Goal: Task Accomplishment & Management: Use online tool/utility

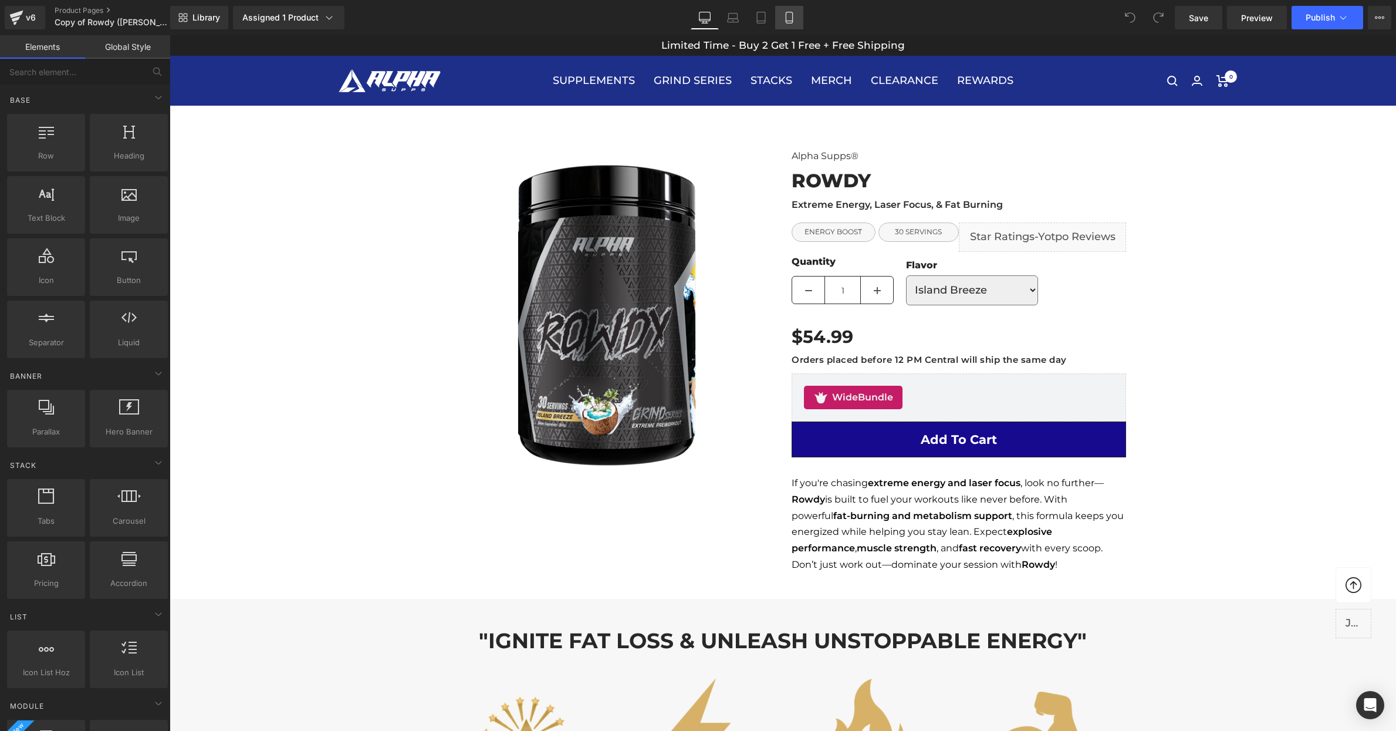
click at [796, 23] on link "Mobile" at bounding box center [789, 17] width 28 height 23
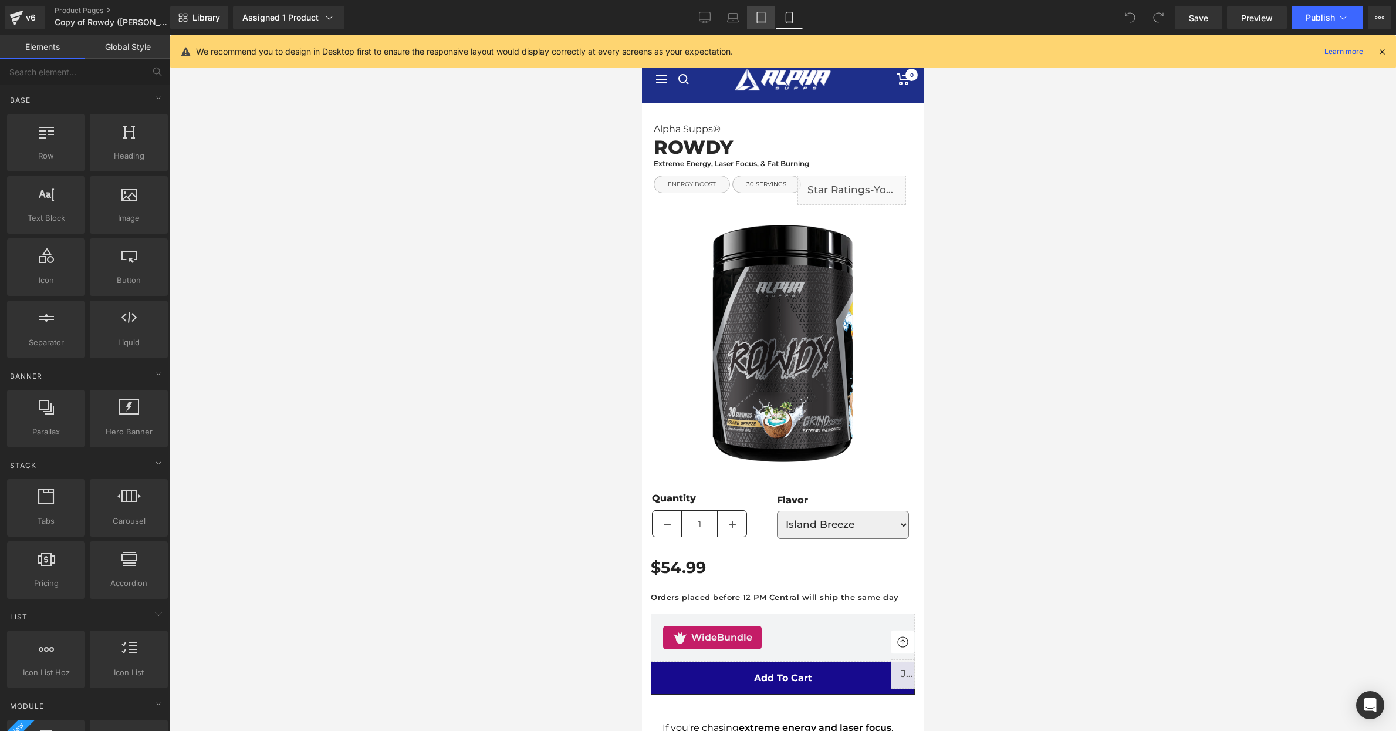
click at [758, 16] on icon at bounding box center [761, 18] width 12 height 12
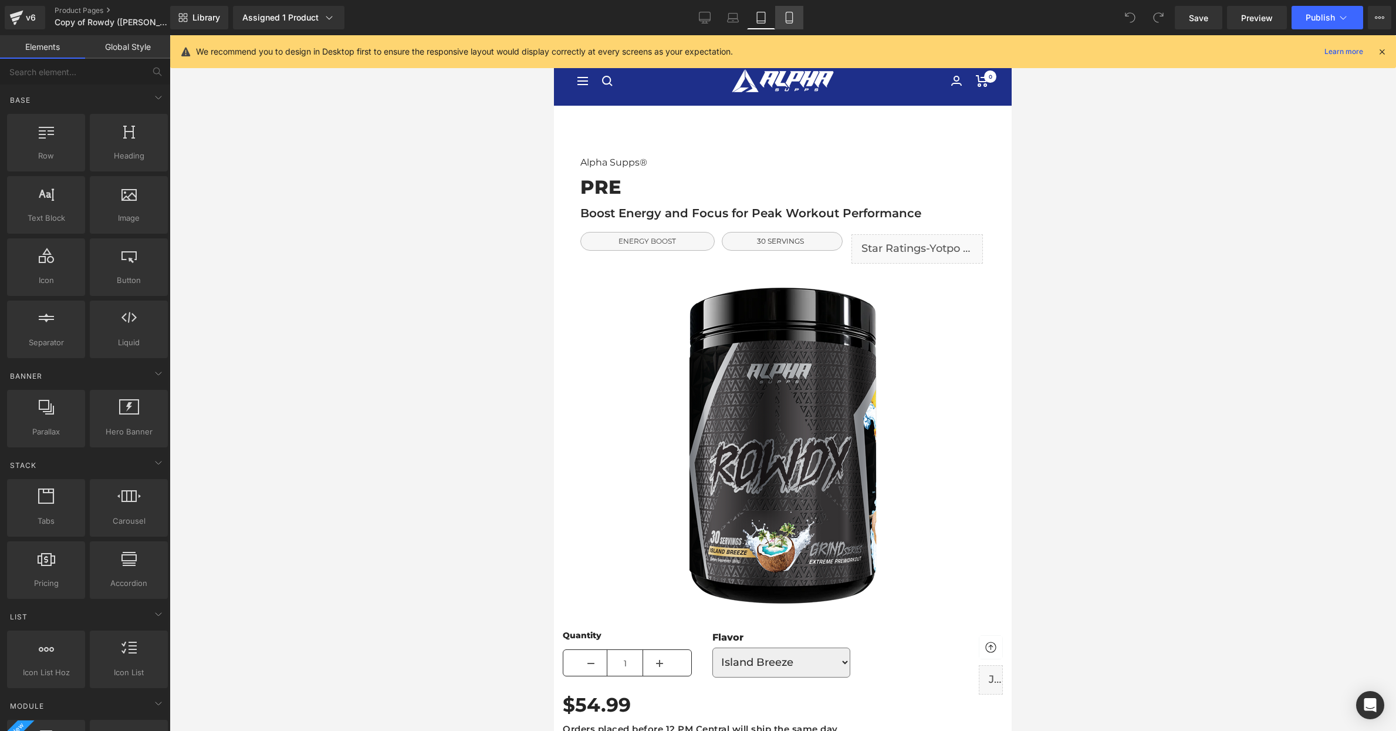
scroll to position [70, 0]
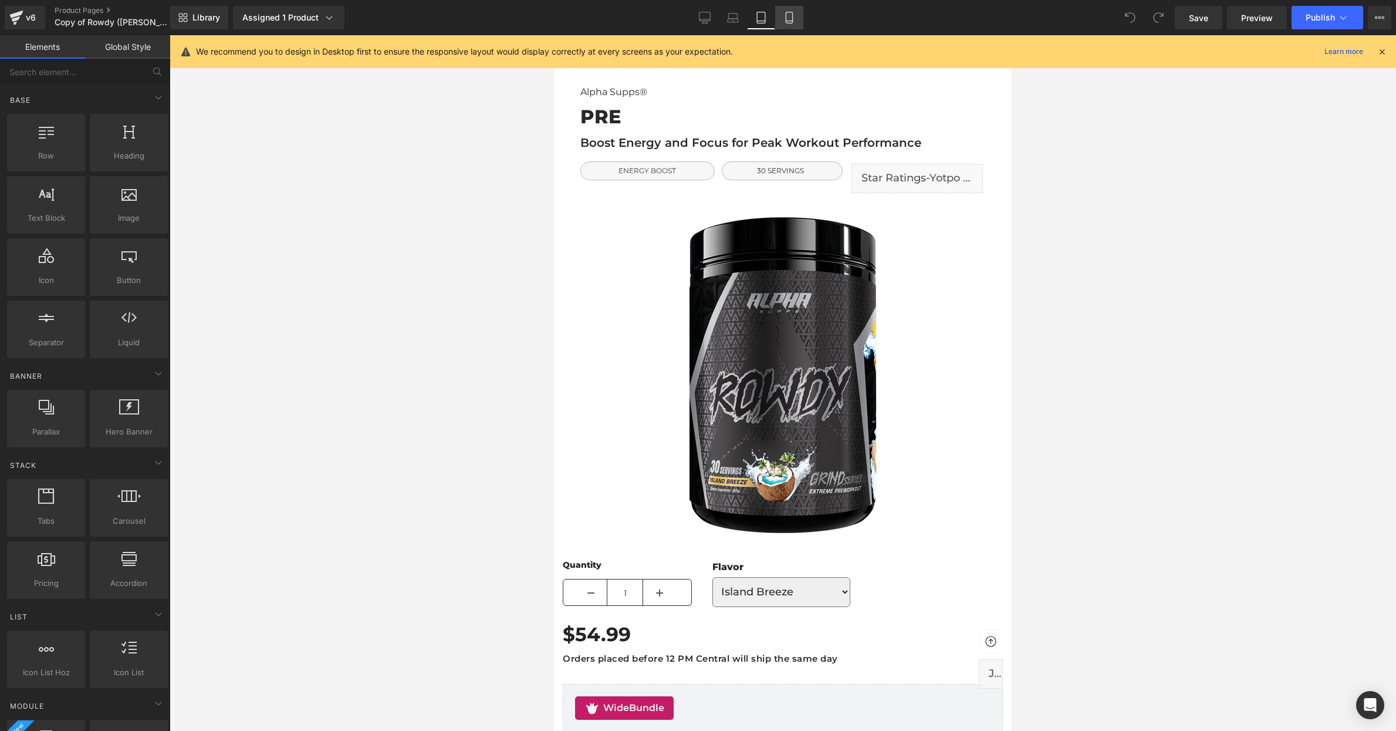
click at [789, 19] on icon at bounding box center [790, 18] width 12 height 12
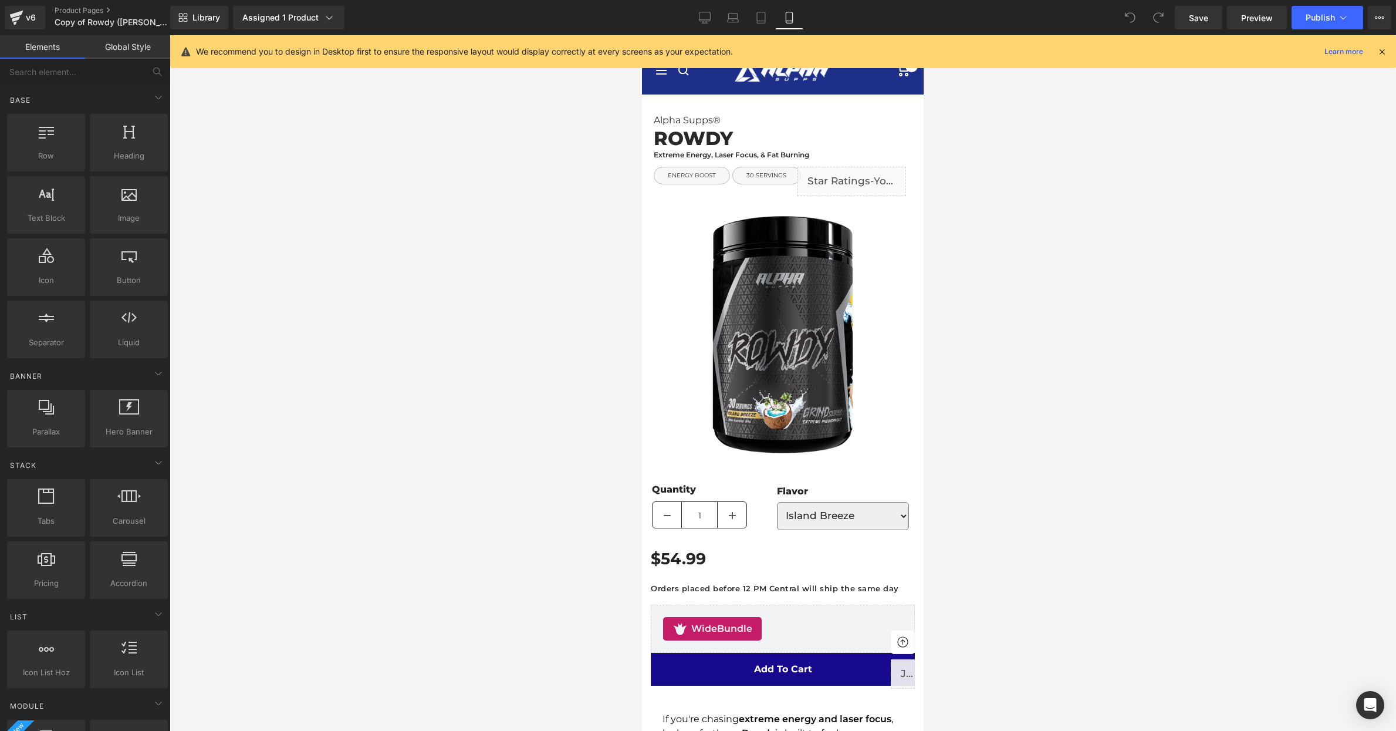
scroll to position [0, 0]
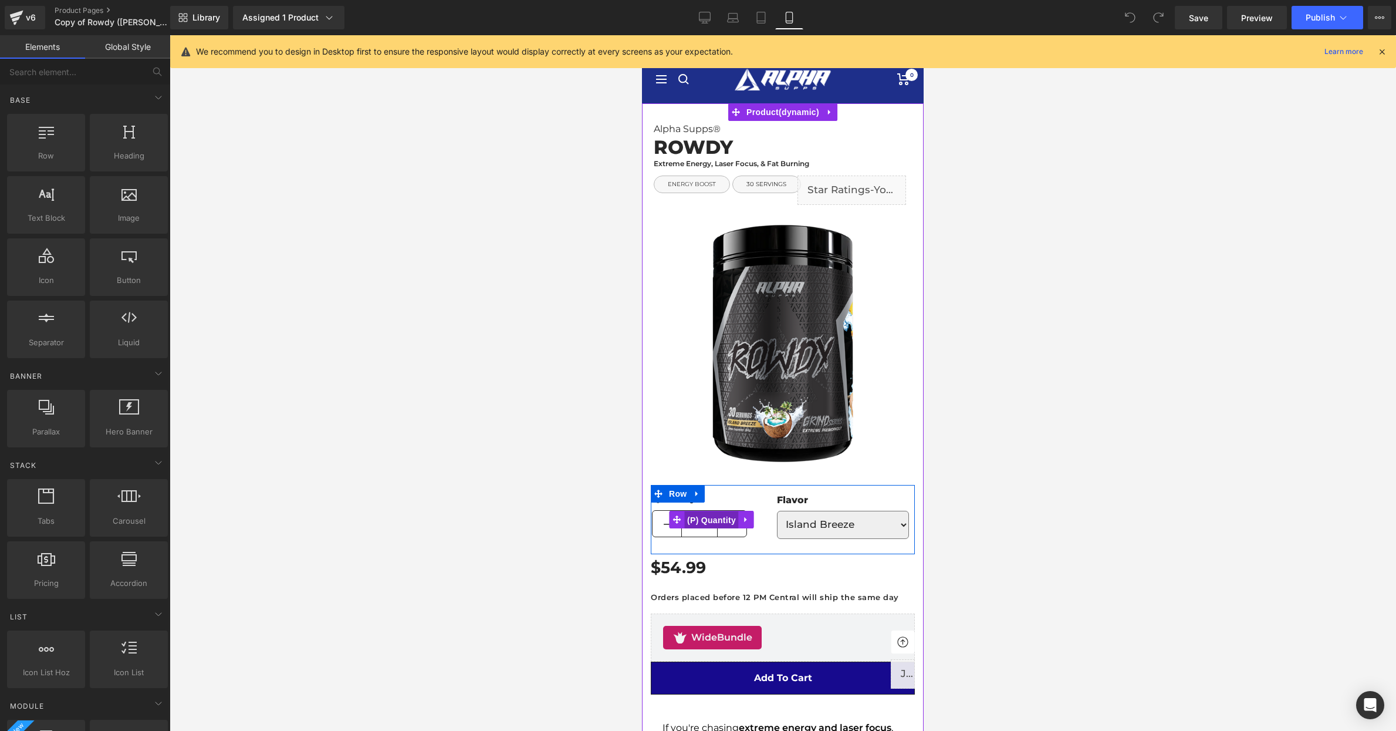
click at [705, 522] on span "(P) Quantity" at bounding box center [711, 520] width 55 height 18
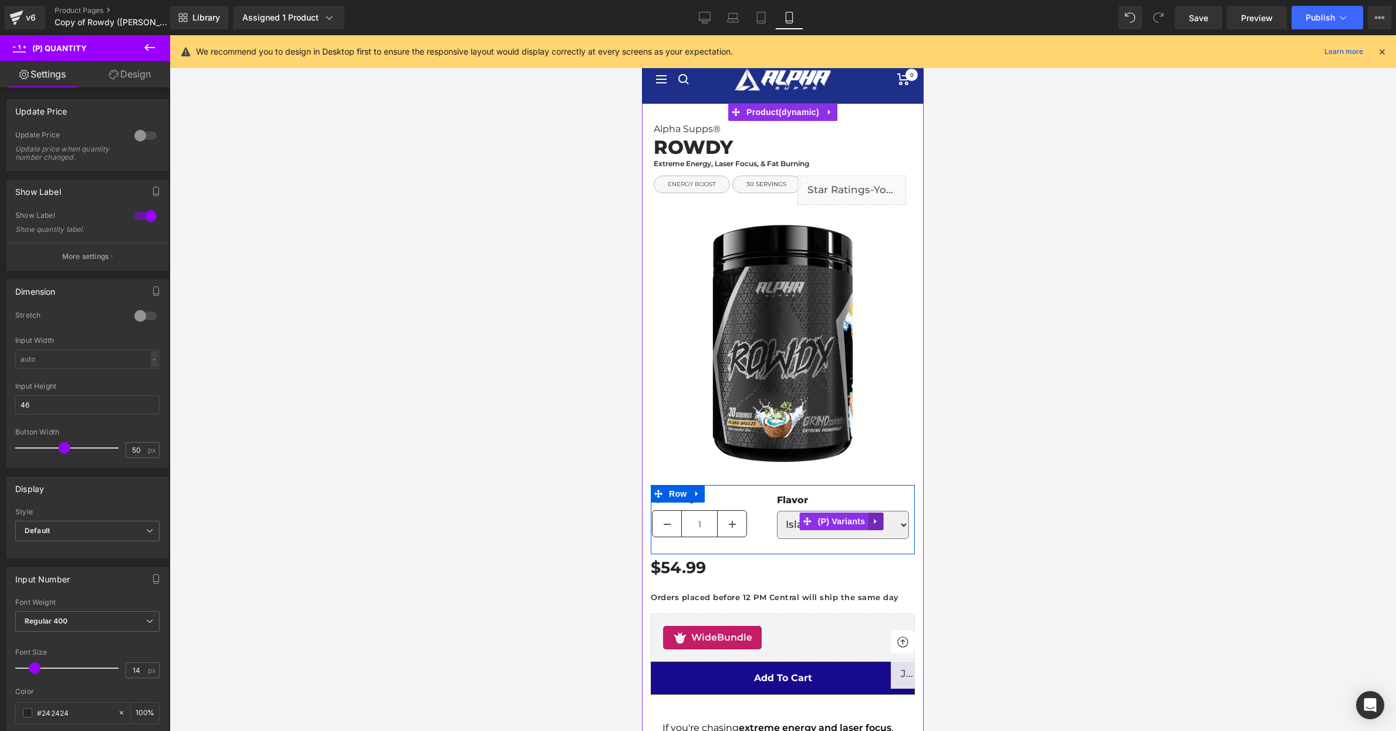
click at [873, 529] on link at bounding box center [875, 521] width 15 height 18
drag, startPoint x: 832, startPoint y: 521, endPoint x: 775, endPoint y: 512, distance: 57.6
click at [832, 521] on span "(P) Variants" at bounding box center [818, 521] width 53 height 18
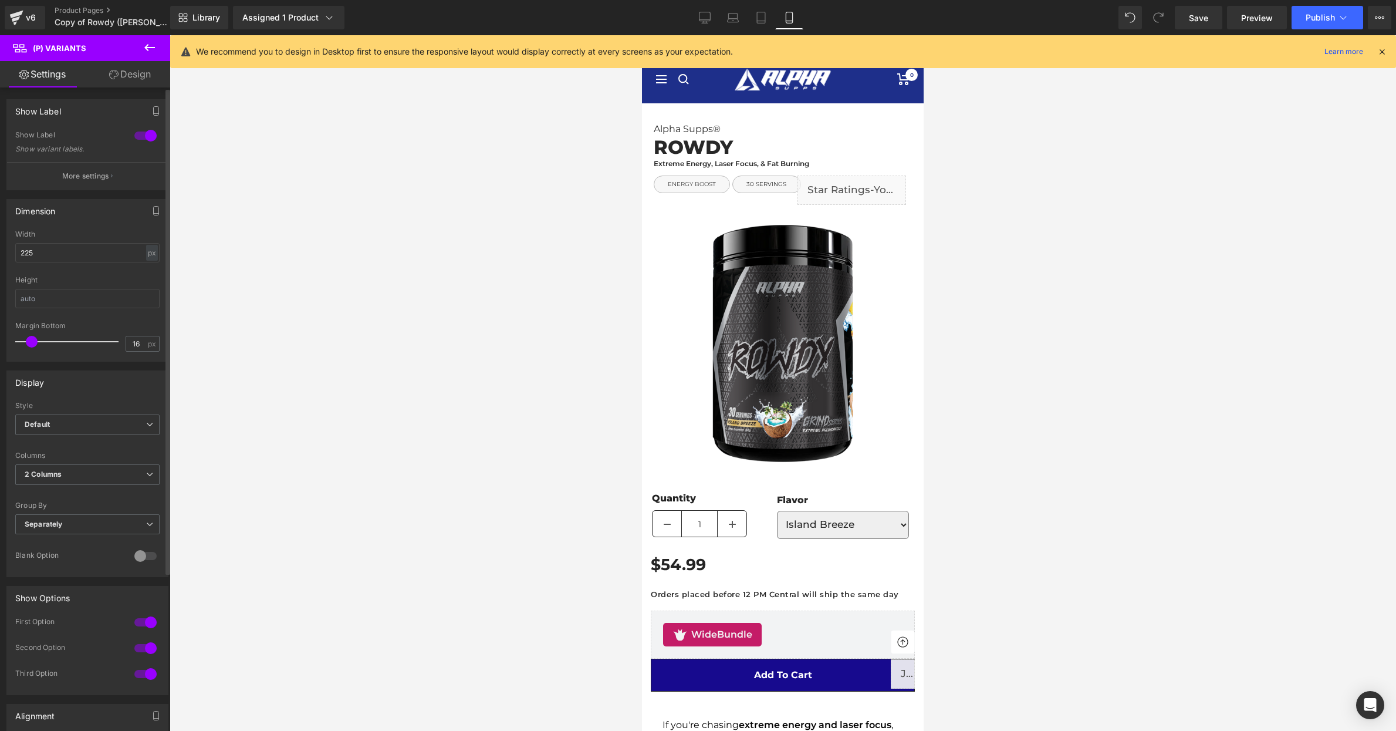
click at [31, 339] on span at bounding box center [32, 342] width 12 height 12
click at [848, 518] on span "(P) Variants" at bounding box center [841, 521] width 53 height 18
click at [846, 517] on span "(P) Variants" at bounding box center [841, 521] width 53 height 18
click at [836, 522] on span "(P) Variants" at bounding box center [841, 520] width 53 height 18
click at [850, 519] on span "(P) Variants" at bounding box center [841, 520] width 53 height 18
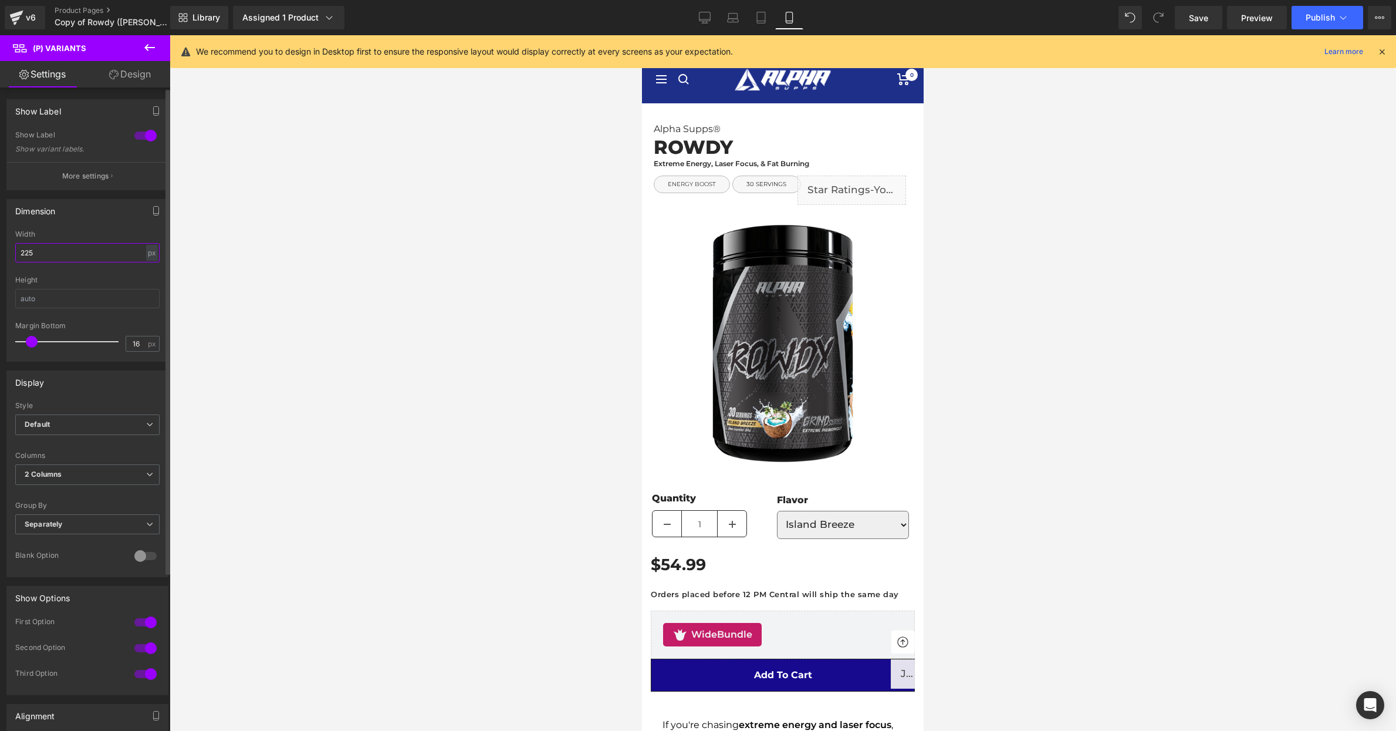
click at [82, 251] on input "225" at bounding box center [87, 252] width 144 height 19
type input "215"
click at [382, 359] on div at bounding box center [783, 383] width 1227 height 696
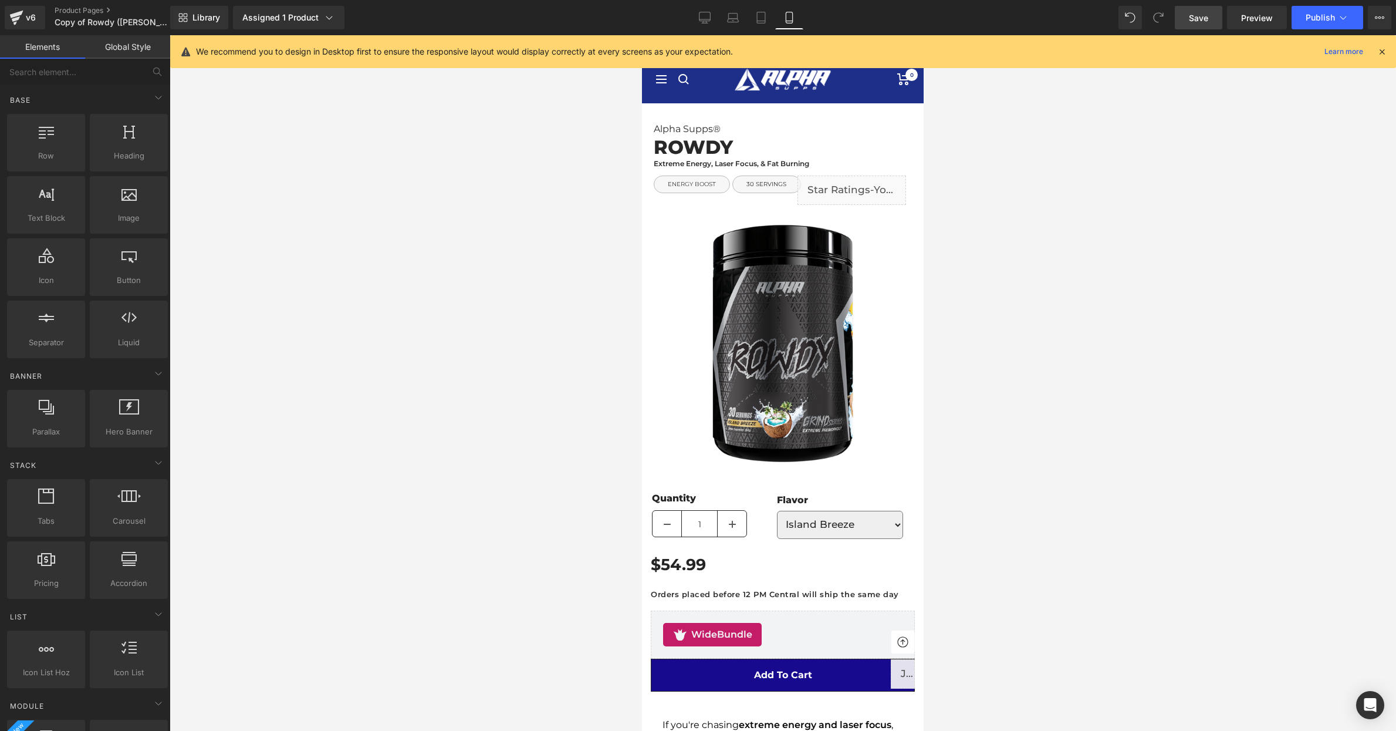
click at [1212, 22] on link "Save" at bounding box center [1199, 17] width 48 height 23
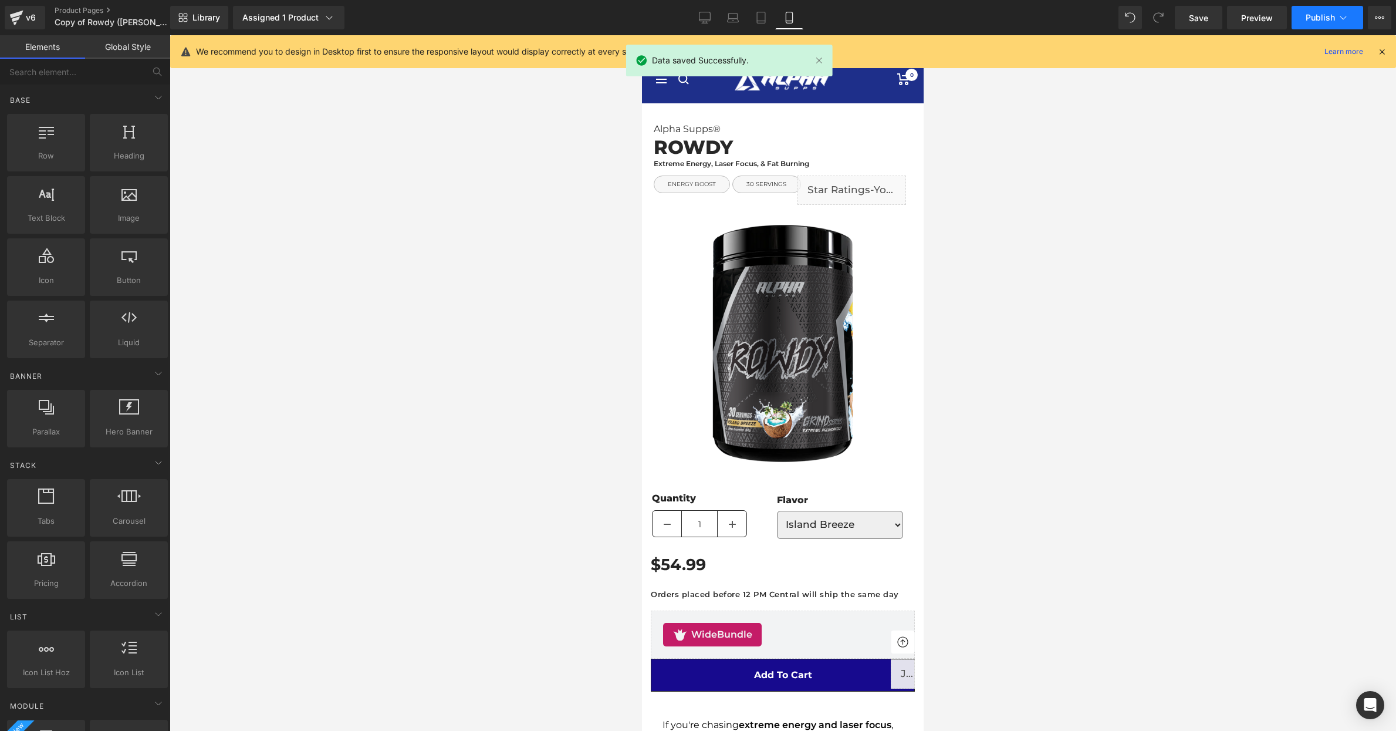
click at [1318, 18] on span "Publish" at bounding box center [1320, 17] width 29 height 9
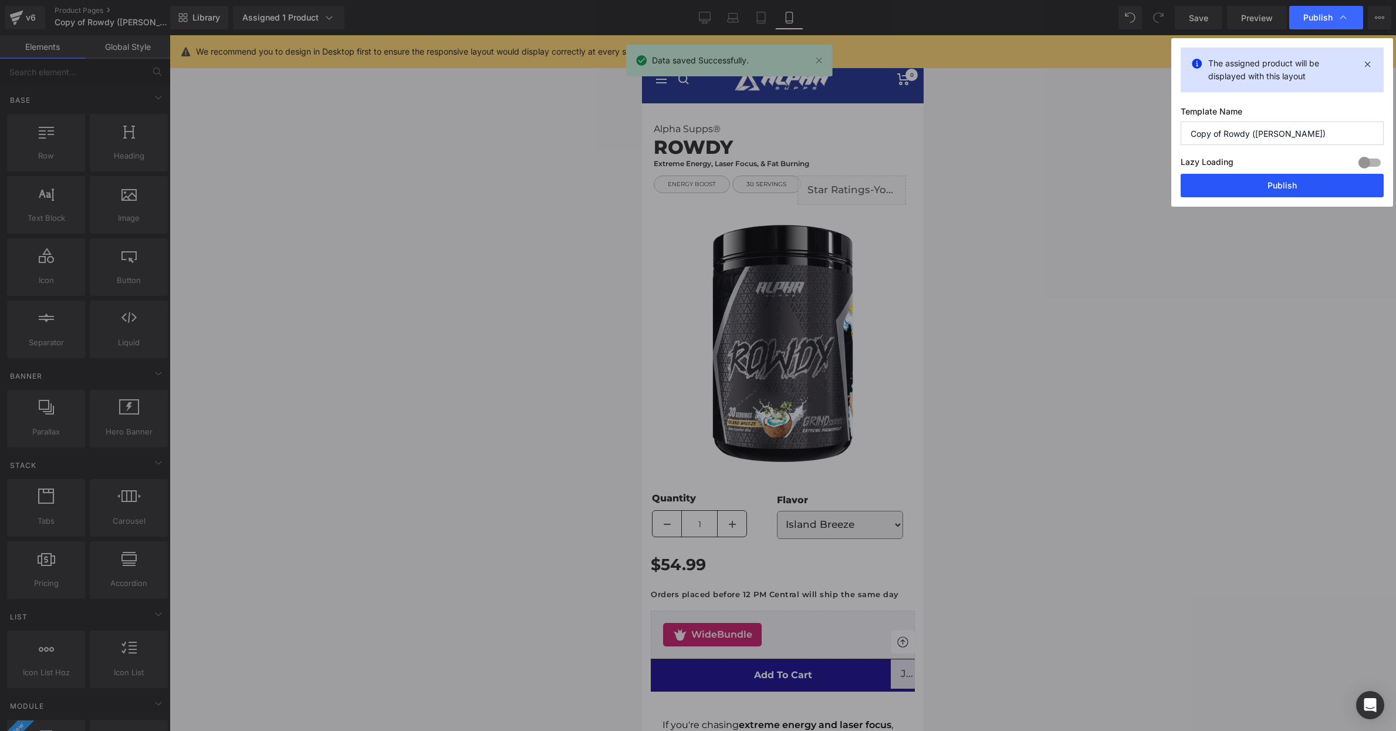
click at [1267, 183] on button "Publish" at bounding box center [1282, 185] width 203 height 23
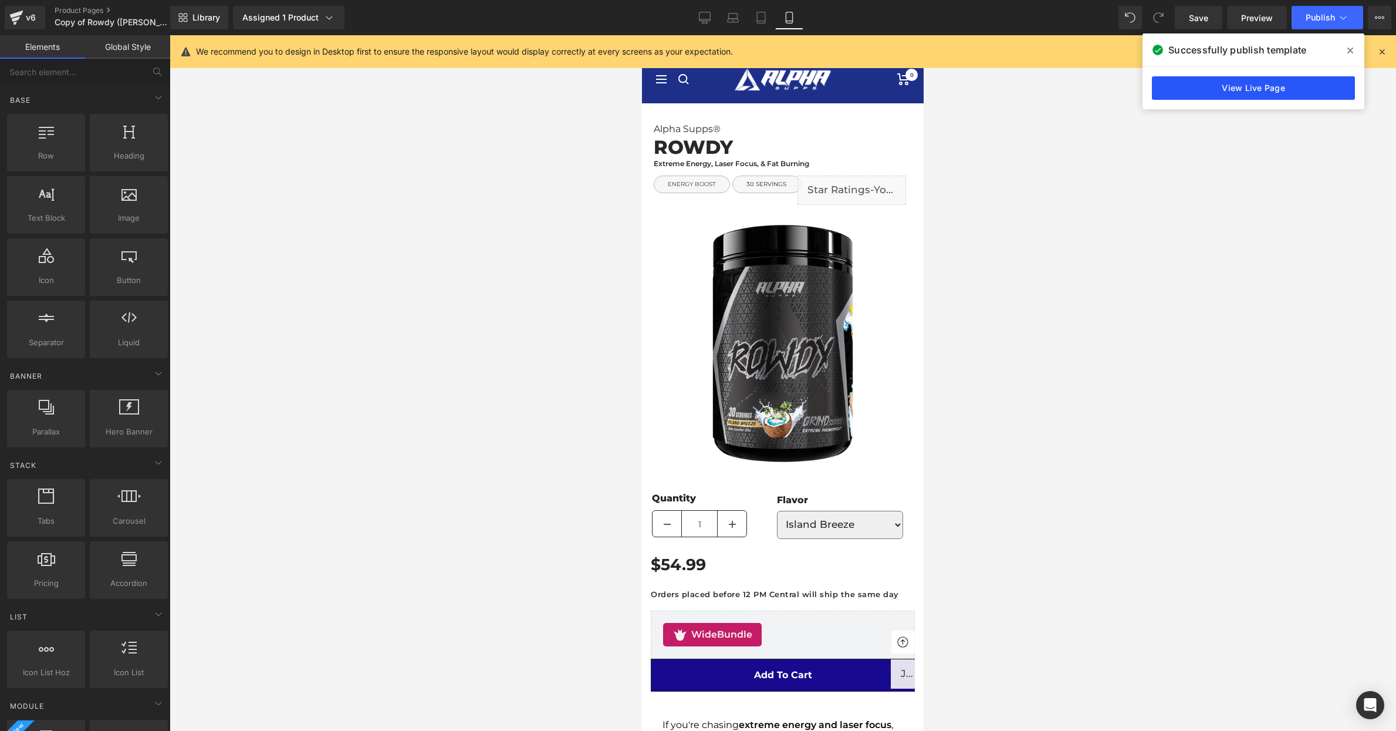
click at [1215, 96] on link "View Live Page" at bounding box center [1253, 87] width 203 height 23
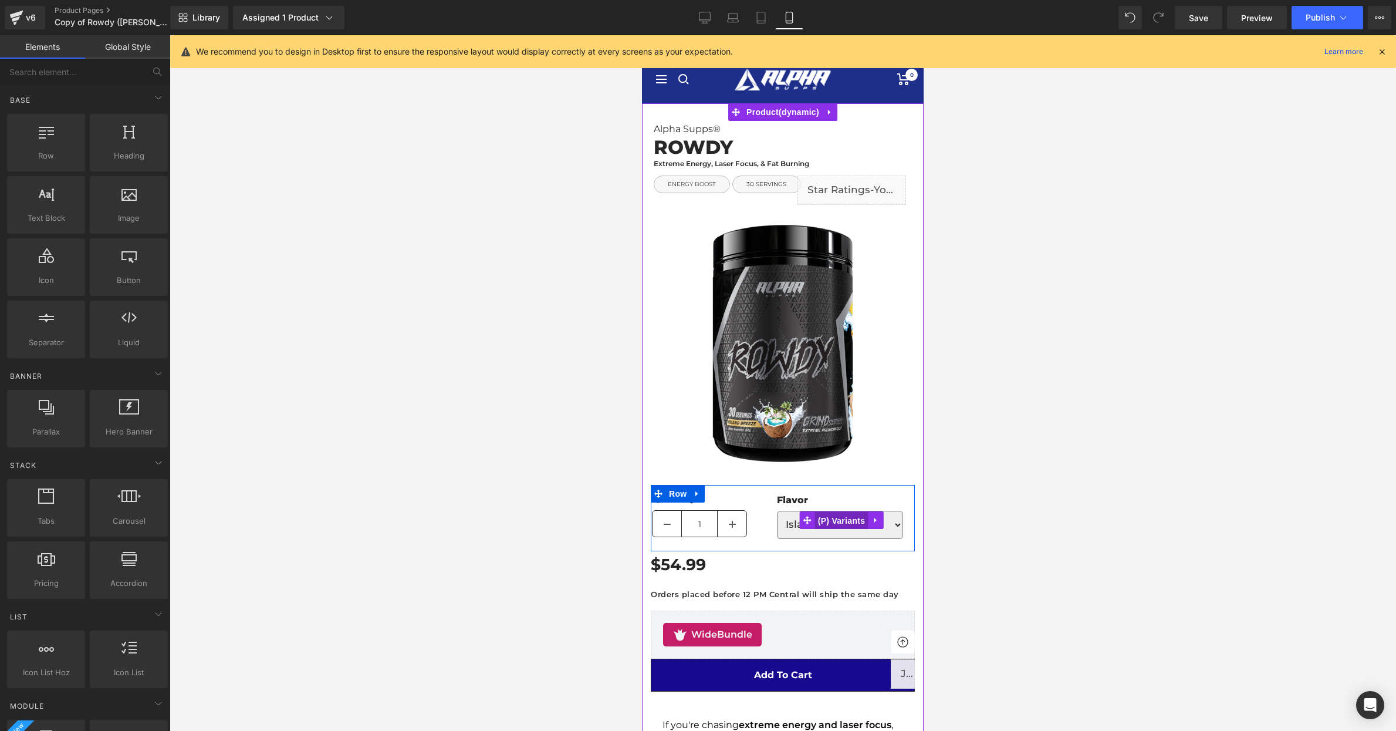
click at [851, 519] on span "(P) Variants" at bounding box center [841, 521] width 53 height 18
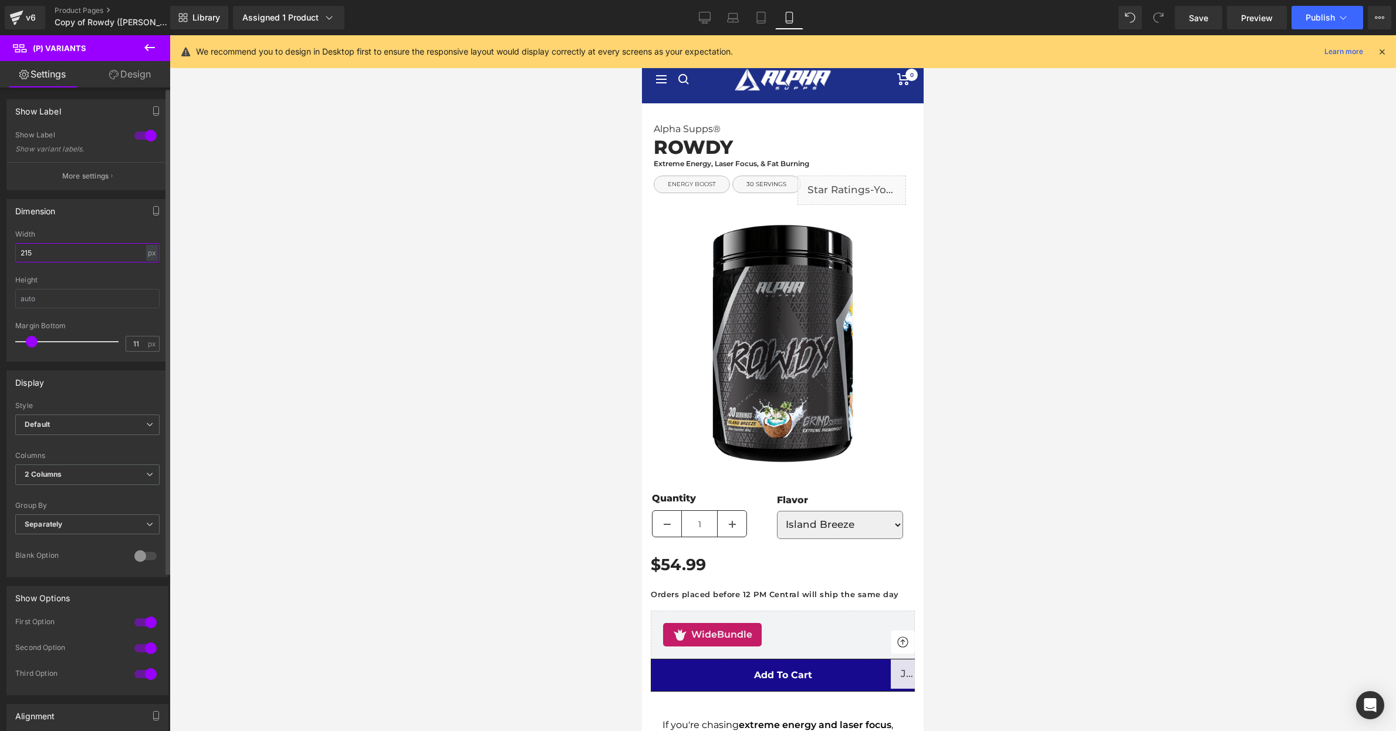
click at [39, 256] on input "215" at bounding box center [87, 252] width 144 height 19
type input "200"
click at [443, 384] on div at bounding box center [783, 383] width 1227 height 696
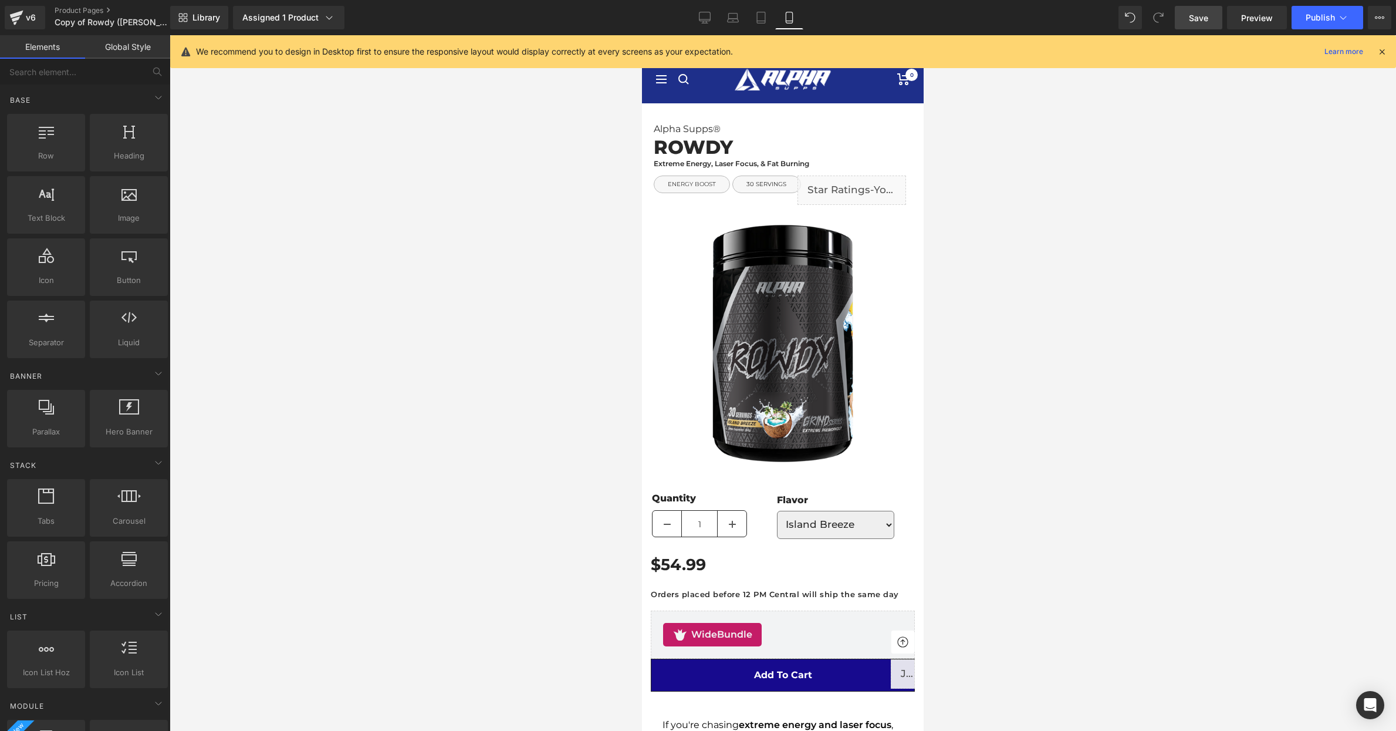
click at [1194, 18] on span "Save" at bounding box center [1198, 18] width 19 height 12
click at [1323, 18] on span "Publish" at bounding box center [1320, 17] width 29 height 9
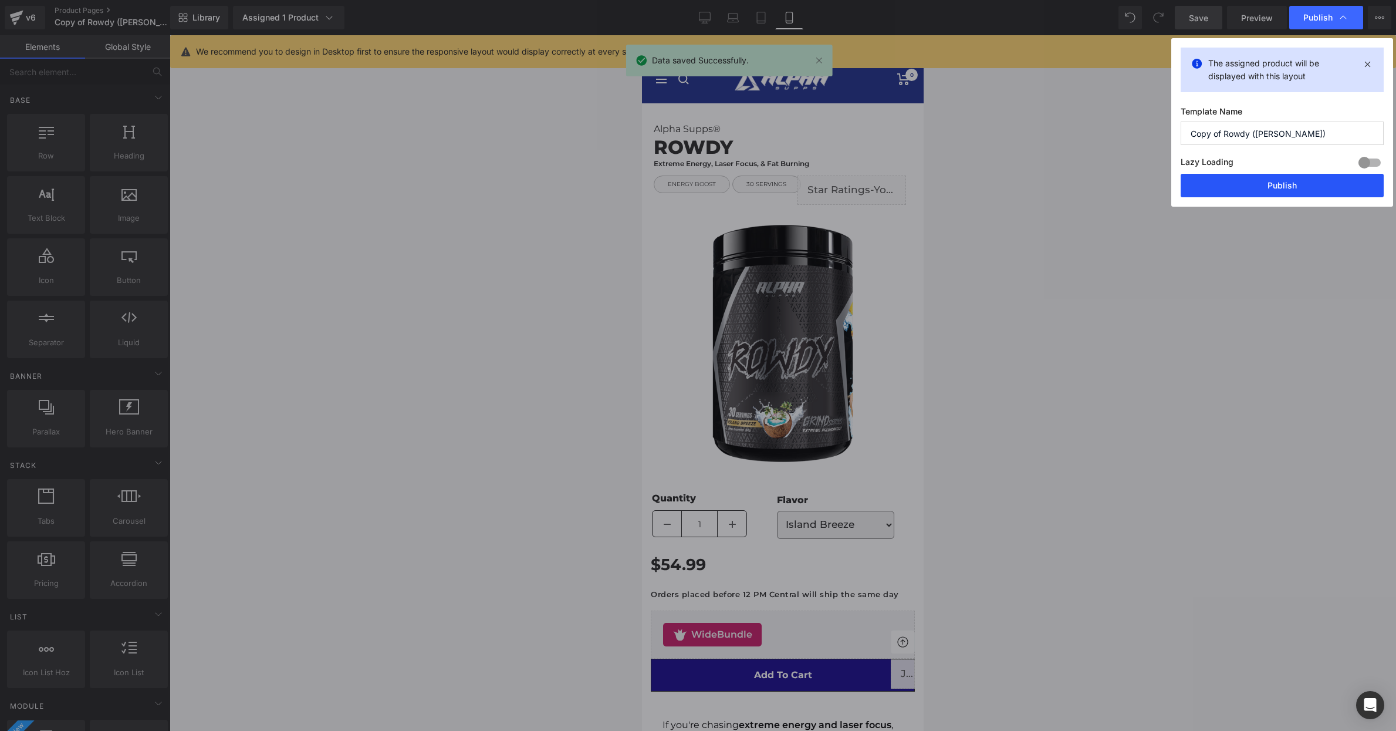
click at [1294, 182] on button "Publish" at bounding box center [1282, 185] width 203 height 23
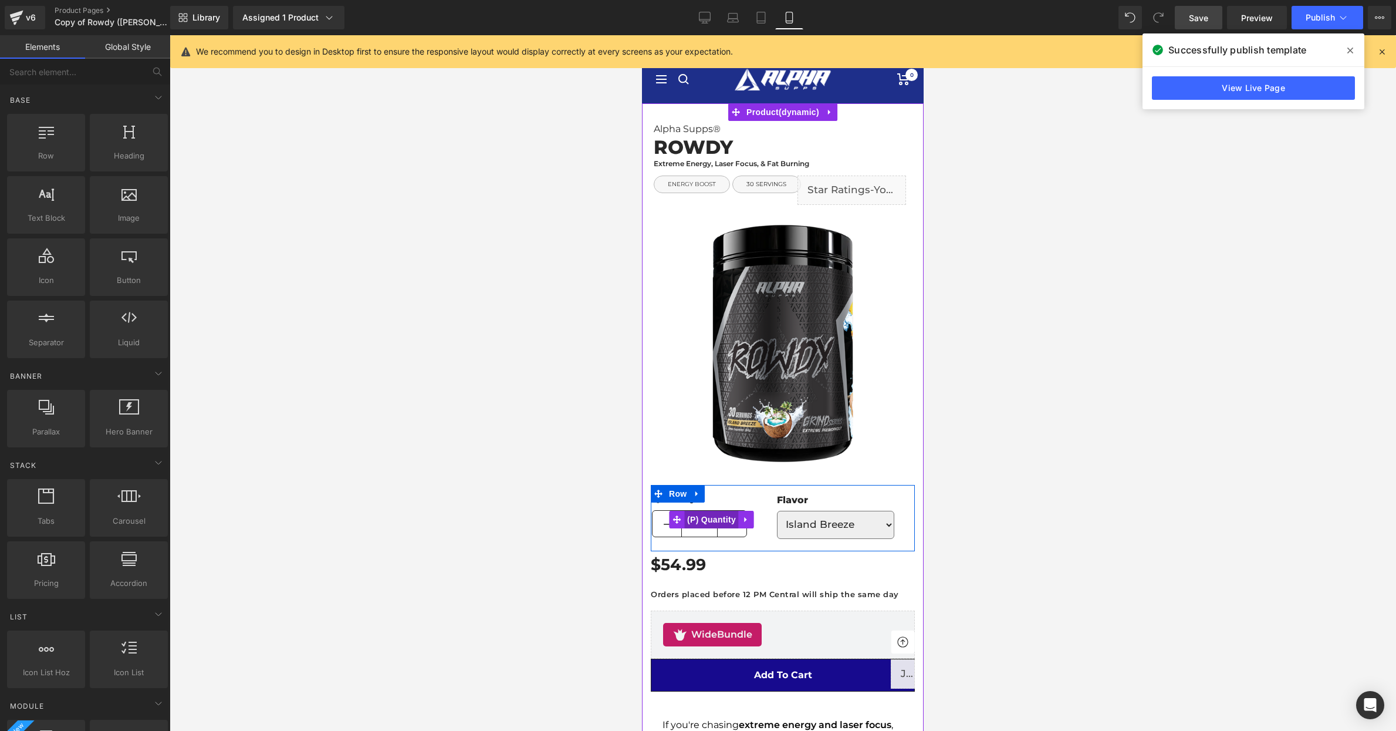
click at [698, 524] on span "(P) Quantity" at bounding box center [711, 520] width 55 height 18
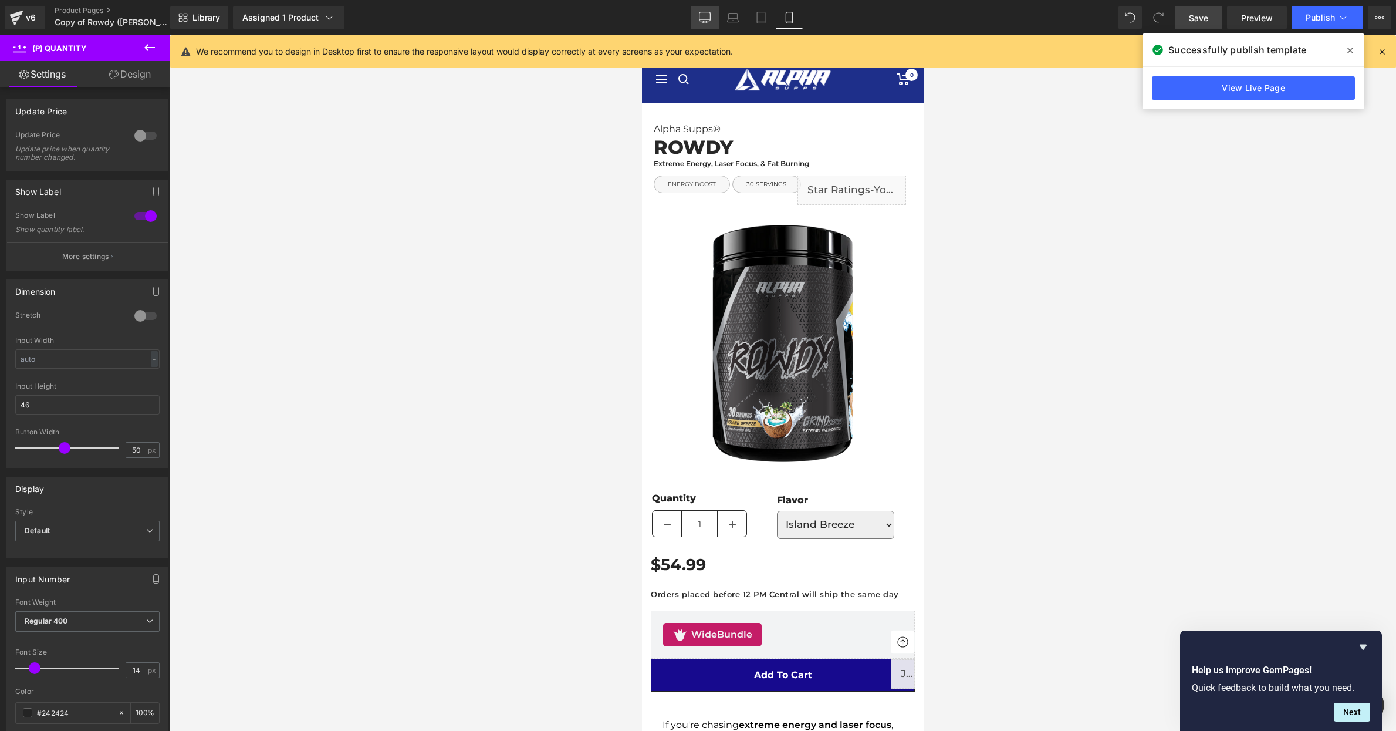
click at [704, 21] on icon at bounding box center [704, 16] width 11 height 9
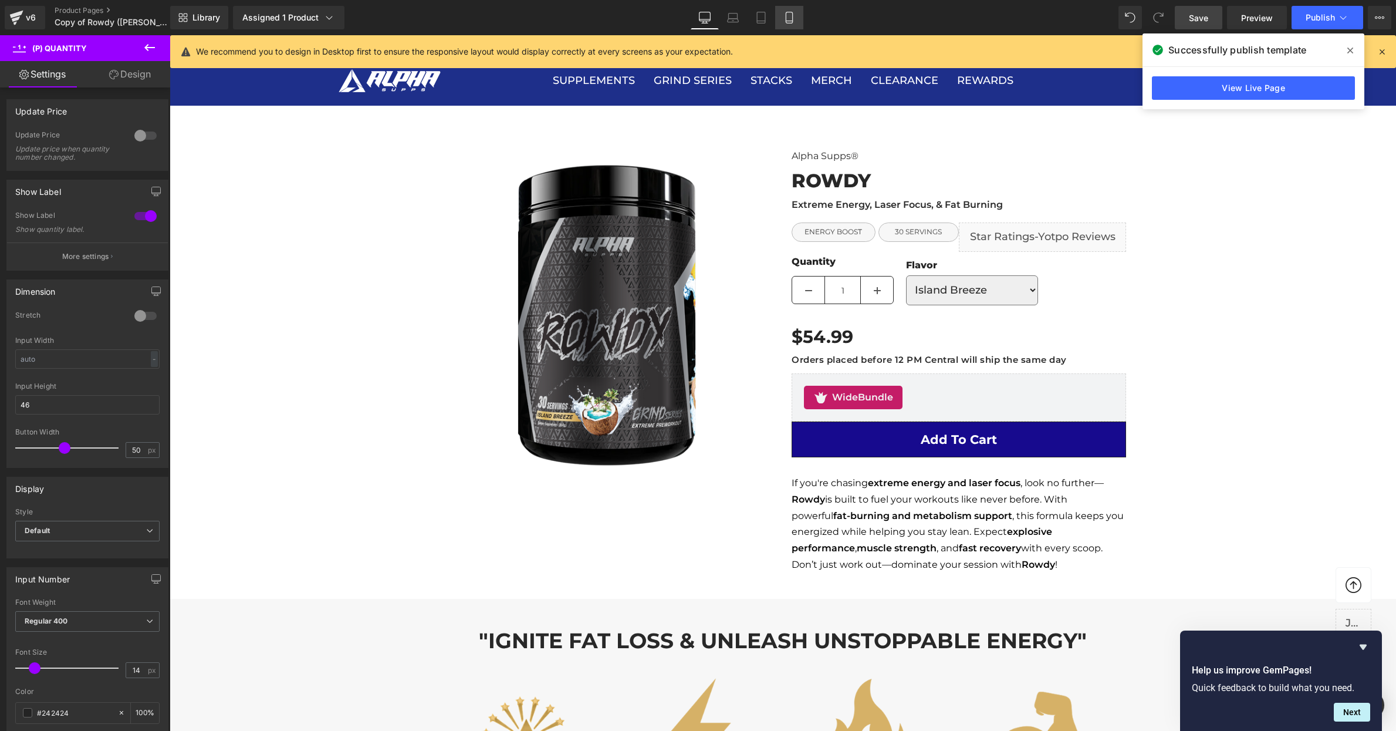
click at [789, 16] on icon at bounding box center [790, 18] width 12 height 12
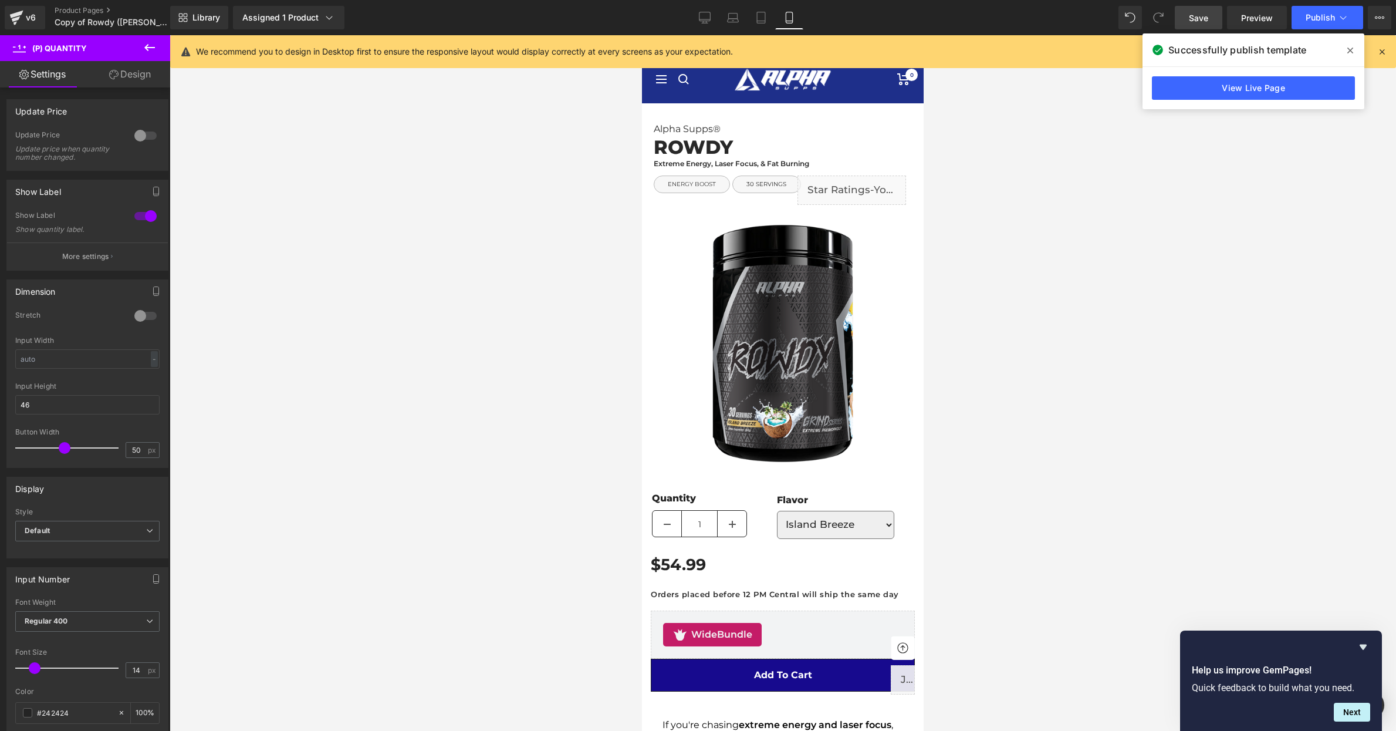
scroll to position [227, 0]
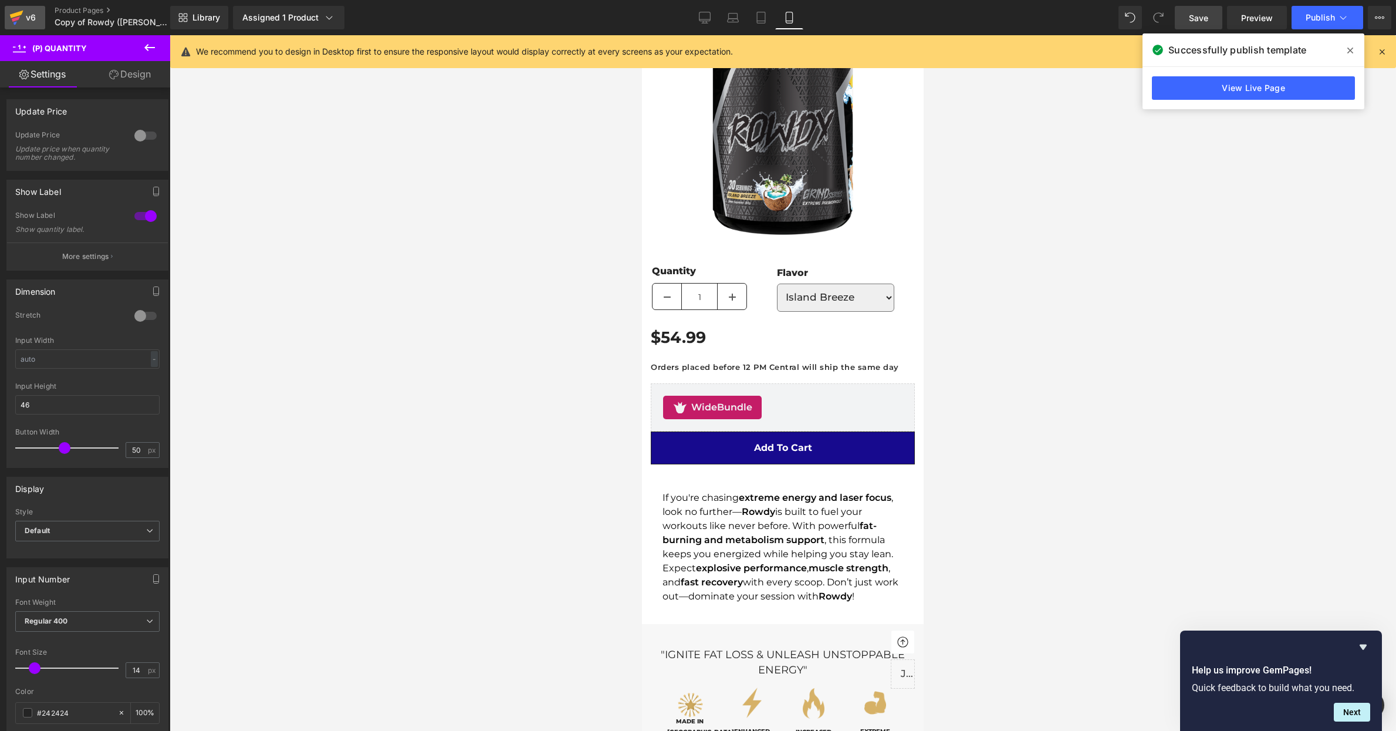
click at [25, 18] on div "v6" at bounding box center [30, 17] width 15 height 15
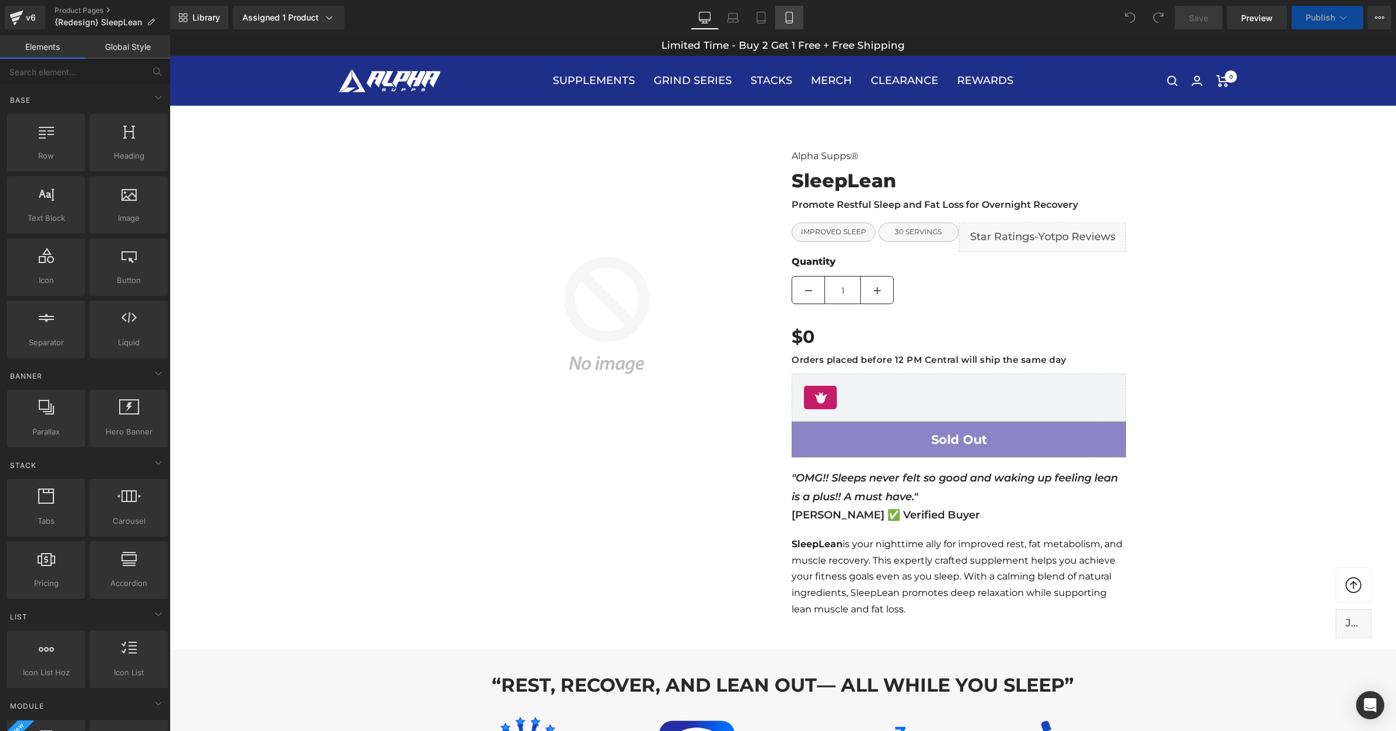
click icon
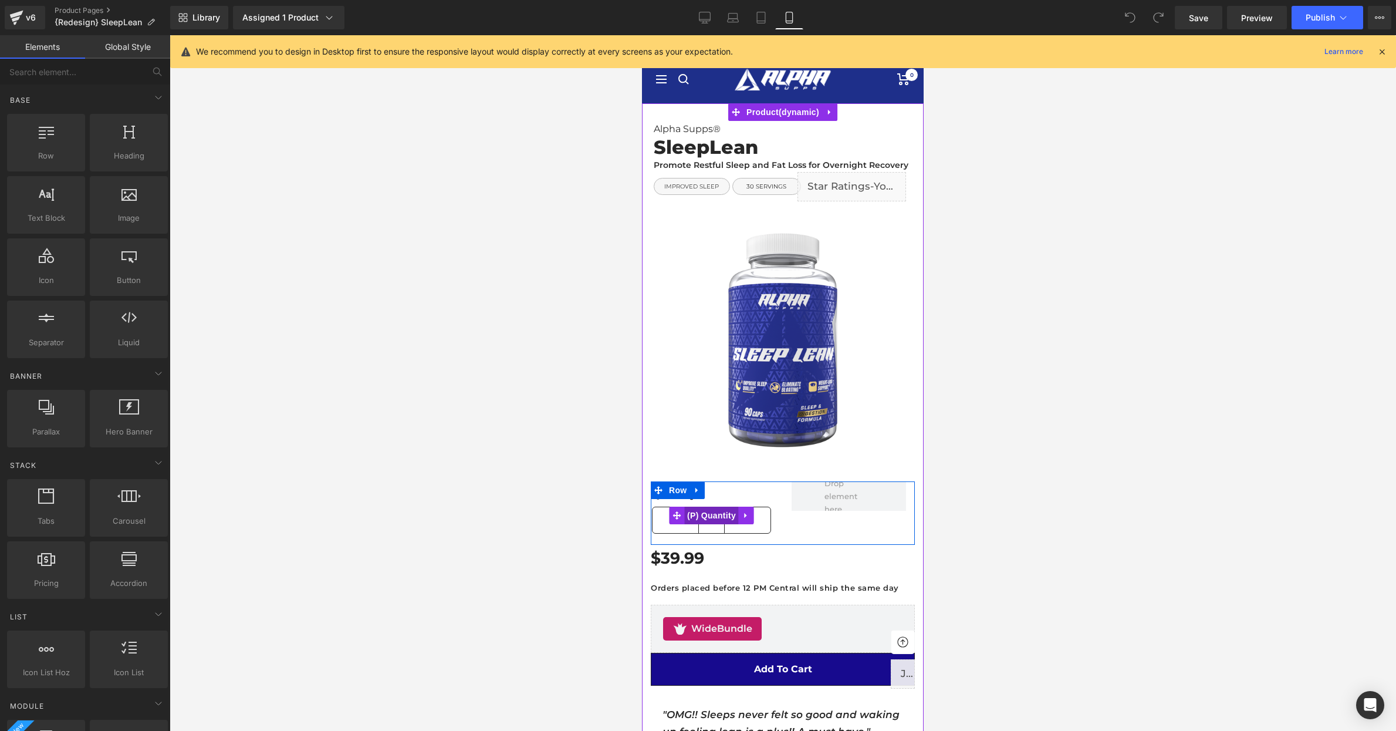
click span "(P) Quantity"
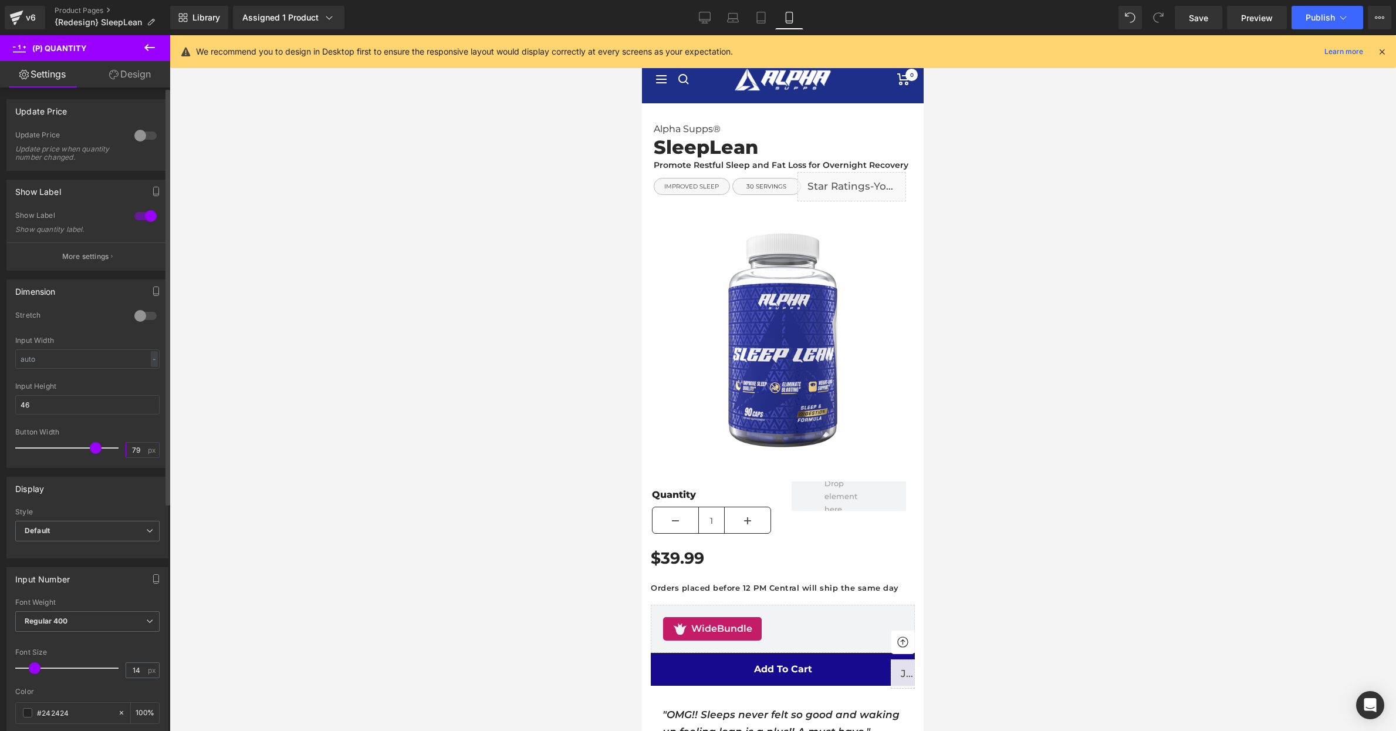
click input "79"
type input "50"
click div
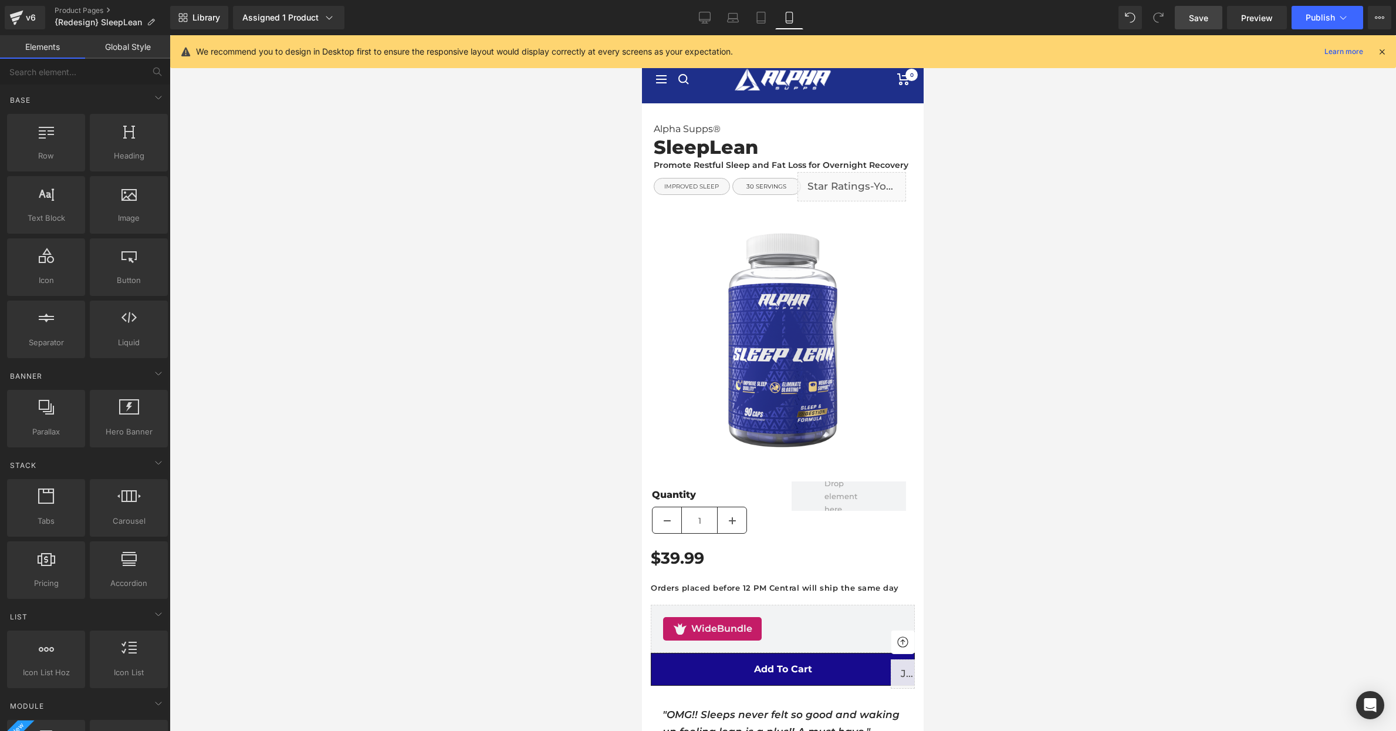
click span "Save"
click span "Publish"
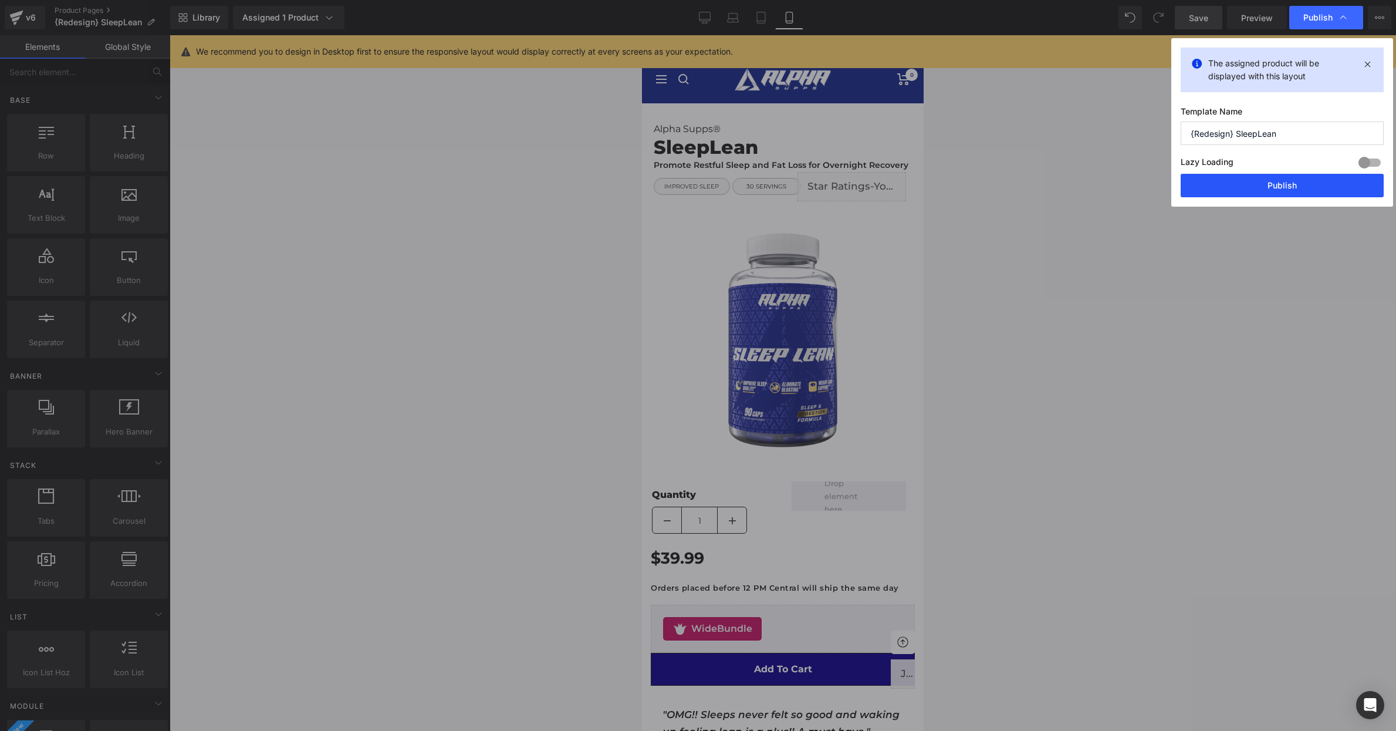
click button "Publish"
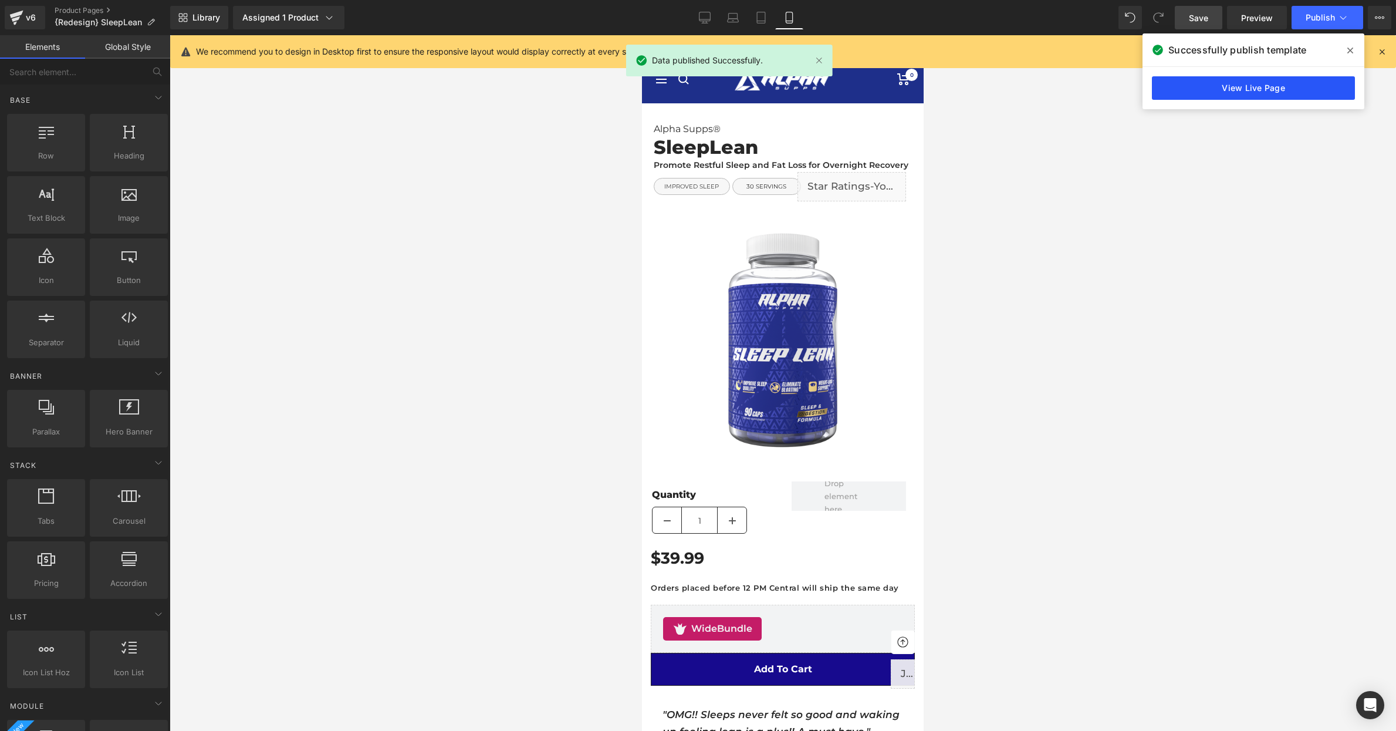
click link "View Live Page"
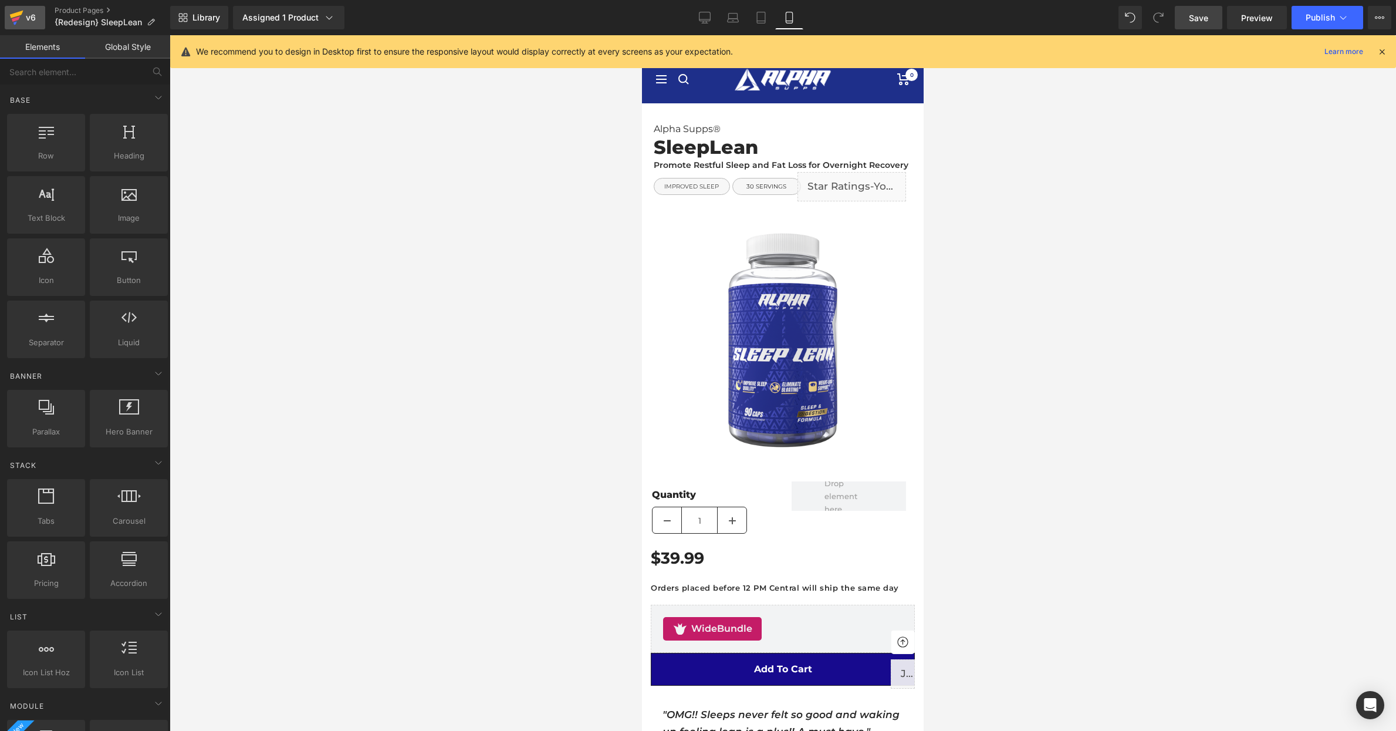
click div "v6"
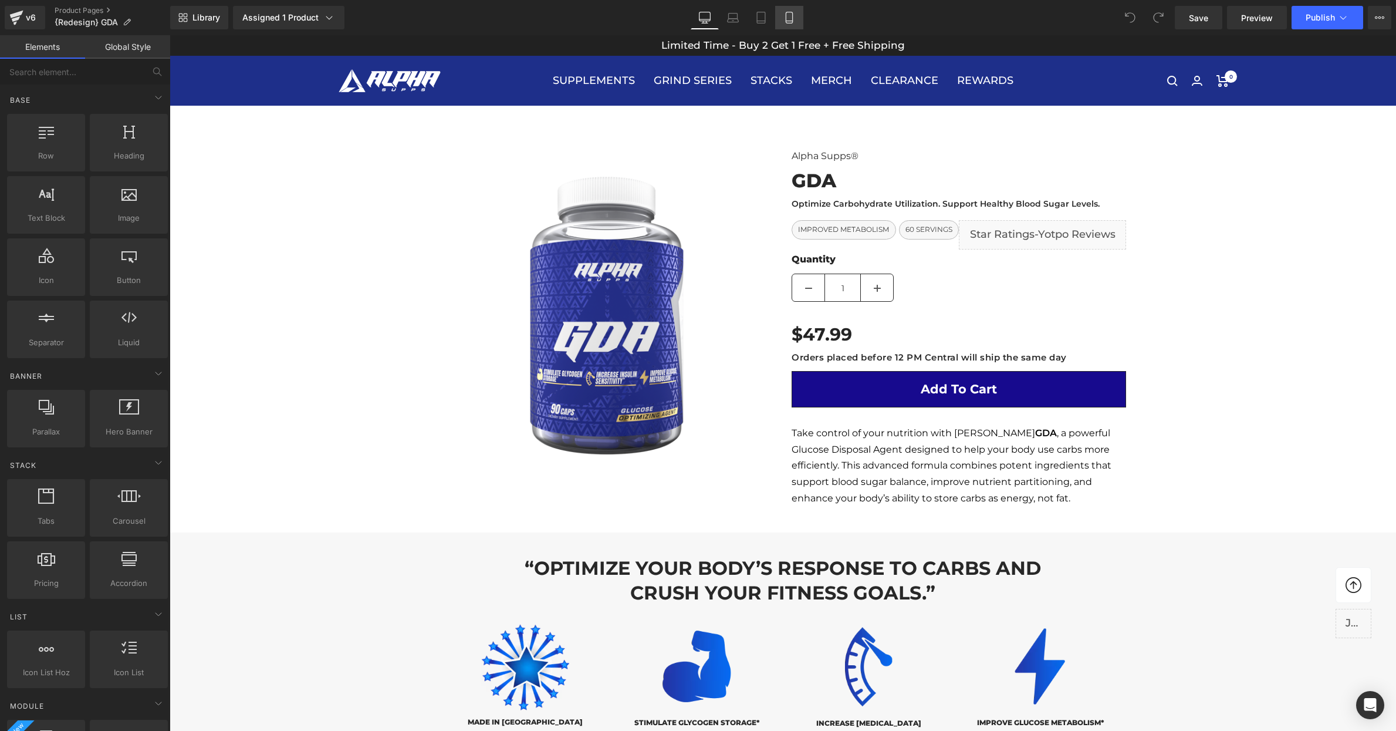
click at [789, 15] on icon at bounding box center [790, 18] width 12 height 12
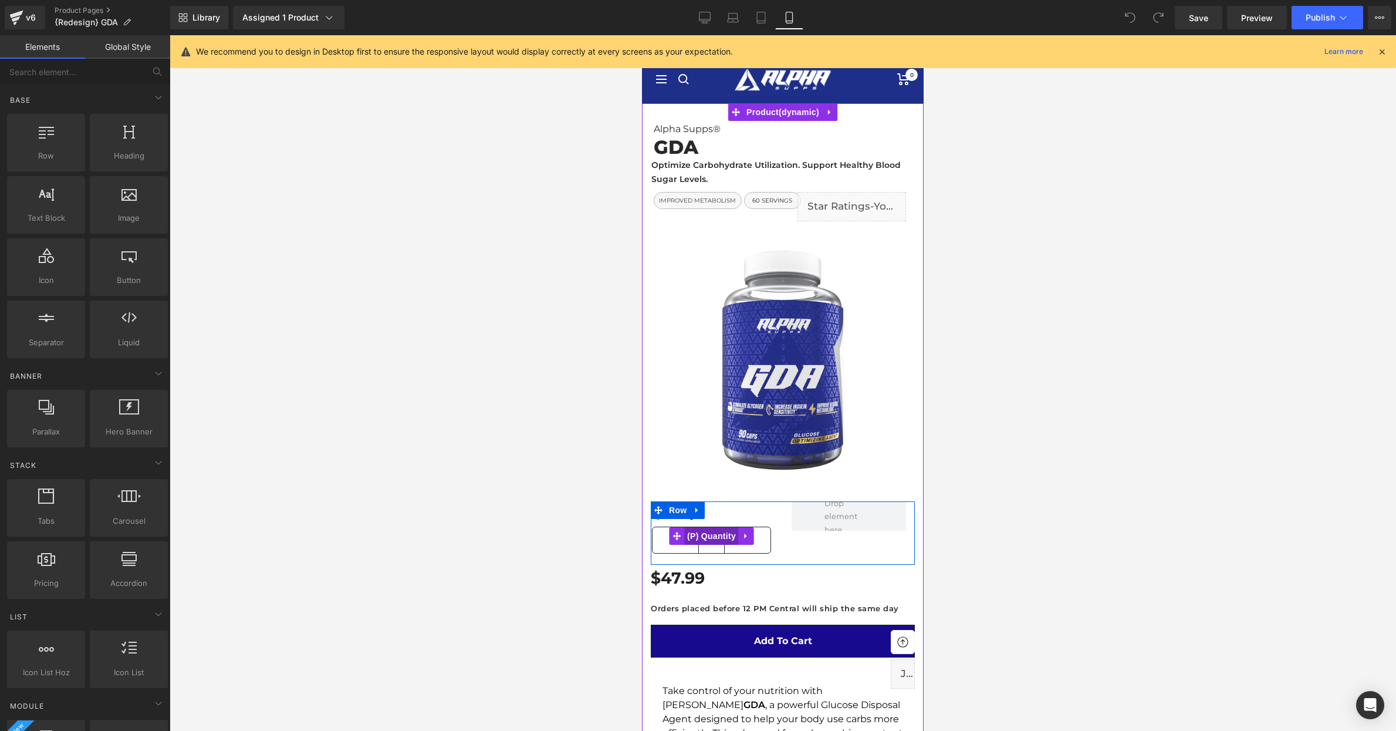
click at [713, 539] on span "(P) Quantity" at bounding box center [711, 536] width 55 height 18
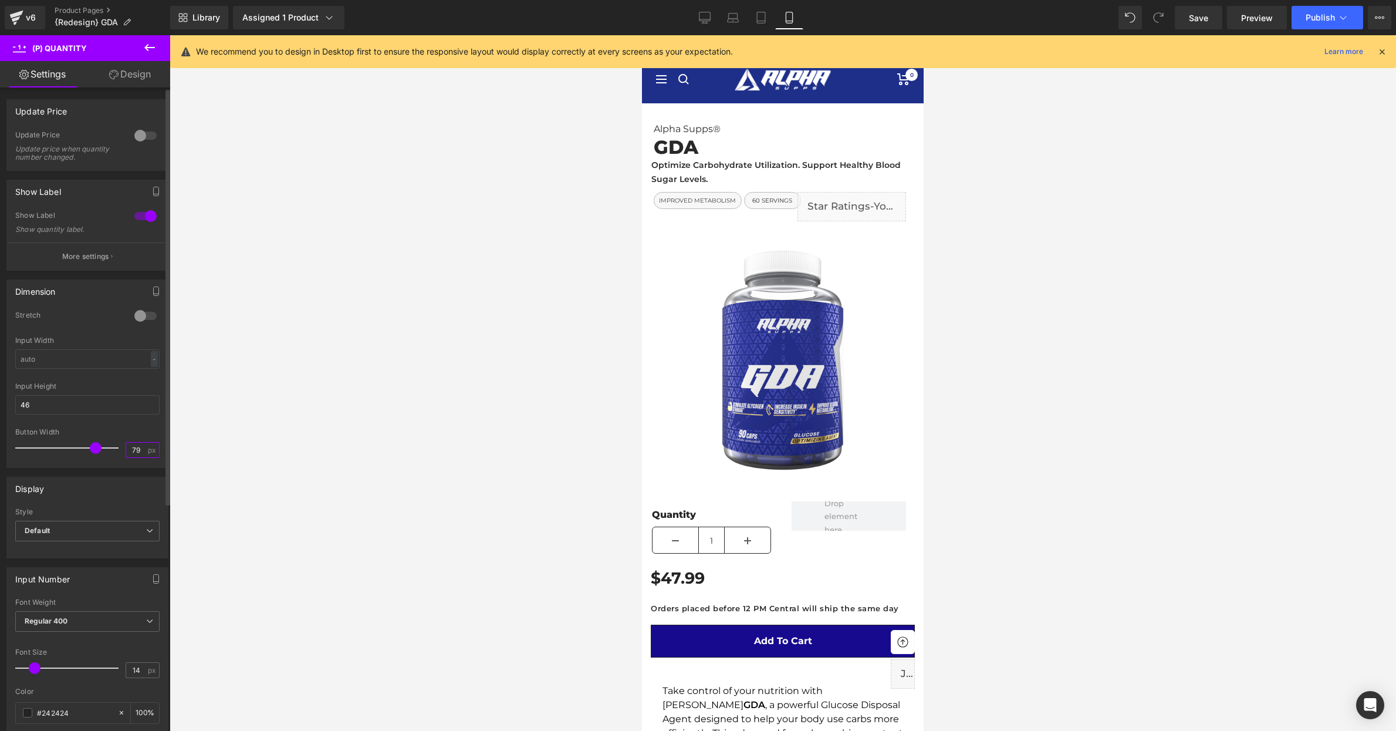
click at [132, 446] on input "79" at bounding box center [136, 450] width 21 height 15
type input "1"
type input "50"
click at [529, 405] on div at bounding box center [783, 383] width 1227 height 696
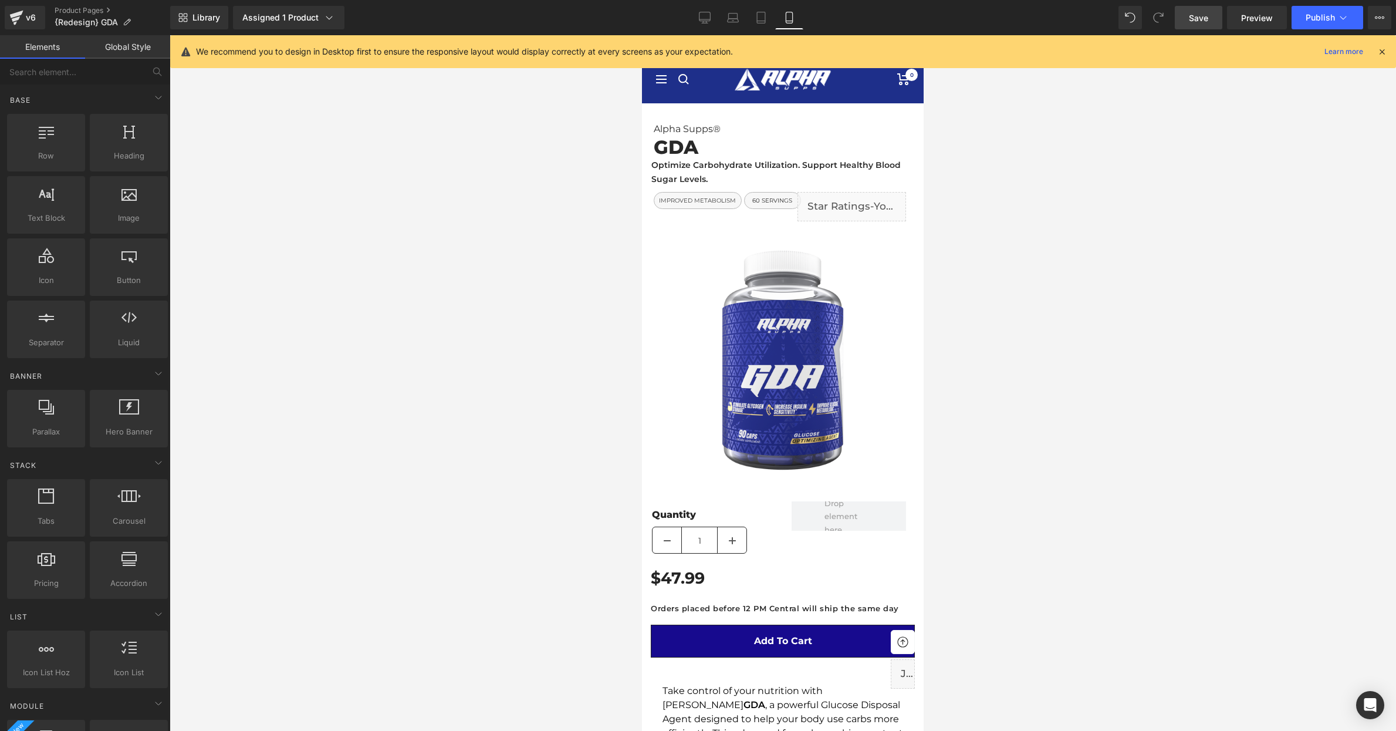
click at [1190, 28] on link "Save" at bounding box center [1199, 17] width 48 height 23
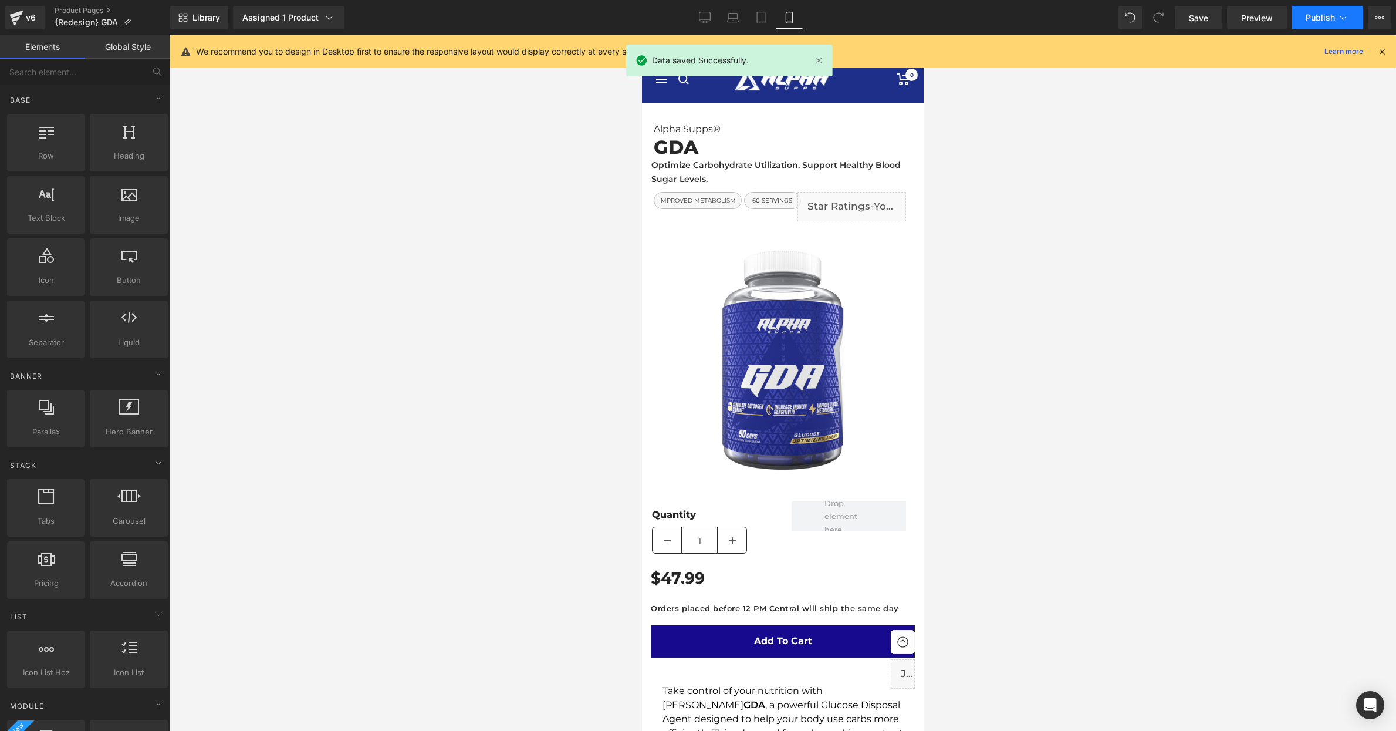
click at [1317, 15] on span "Publish" at bounding box center [1320, 17] width 29 height 9
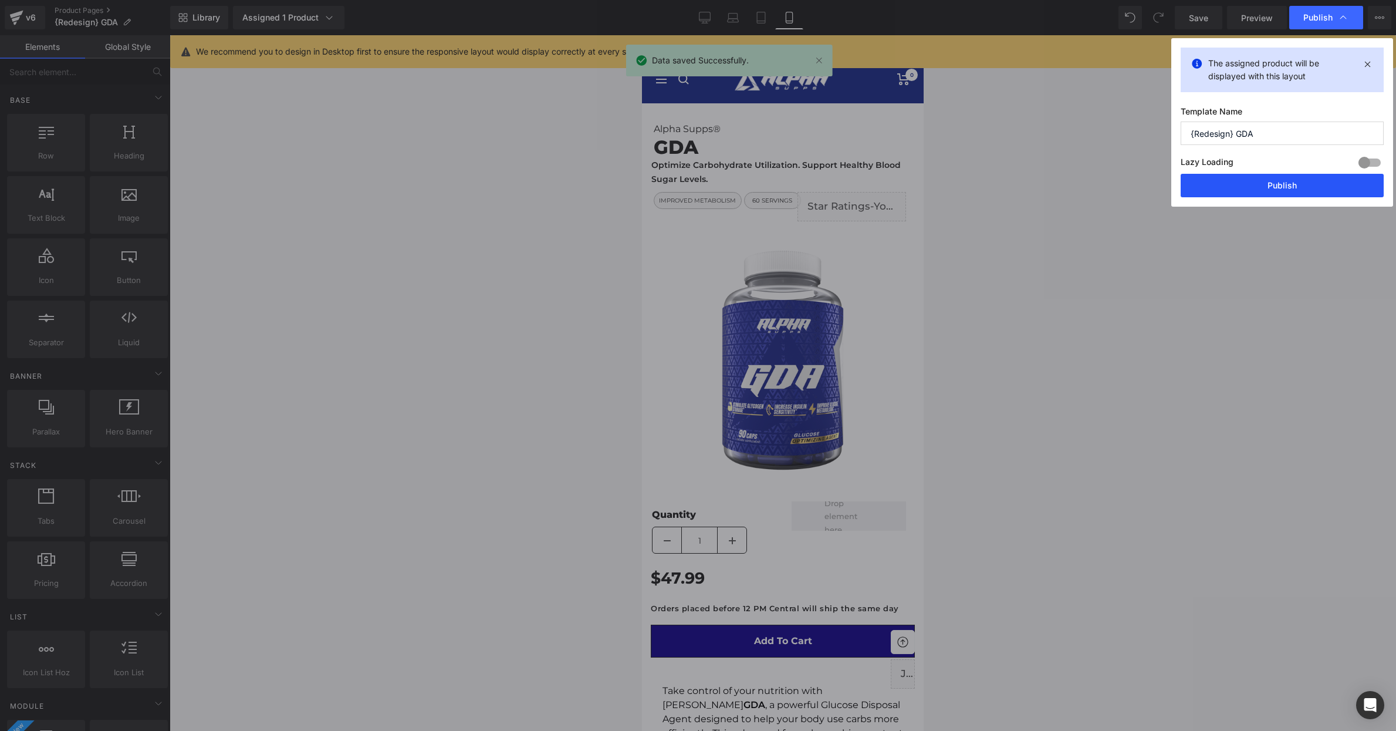
drag, startPoint x: 1285, startPoint y: 197, endPoint x: 228, endPoint y: 250, distance: 1059.0
click at [1285, 197] on button "Publish" at bounding box center [1282, 185] width 203 height 23
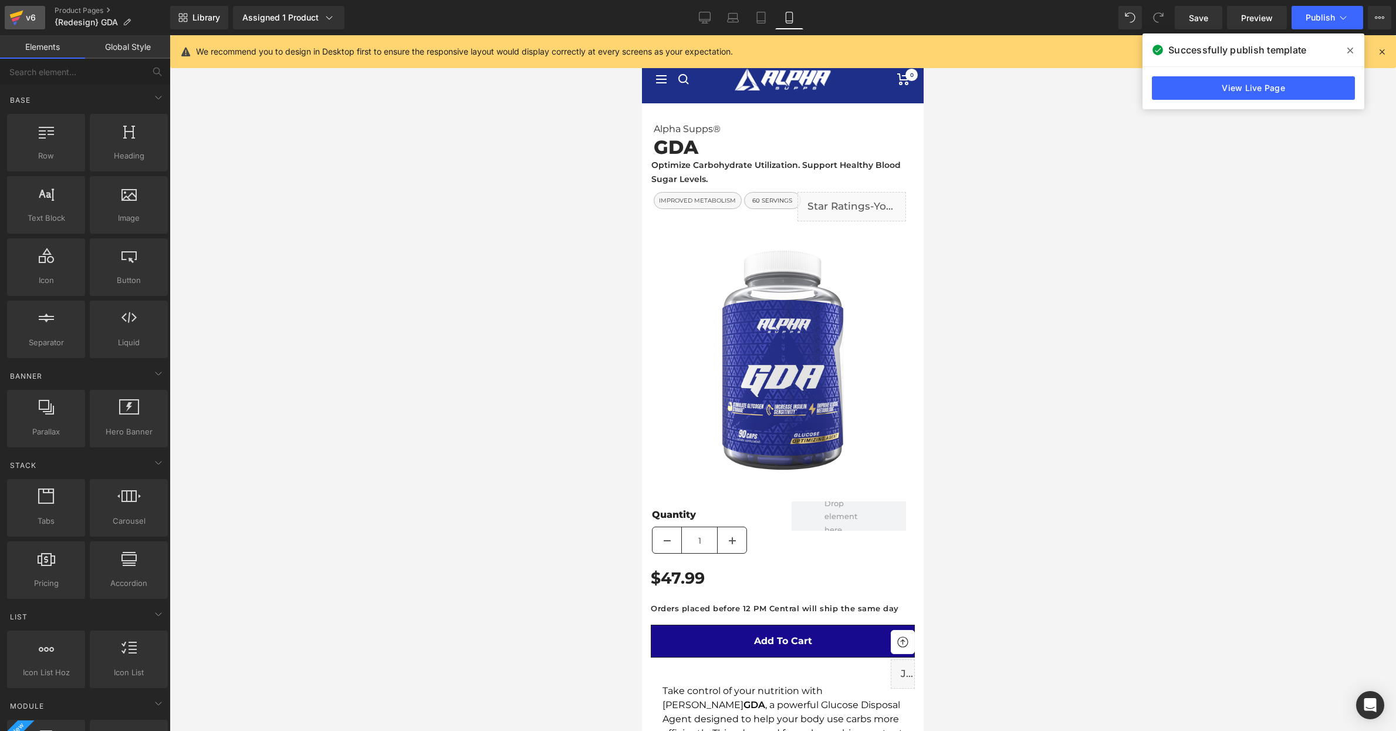
click at [31, 19] on div "v6" at bounding box center [30, 17] width 15 height 15
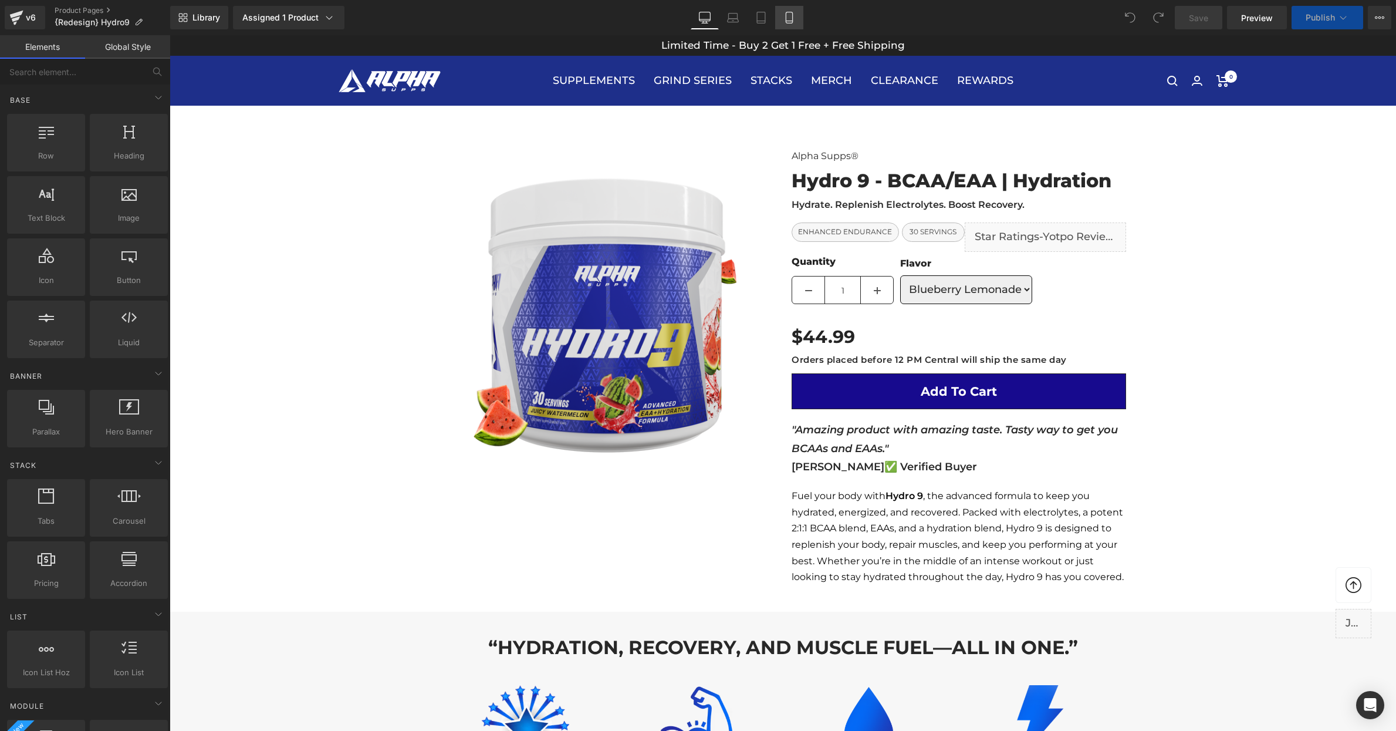
click at [790, 14] on icon at bounding box center [790, 18] width 12 height 12
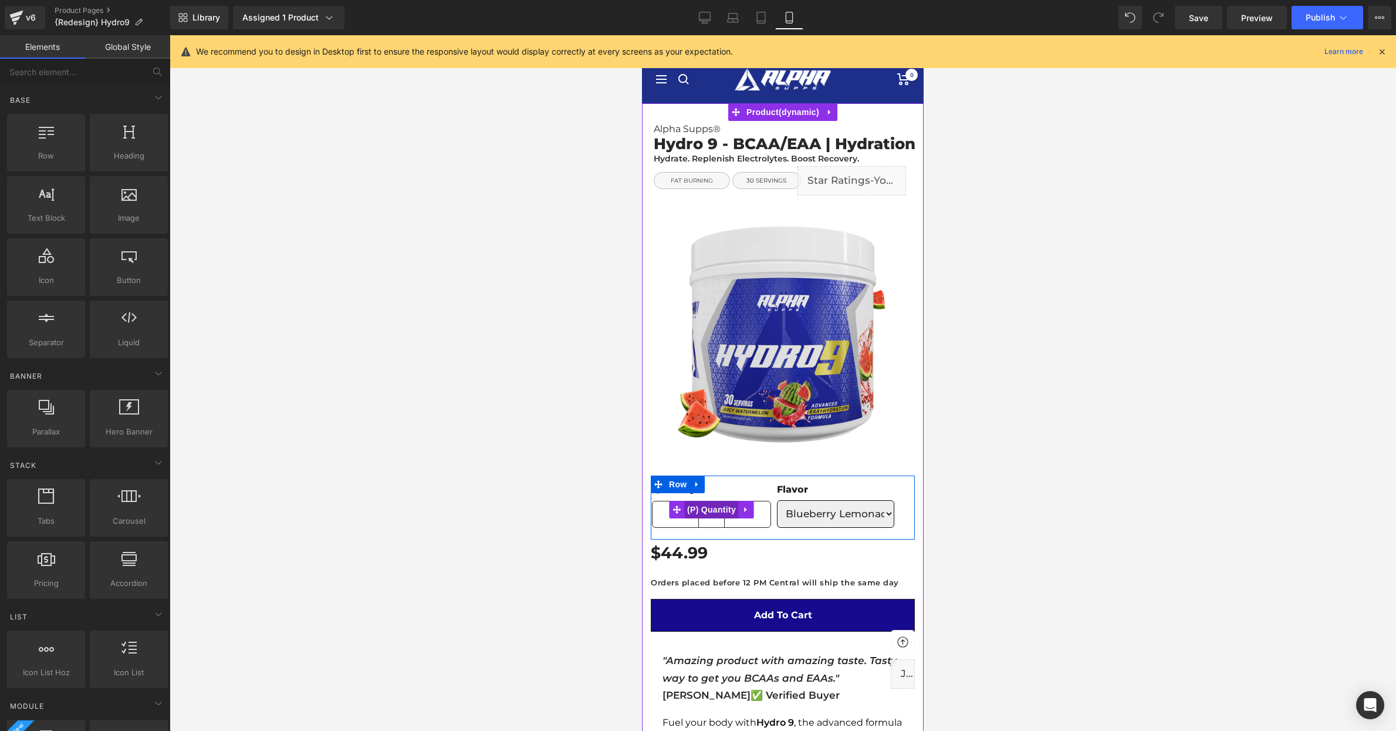
click at [713, 514] on span "(P) Quantity" at bounding box center [711, 510] width 55 height 18
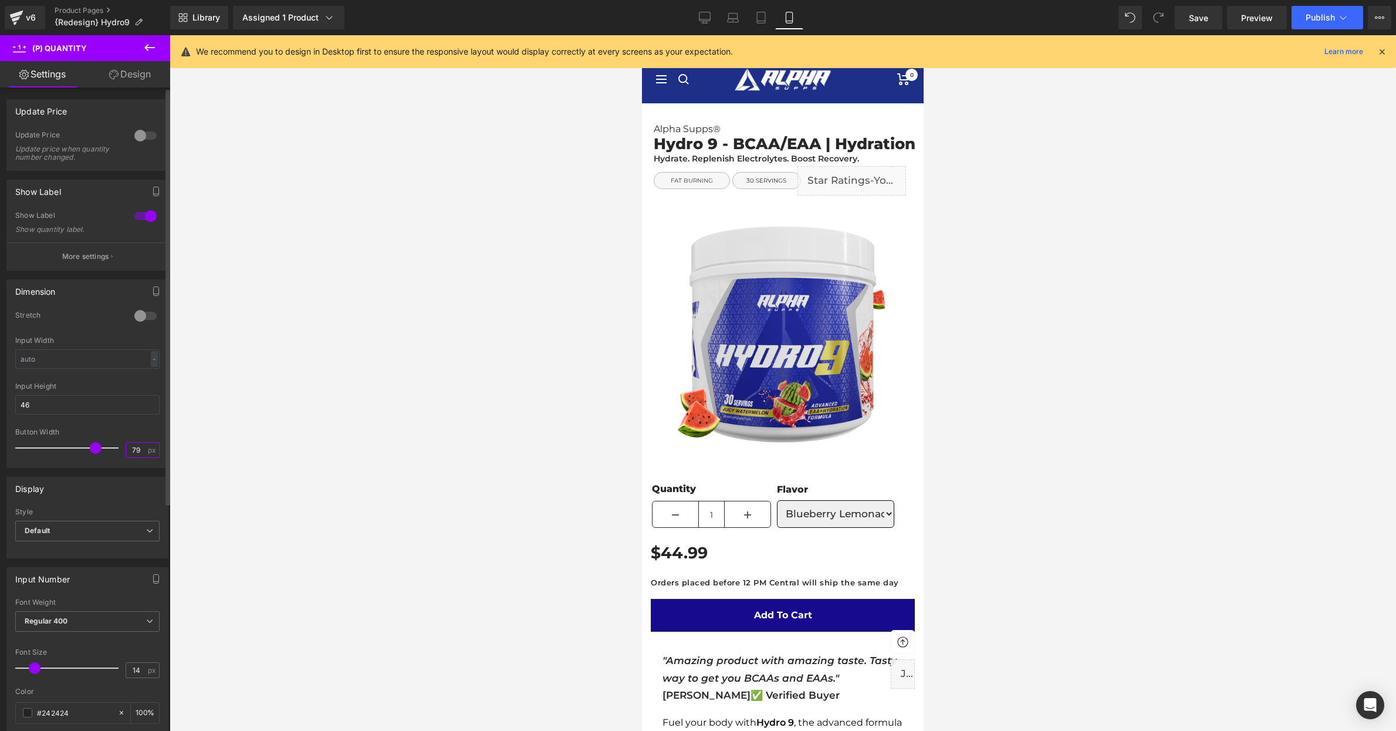
click at [137, 450] on input "79" at bounding box center [136, 450] width 21 height 15
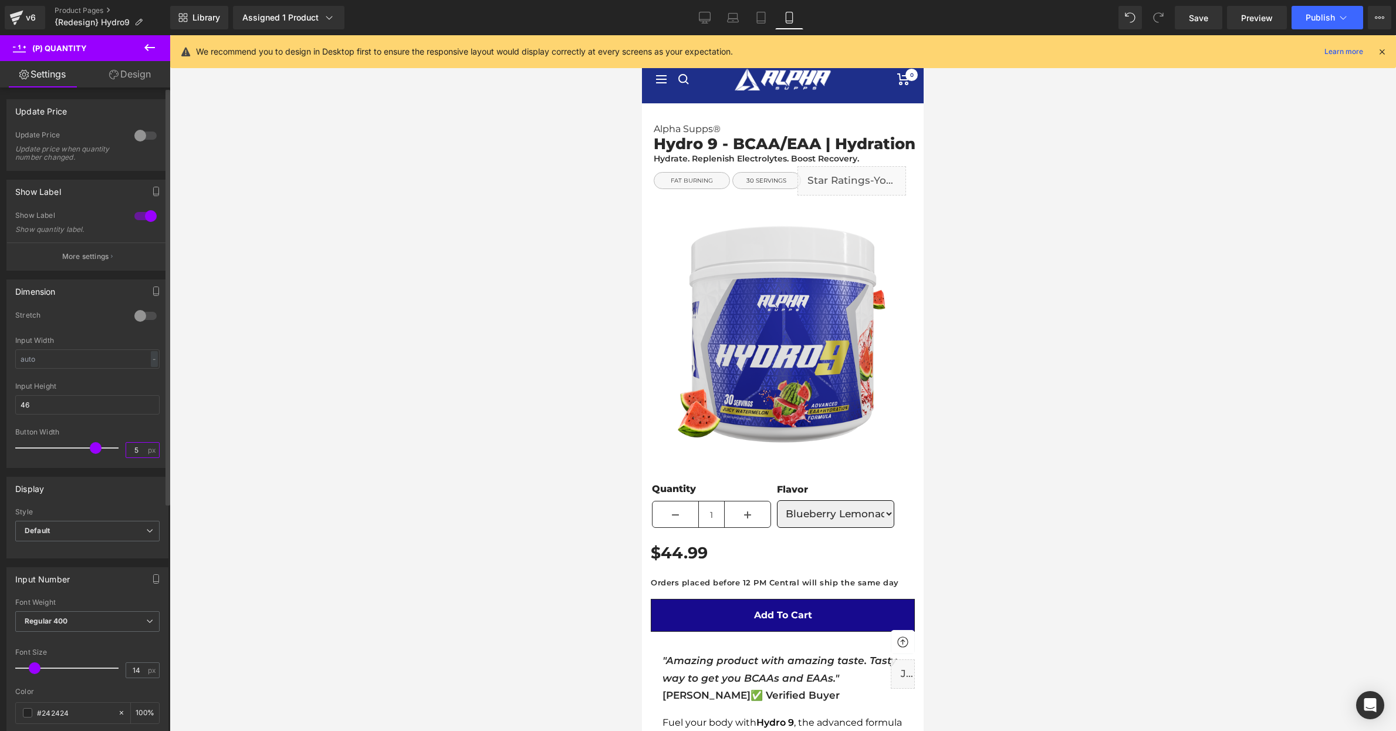
type input "50"
click at [458, 494] on div at bounding box center [783, 383] width 1227 height 696
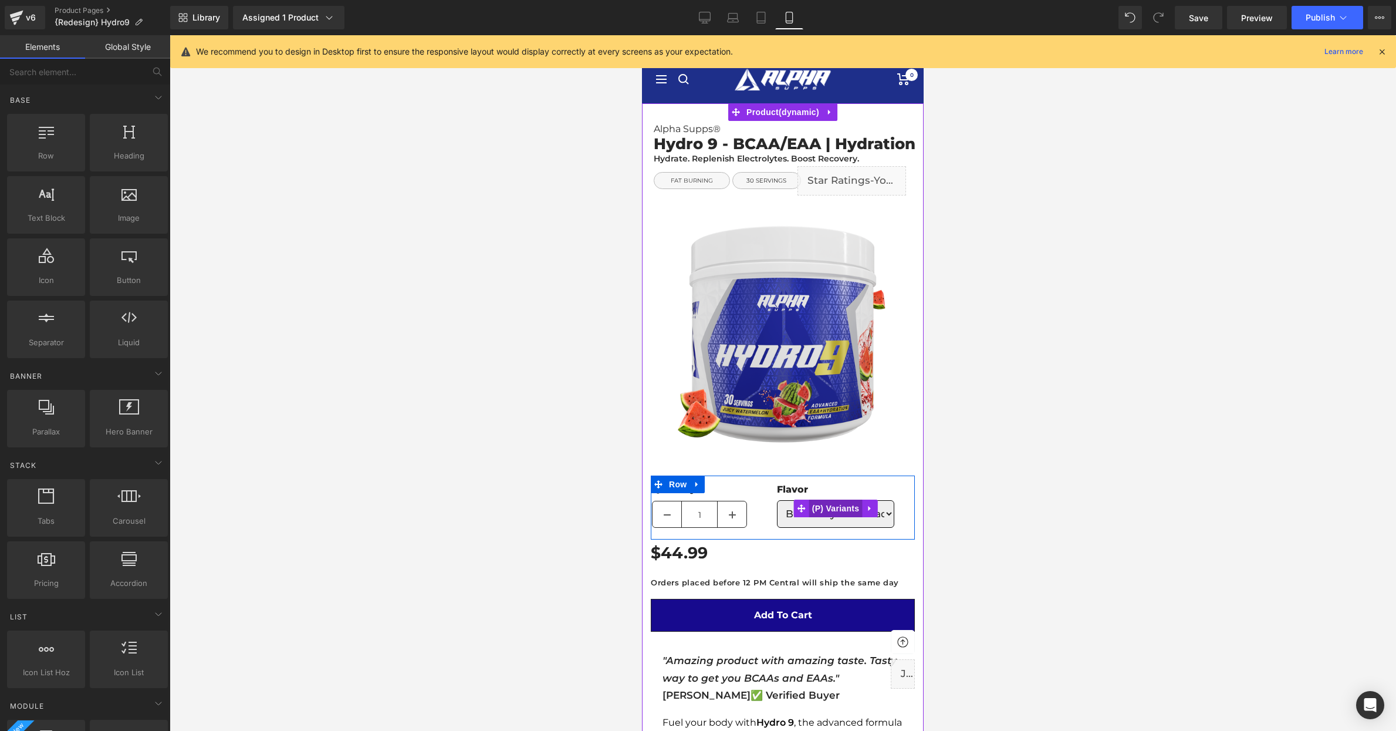
click at [839, 502] on span "(P) Variants" at bounding box center [835, 508] width 53 height 18
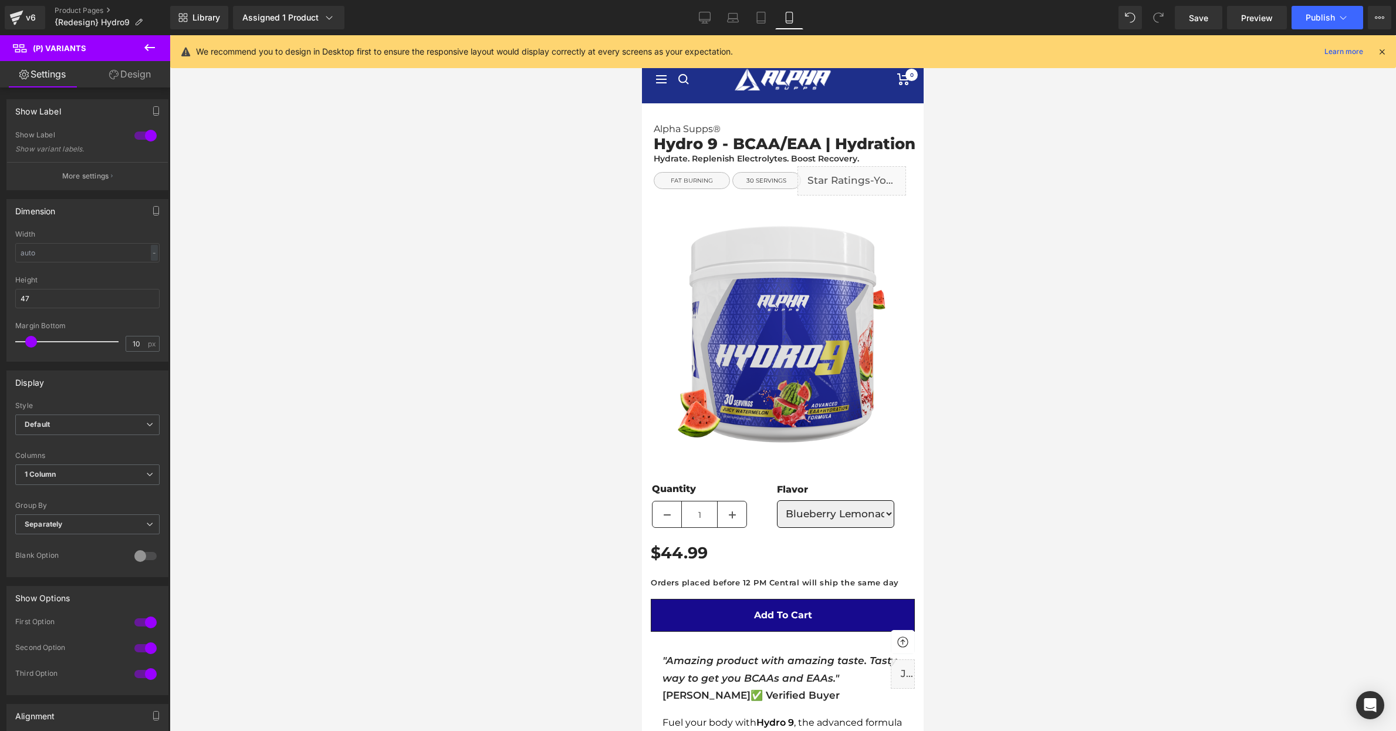
click at [1022, 463] on div at bounding box center [783, 383] width 1227 height 696
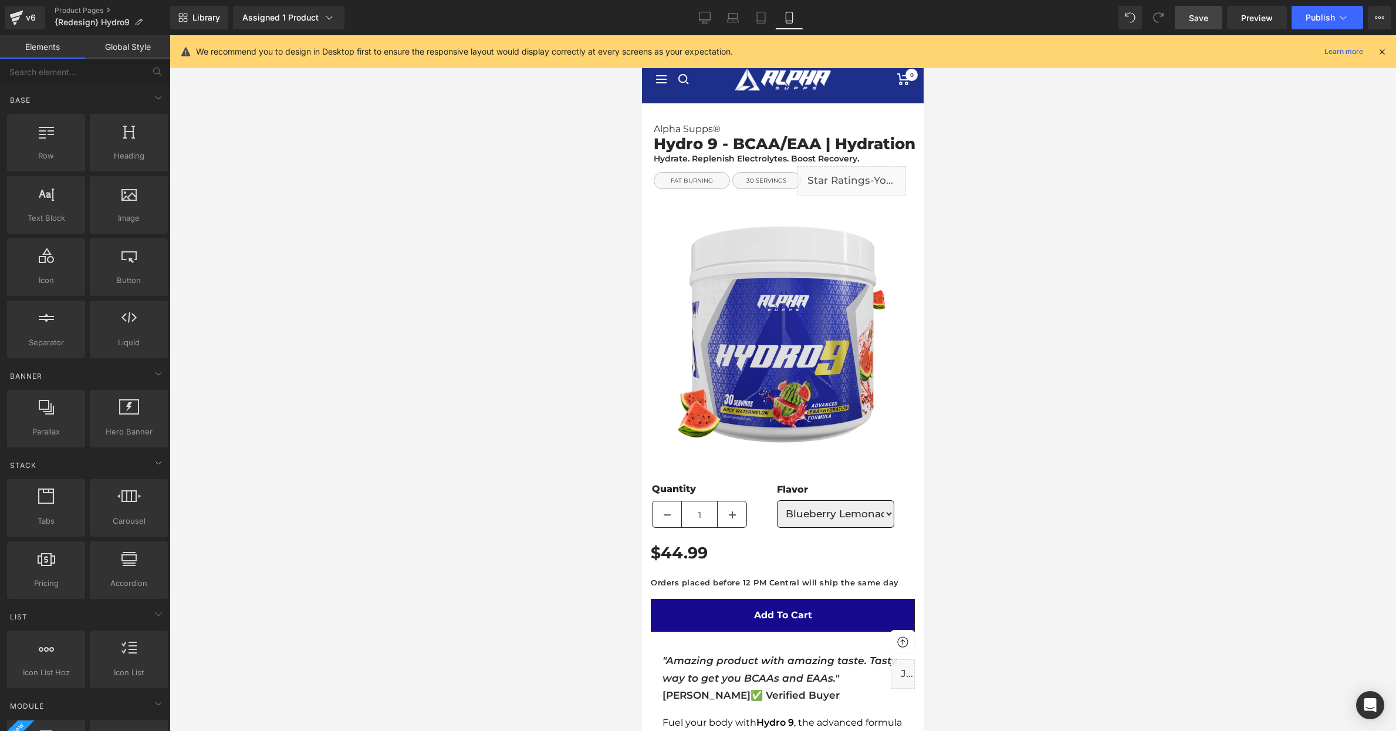
click at [1205, 21] on span "Save" at bounding box center [1198, 18] width 19 height 12
click at [1322, 14] on span "Publish" at bounding box center [1320, 17] width 29 height 9
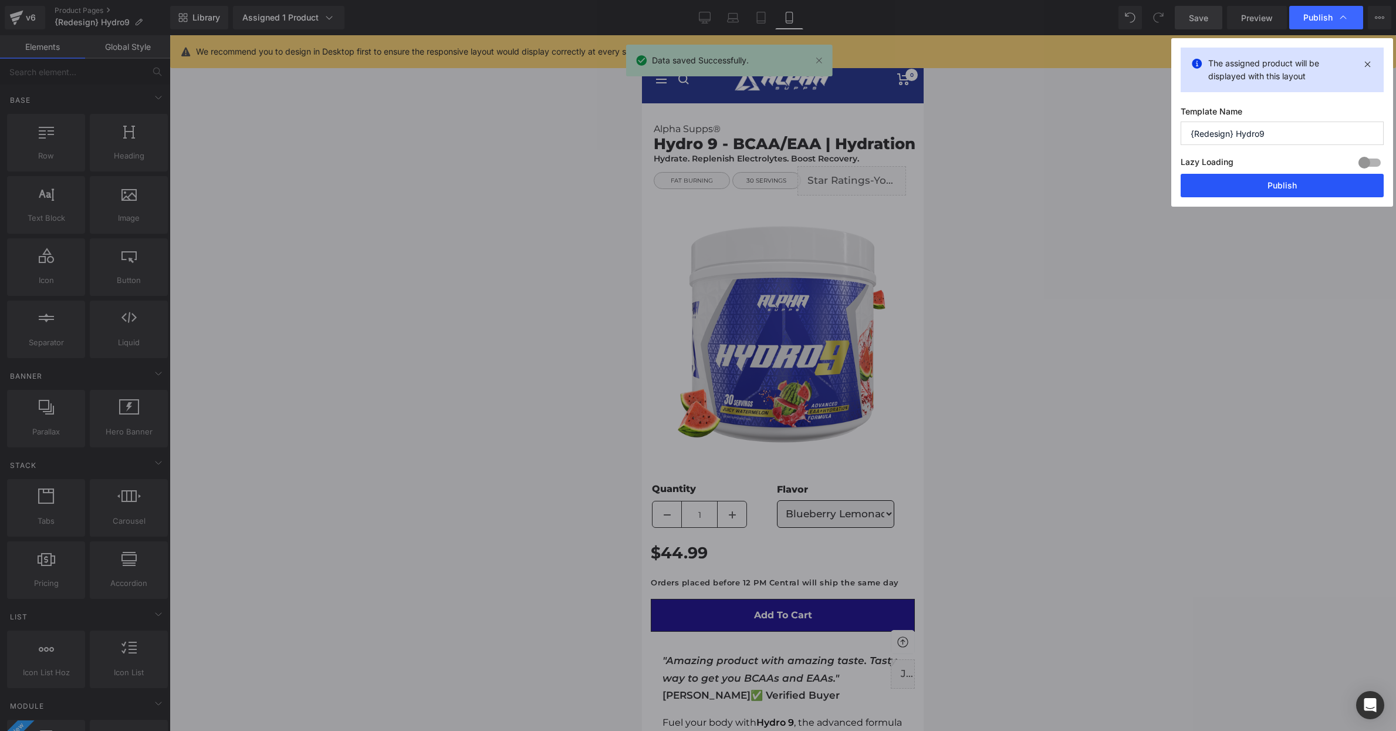
drag, startPoint x: 1264, startPoint y: 190, endPoint x: 93, endPoint y: 261, distance: 1173.7
click at [1264, 190] on button "Publish" at bounding box center [1282, 185] width 203 height 23
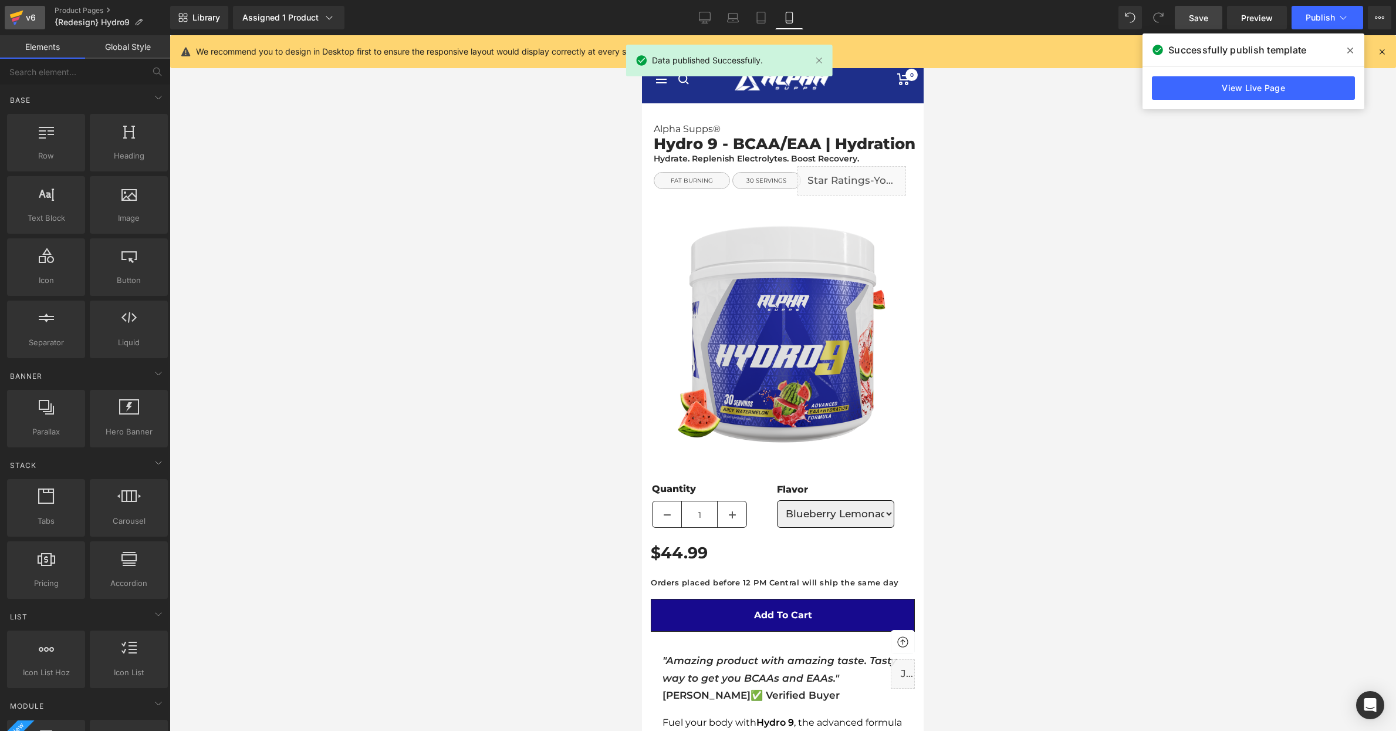
click at [31, 21] on div "v6" at bounding box center [30, 17] width 15 height 15
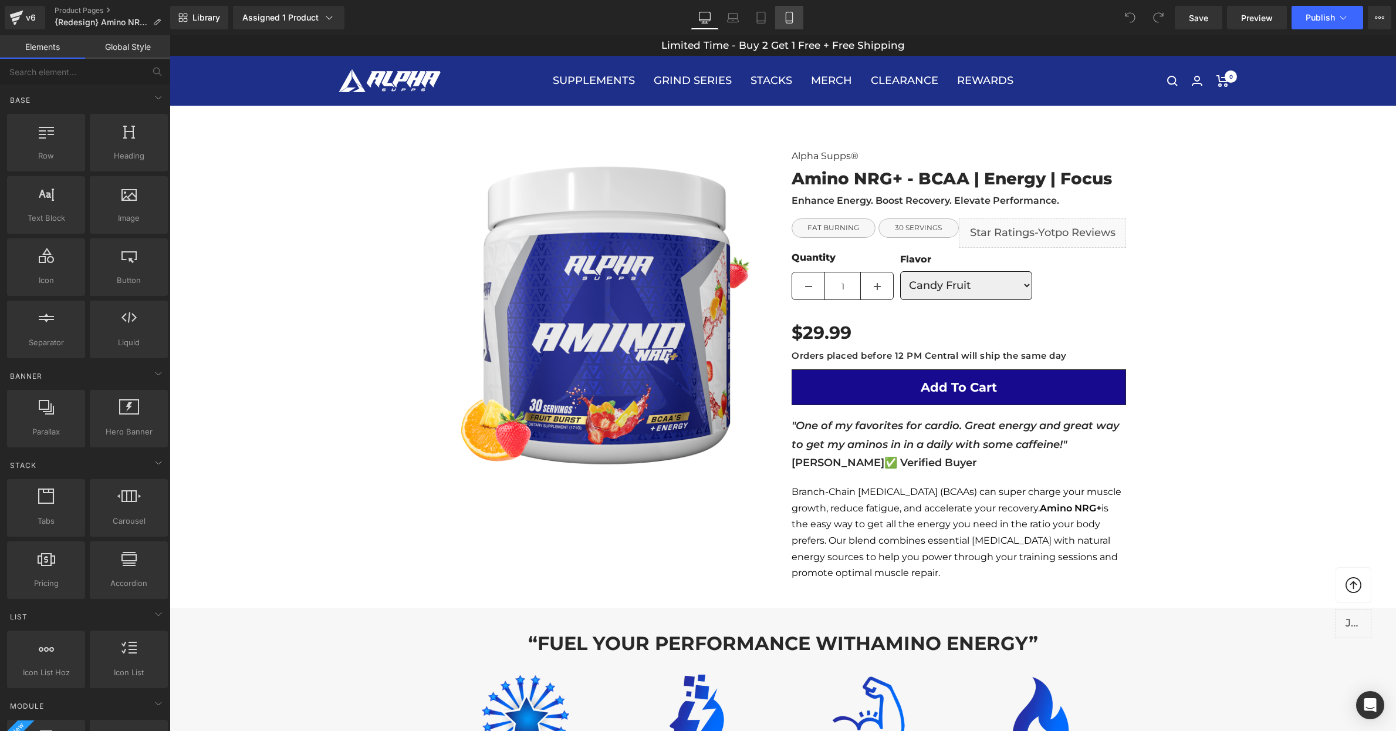
click at [787, 16] on icon at bounding box center [790, 18] width 12 height 12
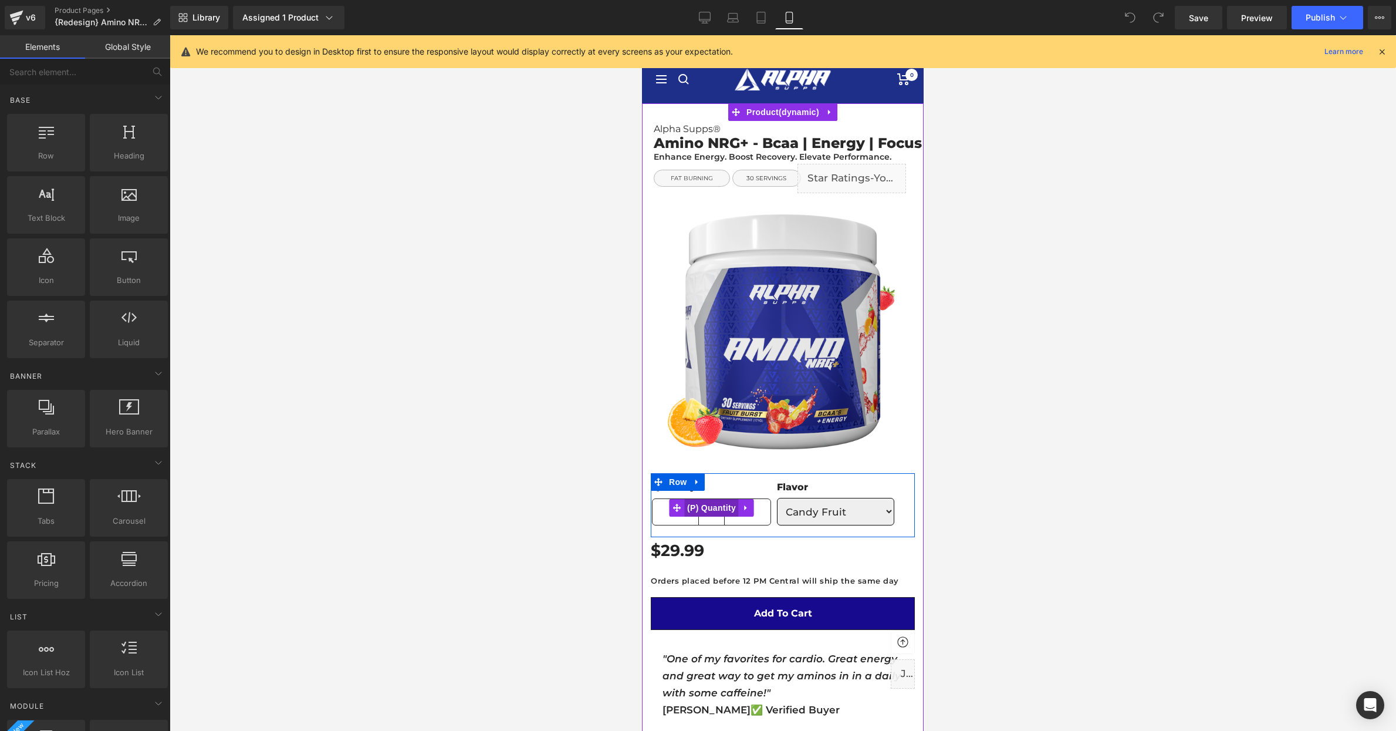
click at [711, 507] on span "(P) Quantity" at bounding box center [711, 508] width 55 height 18
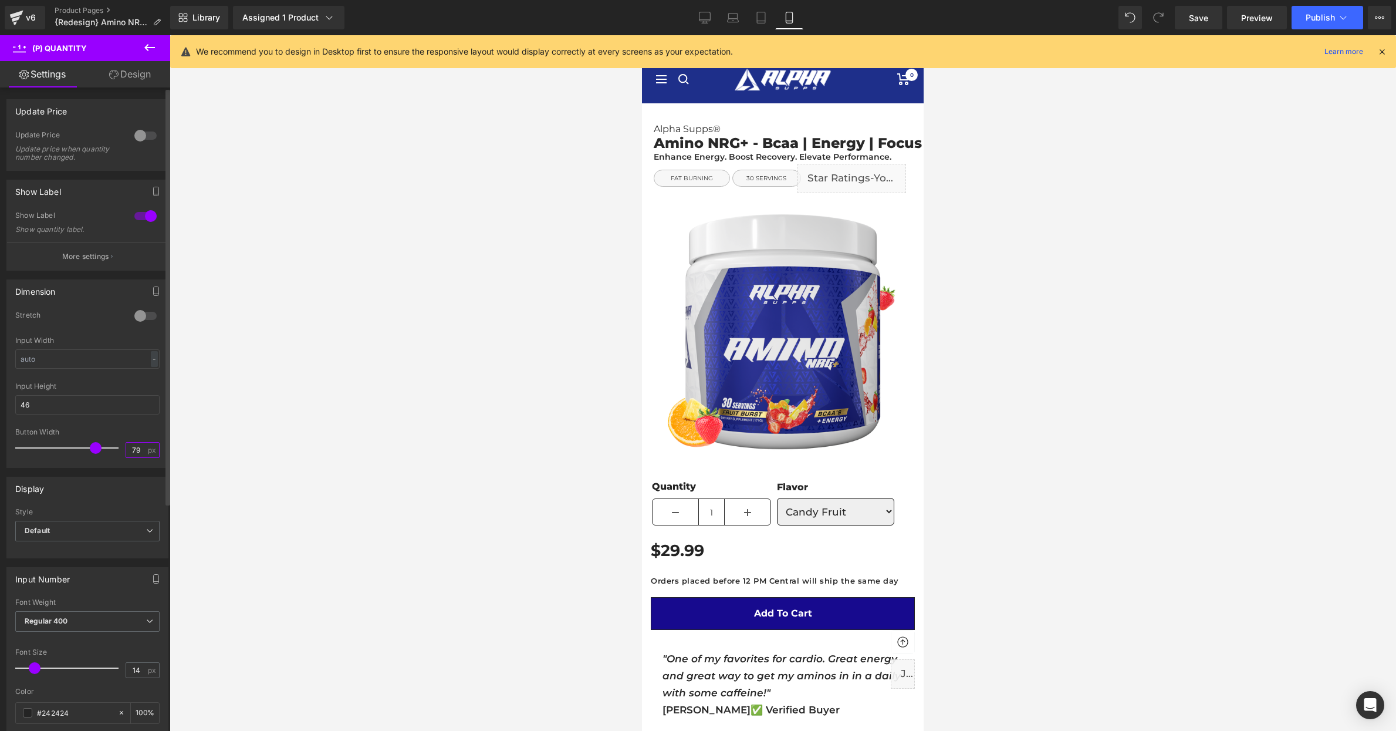
click at [141, 452] on input "79" at bounding box center [136, 450] width 21 height 15
type input "50"
click at [448, 437] on div at bounding box center [783, 383] width 1227 height 696
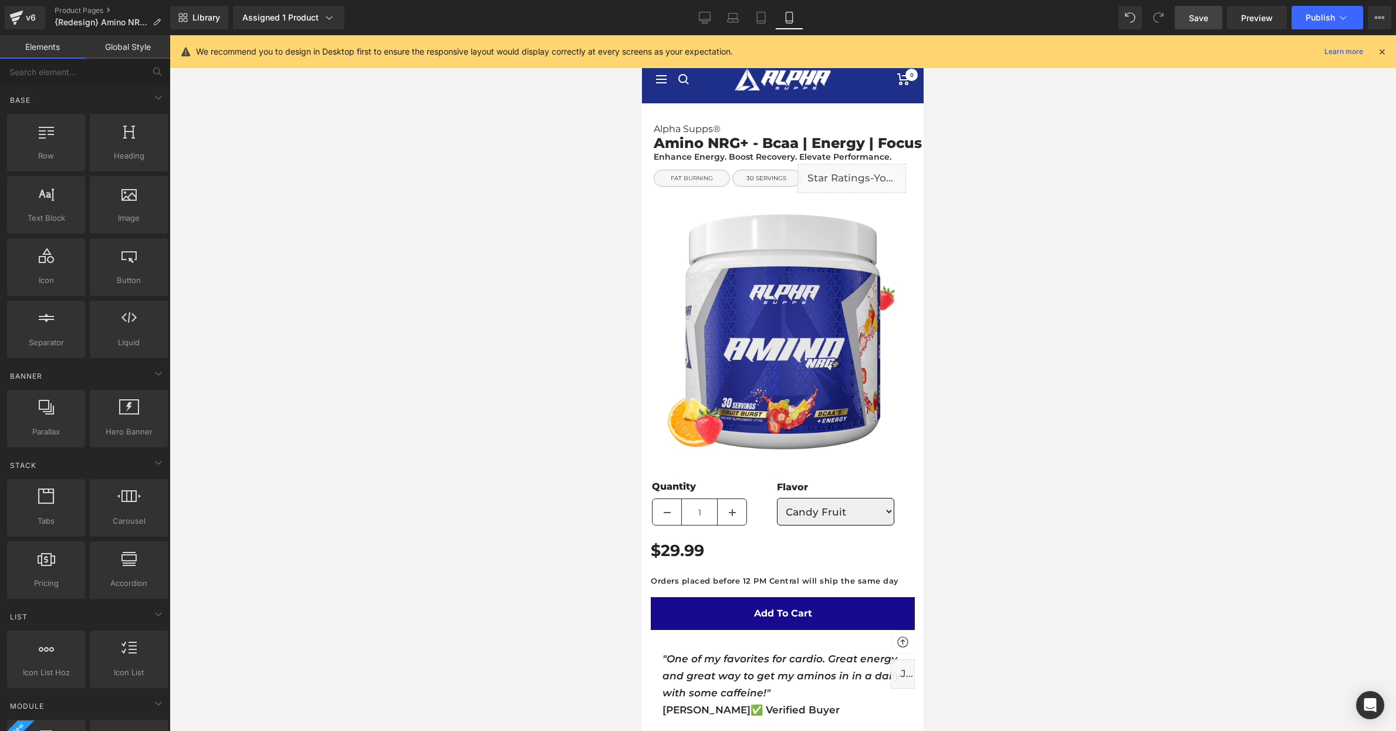
click at [1200, 22] on span "Save" at bounding box center [1198, 18] width 19 height 12
click at [1318, 19] on span "Publish" at bounding box center [1320, 17] width 29 height 9
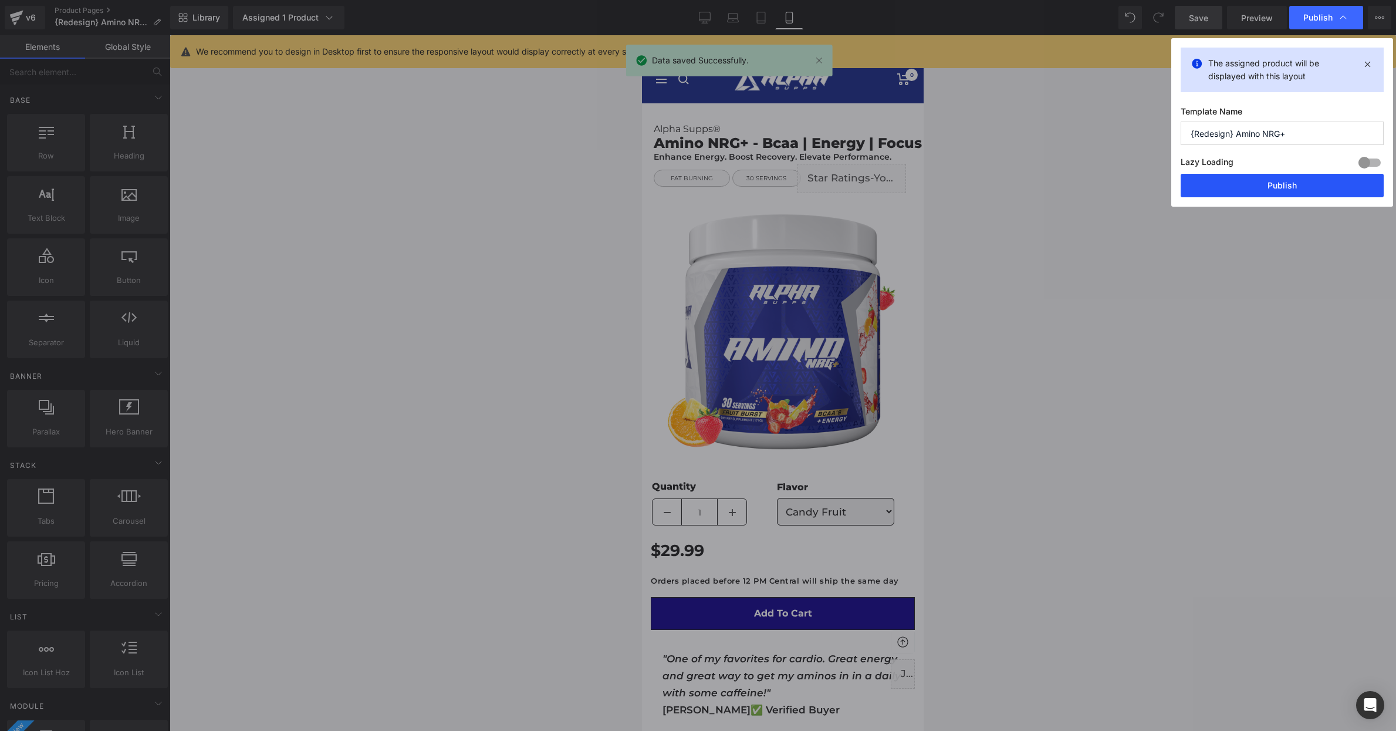
click at [1270, 189] on button "Publish" at bounding box center [1282, 185] width 203 height 23
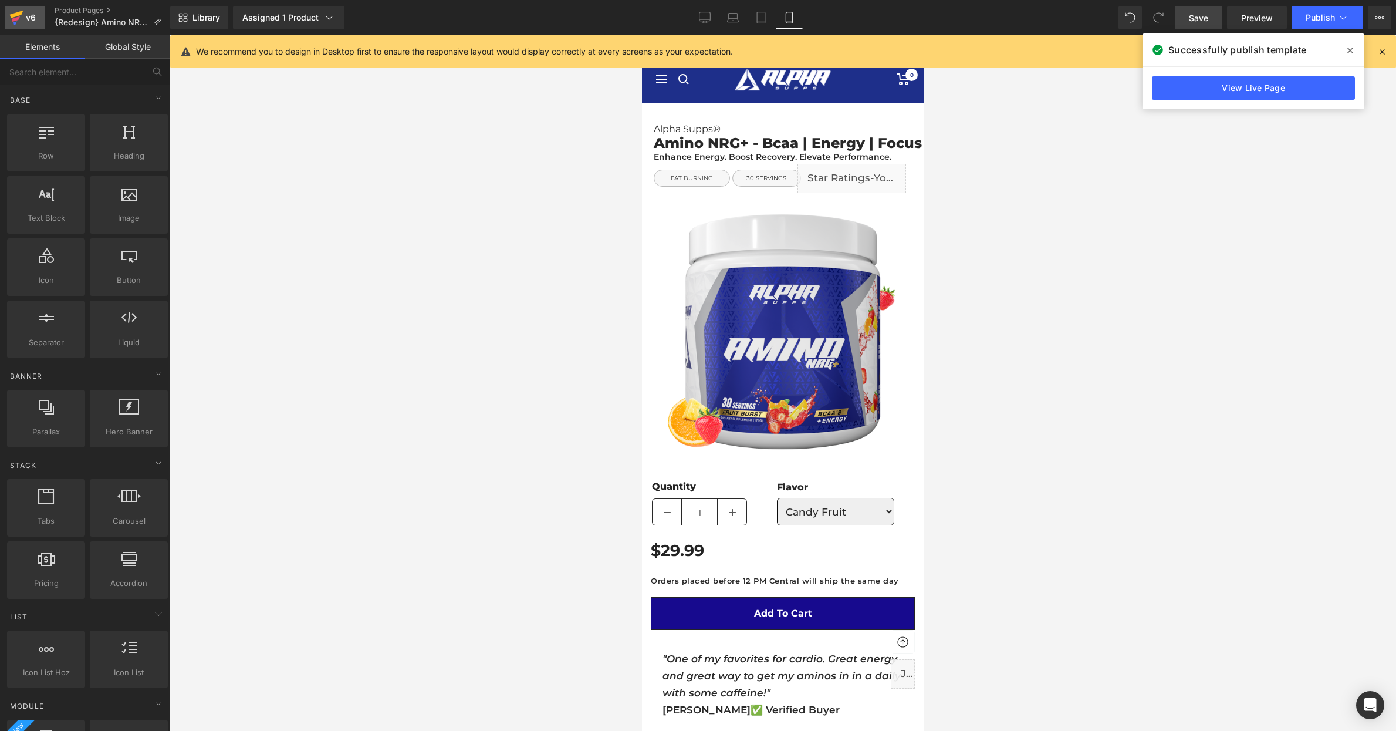
click at [33, 19] on div "v6" at bounding box center [30, 17] width 15 height 15
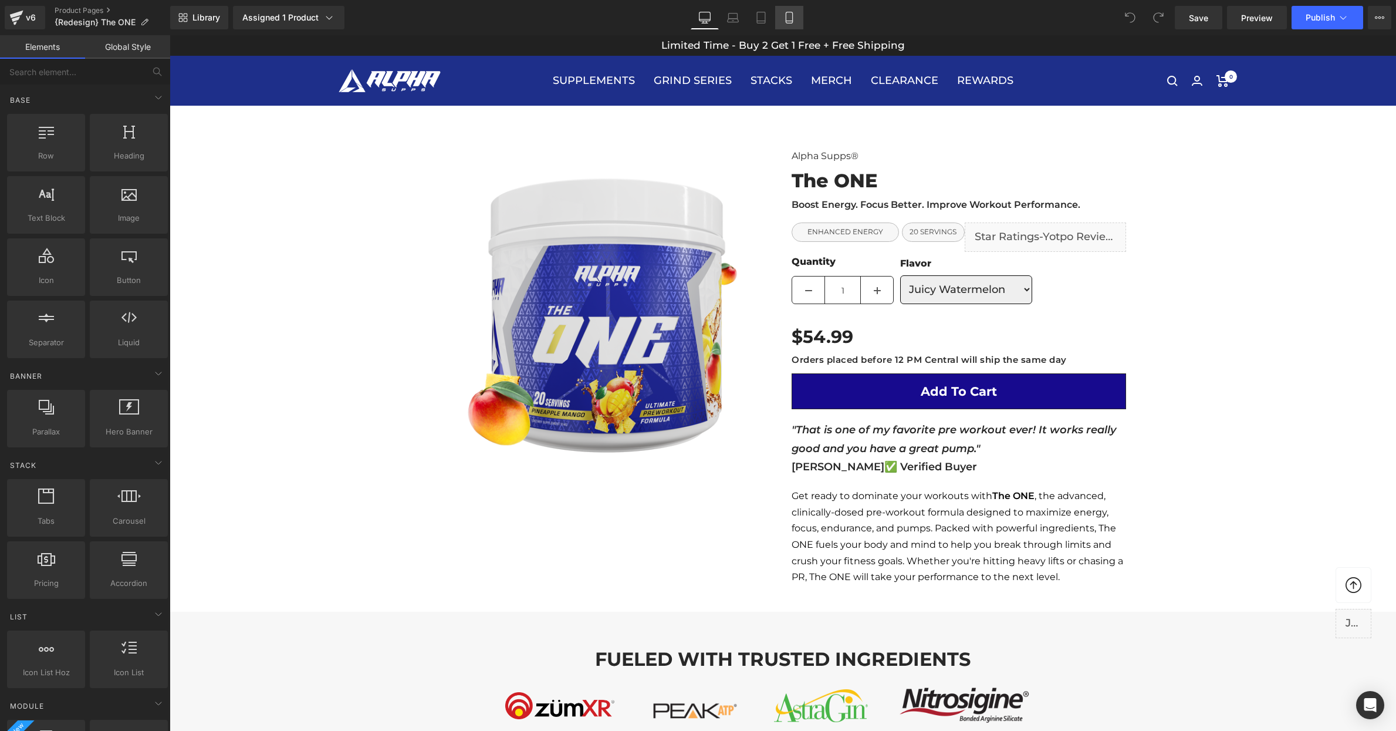
click at [791, 16] on icon at bounding box center [790, 18] width 12 height 12
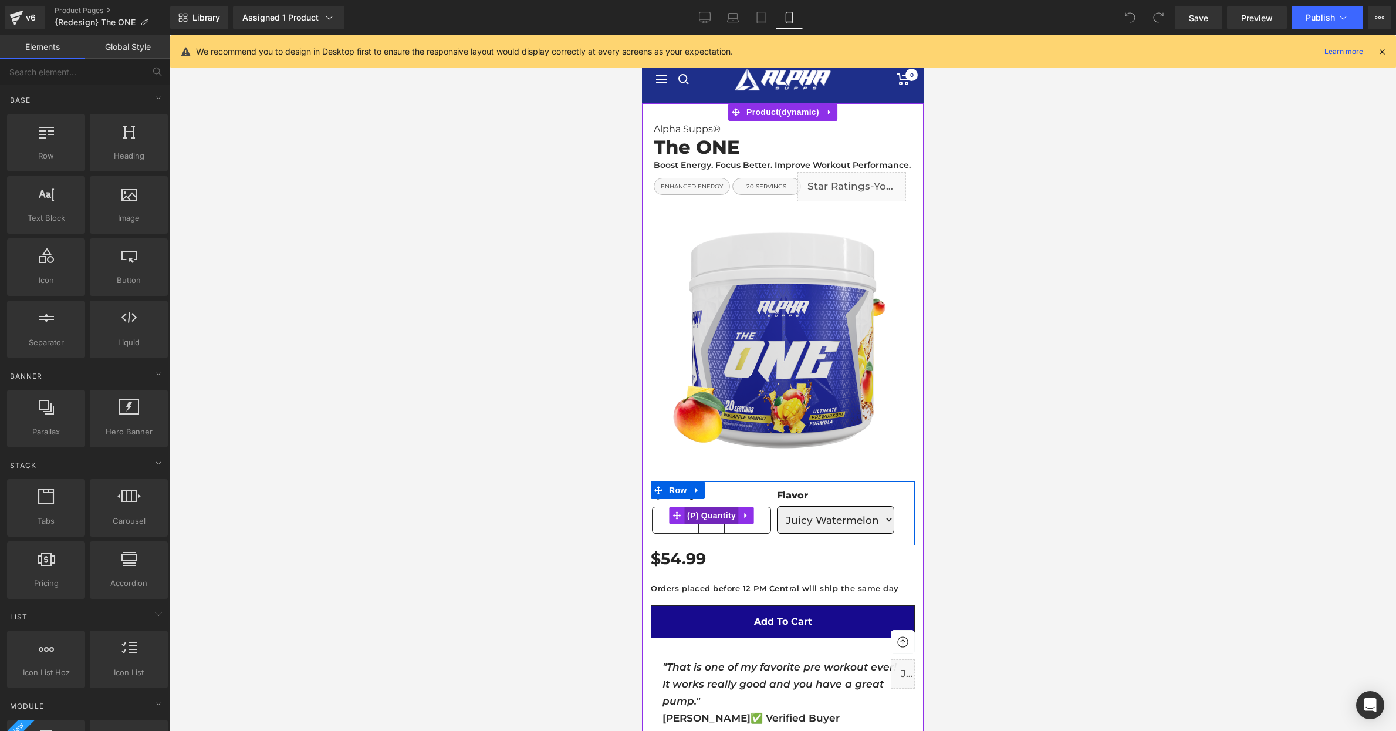
click at [716, 521] on span "(P) Quantity" at bounding box center [711, 516] width 55 height 18
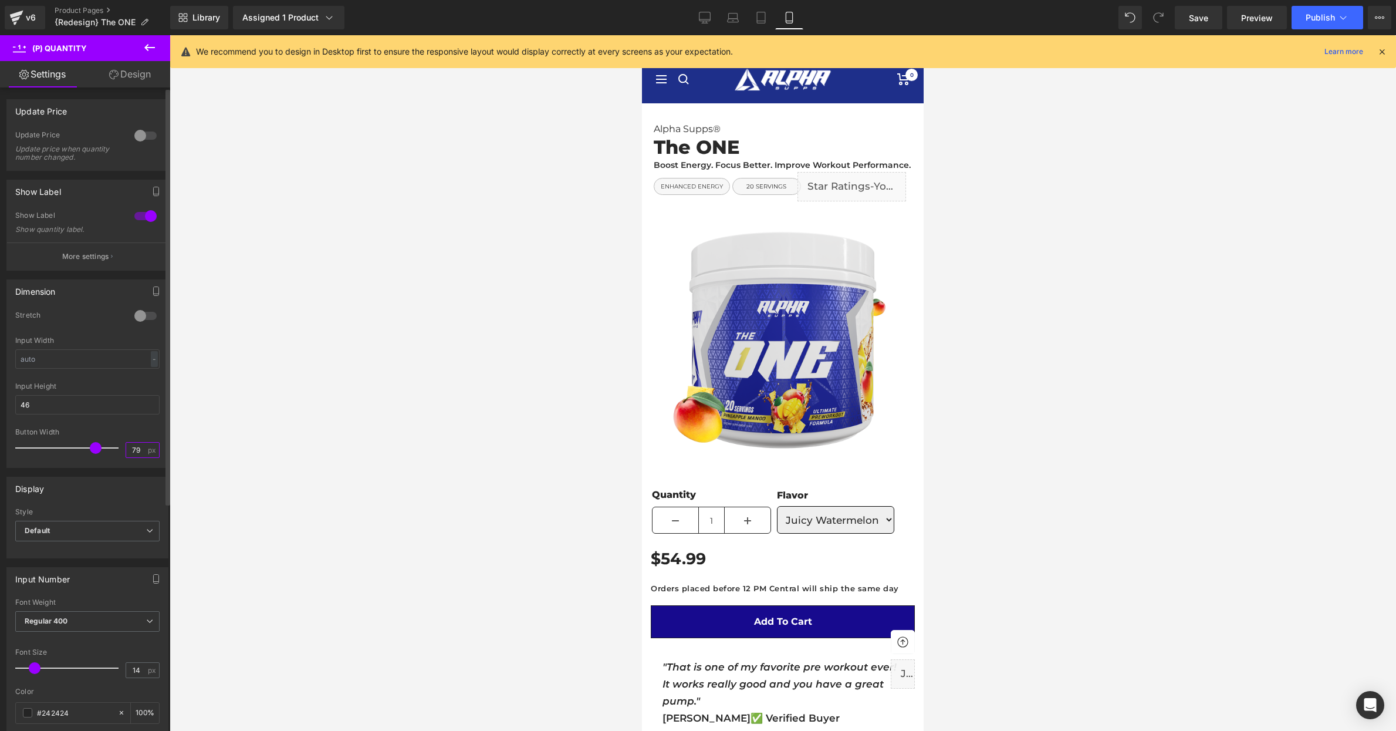
click at [131, 449] on input "79" at bounding box center [136, 450] width 21 height 15
type input "50"
click at [511, 501] on div at bounding box center [783, 383] width 1227 height 696
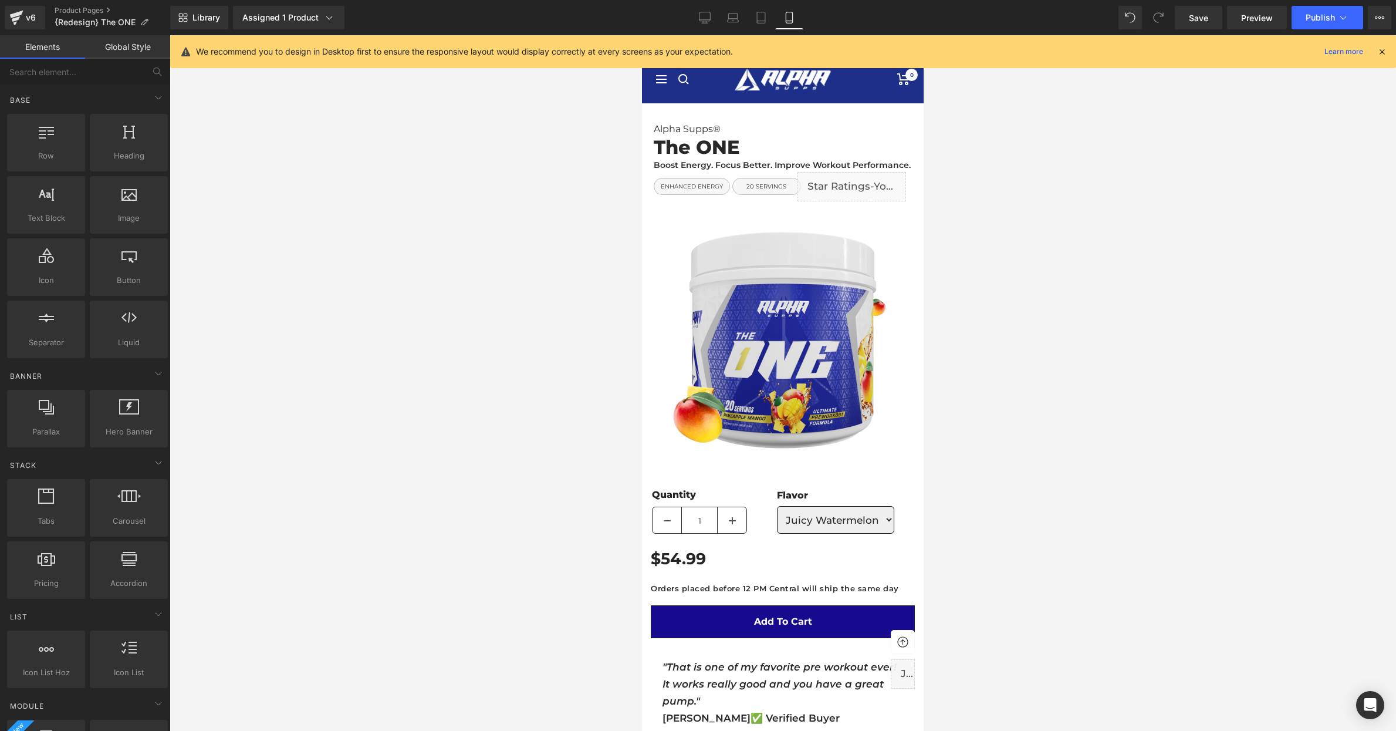
click at [1181, 5] on div "Library Assigned 1 Product Product Preview The ONE Manage assigned products Mob…" at bounding box center [783, 17] width 1226 height 35
click at [1187, 14] on link "Save" at bounding box center [1199, 17] width 48 height 23
click at [1328, 14] on span "Publish" at bounding box center [1320, 17] width 29 height 9
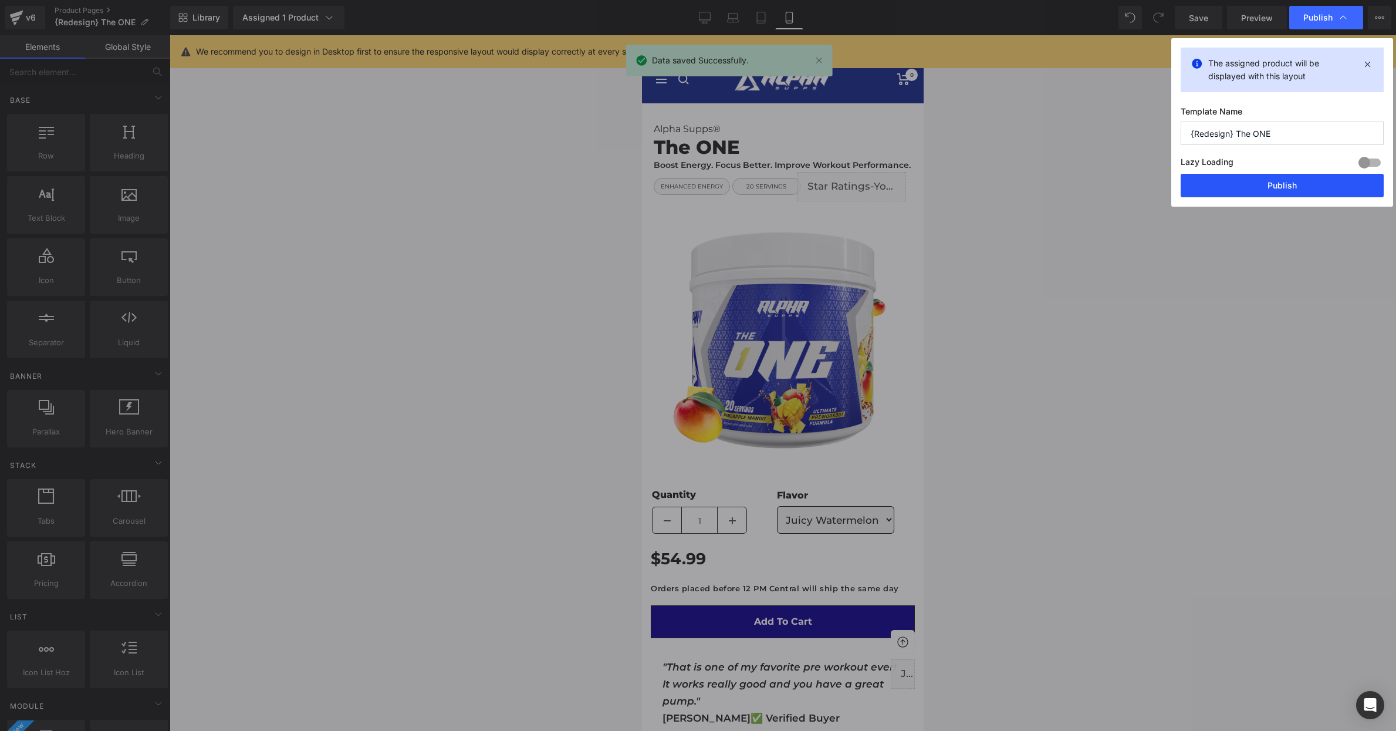
click at [1285, 180] on button "Publish" at bounding box center [1282, 185] width 203 height 23
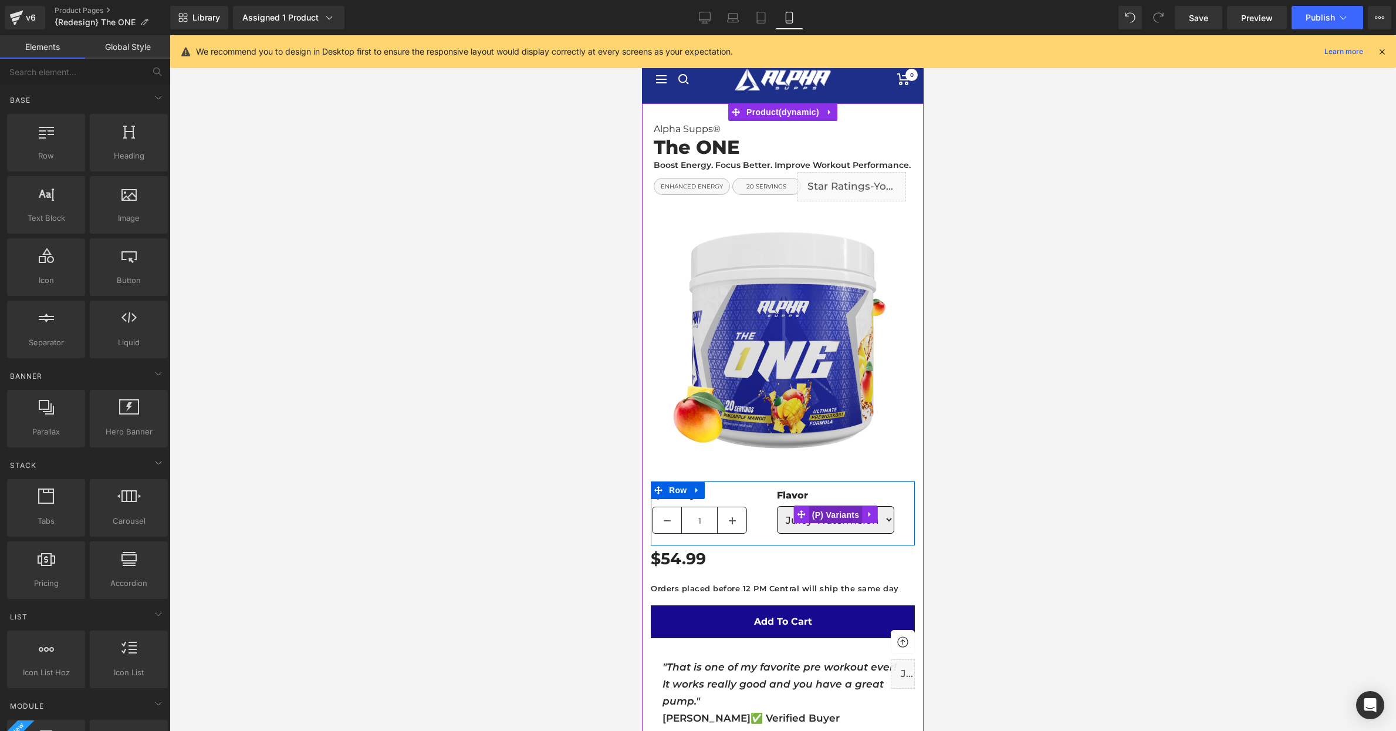
click at [858, 517] on span "(P) Variants" at bounding box center [835, 515] width 53 height 18
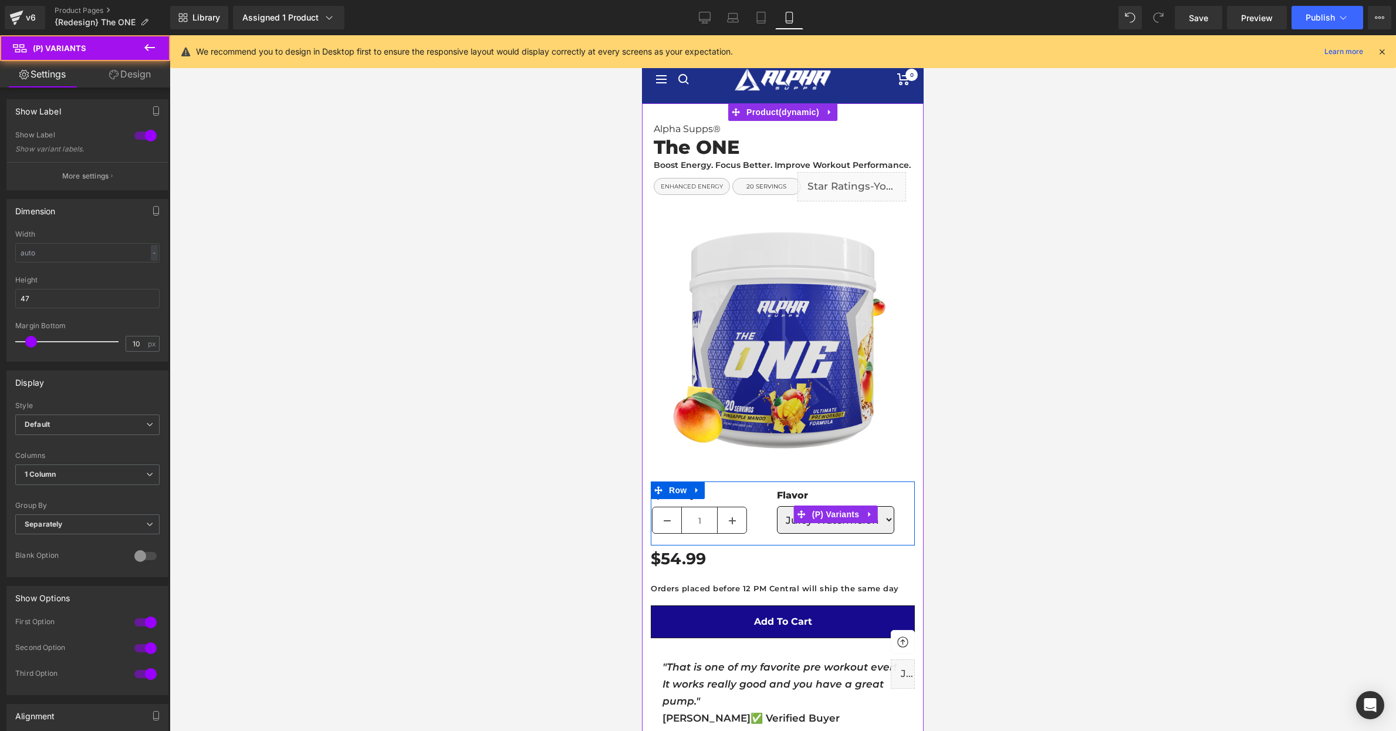
click at [898, 521] on div "Flavor Juicy Watermelon Pineapple Mango Tropical Cherry (P) Variants" at bounding box center [849, 510] width 132 height 58
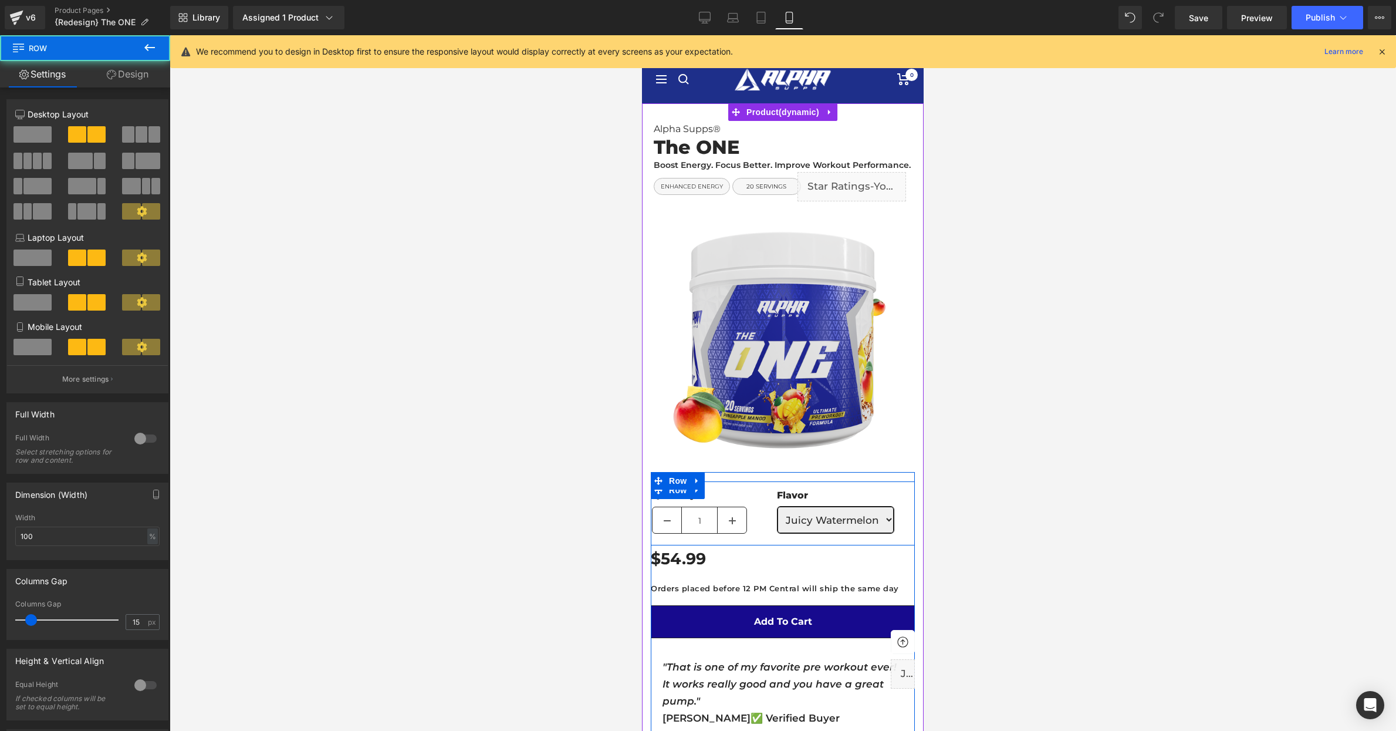
click at [892, 521] on select "Juicy Watermelon Pineapple Mango Tropical Cherry" at bounding box center [835, 520] width 117 height 28
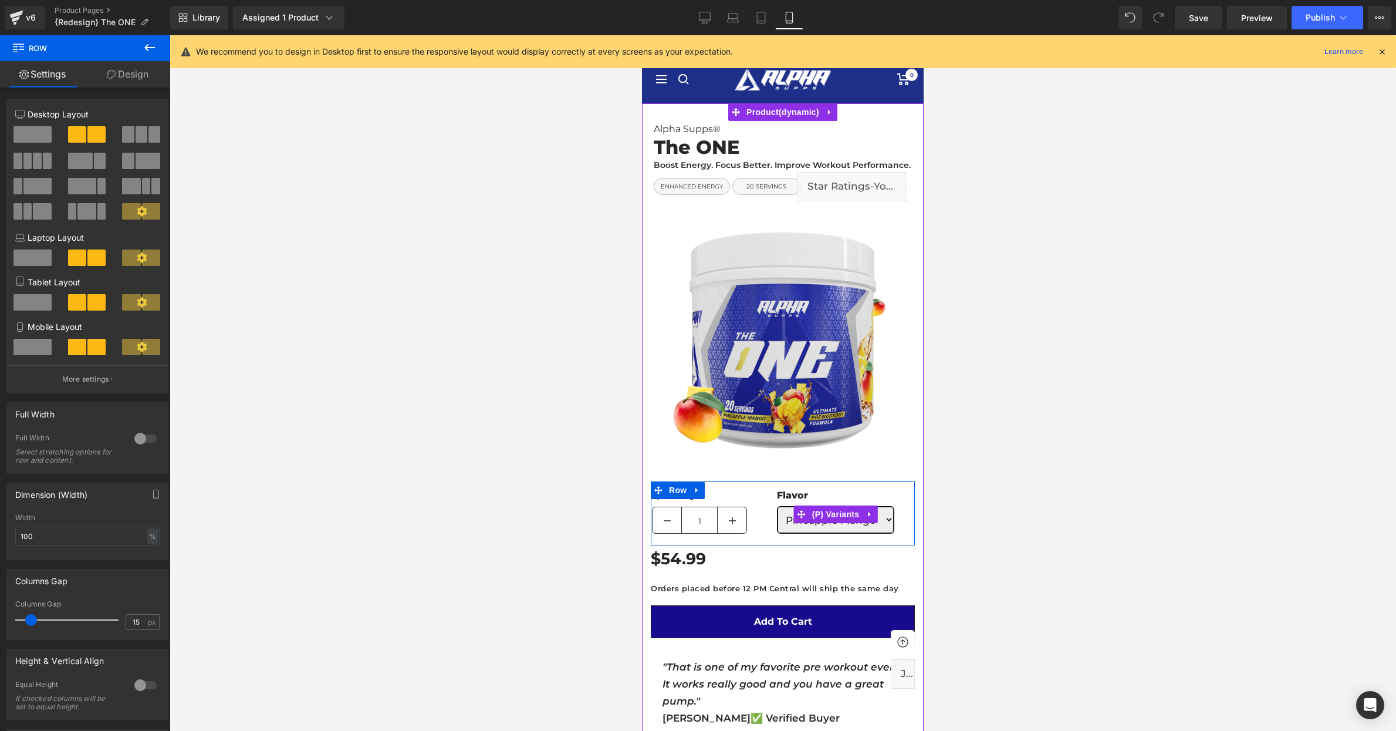
click at [777, 506] on select "Juicy Watermelon Pineapple Mango Tropical Cherry" at bounding box center [835, 520] width 117 height 28
click at [886, 521] on select "Juicy Watermelon Pineapple Mango Tropical Cherry" at bounding box center [835, 520] width 117 height 28
select select "Tropical Cherry"
click at [777, 506] on select "Juicy Watermelon Pineapple Mango Tropical Cherry" at bounding box center [835, 520] width 117 height 28
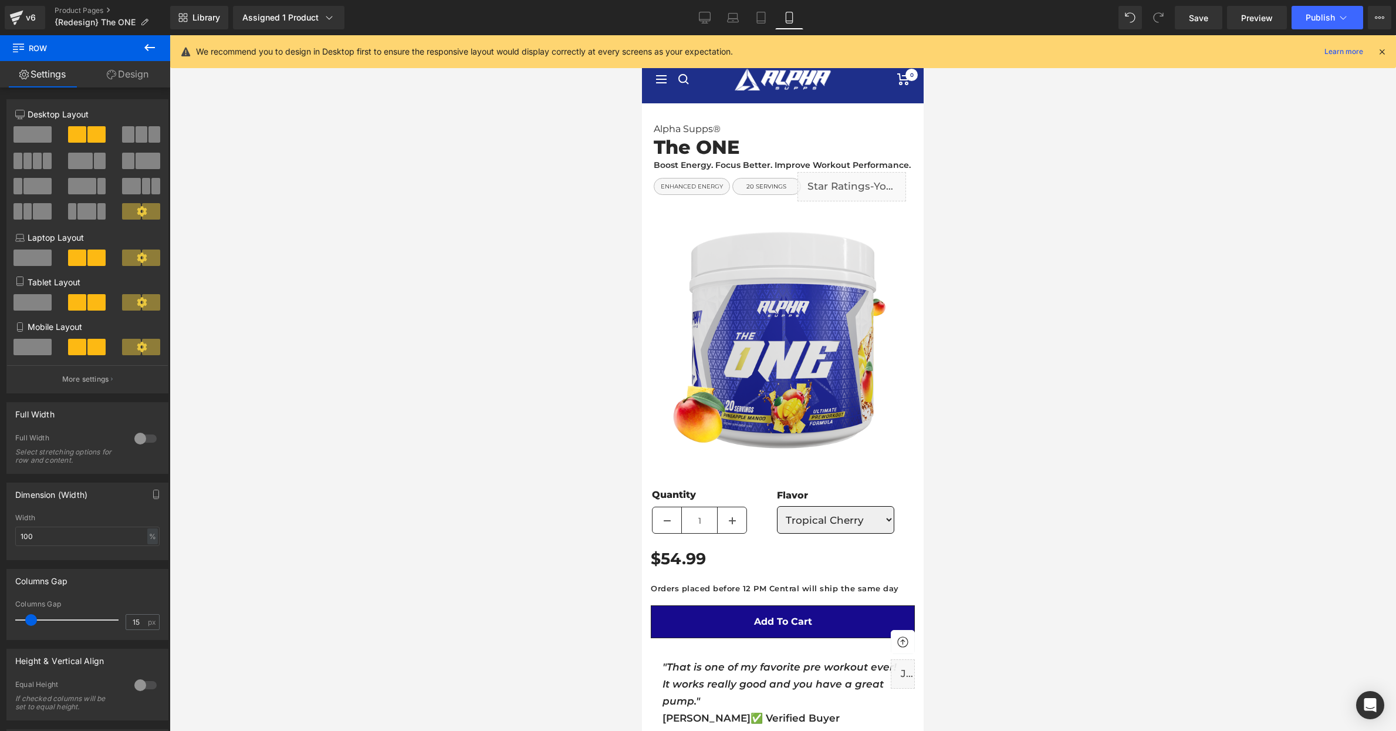
click at [1022, 510] on div at bounding box center [783, 383] width 1227 height 696
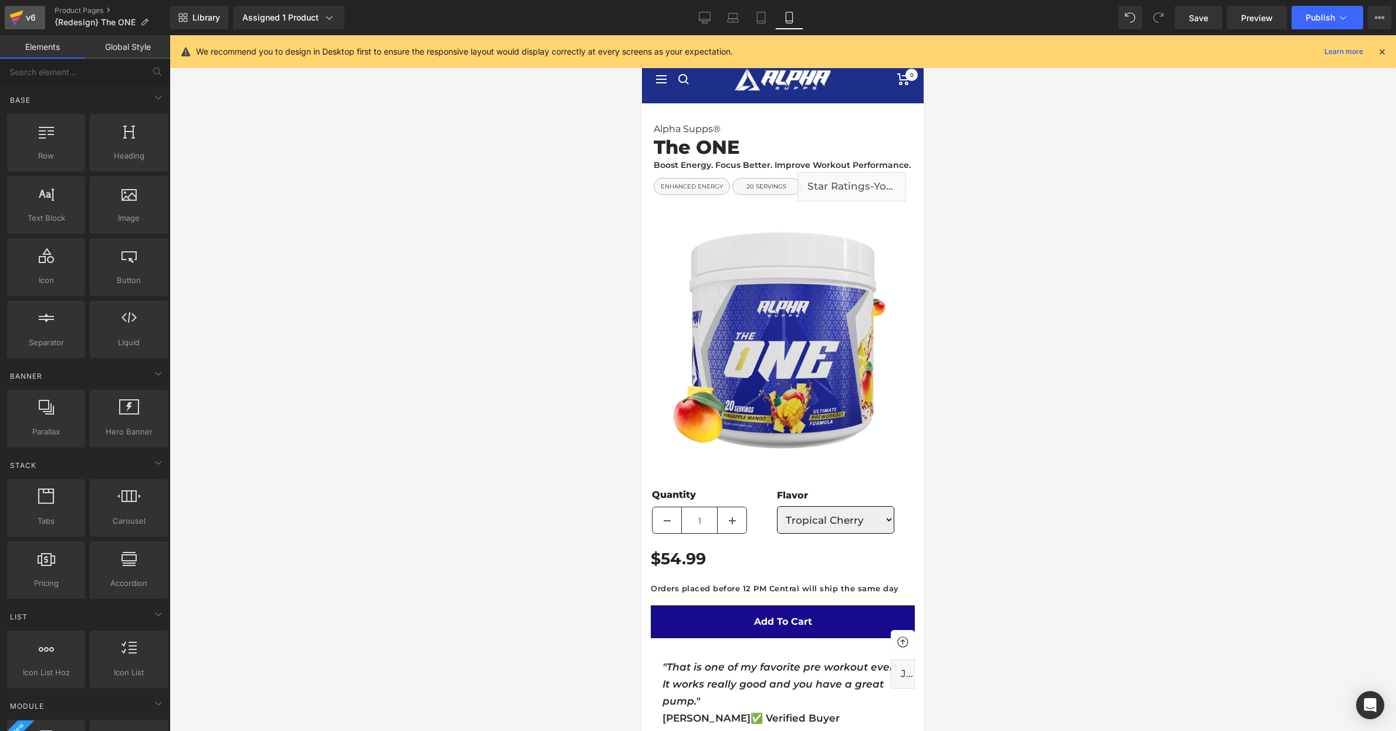
click at [33, 17] on div "v6" at bounding box center [30, 17] width 15 height 15
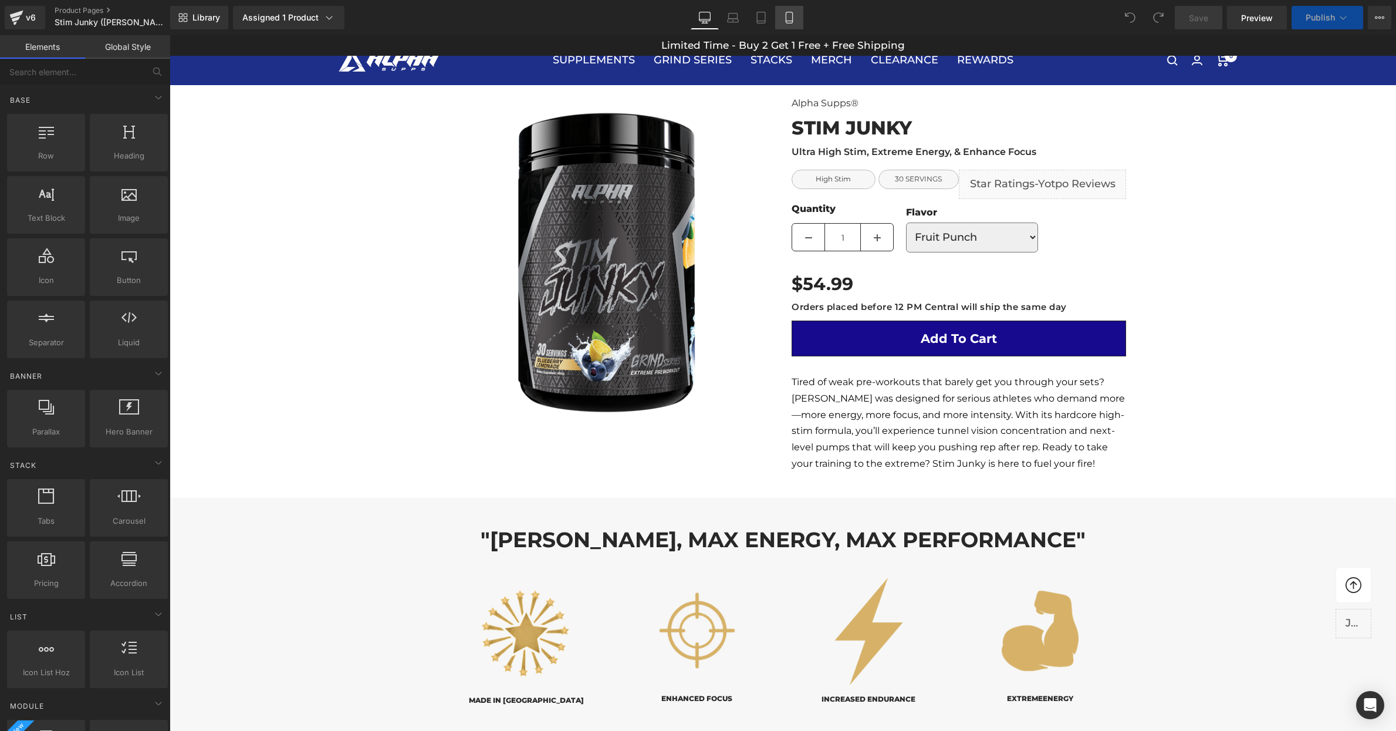
click at [792, 12] on icon at bounding box center [790, 18] width 12 height 12
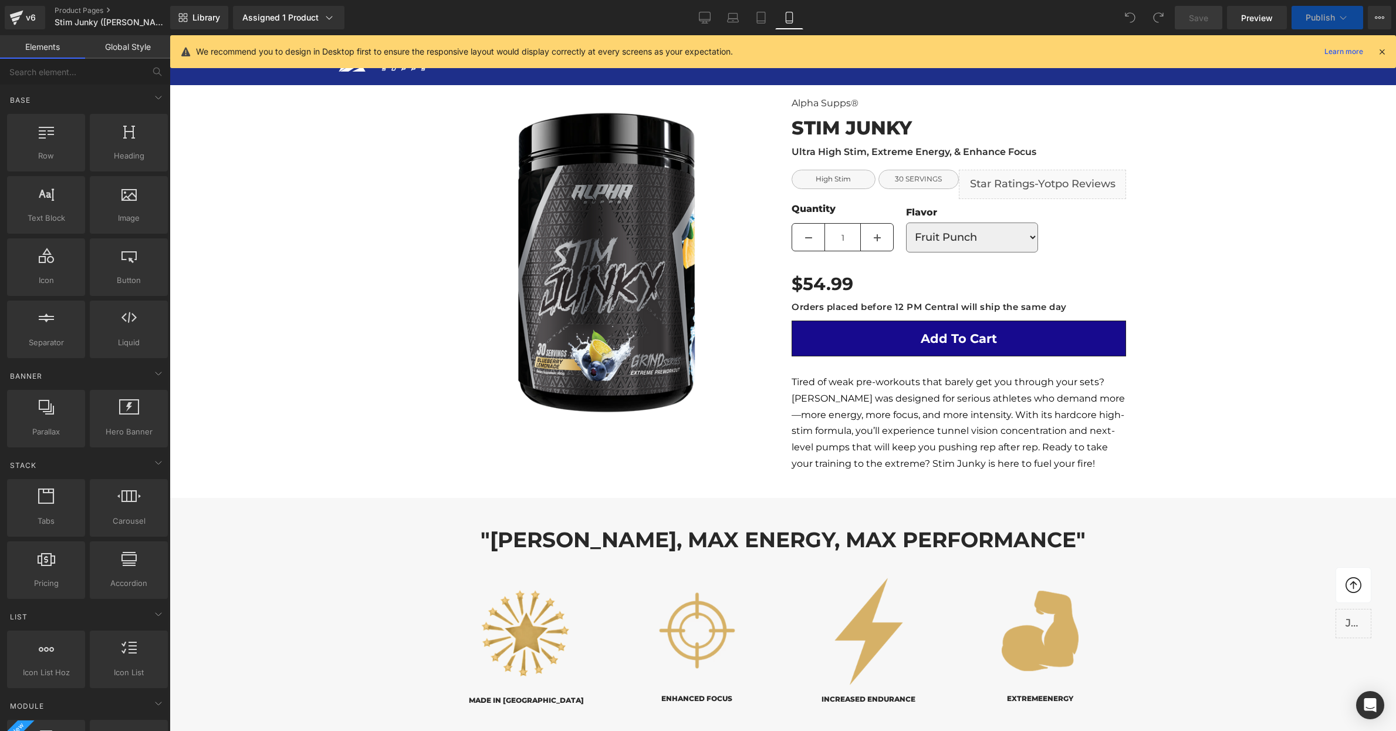
click at [789, 17] on icon at bounding box center [790, 18] width 12 height 12
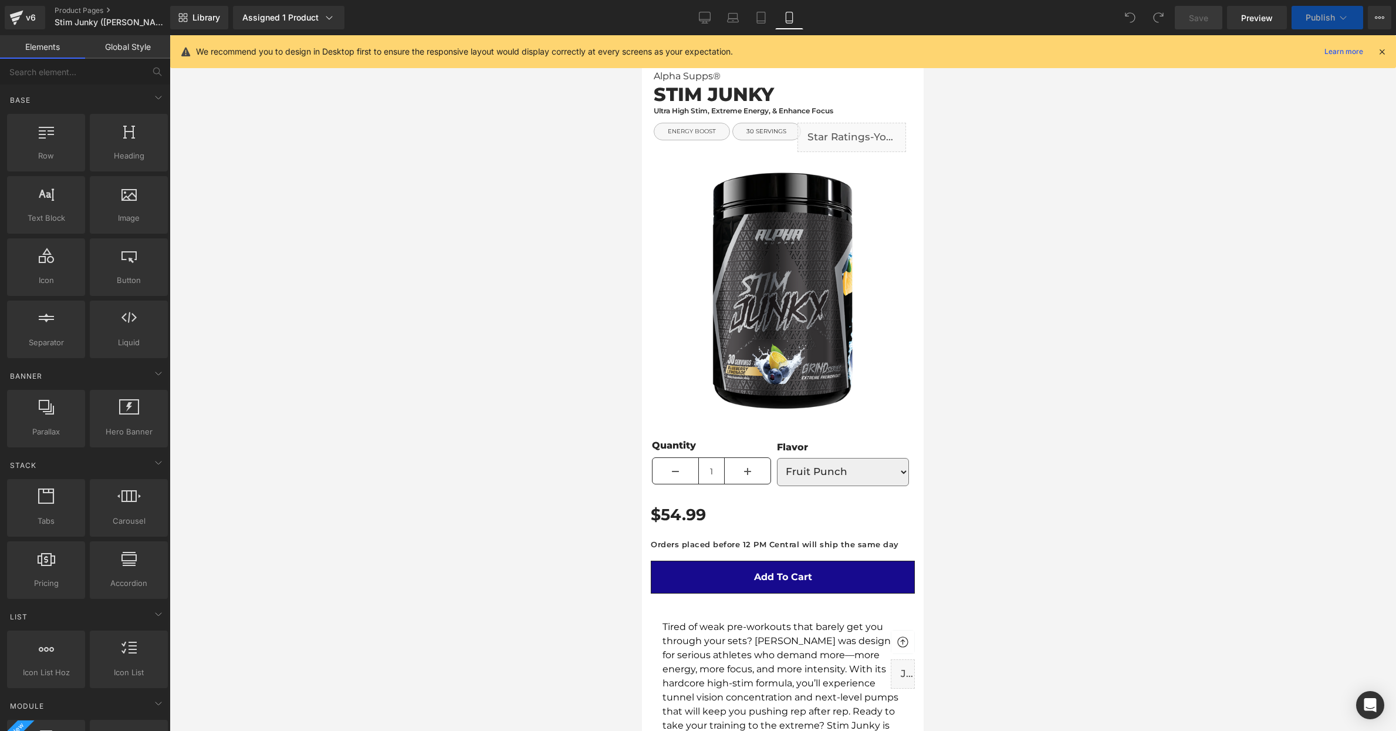
scroll to position [53, 0]
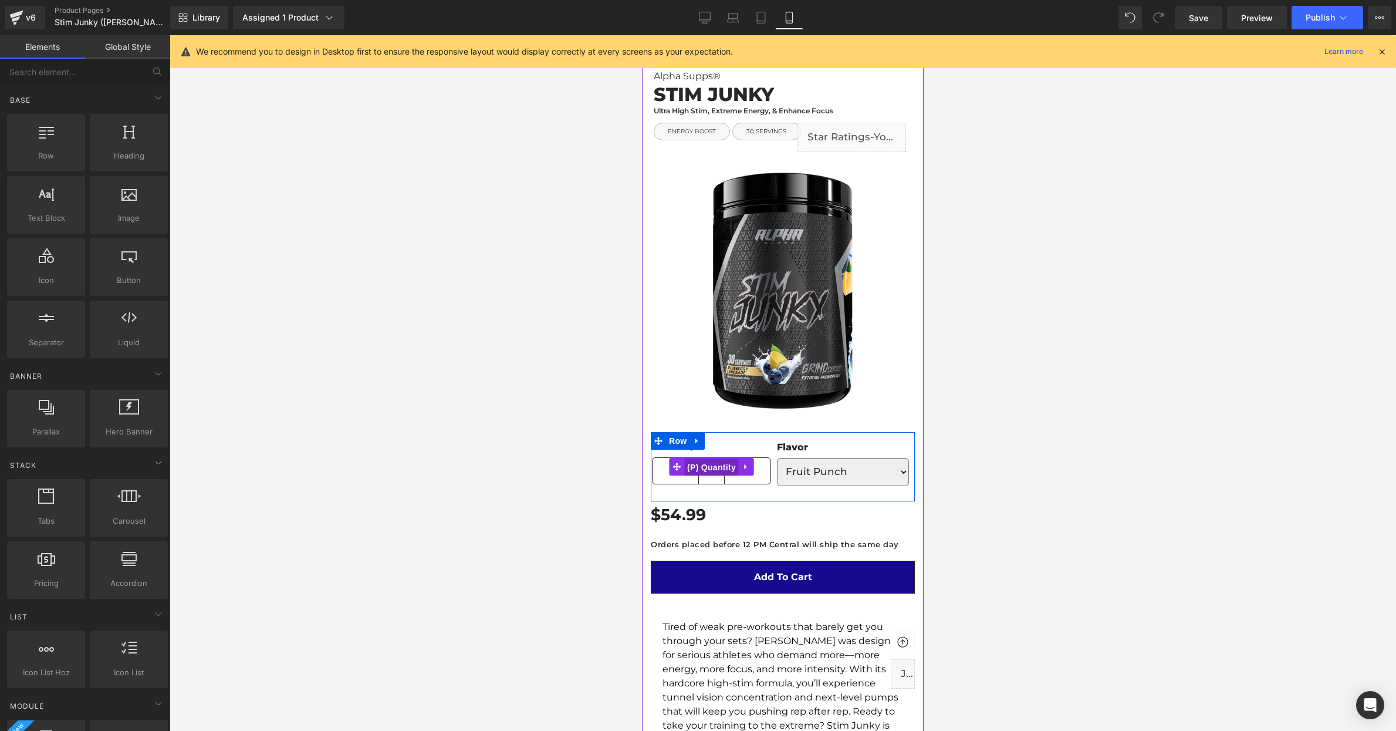
click at [707, 465] on span "(P) Quantity" at bounding box center [711, 467] width 55 height 18
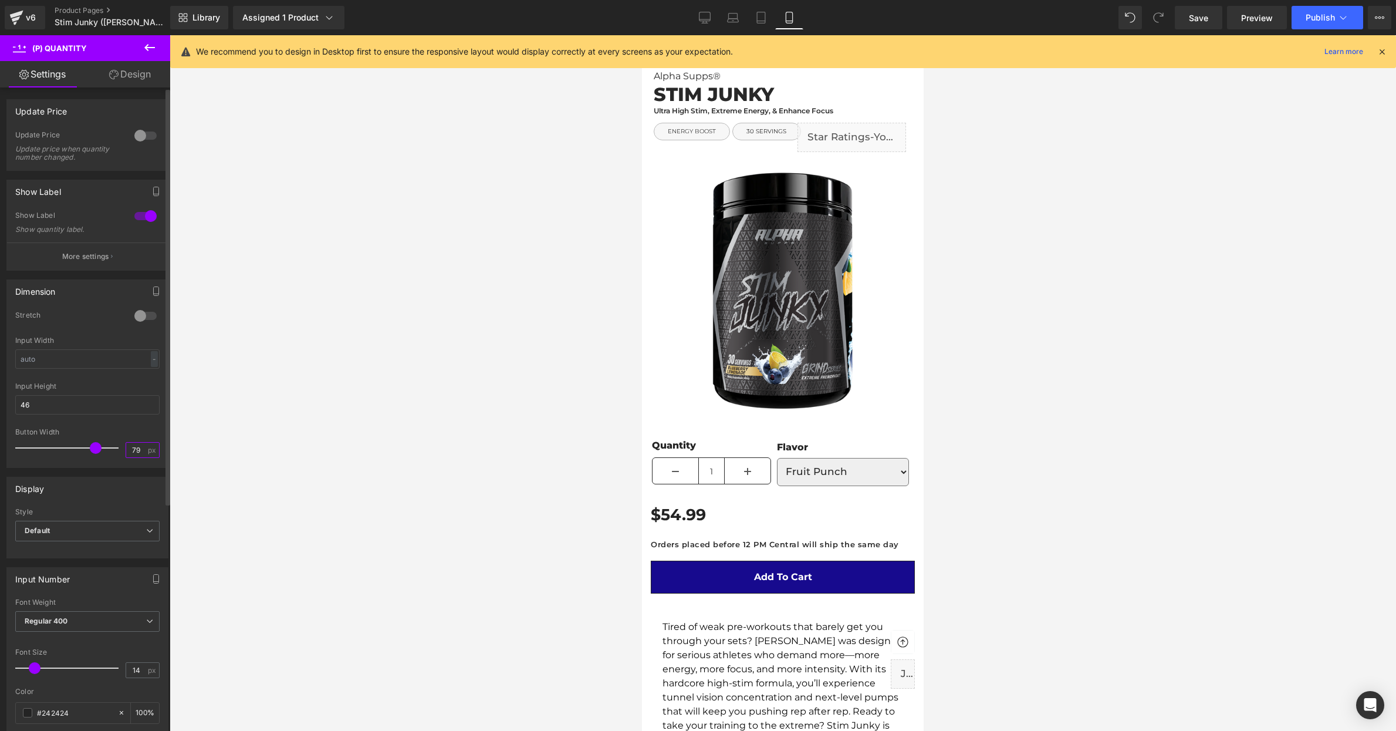
click at [139, 453] on input "79" at bounding box center [136, 450] width 21 height 15
type input "50"
click at [381, 530] on div at bounding box center [783, 383] width 1227 height 696
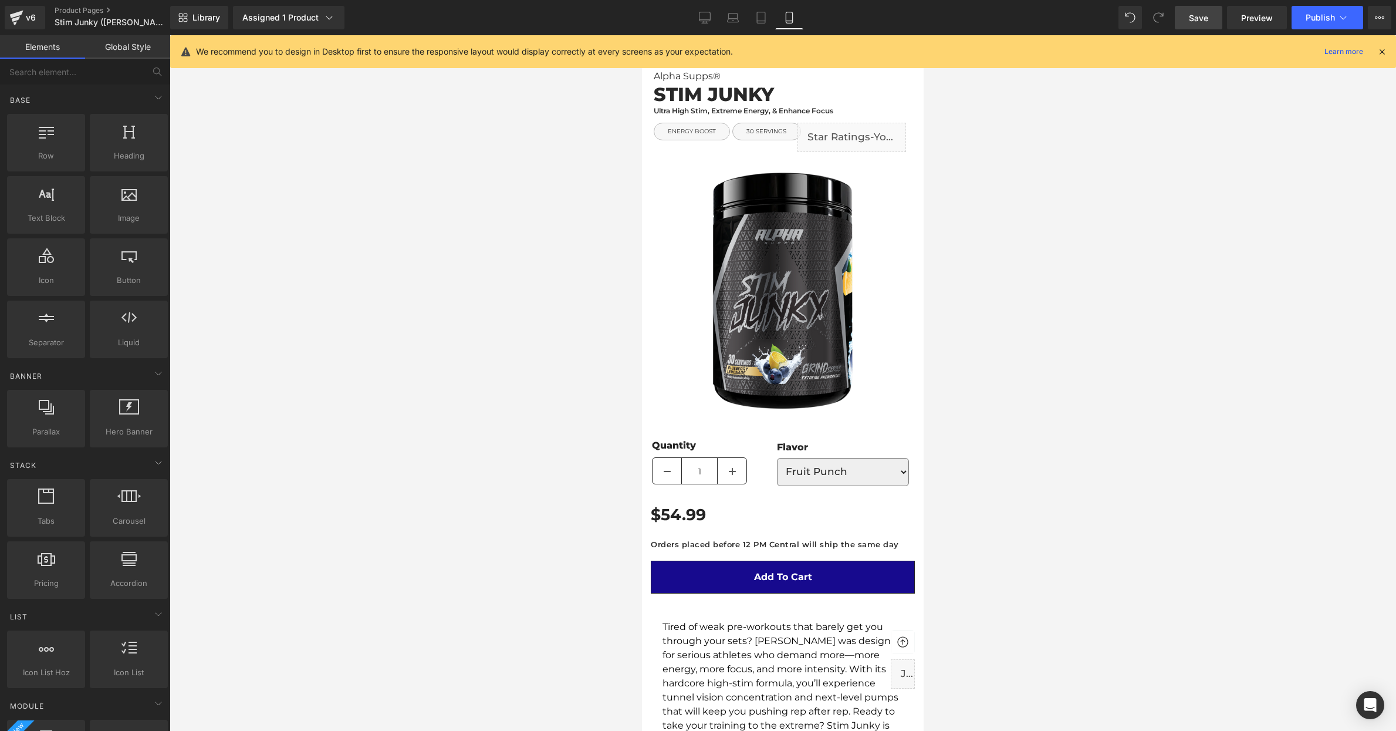
click at [1189, 21] on link "Save" at bounding box center [1199, 17] width 48 height 23
click at [1314, 14] on span "Publish" at bounding box center [1320, 17] width 29 height 9
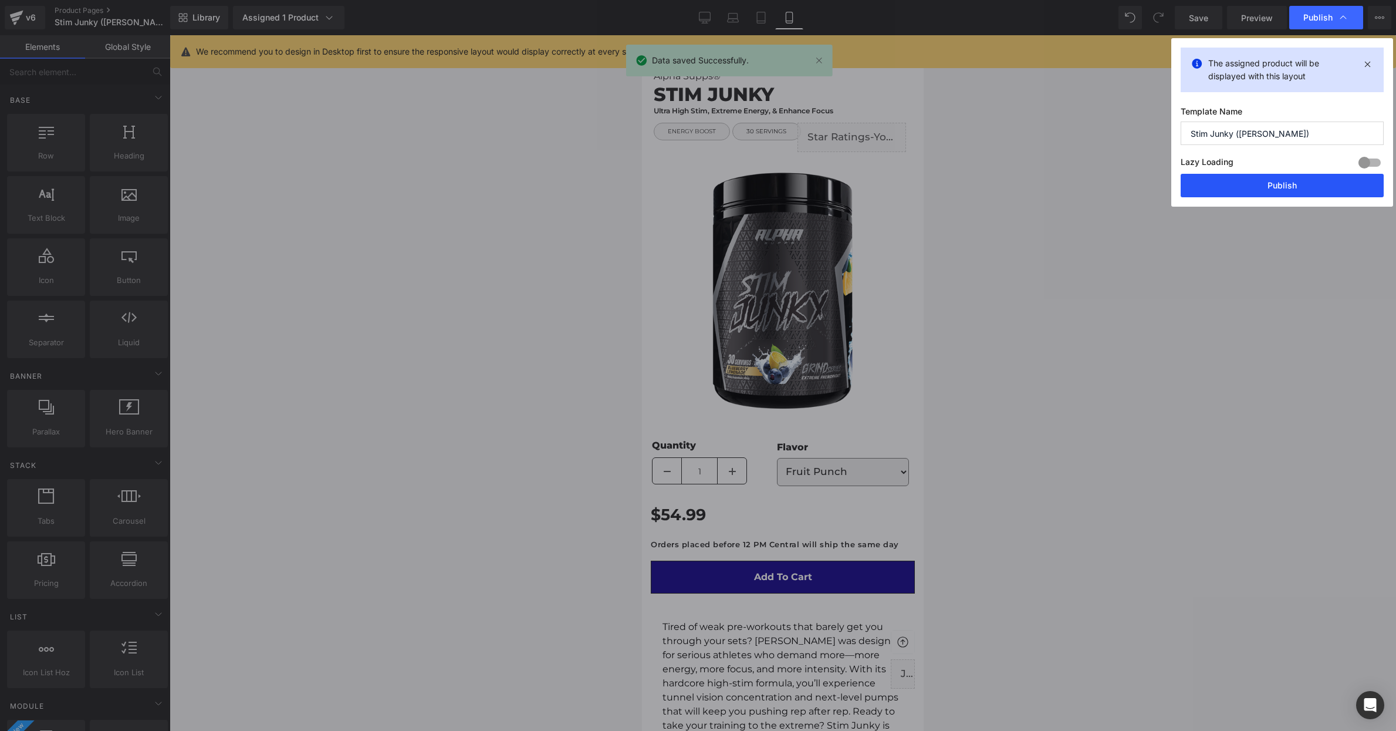
click at [1259, 183] on button "Publish" at bounding box center [1282, 185] width 203 height 23
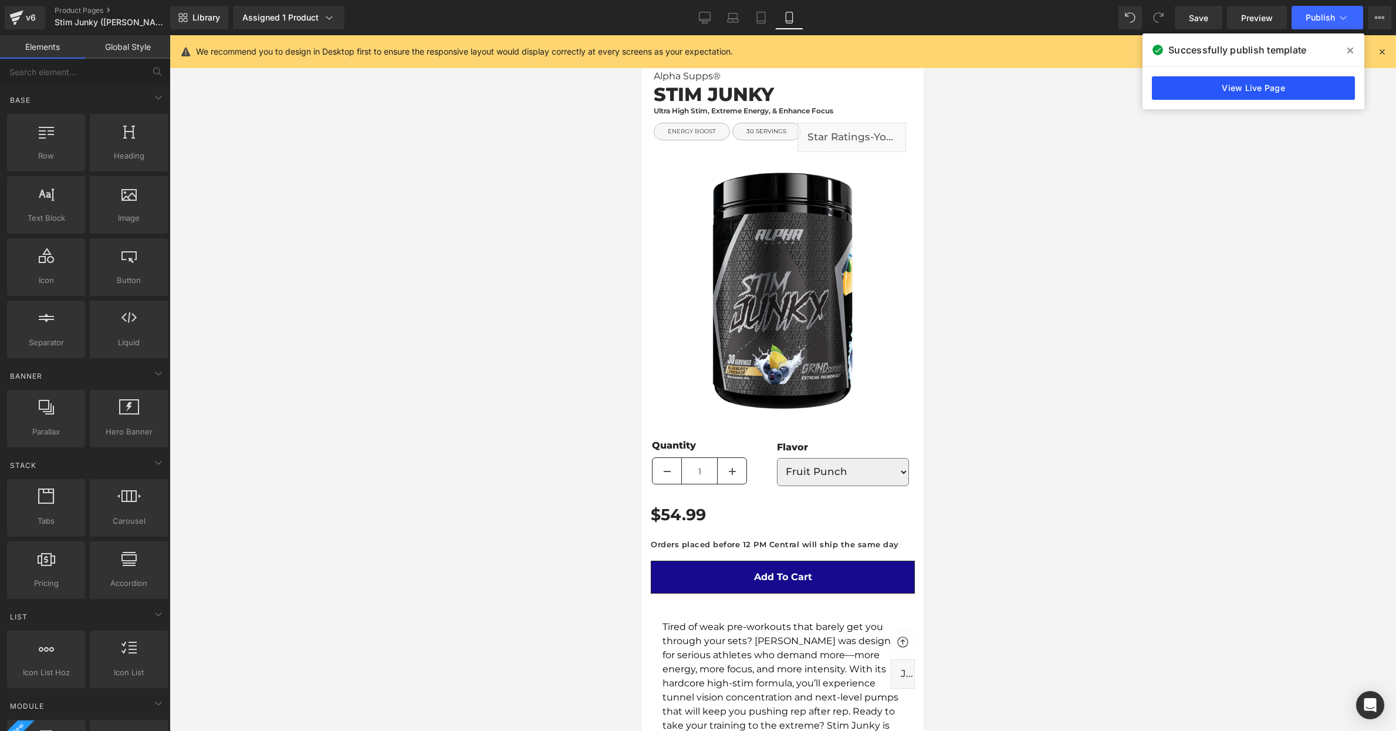
click at [1229, 92] on link "View Live Page" at bounding box center [1253, 87] width 203 height 23
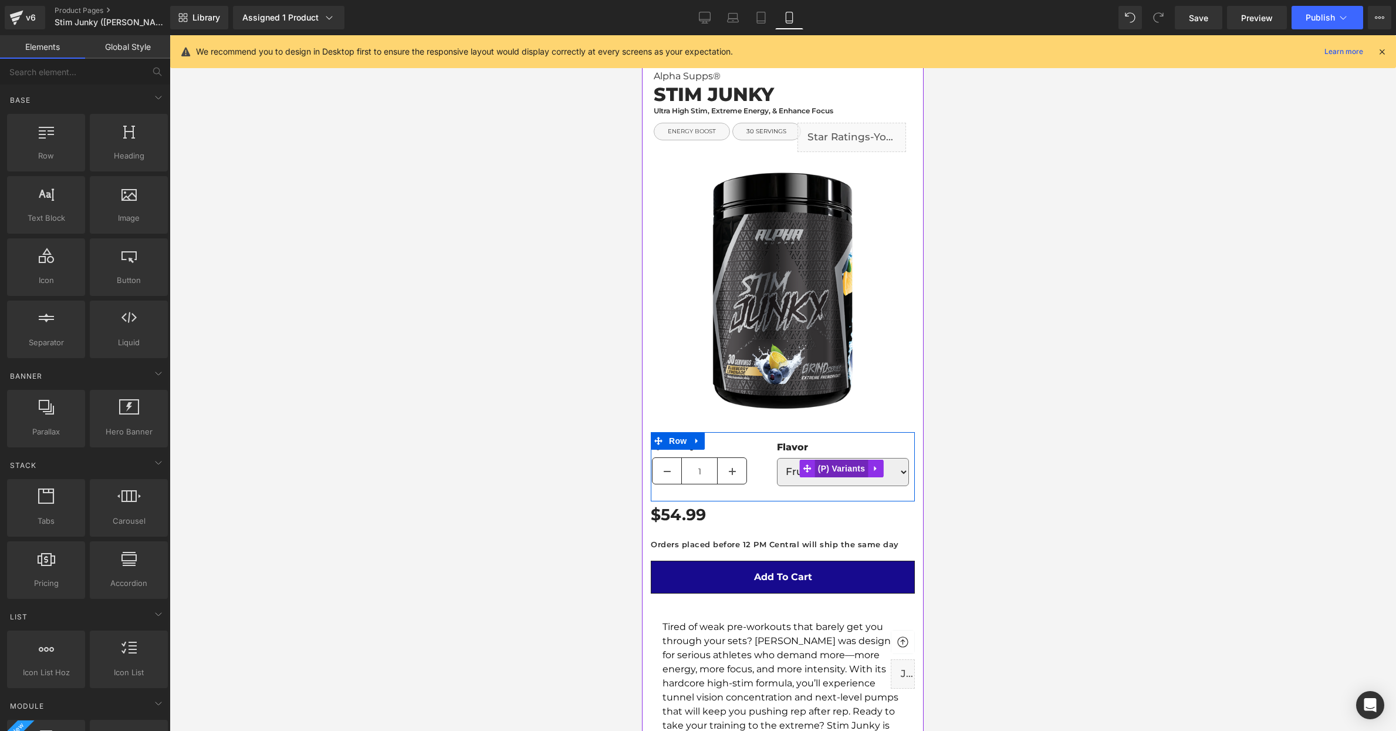
click at [842, 471] on span "(P) Variants" at bounding box center [841, 469] width 53 height 18
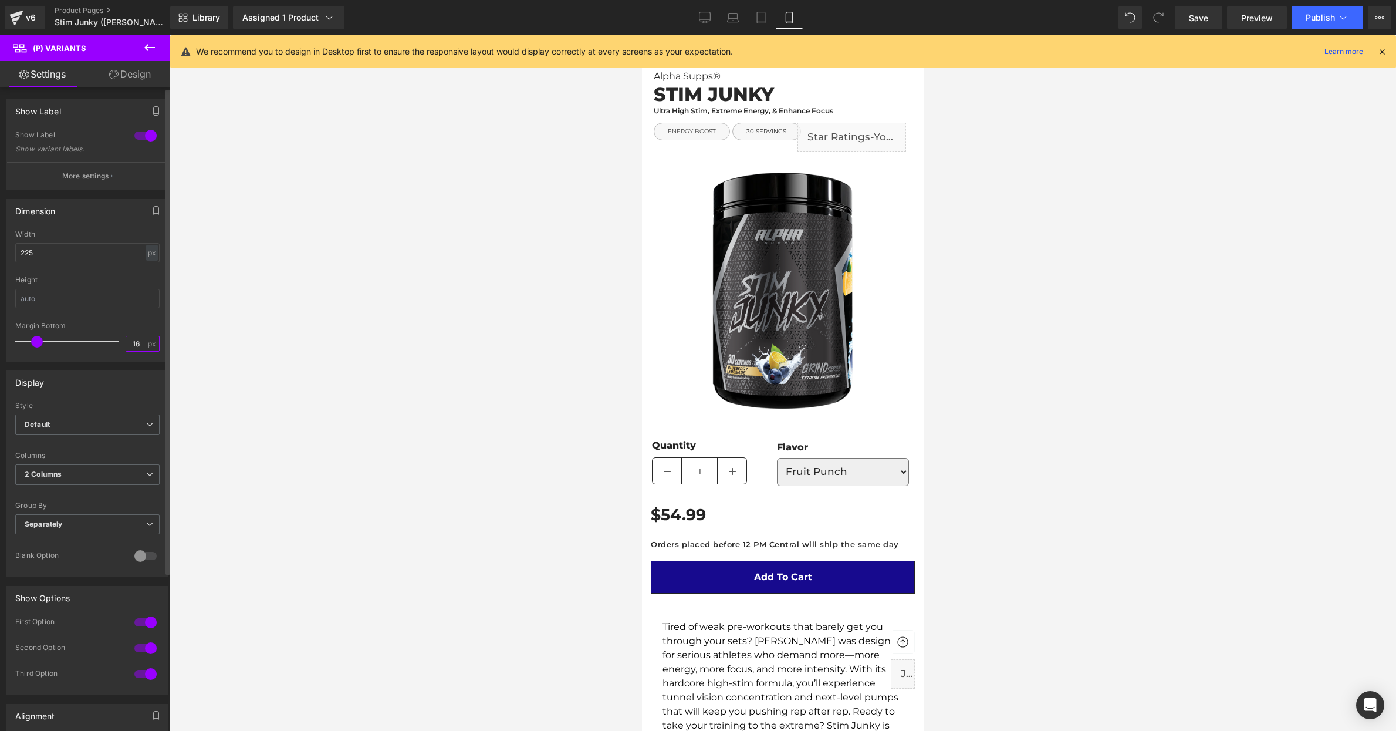
click at [135, 345] on input "16" at bounding box center [136, 343] width 21 height 15
type input "5"
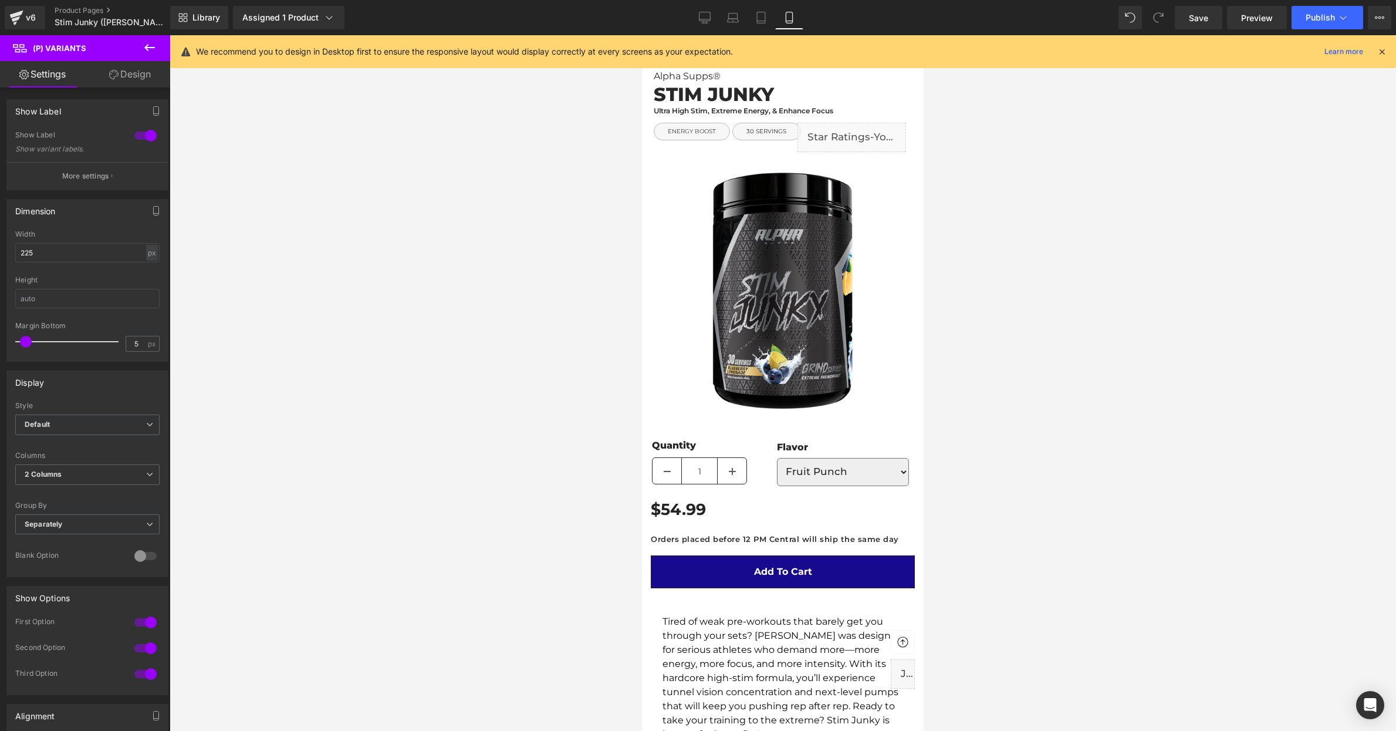
click at [316, 393] on div at bounding box center [783, 383] width 1227 height 696
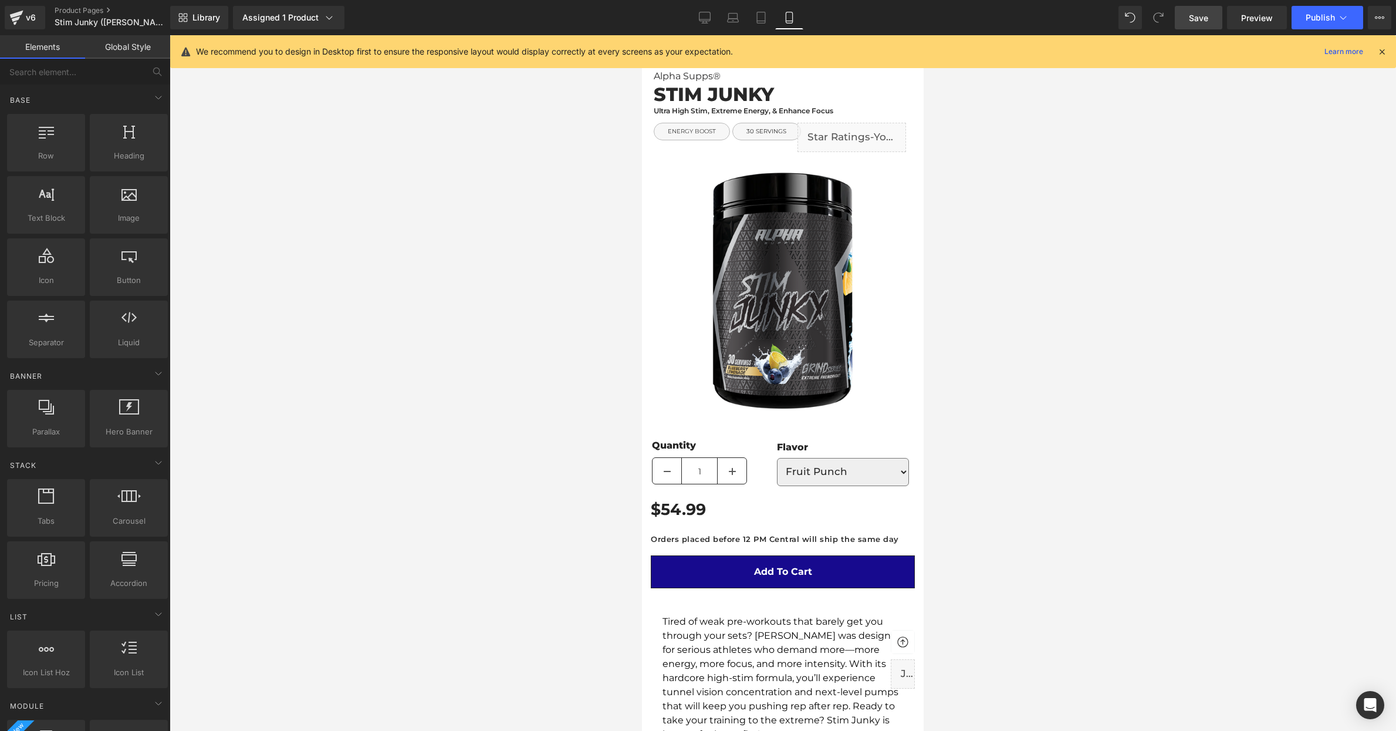
click at [1200, 28] on link "Save" at bounding box center [1199, 17] width 48 height 23
click at [1326, 18] on span "Publish" at bounding box center [1320, 17] width 29 height 9
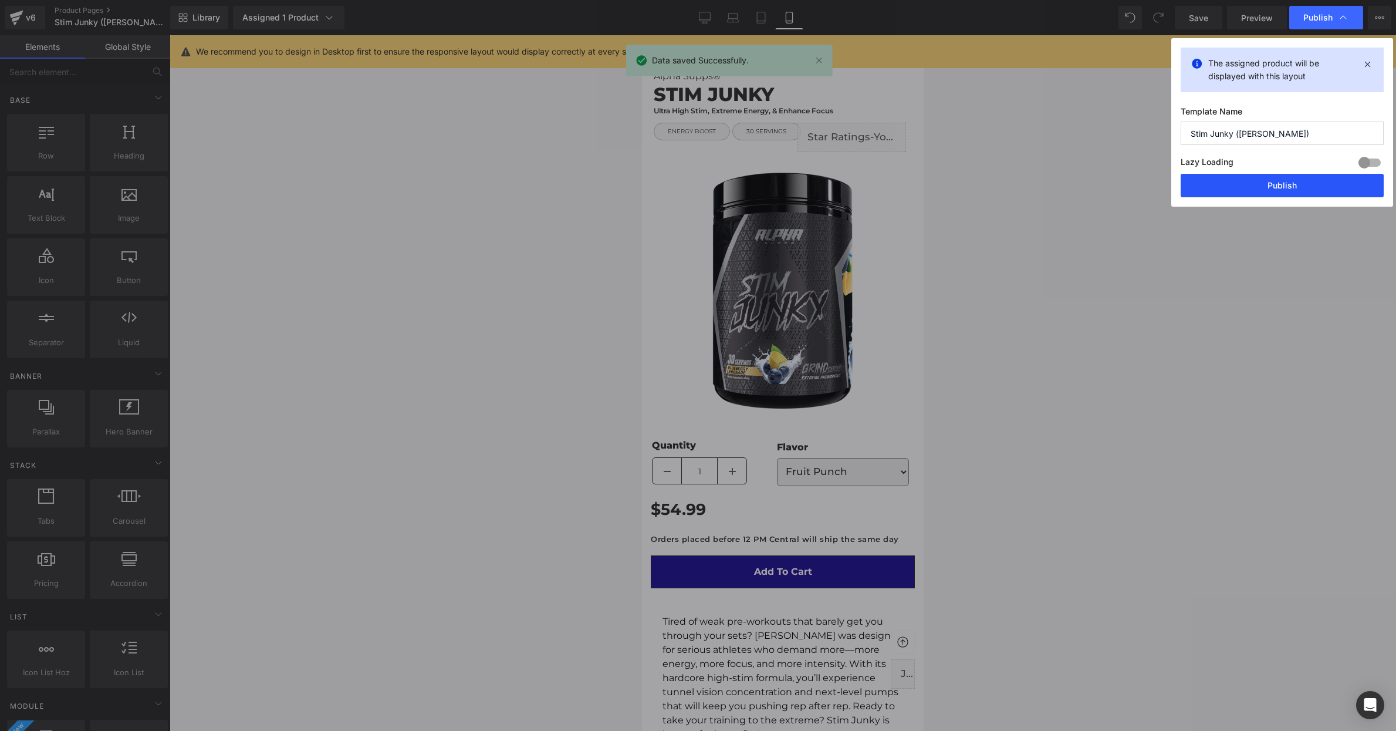
drag, startPoint x: 1290, startPoint y: 181, endPoint x: 194, endPoint y: 434, distance: 1125.1
click at [1290, 181] on button "Publish" at bounding box center [1282, 185] width 203 height 23
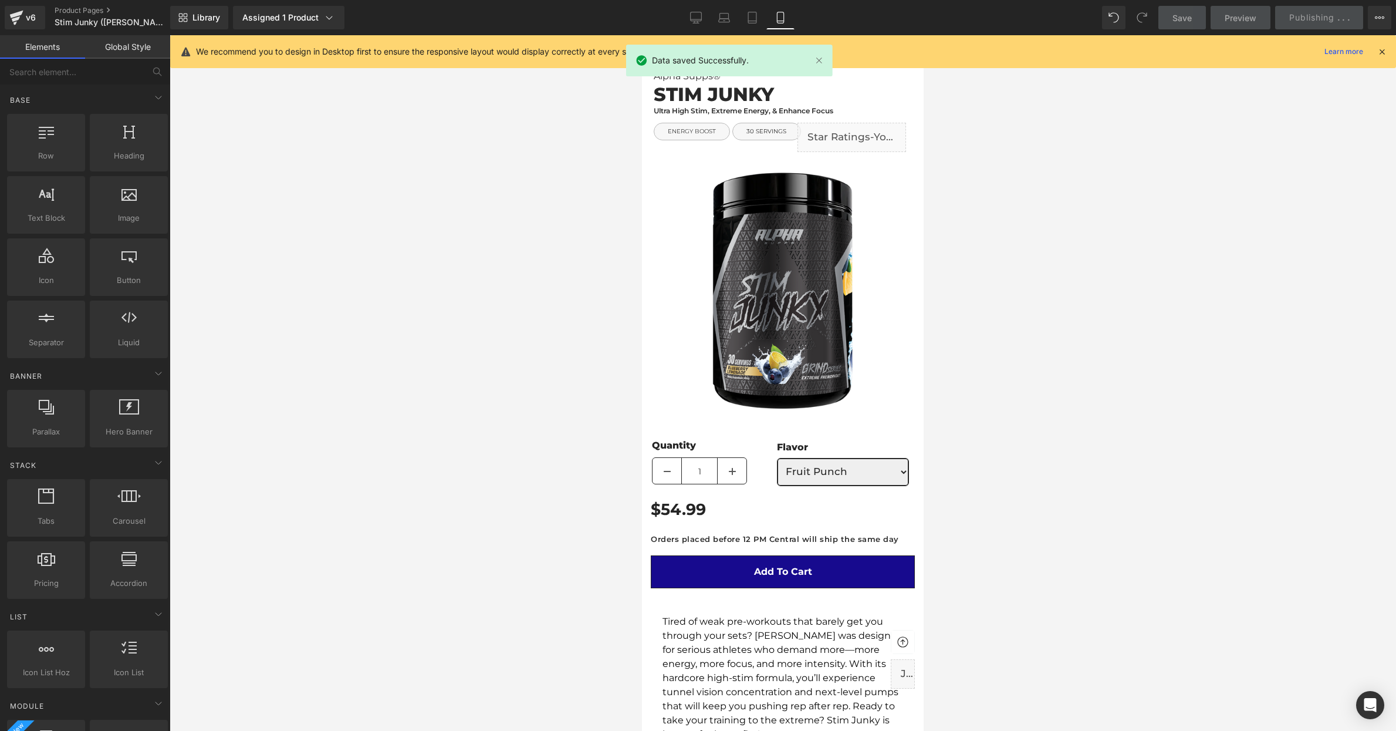
click at [837, 469] on select "Fruit Punch Blueberry Lemonade Peach Mango Strawberry Kiwi Strawberry Watermelon" at bounding box center [843, 472] width 132 height 28
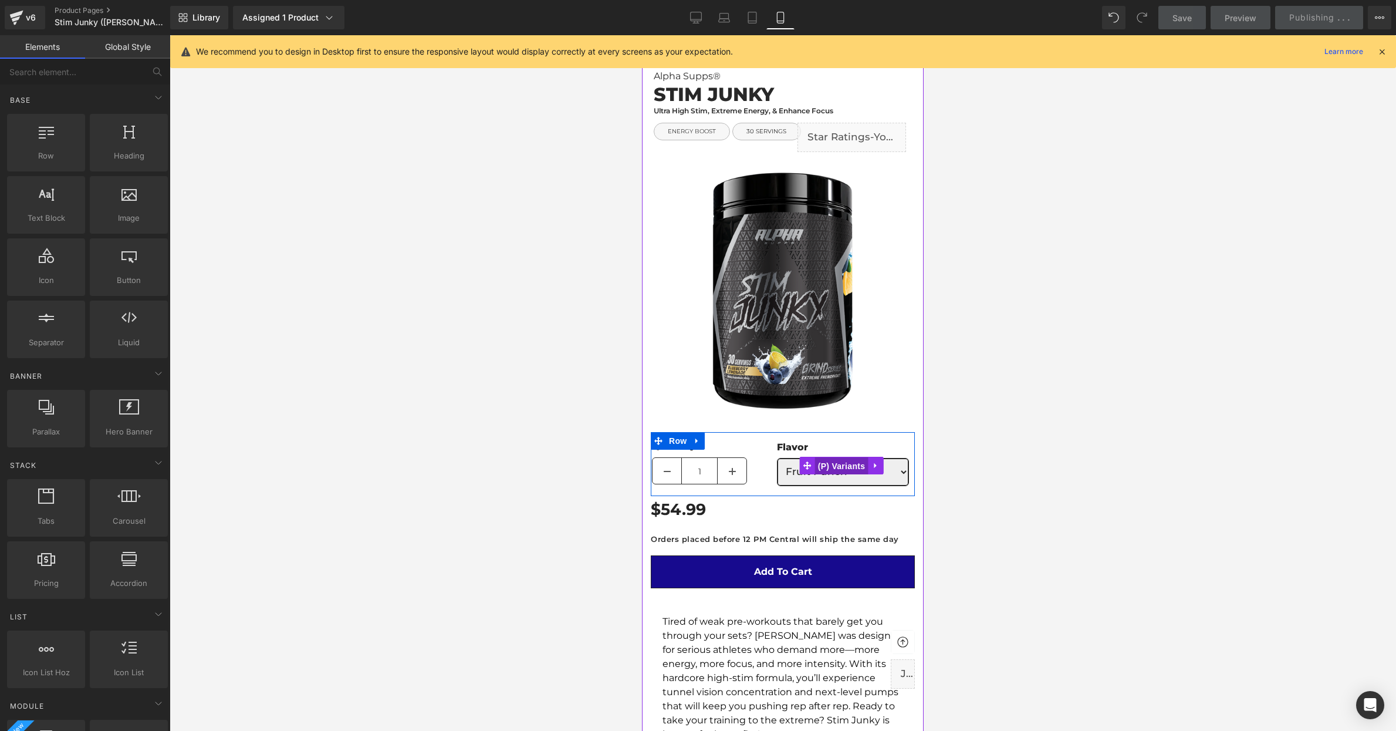
click at [841, 463] on span "(P) Variants" at bounding box center [841, 466] width 53 height 18
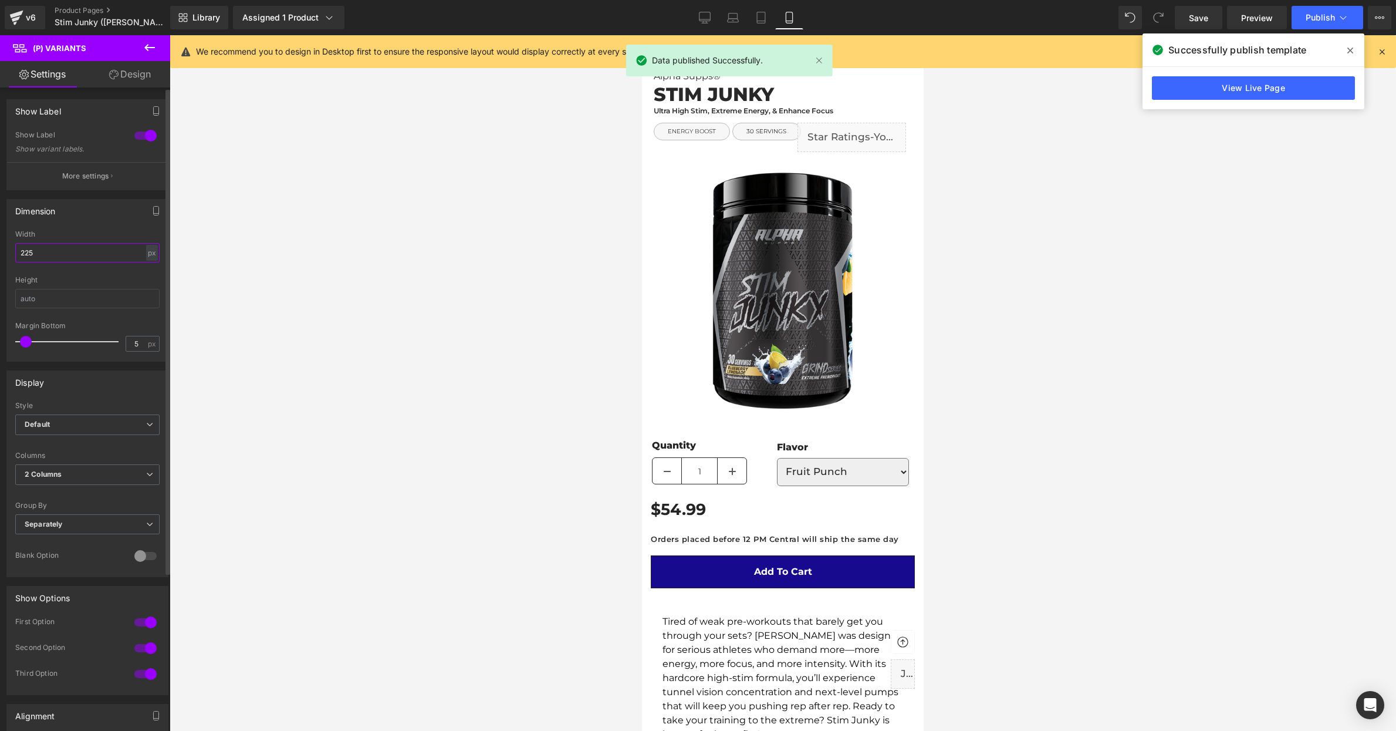
click at [64, 255] on input "225" at bounding box center [87, 252] width 144 height 19
type input "220"
click at [325, 377] on div at bounding box center [783, 383] width 1227 height 696
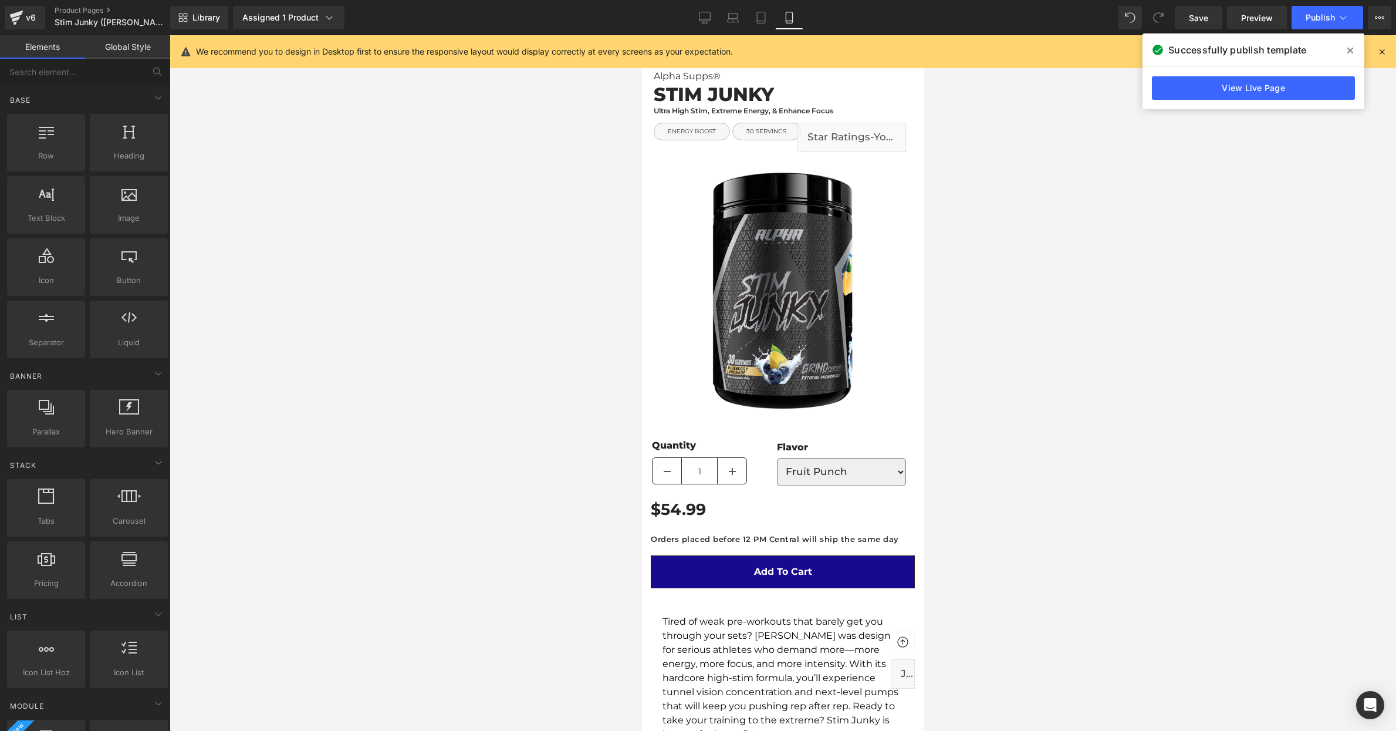
click at [1352, 47] on icon at bounding box center [1351, 50] width 6 height 9
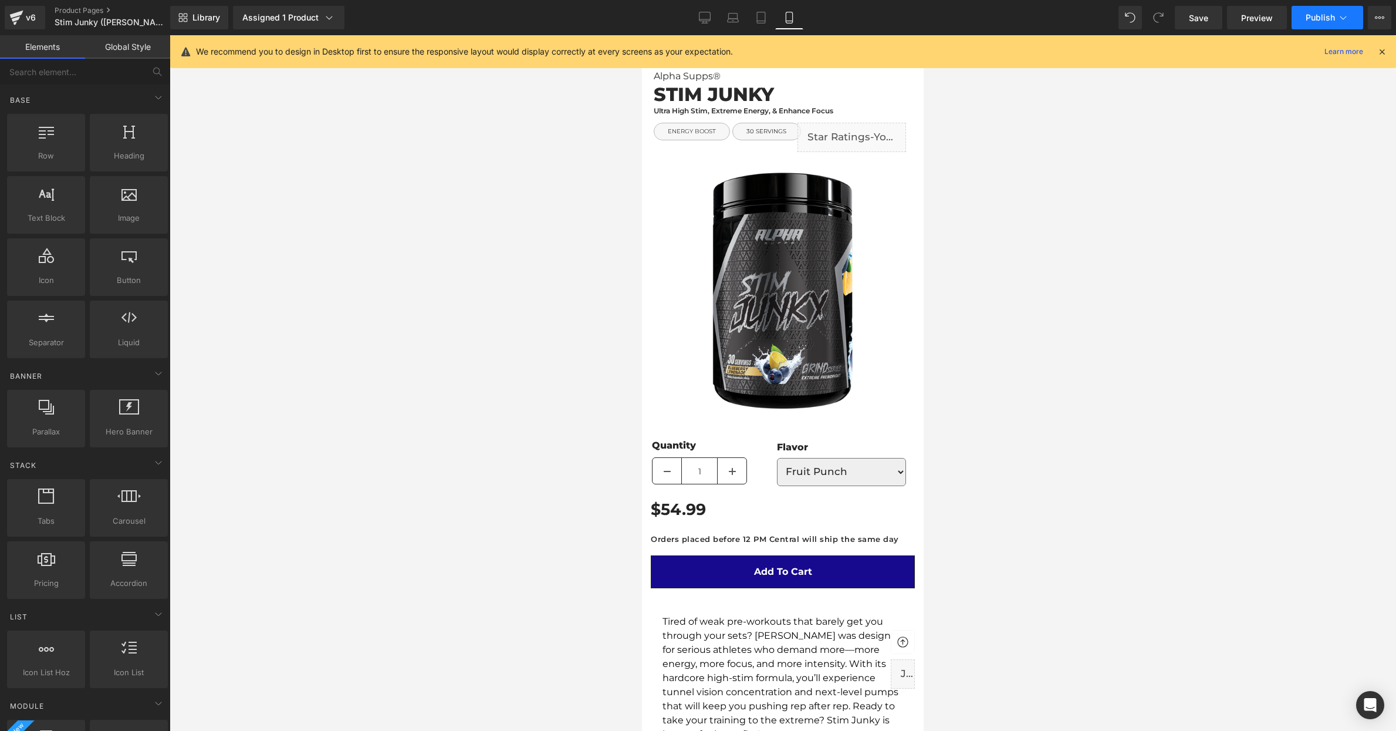
click at [1312, 13] on span "Publish" at bounding box center [1320, 17] width 29 height 9
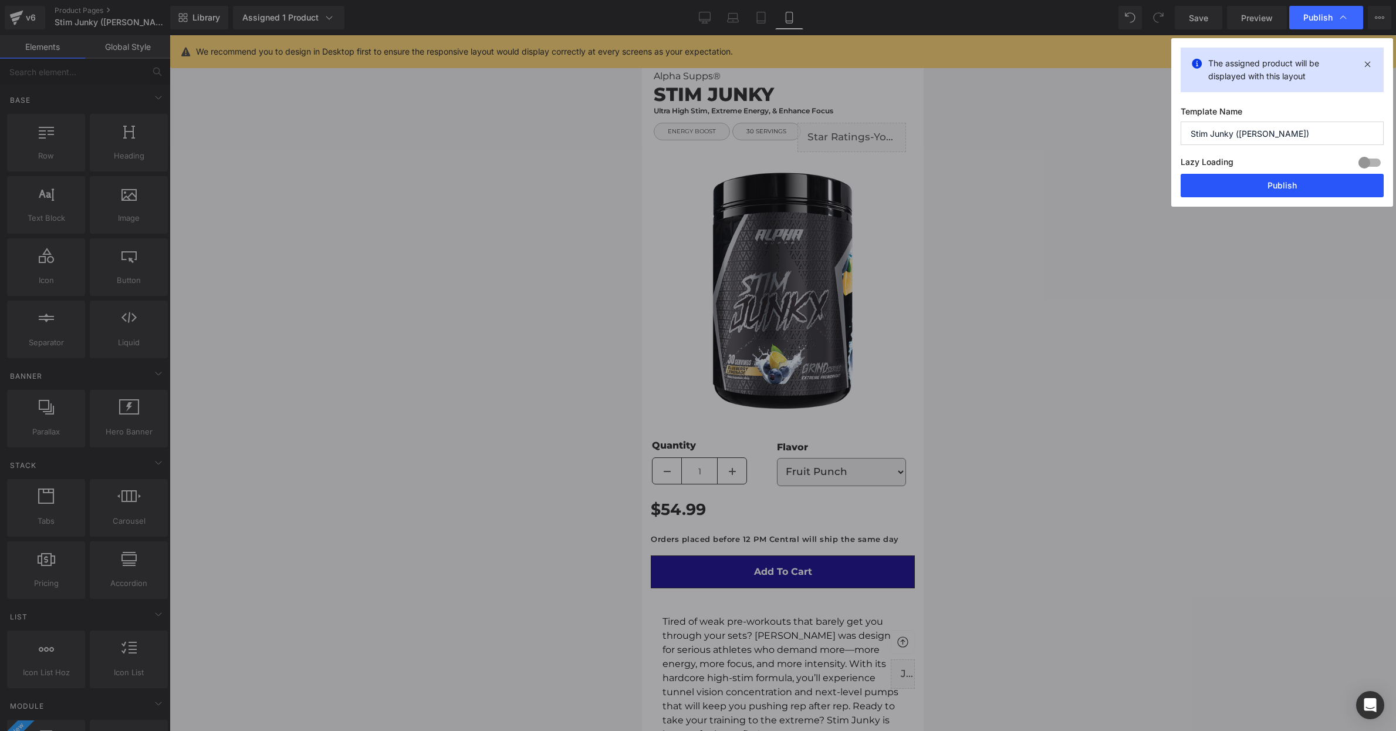
click at [1248, 189] on button "Publish" at bounding box center [1282, 185] width 203 height 23
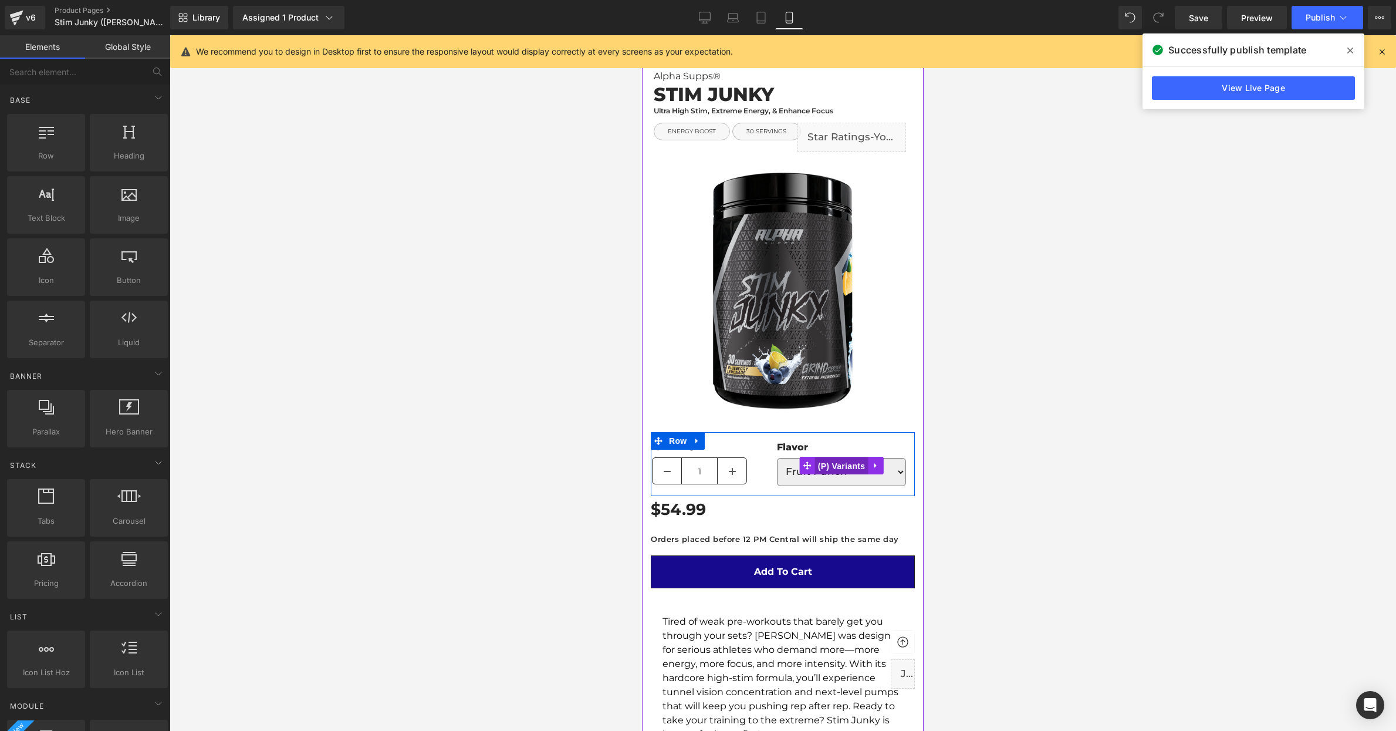
click at [839, 465] on span "(P) Variants" at bounding box center [841, 466] width 53 height 18
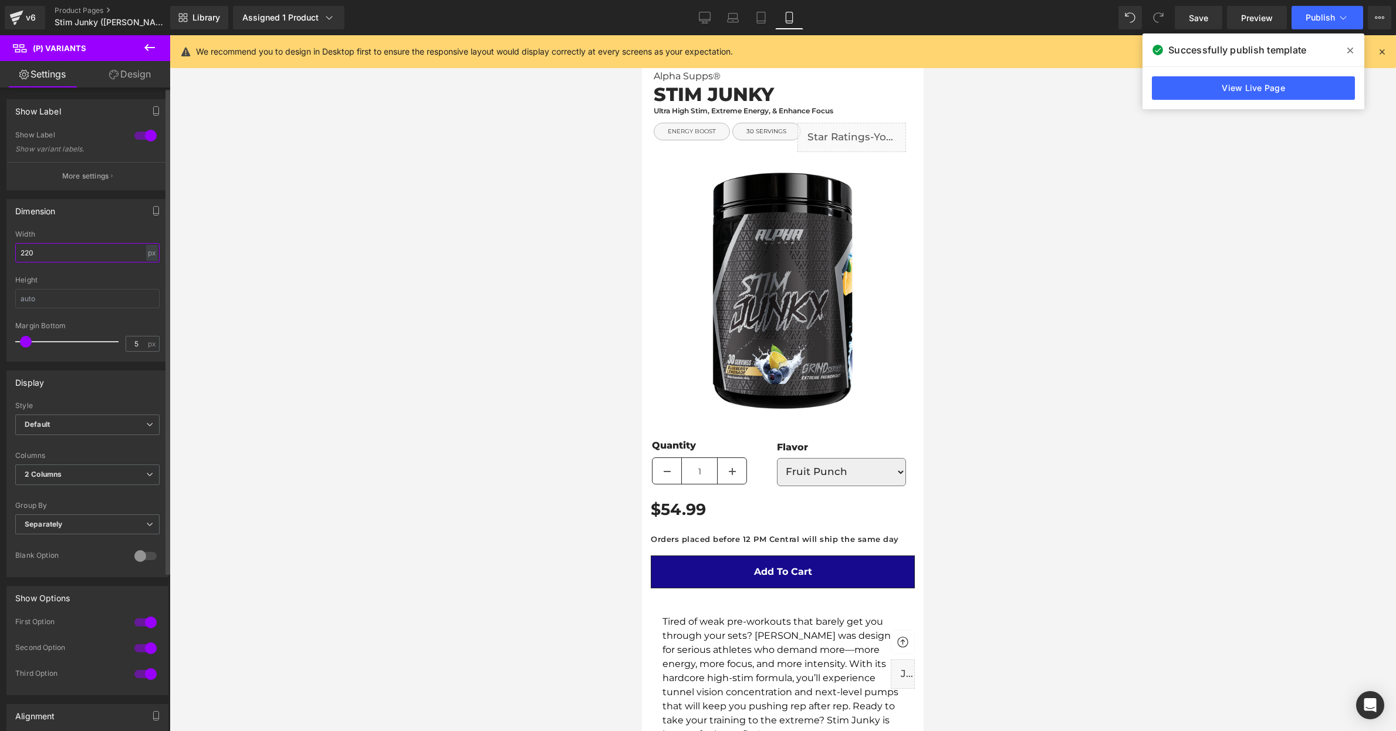
click at [65, 249] on input "220" at bounding box center [87, 252] width 144 height 19
type input "200"
click at [519, 402] on div at bounding box center [783, 383] width 1227 height 696
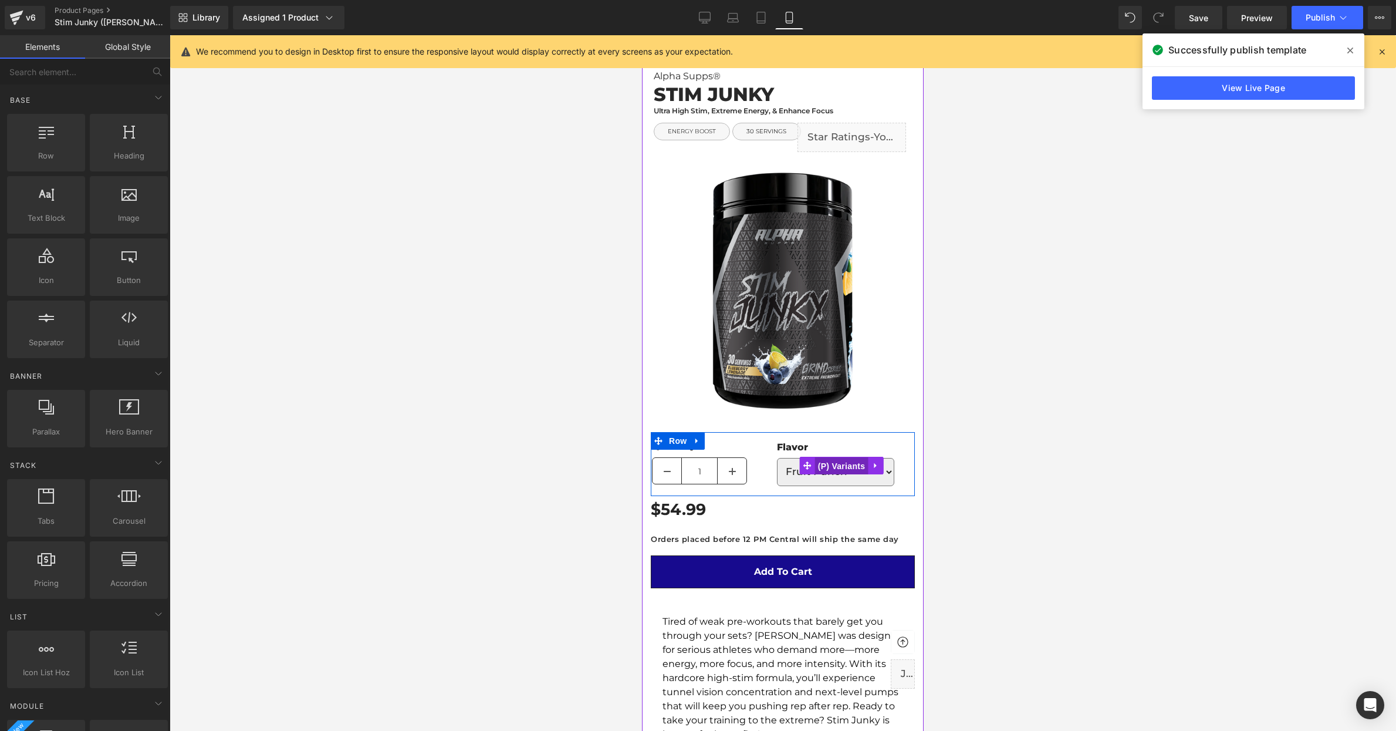
click at [835, 467] on span "(P) Variants" at bounding box center [841, 466] width 53 height 18
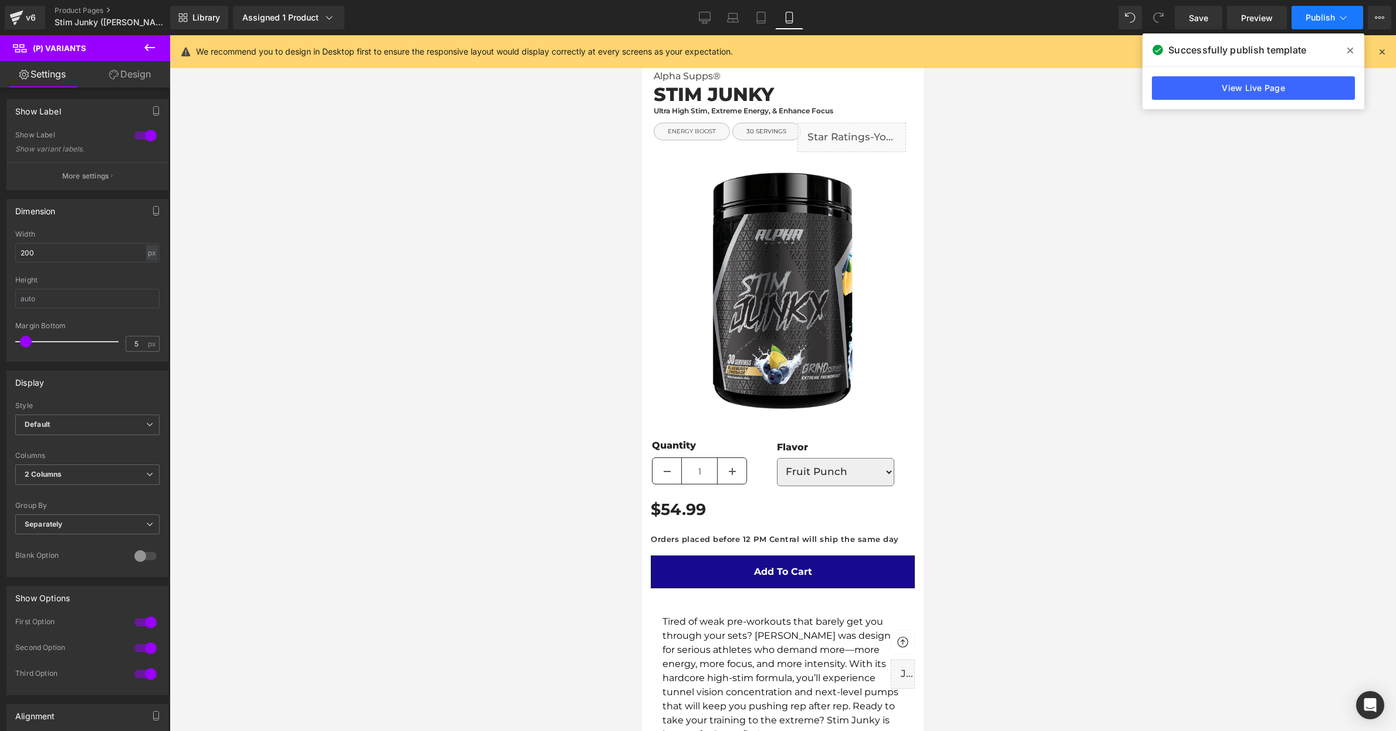
click at [1324, 19] on span "Publish" at bounding box center [1320, 17] width 29 height 9
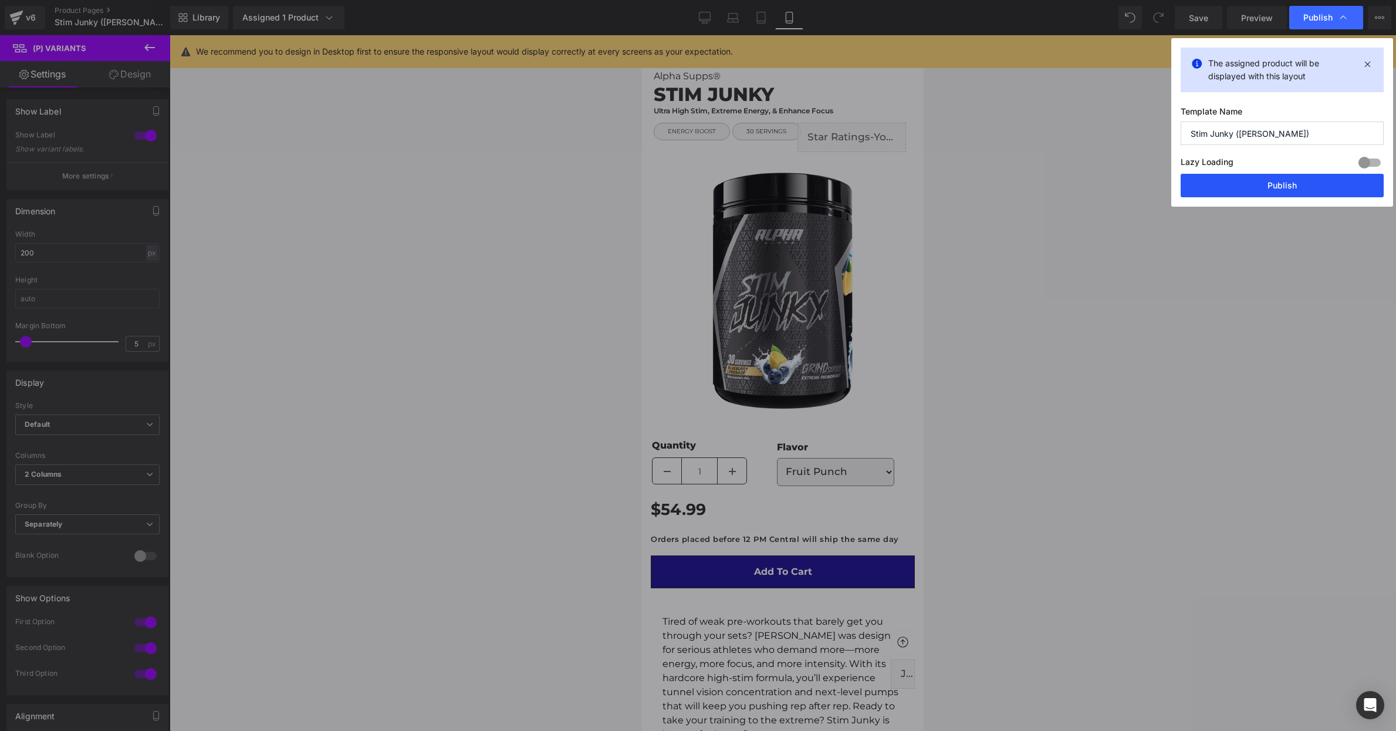
click at [1277, 184] on button "Publish" at bounding box center [1282, 185] width 203 height 23
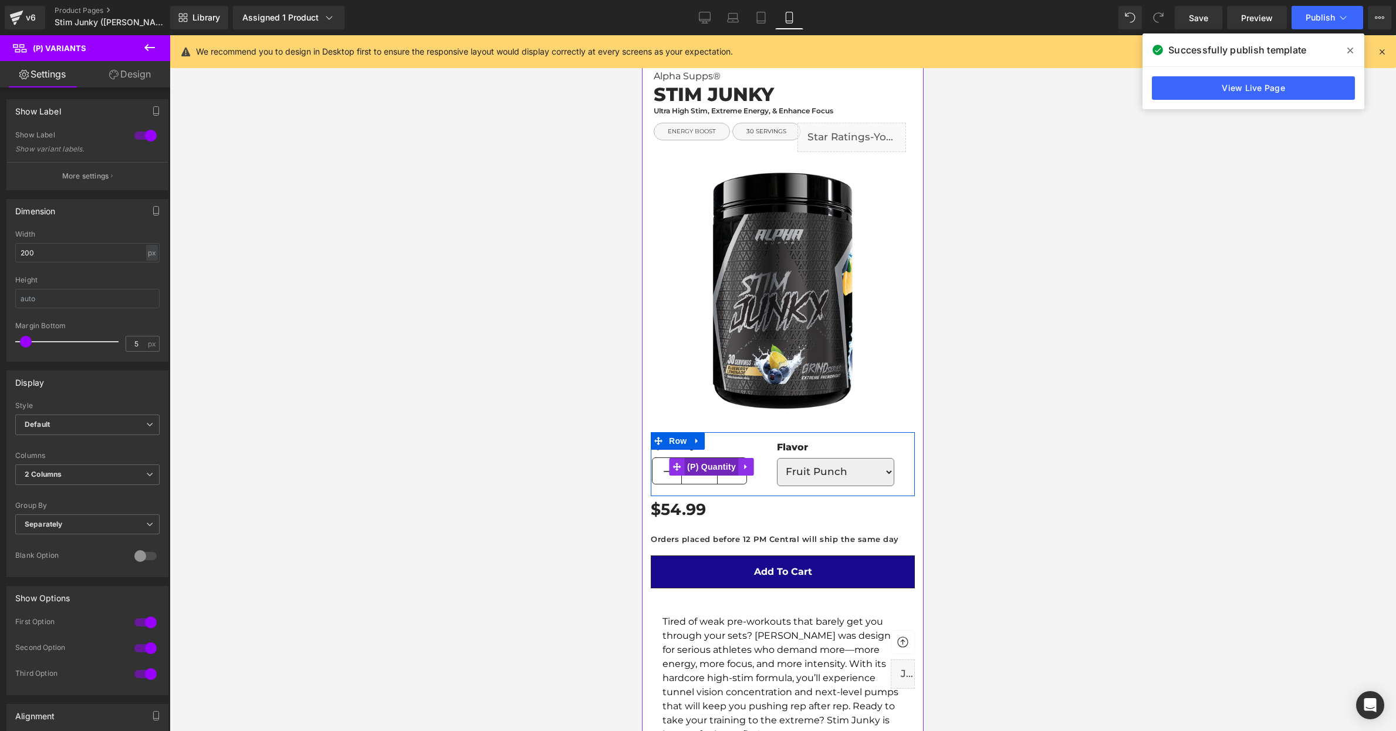
click at [707, 468] on span "(P) Quantity" at bounding box center [711, 467] width 55 height 18
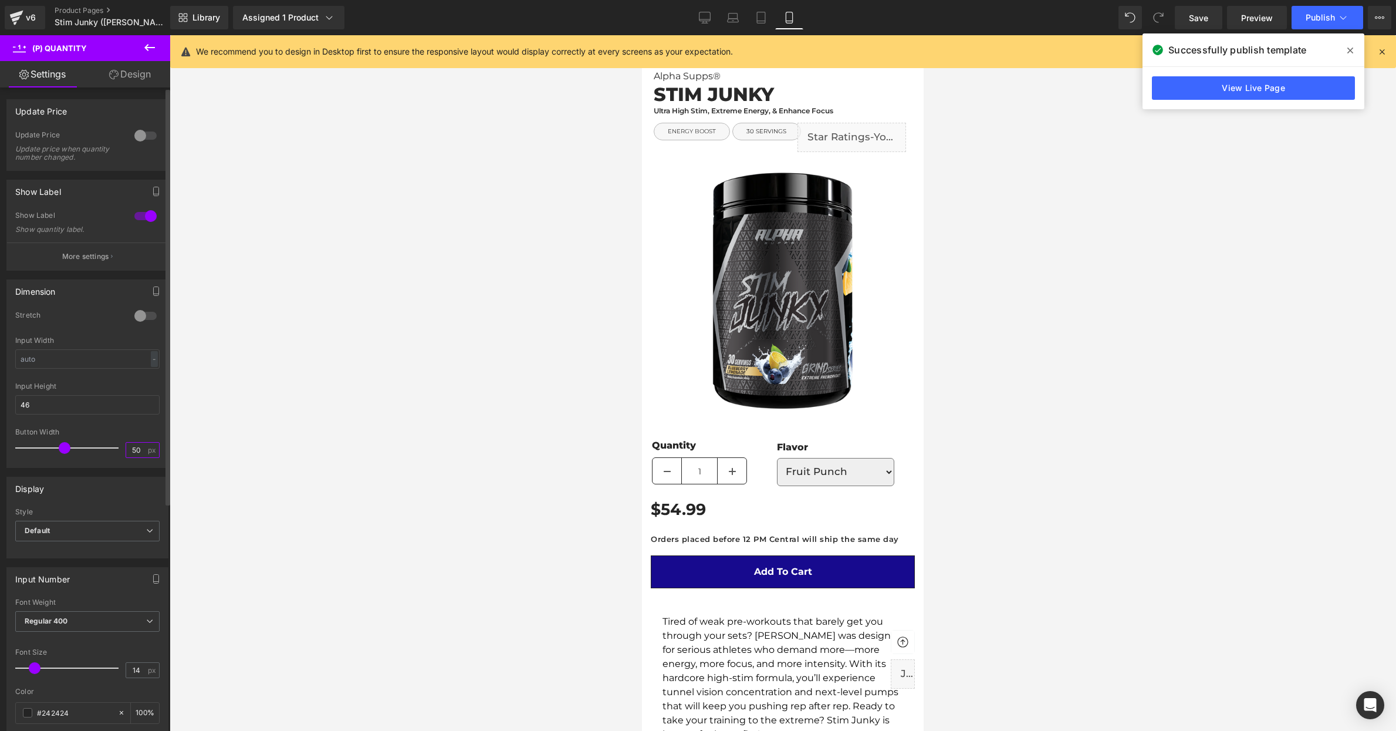
click at [139, 448] on input "50" at bounding box center [136, 450] width 21 height 15
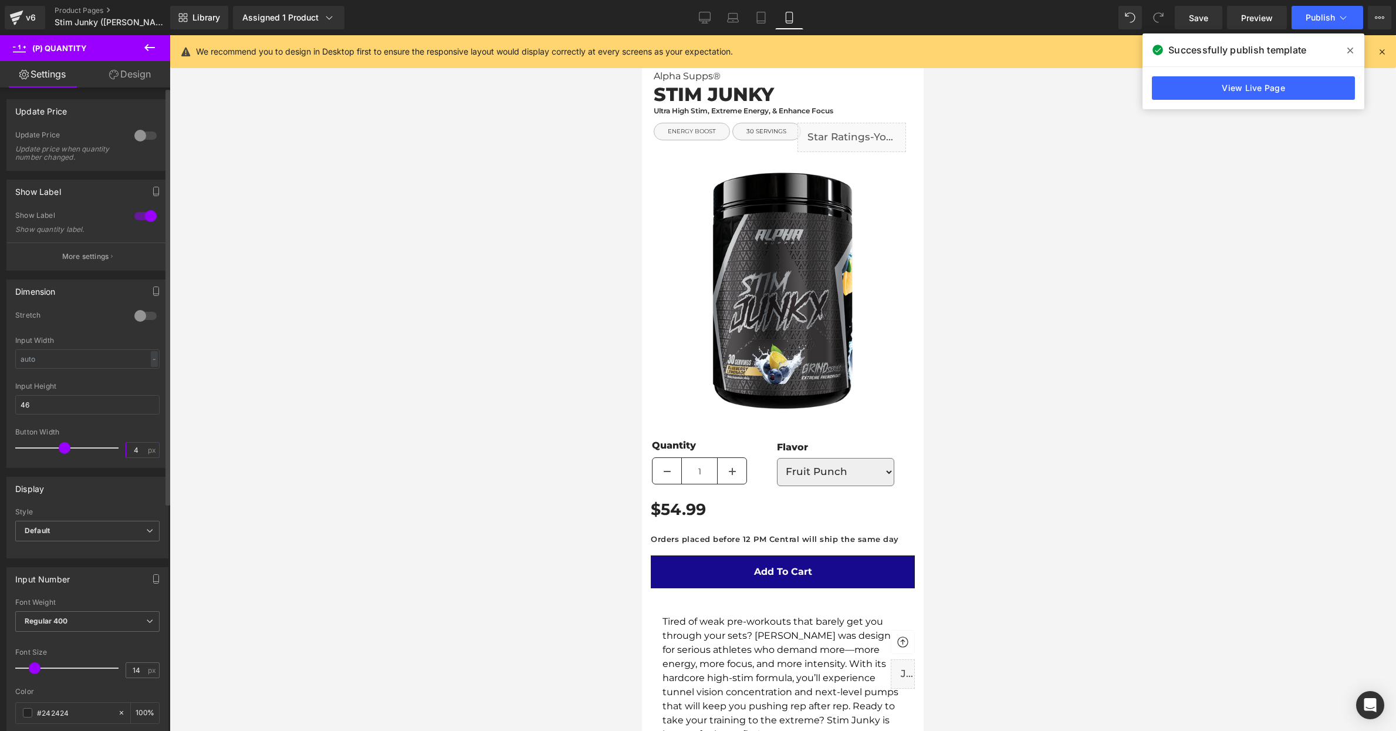
type input "40"
click at [316, 477] on div at bounding box center [783, 383] width 1227 height 696
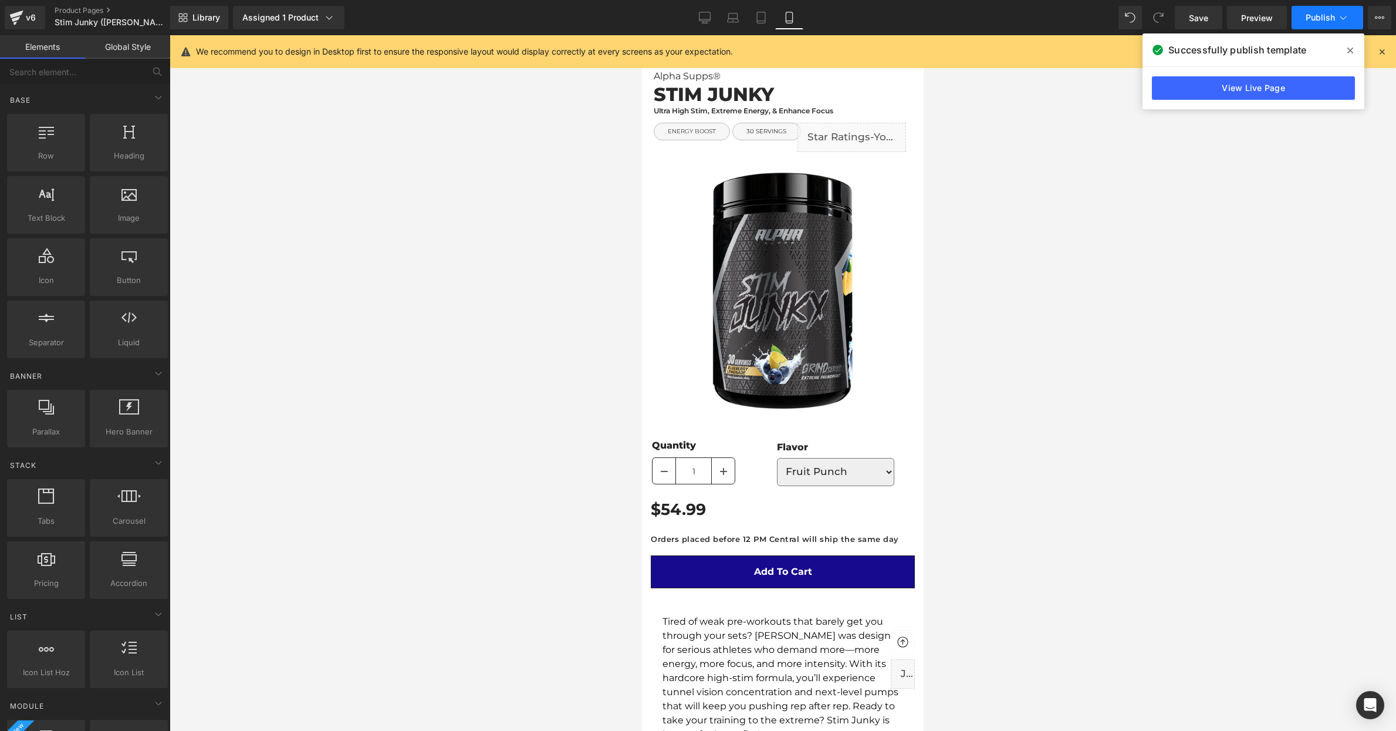
click at [1319, 25] on button "Publish" at bounding box center [1328, 17] width 72 height 23
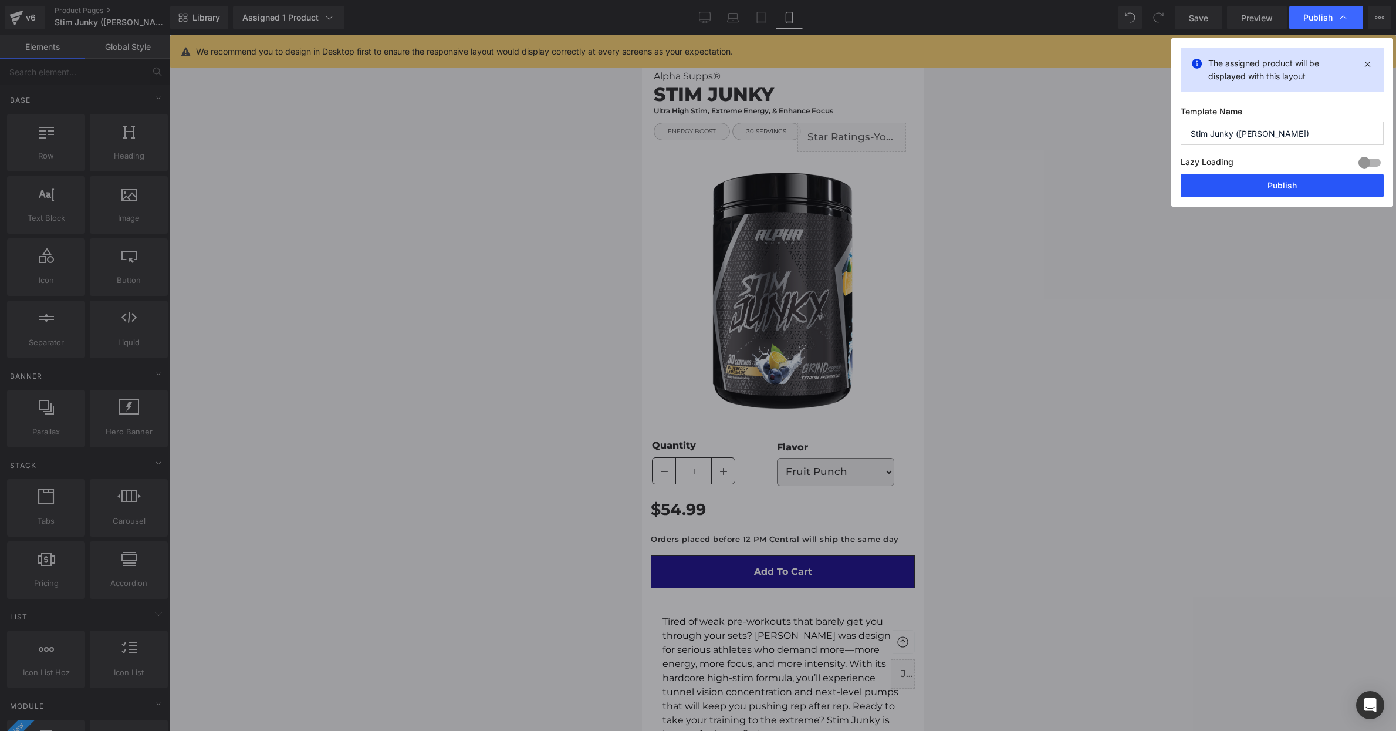
click at [1282, 191] on button "Publish" at bounding box center [1282, 185] width 203 height 23
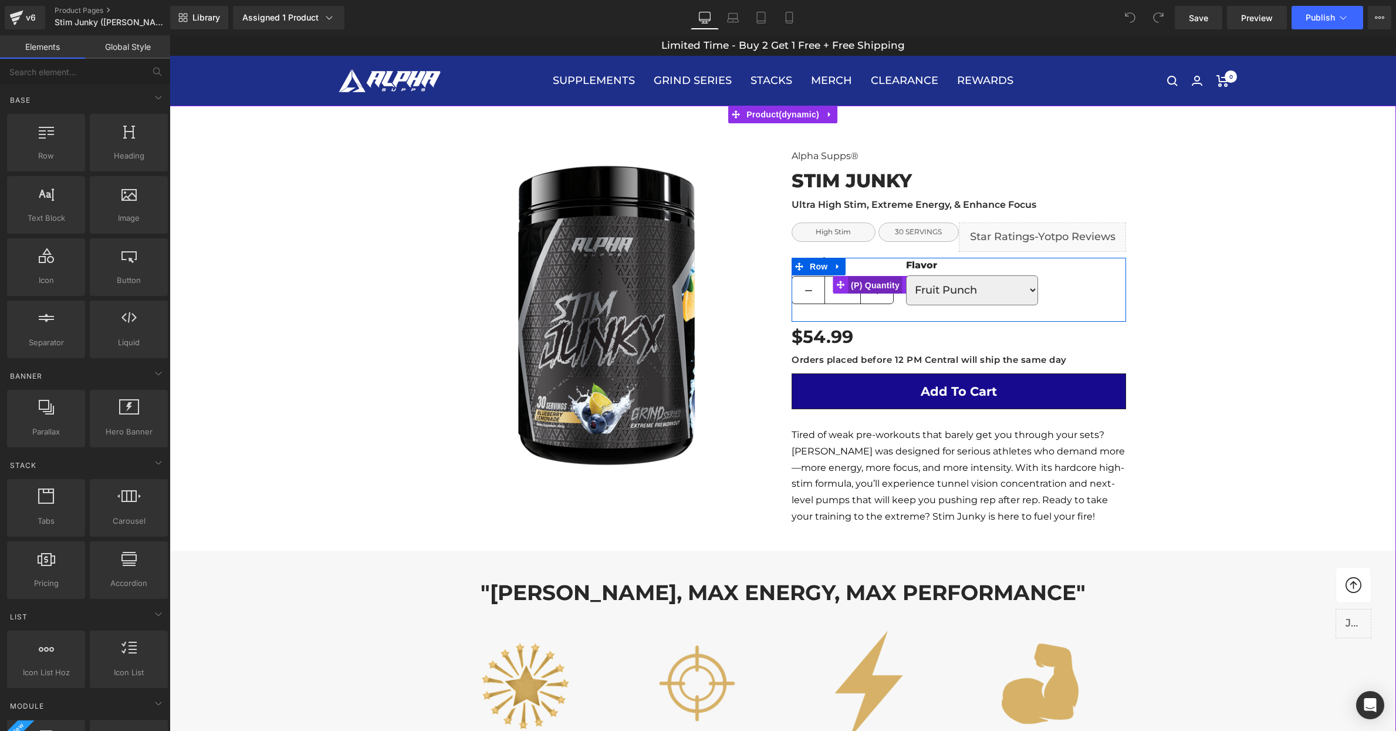
click at [882, 283] on span "(P) Quantity" at bounding box center [875, 285] width 55 height 18
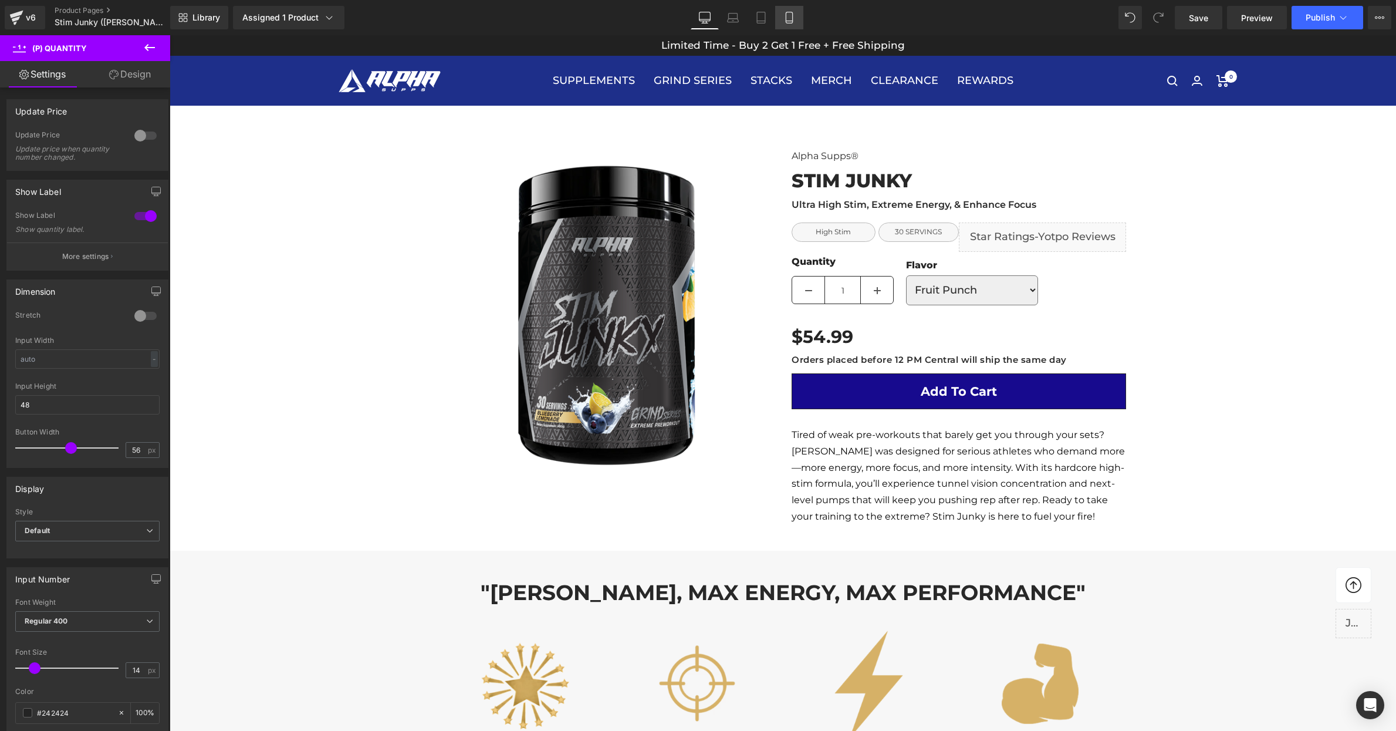
click at [788, 18] on icon at bounding box center [790, 18] width 12 height 12
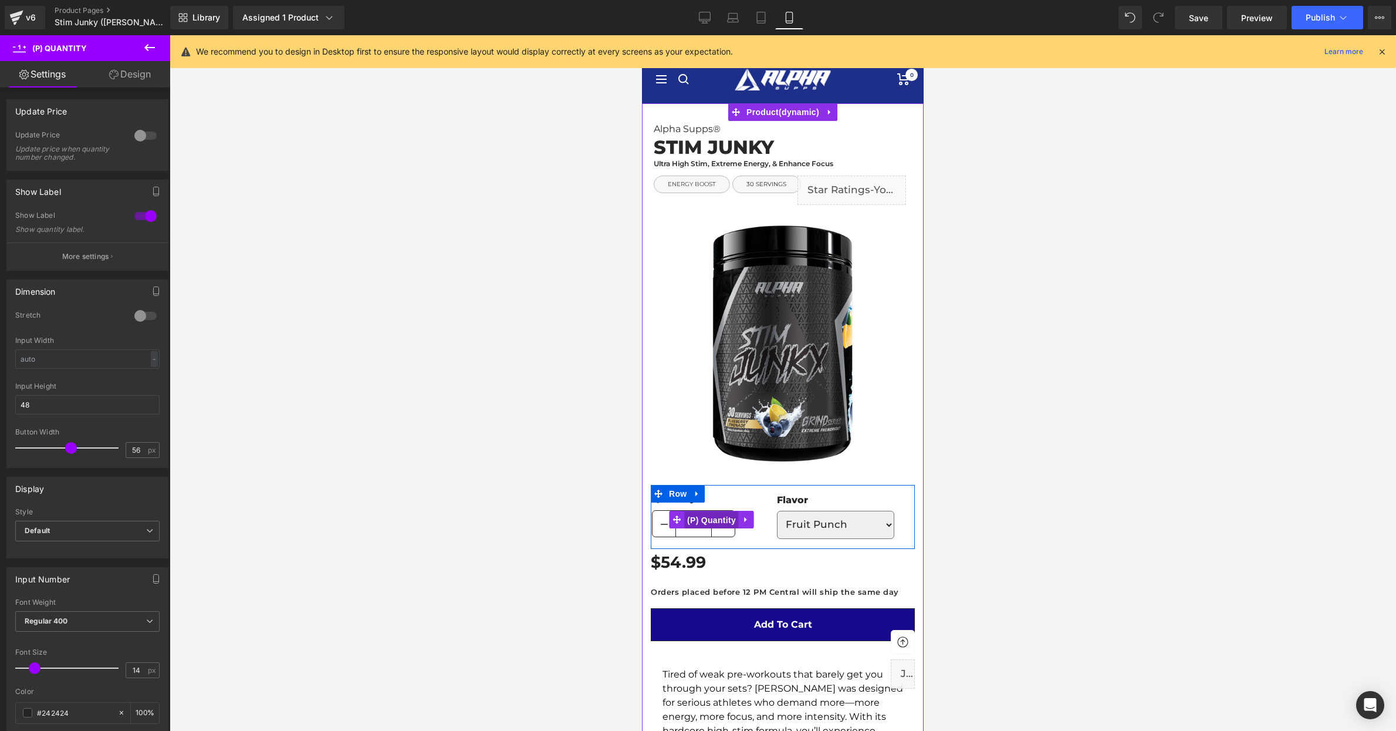
click at [718, 519] on span "(P) Quantity" at bounding box center [711, 520] width 55 height 18
click at [832, 518] on span "(P) Variants" at bounding box center [841, 518] width 53 height 18
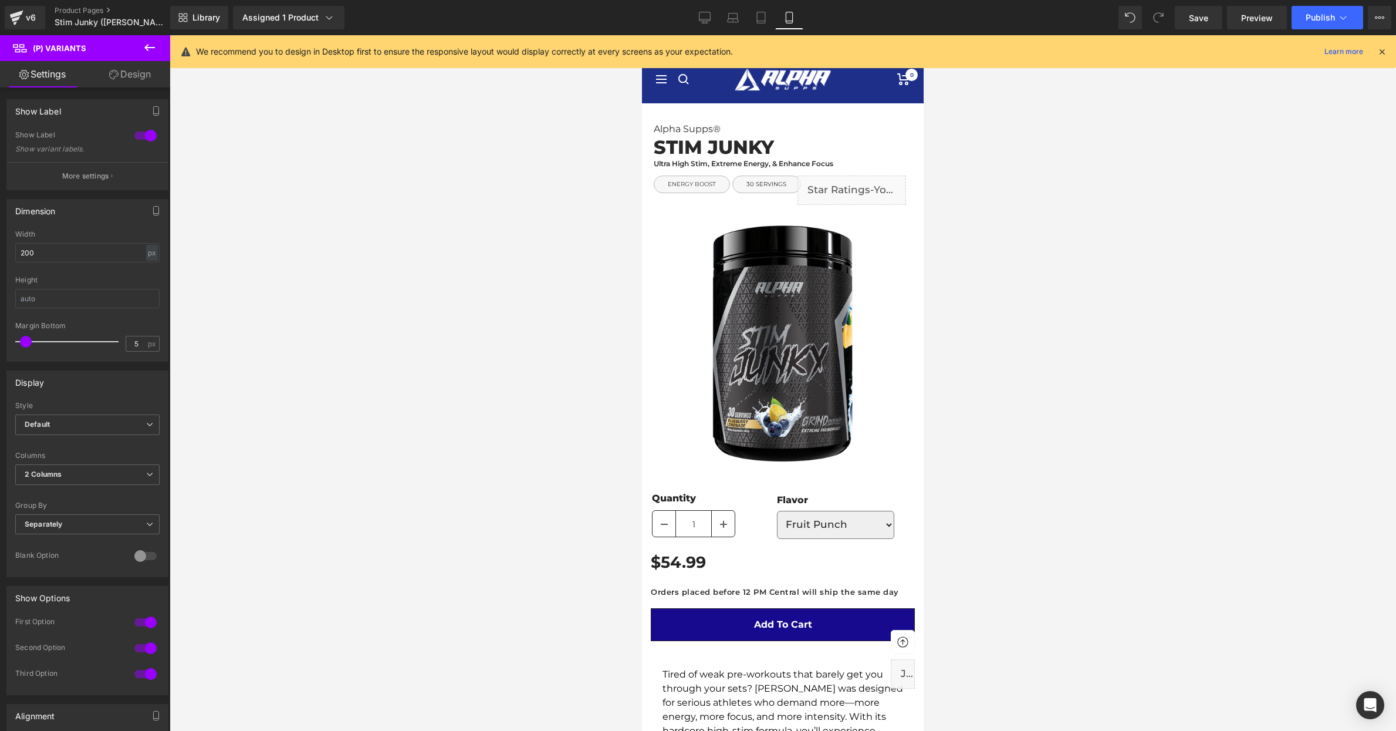
drag, startPoint x: 1062, startPoint y: 348, endPoint x: 939, endPoint y: 96, distance: 280.9
click at [1062, 348] on div at bounding box center [783, 383] width 1227 height 696
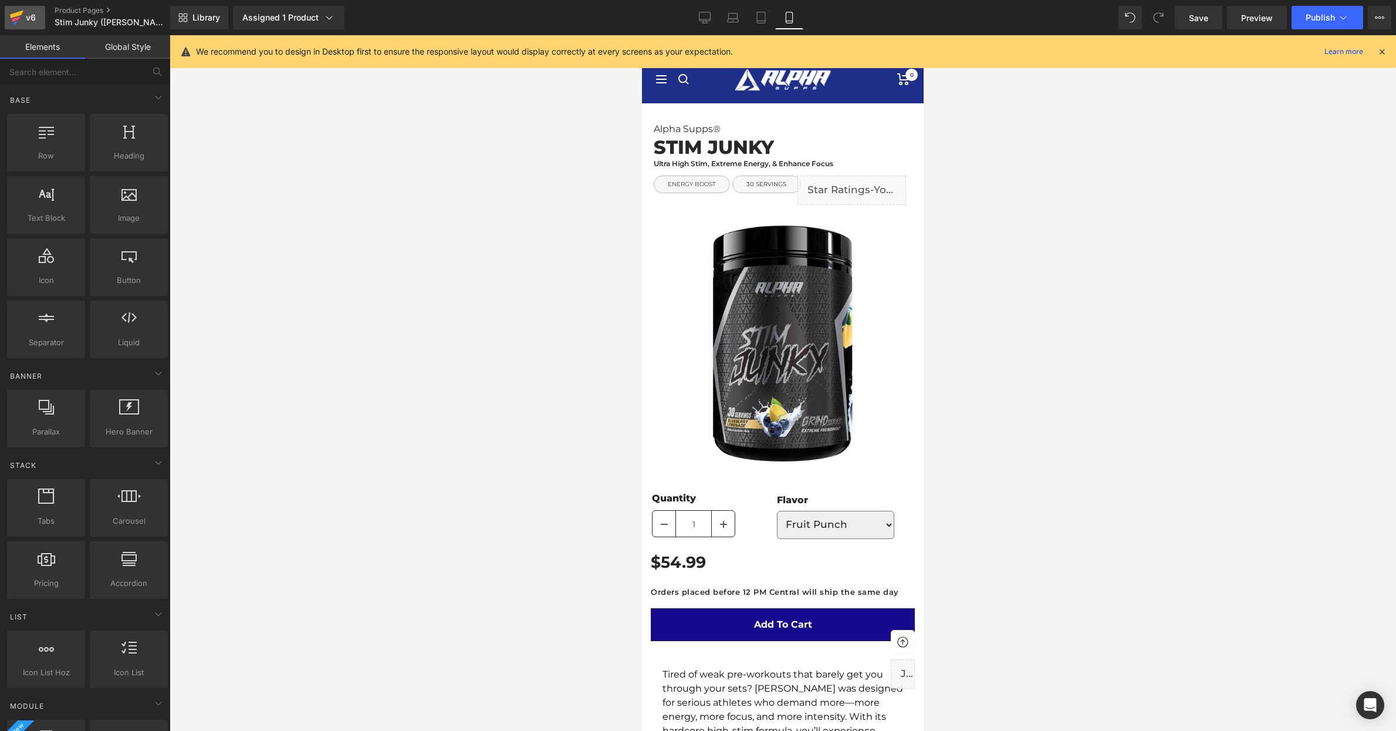
click at [26, 18] on div "v6" at bounding box center [30, 17] width 15 height 15
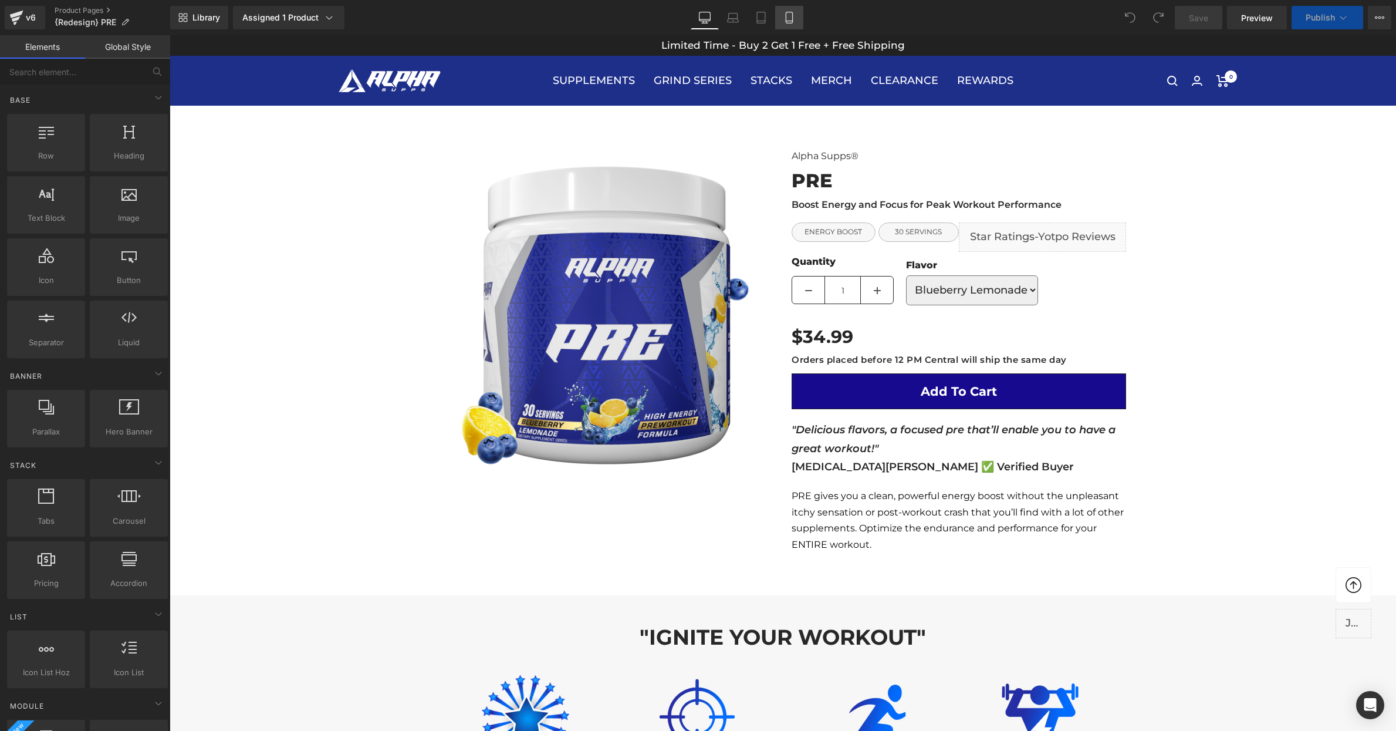
click at [795, 17] on link "Mobile" at bounding box center [789, 17] width 28 height 23
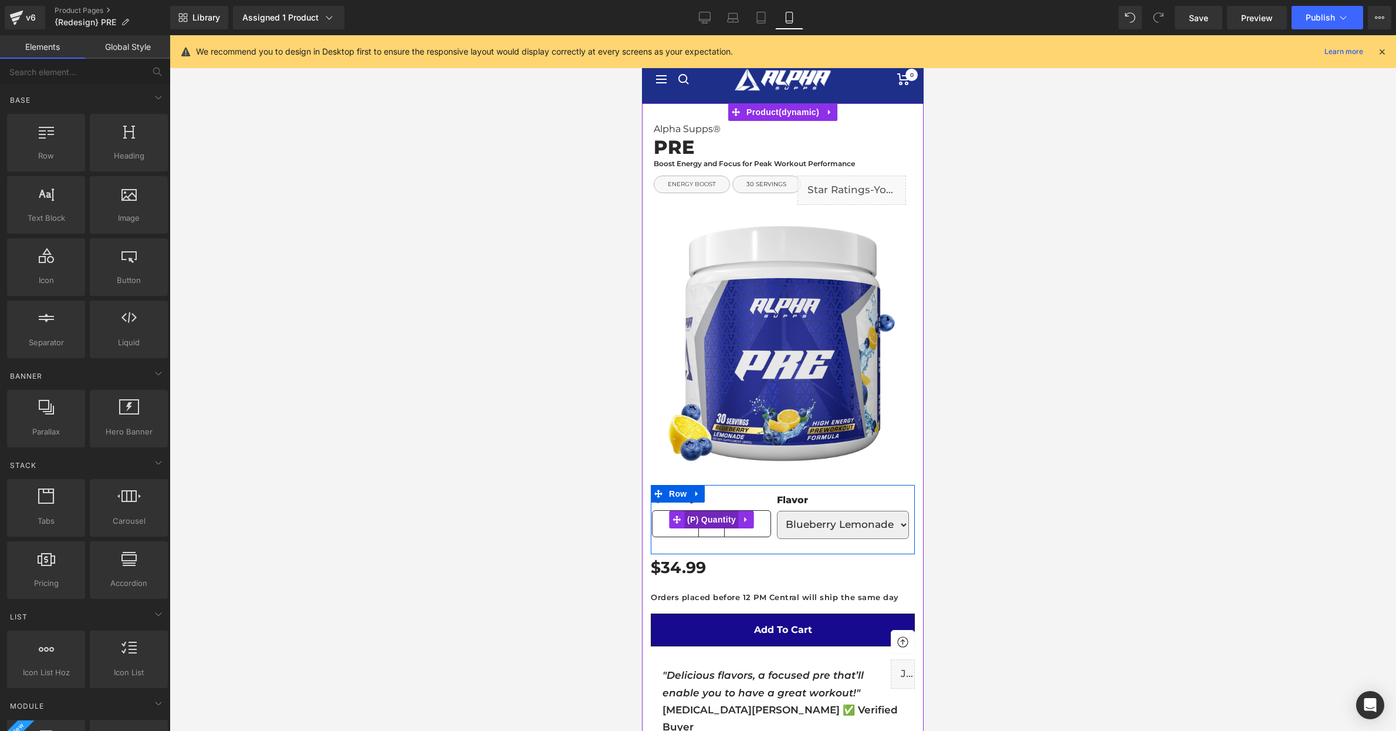
click at [712, 519] on span "(P) Quantity" at bounding box center [711, 520] width 55 height 18
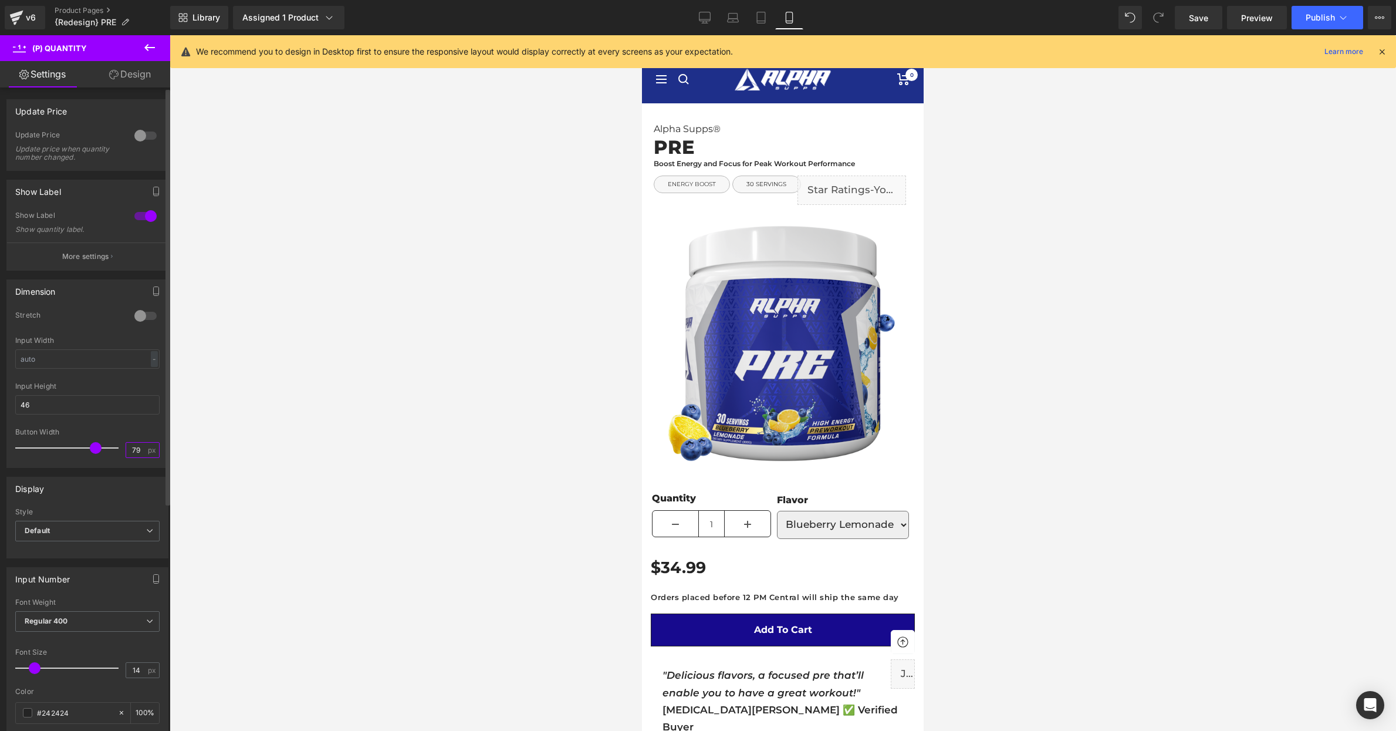
click at [139, 450] on input "79" at bounding box center [136, 450] width 21 height 15
type input "40"
click at [525, 454] on div at bounding box center [783, 383] width 1227 height 696
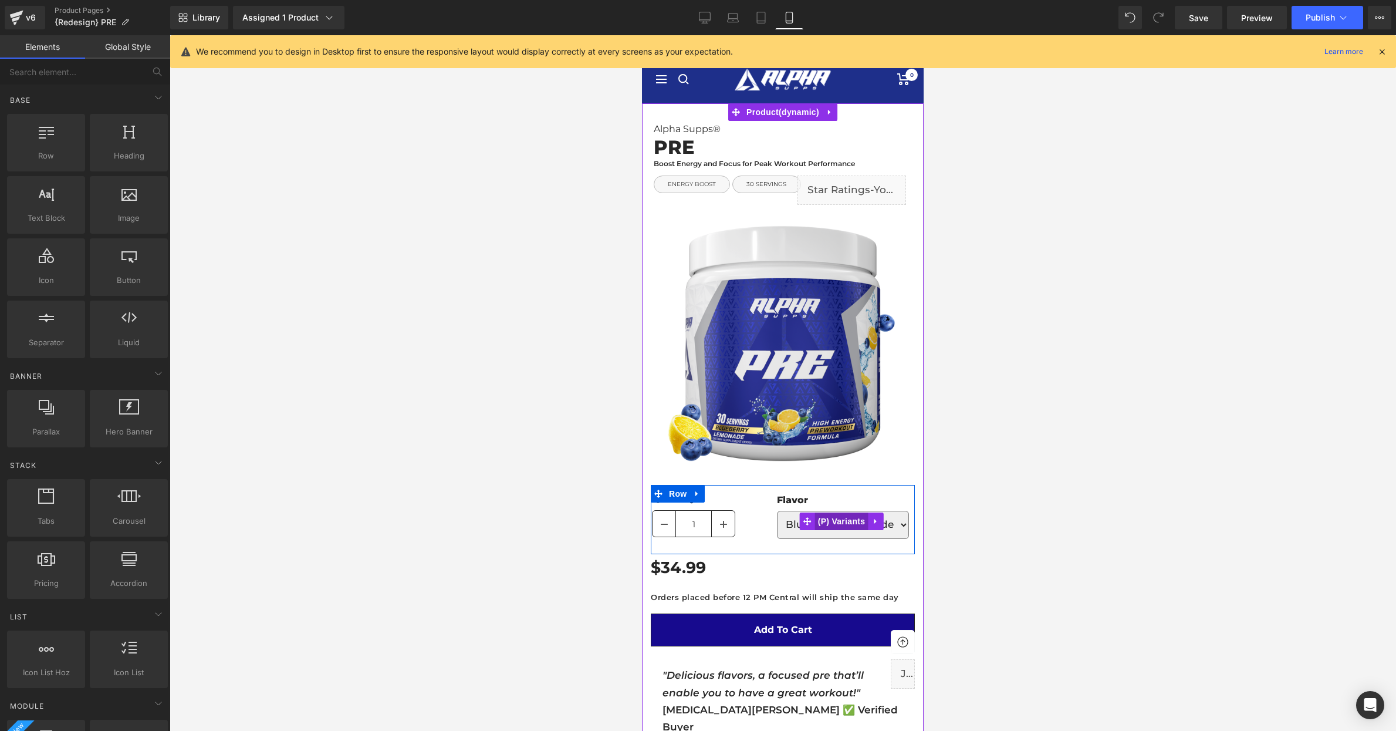
click at [844, 521] on span "(P) Variants" at bounding box center [841, 521] width 53 height 18
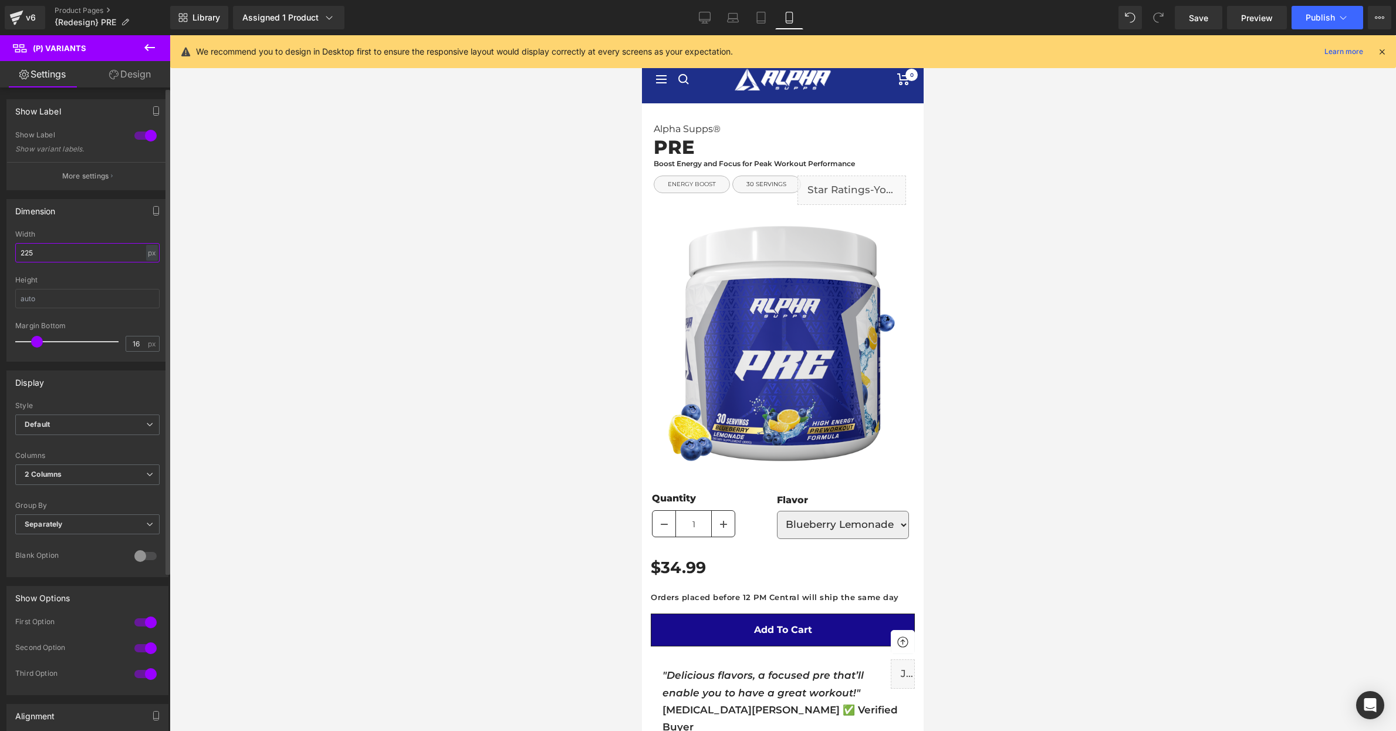
click at [99, 258] on input "225" at bounding box center [87, 252] width 144 height 19
type input "200"
click at [471, 324] on div at bounding box center [783, 383] width 1227 height 696
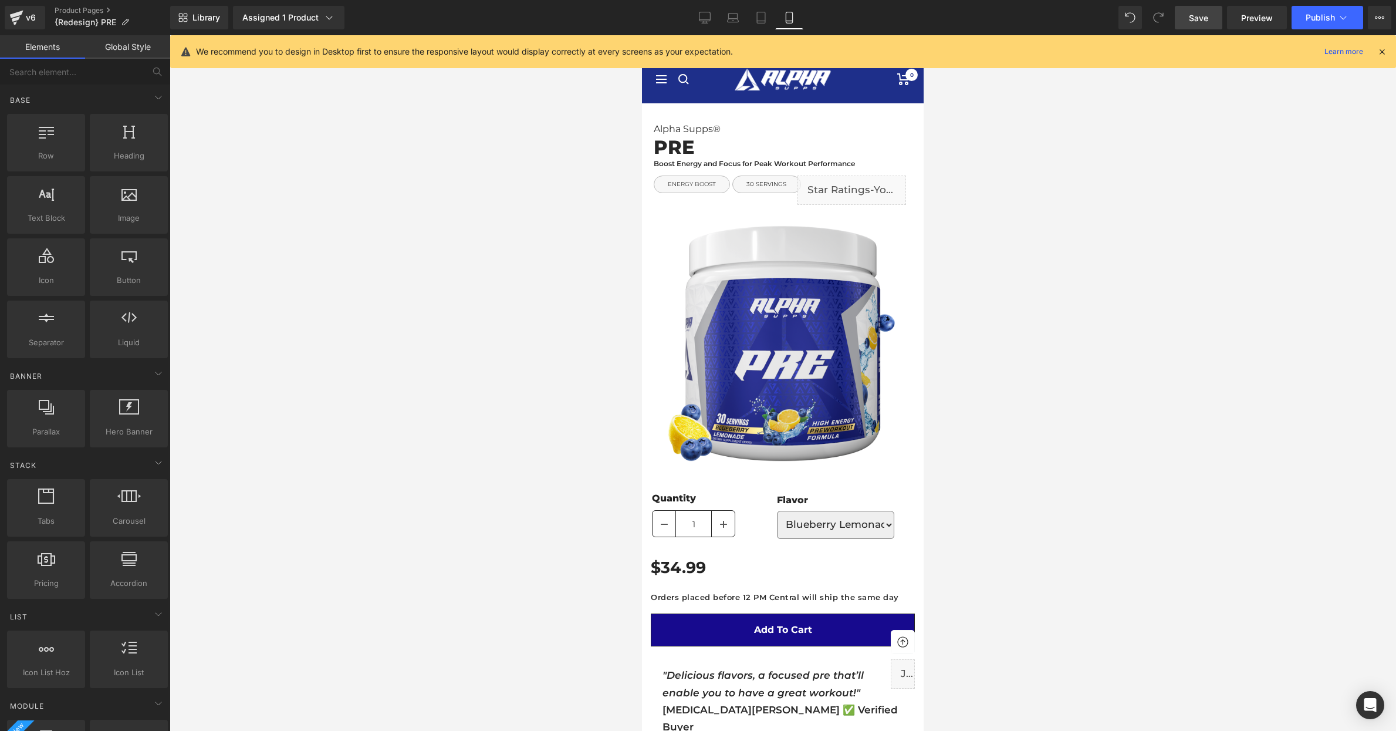
click at [1197, 16] on span "Save" at bounding box center [1198, 18] width 19 height 12
click at [1317, 21] on span "Publish" at bounding box center [1320, 17] width 29 height 9
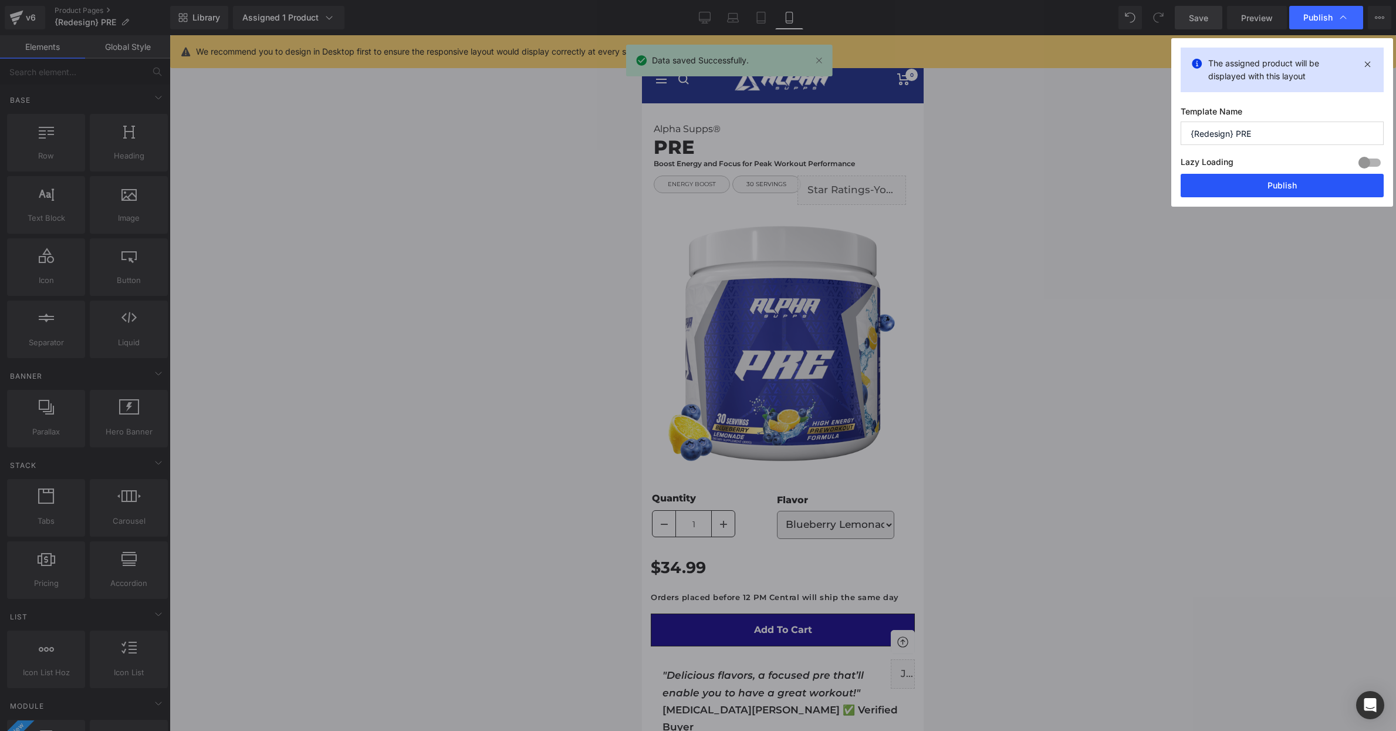
click at [1283, 187] on button "Publish" at bounding box center [1282, 185] width 203 height 23
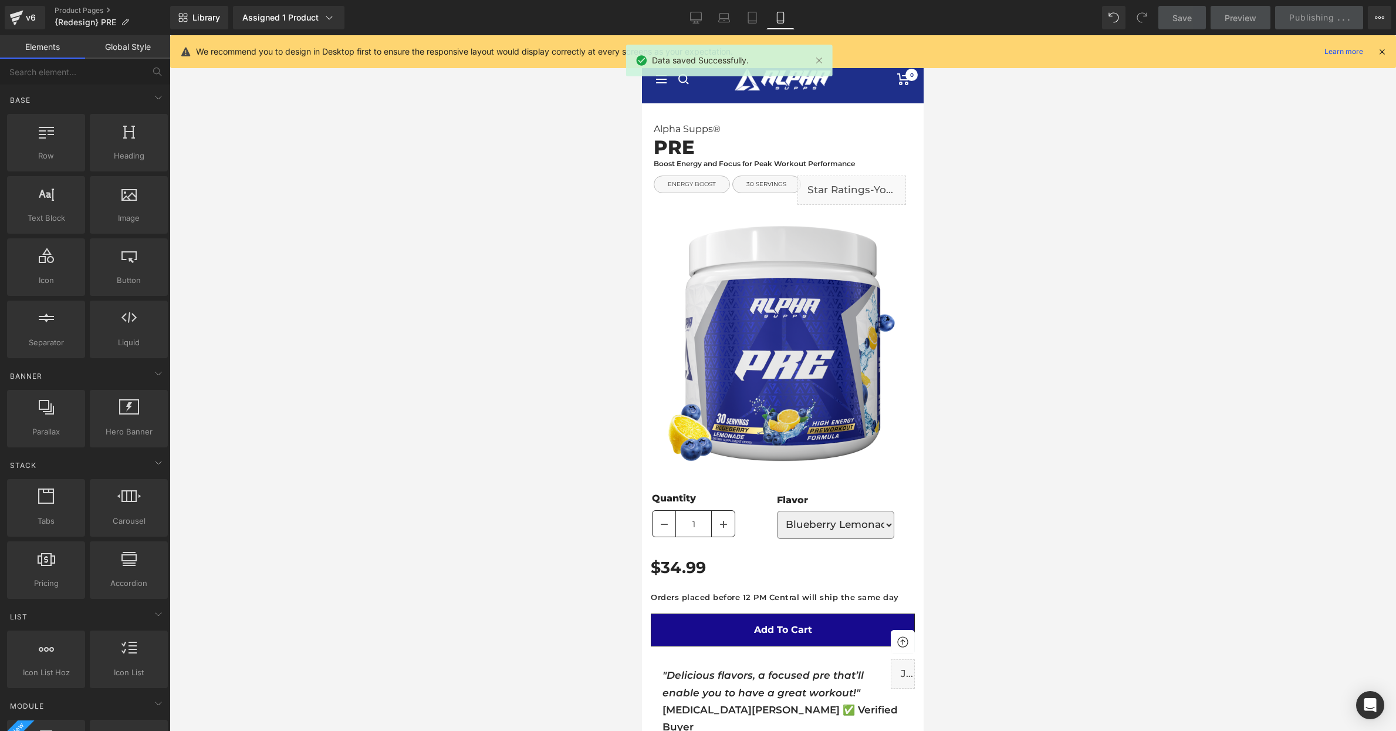
click at [134, 47] on link "Global Style" at bounding box center [127, 46] width 85 height 23
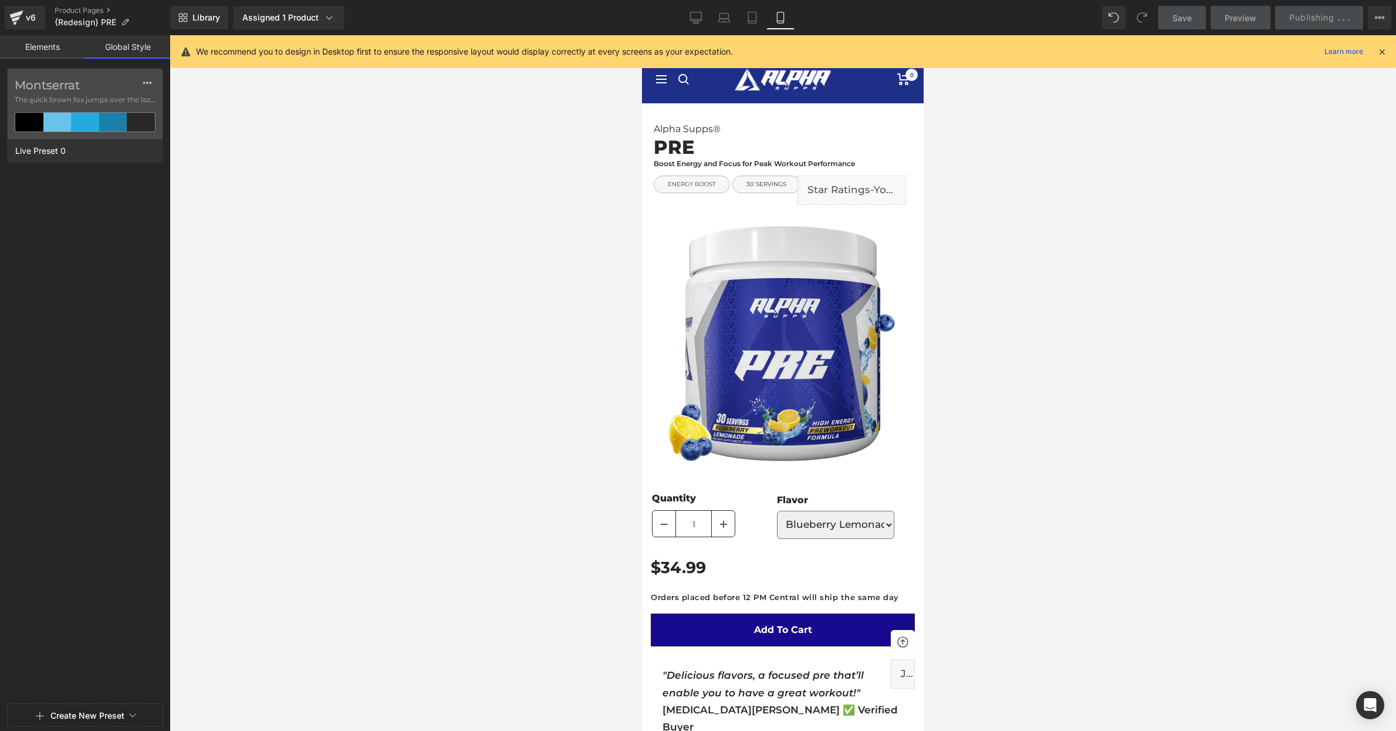
click at [38, 42] on link "Elements" at bounding box center [42, 46] width 85 height 23
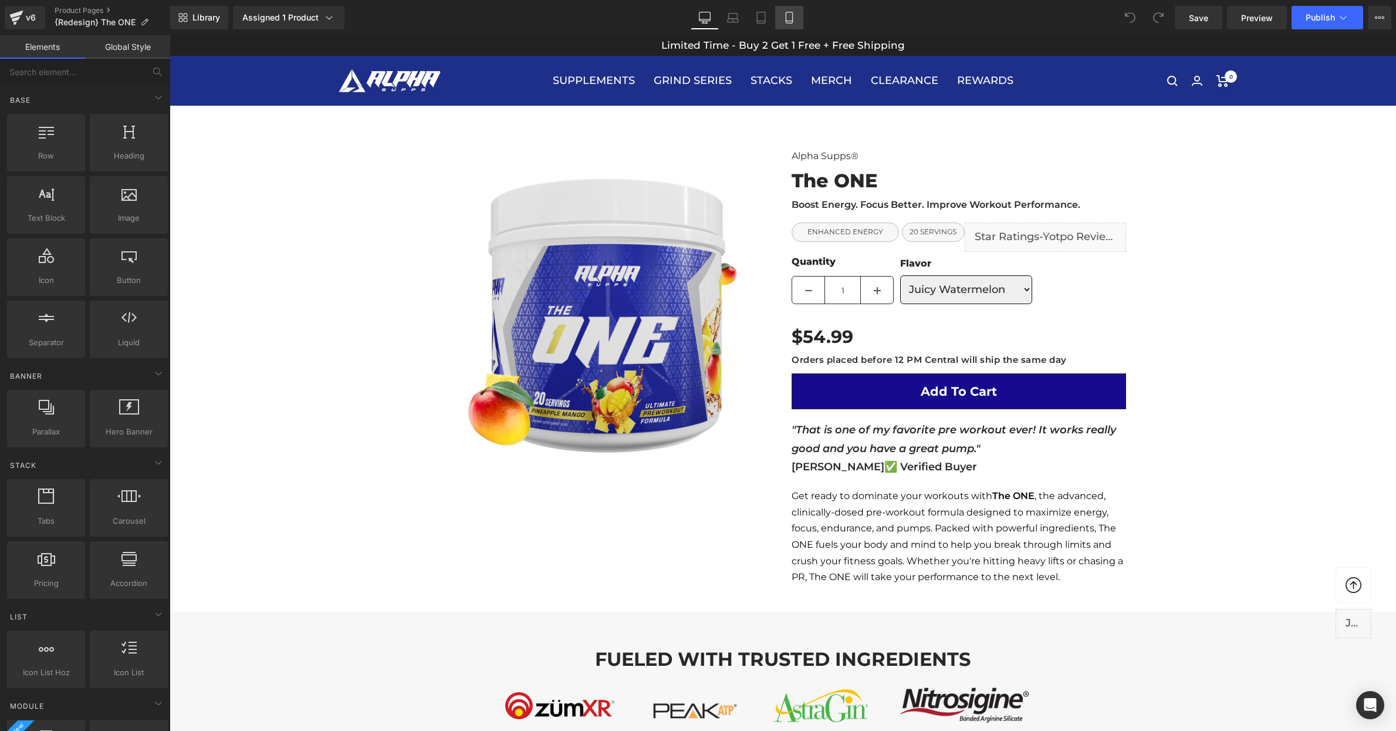
click at [791, 25] on link "Mobile" at bounding box center [789, 17] width 28 height 23
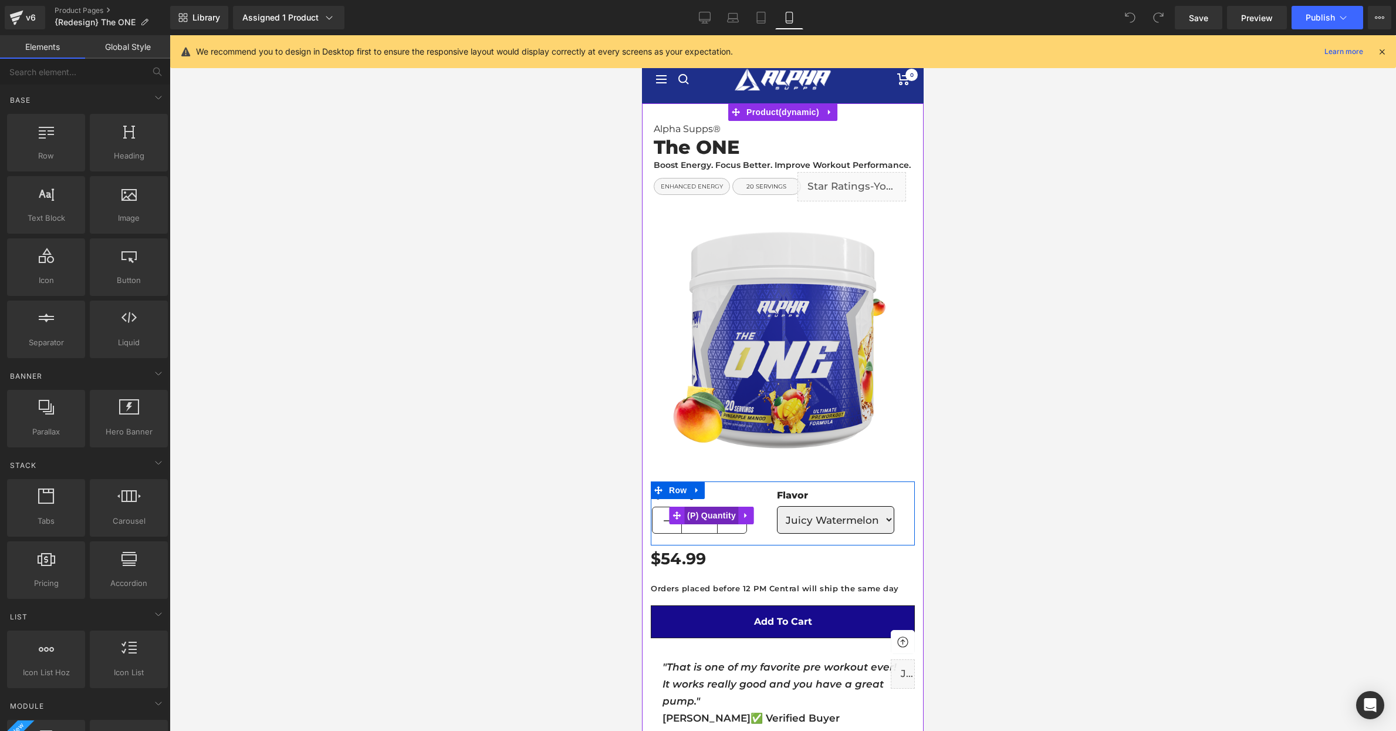
click at [700, 512] on span "(P) Quantity" at bounding box center [711, 516] width 55 height 18
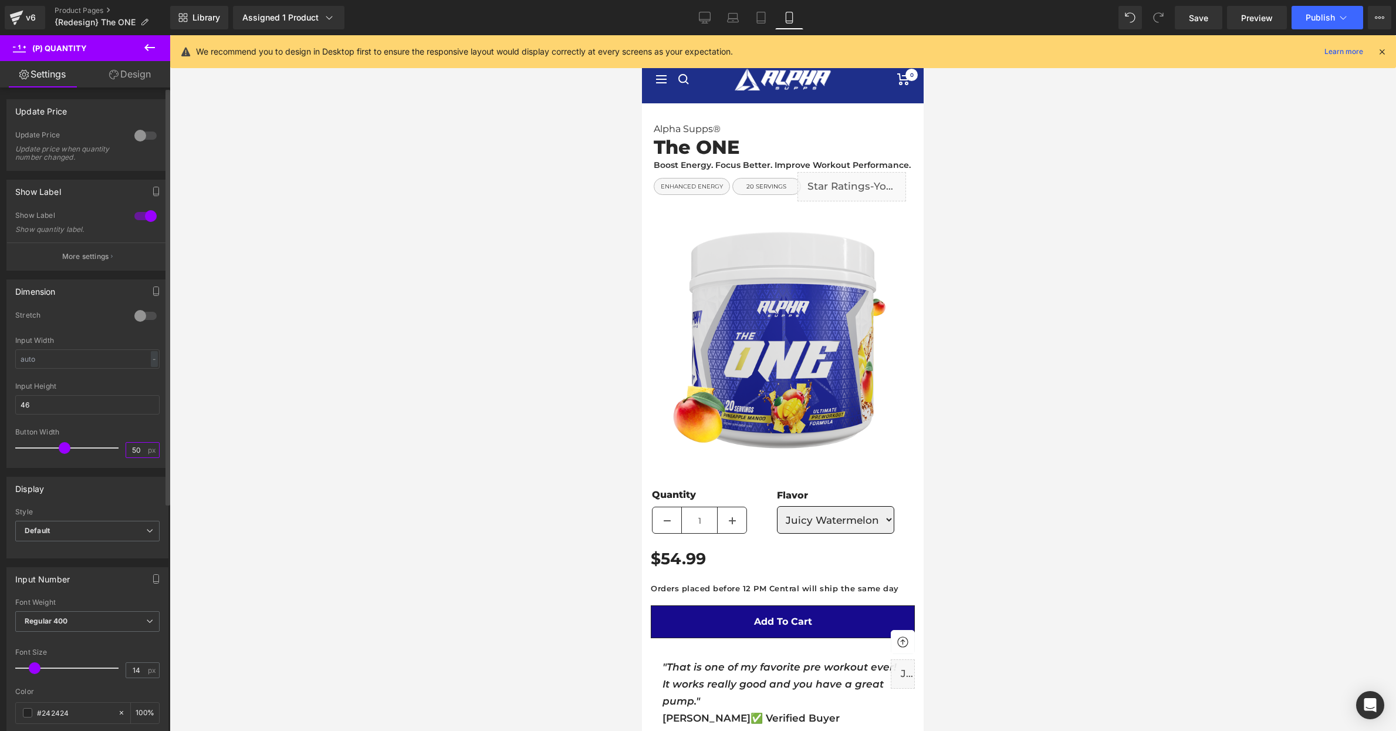
click at [139, 447] on input "50" at bounding box center [136, 450] width 21 height 15
type input "40"
click at [430, 501] on div at bounding box center [783, 383] width 1227 height 696
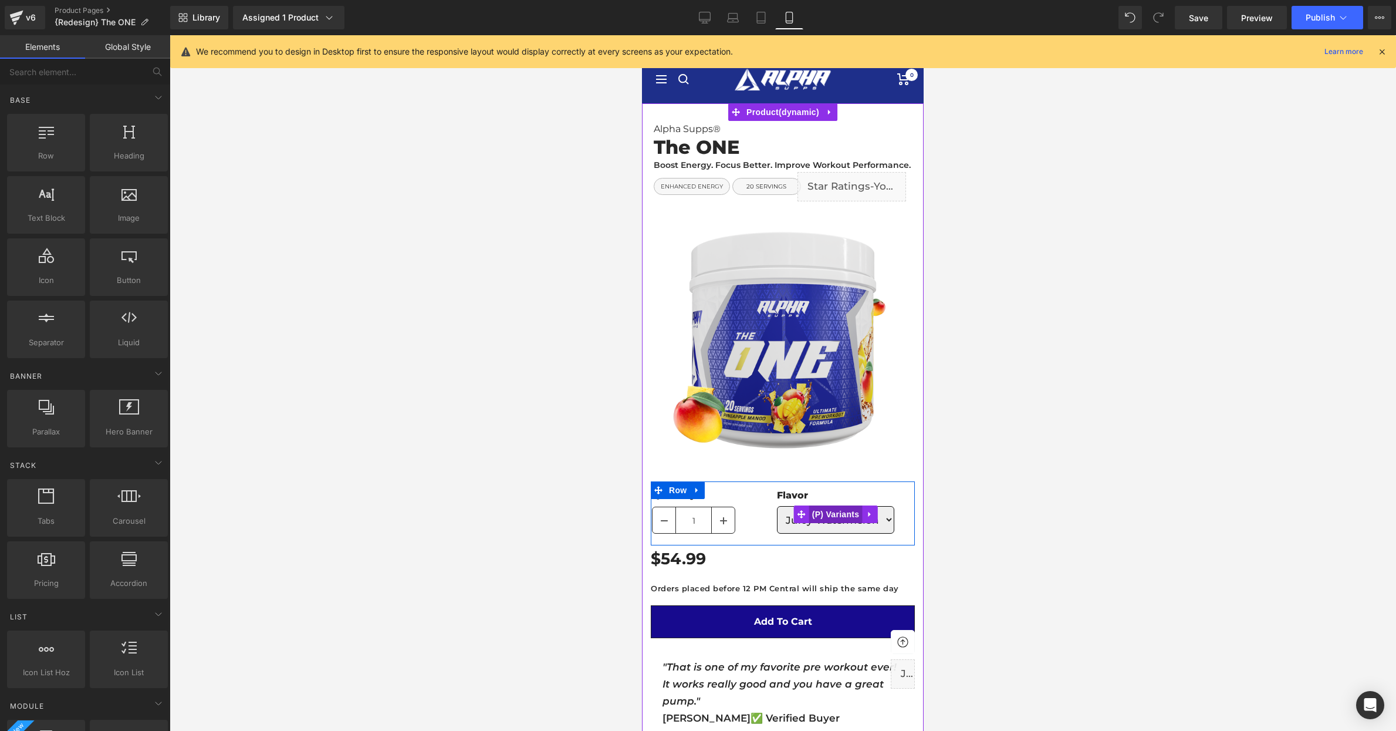
click at [840, 512] on span "(P) Variants" at bounding box center [835, 514] width 53 height 18
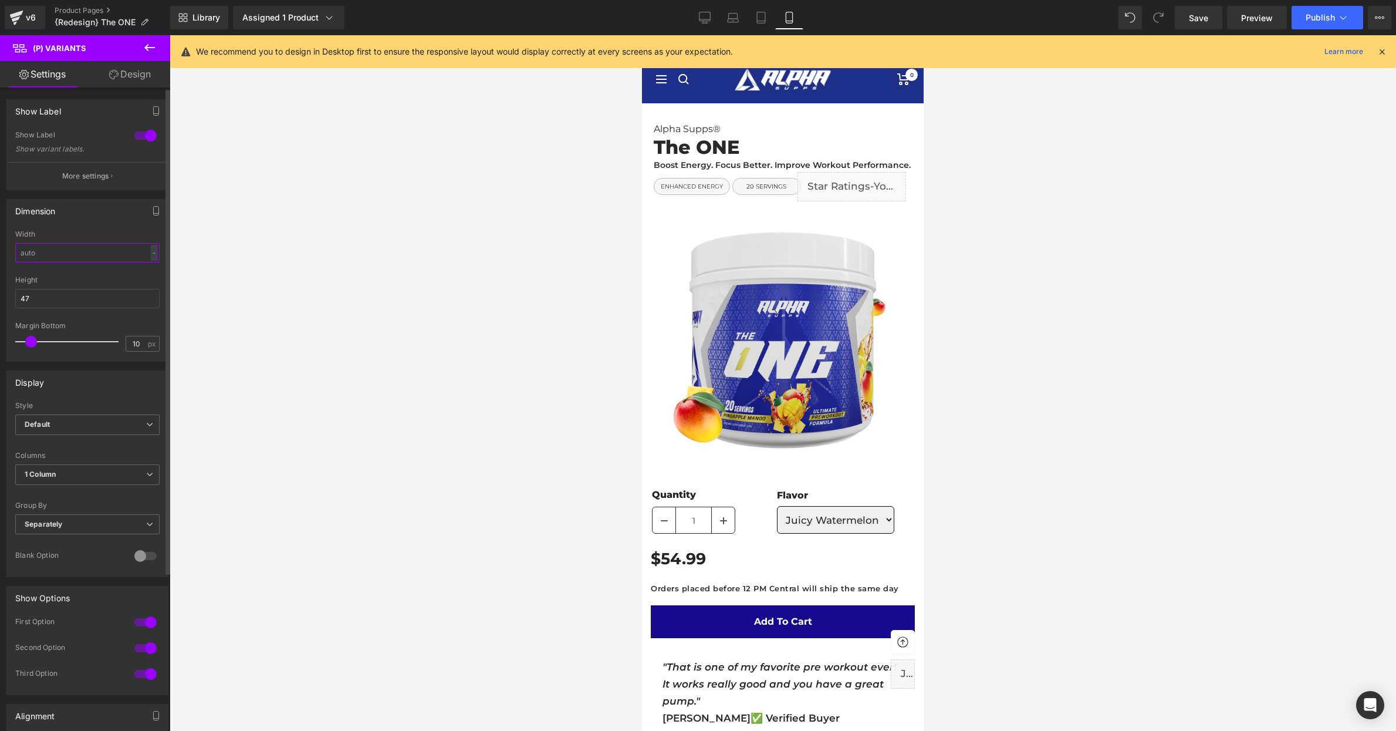
click at [88, 252] on input "text" at bounding box center [87, 252] width 144 height 19
click at [88, 253] on input "text" at bounding box center [87, 252] width 144 height 19
type input "200"
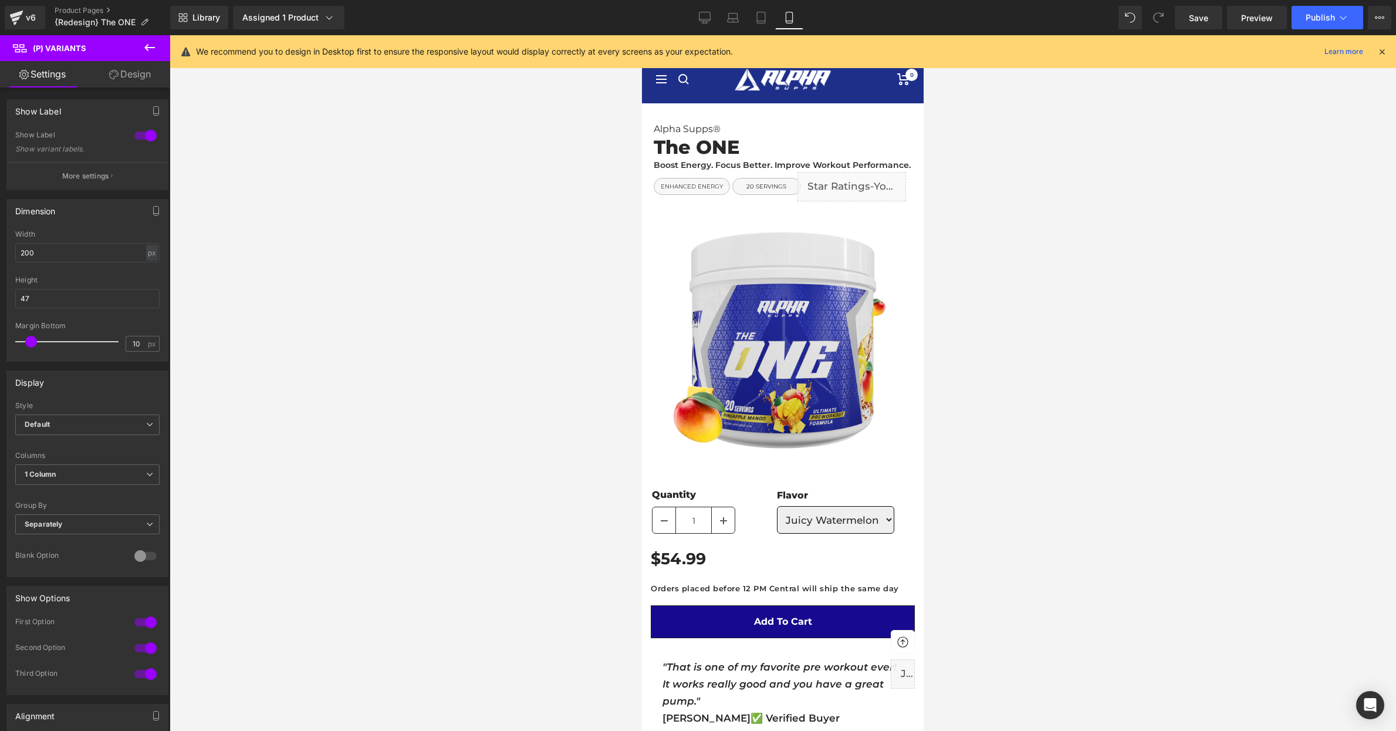
click at [343, 271] on div at bounding box center [783, 383] width 1227 height 696
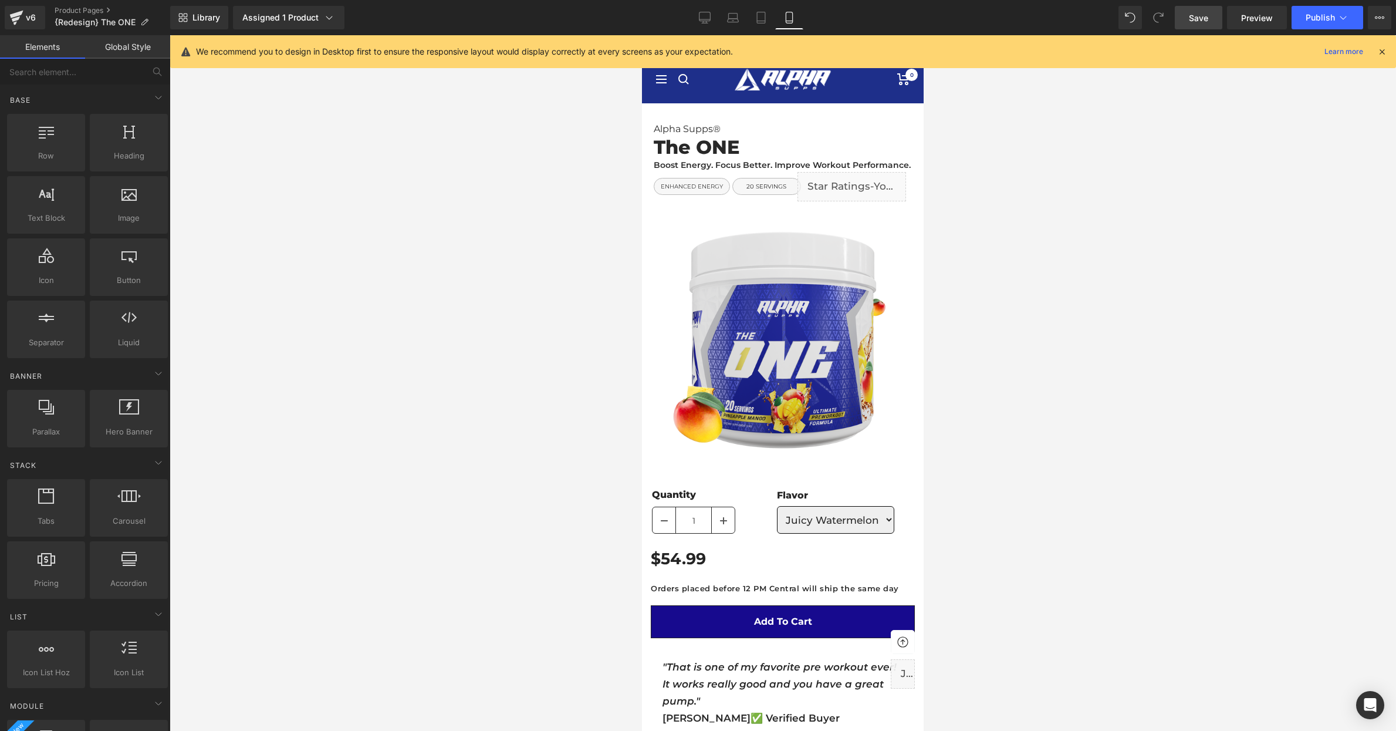
click at [1203, 8] on link "Save" at bounding box center [1199, 17] width 48 height 23
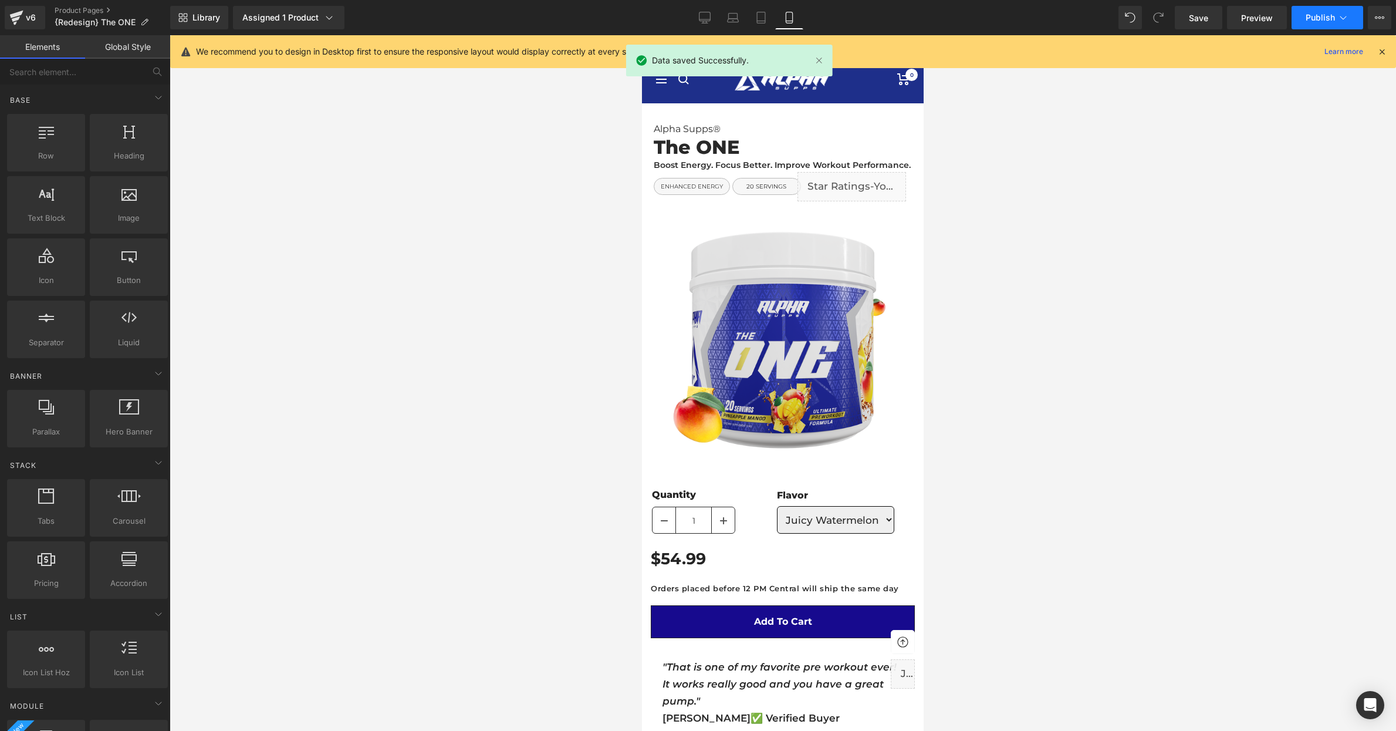
click at [1314, 13] on span "Publish" at bounding box center [1320, 17] width 29 height 9
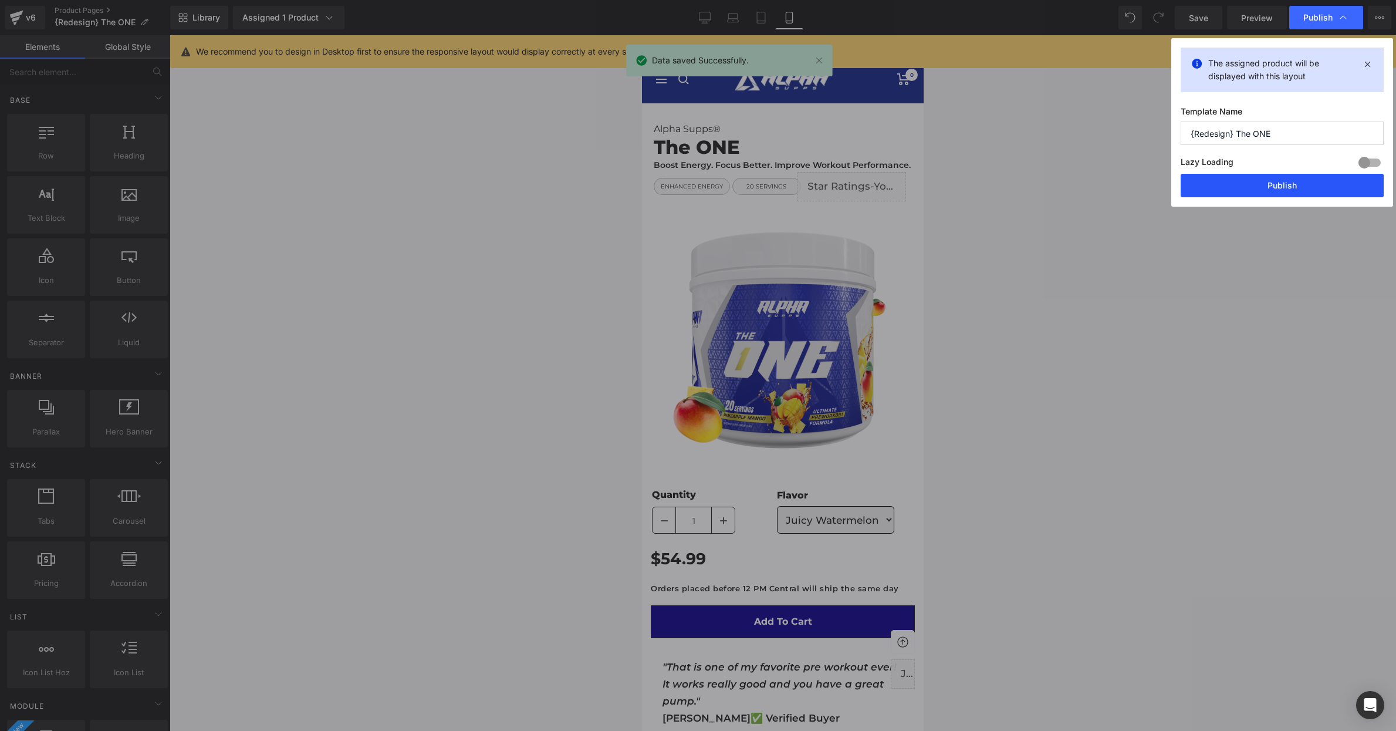
click at [1274, 184] on button "Publish" at bounding box center [1282, 185] width 203 height 23
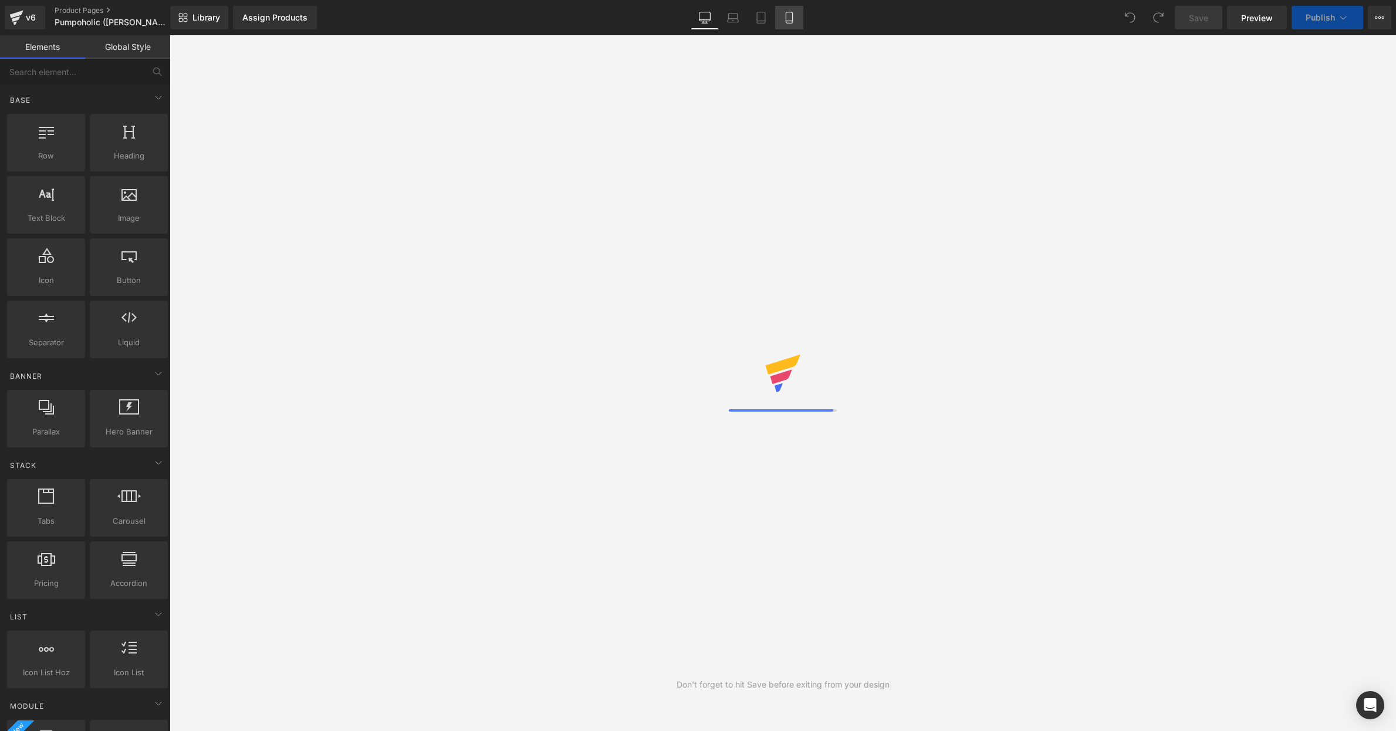
click at [789, 16] on icon at bounding box center [790, 18] width 12 height 12
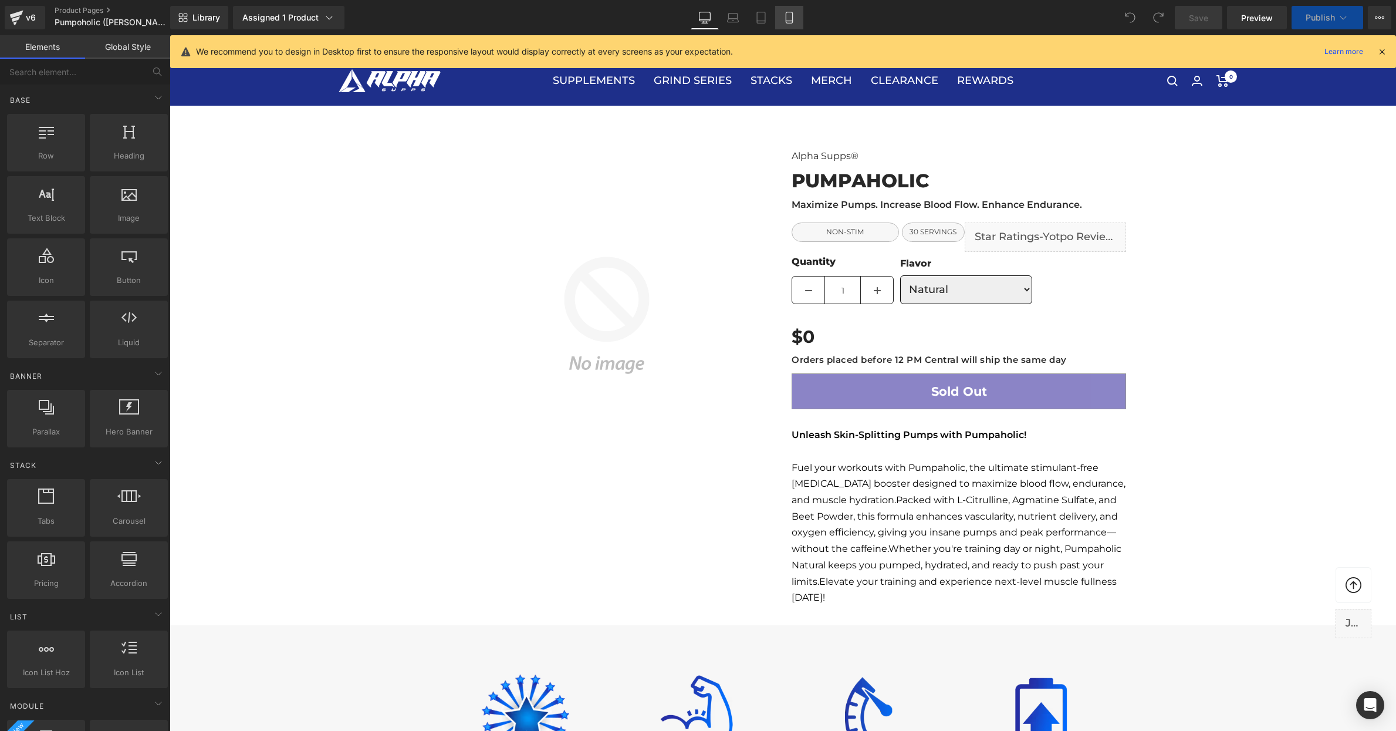
click at [790, 17] on icon at bounding box center [790, 18] width 12 height 12
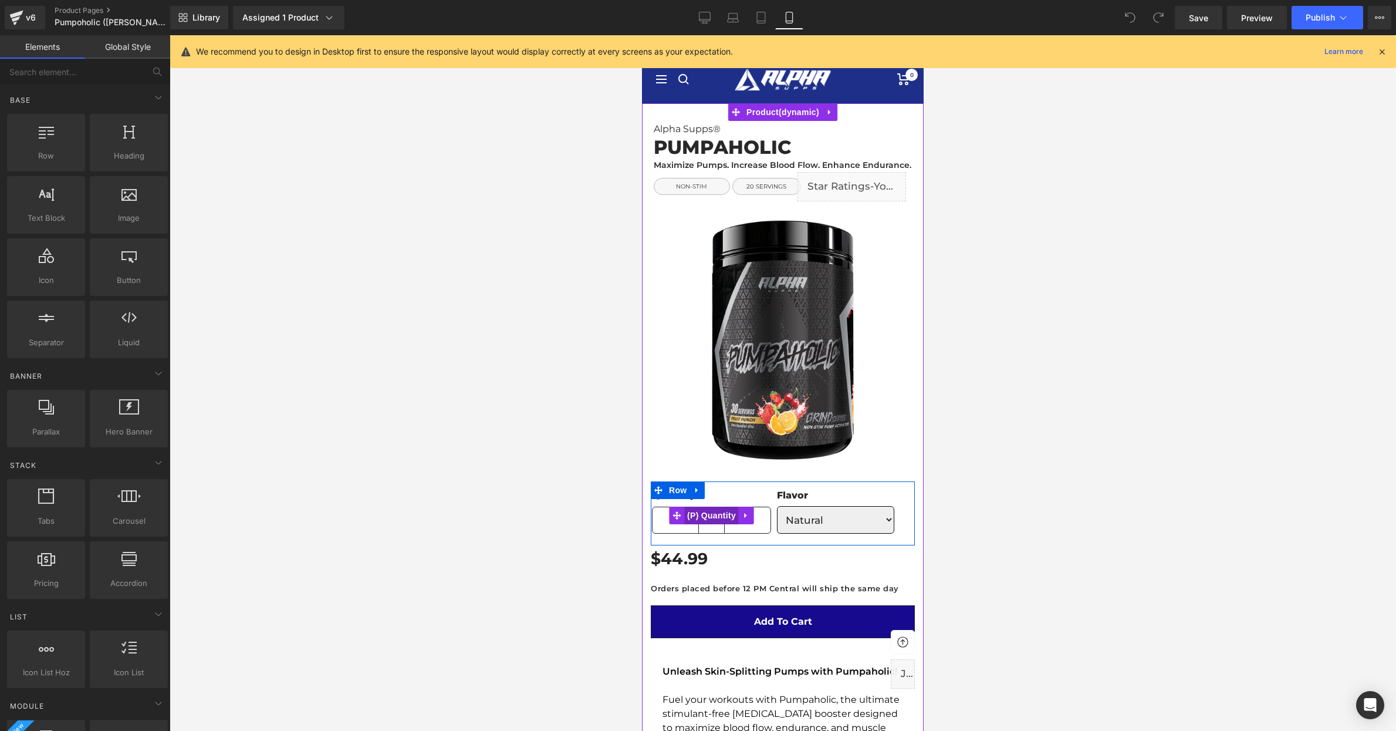
click at [710, 518] on span "(P) Quantity" at bounding box center [711, 516] width 55 height 18
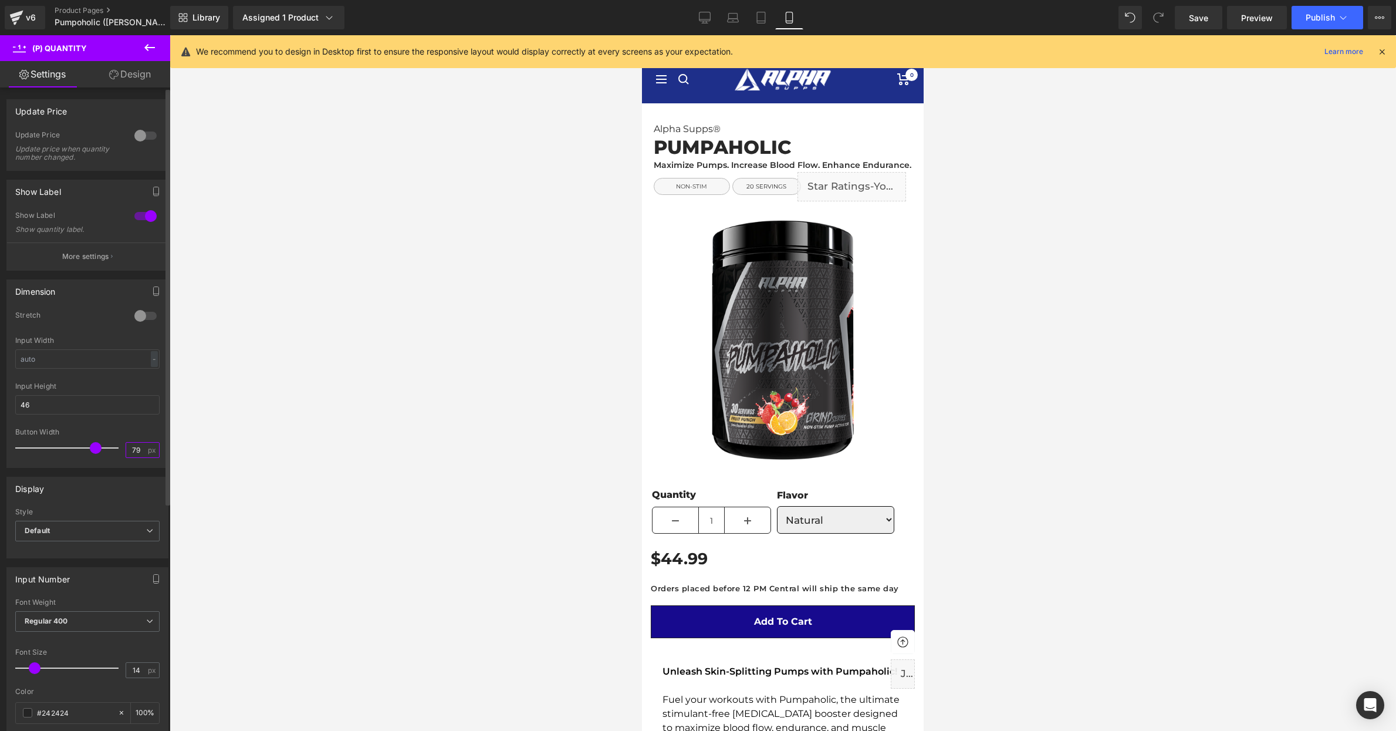
click at [133, 450] on input "79" at bounding box center [136, 450] width 21 height 15
type input "40"
click at [501, 464] on div at bounding box center [783, 383] width 1227 height 696
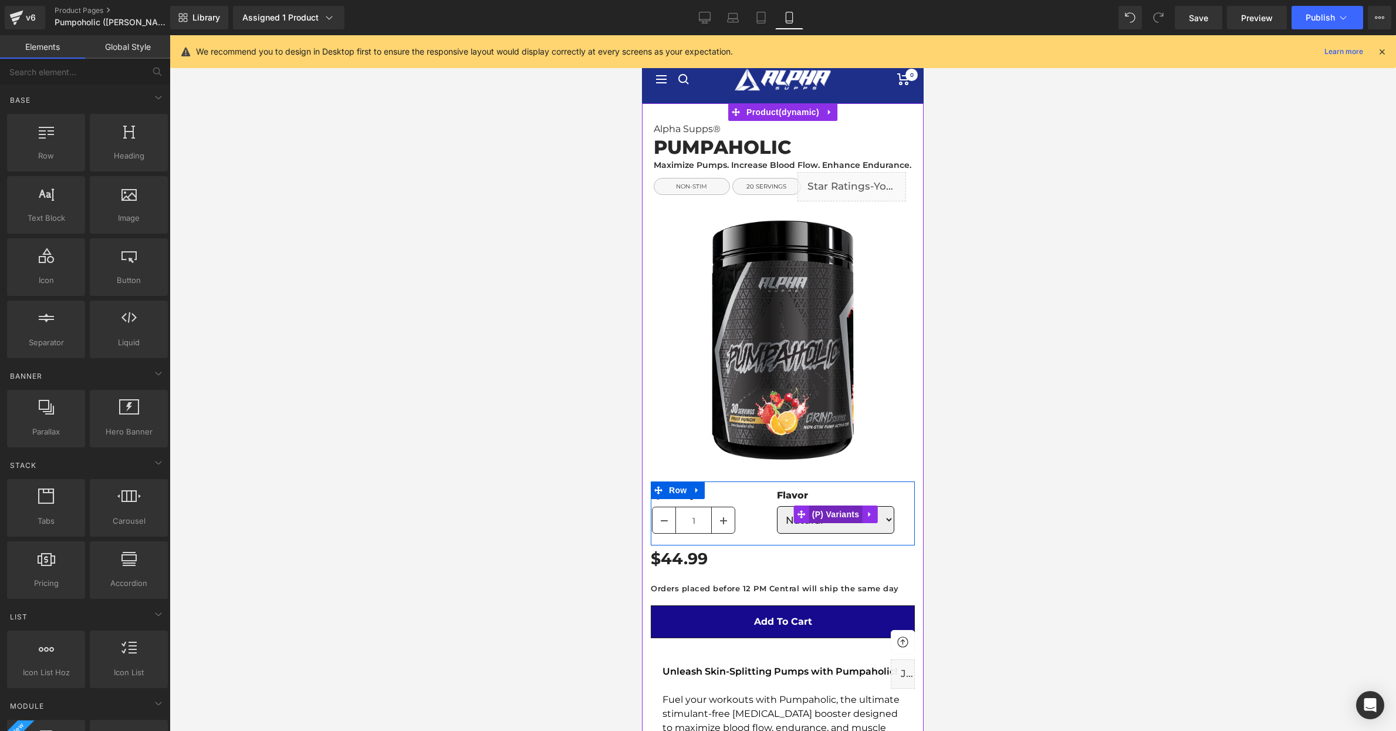
click at [833, 512] on span "(P) Variants" at bounding box center [835, 514] width 53 height 18
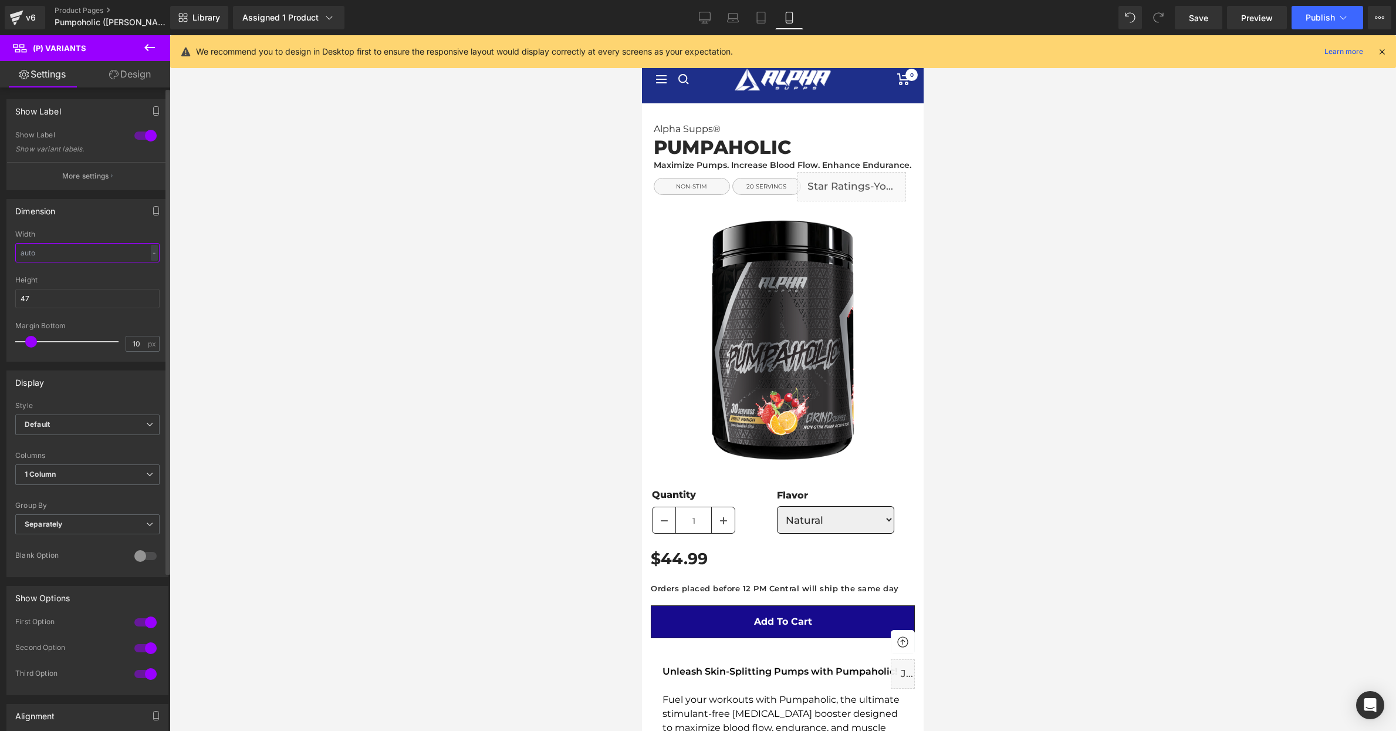
click at [63, 253] on input "text" at bounding box center [87, 252] width 144 height 19
type input "200"
click at [438, 386] on div at bounding box center [783, 383] width 1227 height 696
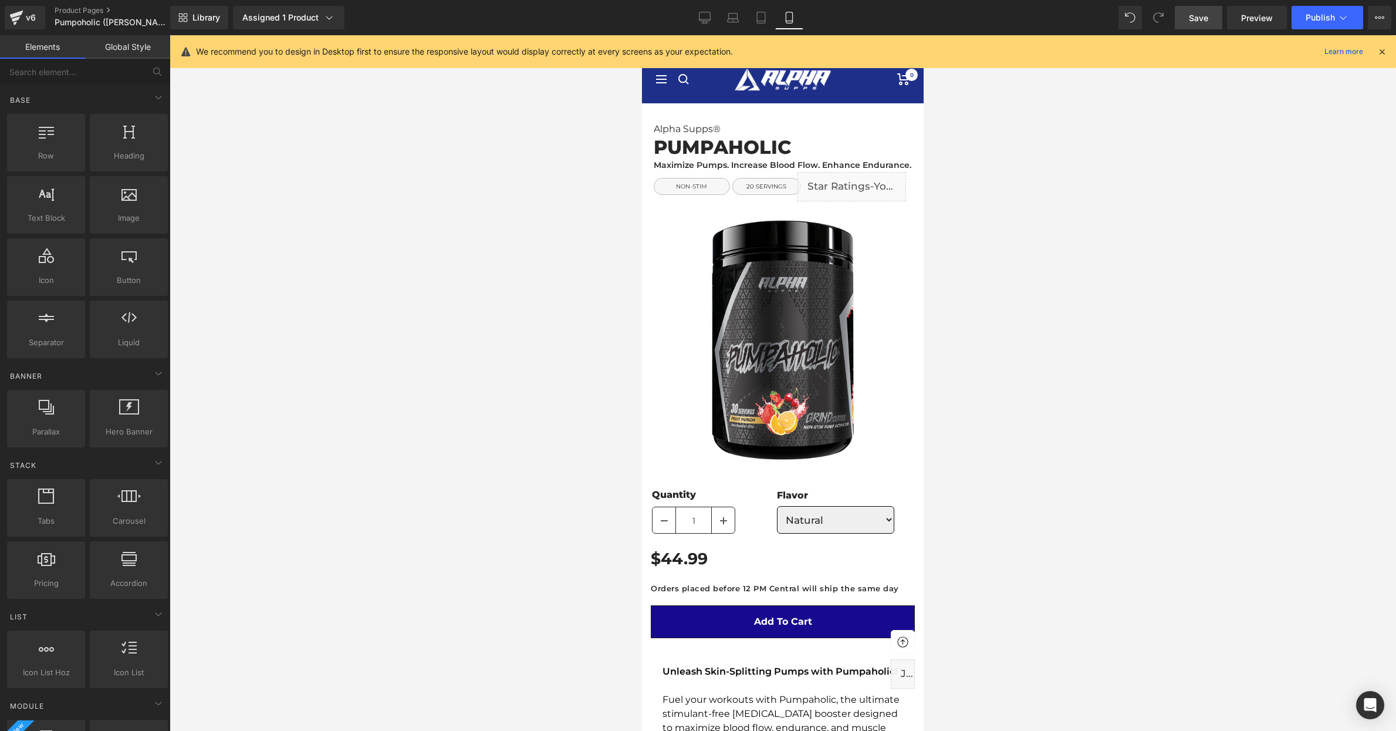
click at [1202, 23] on span "Save" at bounding box center [1198, 18] width 19 height 12
click at [1339, 18] on icon at bounding box center [1344, 18] width 12 height 12
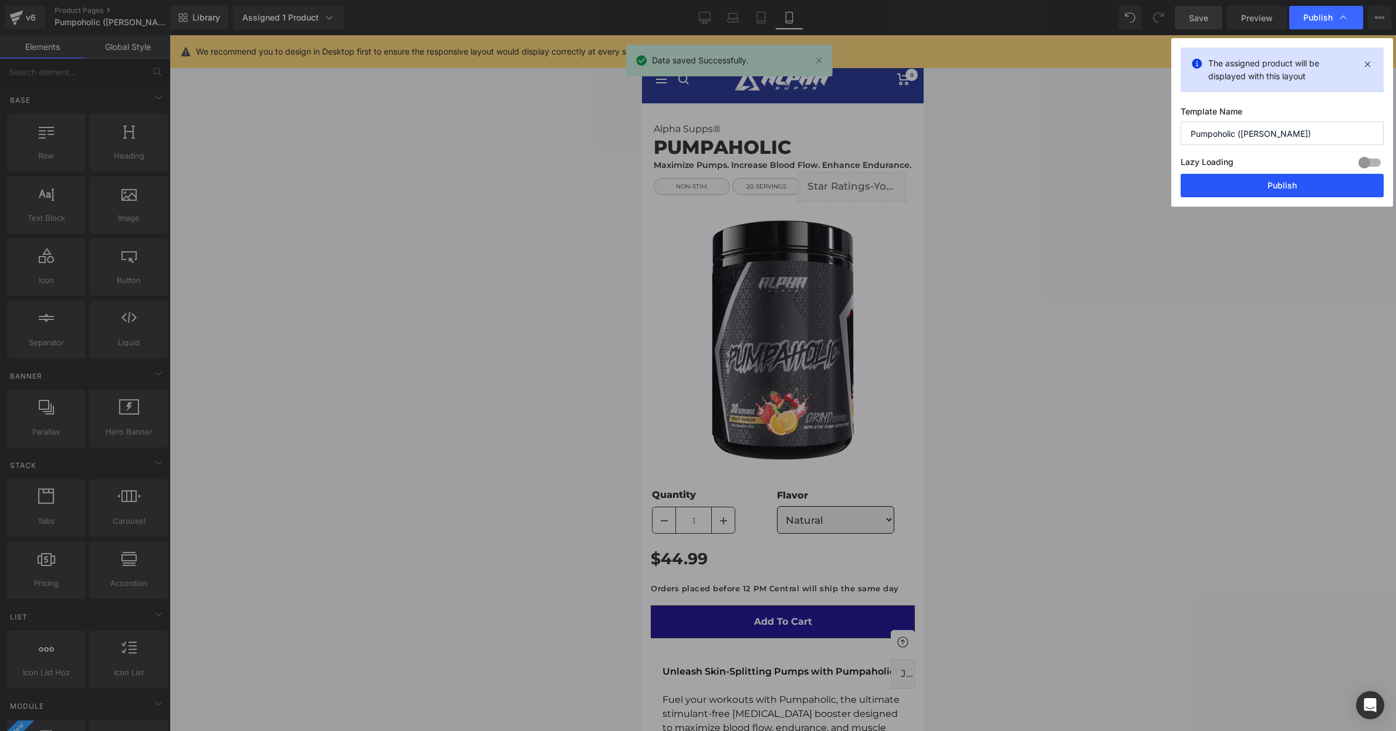
click at [1292, 185] on button "Publish" at bounding box center [1282, 185] width 203 height 23
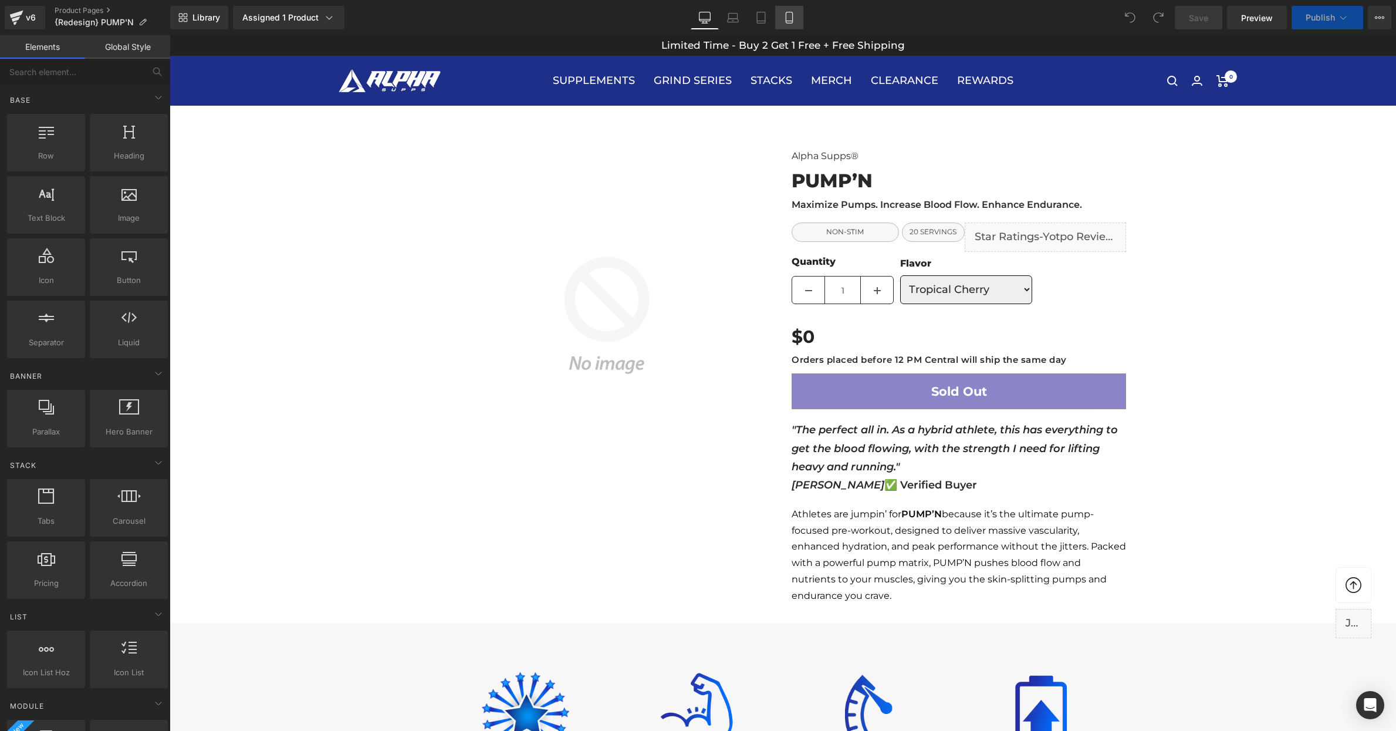
click at [789, 19] on icon at bounding box center [790, 18] width 12 height 12
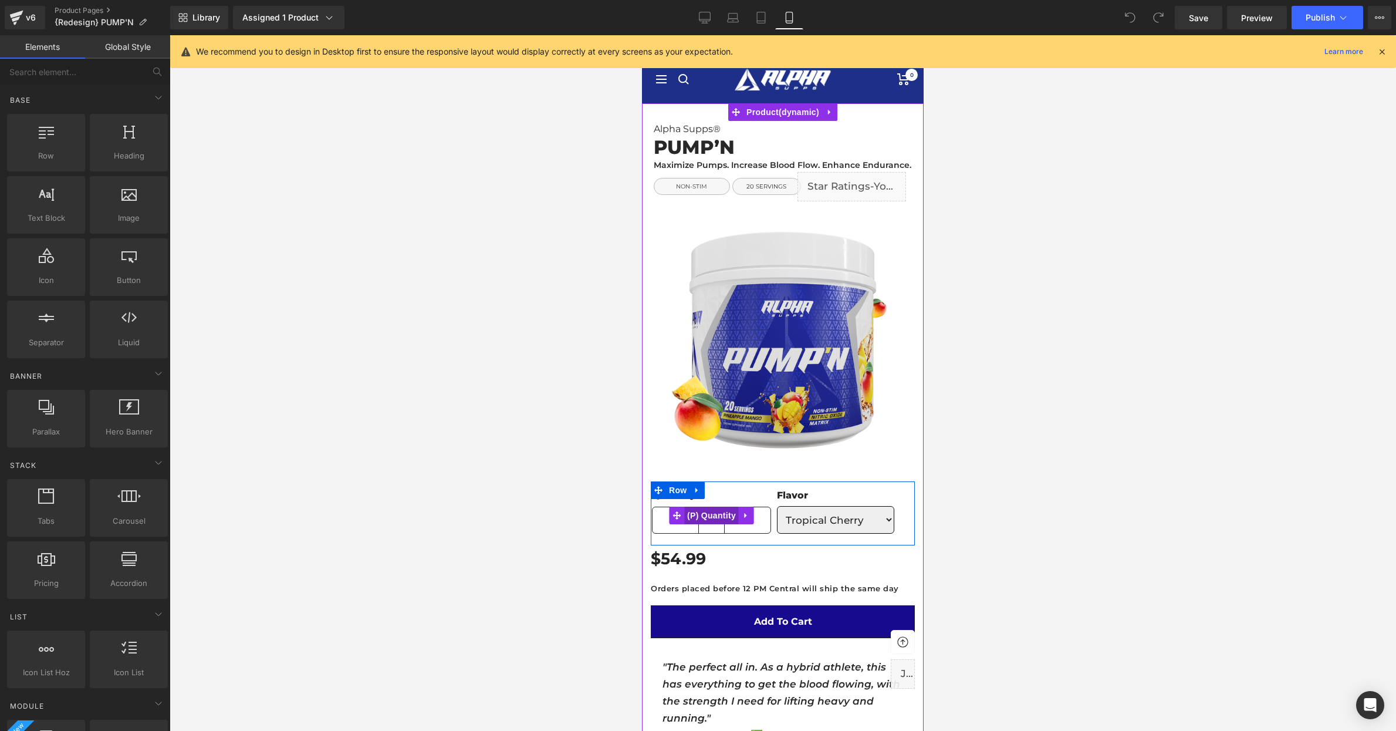
drag, startPoint x: 353, startPoint y: 420, endPoint x: 71, endPoint y: 480, distance: 288.5
click span "(P) Quantity"
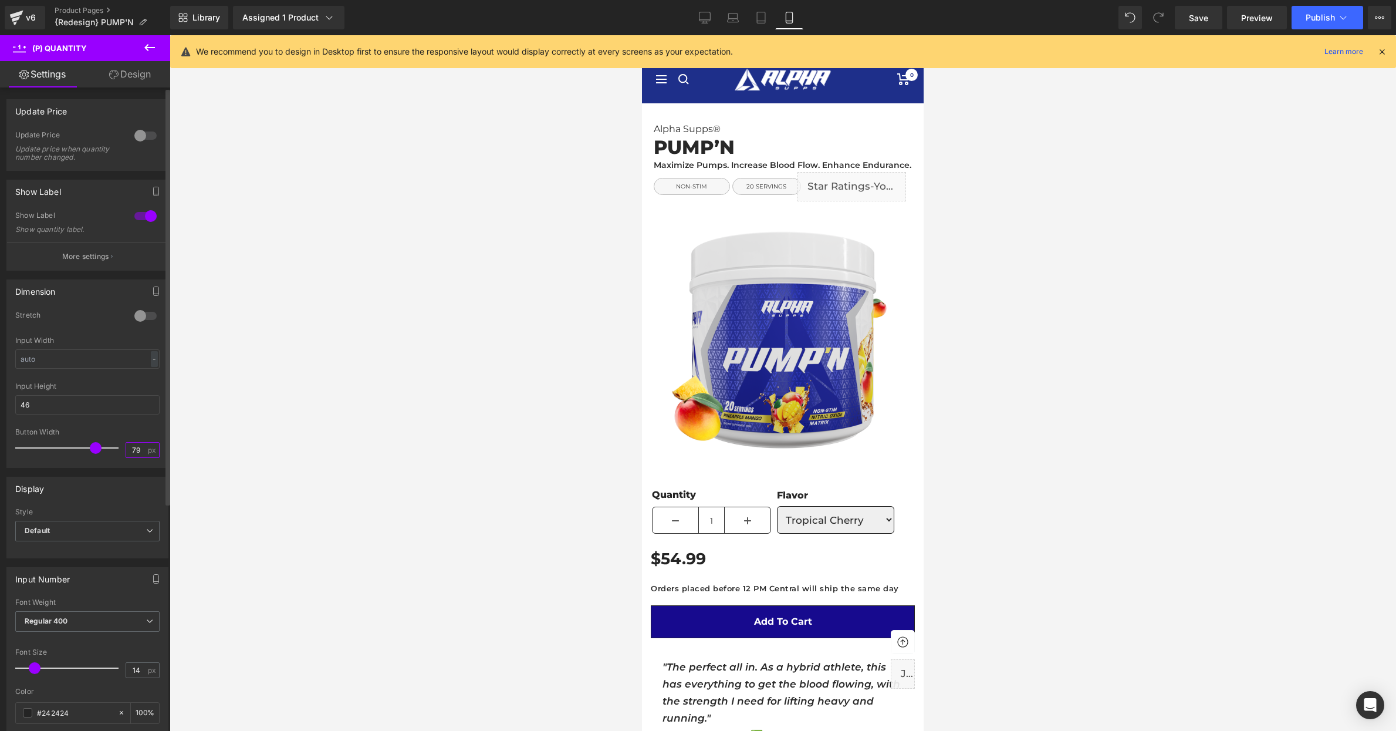
click input "79"
type input "40"
click div
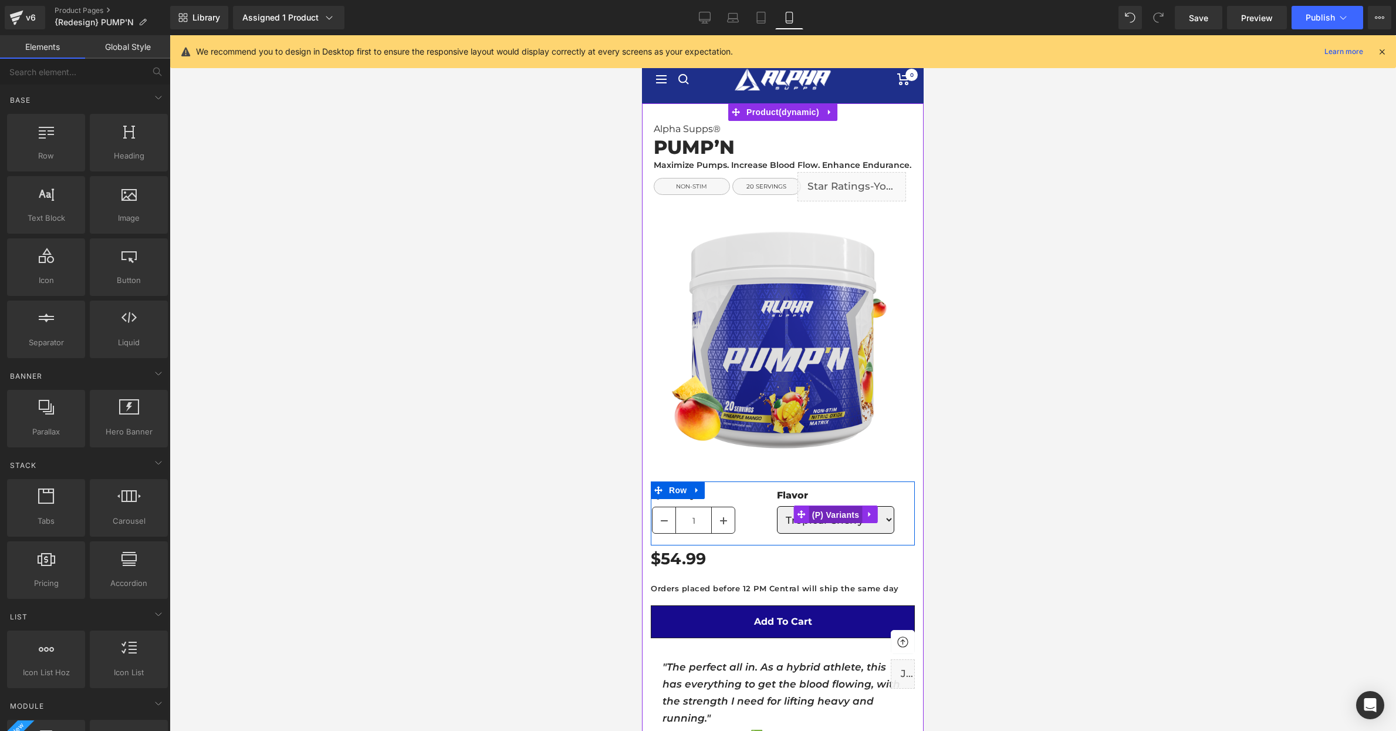
click span "(P) Variants"
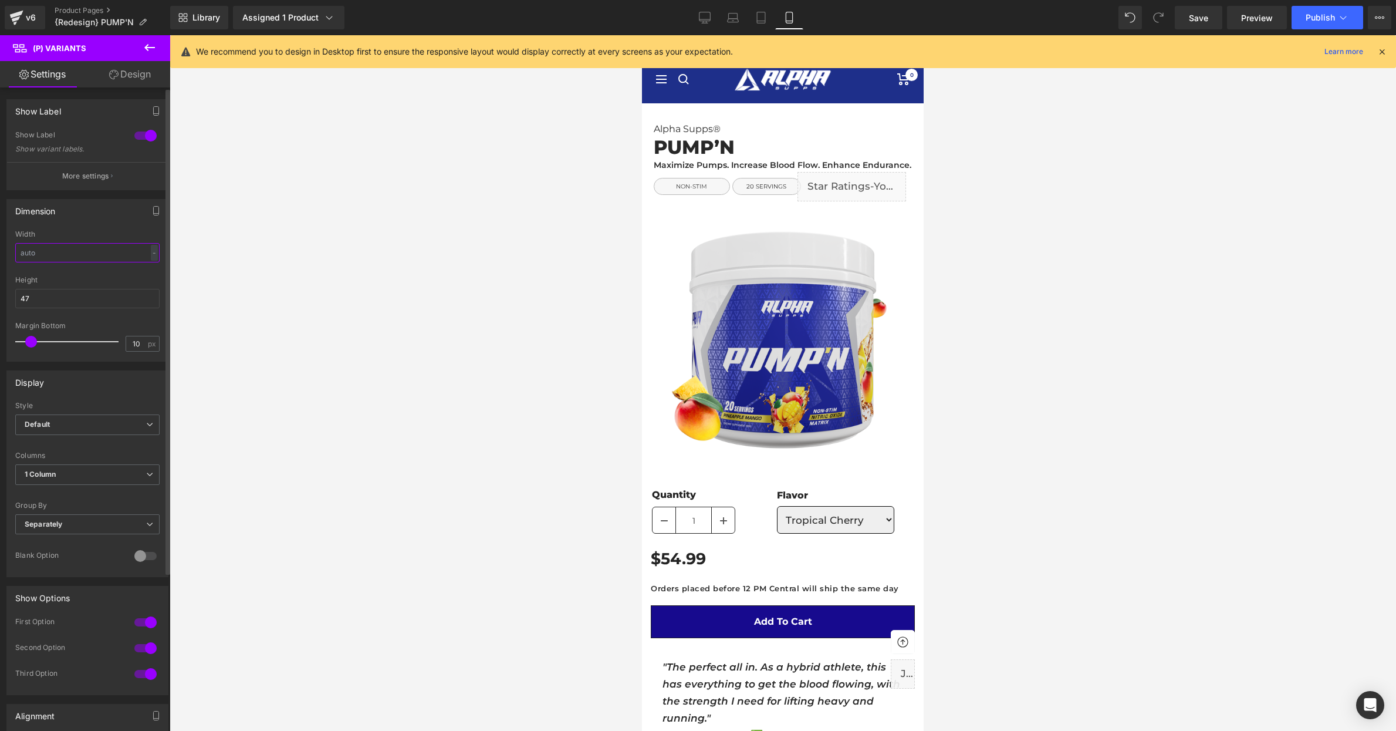
click input "text"
type input "200"
click div
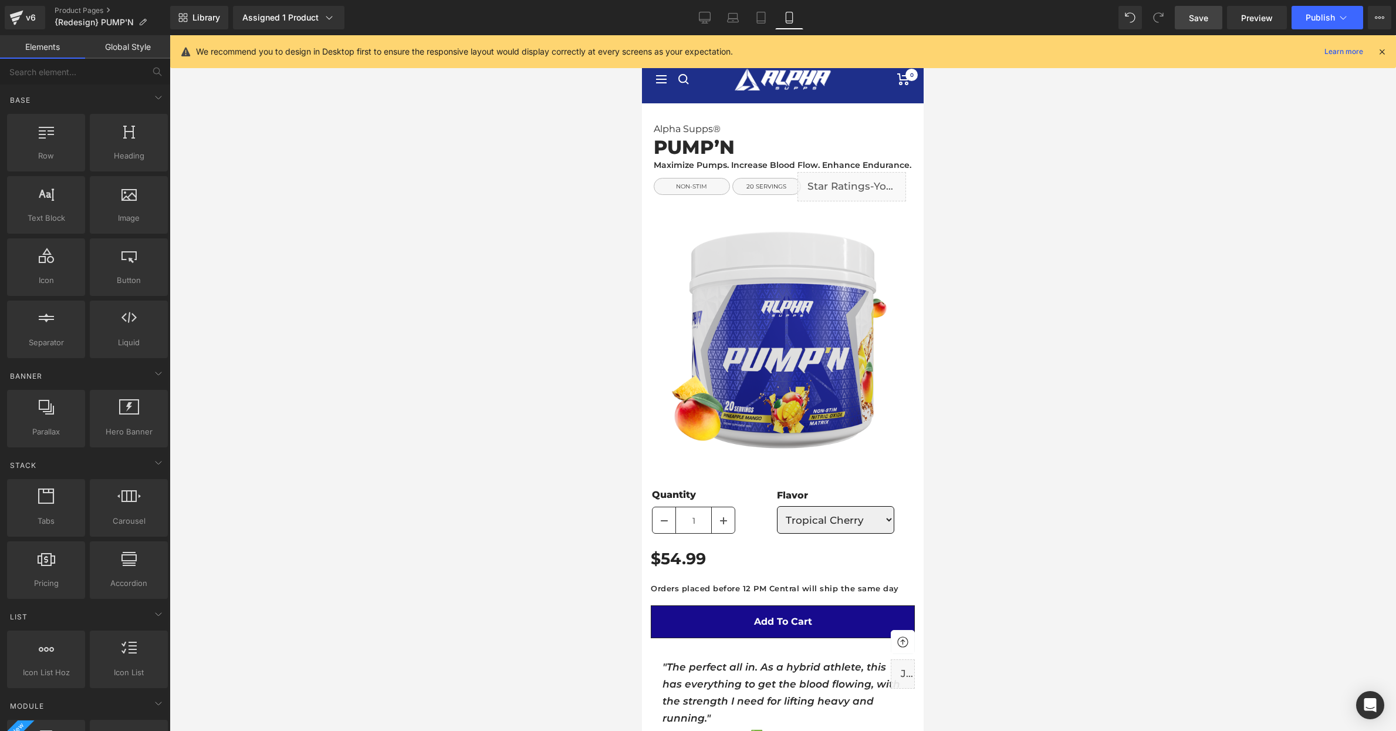
click span "Save"
click span "Publish"
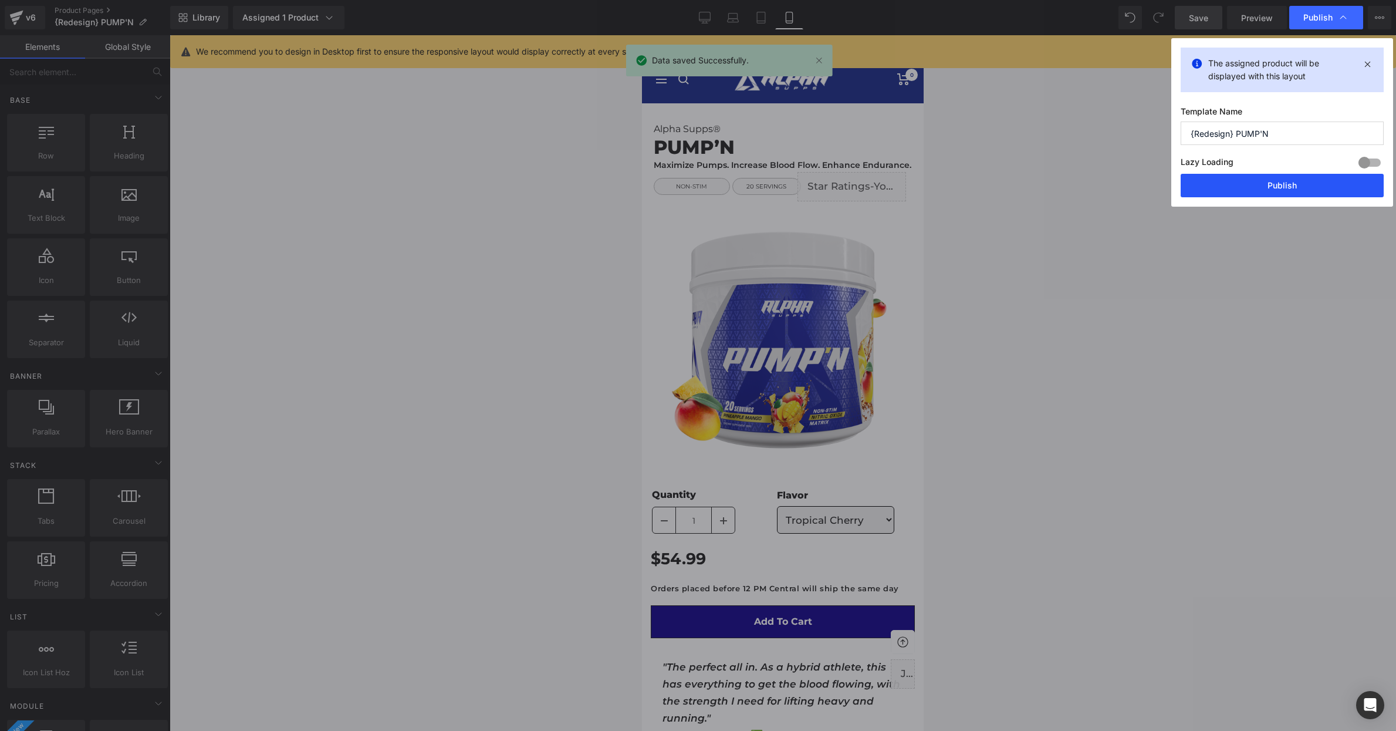
click button "Publish"
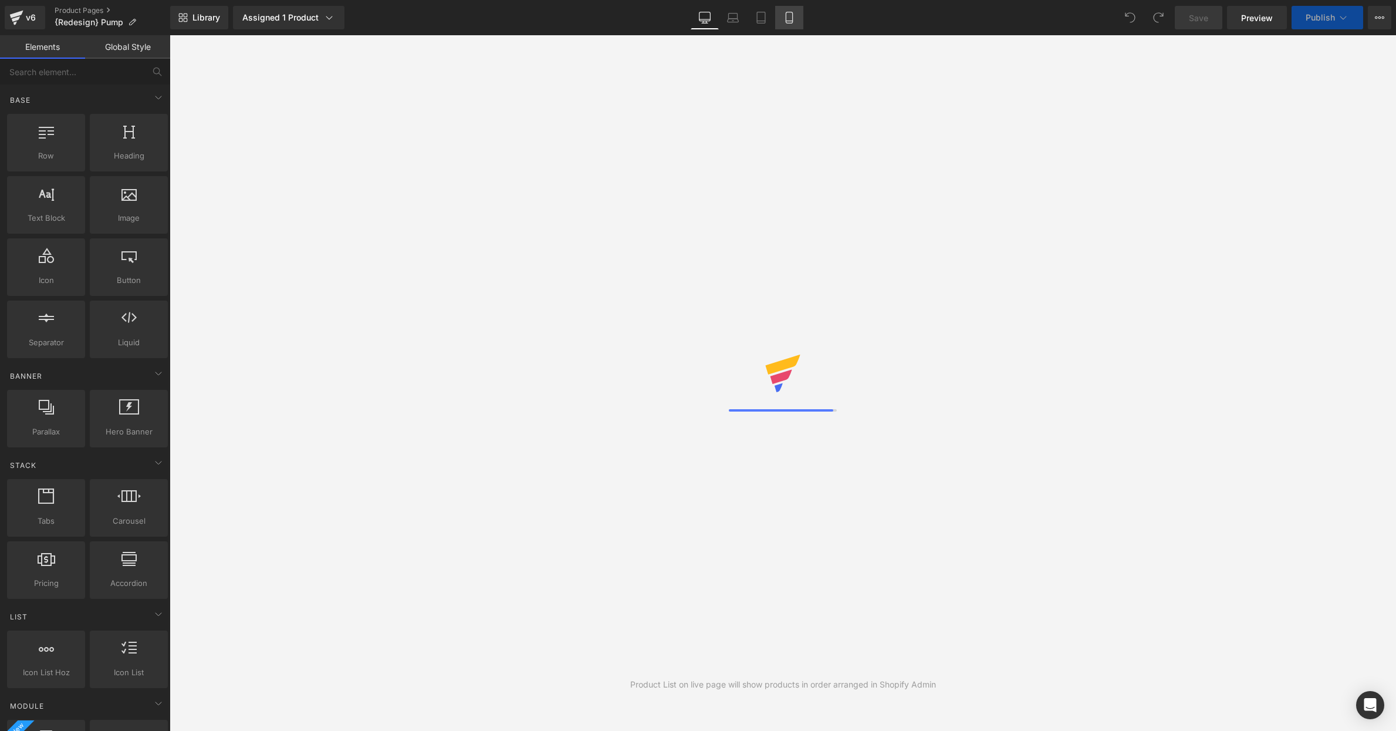
click at [791, 18] on icon at bounding box center [790, 18] width 12 height 12
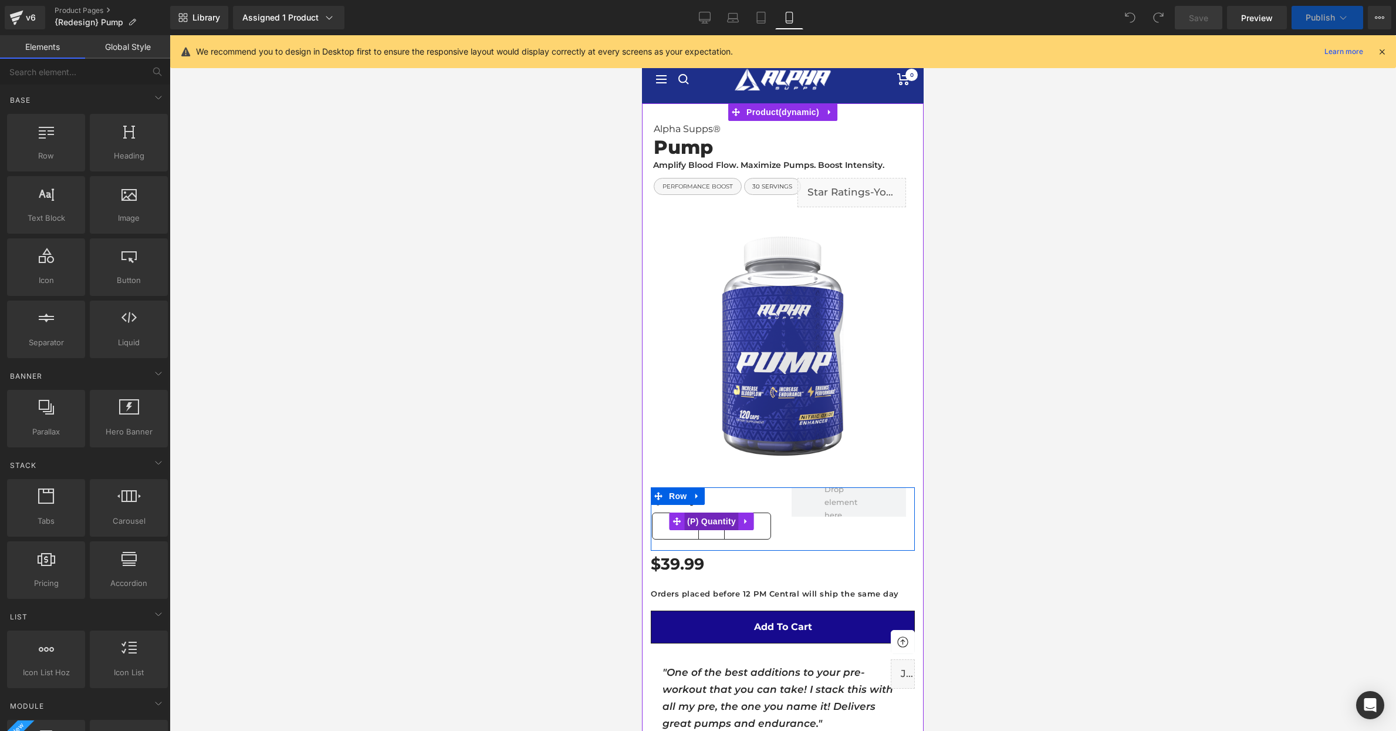
click at [714, 524] on span "(P) Quantity" at bounding box center [711, 521] width 55 height 18
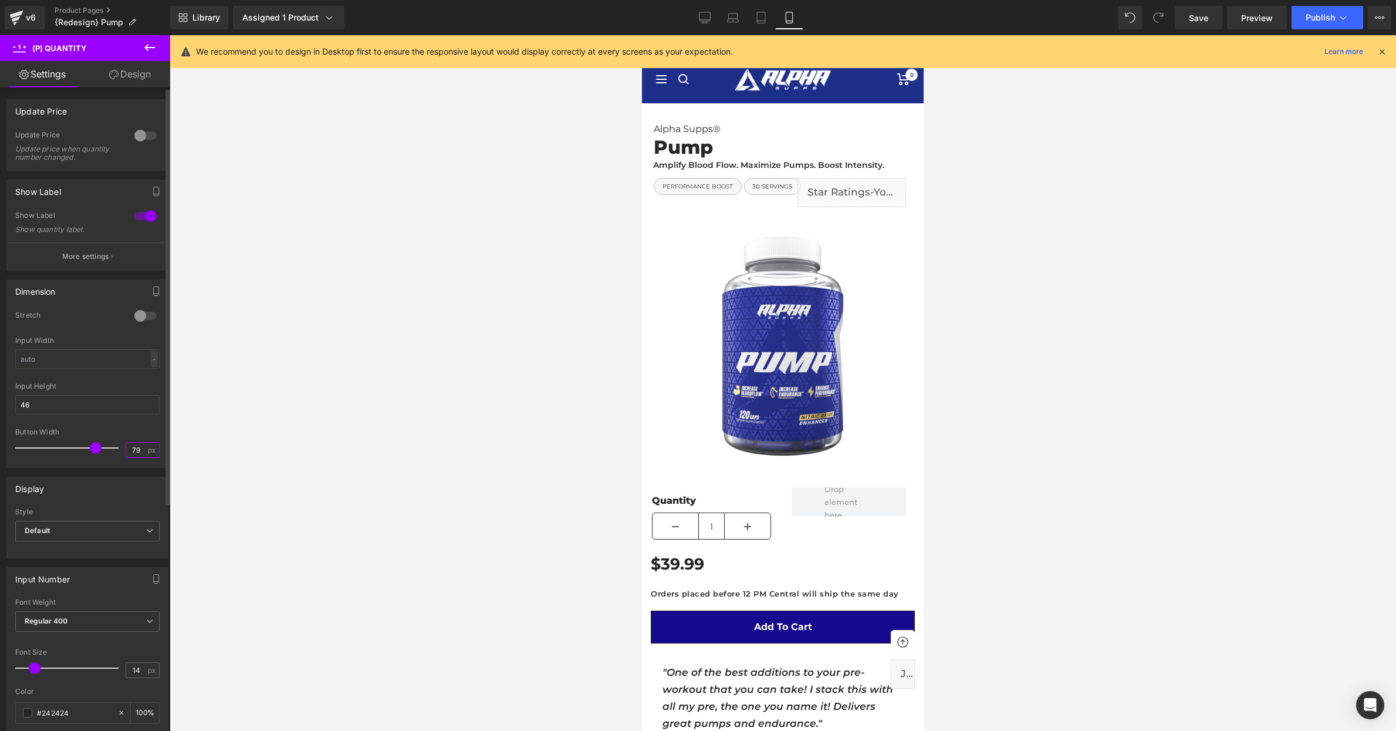
click at [136, 448] on input "79" at bounding box center [136, 450] width 21 height 15
type input "40"
click at [552, 450] on div at bounding box center [783, 383] width 1227 height 696
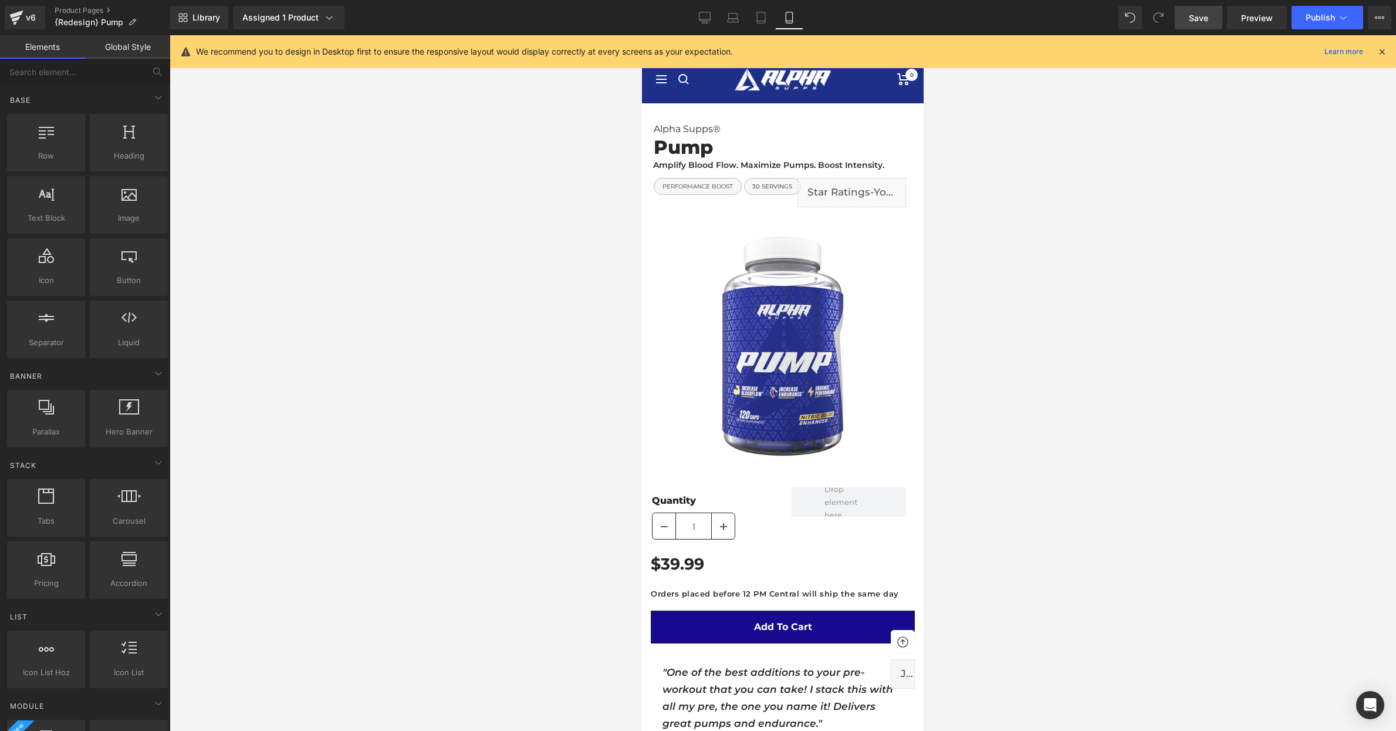
click at [1203, 23] on span "Save" at bounding box center [1198, 18] width 19 height 12
click at [1322, 14] on span "Publish" at bounding box center [1320, 17] width 29 height 9
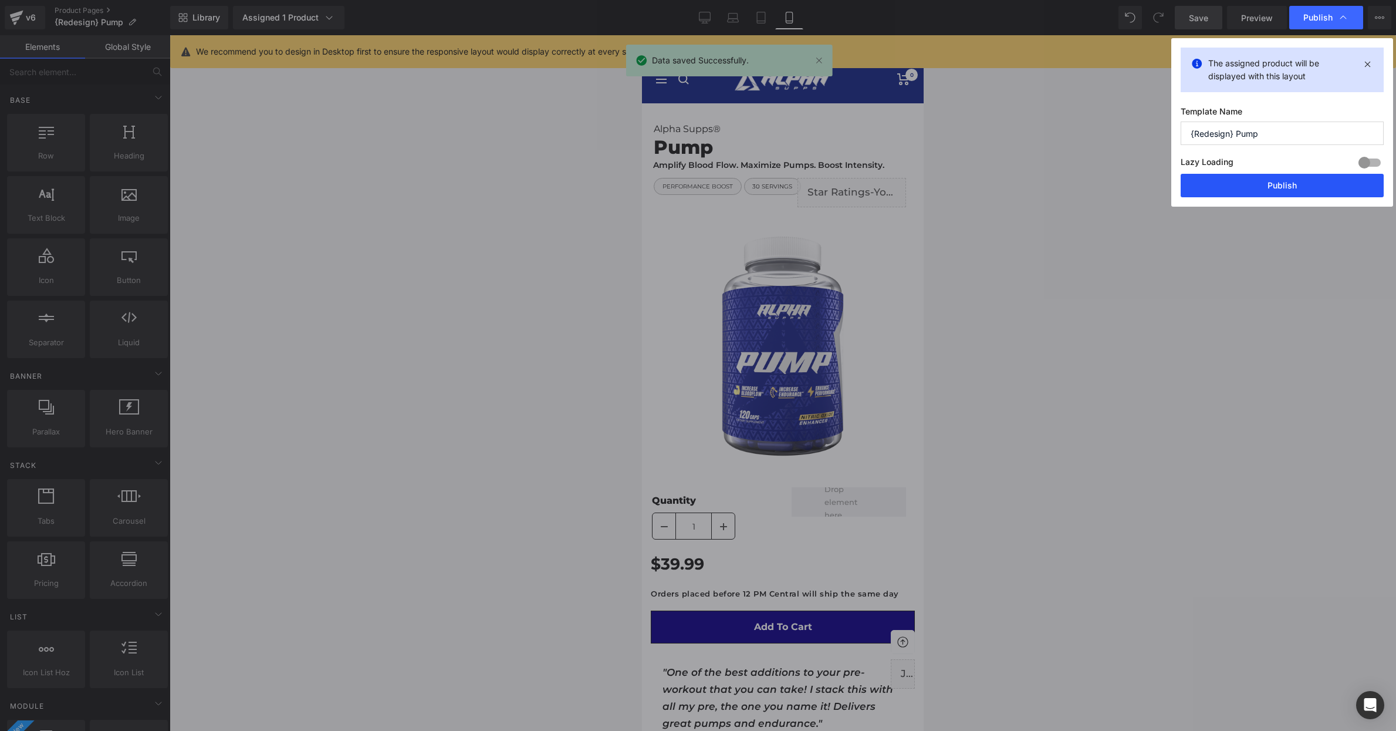
click at [1294, 187] on button "Publish" at bounding box center [1282, 185] width 203 height 23
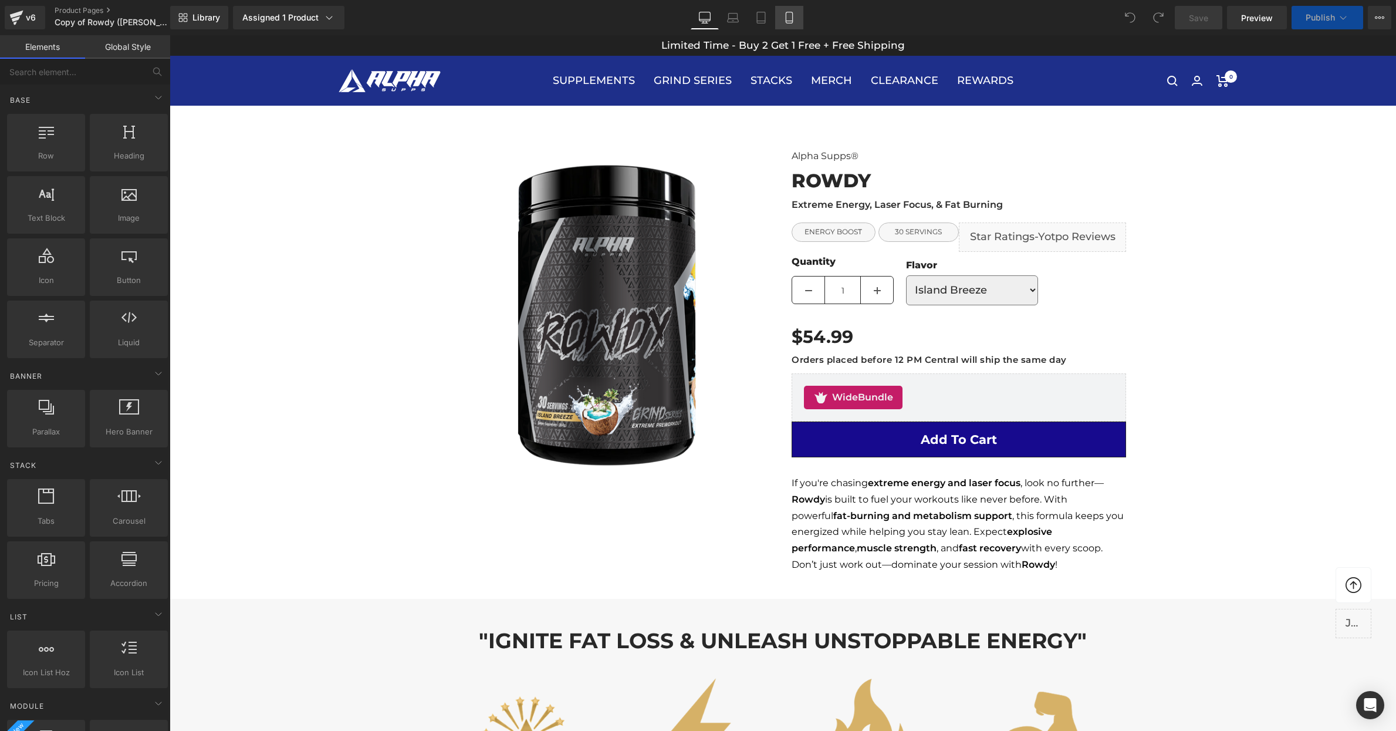
click at [790, 18] on icon at bounding box center [790, 18] width 12 height 12
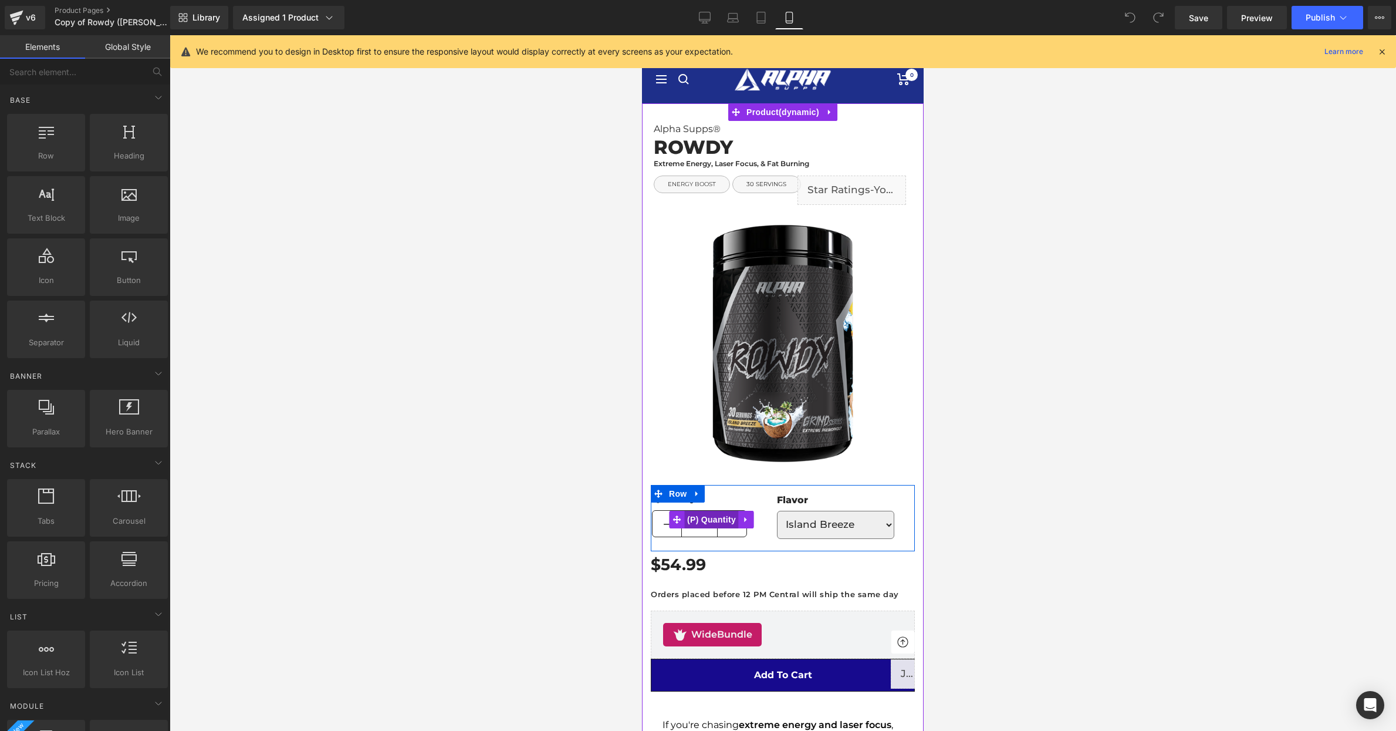
click at [710, 519] on span "(P) Quantity" at bounding box center [711, 520] width 55 height 18
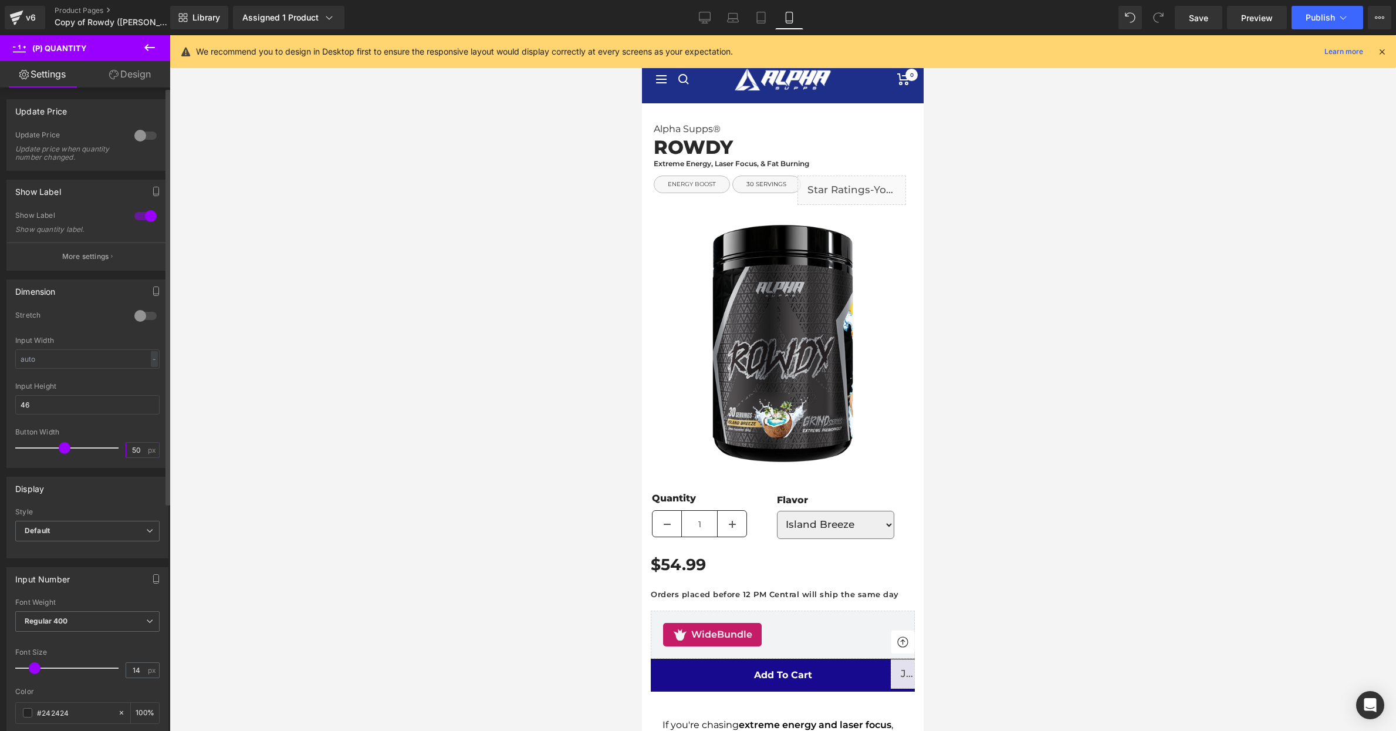
click at [132, 447] on input "50" at bounding box center [136, 450] width 21 height 15
type input "40"
click at [355, 460] on div at bounding box center [783, 383] width 1227 height 696
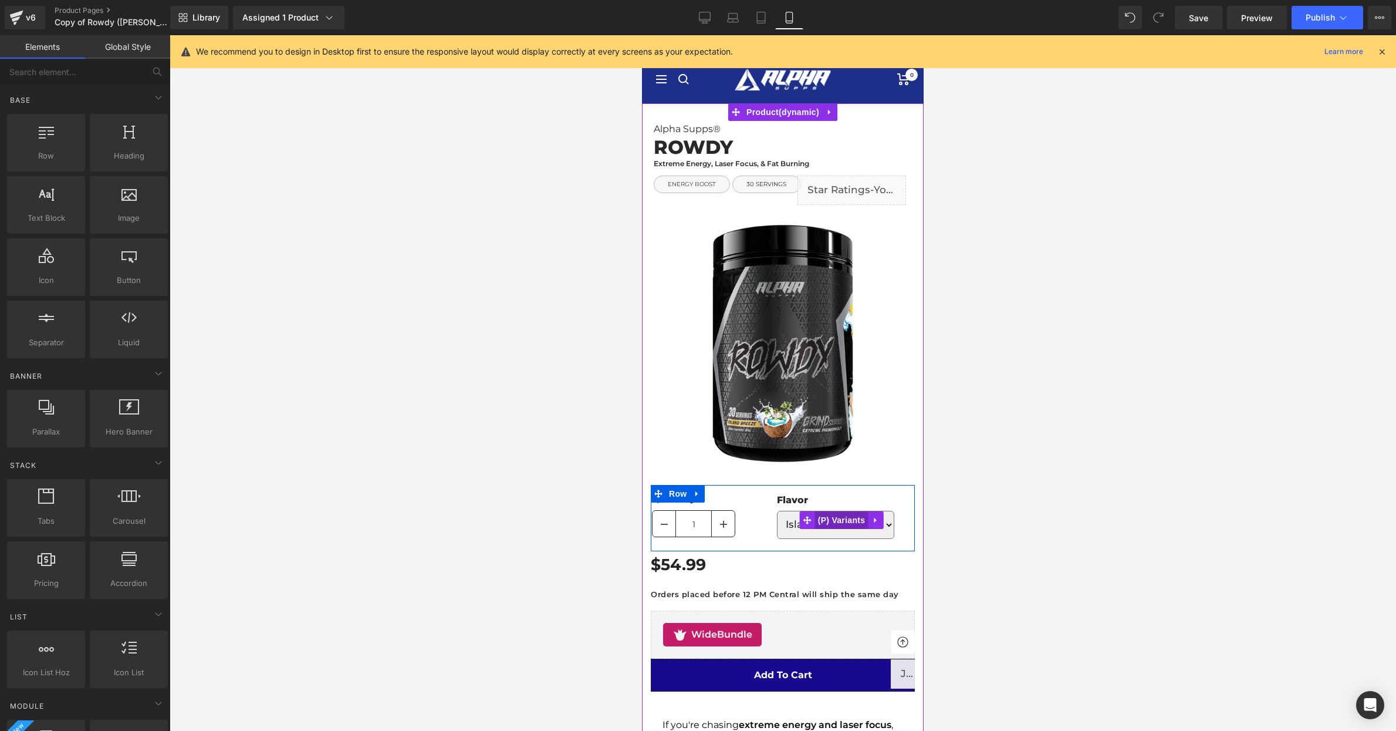
click at [825, 526] on span "(P) Variants" at bounding box center [841, 520] width 53 height 18
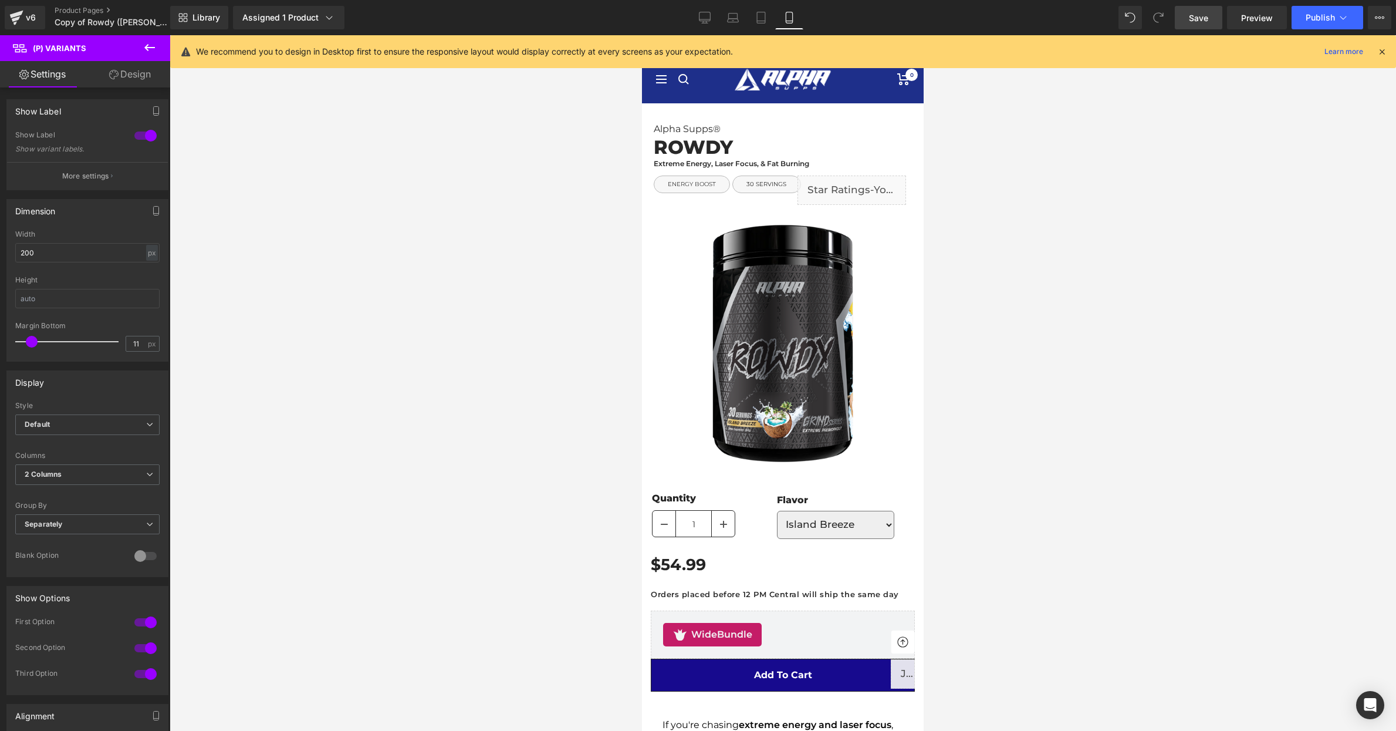
click at [1195, 20] on span "Save" at bounding box center [1198, 18] width 19 height 12
click at [1322, 13] on span "Publish" at bounding box center [1320, 17] width 29 height 9
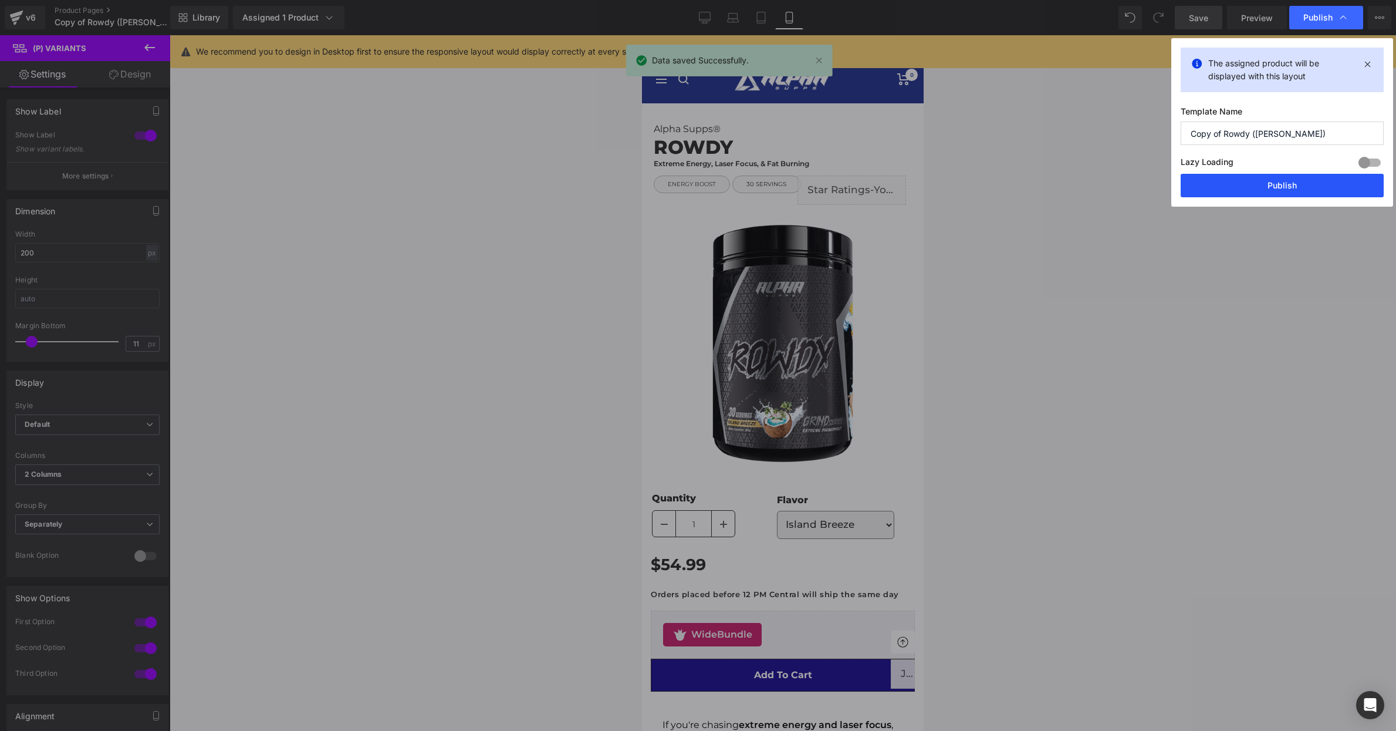
click at [1261, 191] on button "Publish" at bounding box center [1282, 185] width 203 height 23
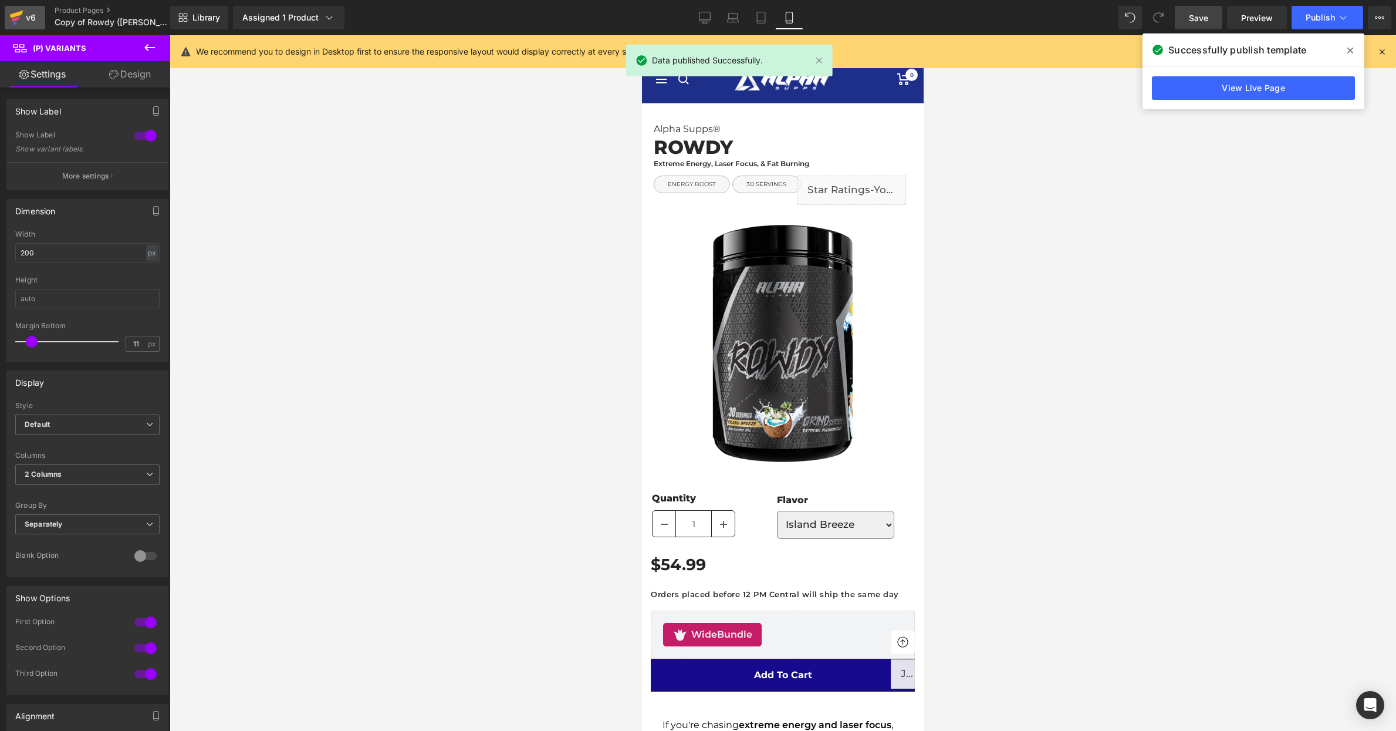
click at [24, 16] on div "v6" at bounding box center [30, 17] width 15 height 15
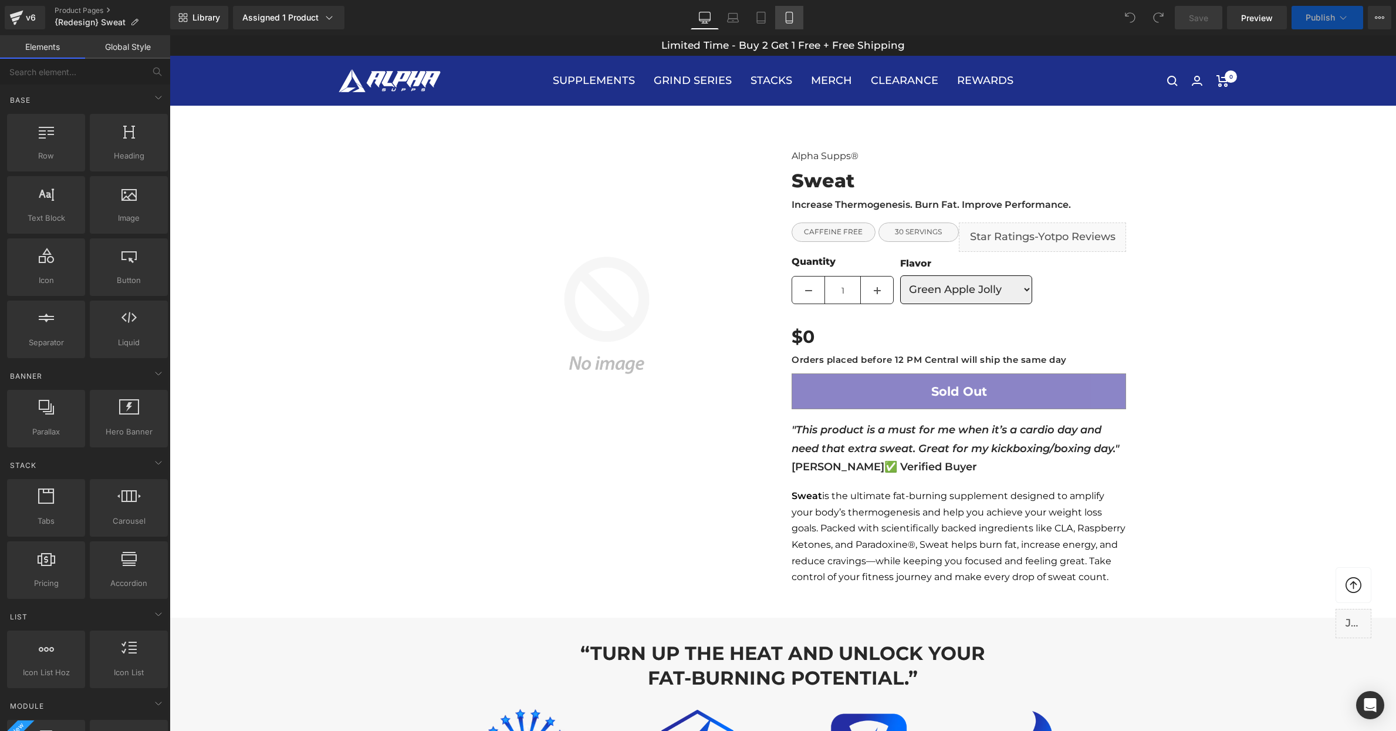
click at [790, 20] on icon at bounding box center [790, 18] width 12 height 12
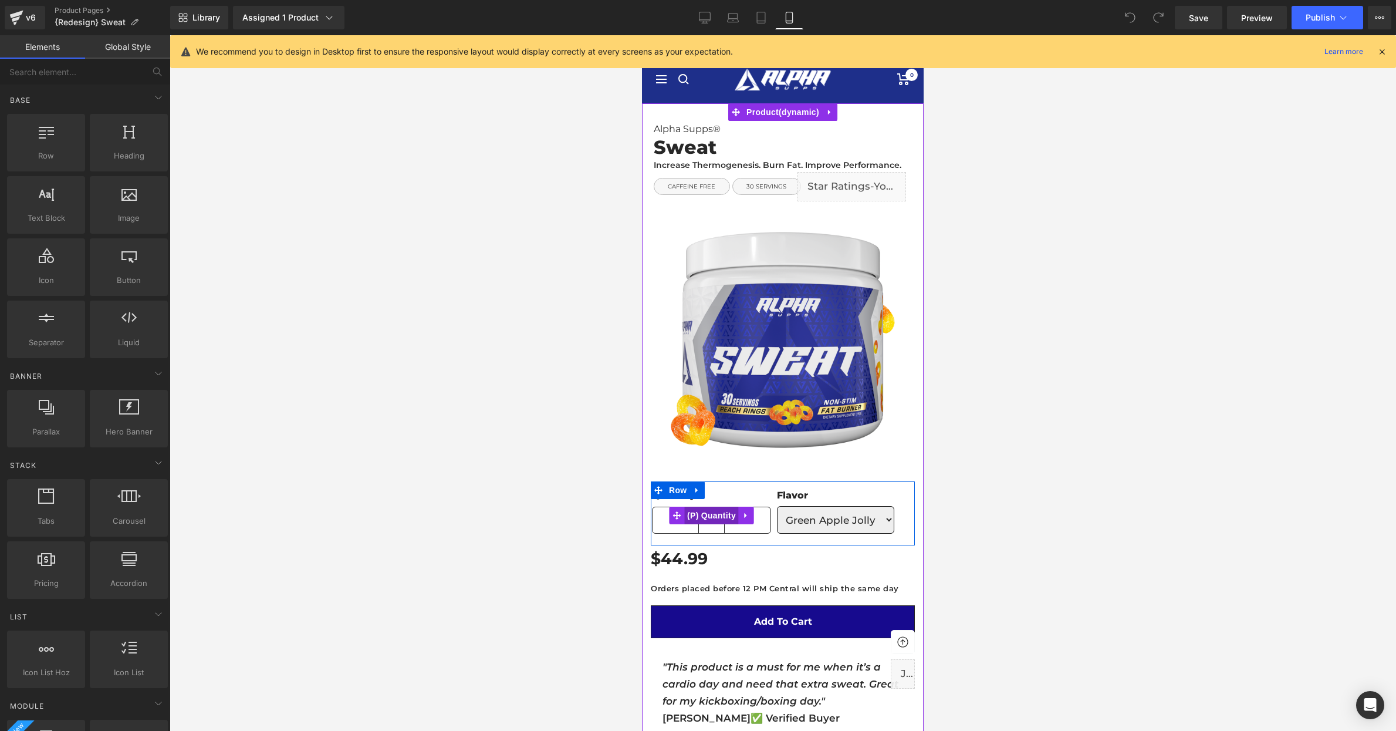
drag, startPoint x: 710, startPoint y: 515, endPoint x: 1112, endPoint y: 412, distance: 415.0
click at [710, 515] on span "(P) Quantity" at bounding box center [711, 516] width 55 height 18
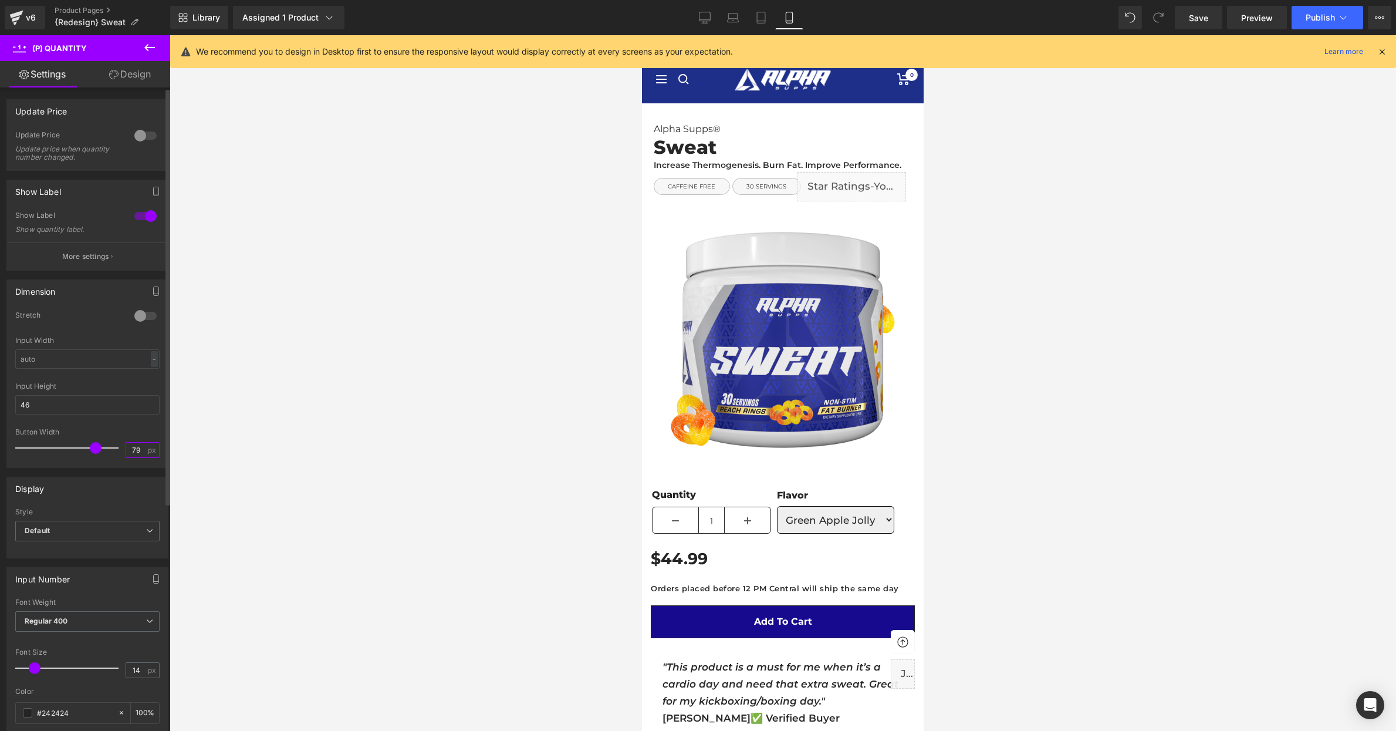
click at [136, 450] on input "79" at bounding box center [136, 450] width 21 height 15
type input "40"
click at [295, 476] on div at bounding box center [783, 383] width 1227 height 696
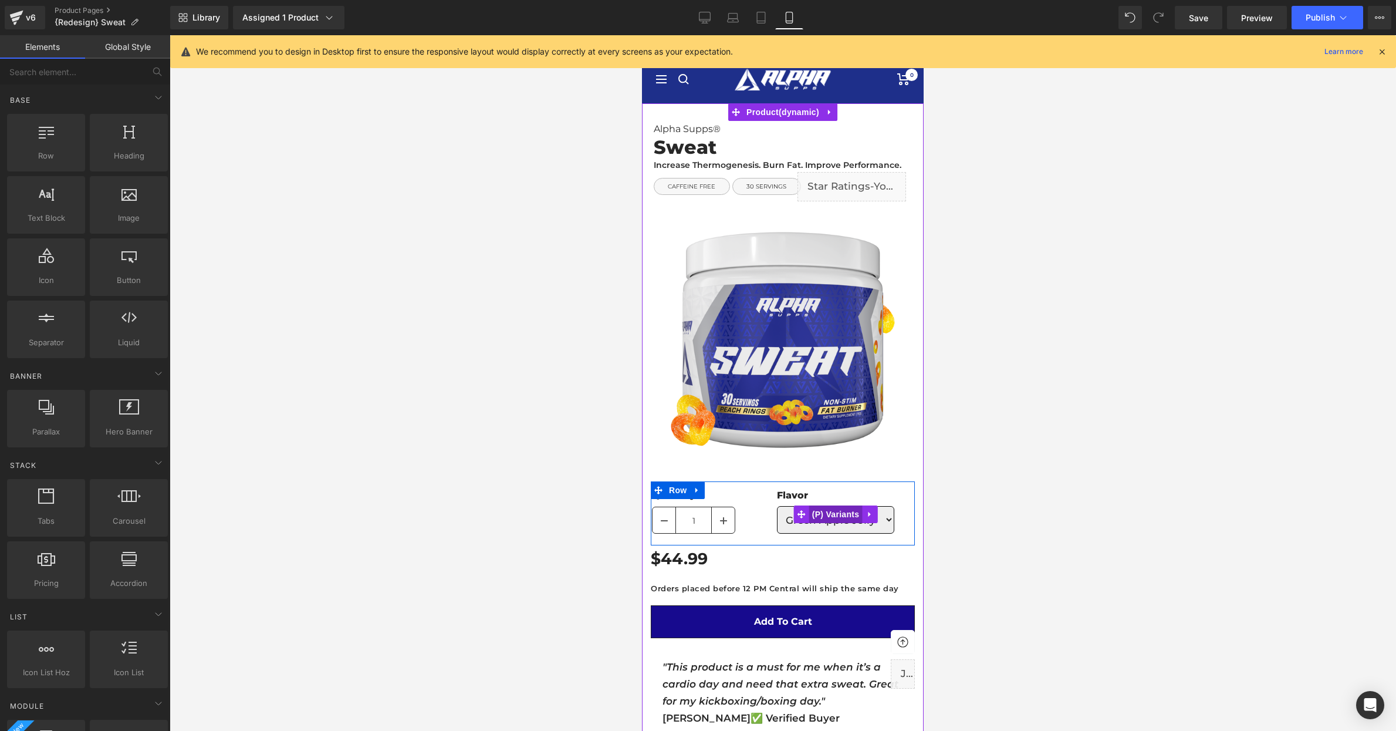
drag, startPoint x: 842, startPoint y: 517, endPoint x: 818, endPoint y: 516, distance: 23.5
click at [842, 517] on span "(P) Variants" at bounding box center [835, 514] width 53 height 18
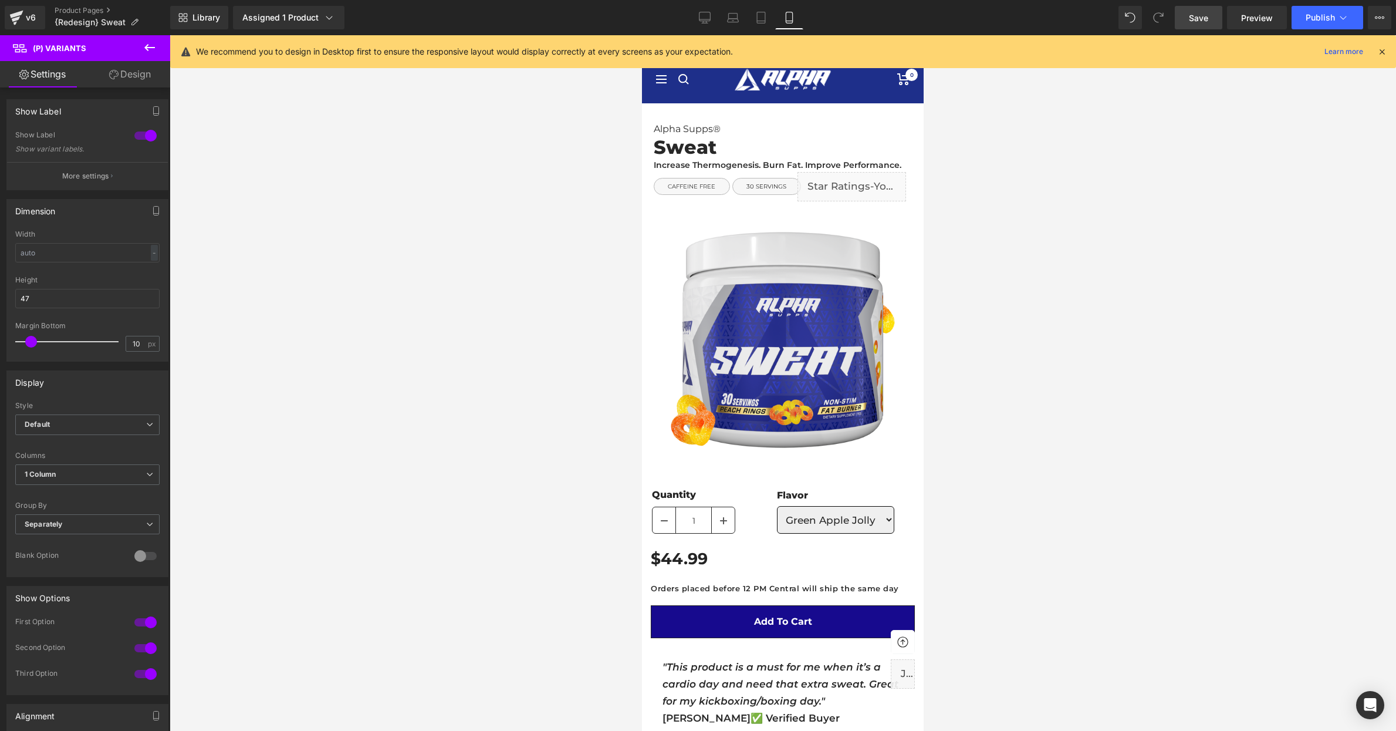
click at [1199, 21] on span "Save" at bounding box center [1198, 18] width 19 height 12
click at [1331, 16] on span "Publish" at bounding box center [1320, 17] width 29 height 9
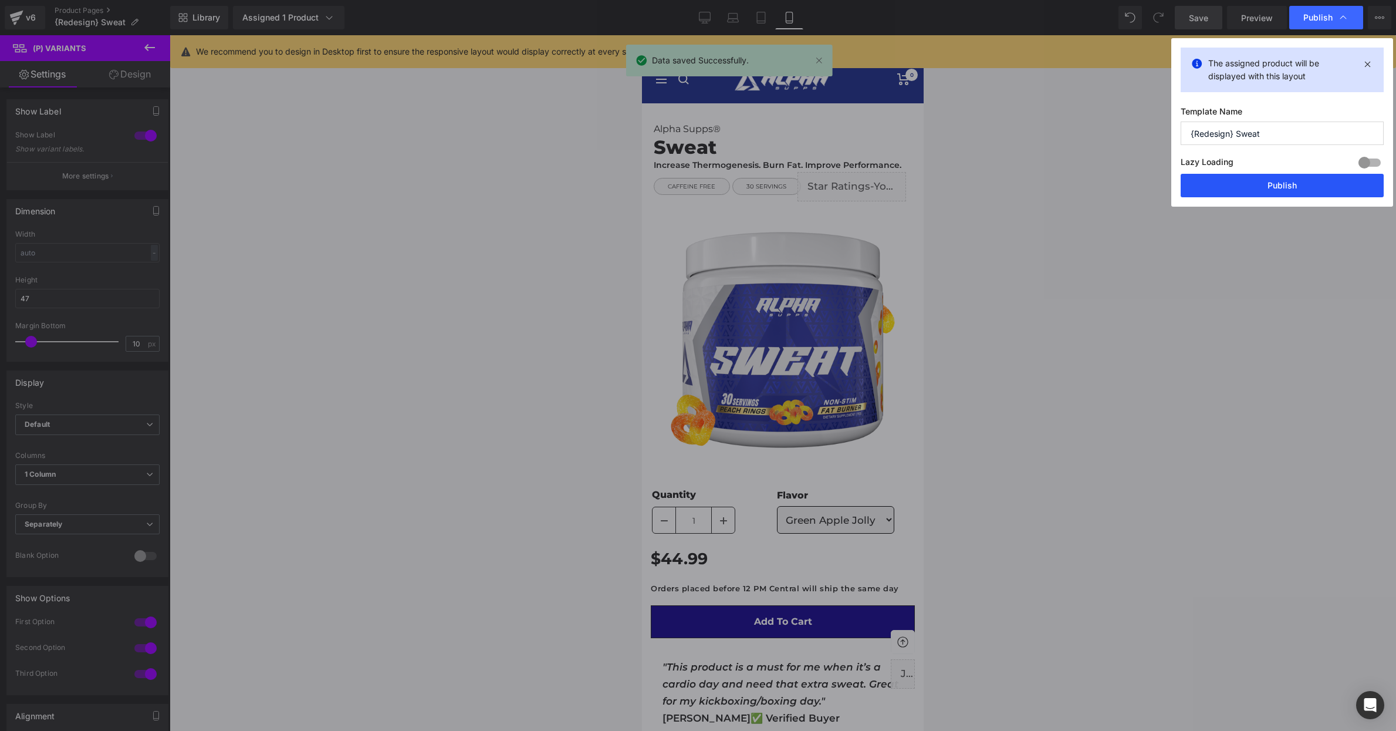
drag, startPoint x: 1290, startPoint y: 187, endPoint x: 94, endPoint y: 410, distance: 1216.1
click at [1290, 187] on button "Publish" at bounding box center [1282, 185] width 203 height 23
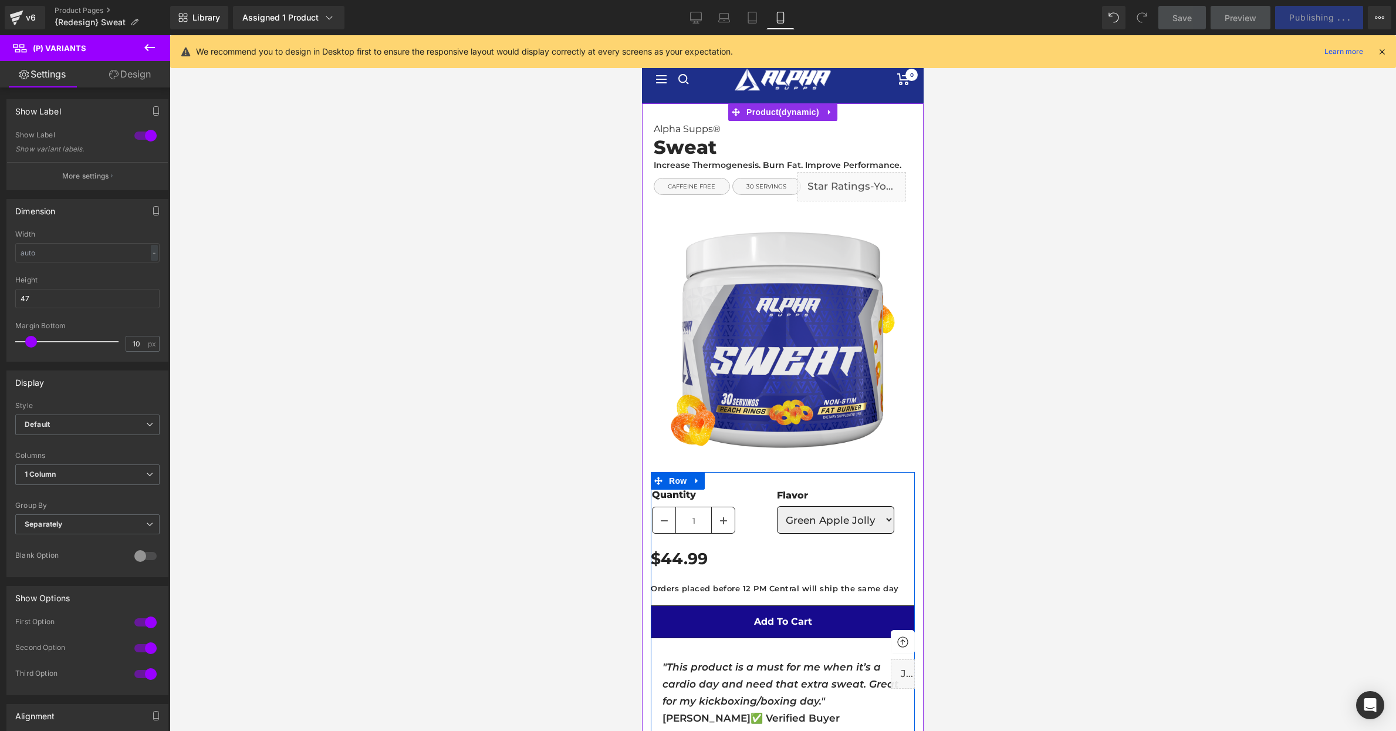
click at [843, 521] on span "(P) Variants" at bounding box center [836, 514] width 43 height 14
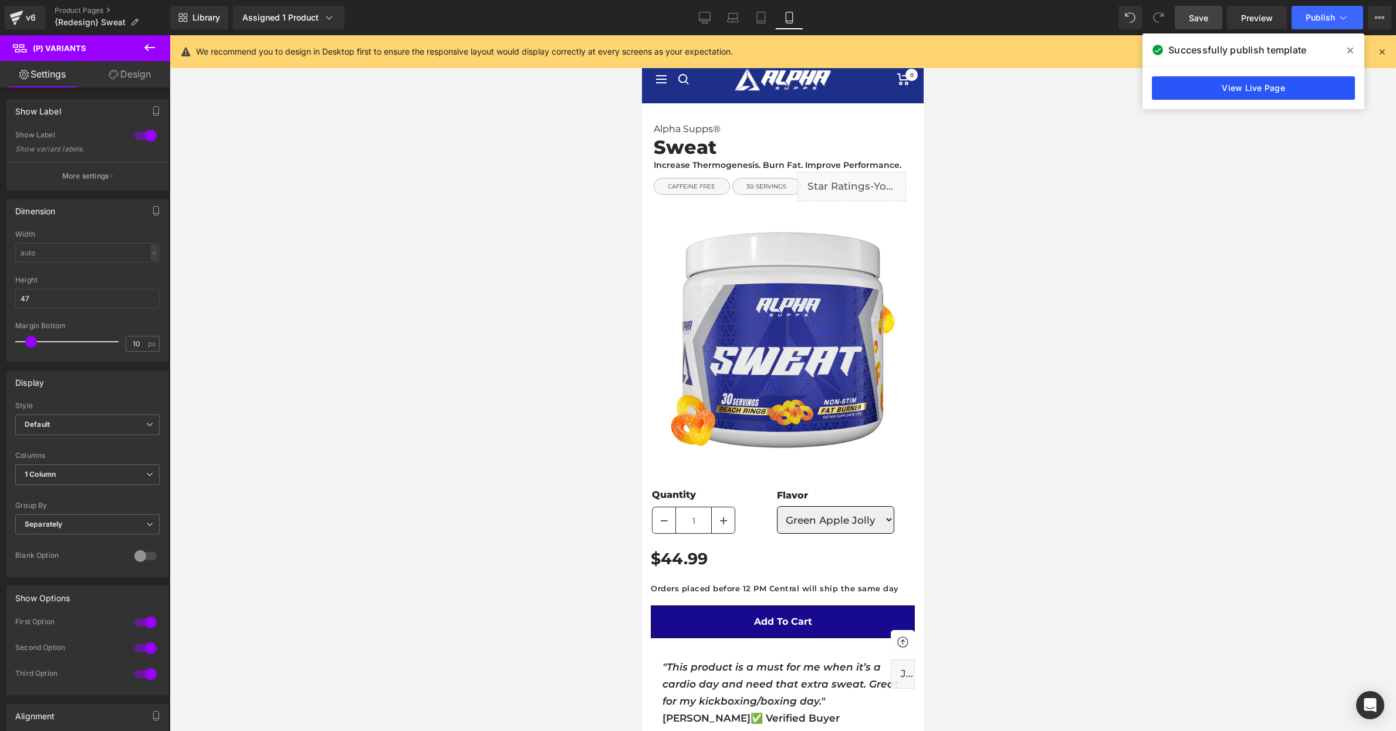
click at [1262, 90] on link "View Live Page" at bounding box center [1253, 87] width 203 height 23
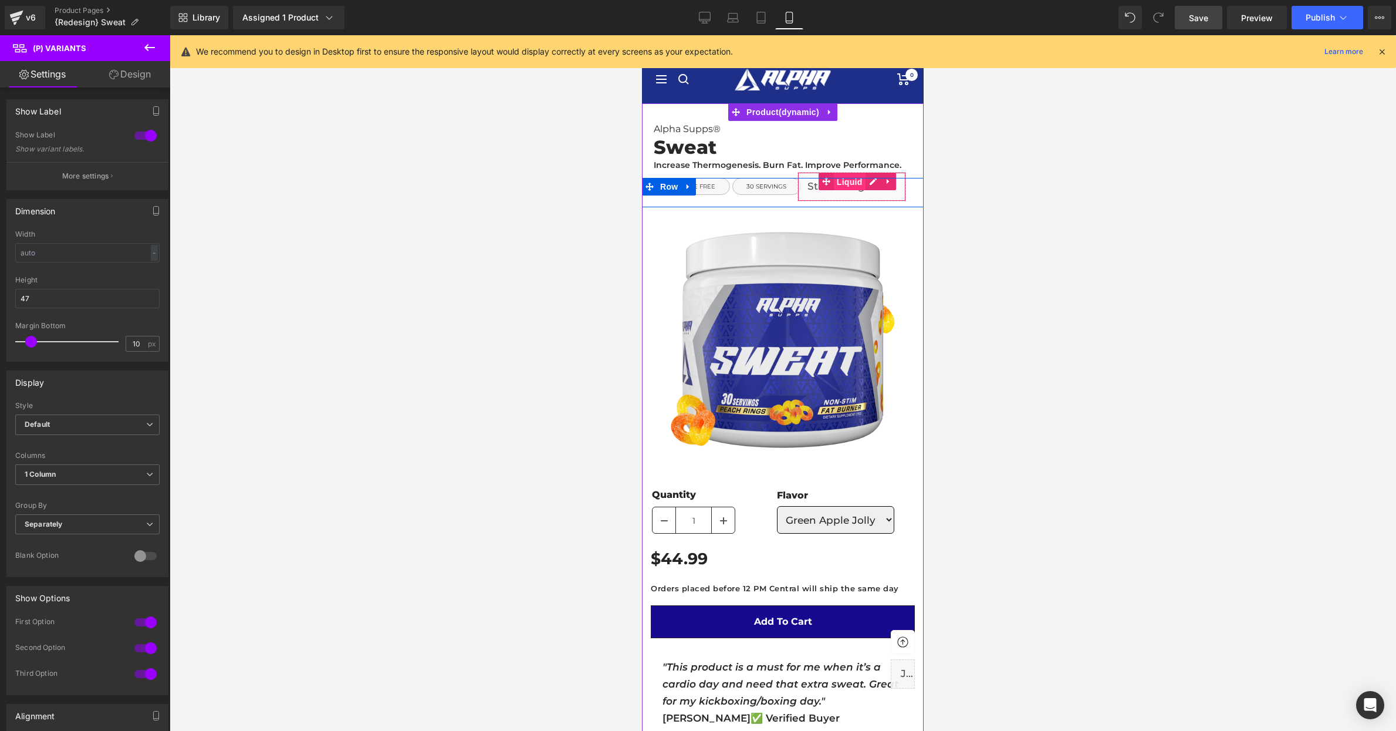
click at [852, 185] on span "Liquid" at bounding box center [850, 182] width 32 height 18
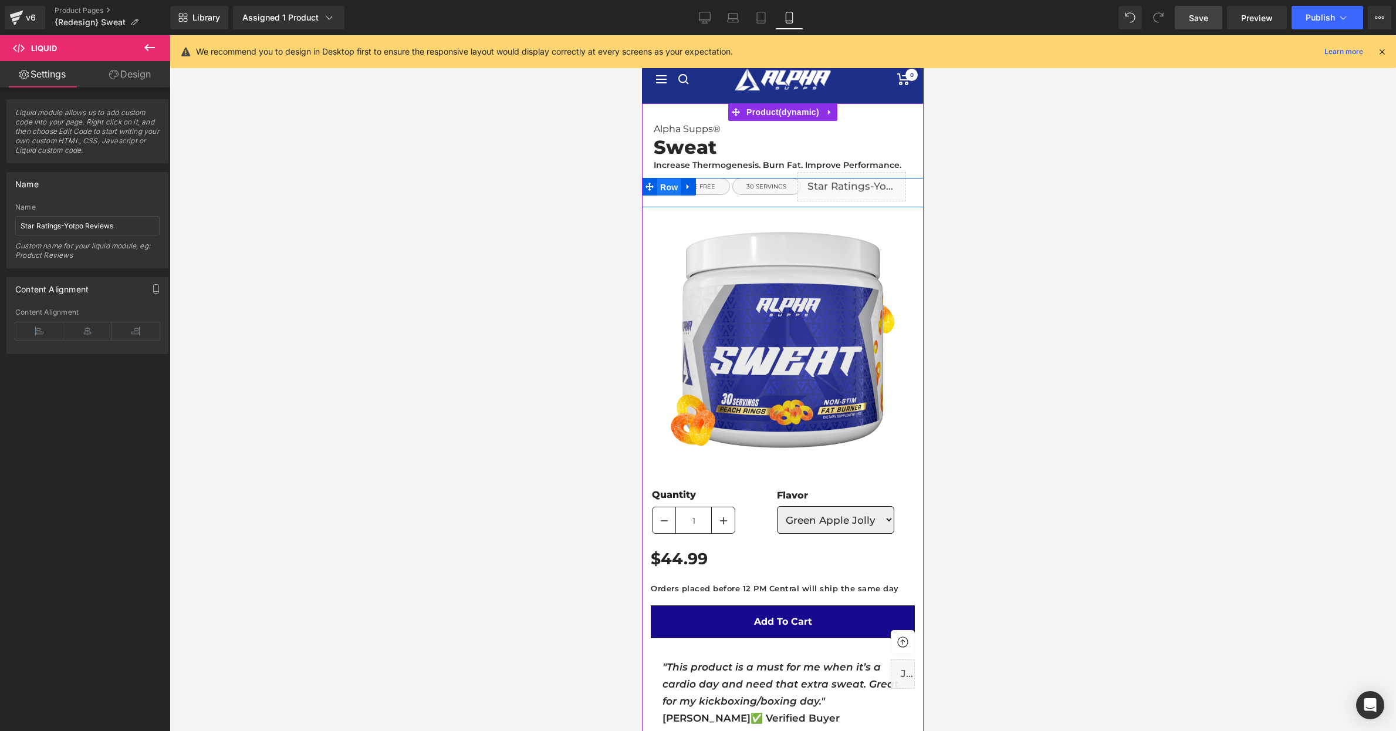
click at [668, 186] on span "Row" at bounding box center [668, 187] width 23 height 18
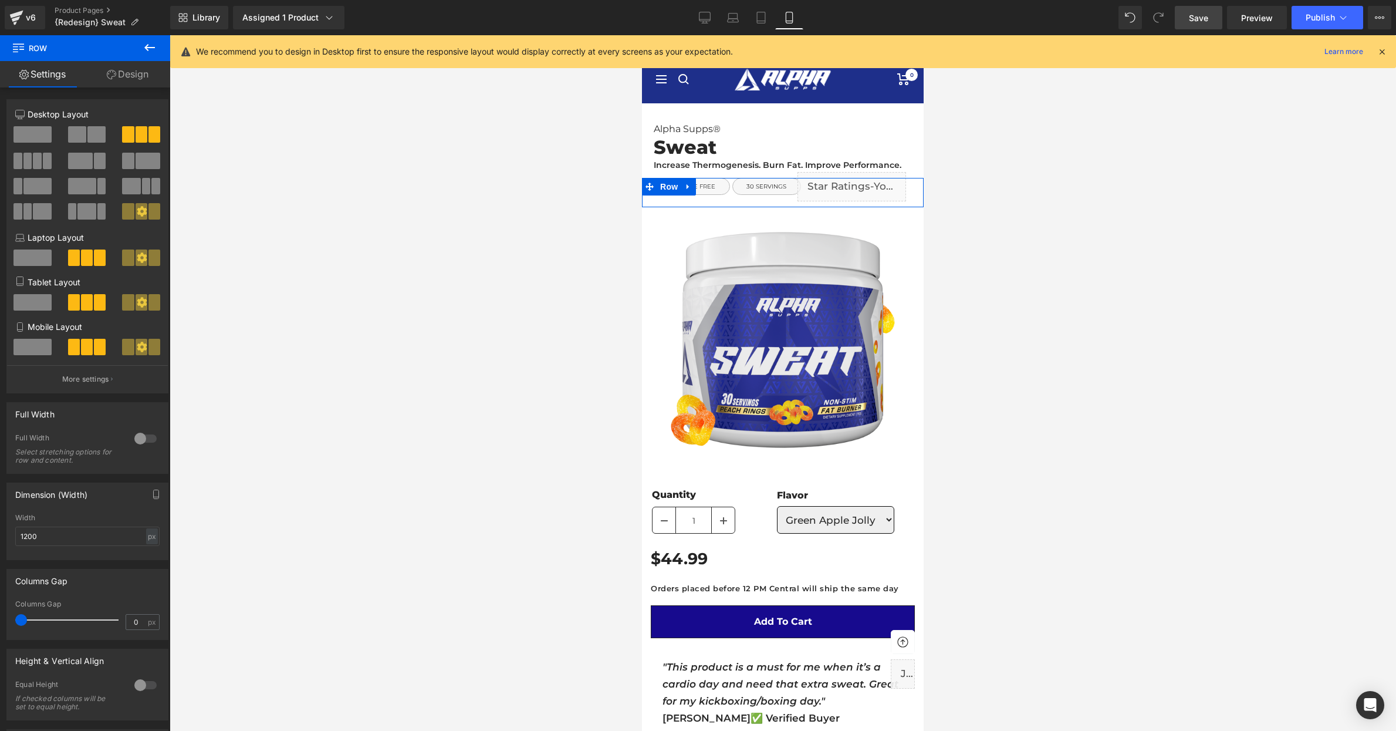
click at [133, 79] on link "Design" at bounding box center [127, 74] width 85 height 26
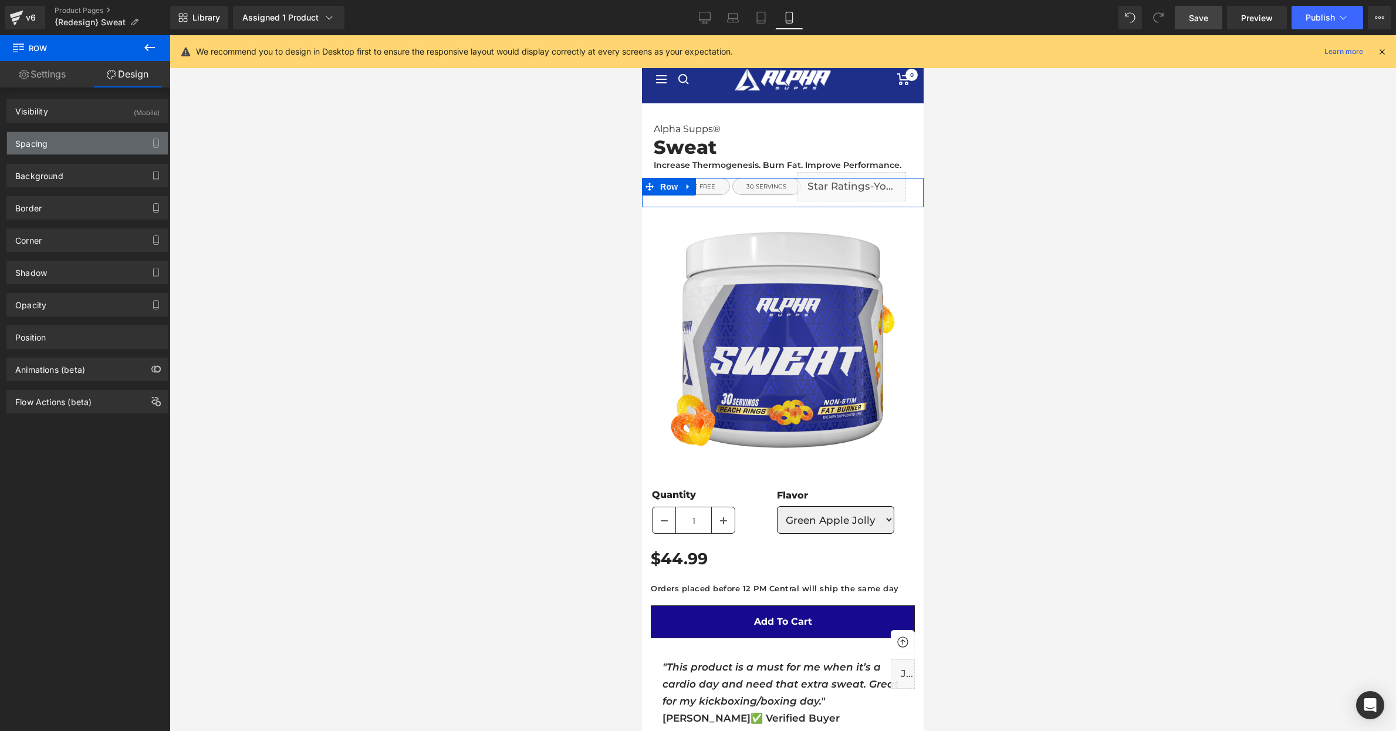
click at [92, 148] on div "Spacing" at bounding box center [87, 143] width 161 height 22
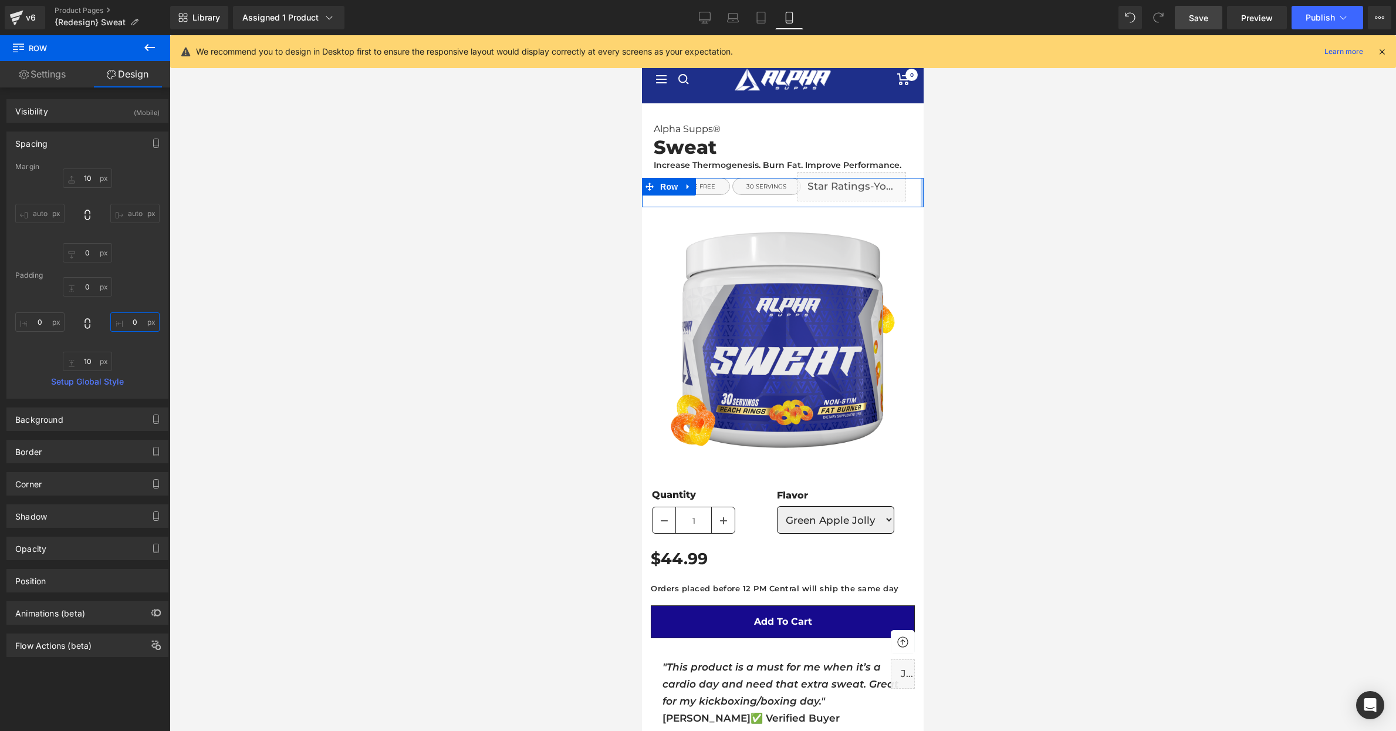
click at [136, 324] on input "0" at bounding box center [134, 321] width 49 height 19
type input "8"
click at [1194, 21] on span "Save" at bounding box center [1198, 18] width 19 height 12
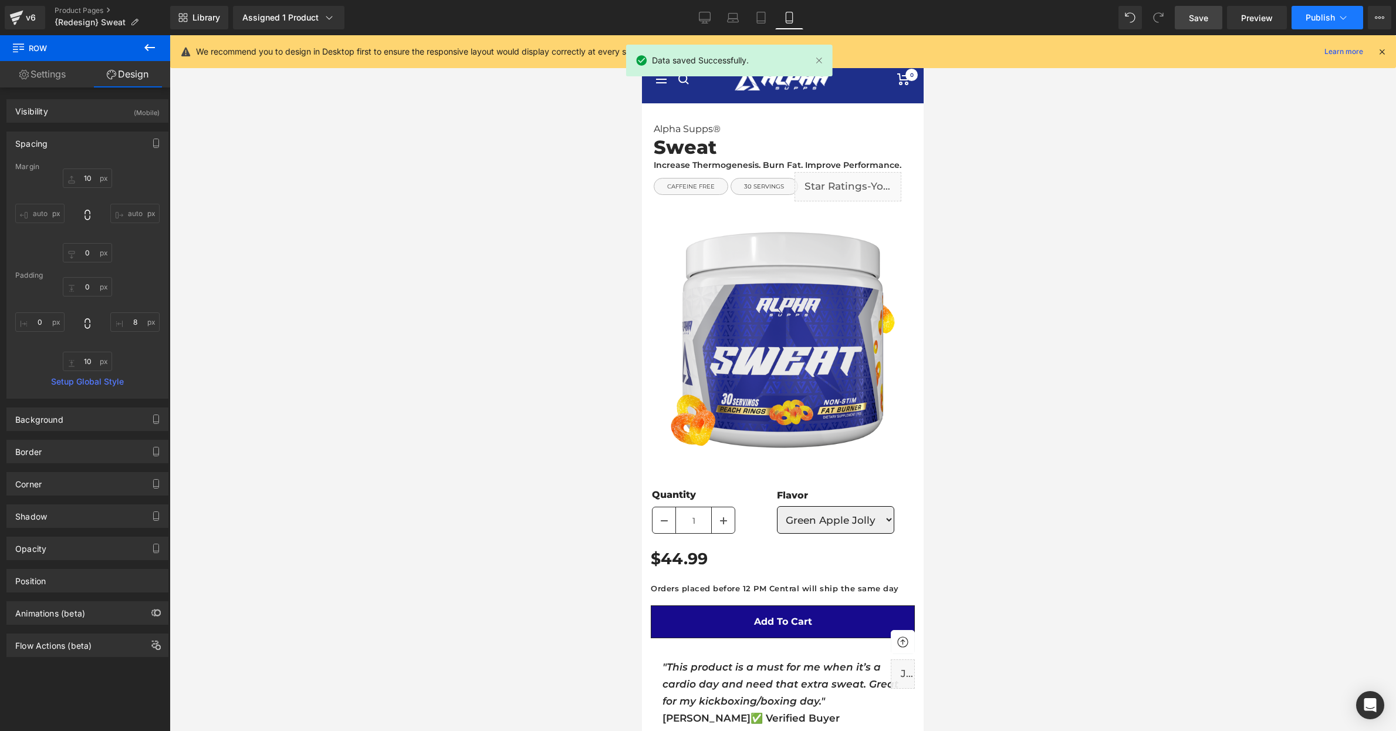
click at [1311, 19] on span "Publish" at bounding box center [1320, 17] width 29 height 9
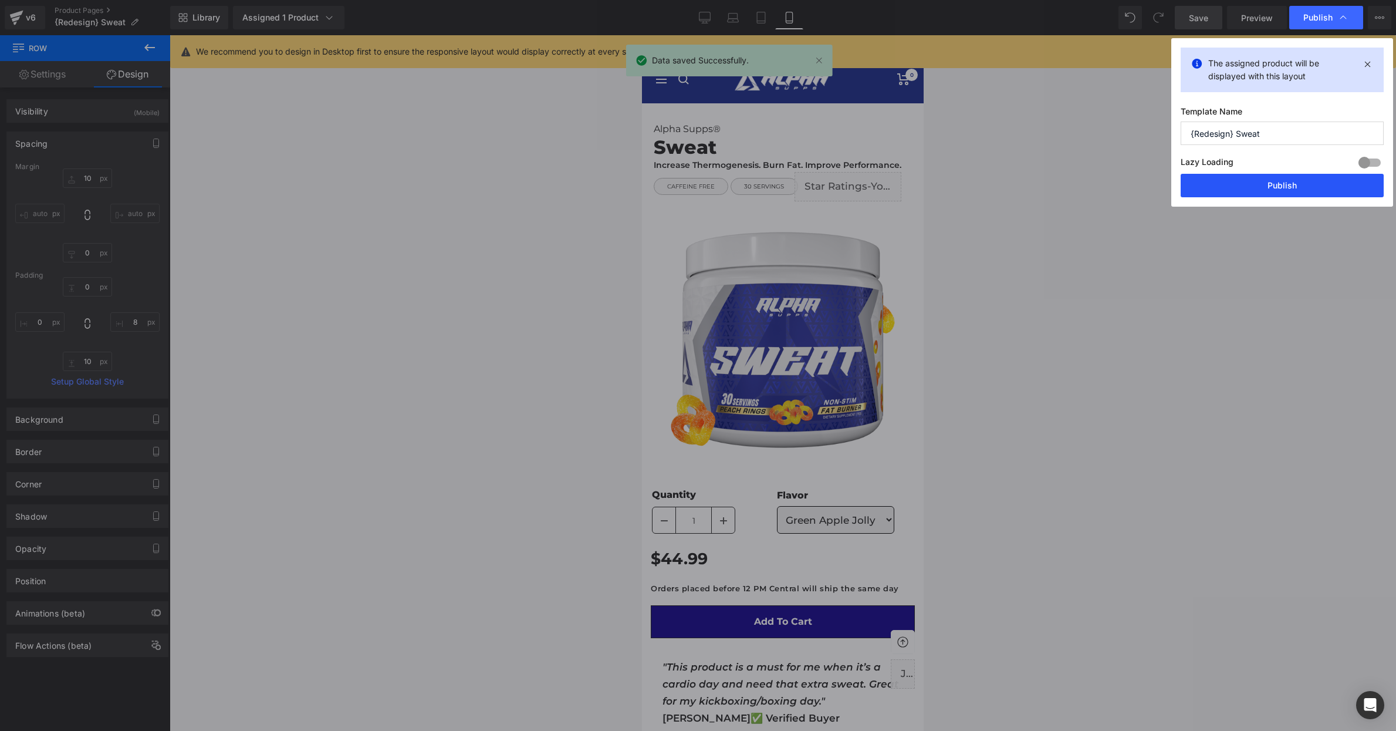
click at [1280, 186] on button "Publish" at bounding box center [1282, 185] width 203 height 23
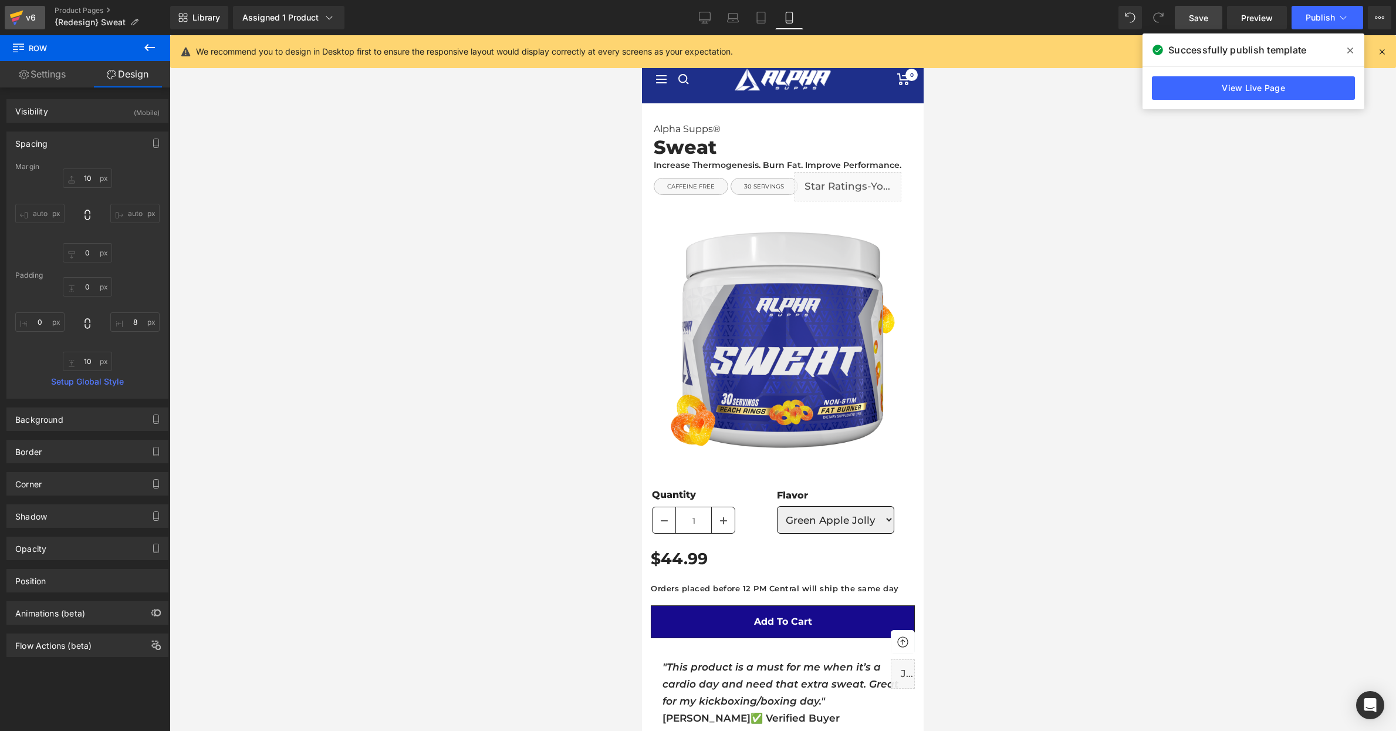
click at [15, 21] on icon at bounding box center [16, 17] width 14 height 29
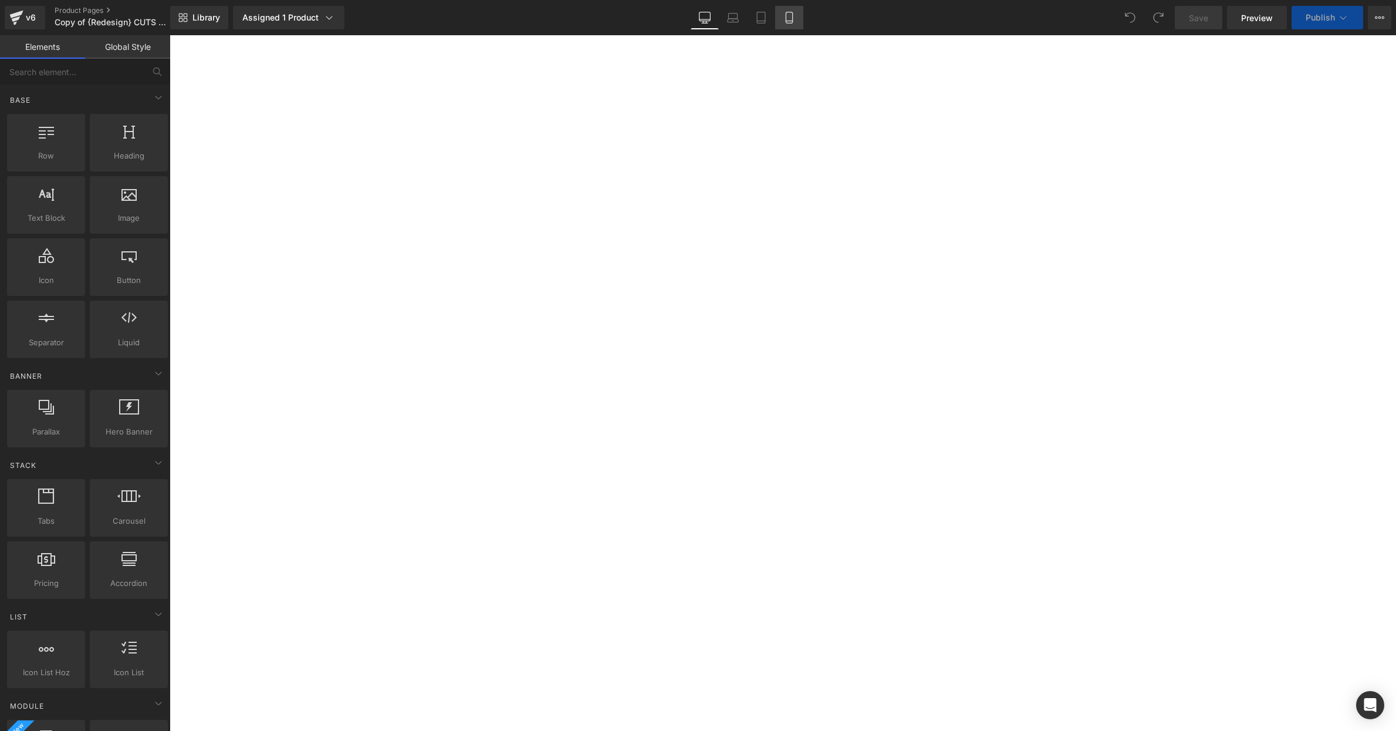
click at [790, 20] on icon at bounding box center [790, 18] width 12 height 12
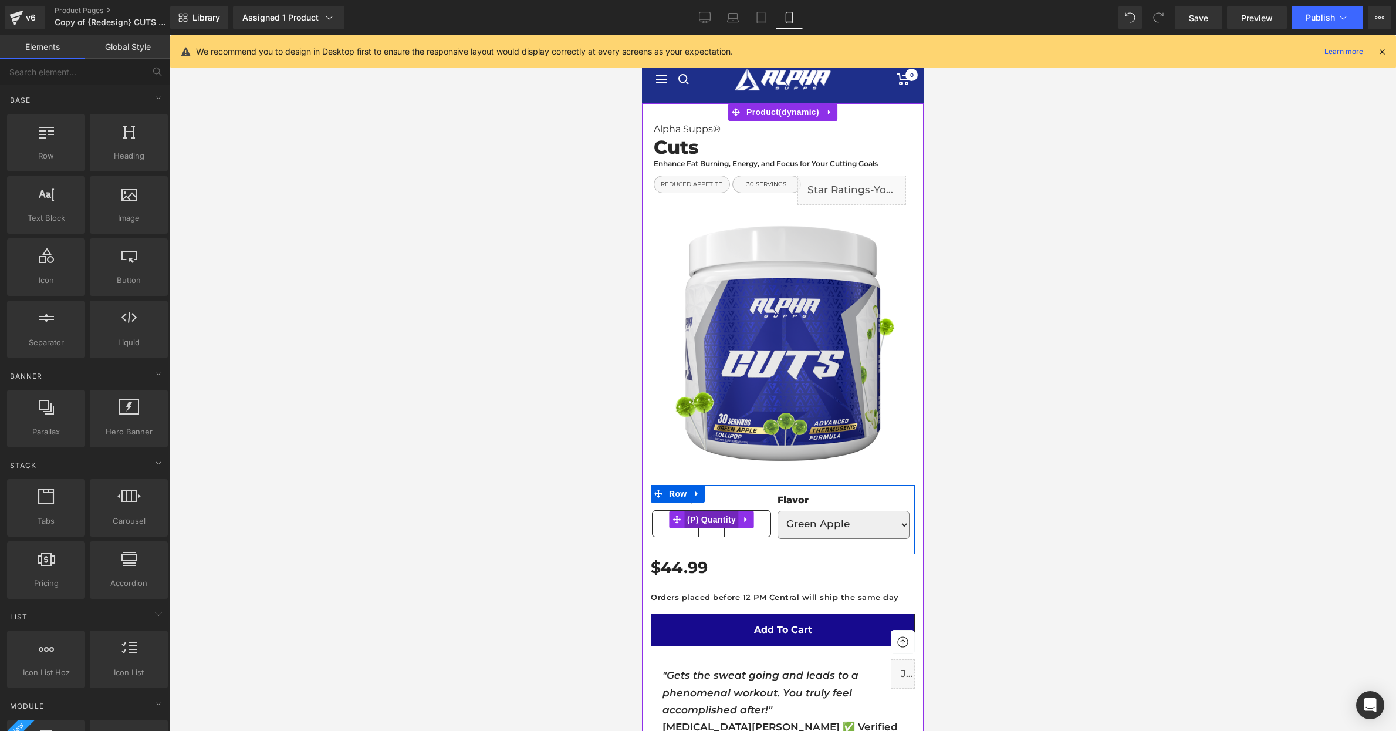
click at [711, 517] on span "(P) Quantity" at bounding box center [711, 520] width 55 height 18
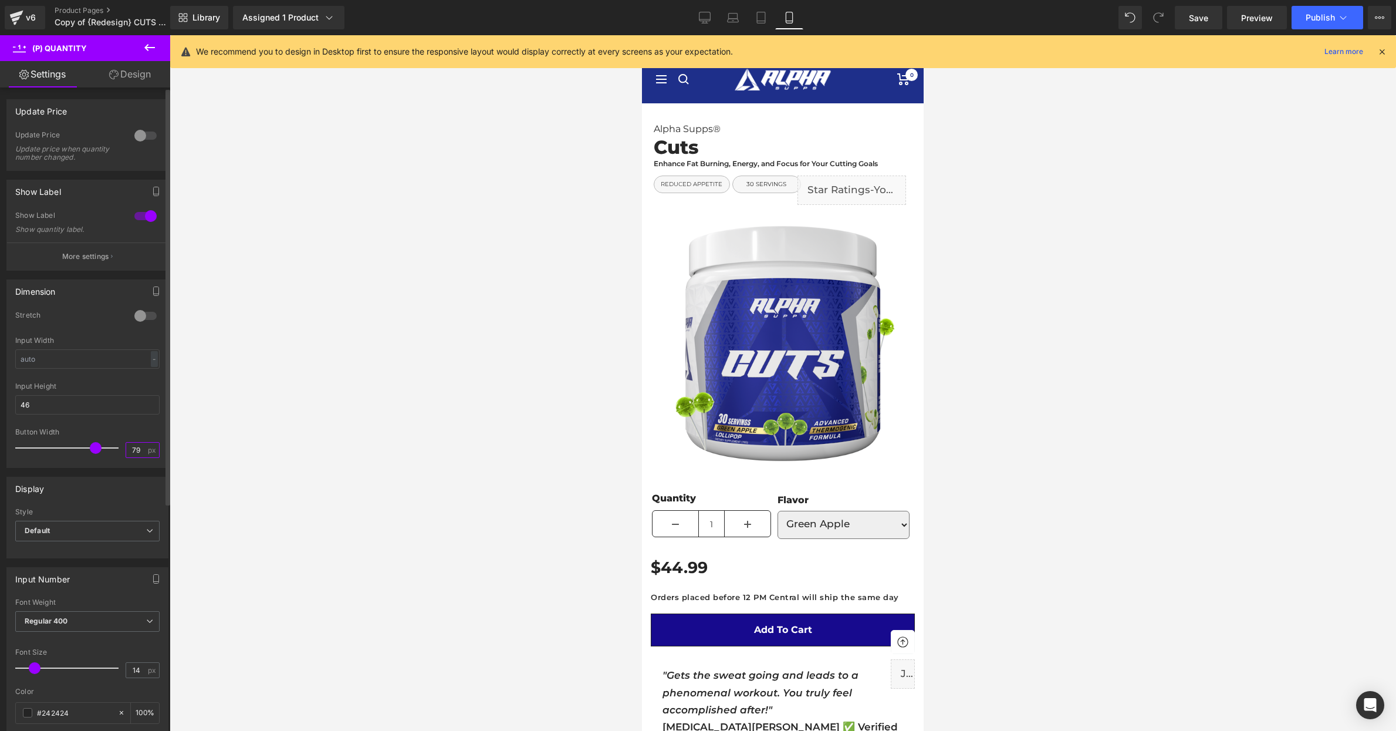
click at [130, 444] on input "79" at bounding box center [136, 450] width 21 height 15
type input "40"
click at [474, 458] on div at bounding box center [783, 383] width 1227 height 696
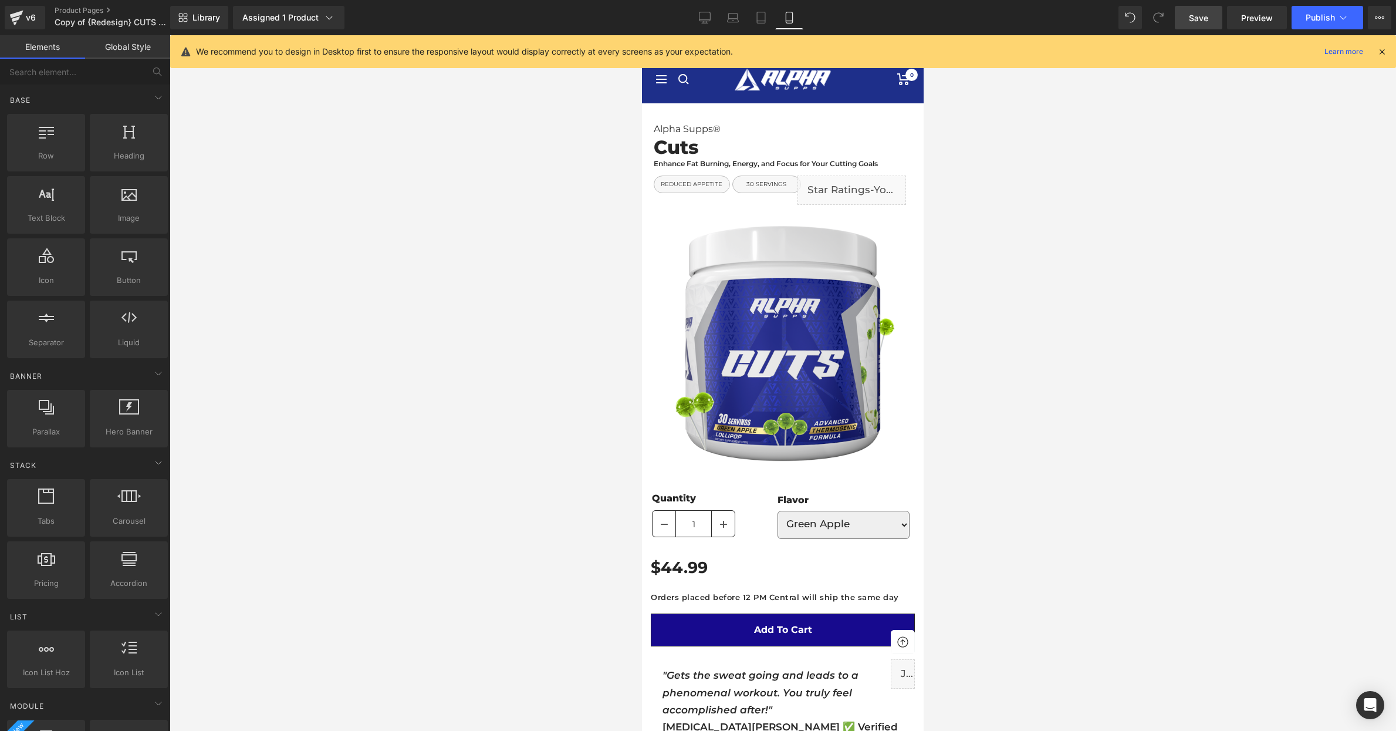
click at [1201, 20] on span "Save" at bounding box center [1198, 18] width 19 height 12
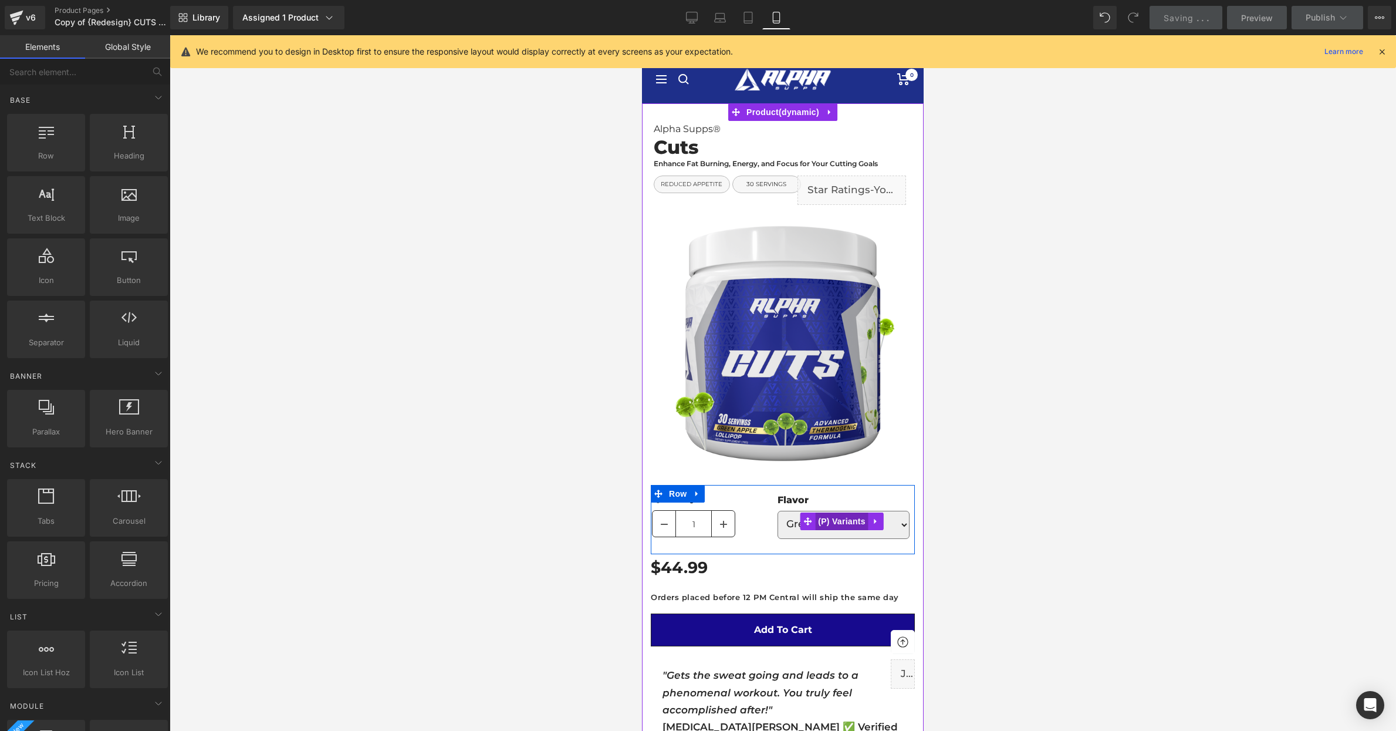
drag, startPoint x: 833, startPoint y: 517, endPoint x: 1037, endPoint y: 468, distance: 208.7
click at [833, 517] on span "(P) Variants" at bounding box center [841, 521] width 53 height 18
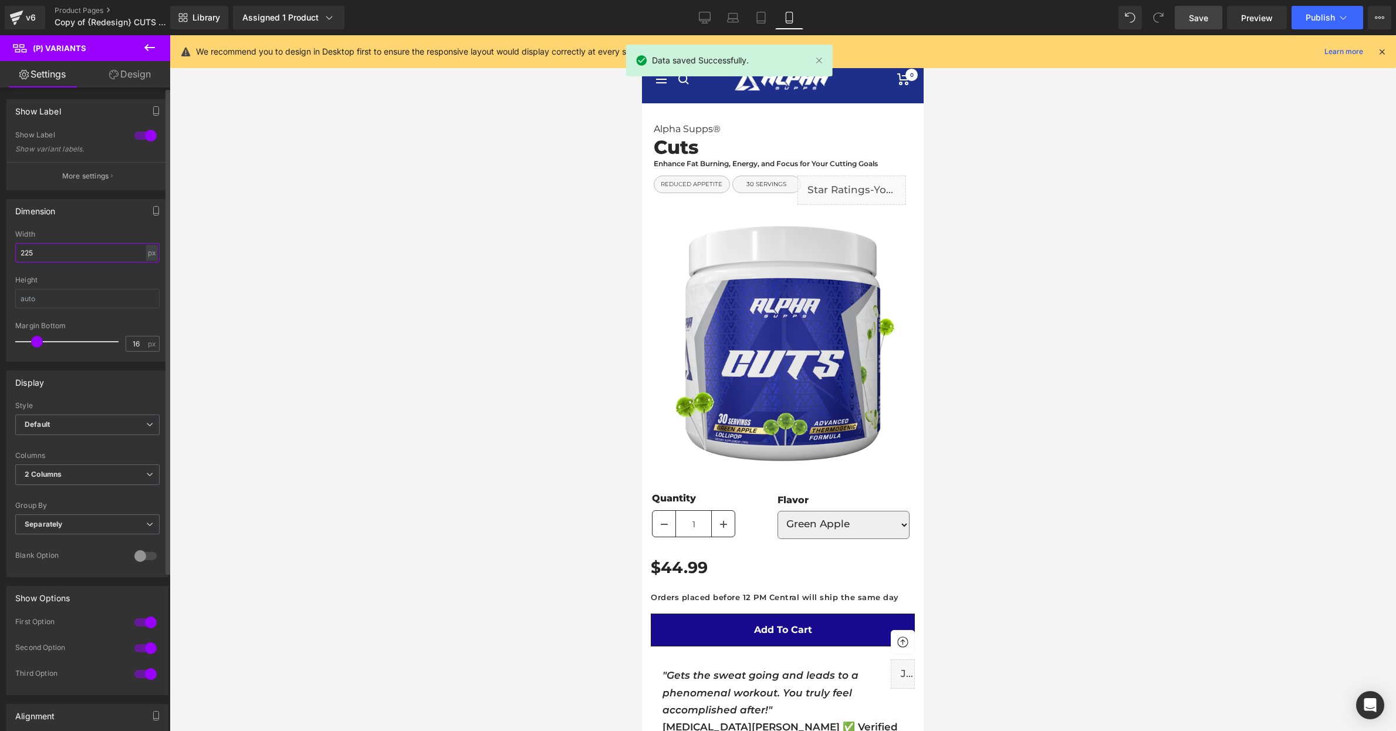
click at [110, 251] on input "225" at bounding box center [87, 252] width 144 height 19
click at [441, 307] on div at bounding box center [783, 383] width 1227 height 696
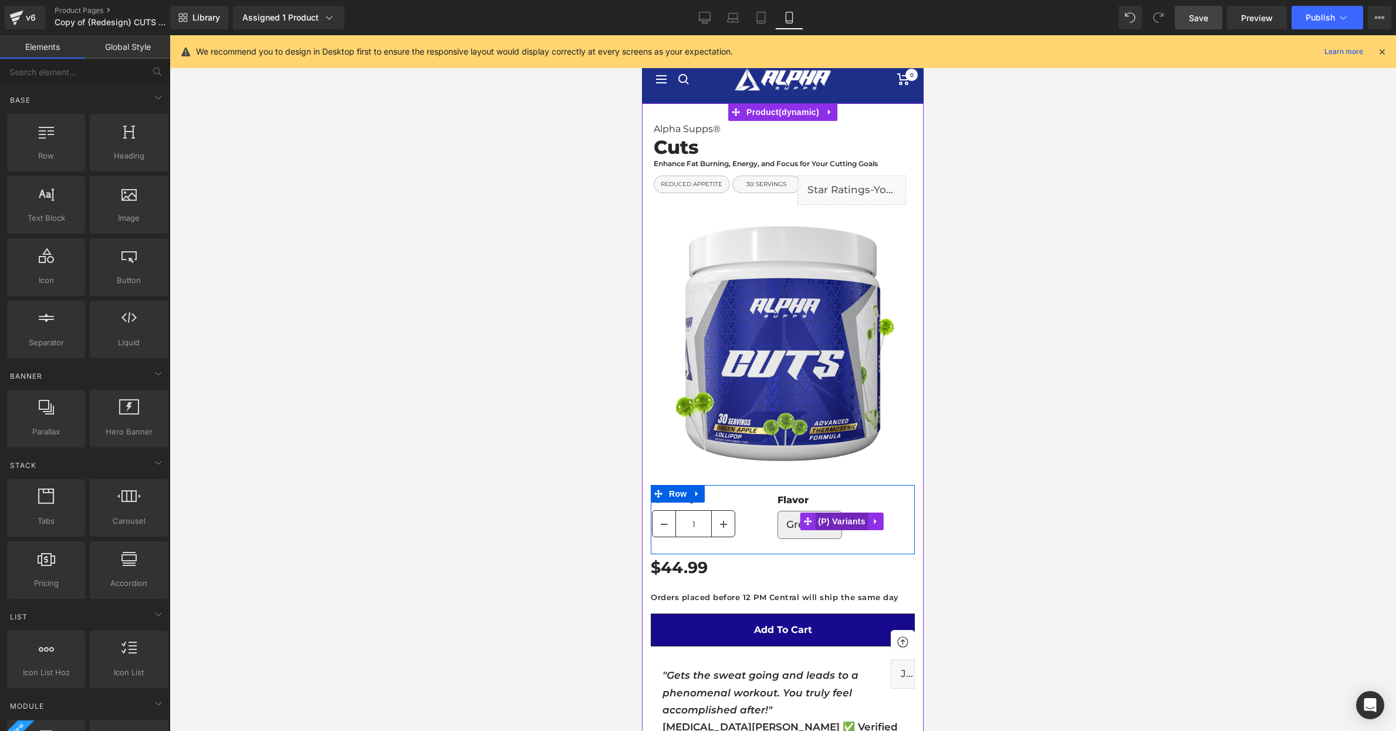
click at [833, 521] on span "(P) Variants" at bounding box center [841, 521] width 53 height 18
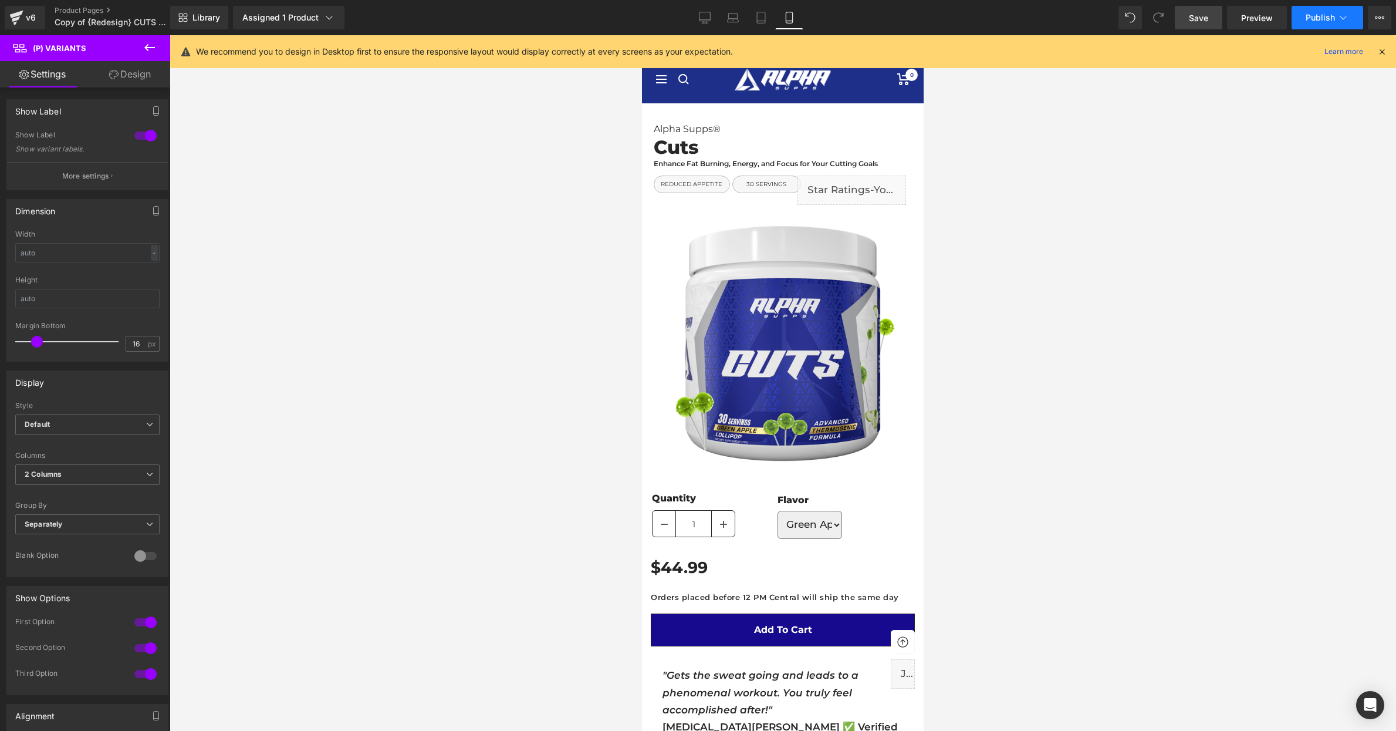
click at [1315, 28] on button "Publish" at bounding box center [1328, 17] width 72 height 23
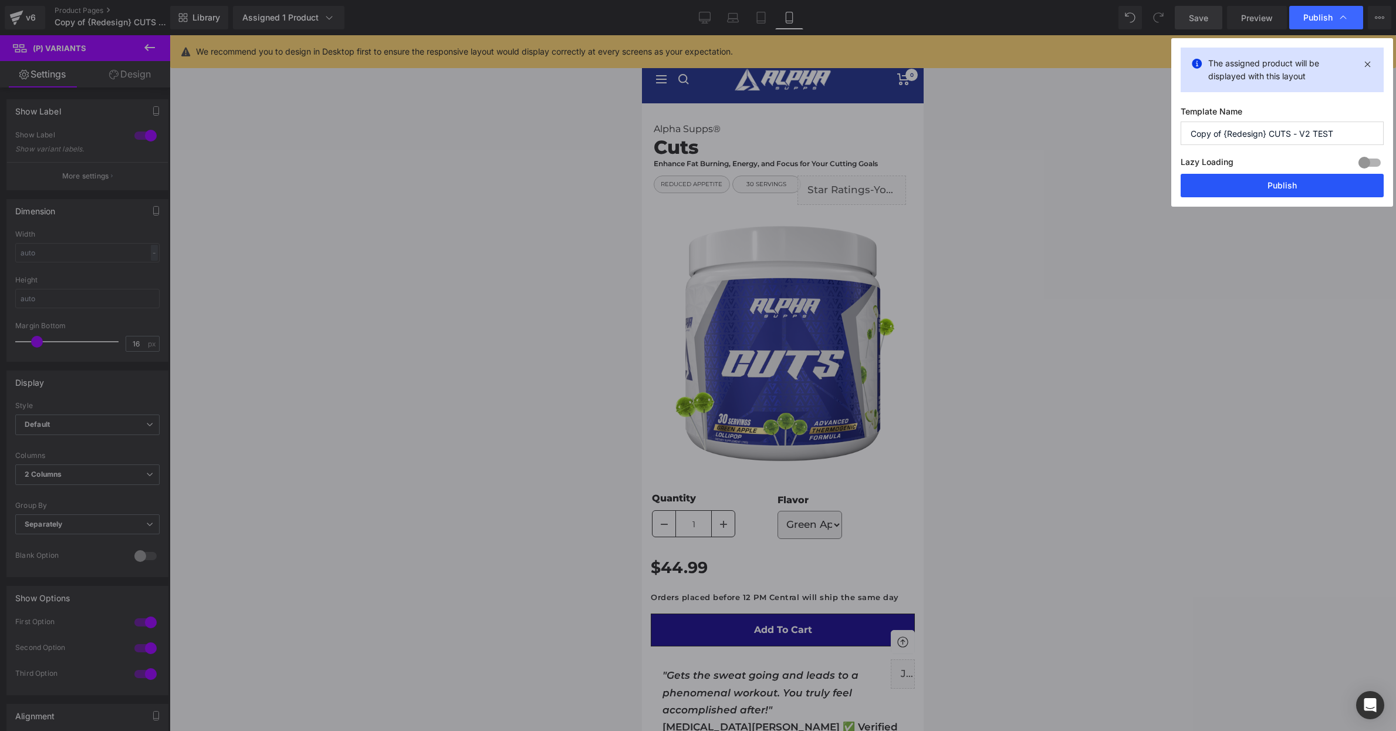
click at [1272, 184] on button "Publish" at bounding box center [1282, 185] width 203 height 23
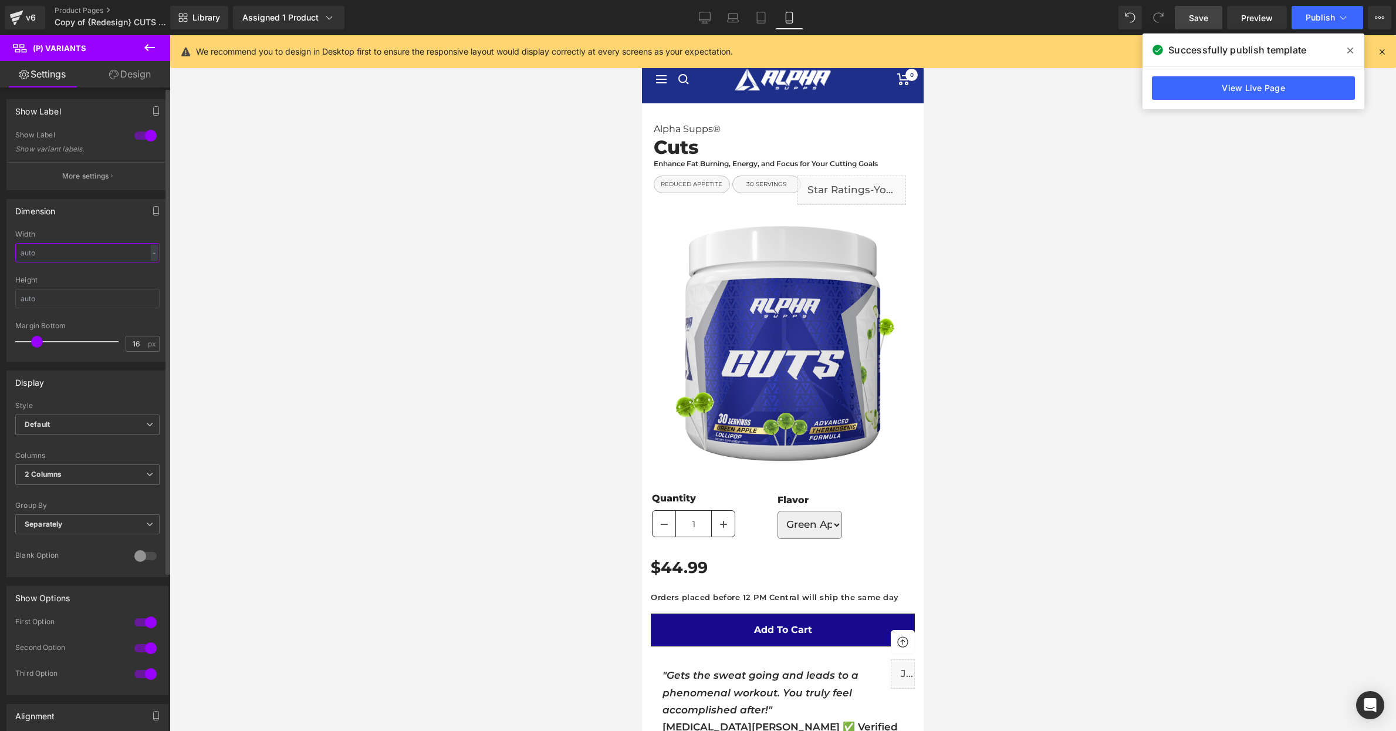
click at [76, 254] on input "text" at bounding box center [87, 252] width 144 height 19
type input "200"
click at [500, 345] on div at bounding box center [783, 383] width 1227 height 696
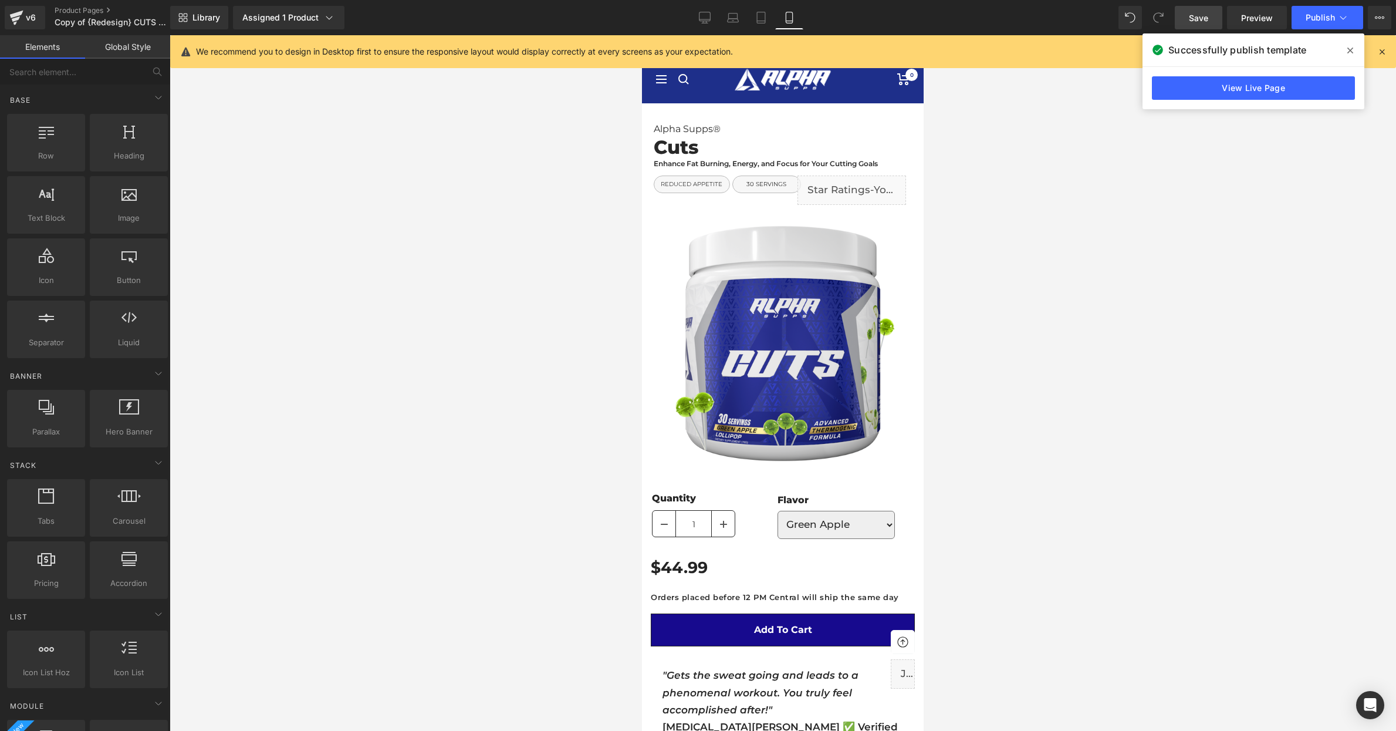
click at [1186, 23] on link "Save" at bounding box center [1199, 17] width 48 height 23
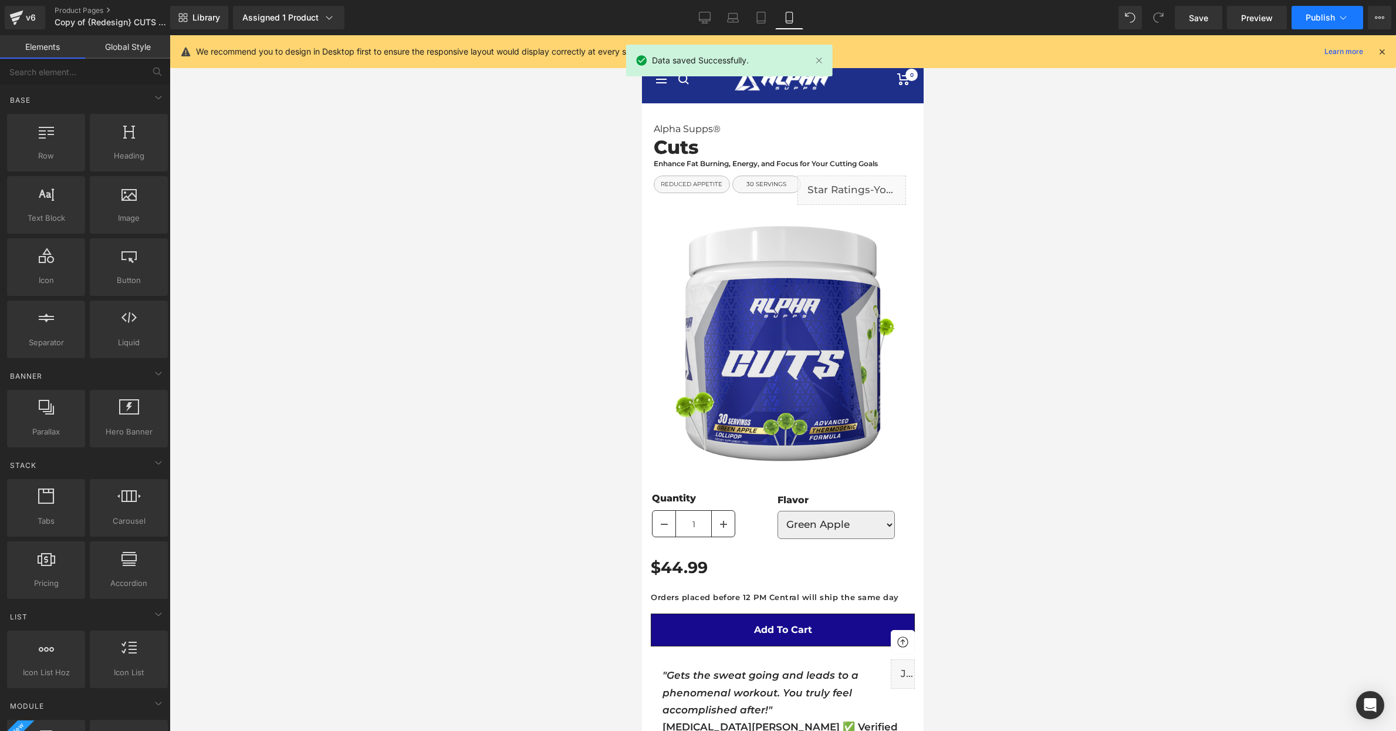
click at [1328, 16] on span "Publish" at bounding box center [1320, 17] width 29 height 9
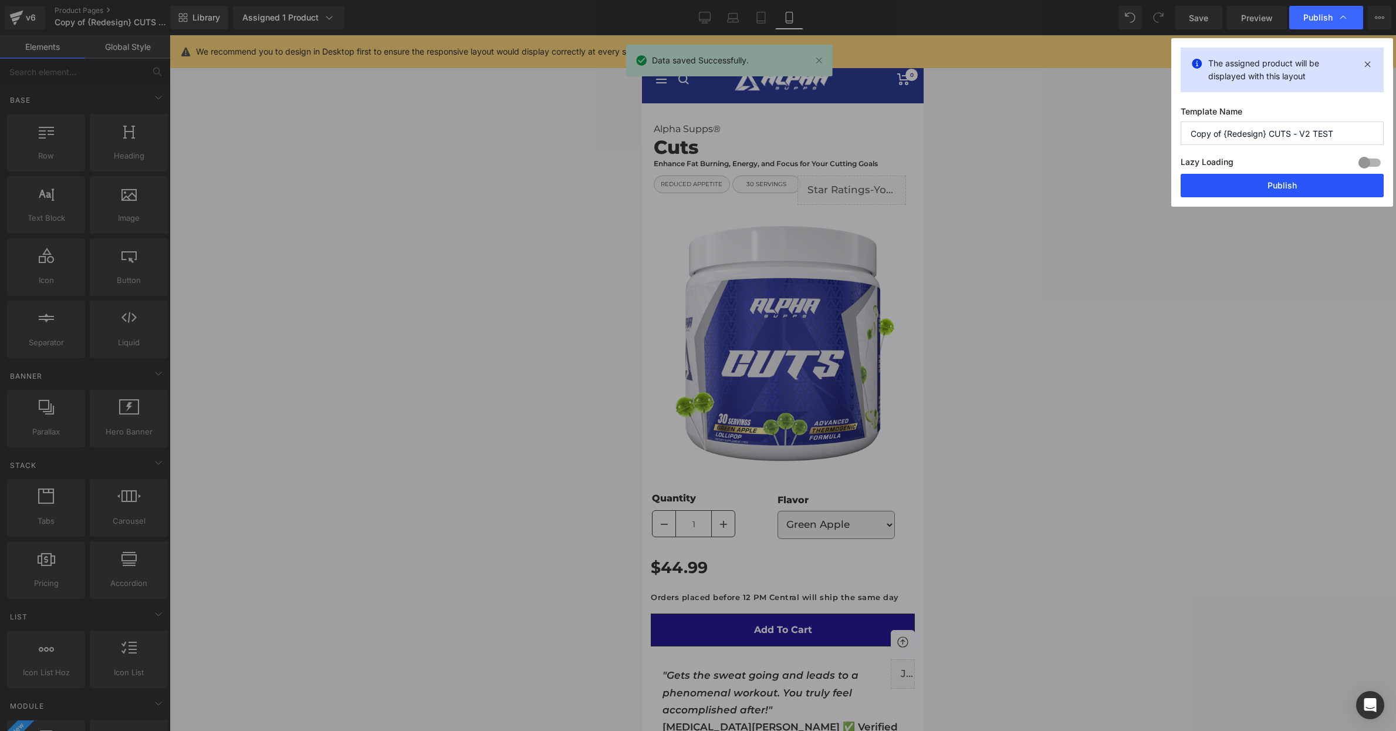
click at [1284, 177] on button "Publish" at bounding box center [1282, 185] width 203 height 23
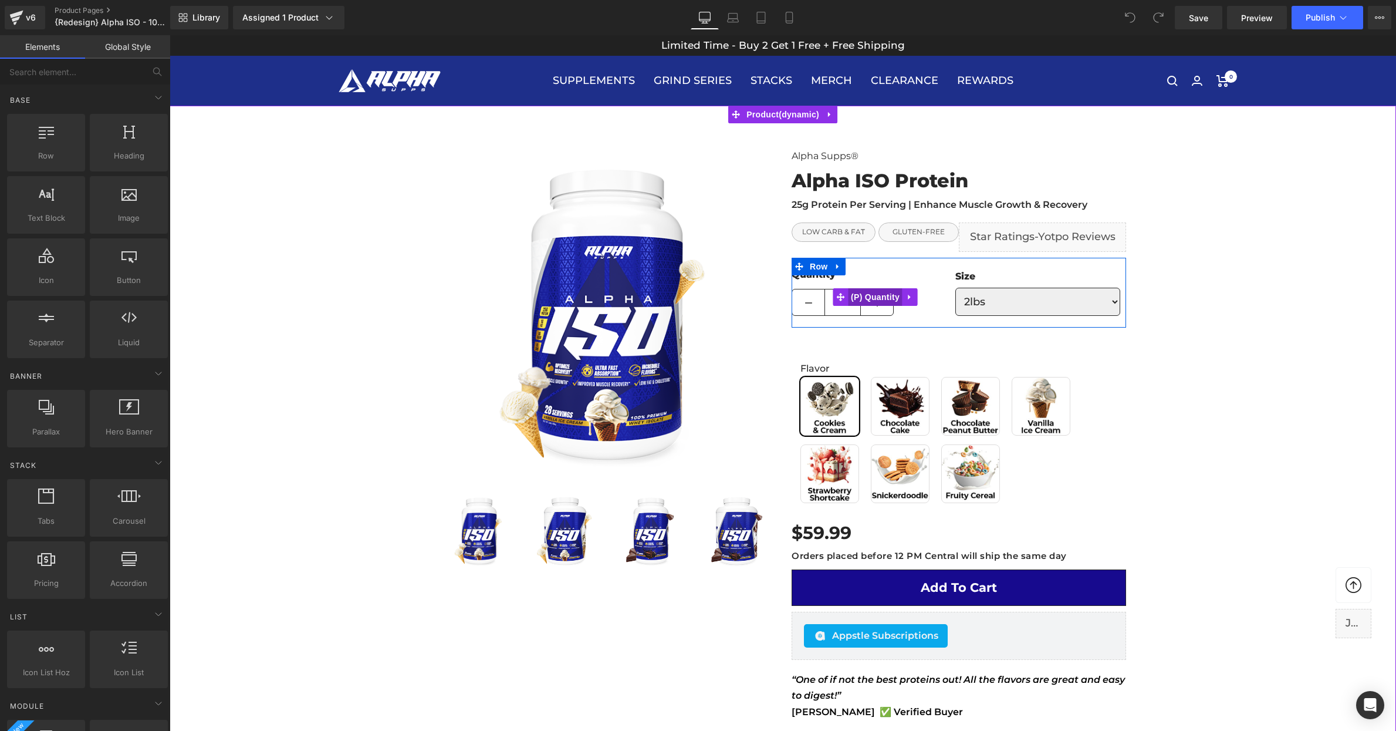
click at [873, 293] on span "(P) Quantity" at bounding box center [875, 297] width 55 height 18
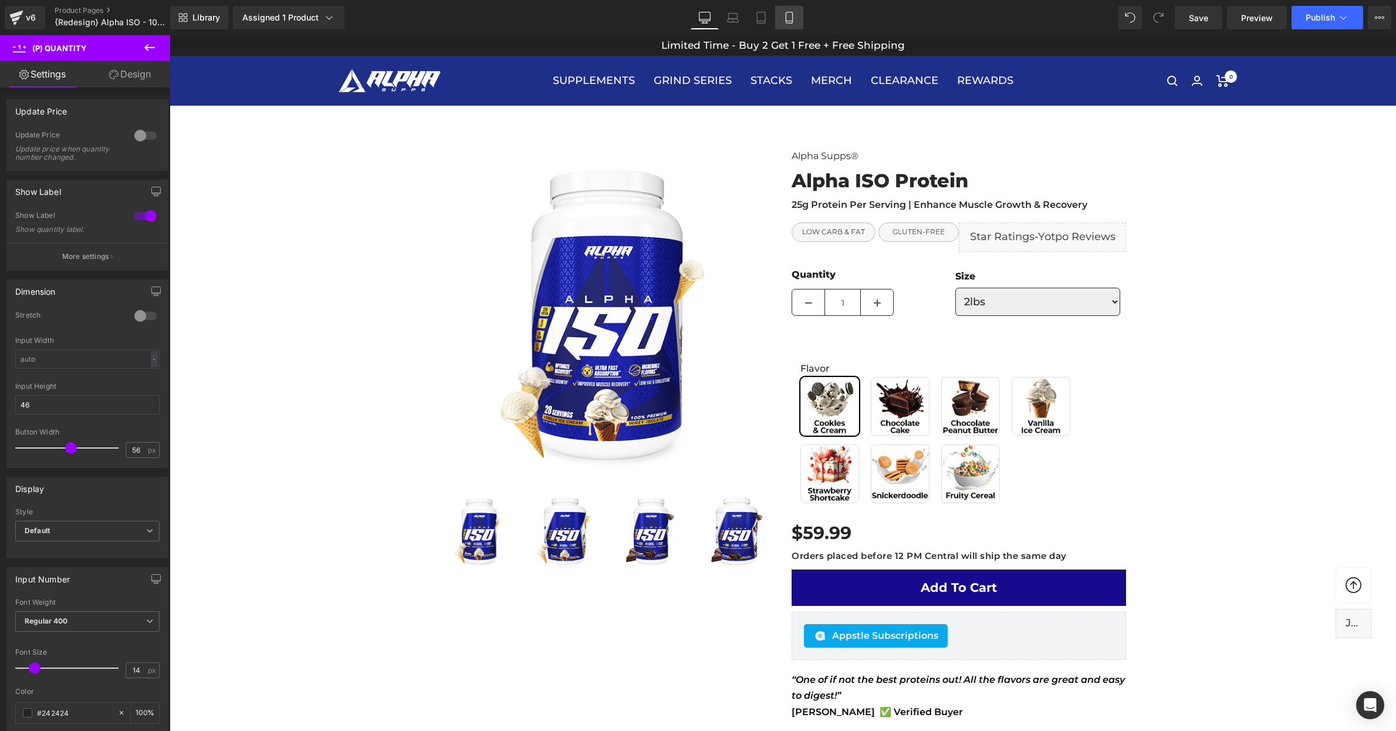
click at [791, 17] on icon at bounding box center [790, 18] width 12 height 12
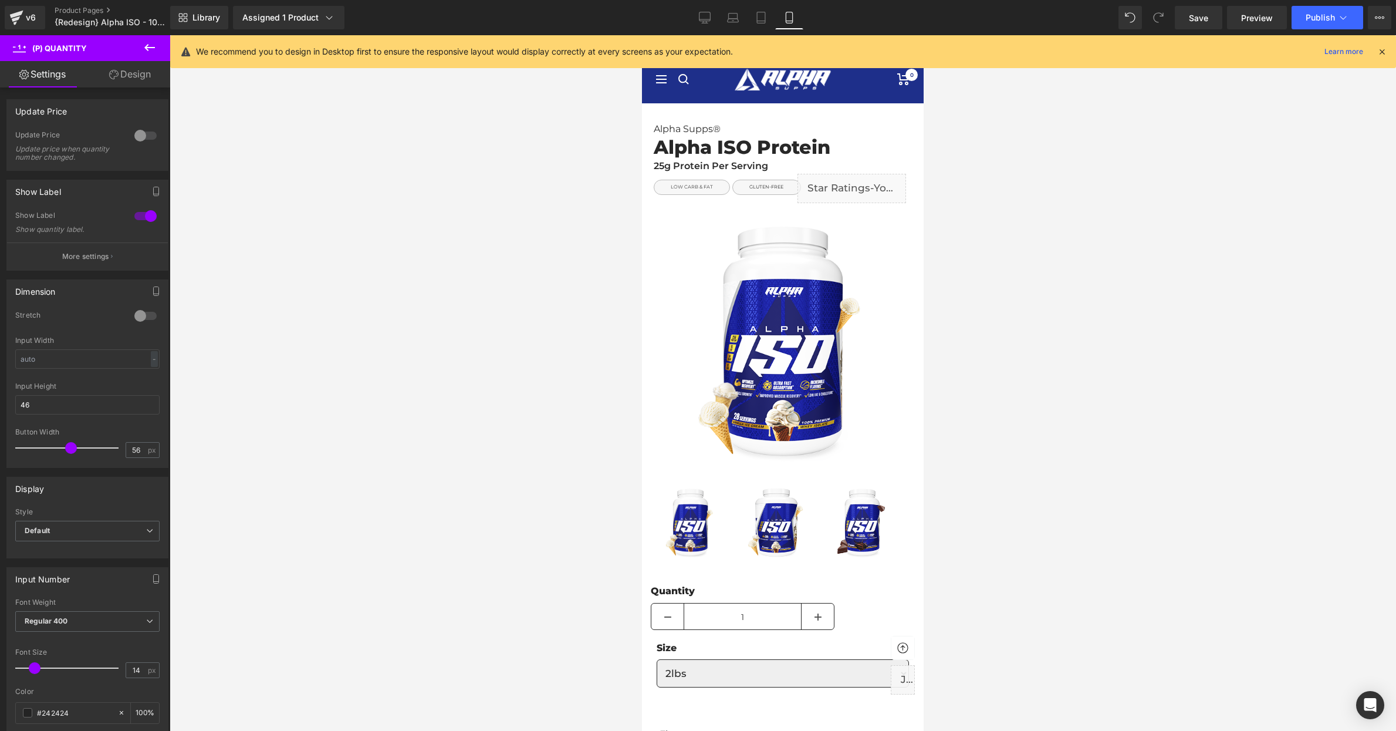
scroll to position [319, 0]
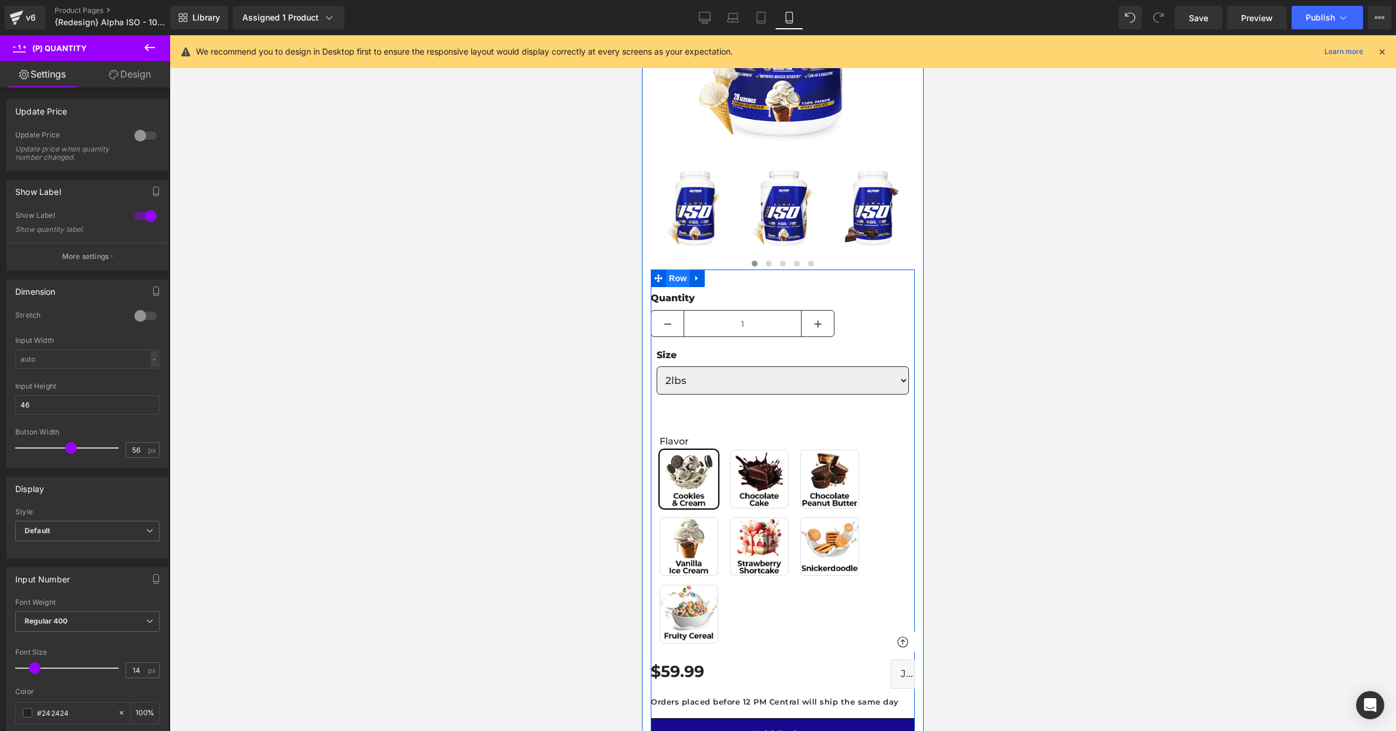
click at [684, 278] on span "Row" at bounding box center [677, 278] width 23 height 18
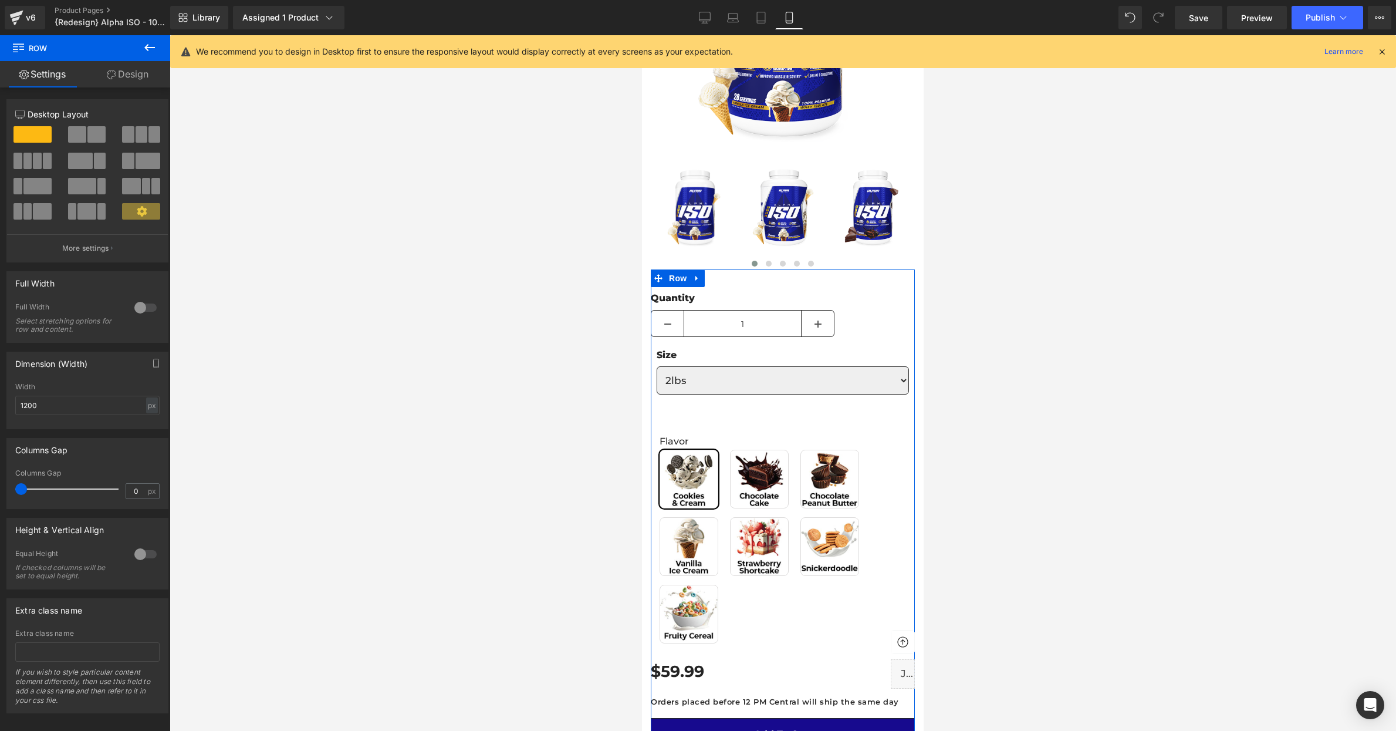
click at [133, 71] on link "Design" at bounding box center [127, 74] width 85 height 26
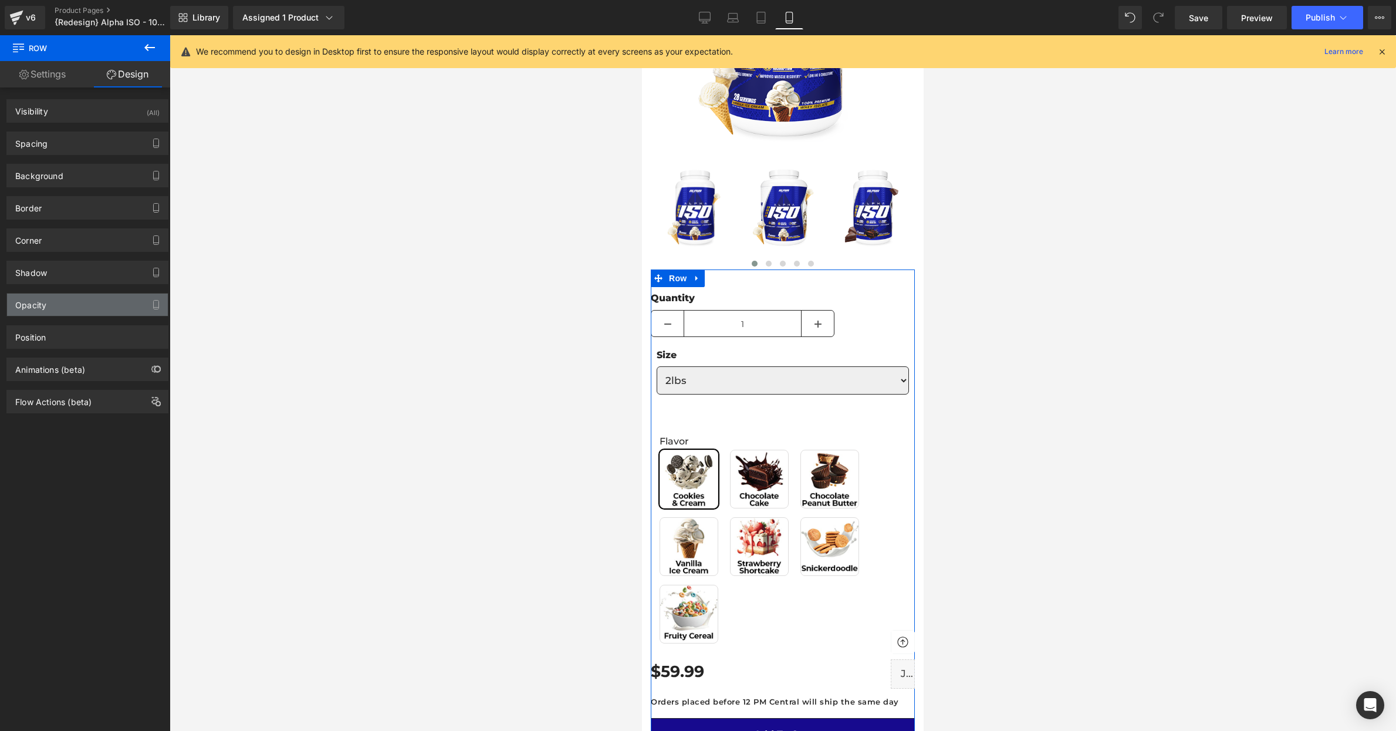
click at [66, 308] on div "Opacity" at bounding box center [87, 304] width 161 height 22
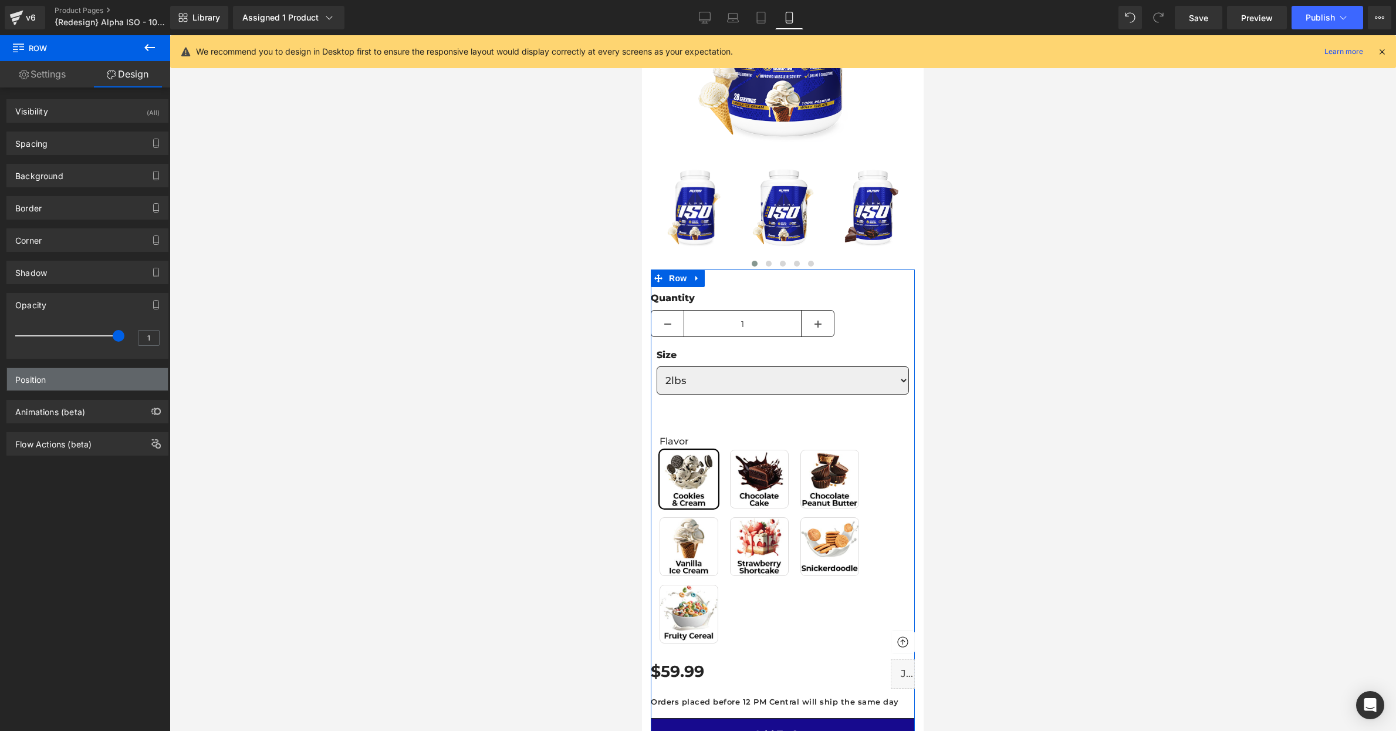
click at [66, 372] on div "Position" at bounding box center [87, 379] width 161 height 22
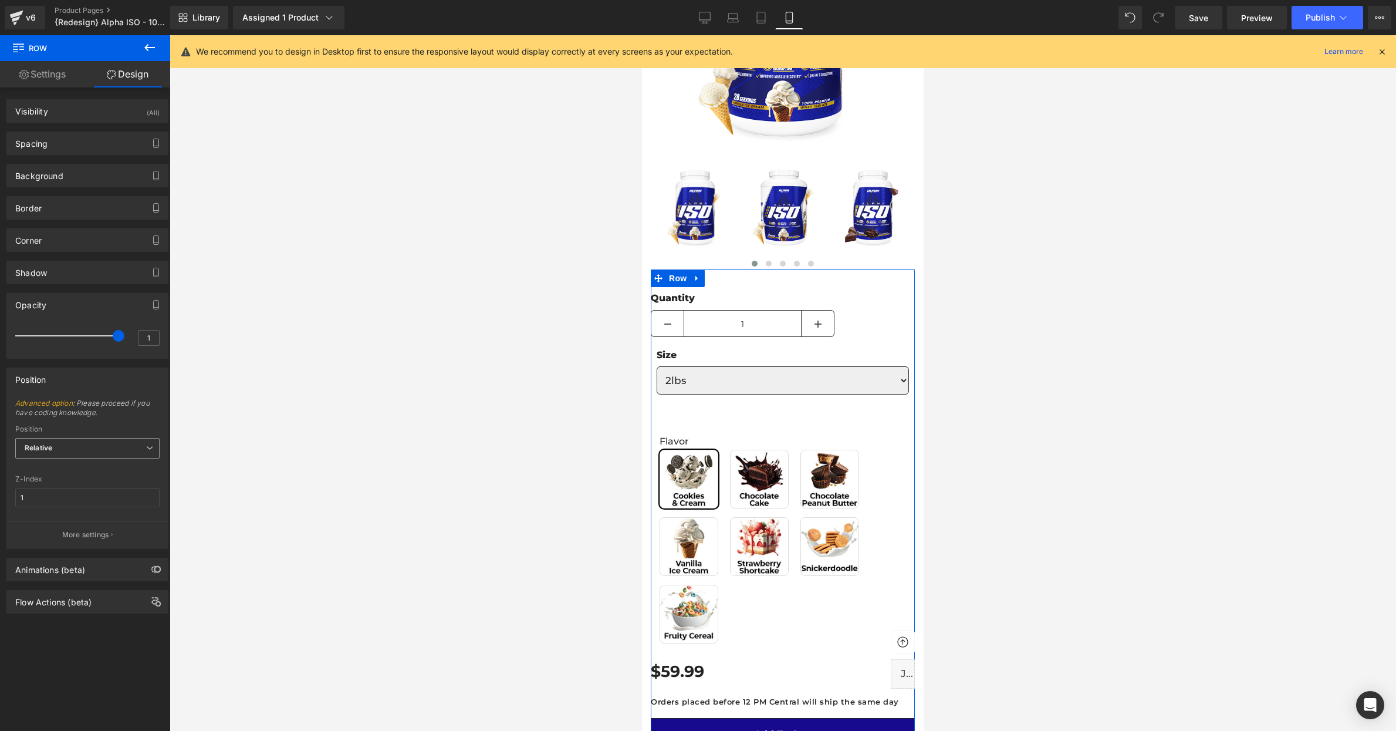
click at [67, 451] on span "Relative" at bounding box center [87, 448] width 144 height 21
click at [77, 417] on span "Advanced option : Please proceed if you have coding knowledge." at bounding box center [87, 412] width 144 height 26
click at [80, 298] on div "Opacity" at bounding box center [87, 304] width 161 height 22
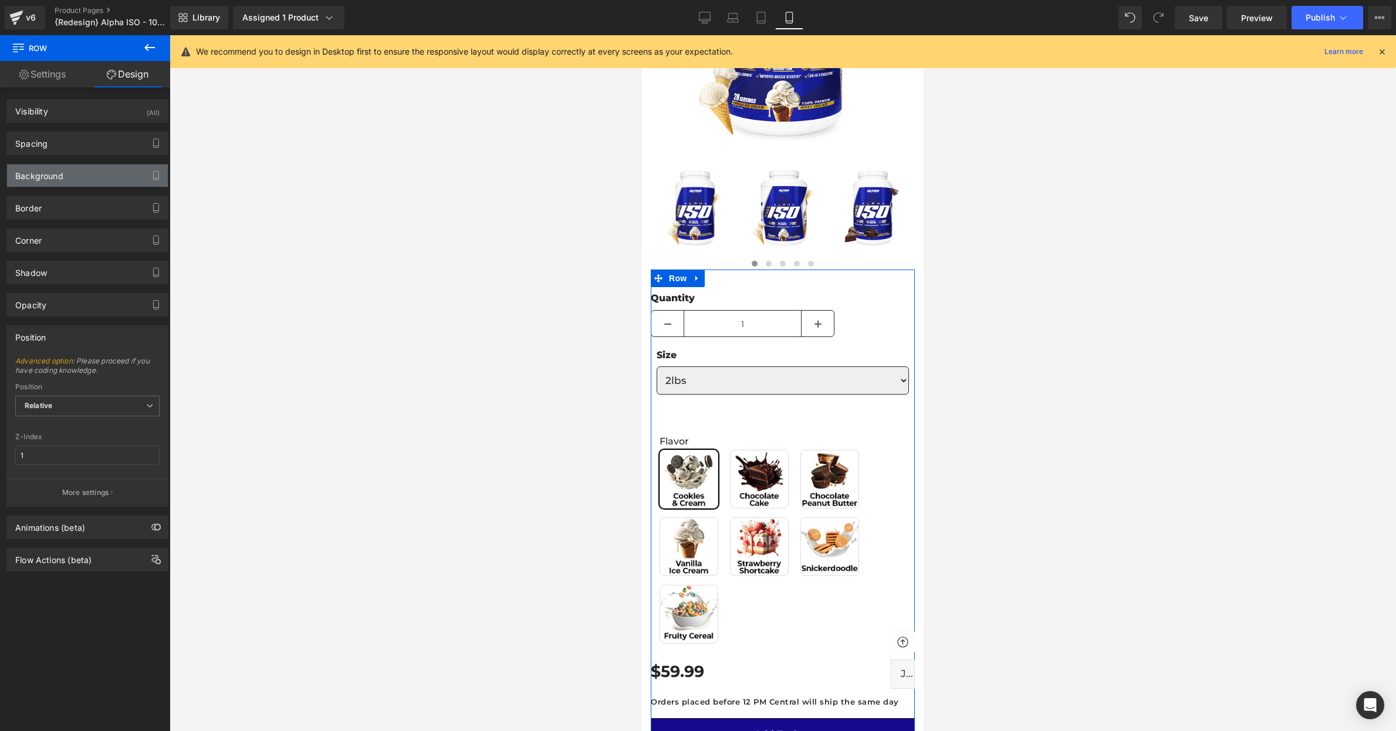
click at [83, 170] on div "Background" at bounding box center [87, 175] width 161 height 22
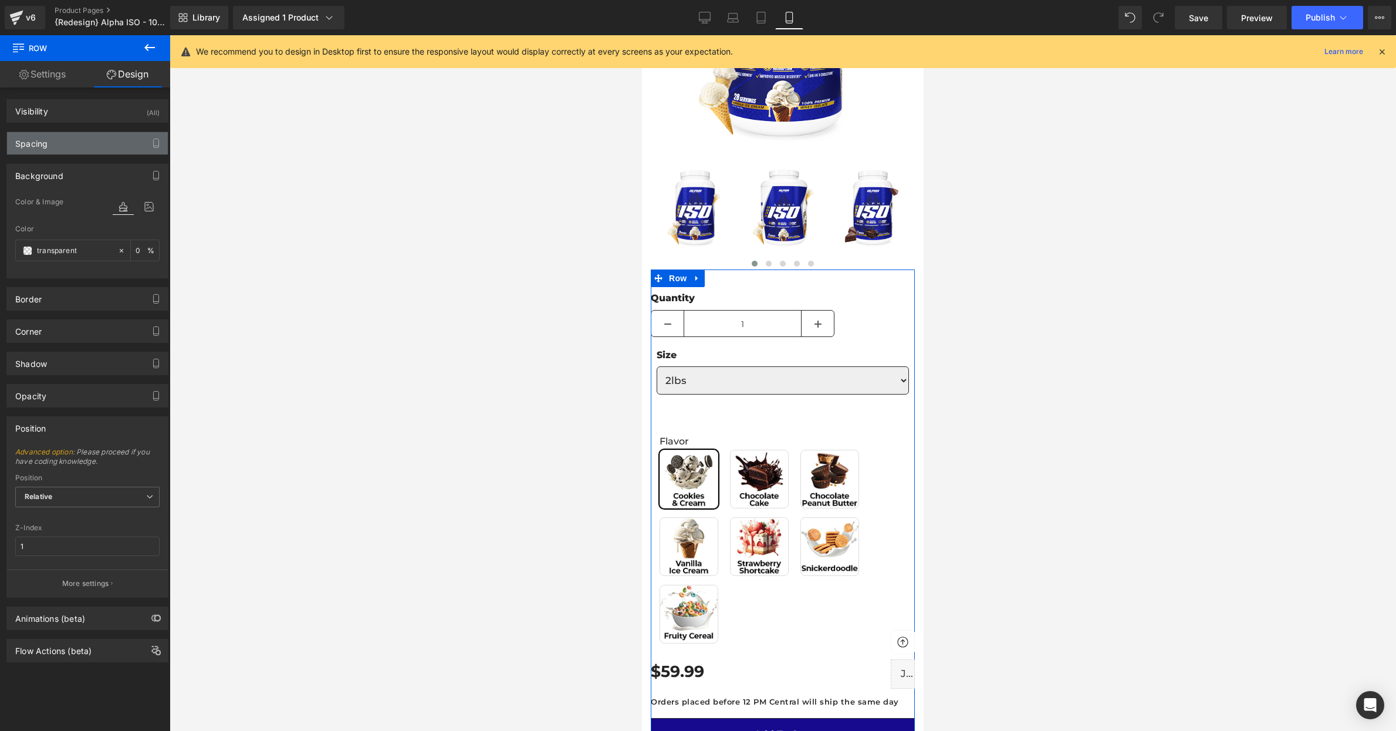
click at [82, 146] on div "Spacing" at bounding box center [87, 143] width 161 height 22
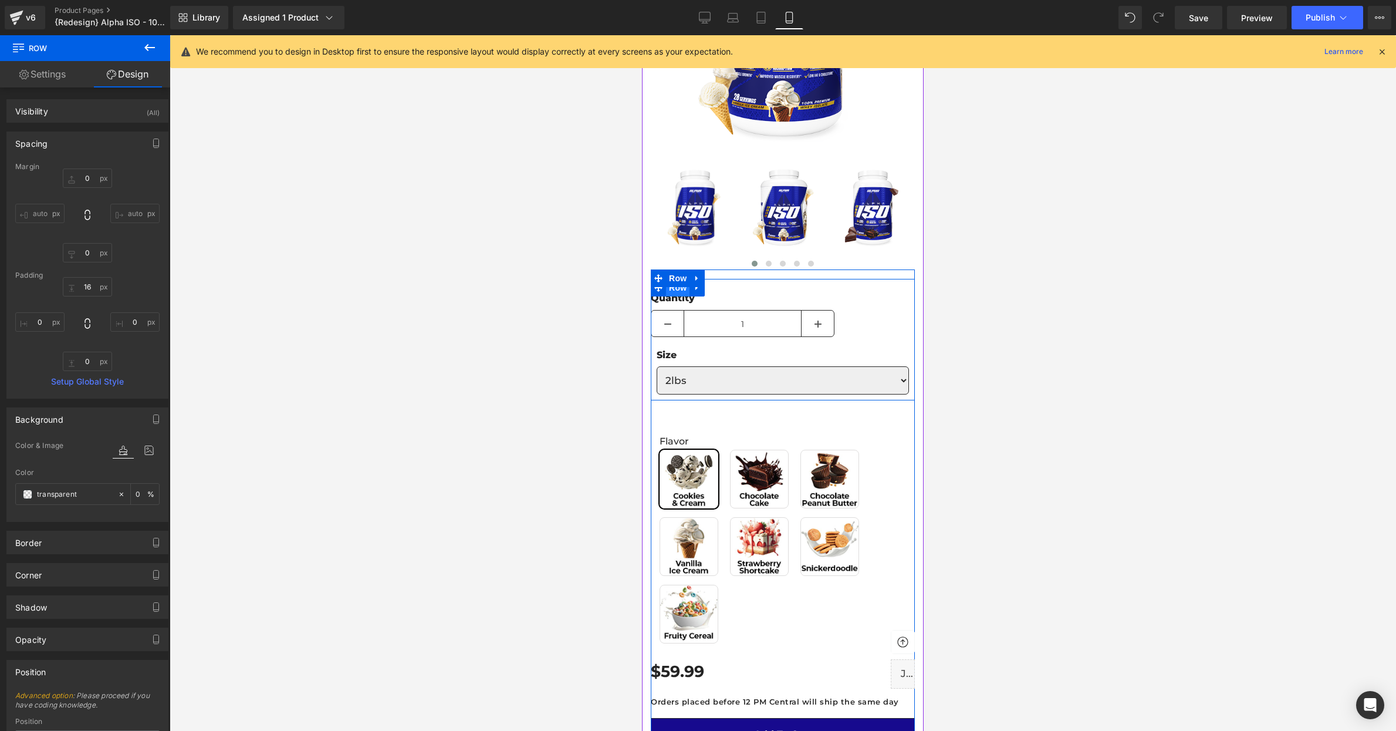
click at [679, 289] on span "Row" at bounding box center [677, 288] width 23 height 18
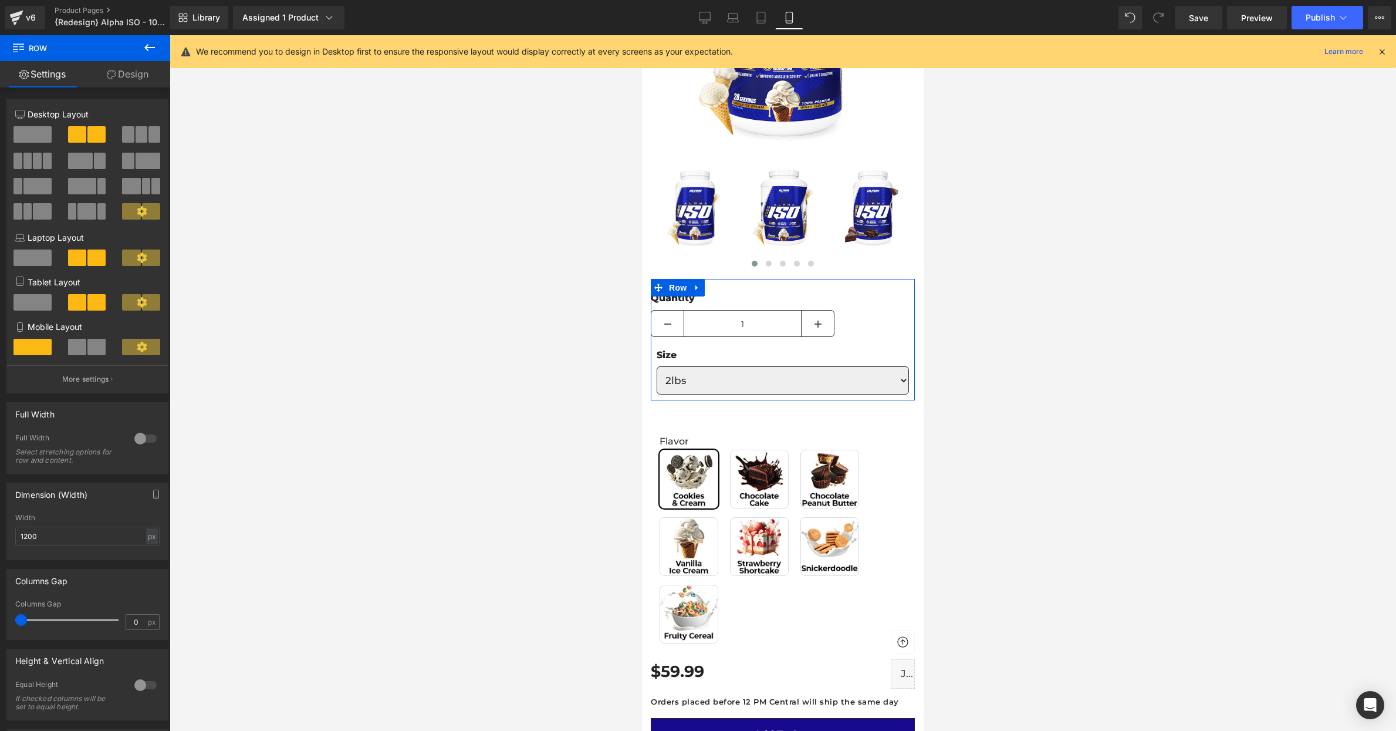
click at [141, 439] on div at bounding box center [145, 438] width 28 height 19
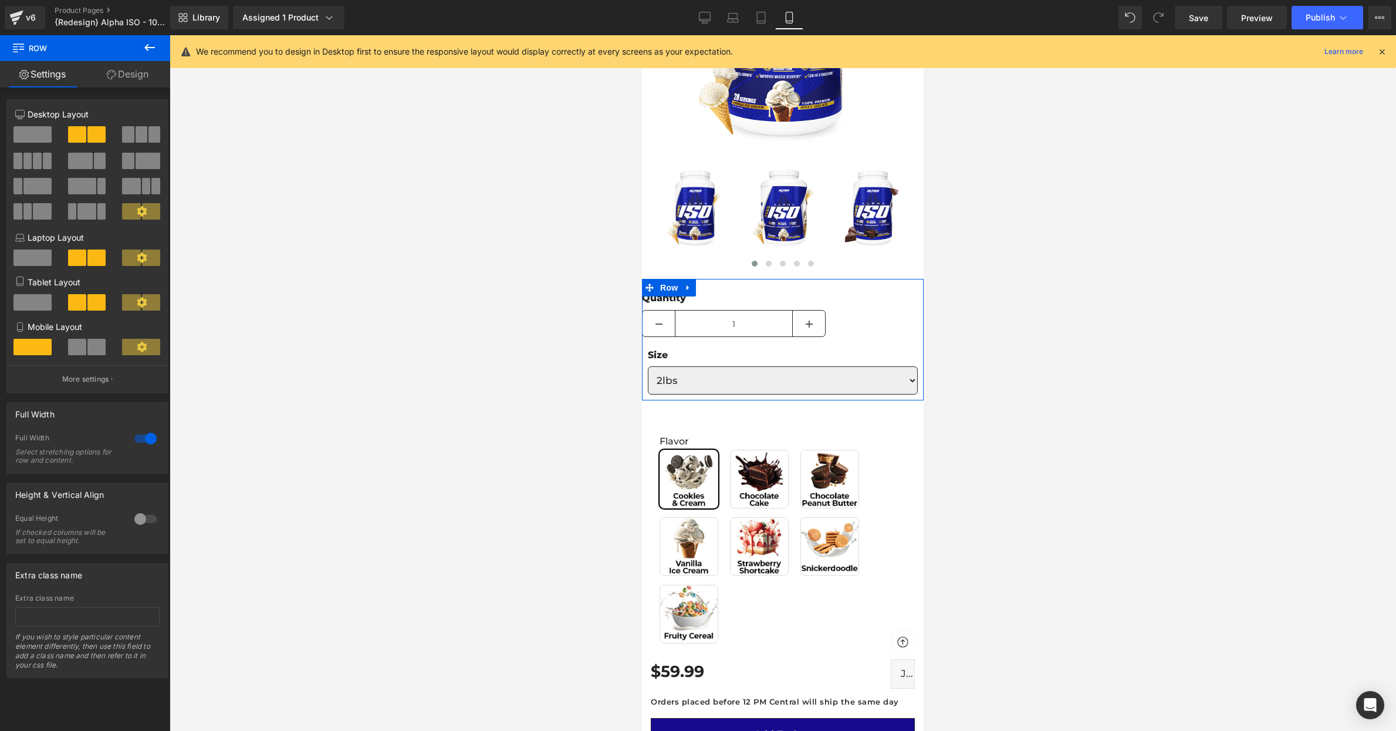
click at [140, 439] on div at bounding box center [145, 438] width 28 height 19
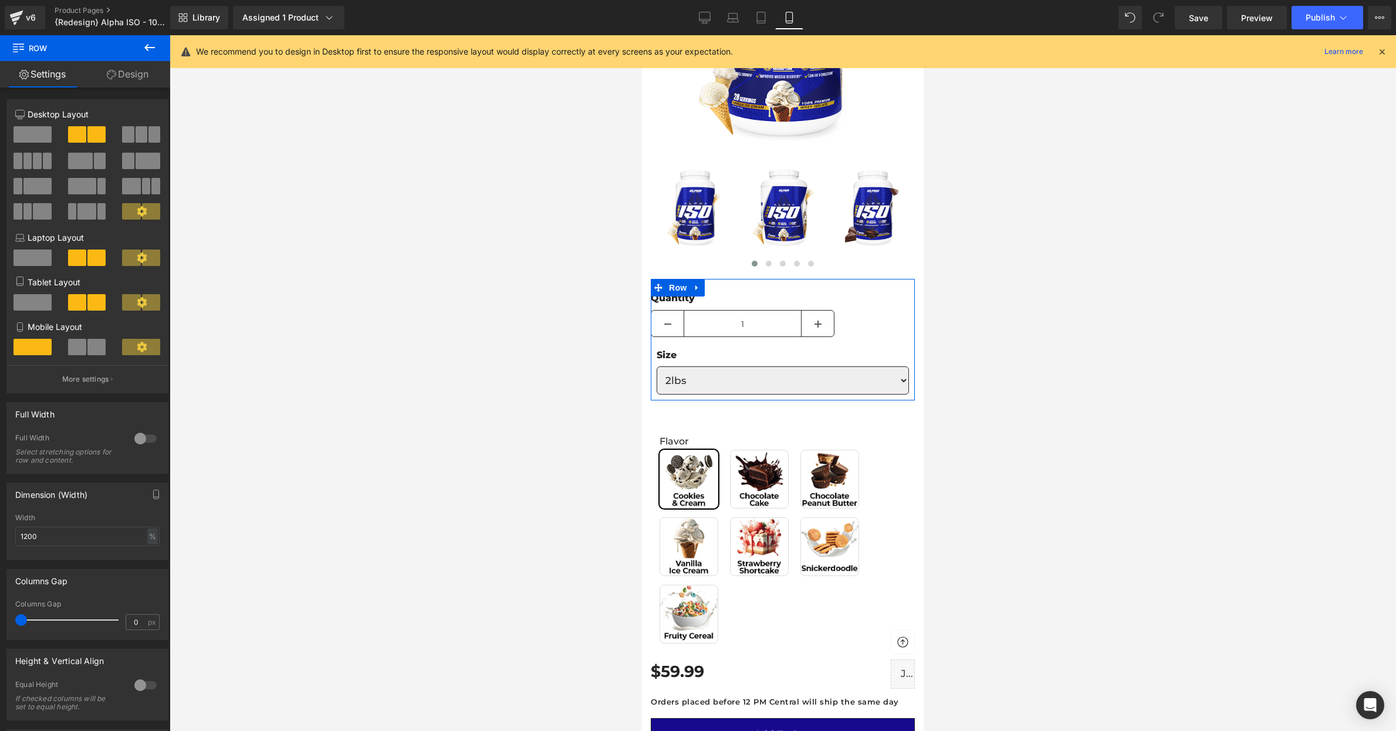
click at [140, 439] on div at bounding box center [145, 438] width 28 height 19
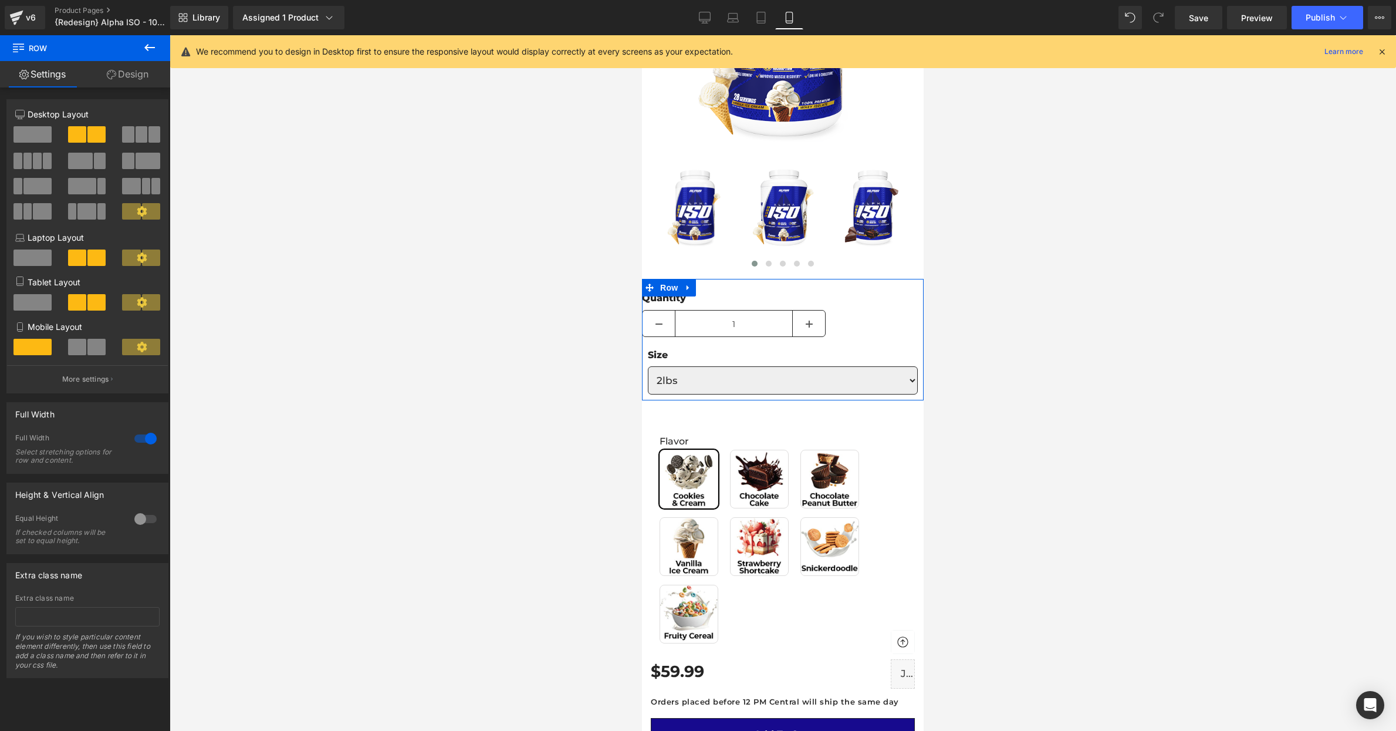
click at [140, 439] on div at bounding box center [145, 438] width 28 height 19
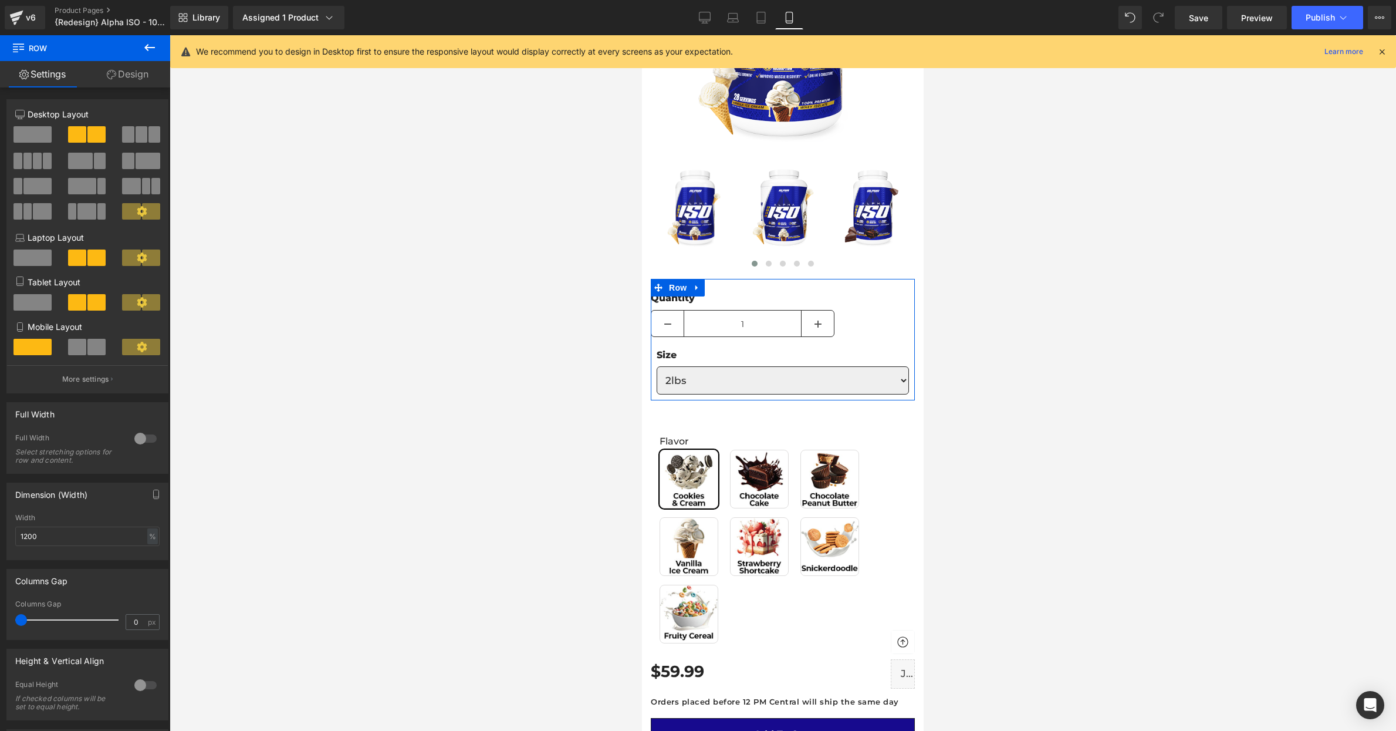
click at [140, 439] on div at bounding box center [145, 438] width 28 height 19
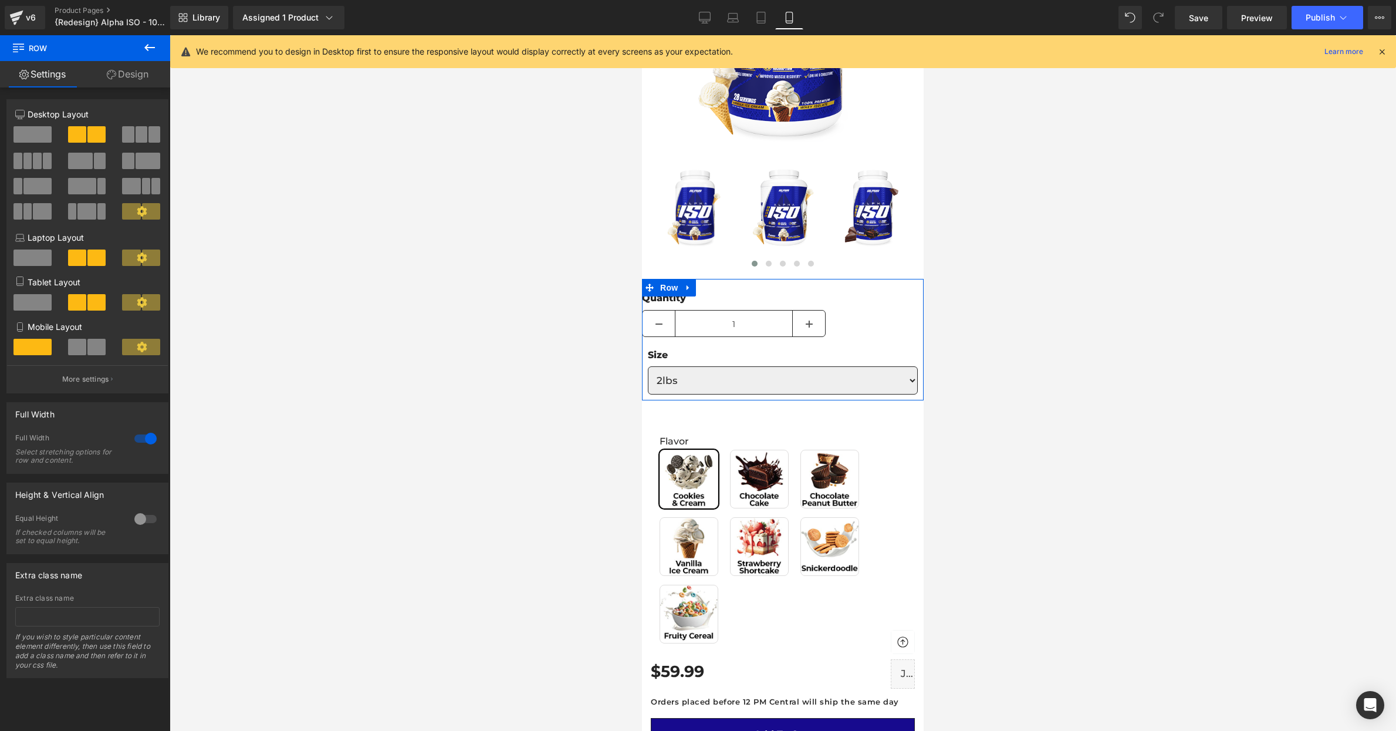
click at [136, 519] on div at bounding box center [145, 518] width 28 height 19
click at [141, 580] on span "Top" at bounding box center [87, 576] width 144 height 21
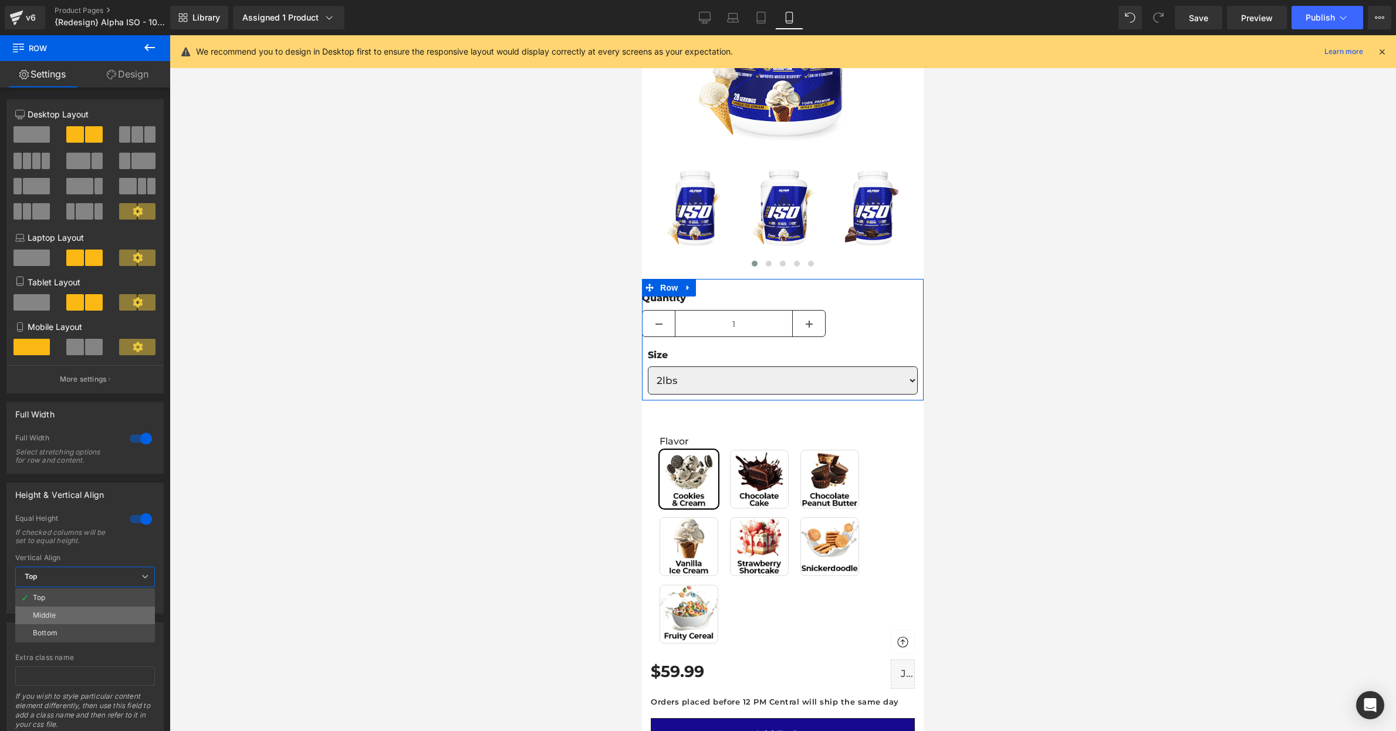
click at [121, 615] on li "Middle" at bounding box center [85, 615] width 140 height 18
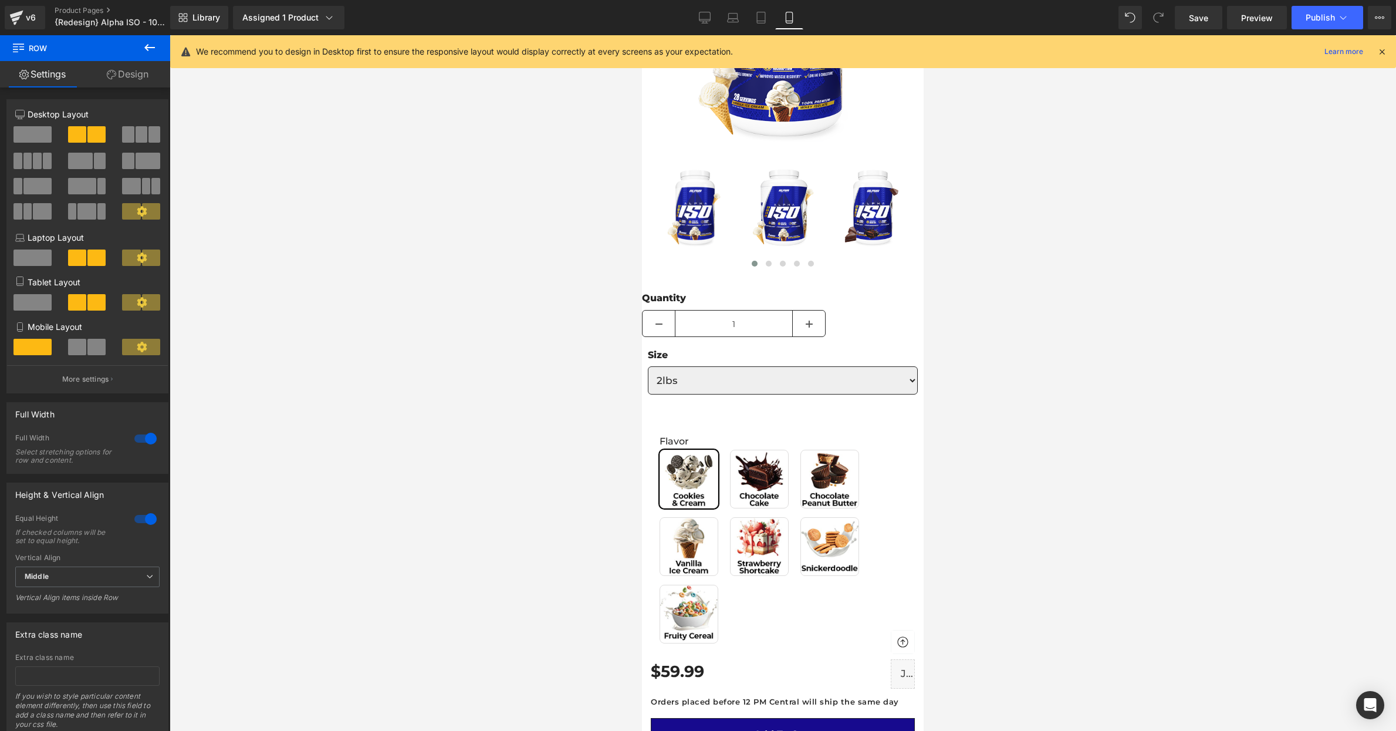
click at [366, 469] on div at bounding box center [783, 383] width 1227 height 696
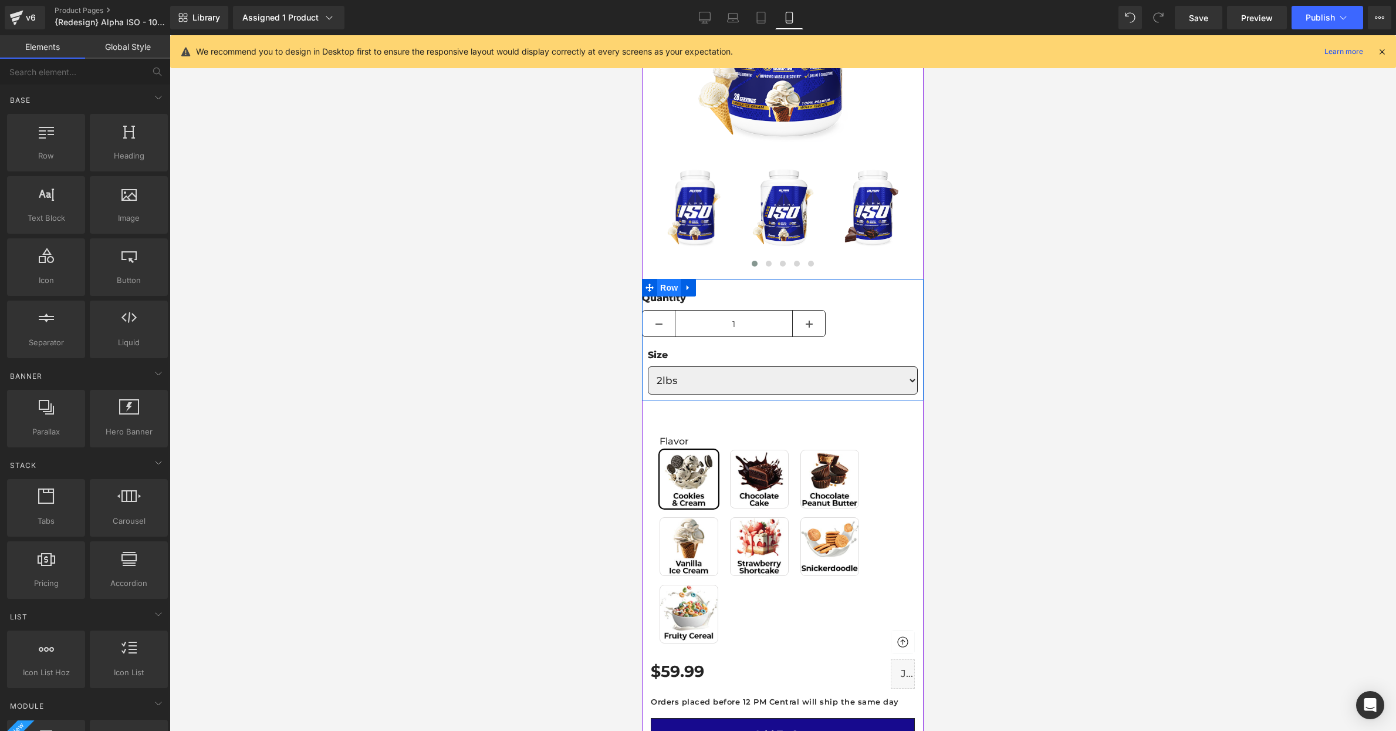
click at [672, 292] on span "Row" at bounding box center [668, 288] width 23 height 18
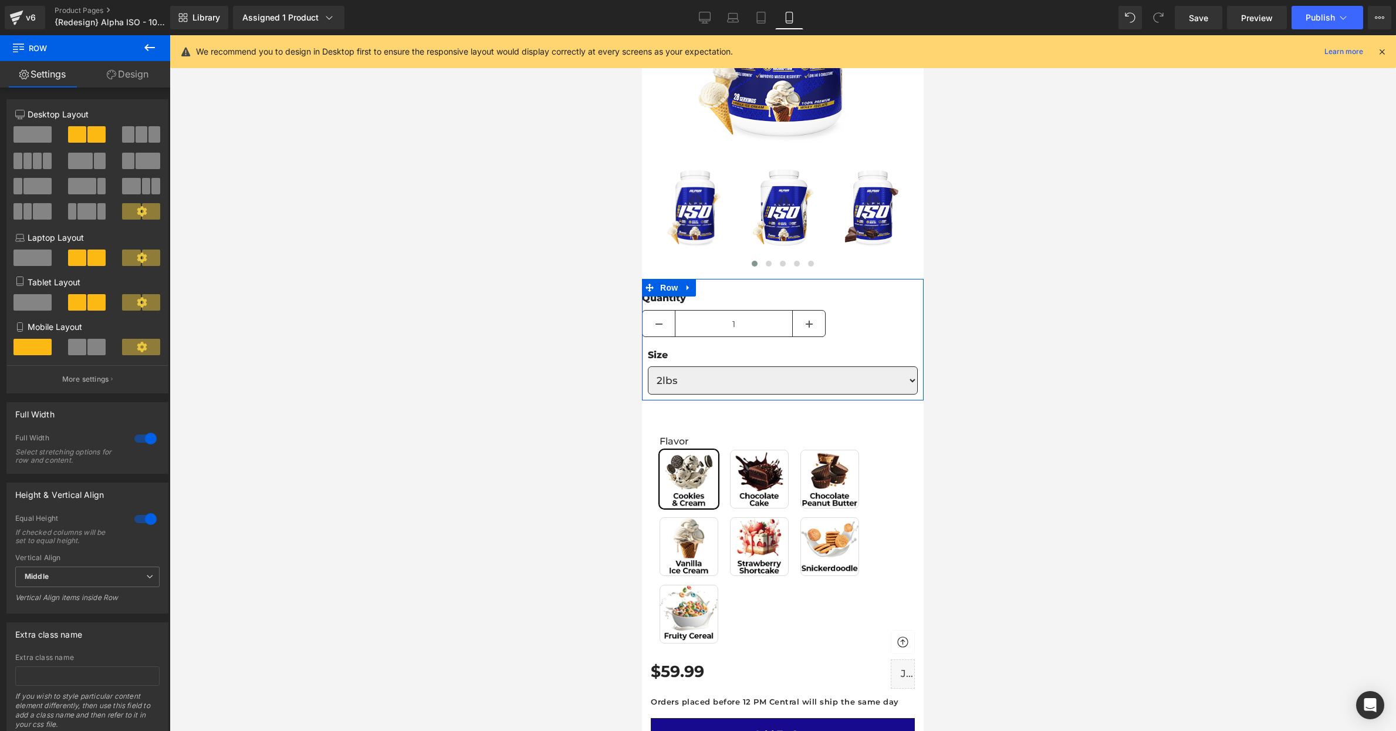
click at [147, 441] on div at bounding box center [145, 438] width 28 height 19
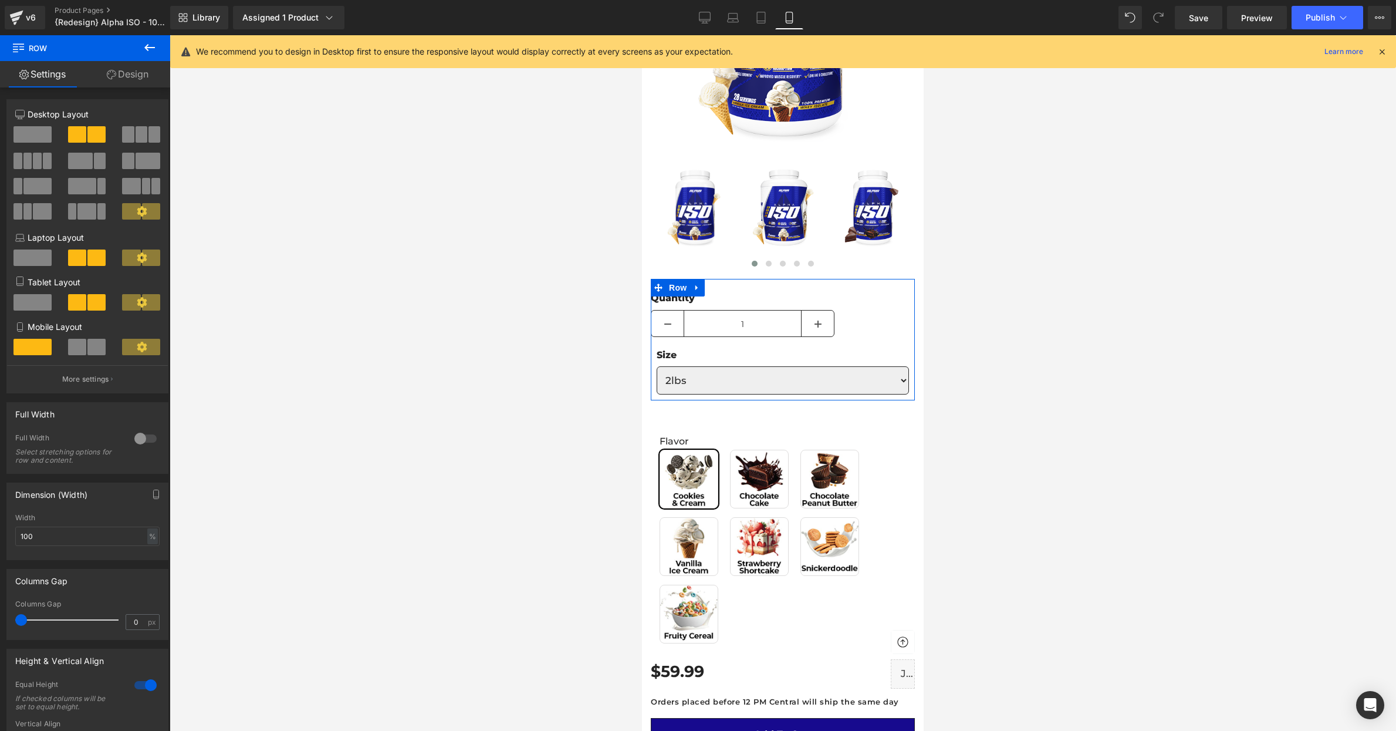
click at [146, 686] on div at bounding box center [145, 685] width 28 height 19
click at [315, 485] on div at bounding box center [783, 383] width 1227 height 696
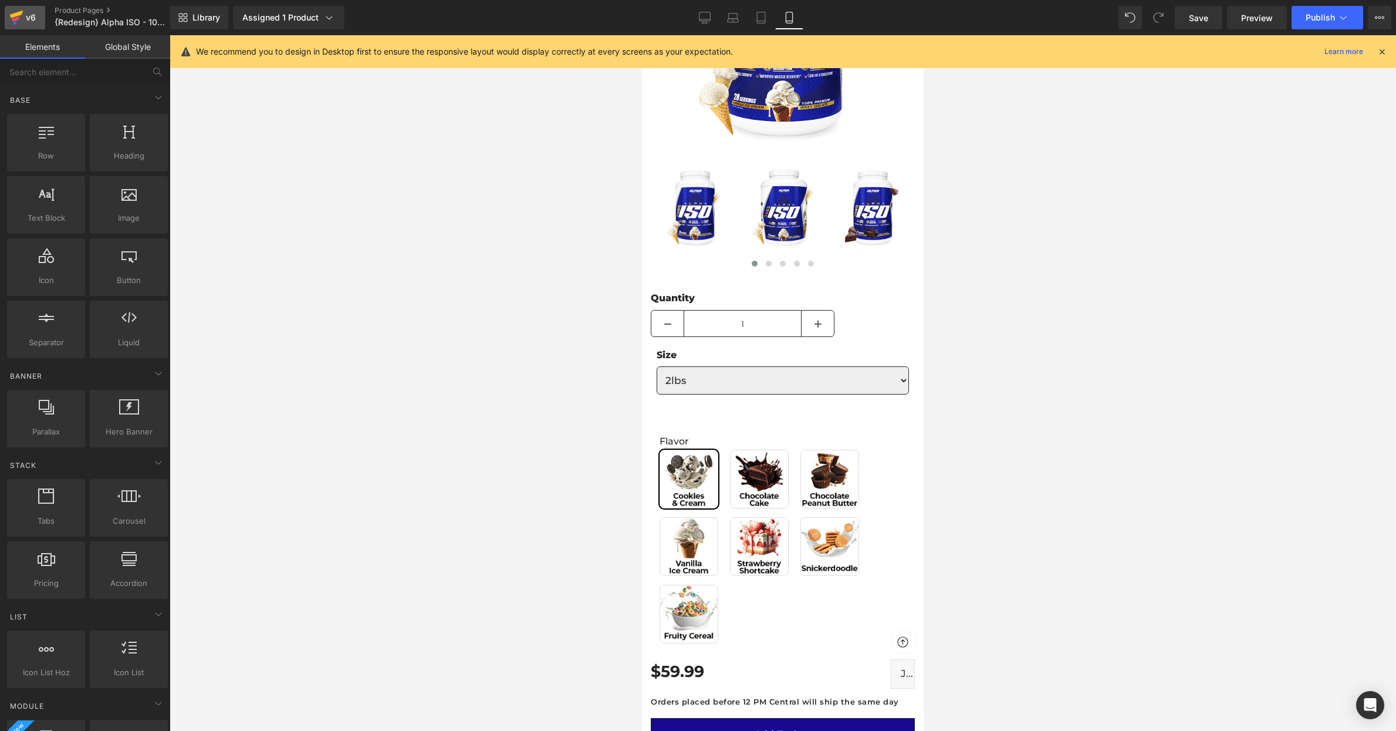
click at [26, 16] on div "v6" at bounding box center [30, 17] width 15 height 15
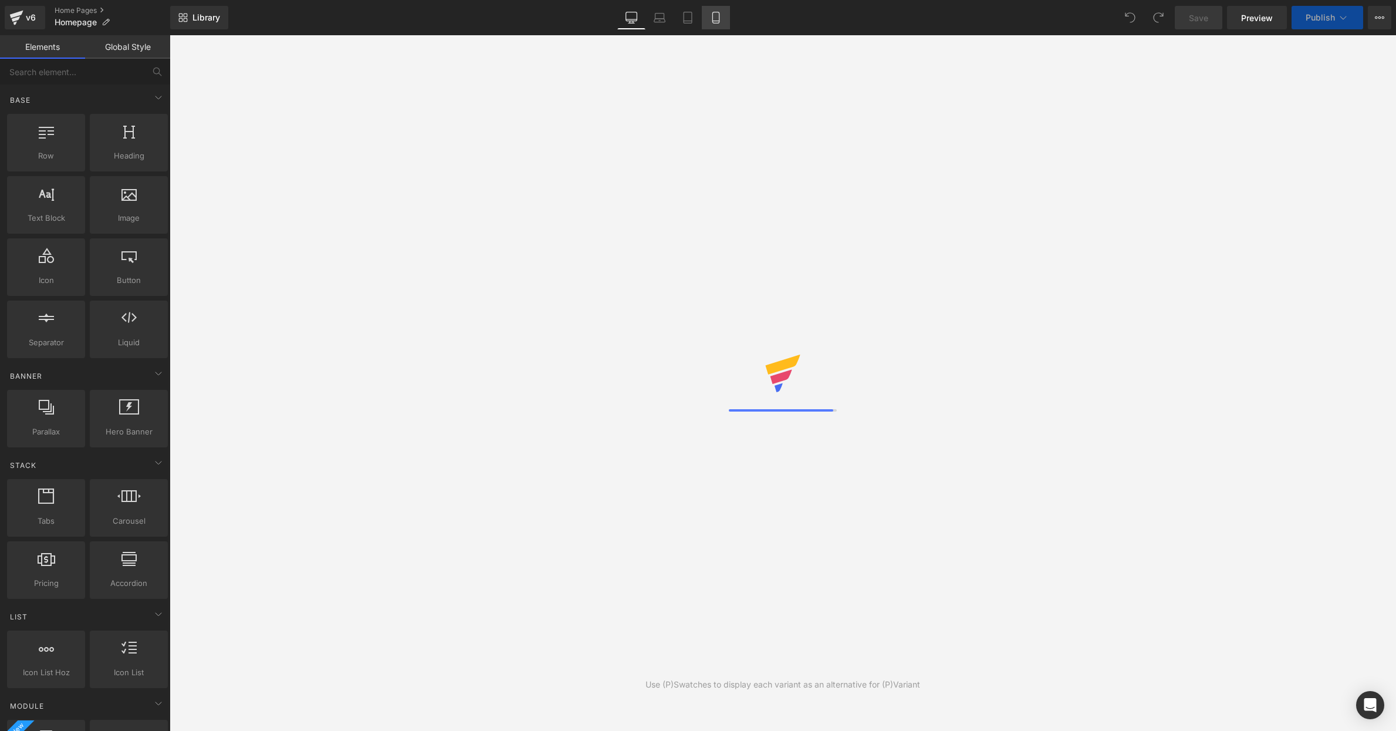
click at [714, 20] on icon at bounding box center [716, 18] width 12 height 12
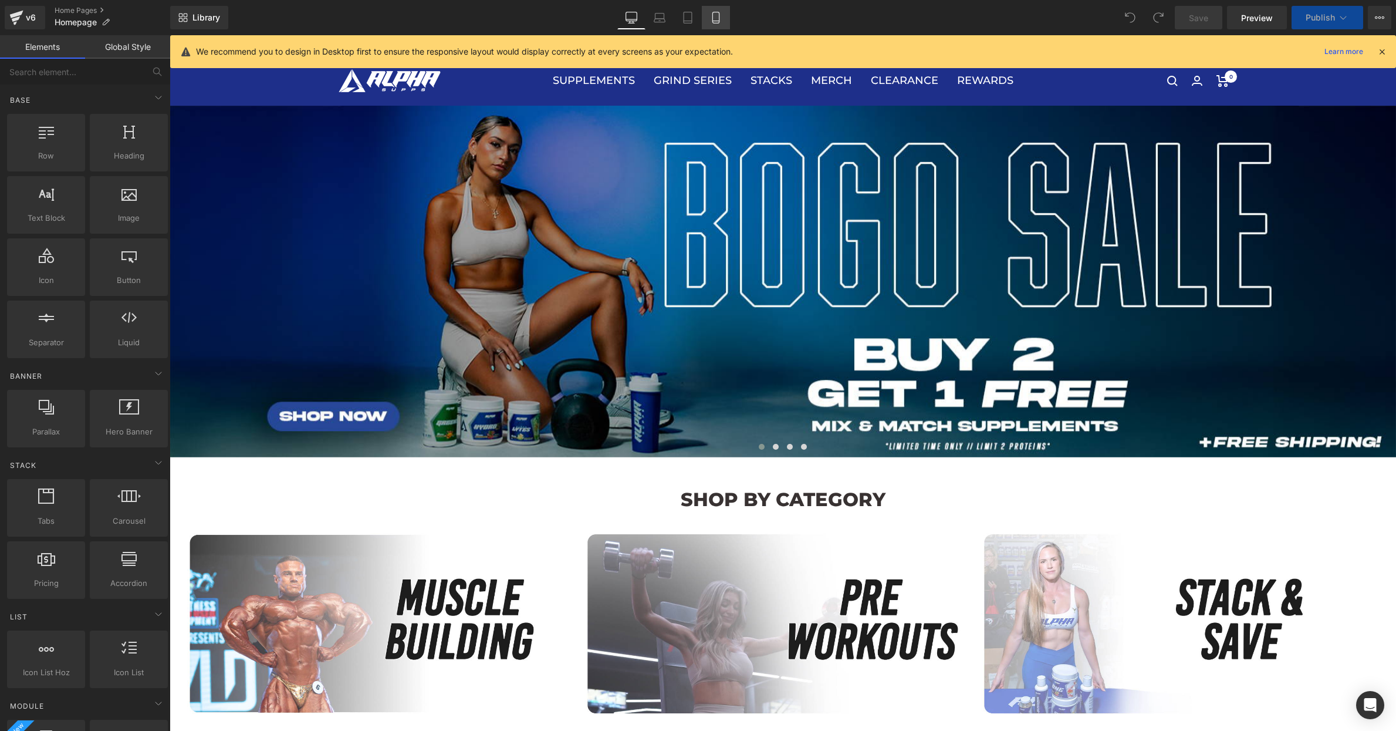
click at [717, 13] on icon at bounding box center [716, 18] width 12 height 12
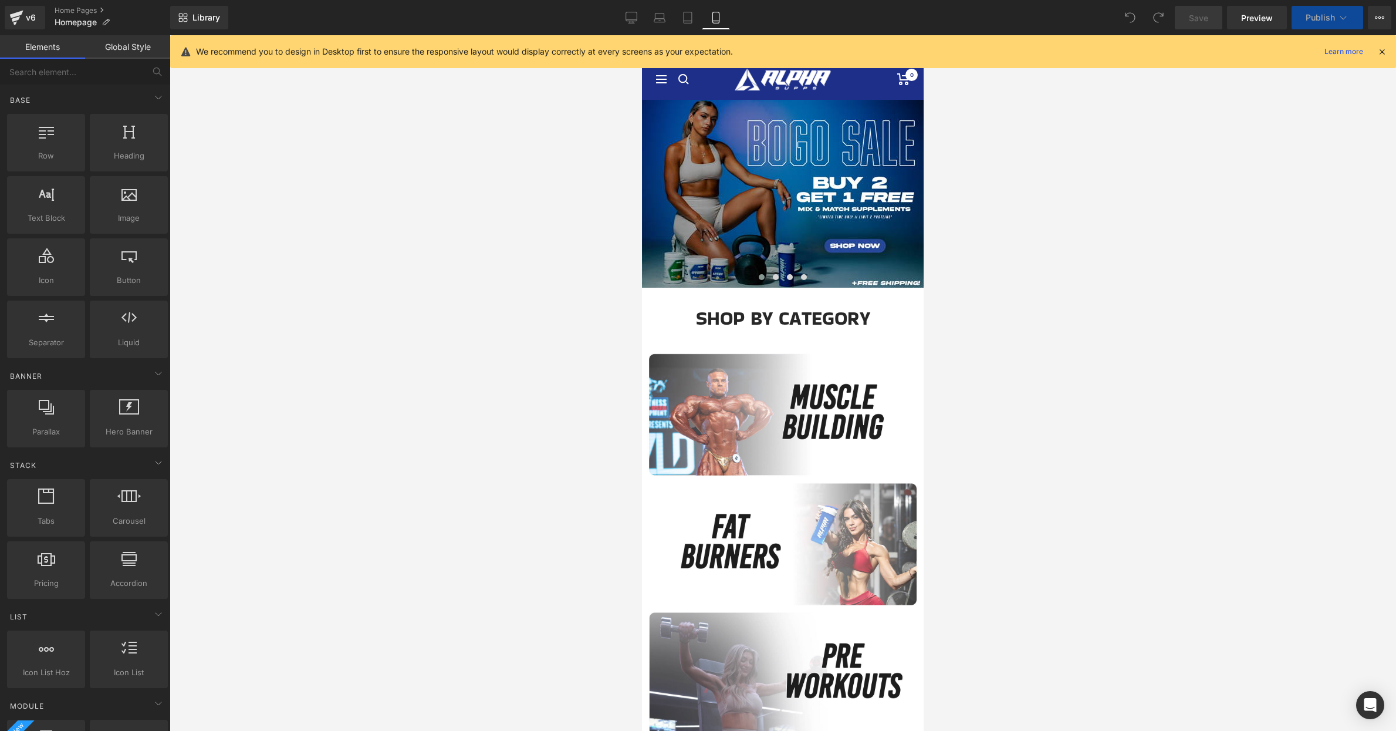
click at [1381, 50] on icon at bounding box center [1382, 51] width 11 height 11
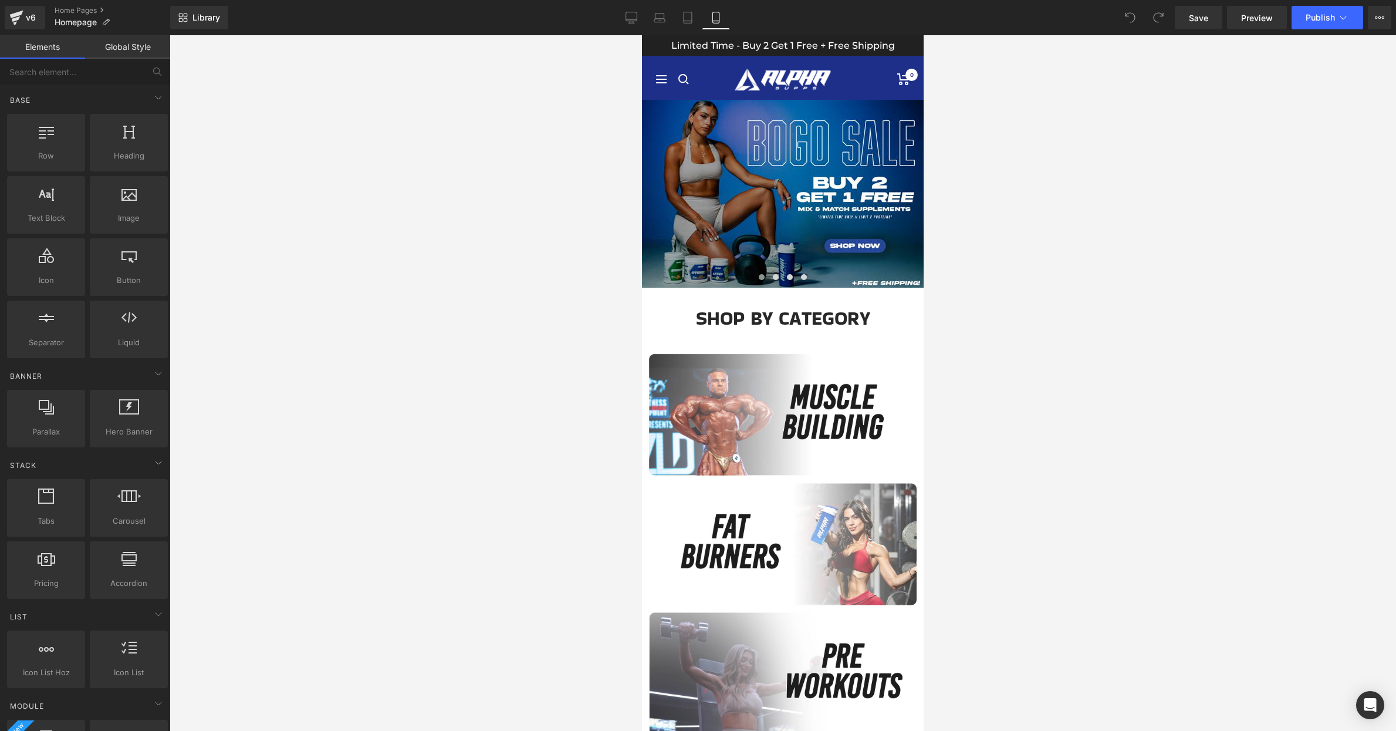
click at [829, 45] on p "Limited Time - Buy 2 Get 1 Free + Free Shipping" at bounding box center [783, 46] width 224 height 16
click at [31, 18] on div "v6" at bounding box center [30, 17] width 15 height 15
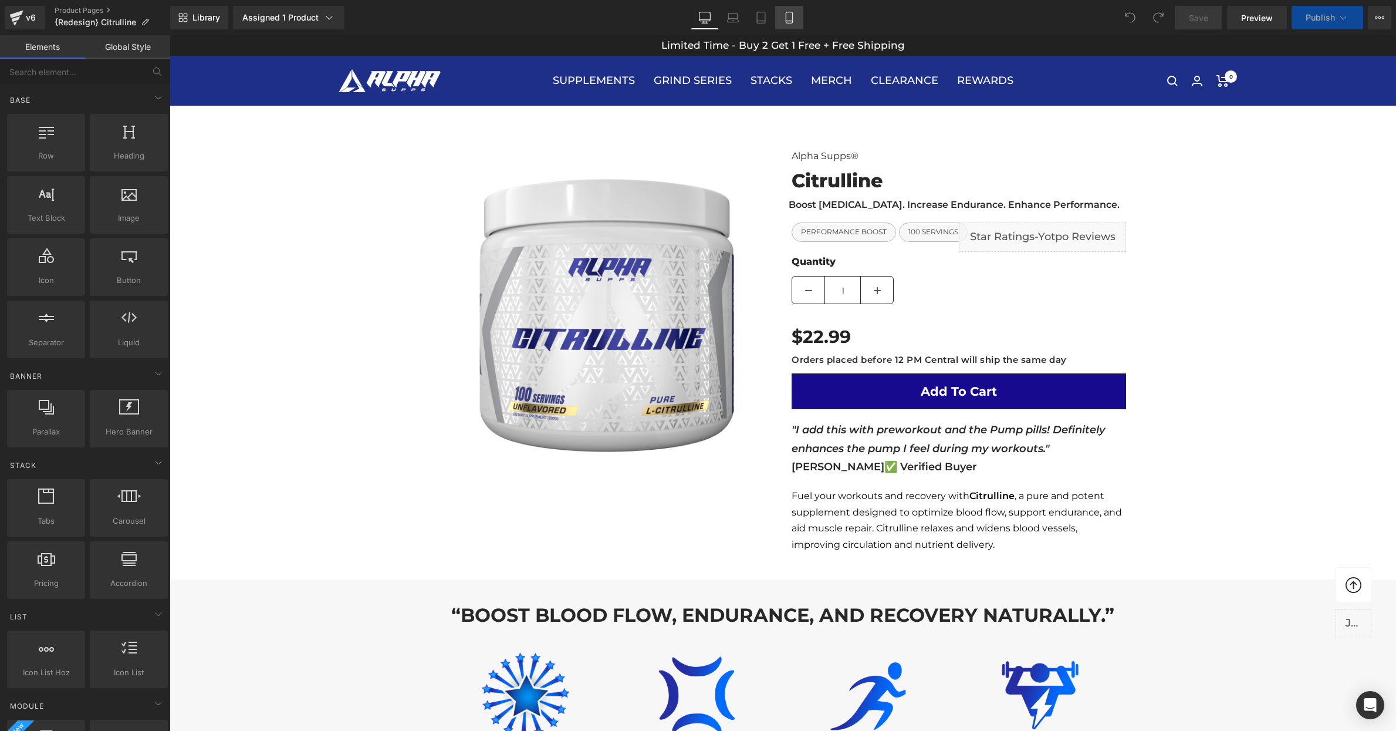
click at [787, 19] on icon at bounding box center [790, 18] width 12 height 12
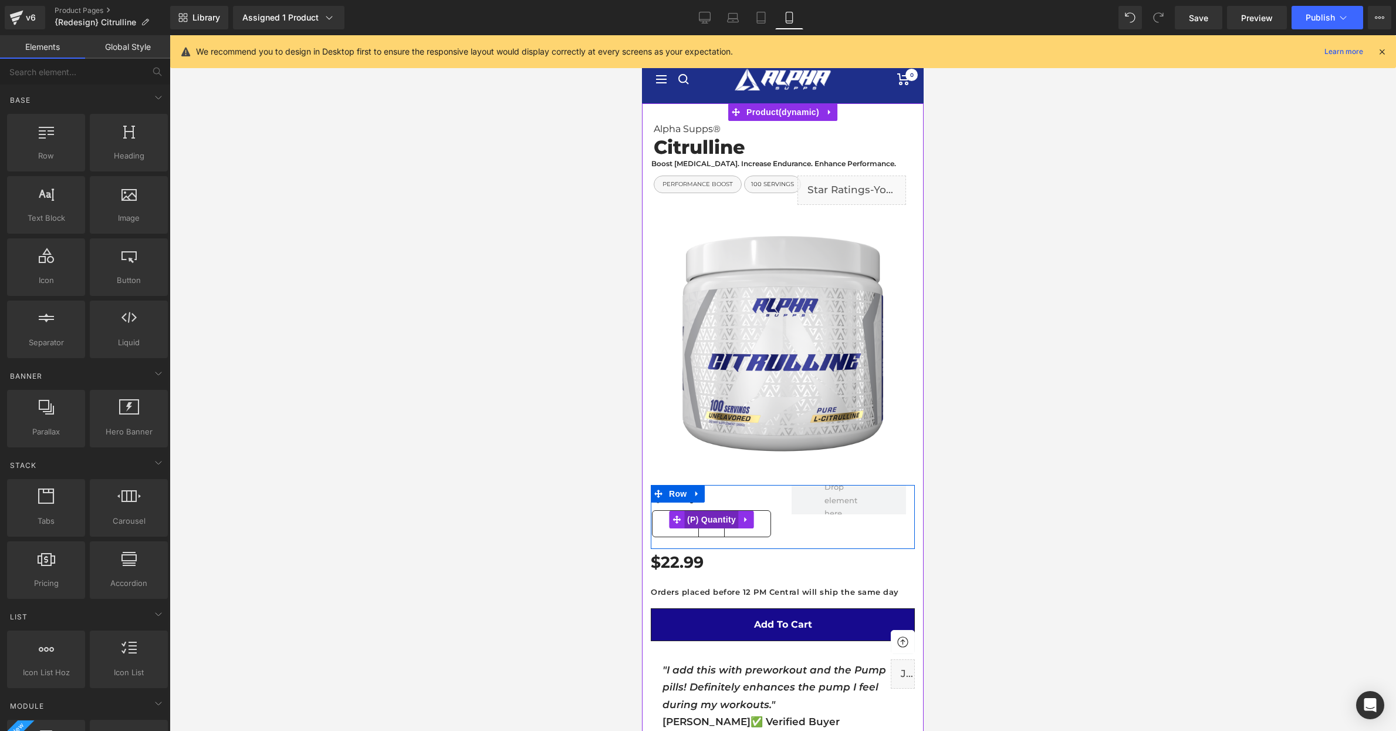
click at [708, 518] on span "(P) Quantity" at bounding box center [711, 520] width 55 height 18
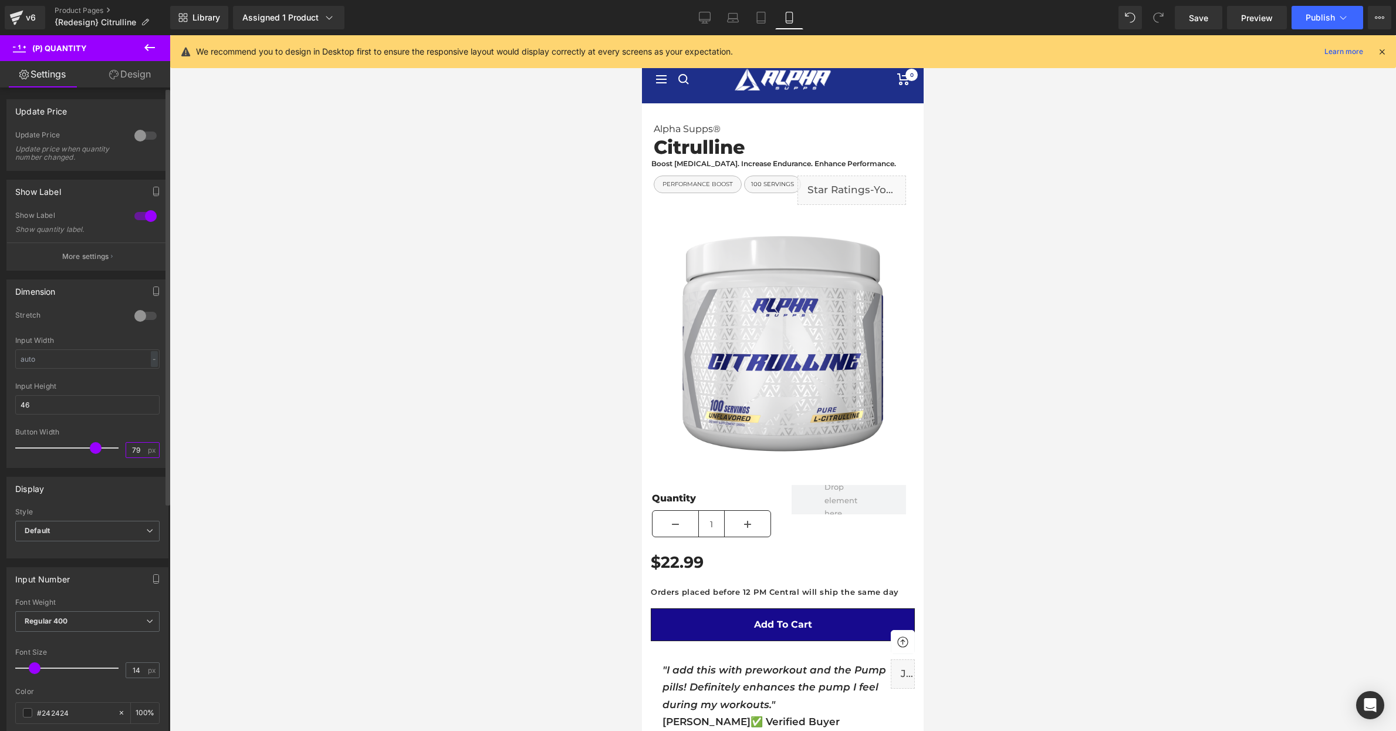
click at [134, 447] on input "79" at bounding box center [136, 450] width 21 height 15
type input "40"
click at [467, 442] on div at bounding box center [783, 383] width 1227 height 696
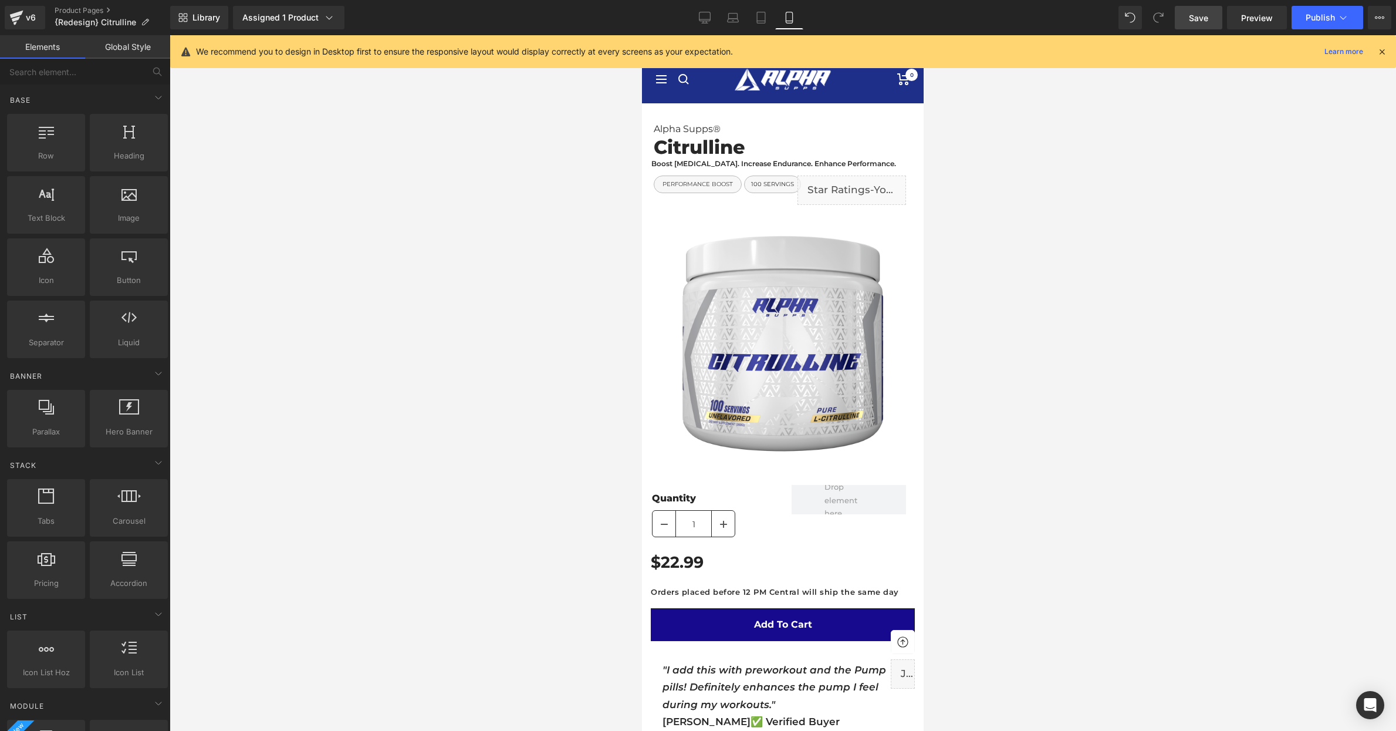
click at [1200, 21] on span "Save" at bounding box center [1198, 18] width 19 height 12
click at [1315, 13] on span "Publish" at bounding box center [1320, 17] width 29 height 9
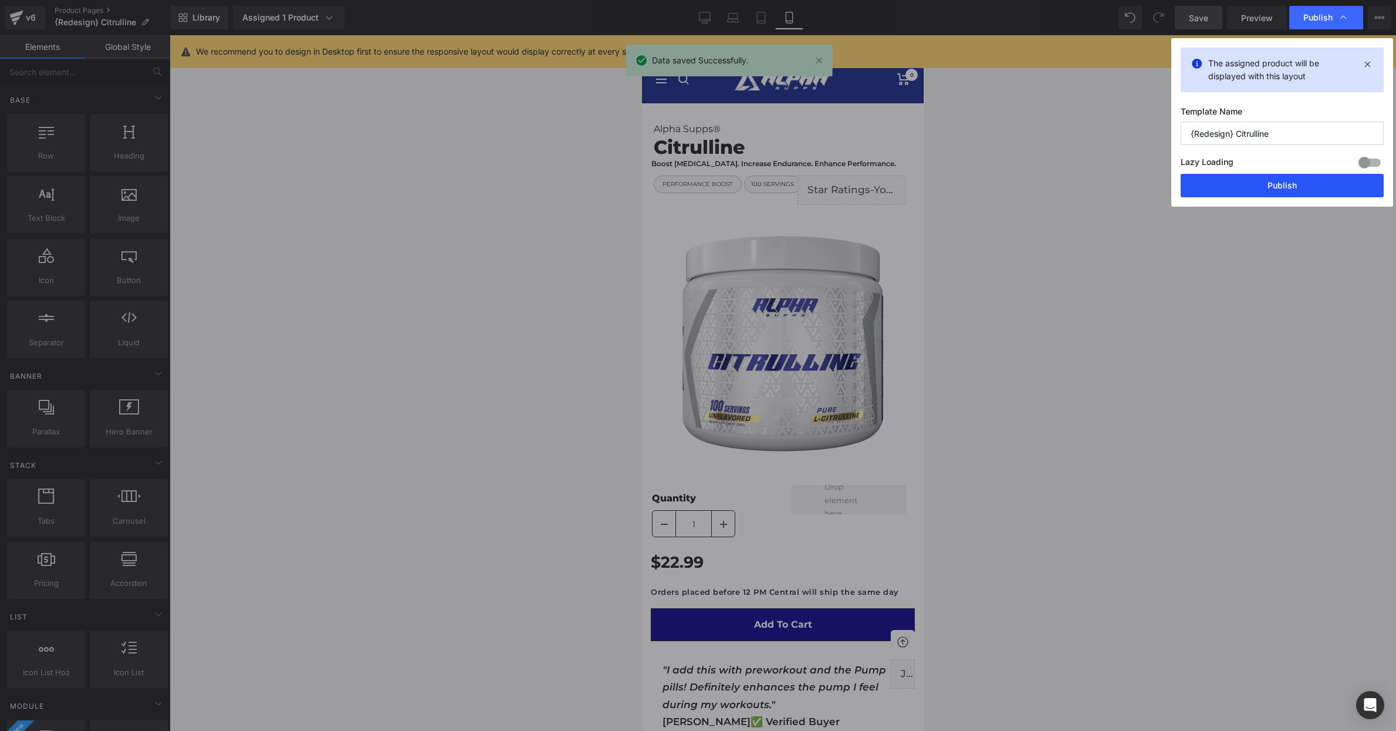
click at [1263, 179] on button "Publish" at bounding box center [1282, 185] width 203 height 23
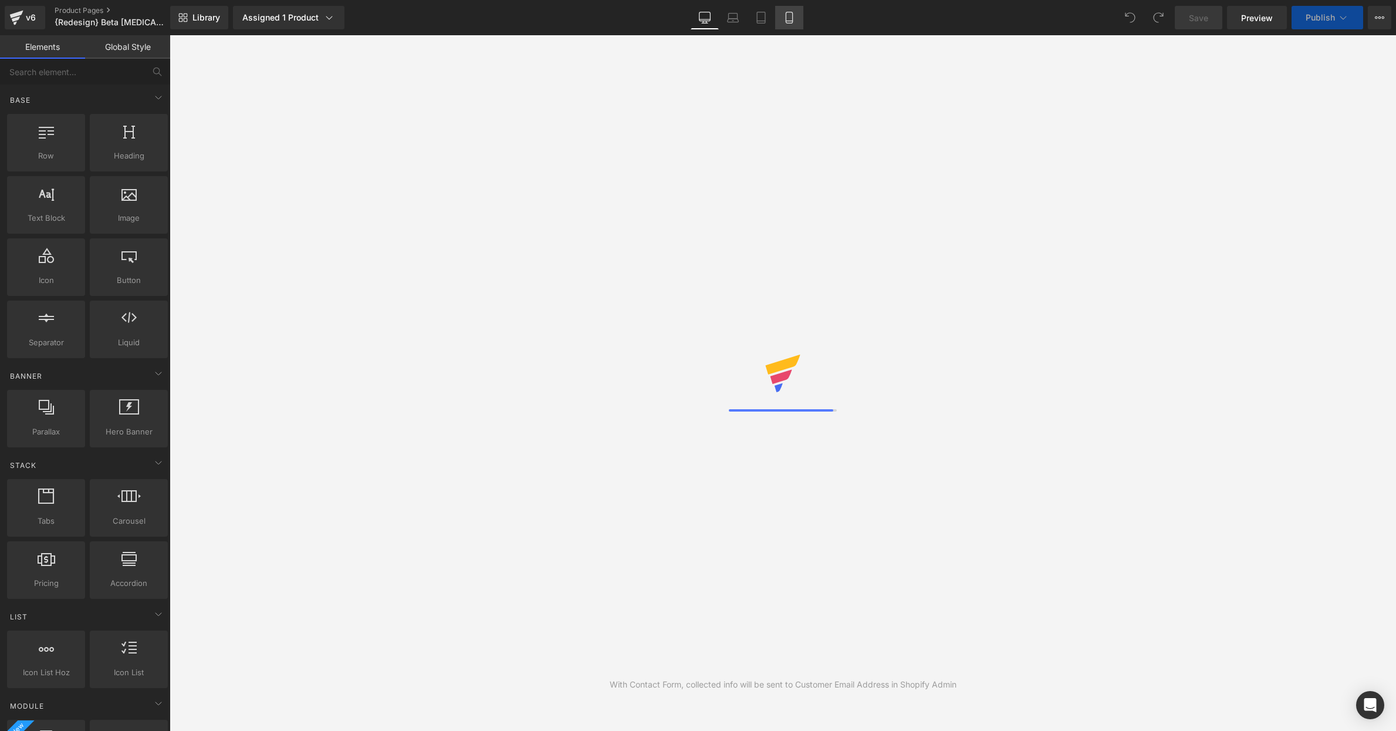
click at [790, 19] on icon at bounding box center [790, 18] width 12 height 12
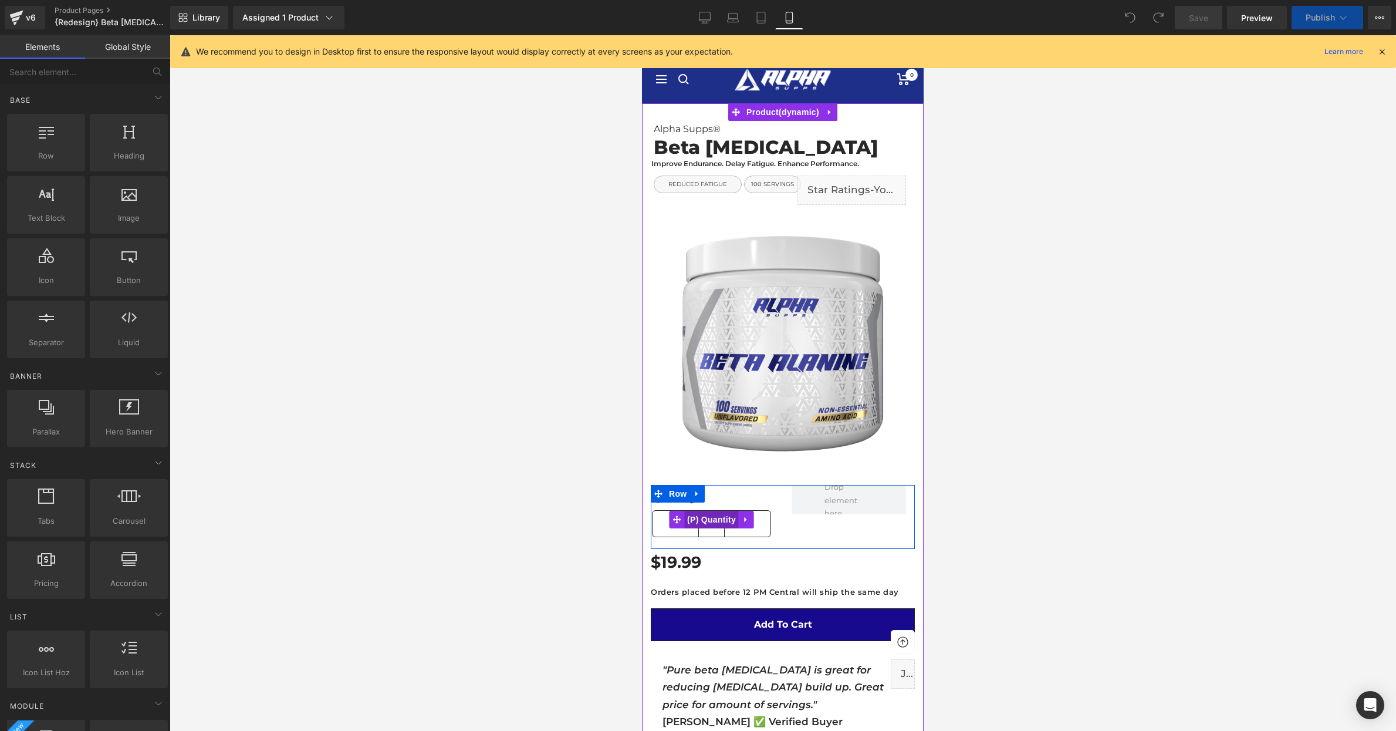
click at [713, 517] on span "(P) Quantity" at bounding box center [711, 520] width 55 height 18
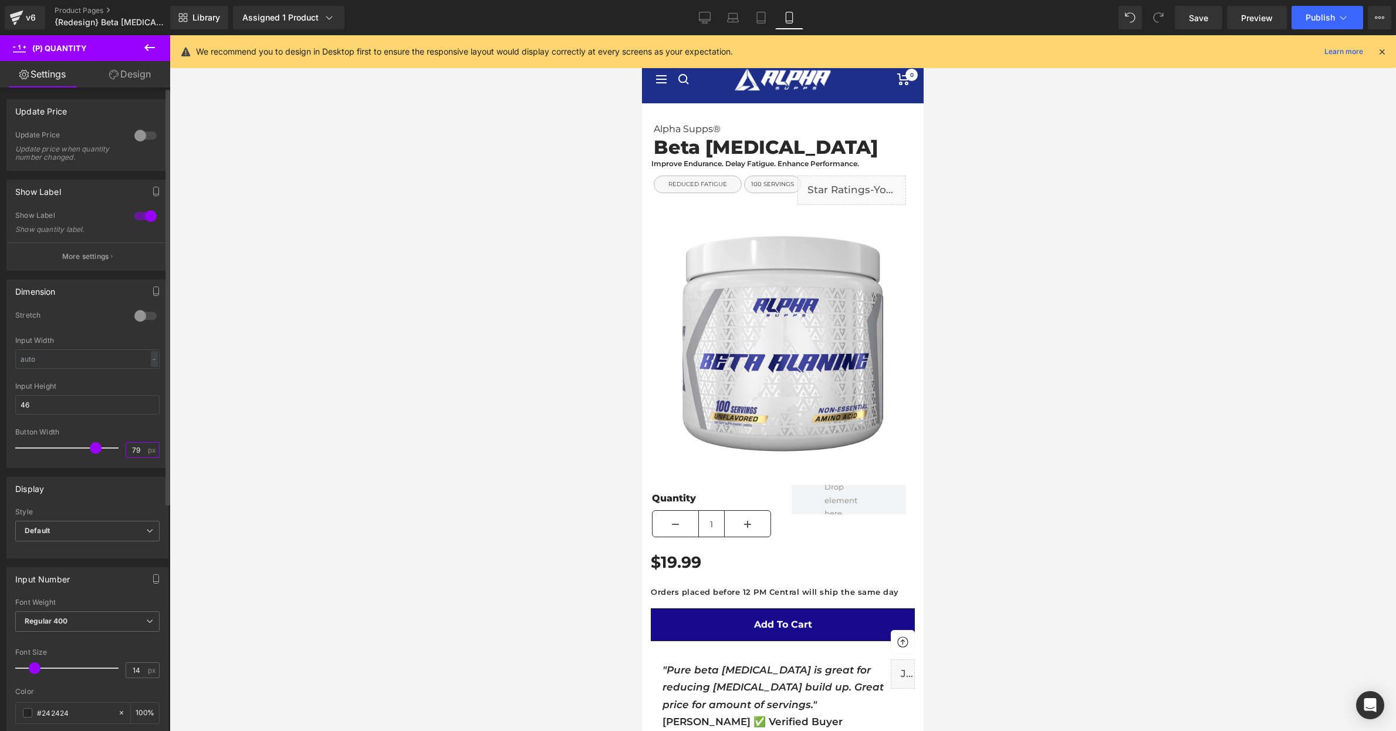
click at [134, 446] on input "79" at bounding box center [136, 450] width 21 height 15
type input "40"
click at [430, 465] on div at bounding box center [783, 383] width 1227 height 696
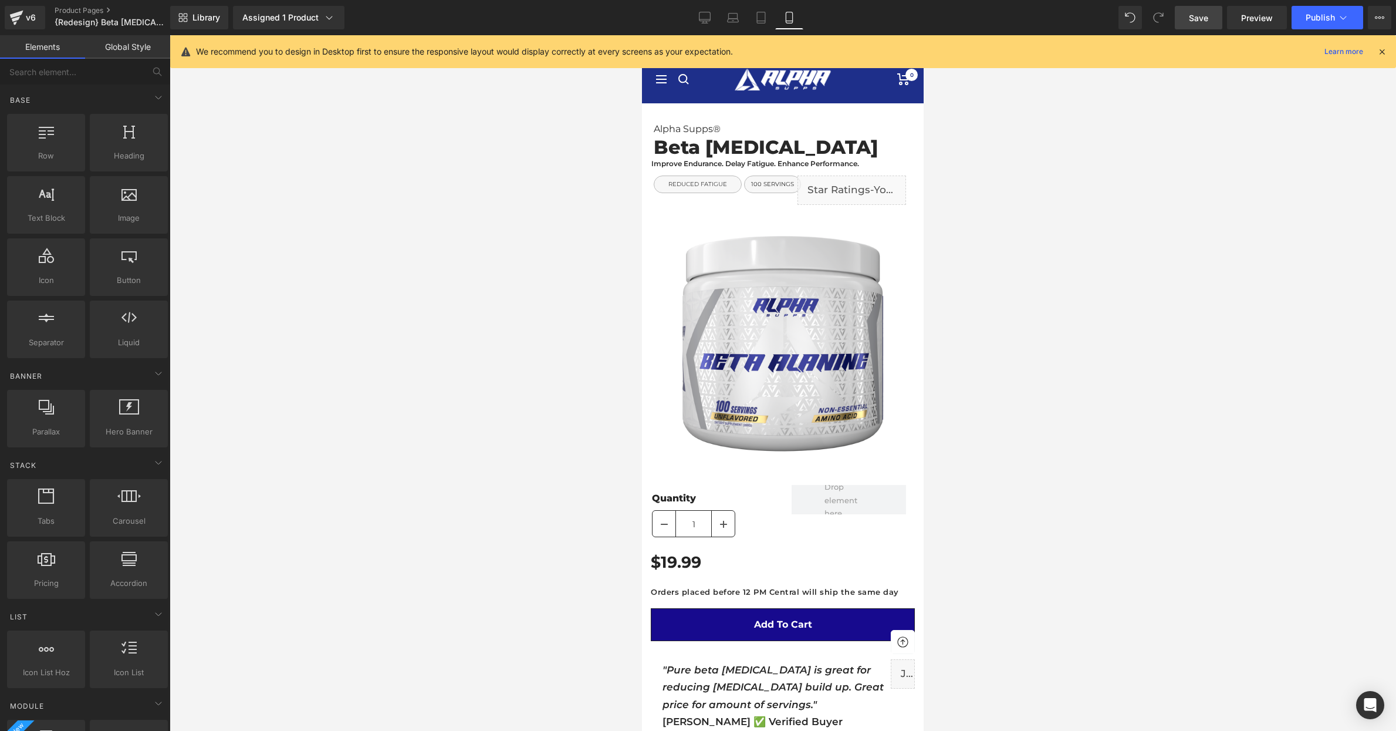
click at [1207, 23] on span "Save" at bounding box center [1198, 18] width 19 height 12
click at [1322, 22] on span "Publish" at bounding box center [1320, 17] width 29 height 9
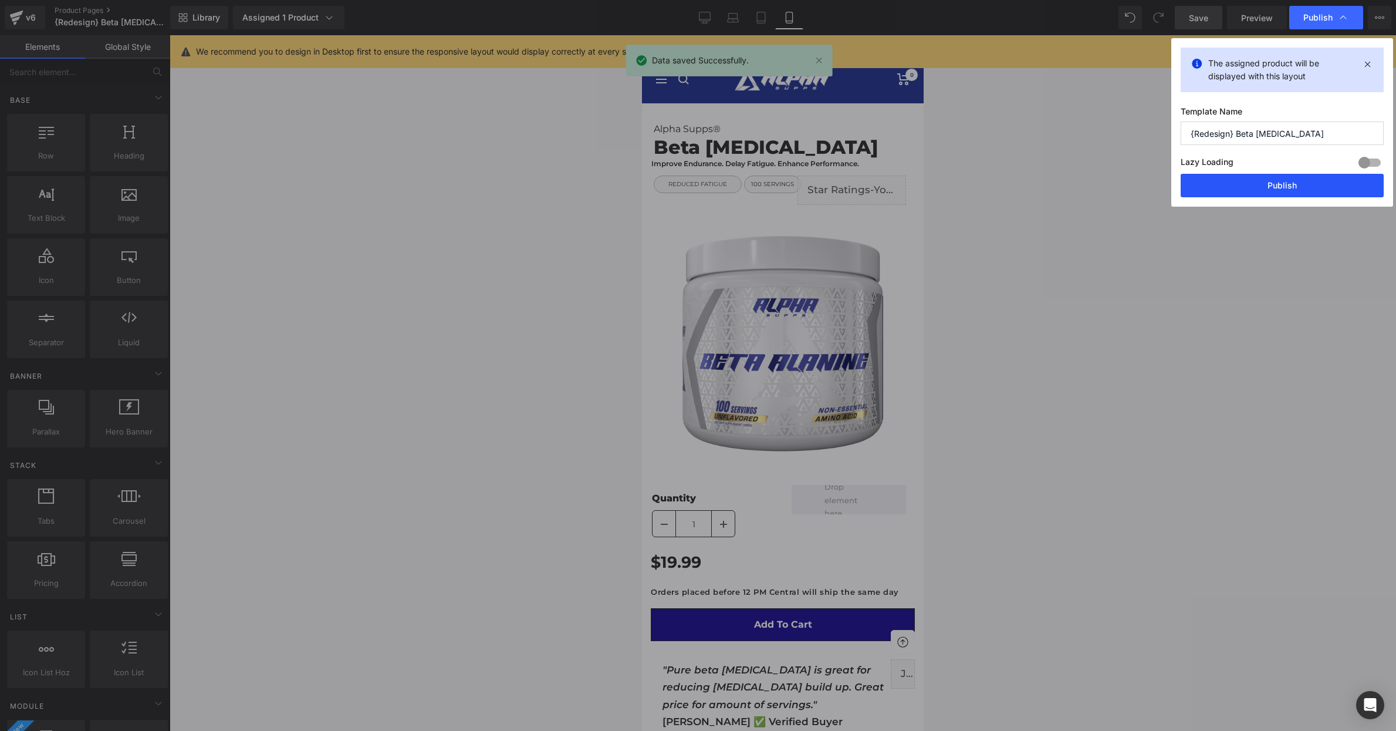
click at [1241, 187] on button "Publish" at bounding box center [1282, 185] width 203 height 23
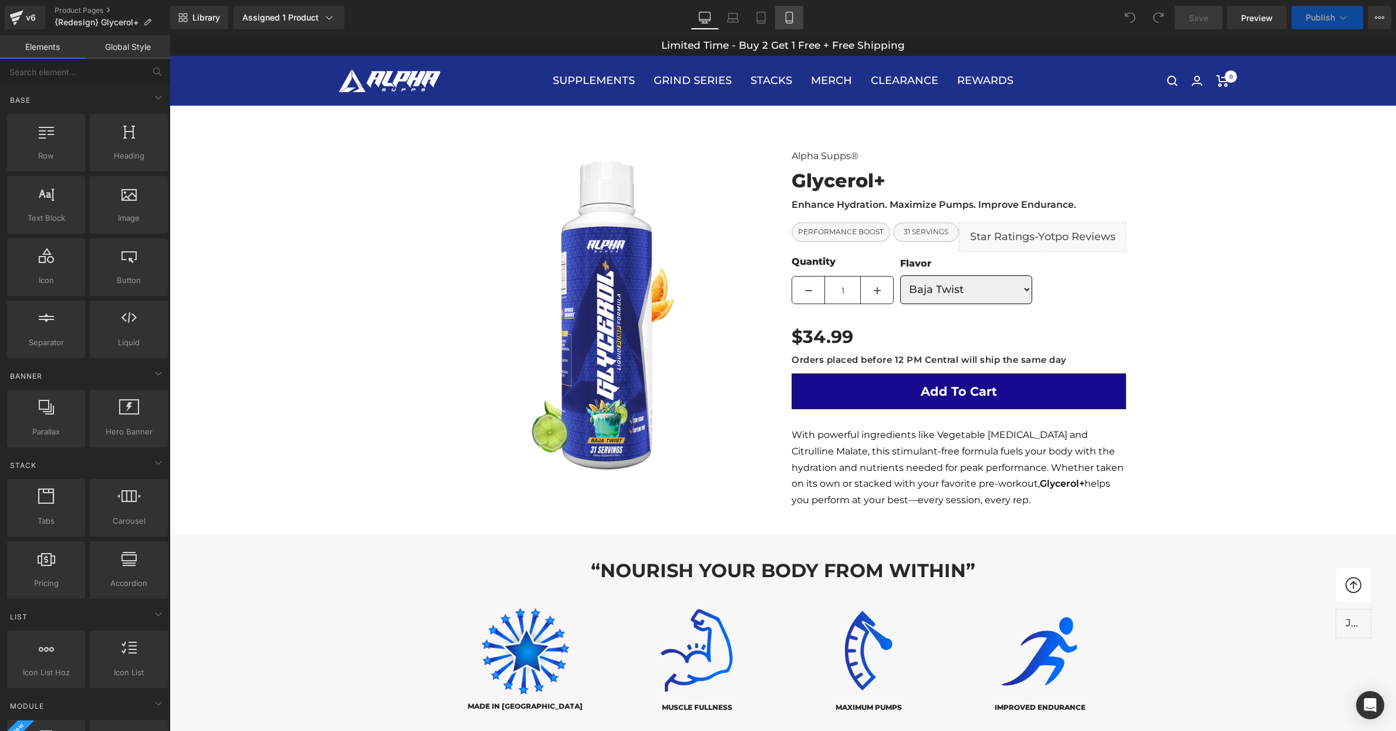
click at [789, 20] on icon at bounding box center [790, 18] width 12 height 12
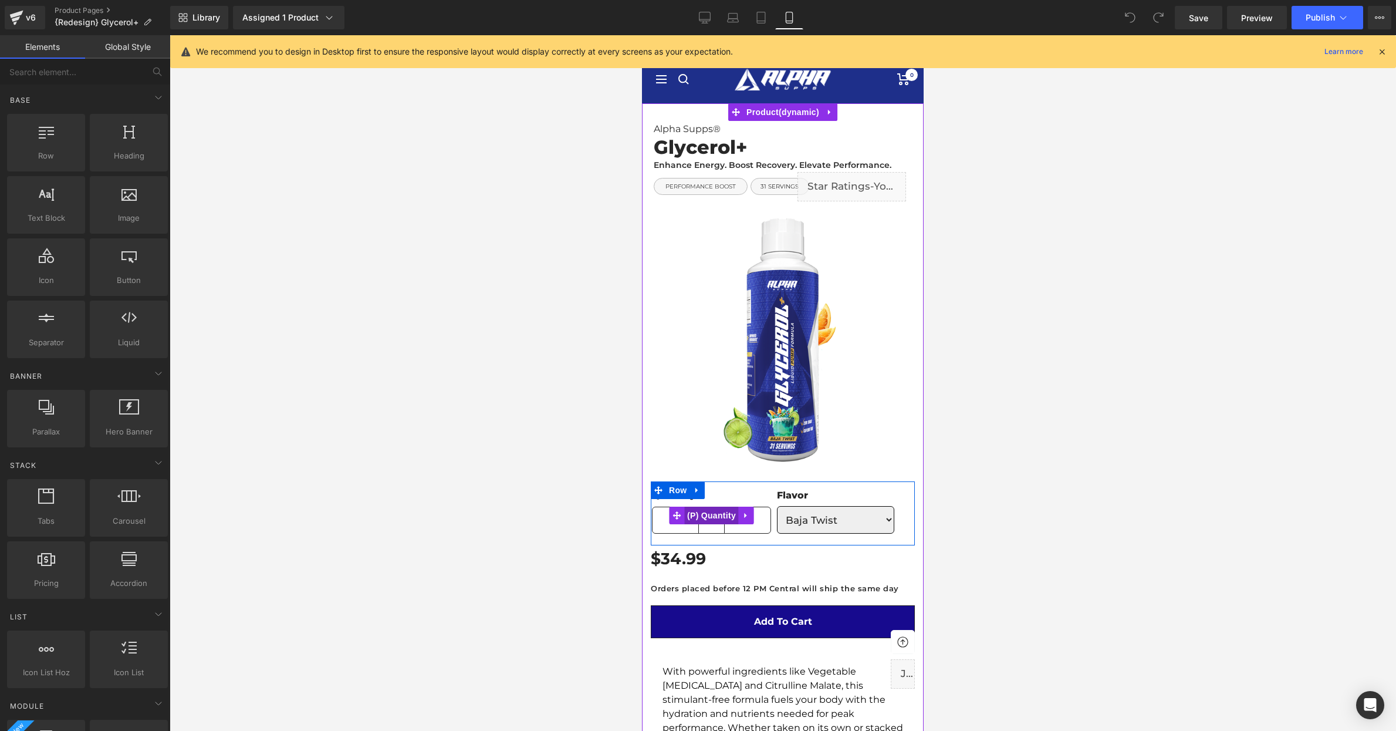
click at [715, 521] on span "(P) Quantity" at bounding box center [711, 516] width 55 height 18
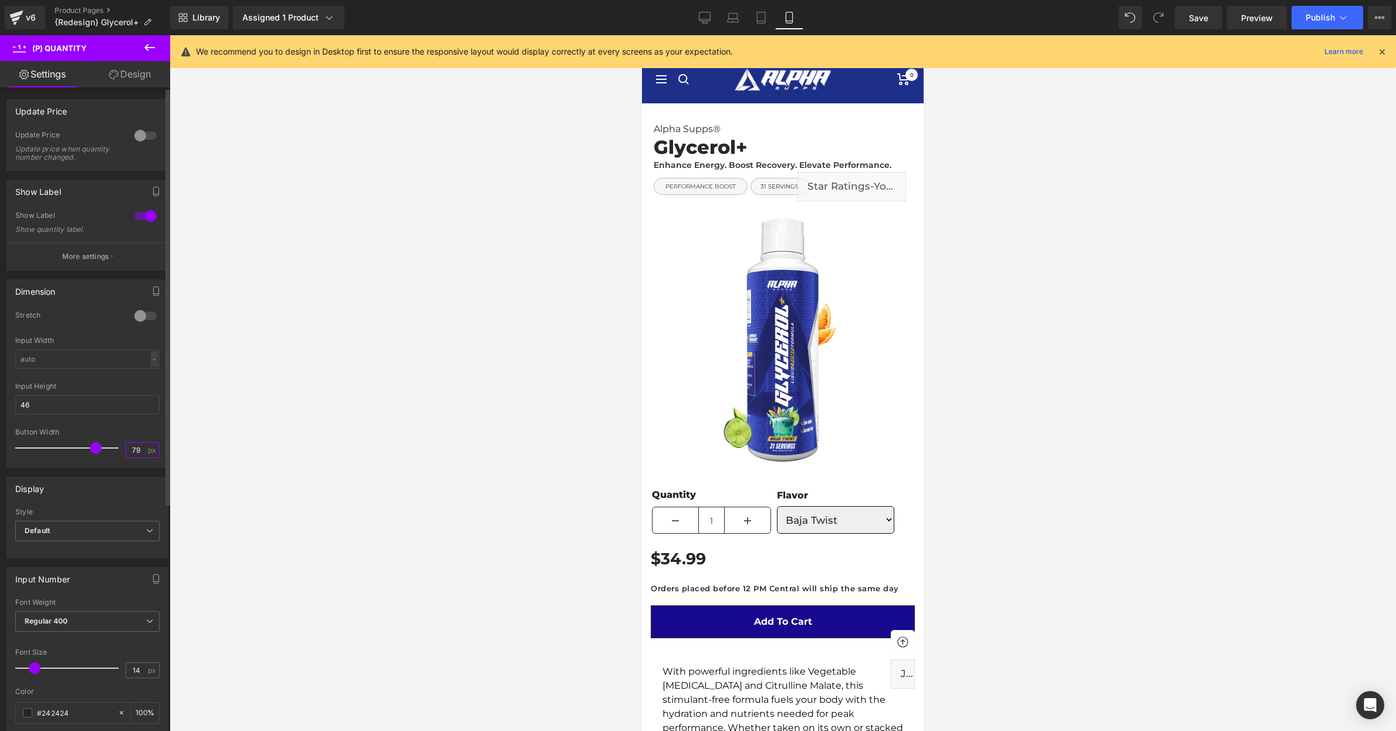
click at [126, 443] on input "79" at bounding box center [136, 450] width 21 height 15
type input "40"
click at [342, 407] on div at bounding box center [783, 383] width 1227 height 696
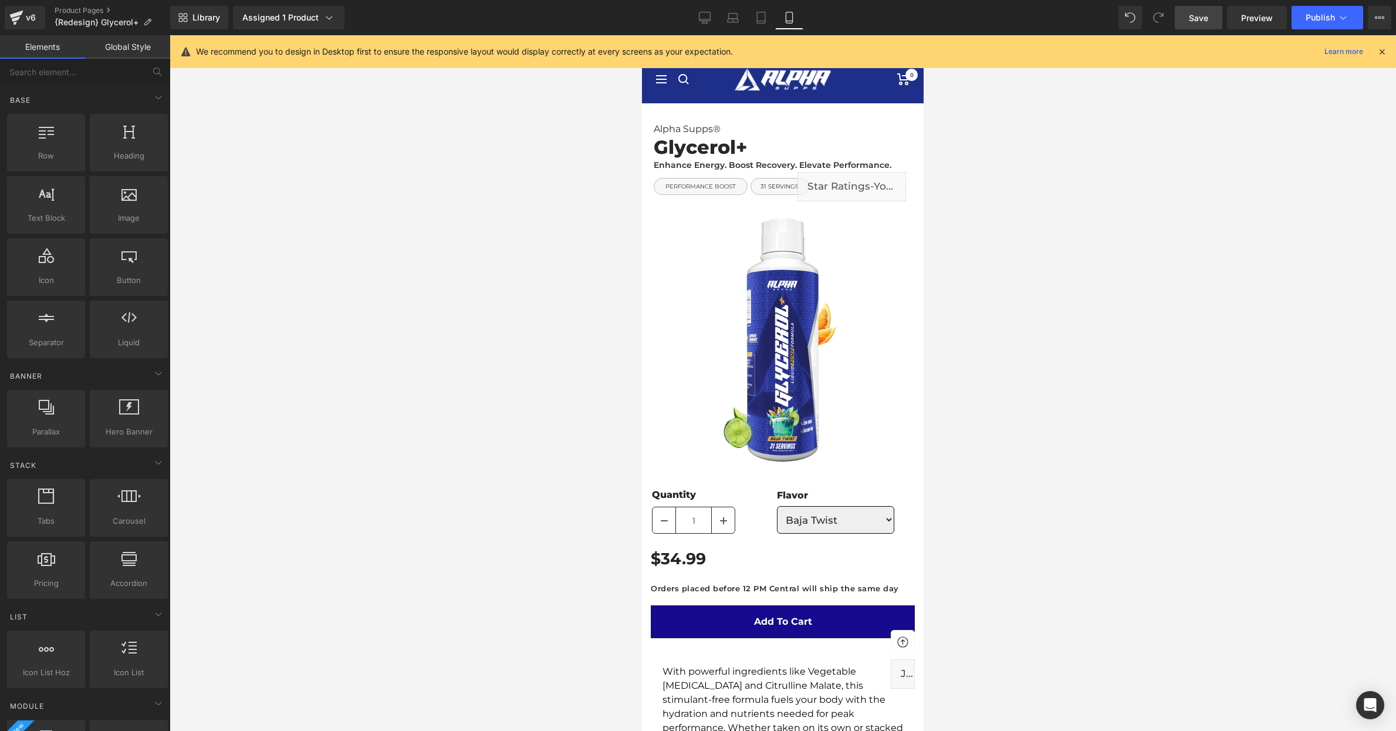
click at [1209, 20] on span "Save" at bounding box center [1198, 18] width 19 height 12
click at [1312, 20] on span "Publish" at bounding box center [1320, 17] width 29 height 9
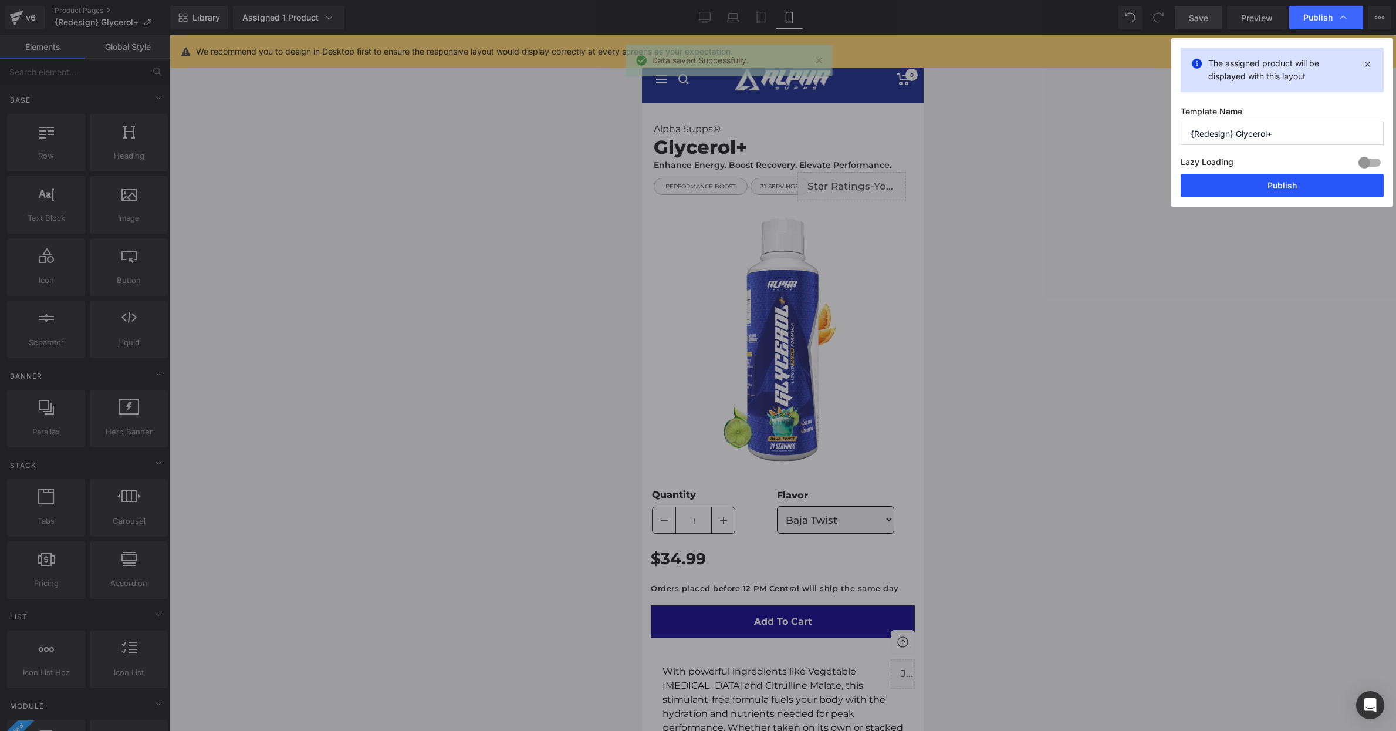
click at [1272, 179] on button "Publish" at bounding box center [1282, 185] width 203 height 23
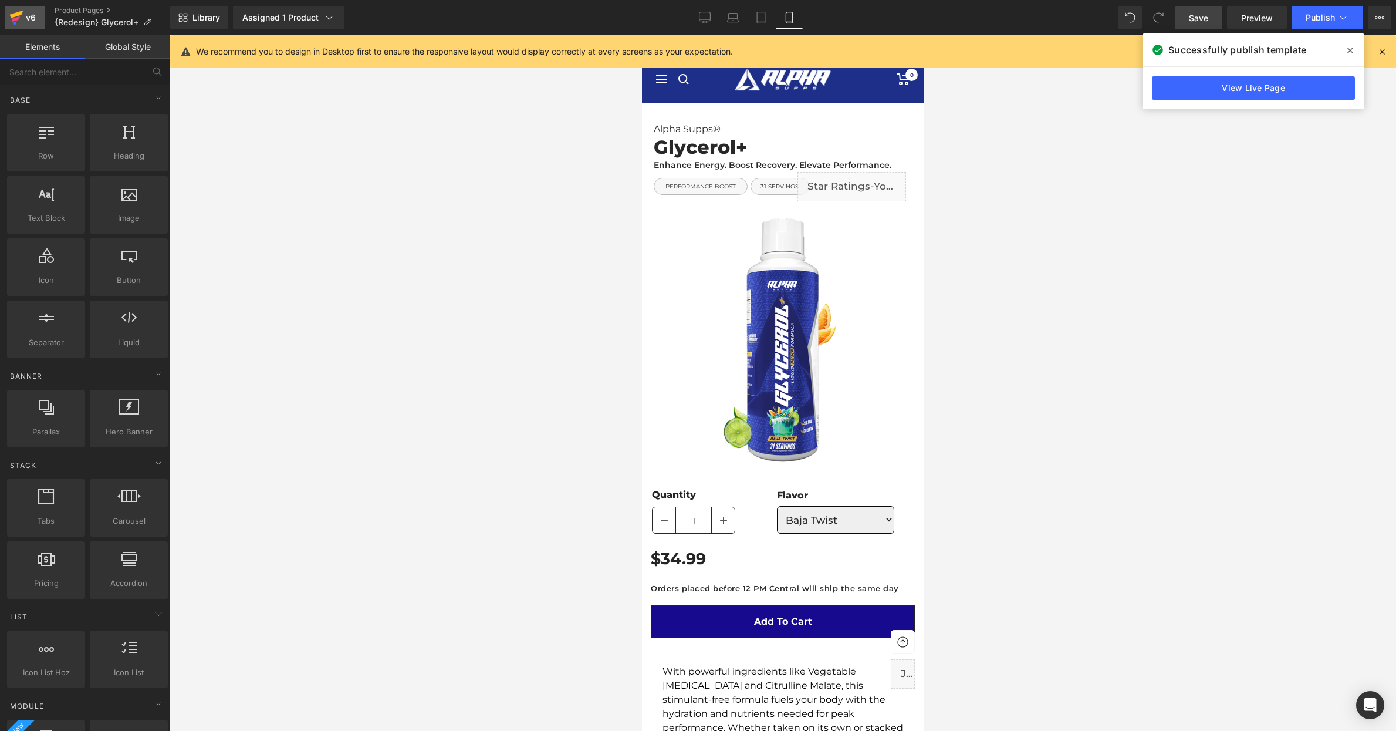
click at [14, 19] on icon at bounding box center [16, 18] width 8 height 5
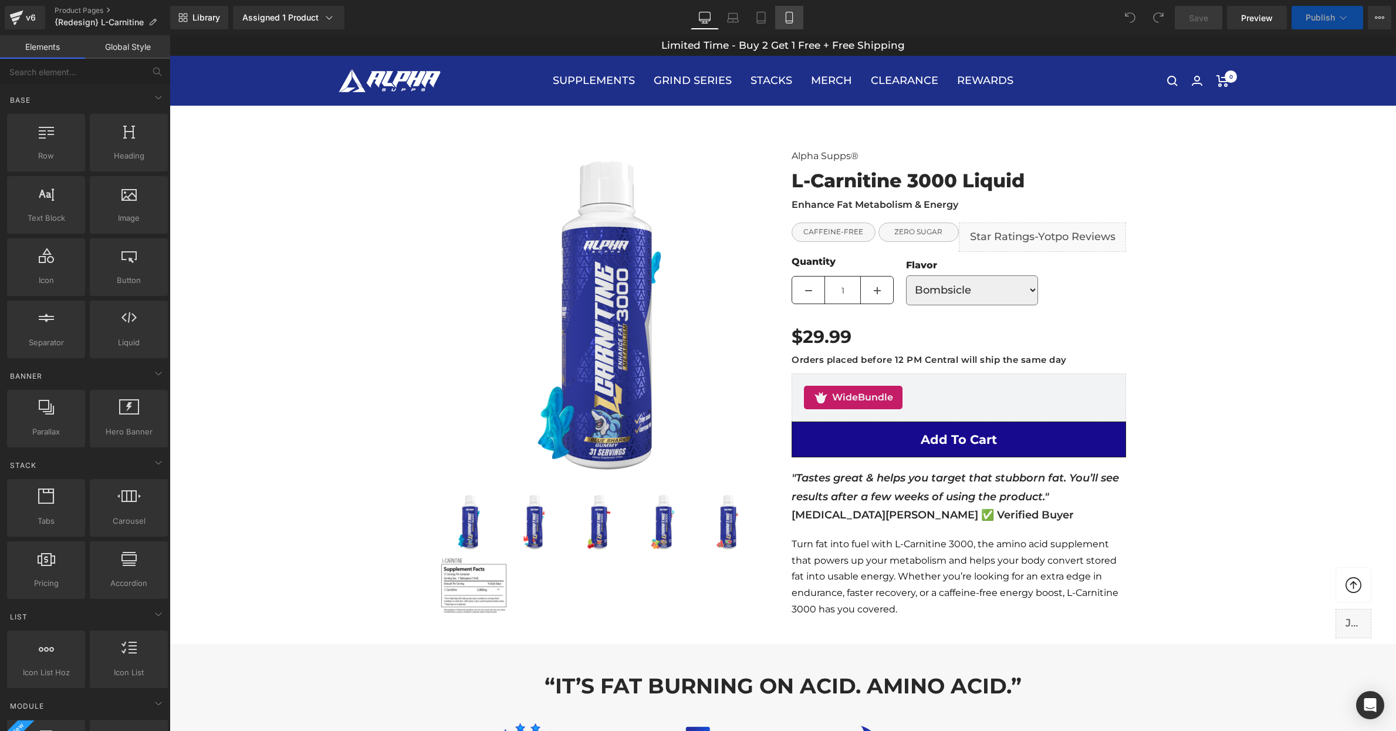
click at [789, 21] on icon at bounding box center [790, 18] width 12 height 12
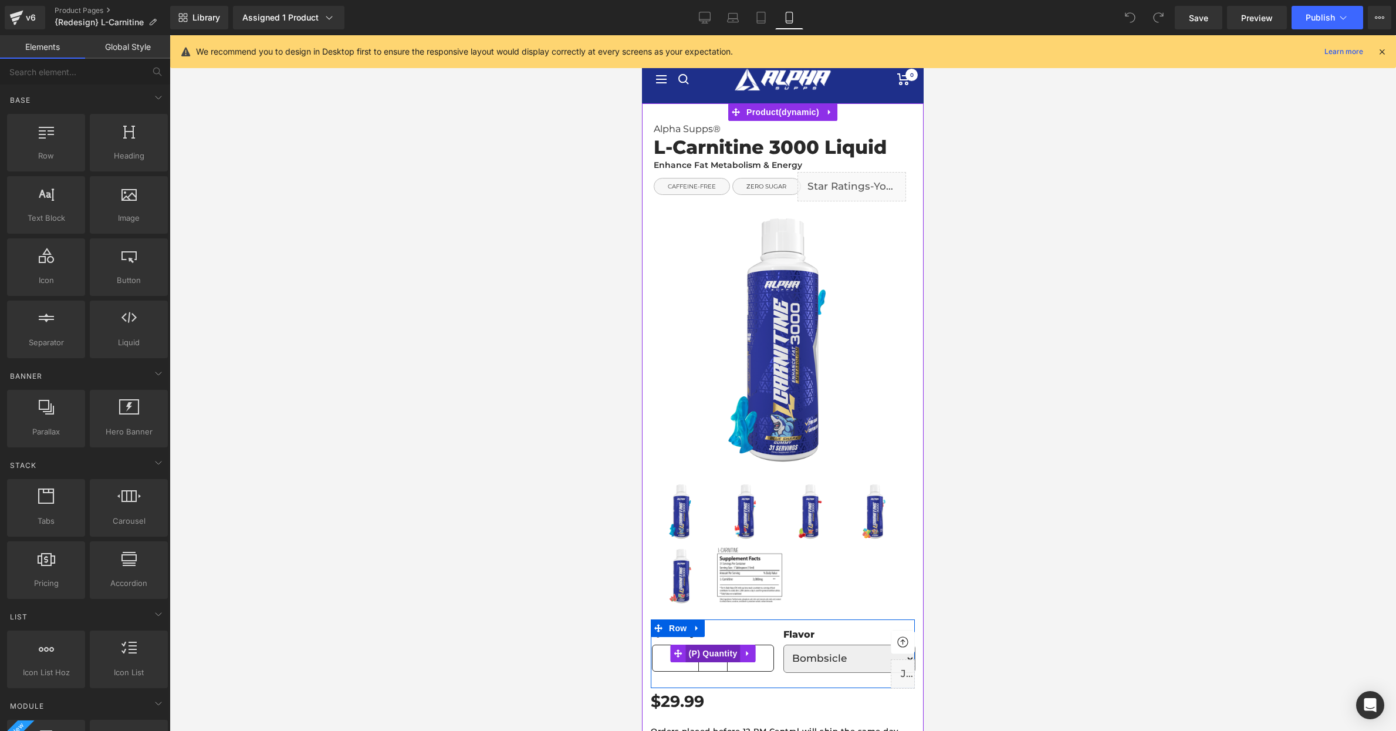
click at [713, 660] on span "(P) Quantity" at bounding box center [713, 653] width 55 height 18
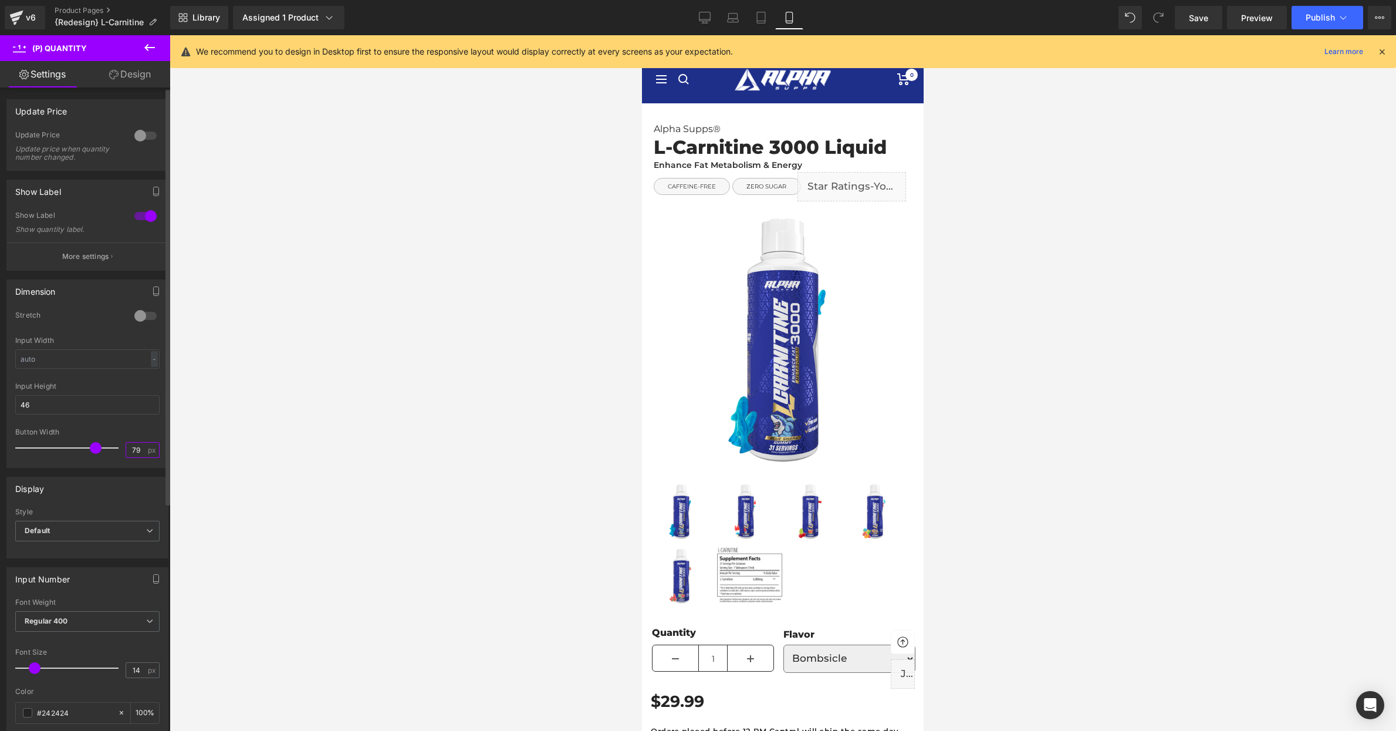
click at [135, 451] on input "79" at bounding box center [136, 450] width 21 height 15
type input "7"
type input "40"
click at [497, 476] on div at bounding box center [783, 383] width 1227 height 696
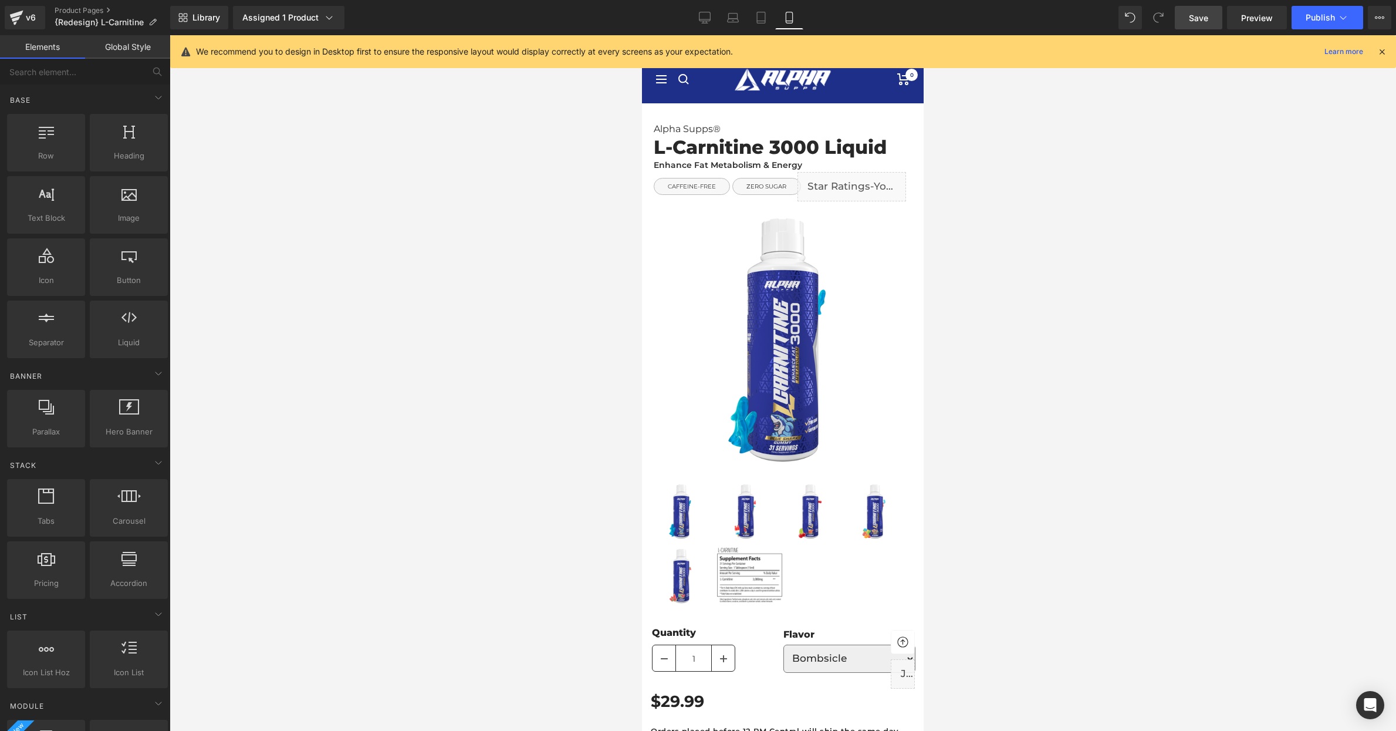
click at [1196, 19] on span "Save" at bounding box center [1198, 18] width 19 height 12
click at [1317, 11] on button "Publish" at bounding box center [1328, 17] width 72 height 23
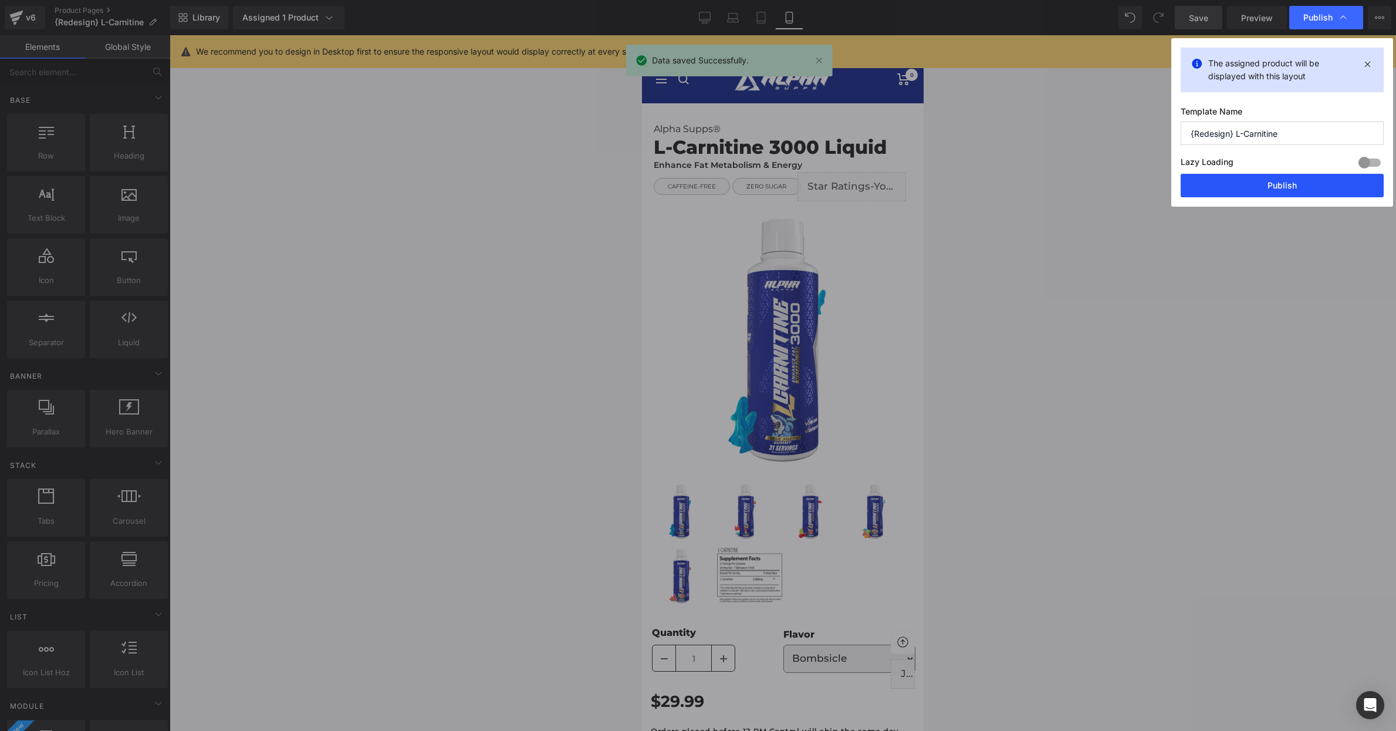
click at [1297, 182] on button "Publish" at bounding box center [1282, 185] width 203 height 23
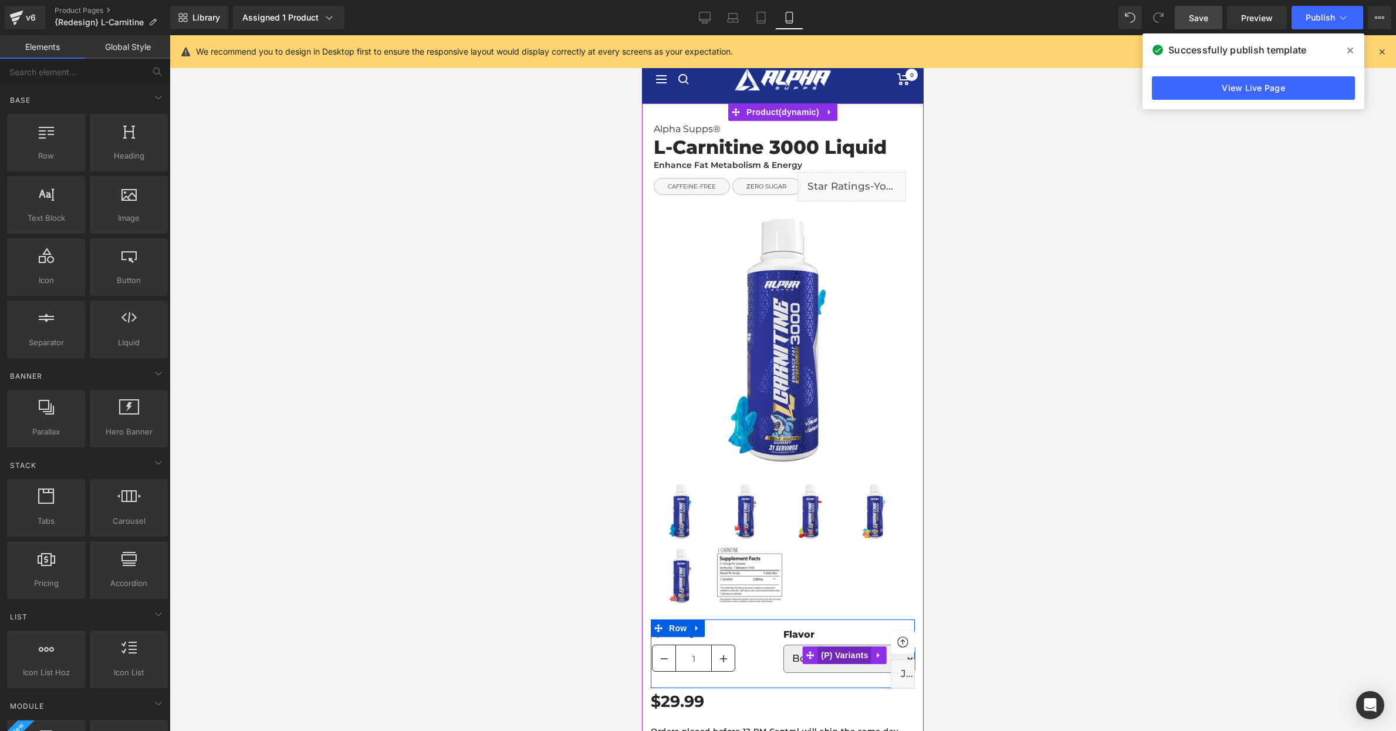
click at [832, 653] on span "(P) Variants" at bounding box center [844, 655] width 53 height 18
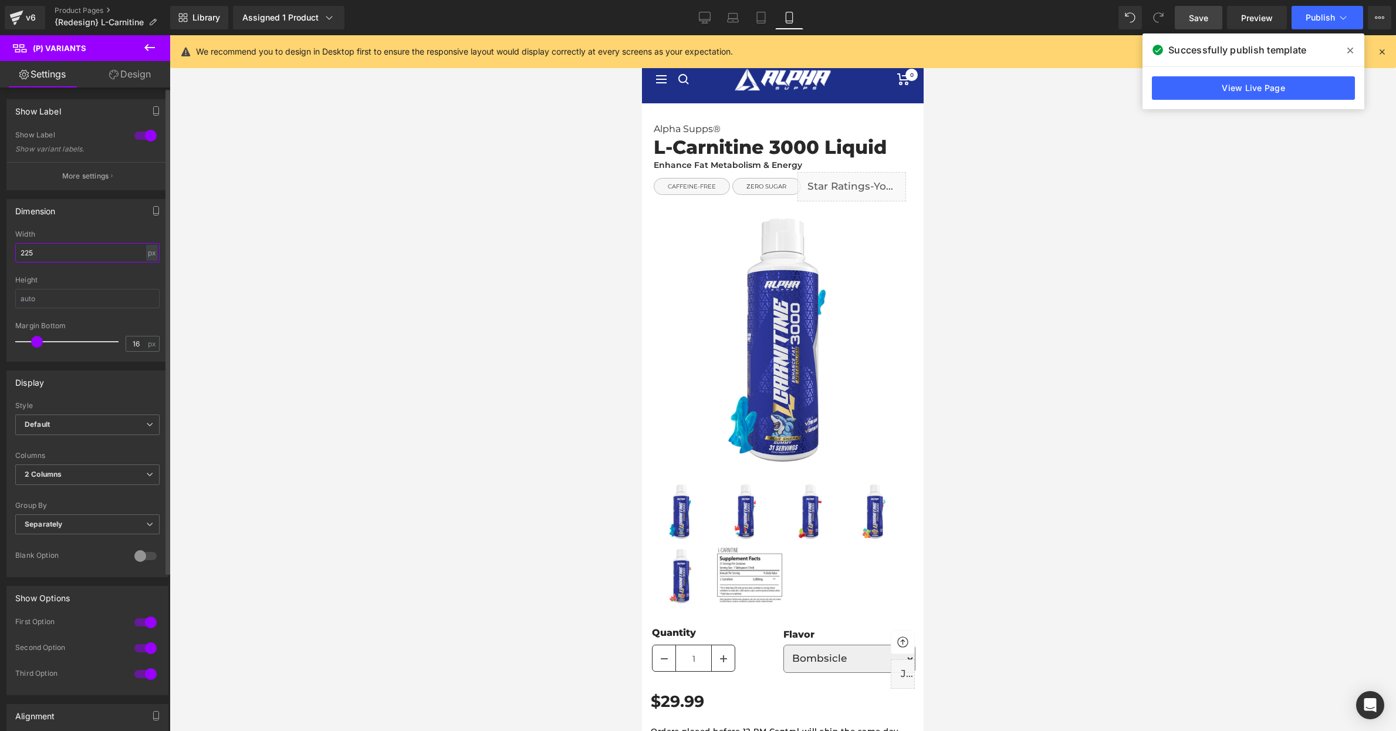
click at [54, 250] on input "225" at bounding box center [87, 252] width 144 height 19
type input "200"
click at [498, 372] on div at bounding box center [783, 383] width 1227 height 696
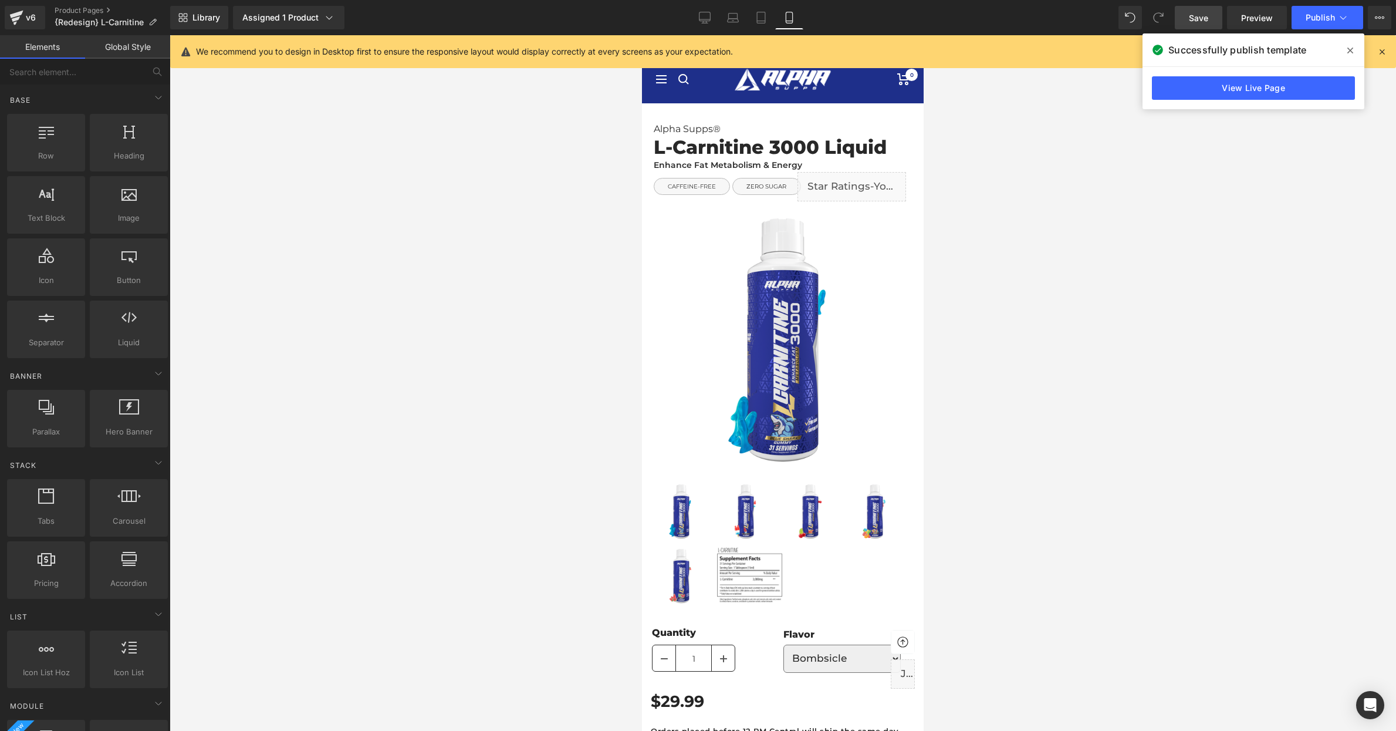
click at [1196, 28] on link "Save" at bounding box center [1199, 17] width 48 height 23
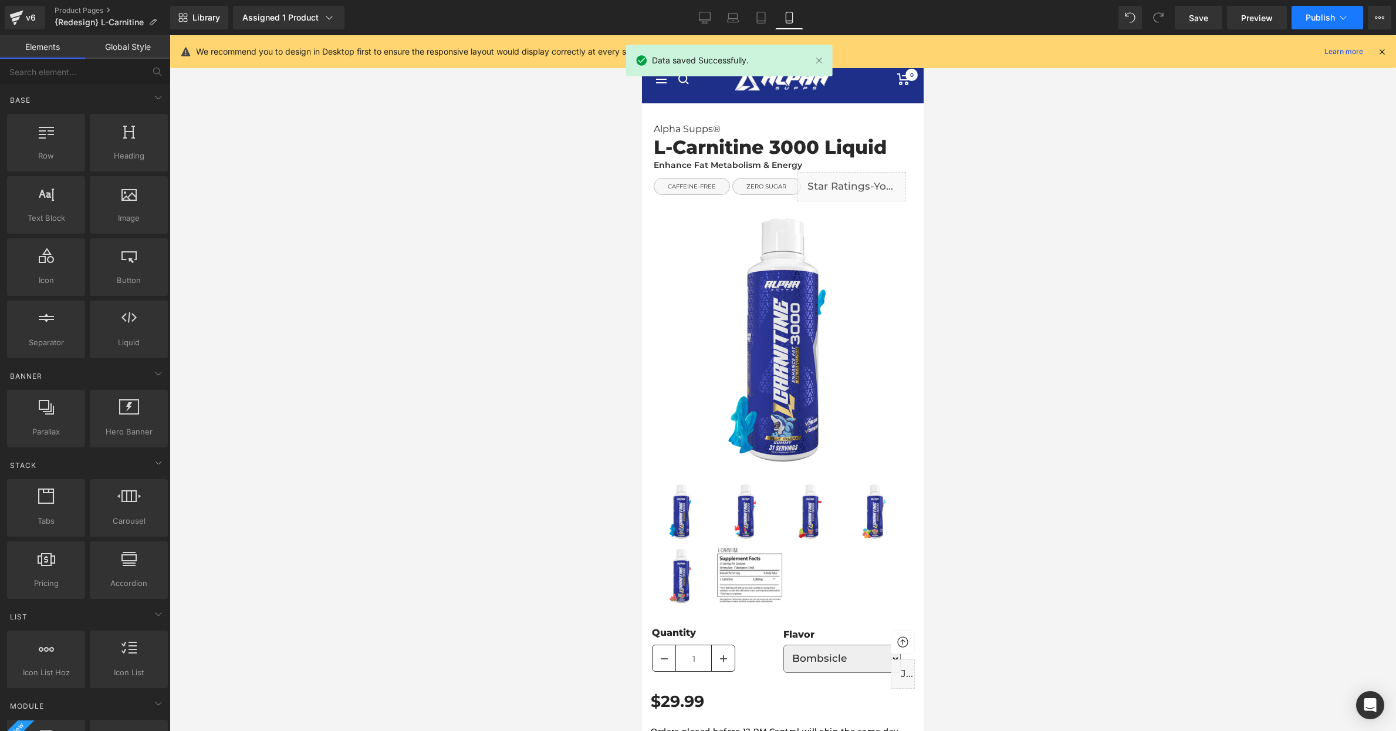
click at [1305, 13] on button "Publish" at bounding box center [1328, 17] width 72 height 23
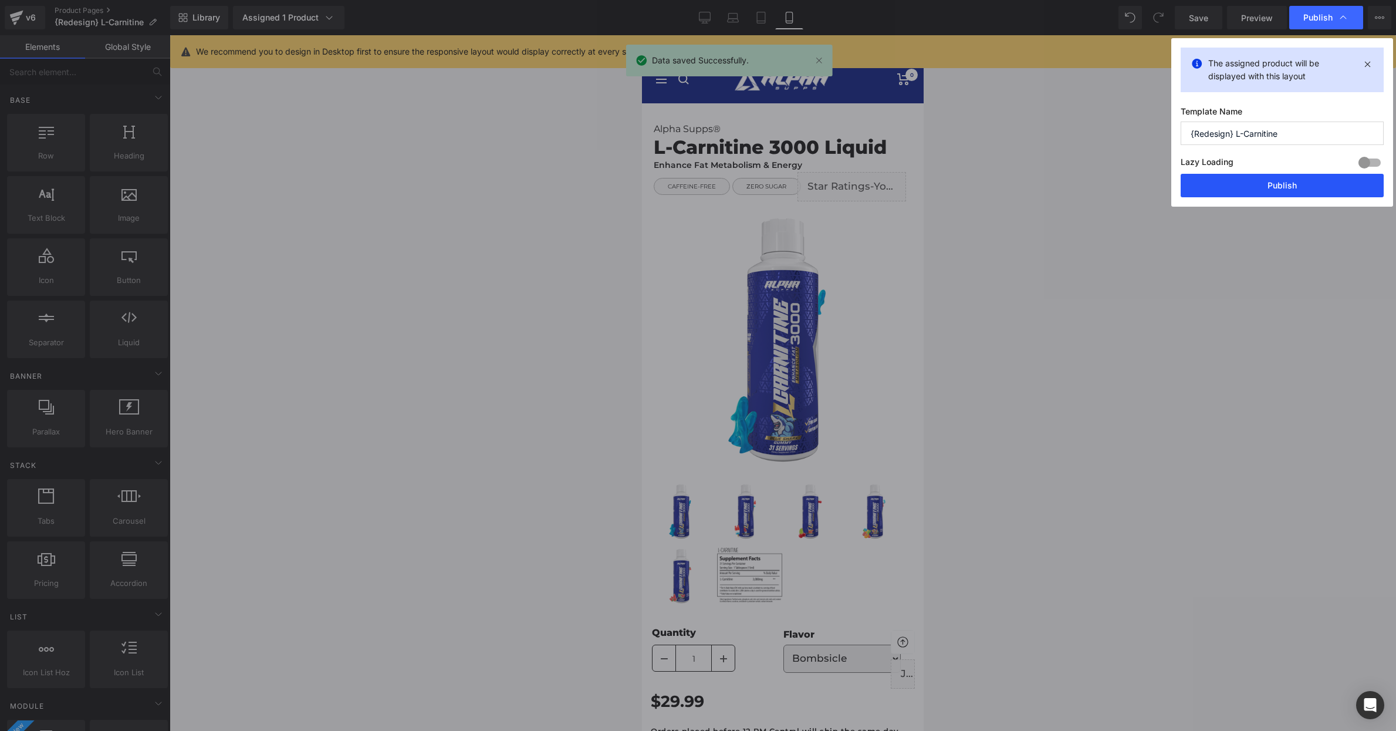
click at [1266, 188] on button "Publish" at bounding box center [1282, 185] width 203 height 23
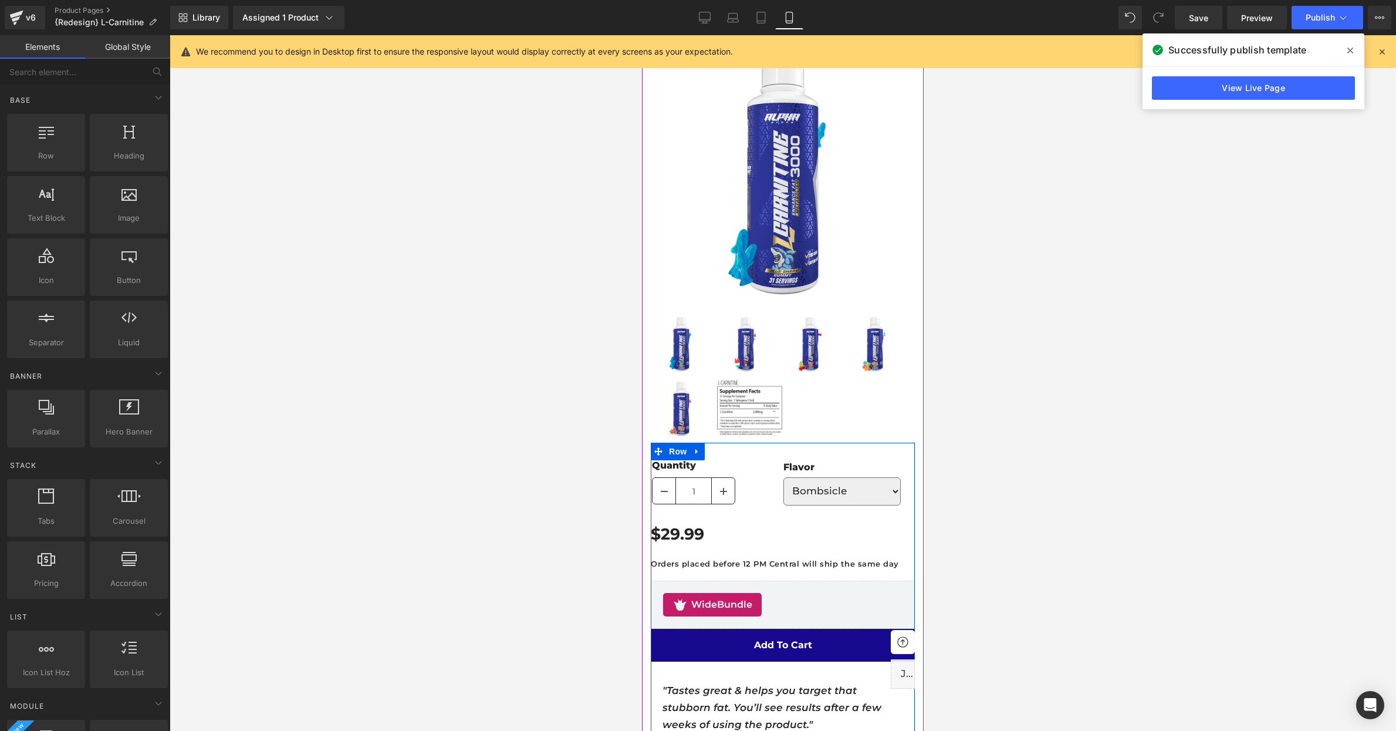
scroll to position [196, 0]
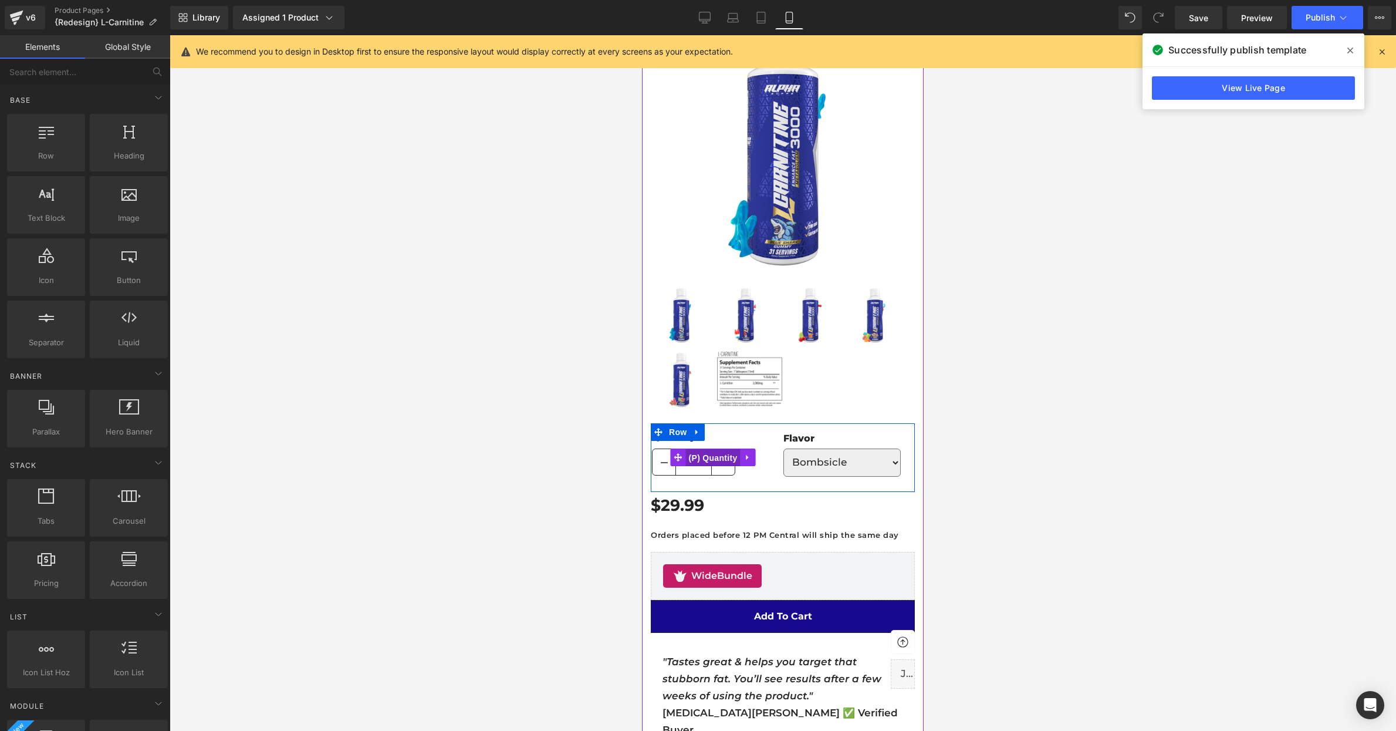
click at [700, 461] on span "(P) Quantity" at bounding box center [713, 458] width 55 height 18
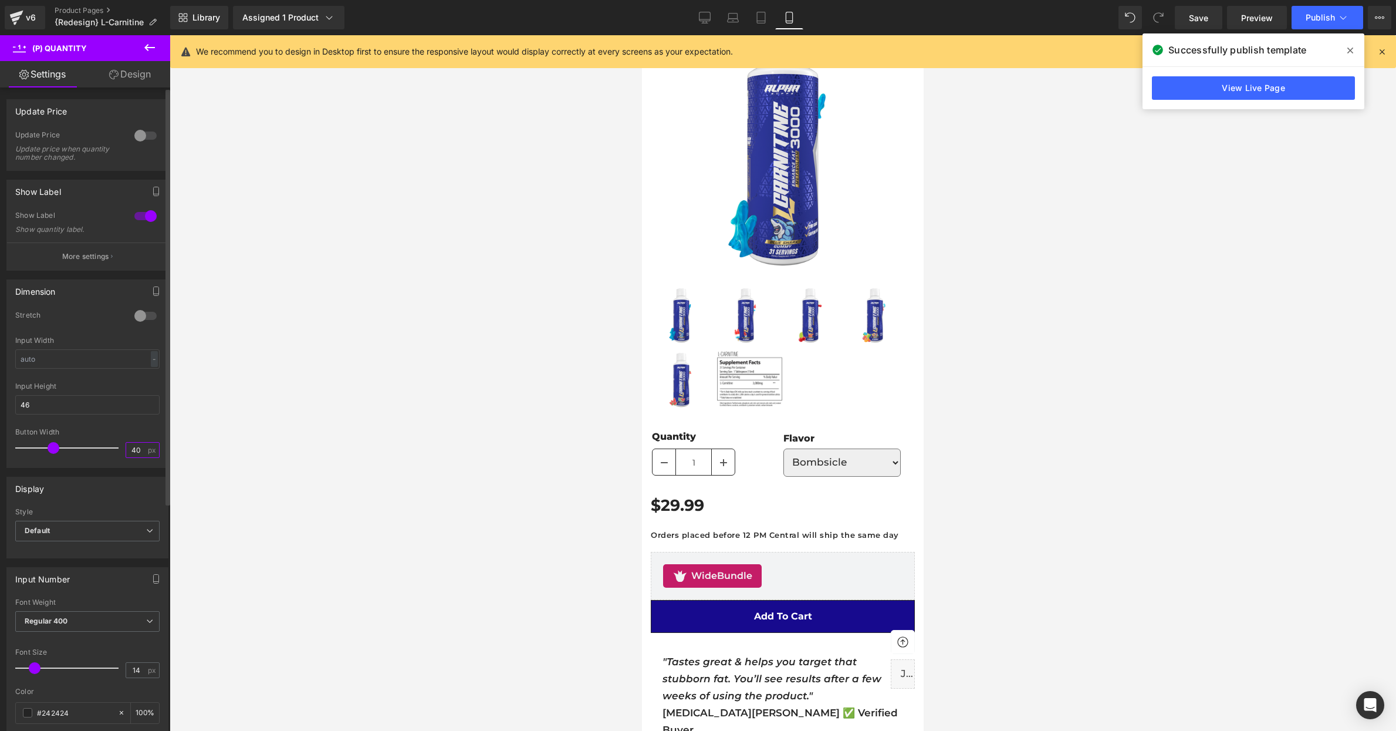
click at [140, 448] on input "40" at bounding box center [136, 450] width 21 height 15
type input "30"
click at [843, 460] on span "(P) Variants" at bounding box center [844, 460] width 53 height 18
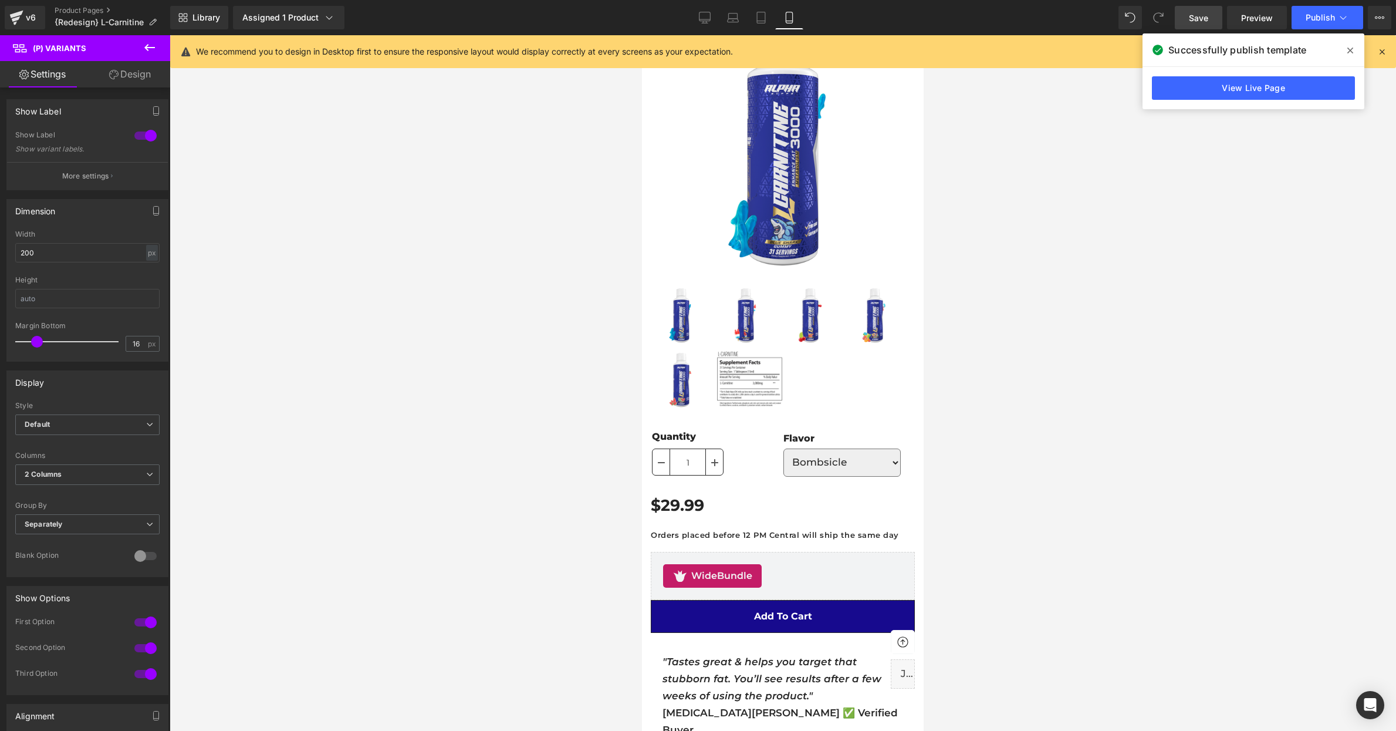
click at [1204, 12] on span "Save" at bounding box center [1198, 18] width 19 height 12
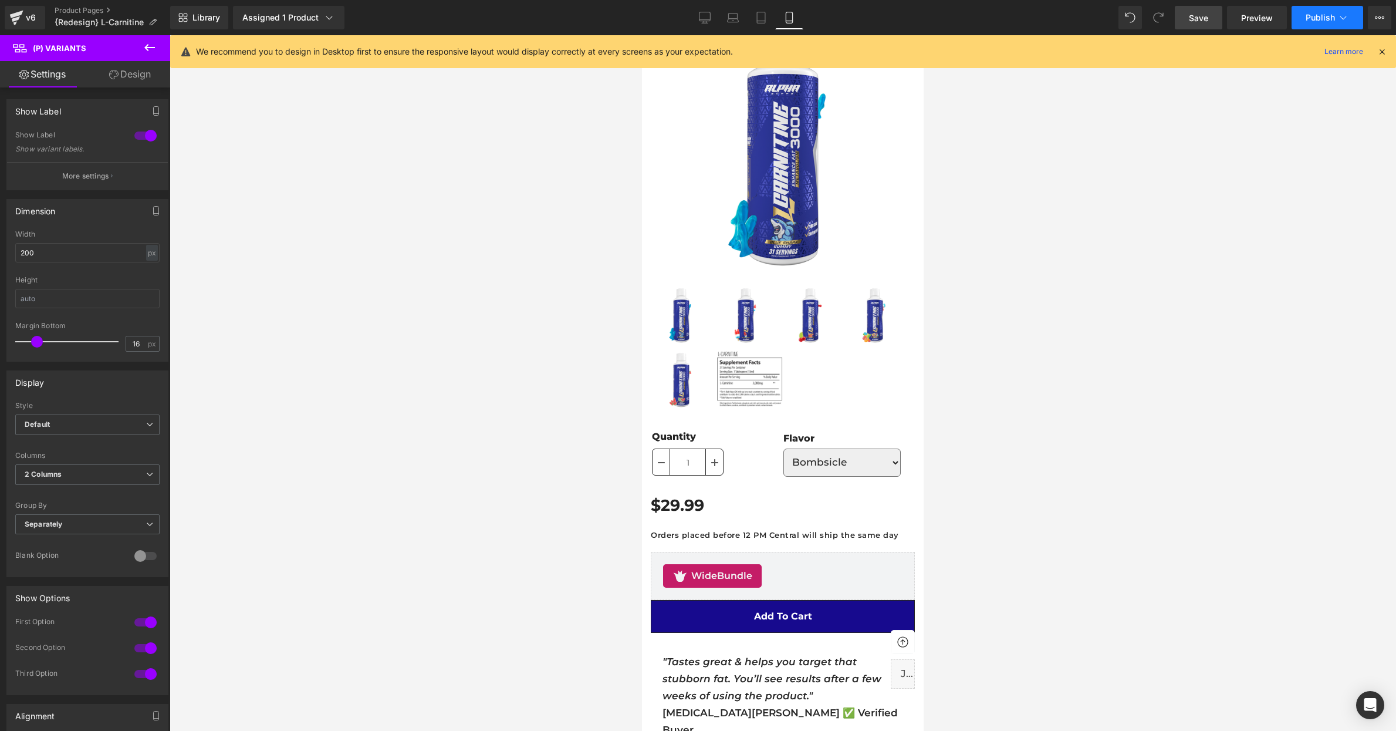
click at [1314, 10] on button "Publish" at bounding box center [1328, 17] width 72 height 23
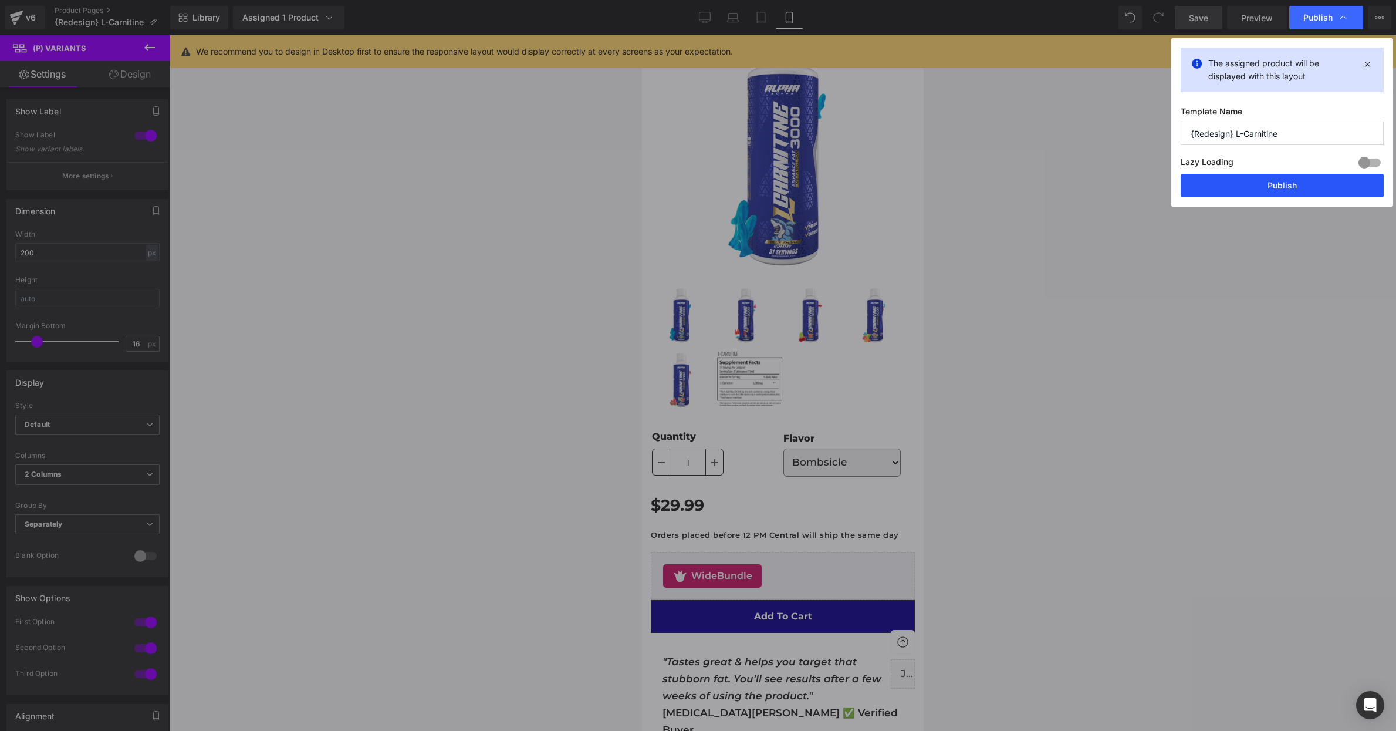
click at [1263, 187] on button "Publish" at bounding box center [1282, 185] width 203 height 23
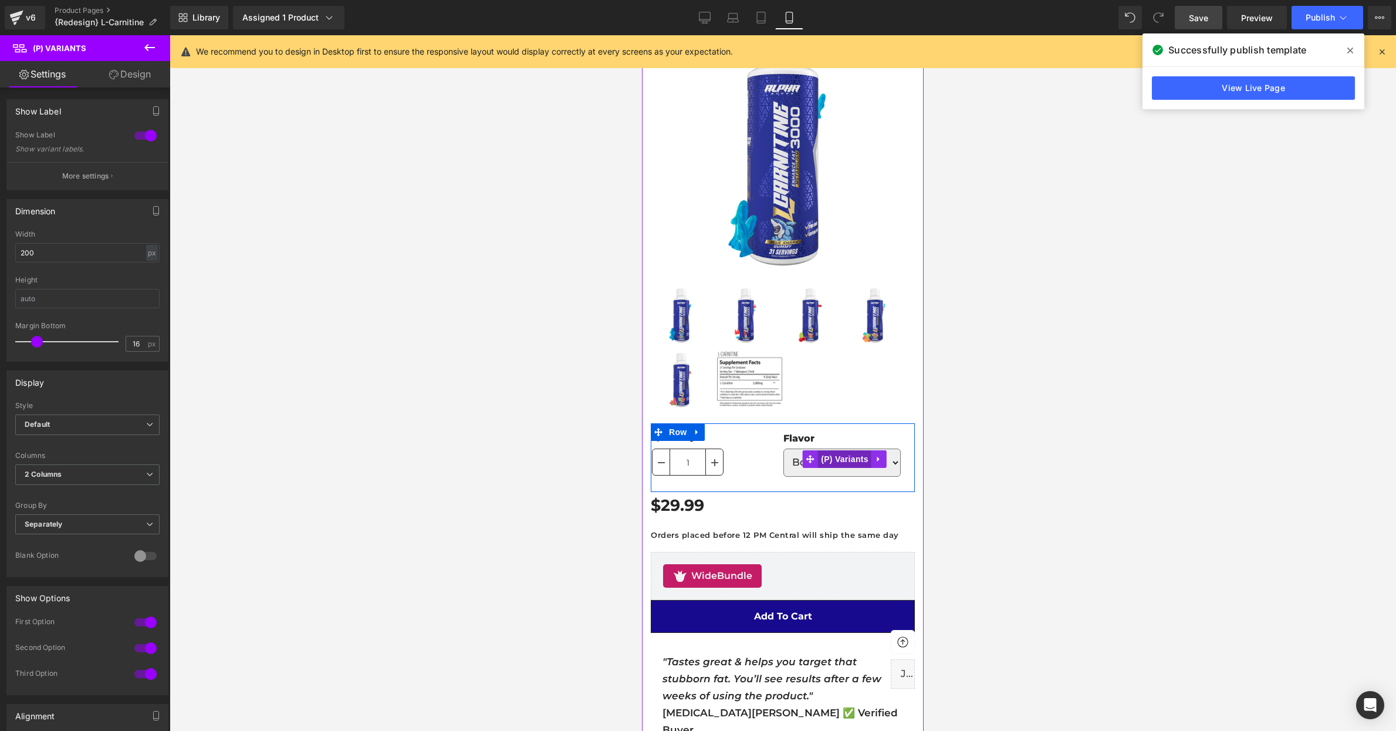
click at [831, 453] on span "(P) Variants" at bounding box center [844, 459] width 53 height 18
click at [34, 337] on span at bounding box center [37, 342] width 12 height 12
click at [130, 77] on link "Design" at bounding box center [129, 74] width 85 height 26
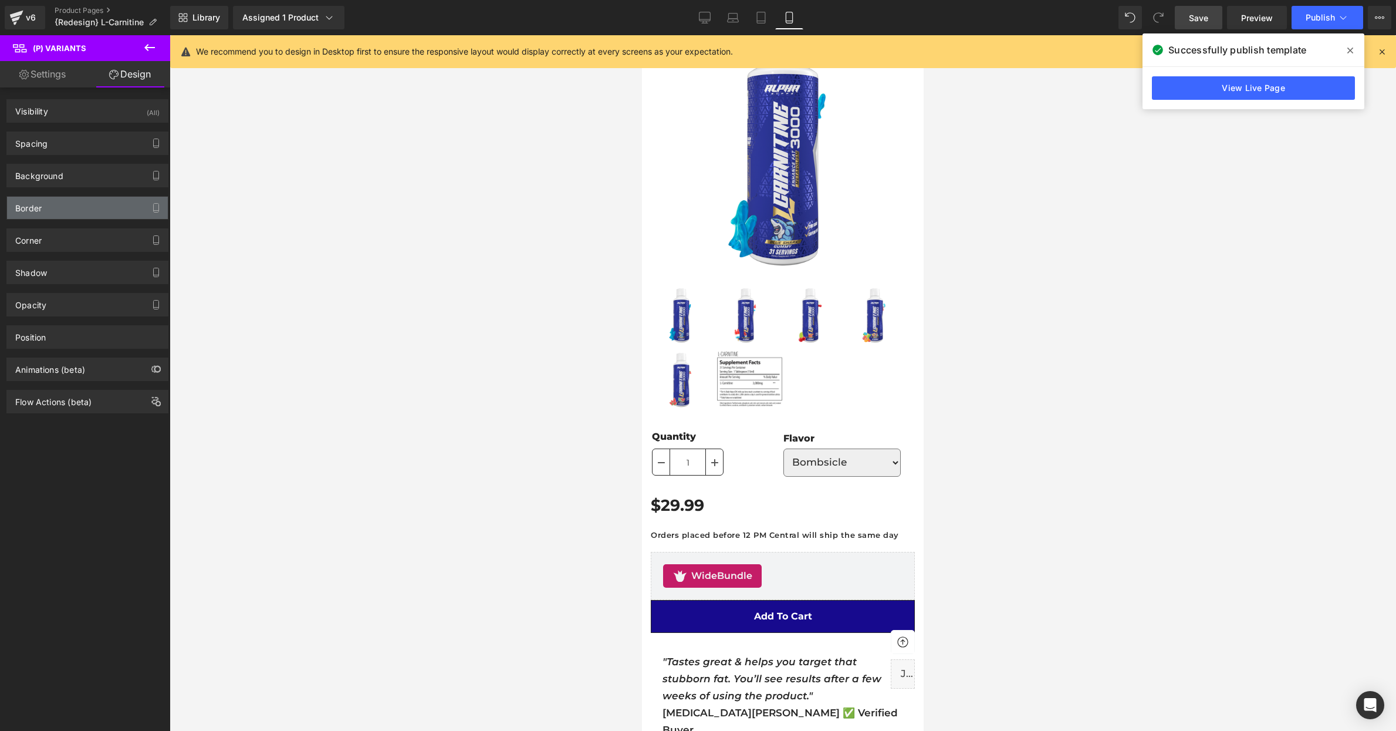
click at [64, 197] on div "Border" at bounding box center [87, 208] width 161 height 22
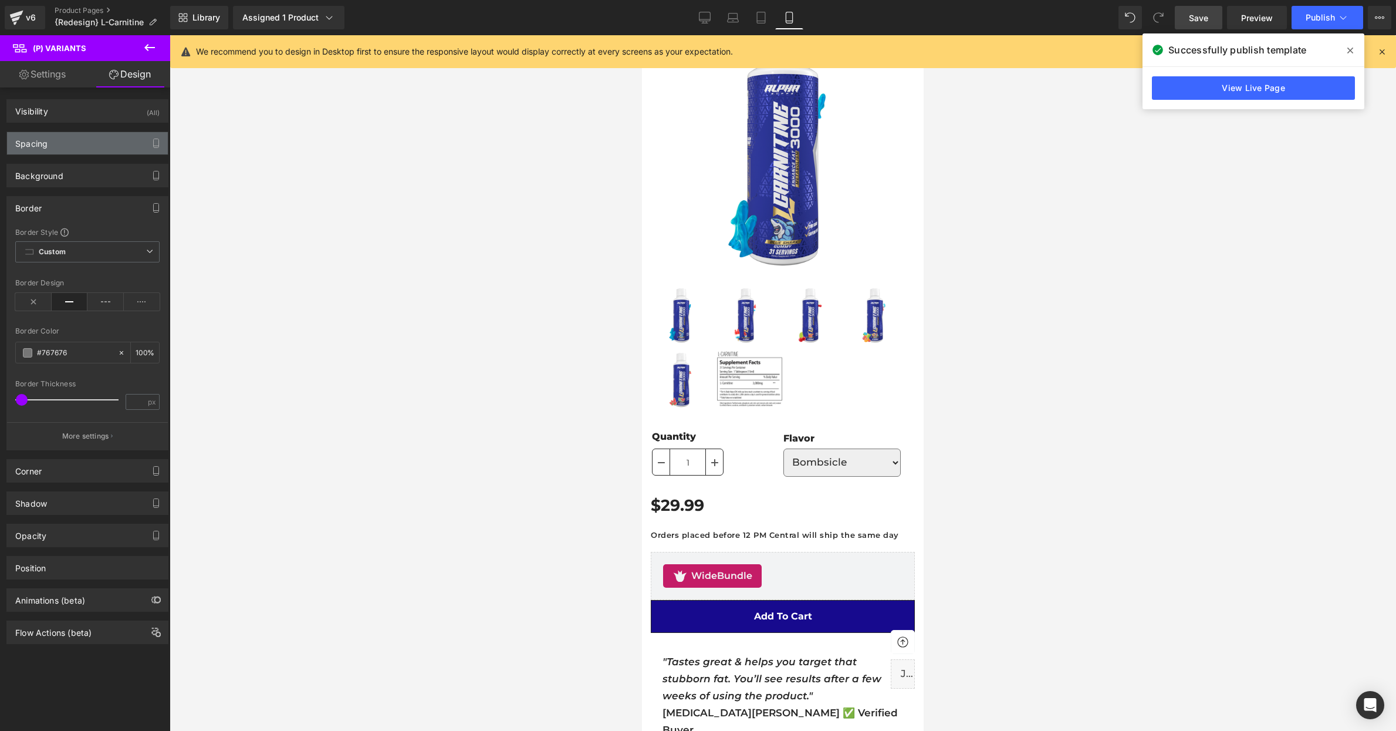
click at [73, 144] on div "Spacing" at bounding box center [87, 143] width 161 height 22
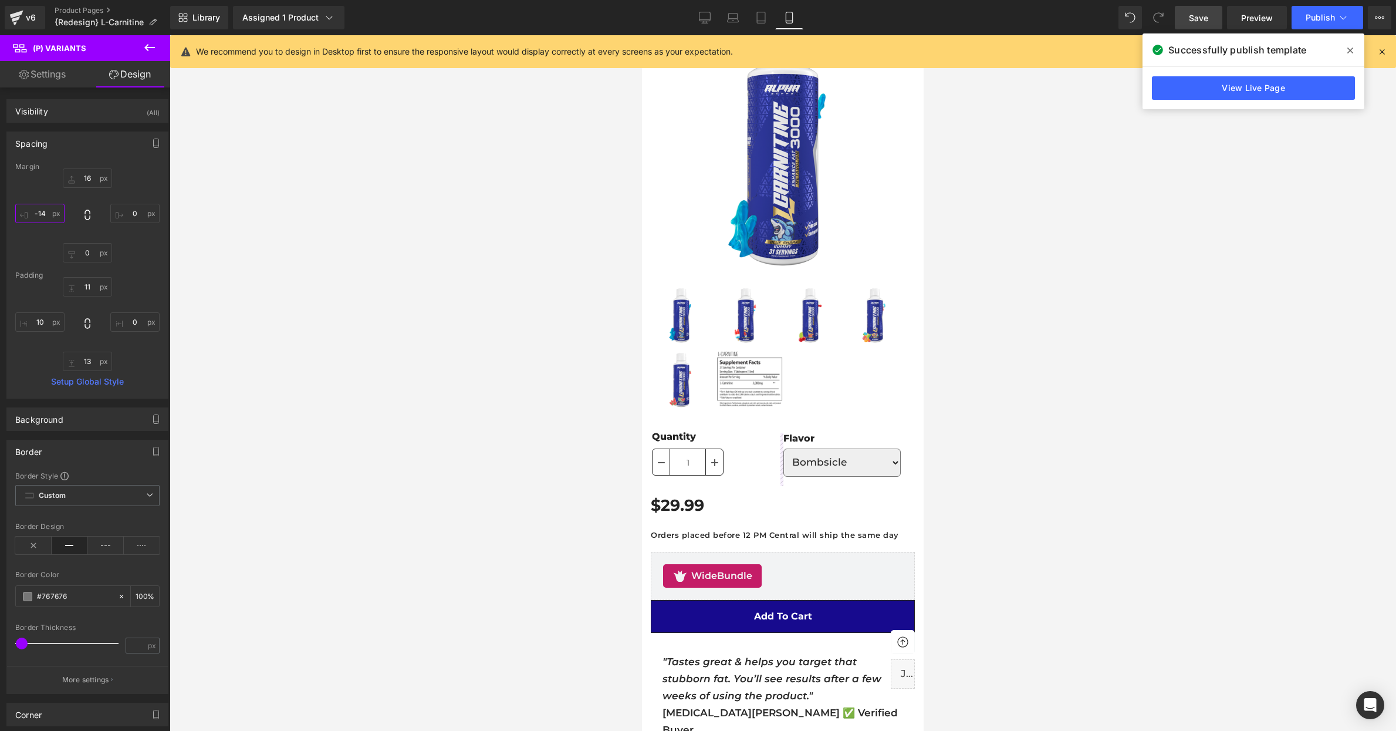
click at [49, 218] on input "text" at bounding box center [39, 213] width 49 height 19
type input "-"
click at [367, 339] on div at bounding box center [783, 383] width 1227 height 696
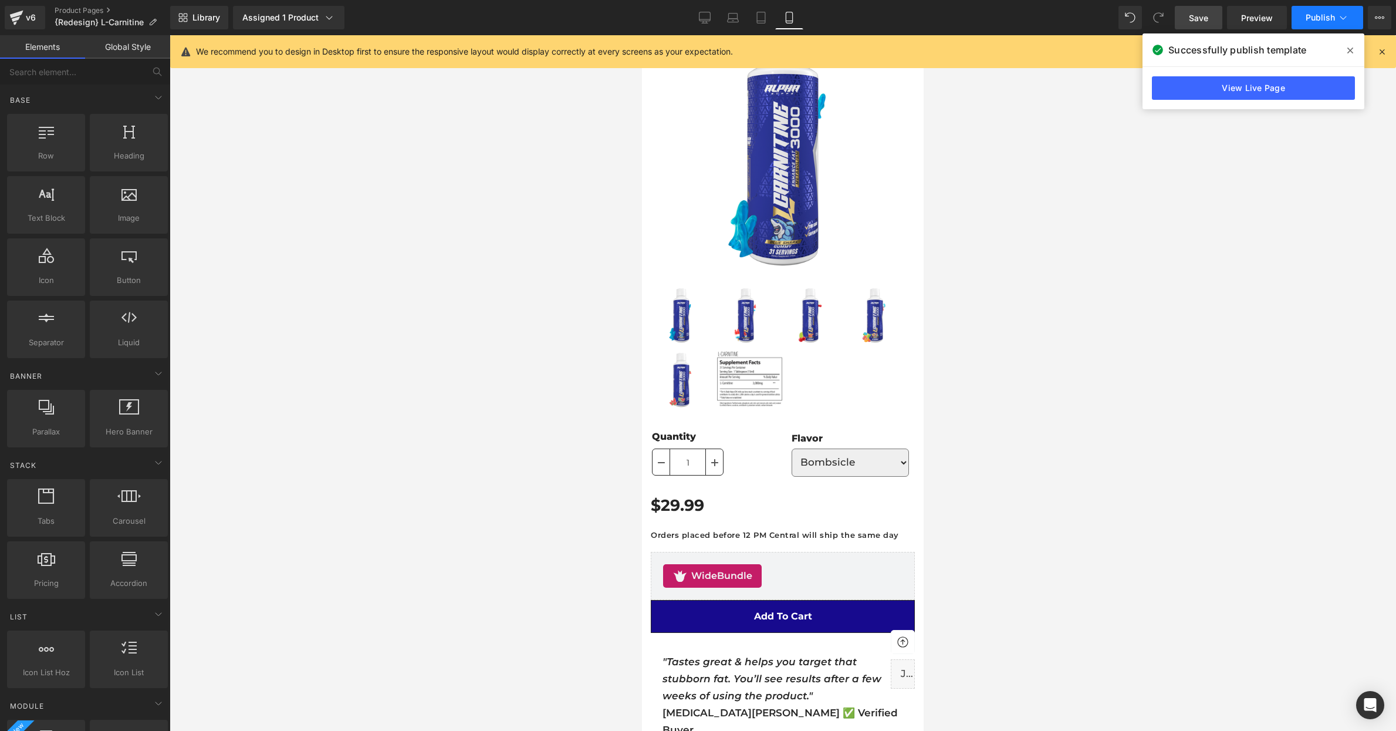
click at [1310, 28] on button "Publish" at bounding box center [1328, 17] width 72 height 23
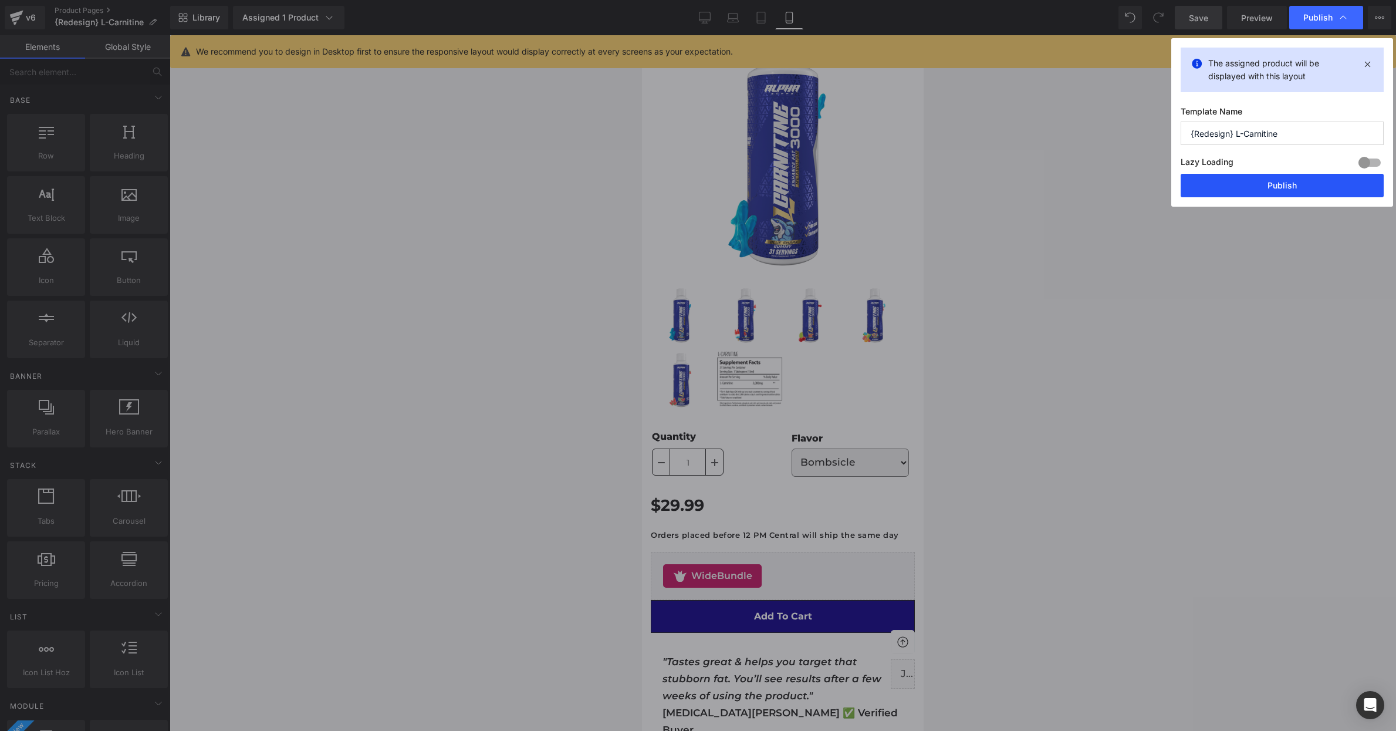
click at [1295, 175] on button "Publish" at bounding box center [1282, 185] width 203 height 23
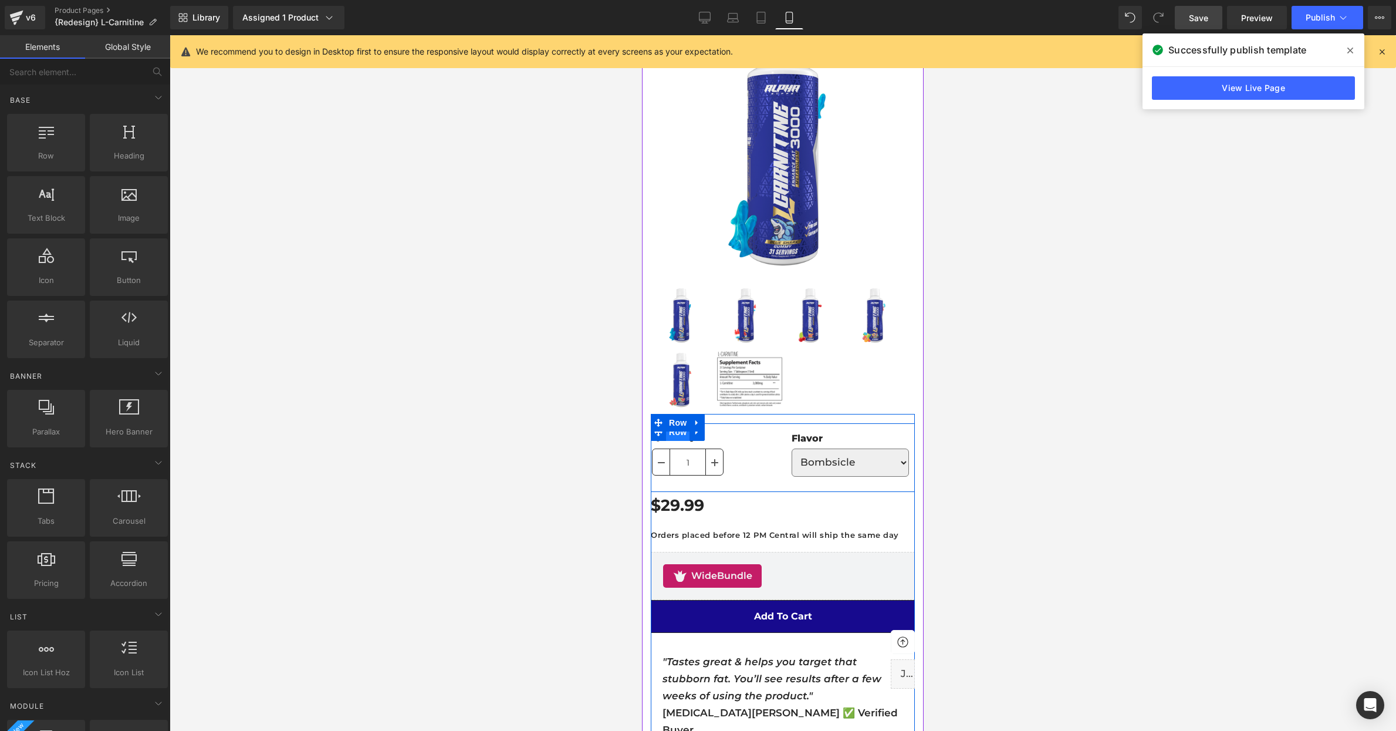
click at [676, 433] on span "Row" at bounding box center [677, 432] width 23 height 18
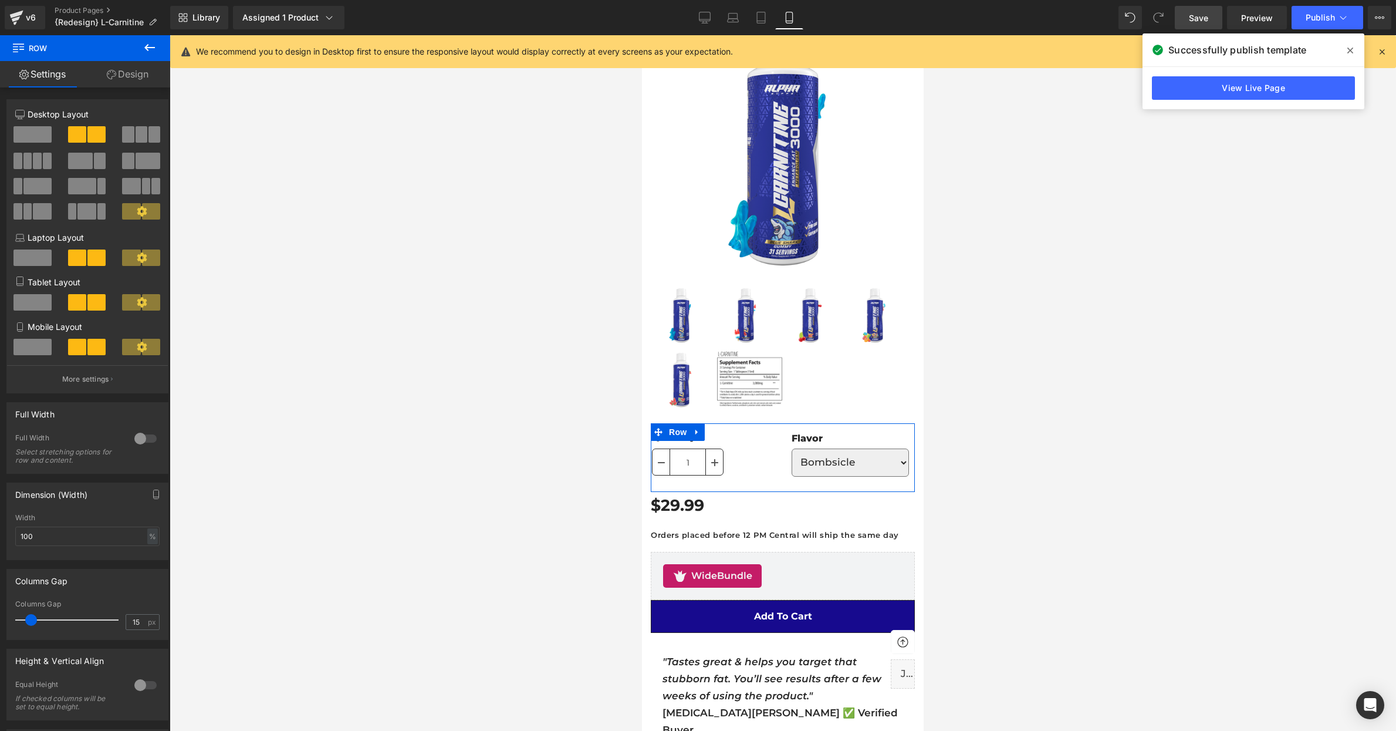
click at [130, 78] on link "Design" at bounding box center [127, 74] width 85 height 26
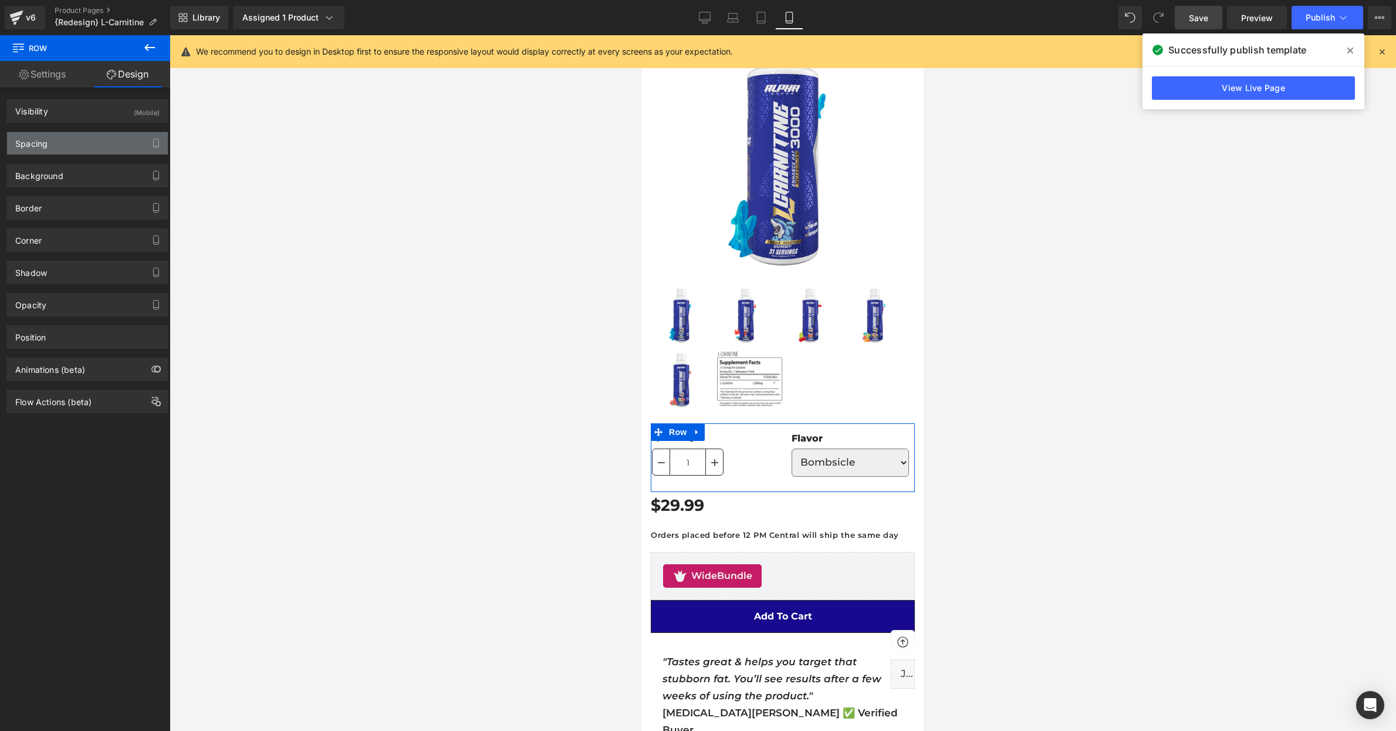
click at [80, 140] on div "Spacing" at bounding box center [87, 143] width 161 height 22
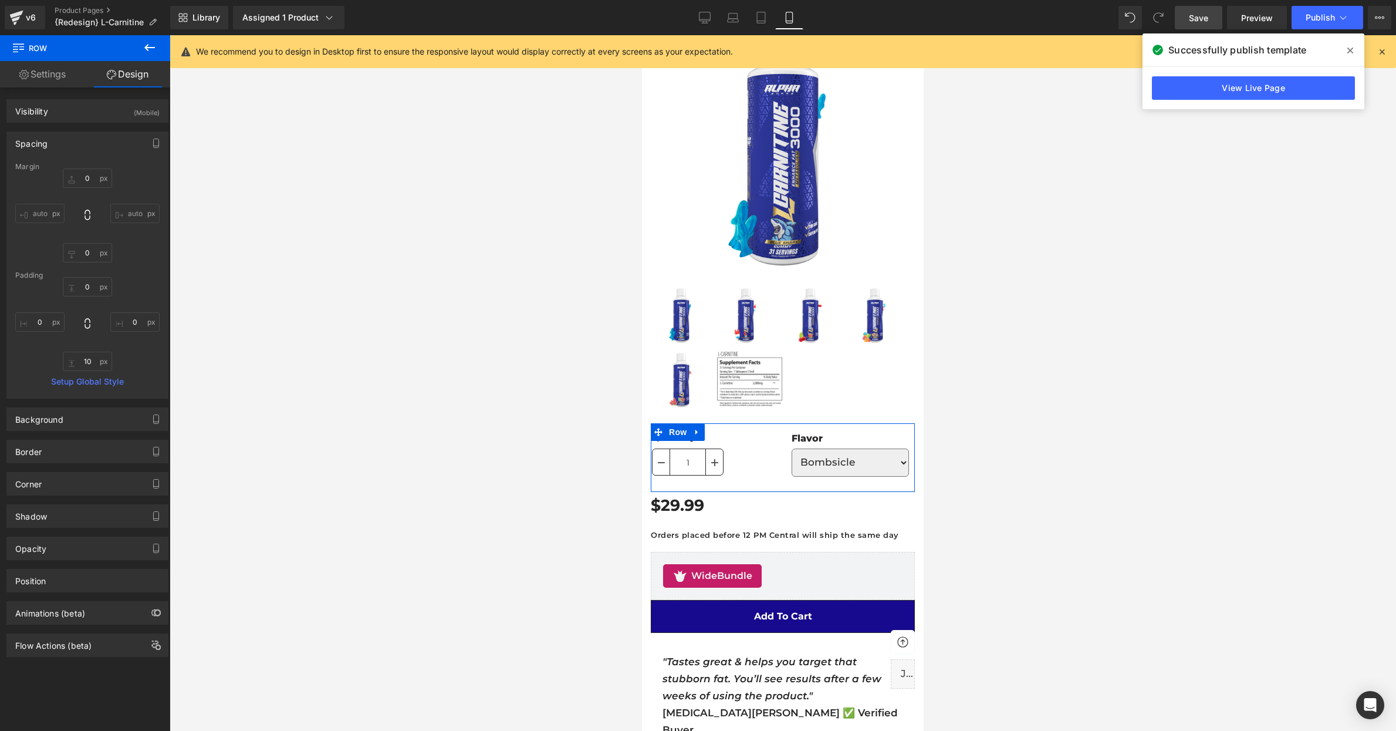
click at [37, 207] on input "auto" at bounding box center [39, 213] width 49 height 19
click at [834, 461] on span "(P) Variants" at bounding box center [848, 460] width 53 height 18
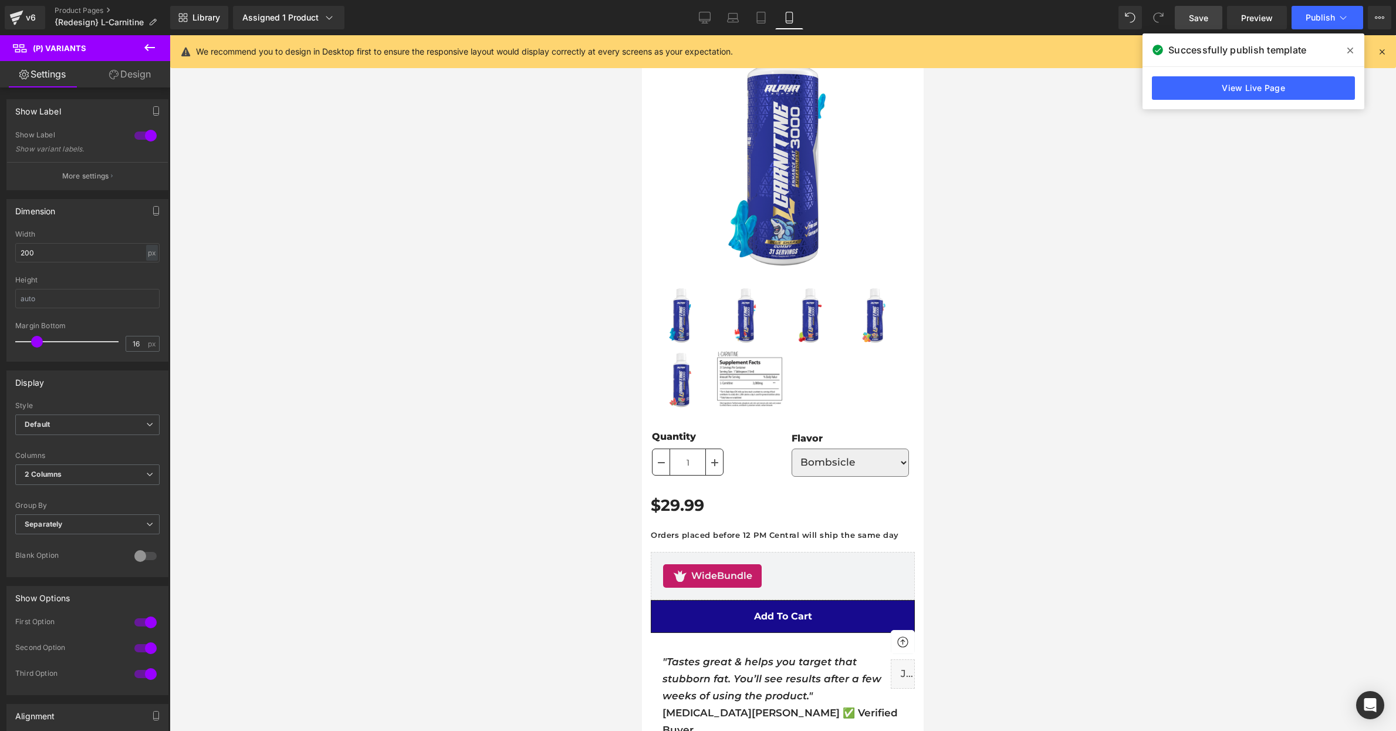
click at [121, 79] on link "Design" at bounding box center [129, 74] width 85 height 26
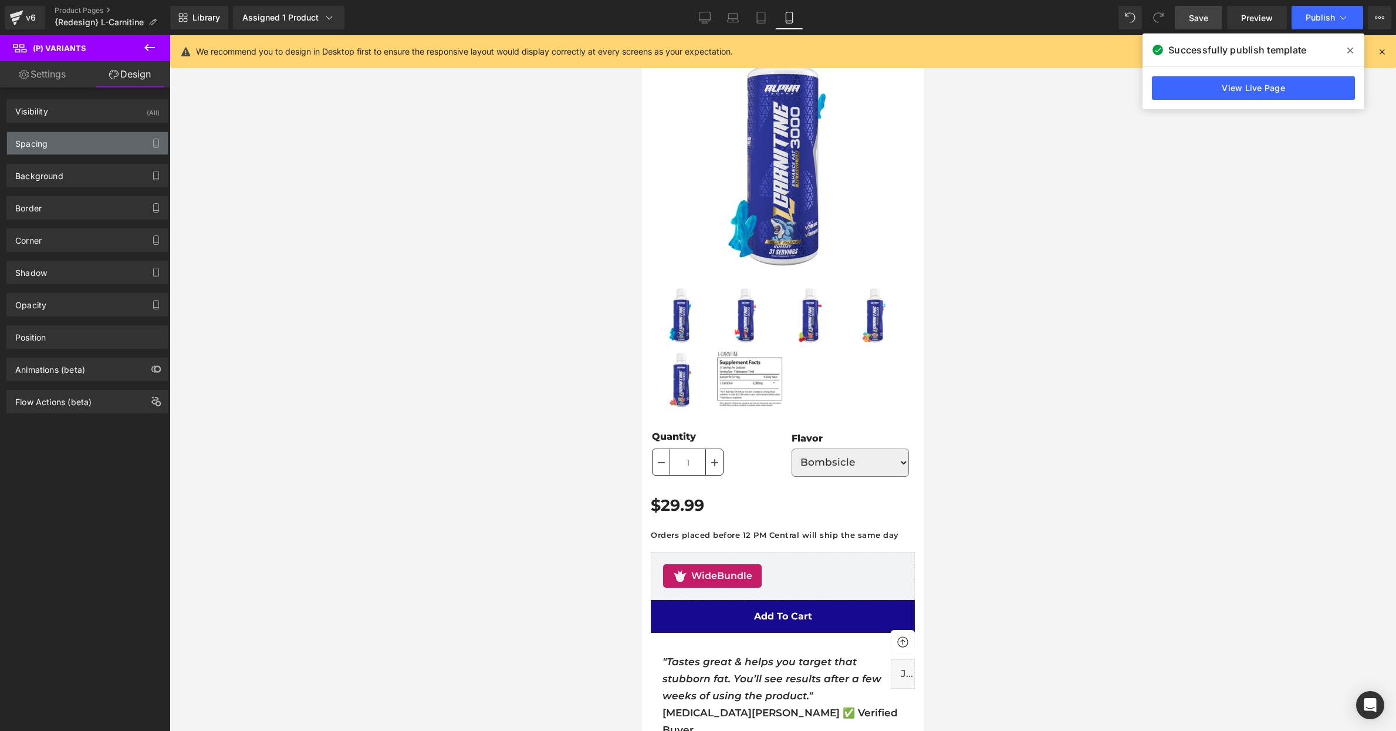
click at [36, 146] on div "Spacing" at bounding box center [31, 140] width 32 height 16
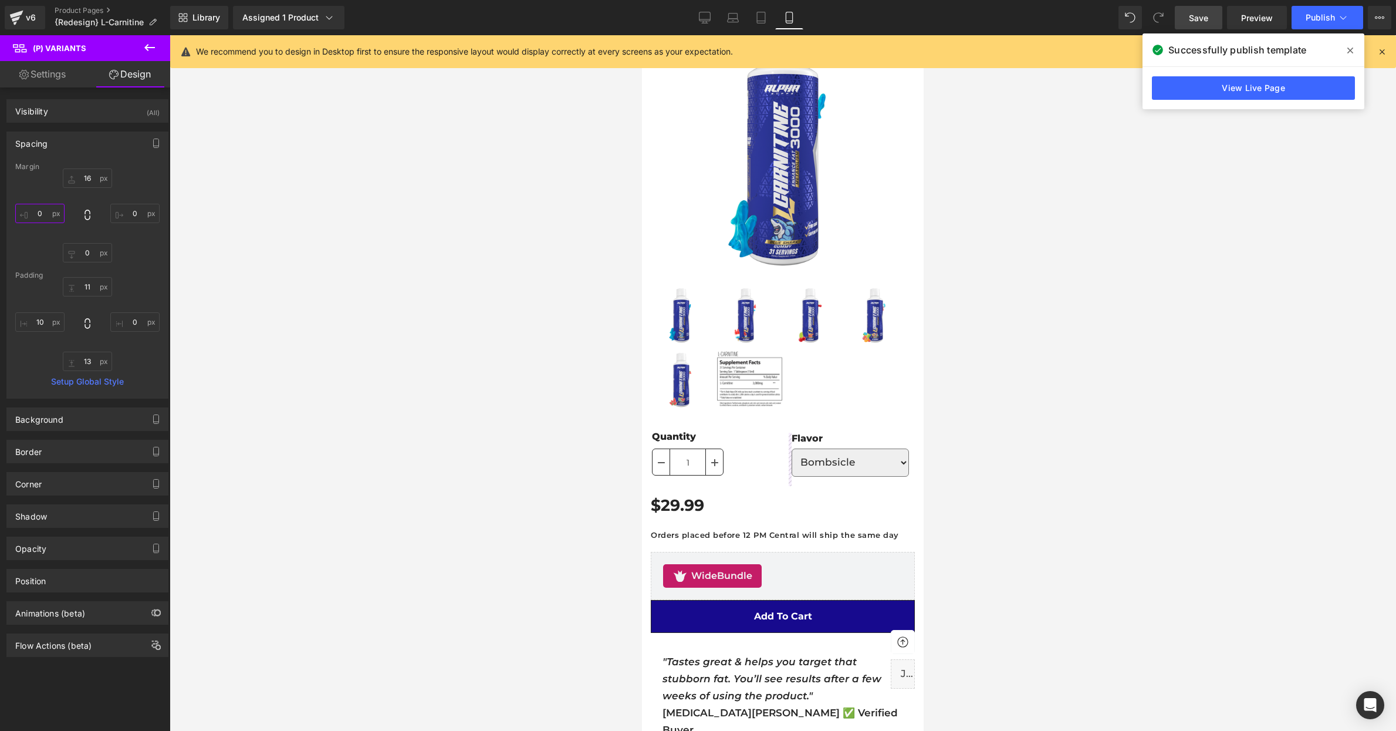
click at [42, 215] on input "text" at bounding box center [39, 213] width 49 height 19
type input "-40"
click at [1201, 22] on span "Save" at bounding box center [1198, 18] width 19 height 12
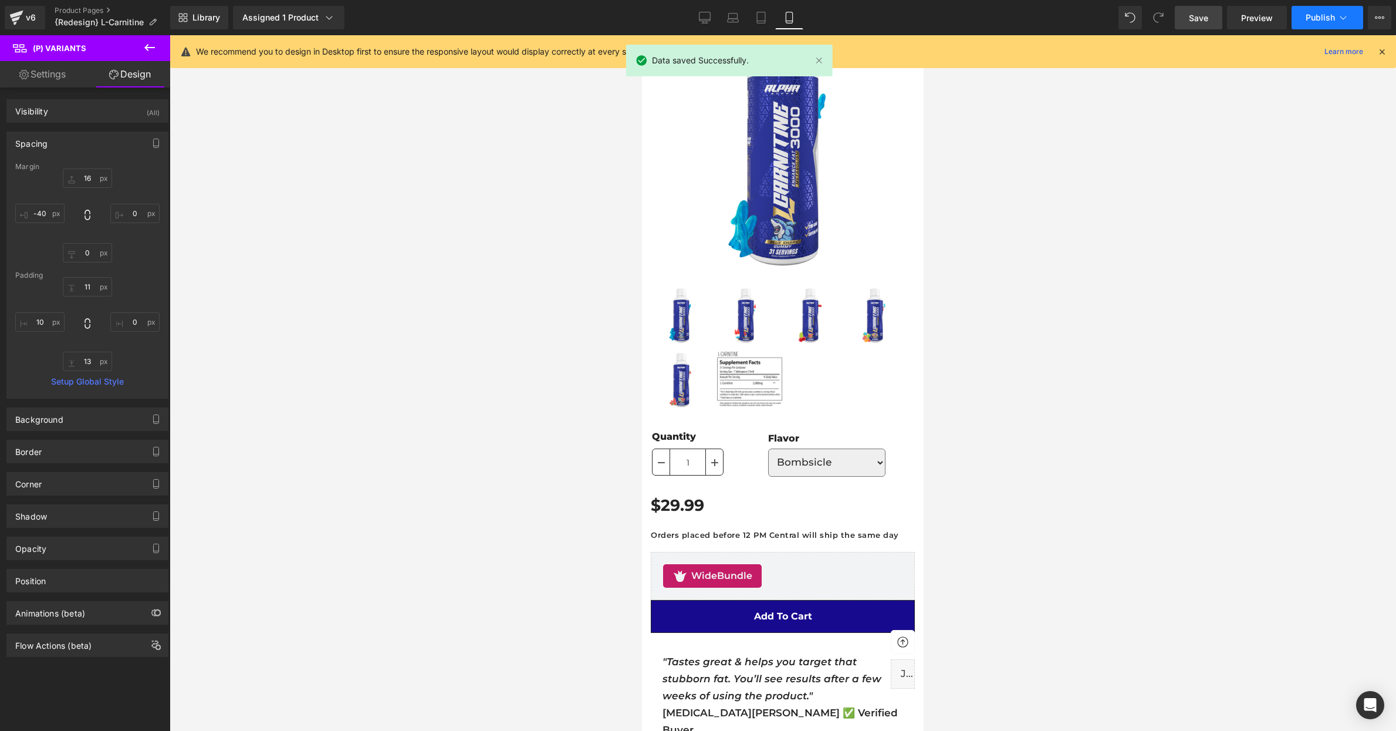
click at [1321, 14] on span "Publish" at bounding box center [1320, 17] width 29 height 9
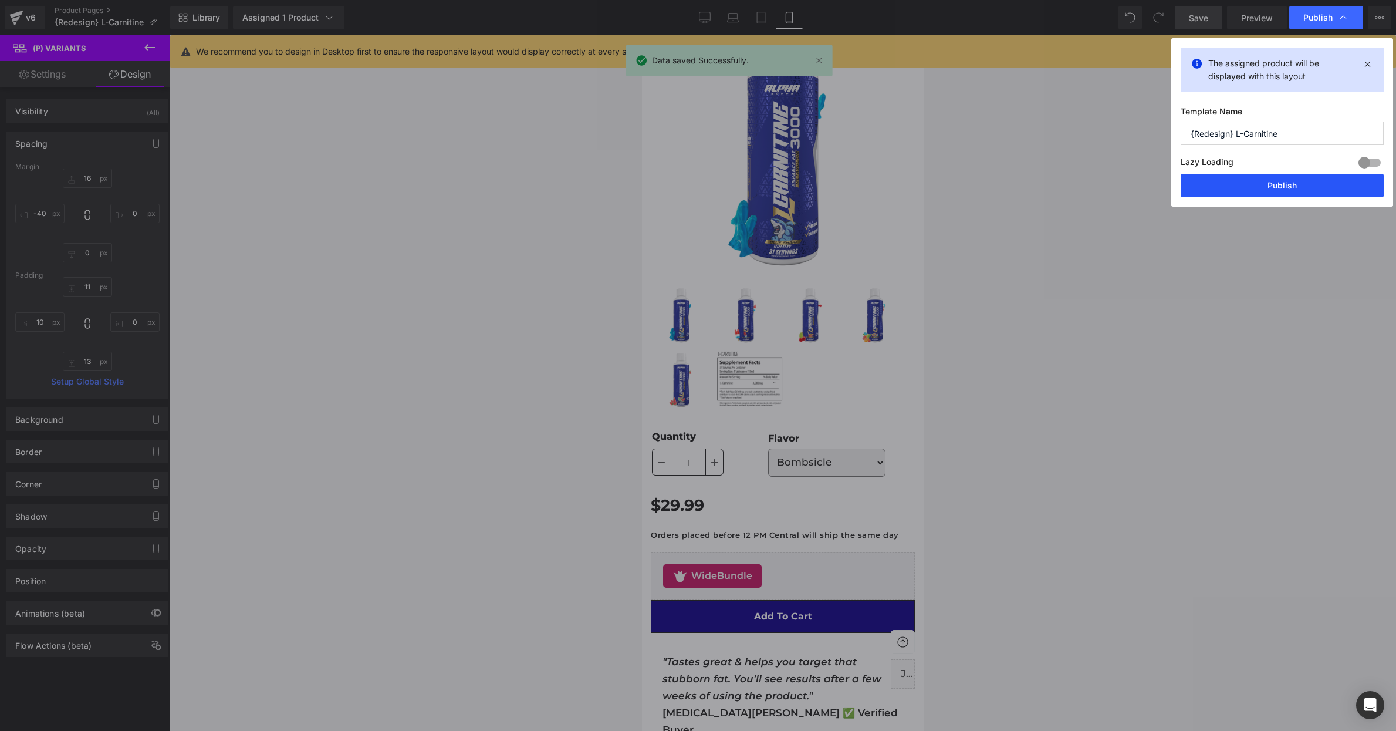
click at [1271, 187] on button "Publish" at bounding box center [1282, 185] width 203 height 23
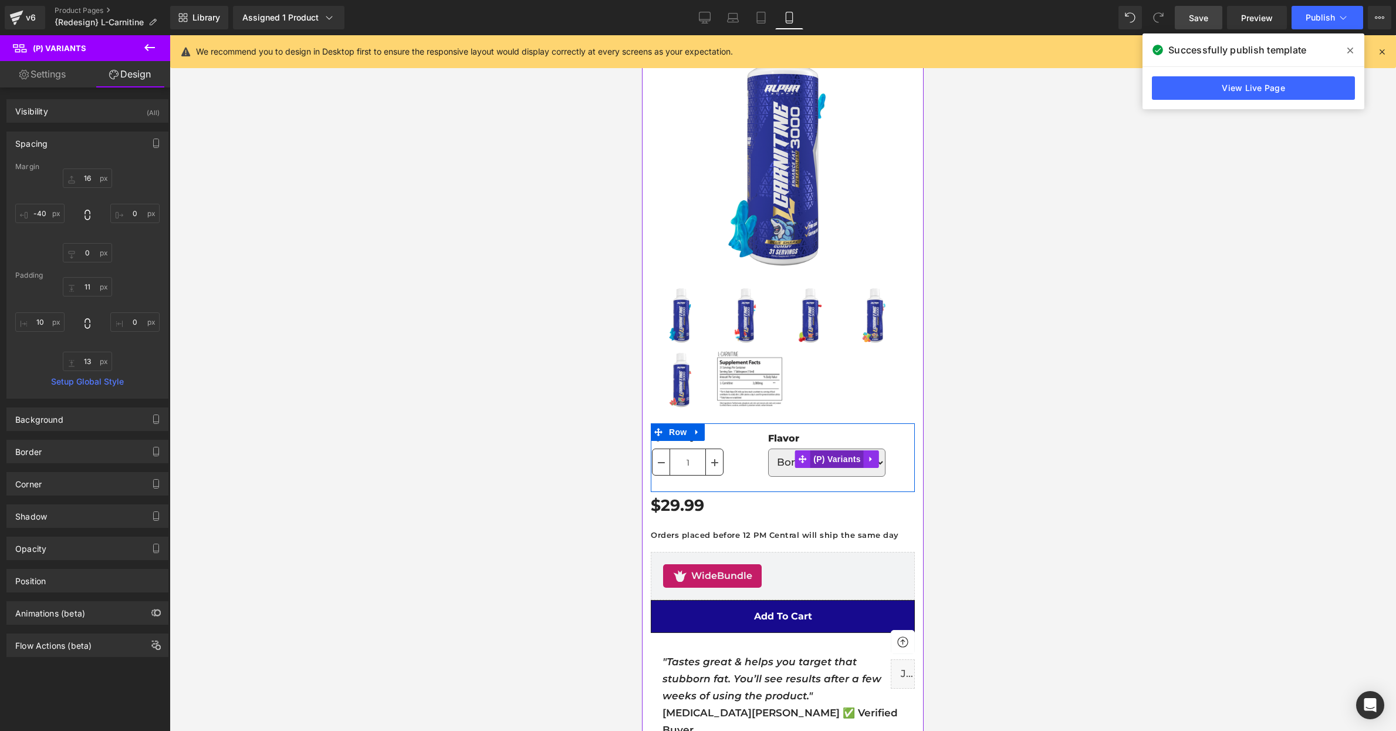
click at [841, 461] on span "(P) Variants" at bounding box center [837, 459] width 53 height 18
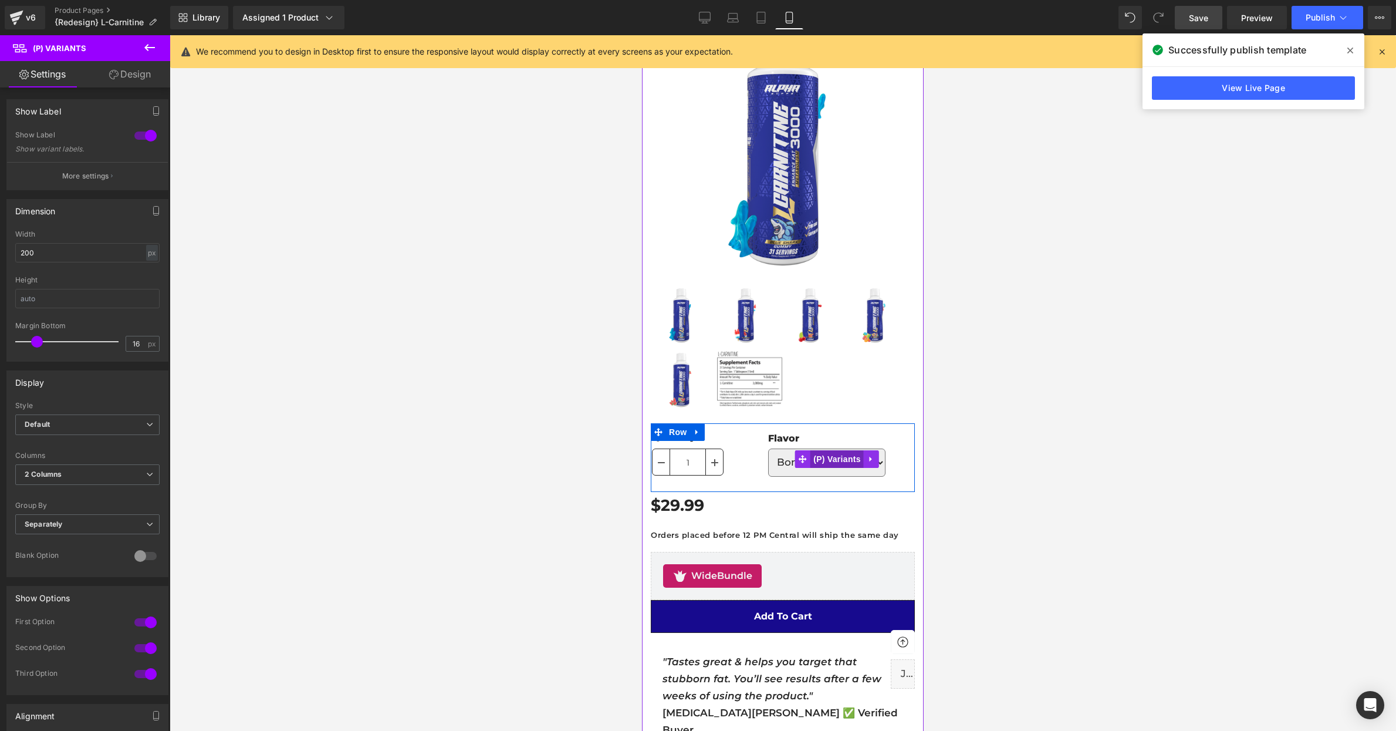
click at [819, 455] on span "(P) Variants" at bounding box center [837, 459] width 53 height 18
click at [115, 79] on icon at bounding box center [113, 74] width 9 height 9
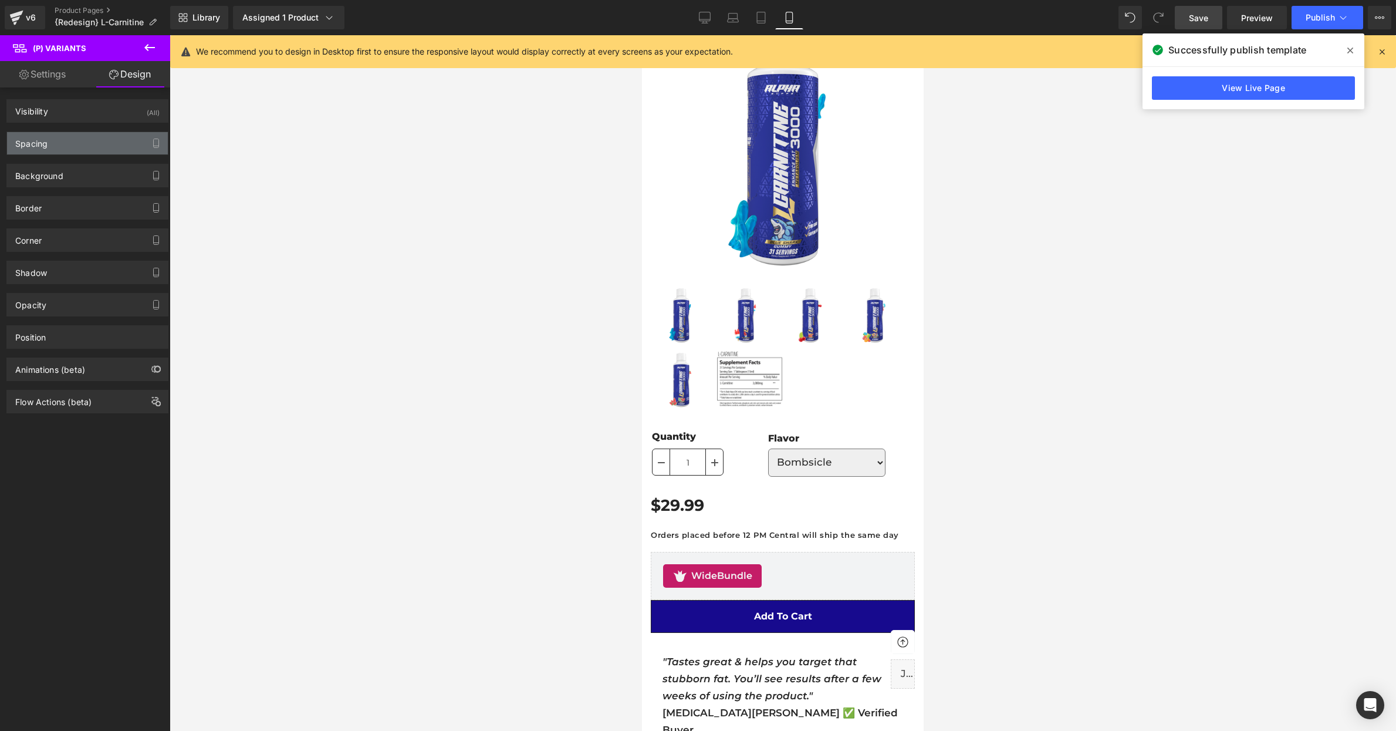
click at [49, 151] on div "Spacing" at bounding box center [87, 143] width 161 height 22
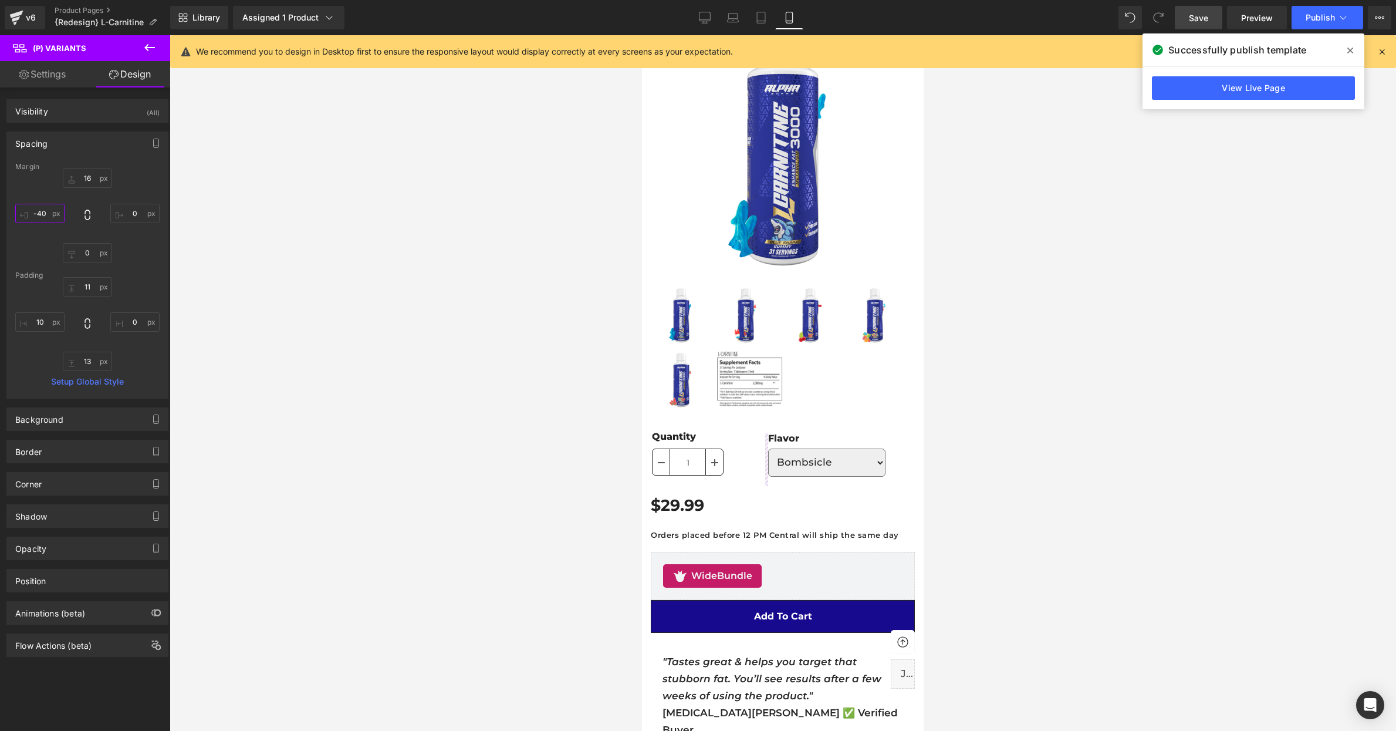
click at [43, 214] on input "-40" at bounding box center [39, 213] width 49 height 19
type input "-50"
click at [450, 359] on div at bounding box center [783, 383] width 1227 height 696
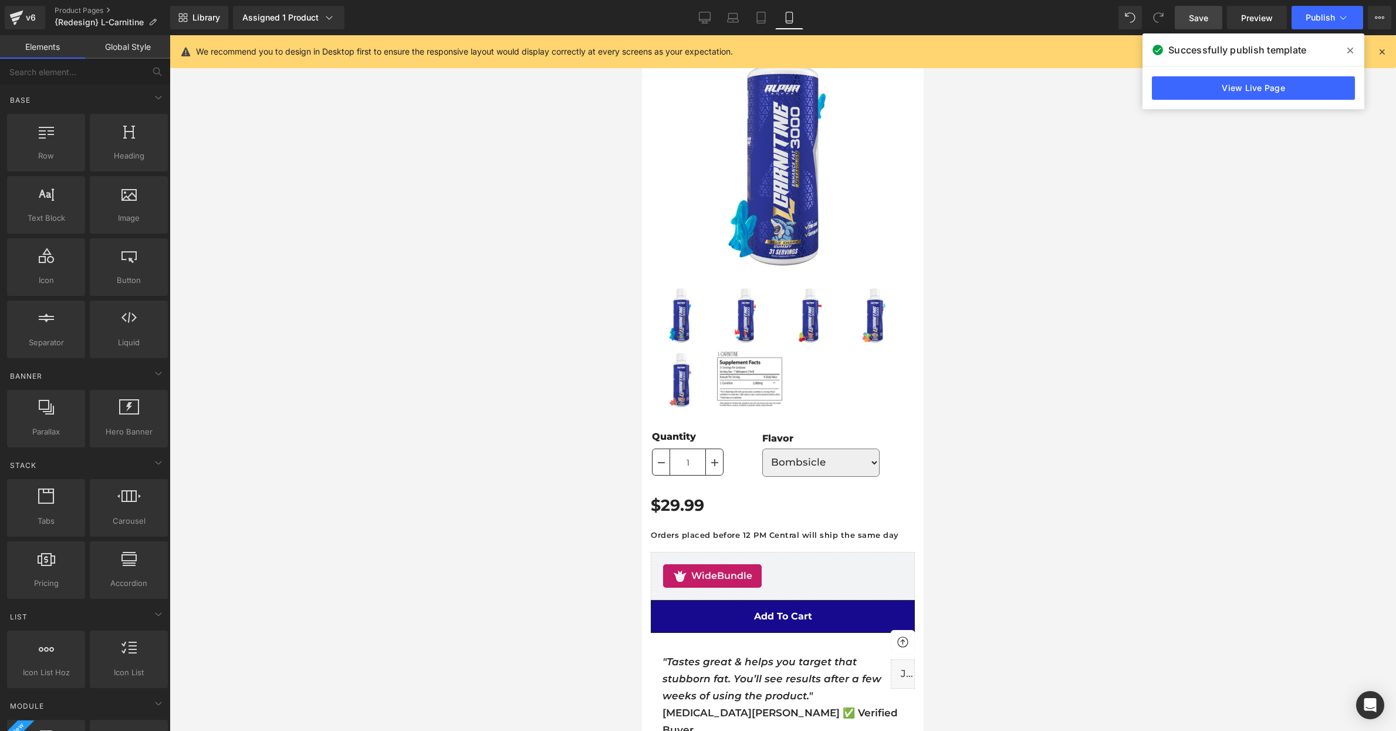
click at [1195, 18] on span "Save" at bounding box center [1198, 18] width 19 height 12
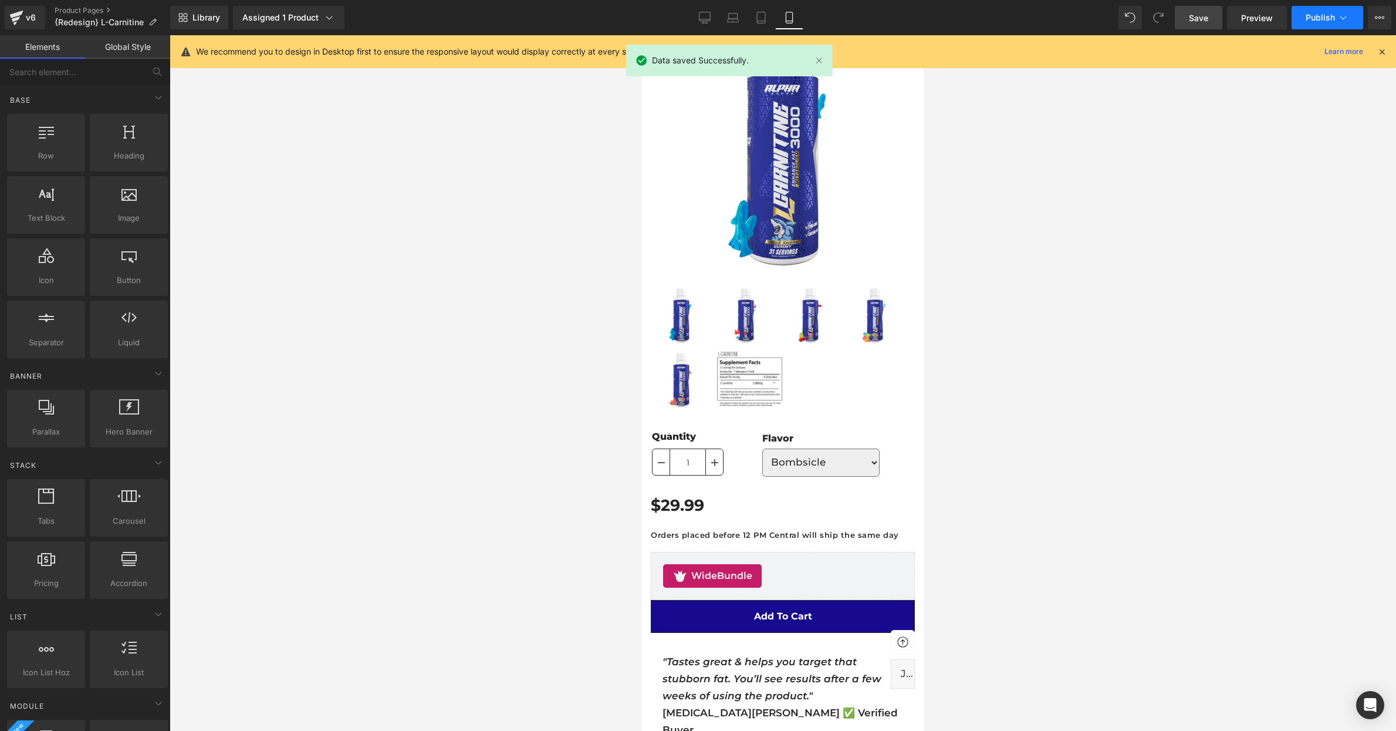
click at [1319, 12] on button "Publish" at bounding box center [1328, 17] width 72 height 23
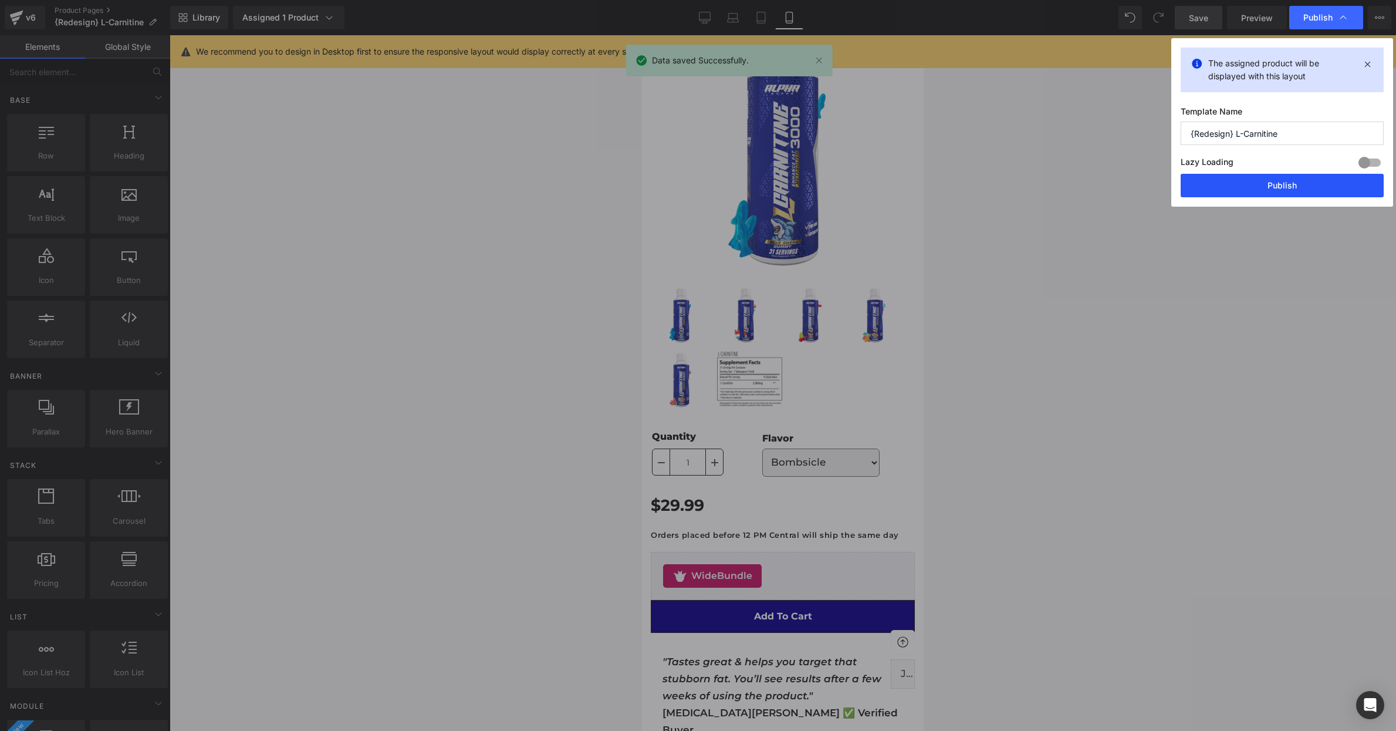
click at [1289, 184] on button "Publish" at bounding box center [1282, 185] width 203 height 23
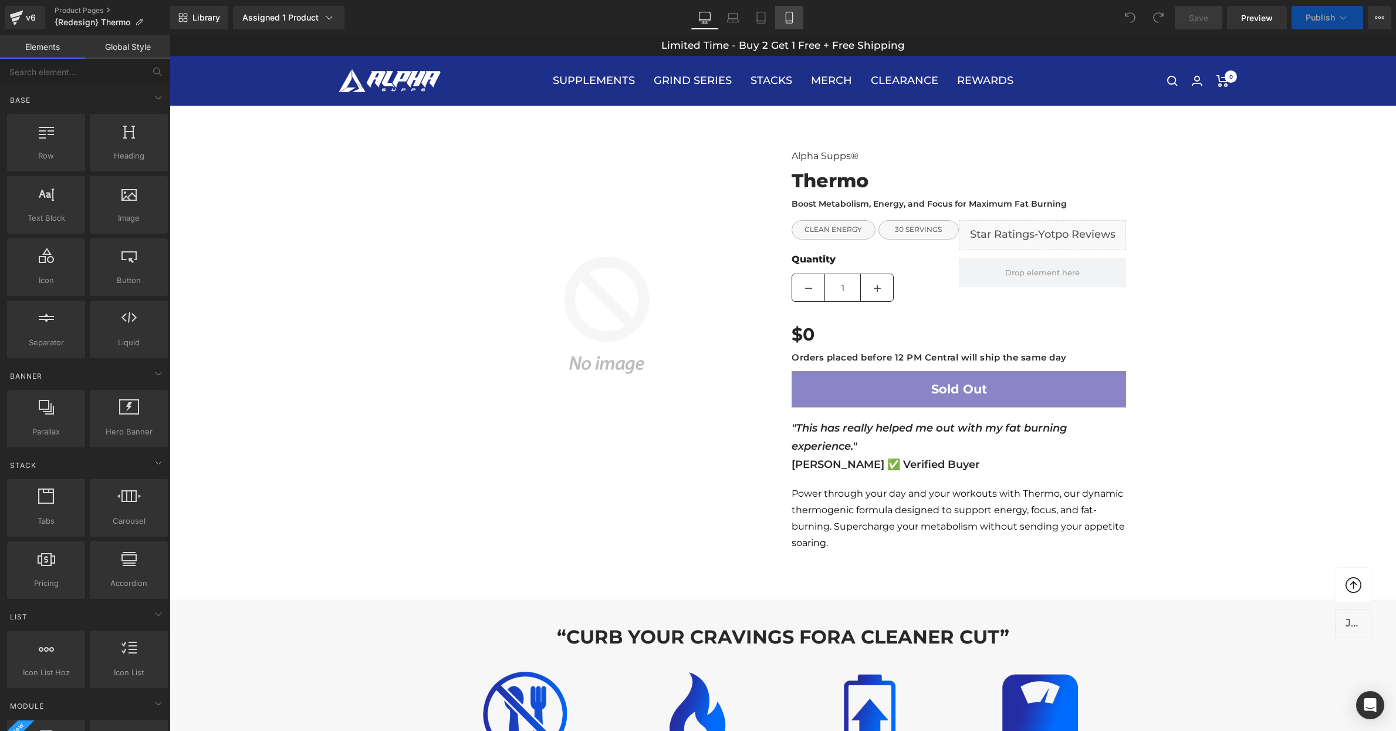
click at [789, 20] on icon at bounding box center [790, 18] width 12 height 12
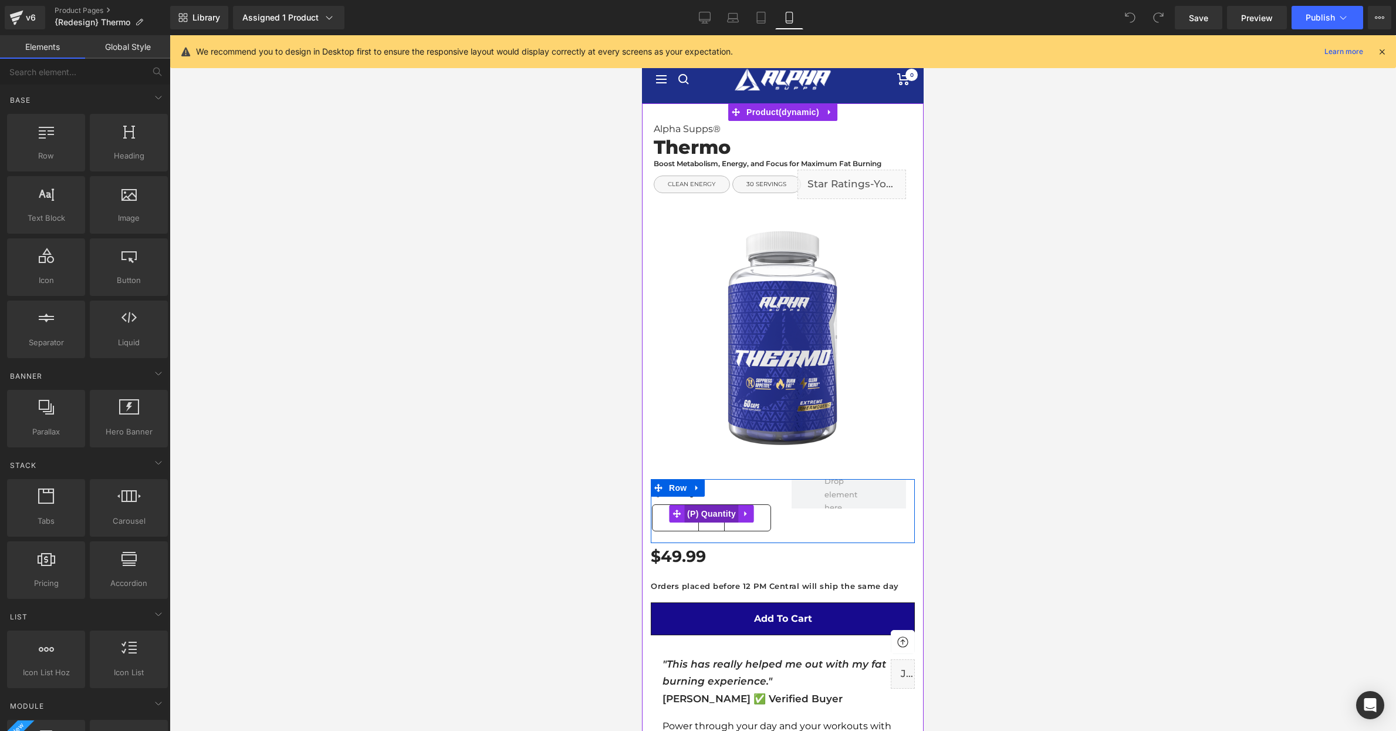
click at [714, 515] on span "(P) Quantity" at bounding box center [711, 514] width 55 height 18
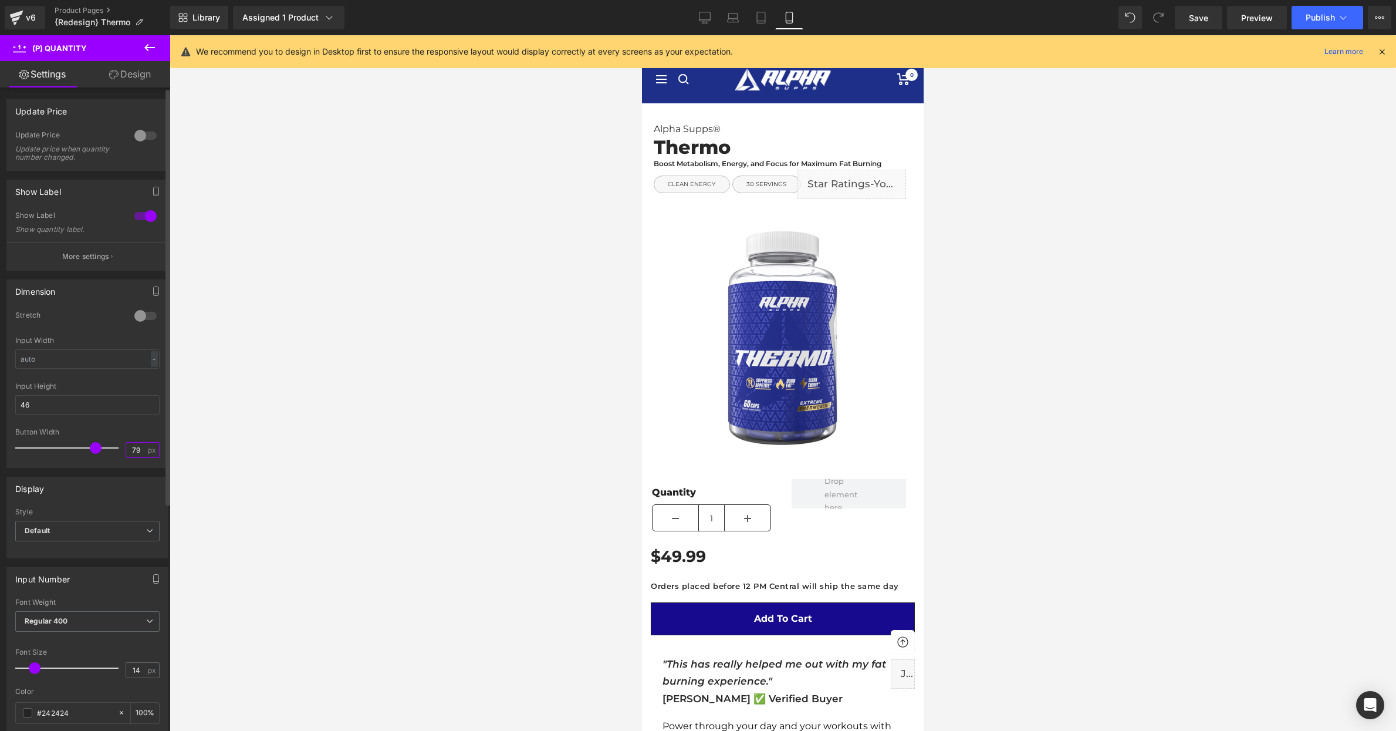
click at [139, 446] on input "79" at bounding box center [136, 450] width 21 height 15
type input "40"
click at [581, 467] on div at bounding box center [783, 383] width 1227 height 696
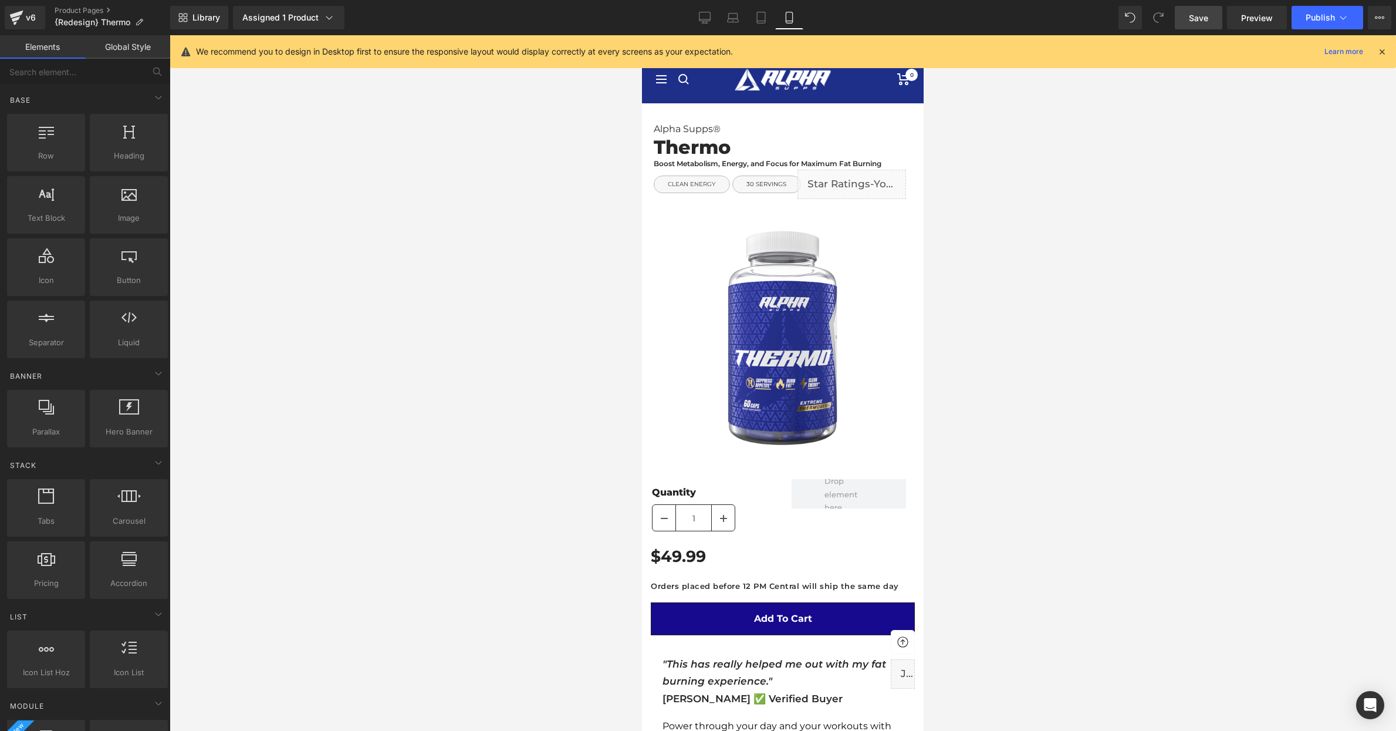
click at [1198, 17] on span "Save" at bounding box center [1198, 18] width 19 height 12
click at [1323, 16] on span "Publish" at bounding box center [1320, 17] width 29 height 9
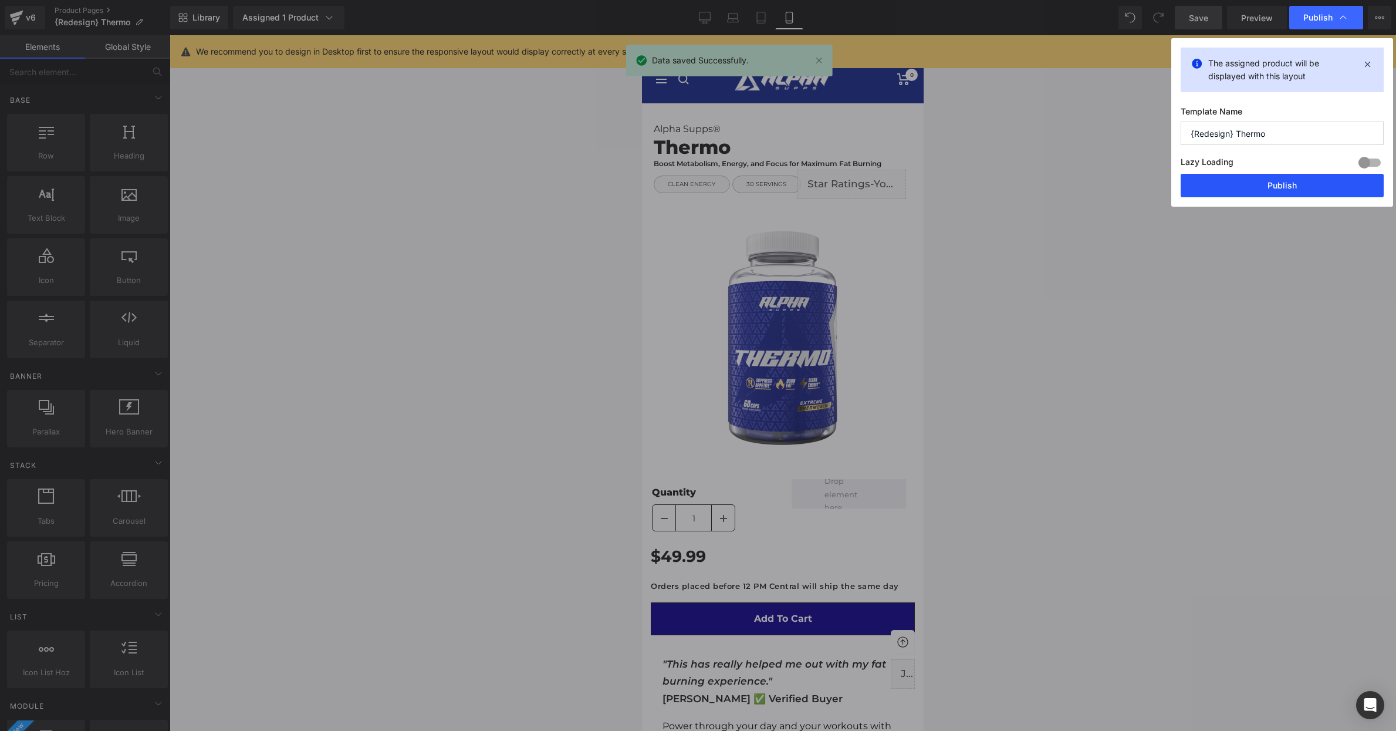
click at [1304, 189] on button "Publish" at bounding box center [1282, 185] width 203 height 23
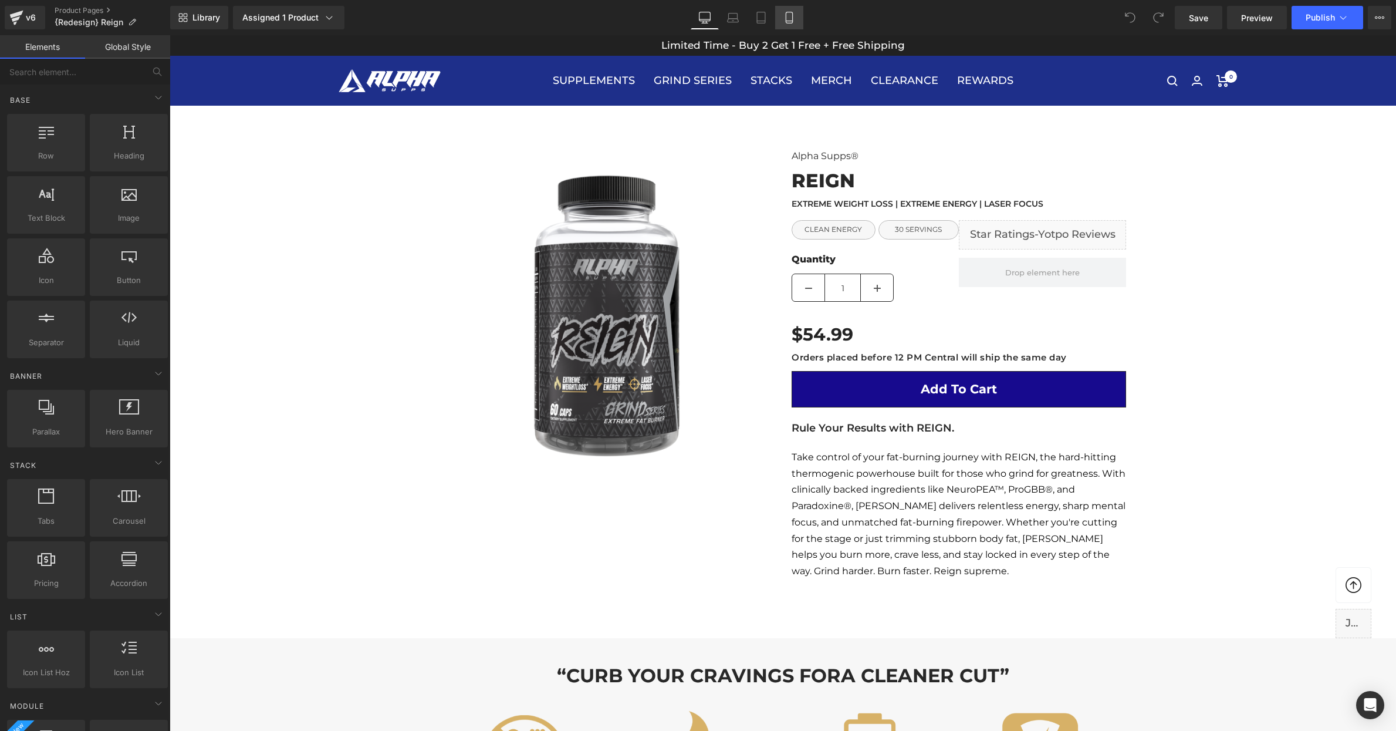
click at [787, 22] on icon at bounding box center [790, 18] width 12 height 12
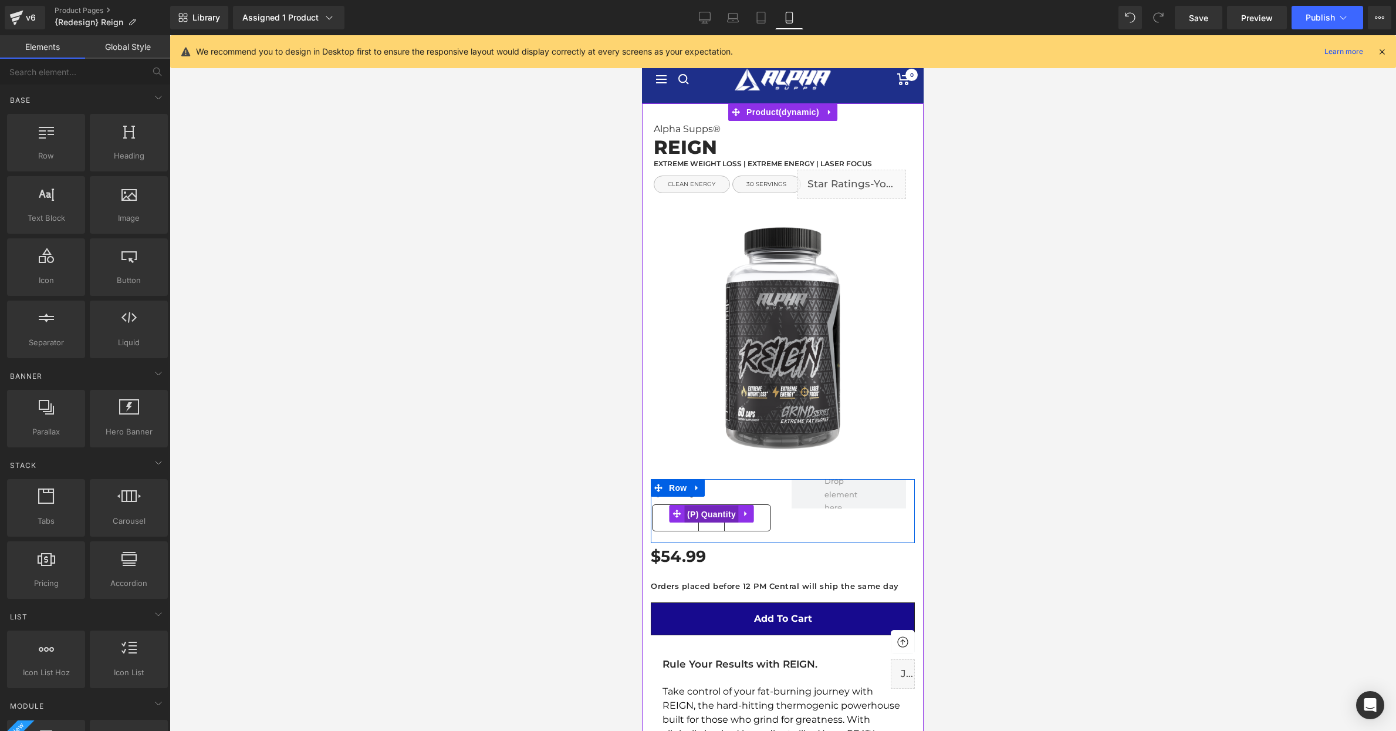
click at [711, 515] on span "(P) Quantity" at bounding box center [711, 514] width 55 height 18
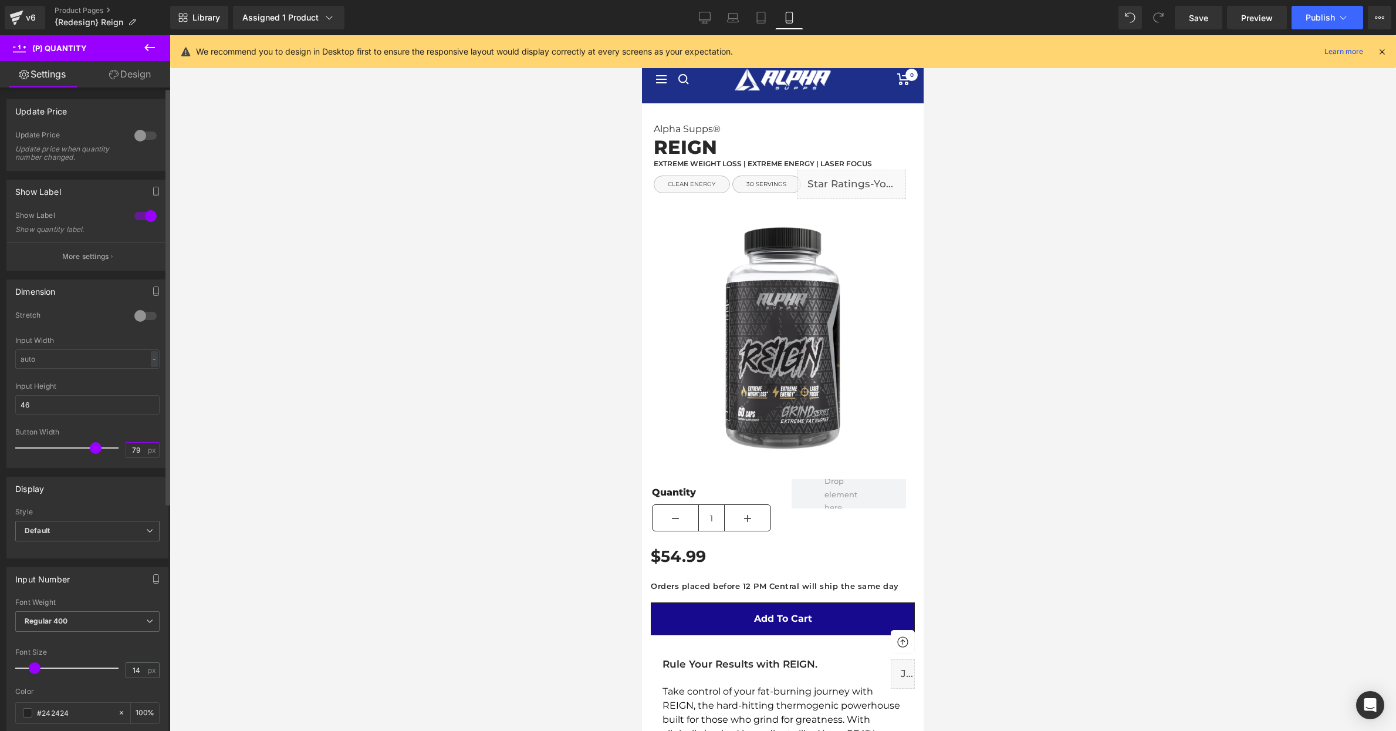
click at [139, 444] on input "79" at bounding box center [136, 450] width 21 height 15
type input "40"
click at [498, 394] on div at bounding box center [783, 383] width 1227 height 696
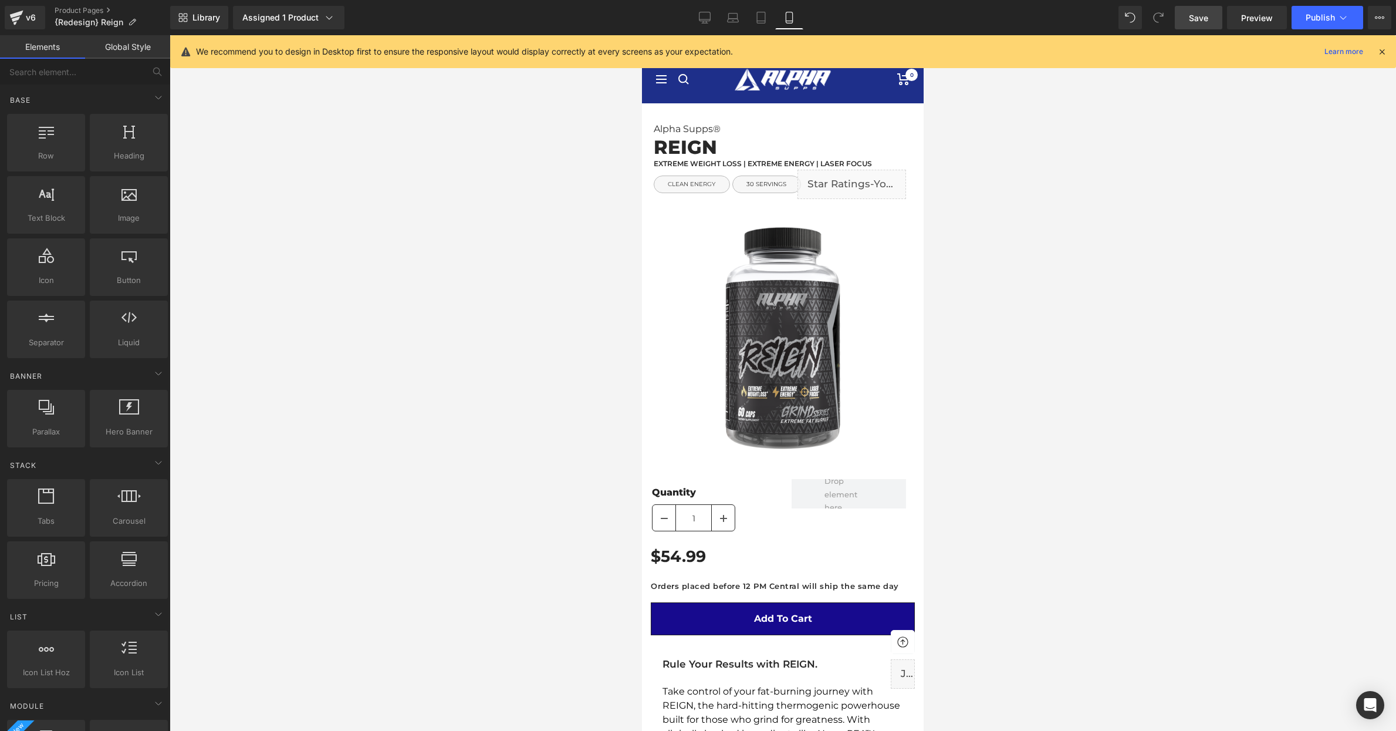
click at [1200, 23] on span "Save" at bounding box center [1198, 18] width 19 height 12
click at [1309, 18] on span "Publish" at bounding box center [1320, 17] width 29 height 9
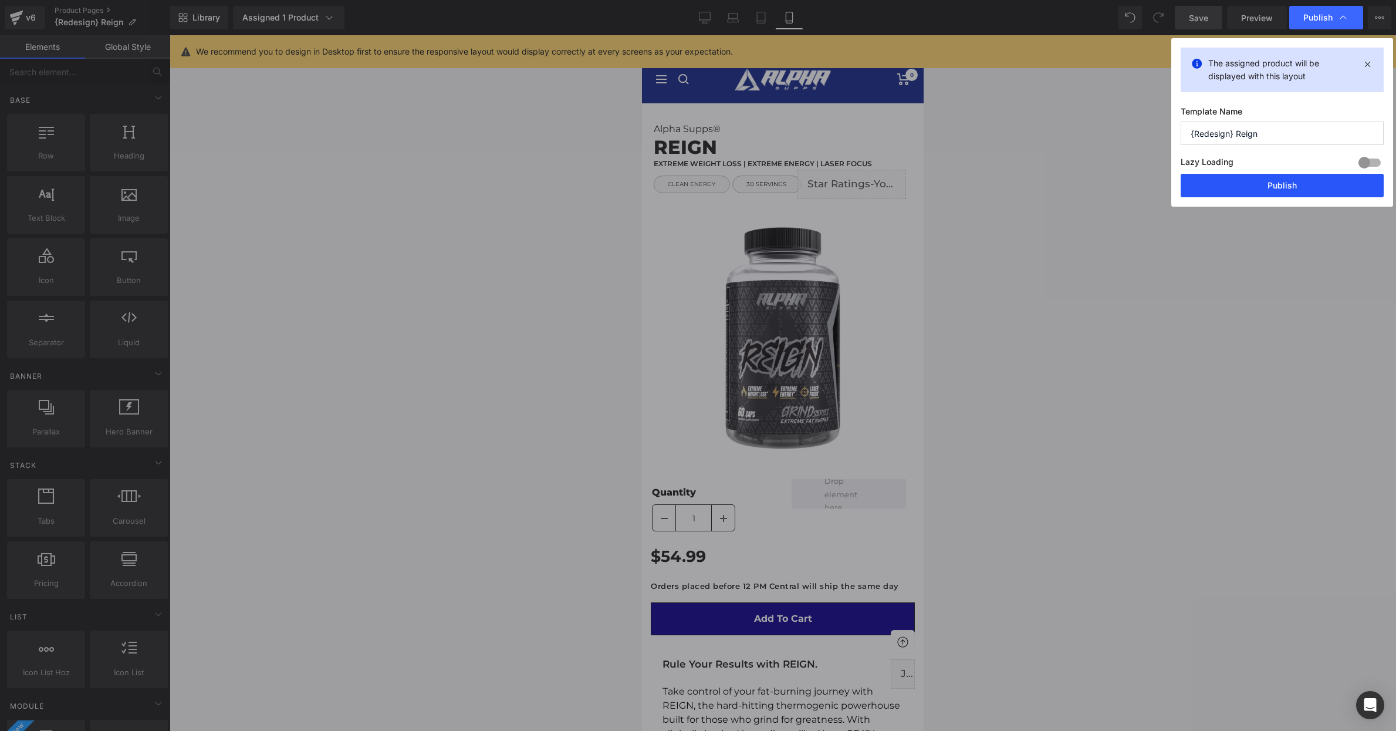
click at [1255, 189] on button "Publish" at bounding box center [1282, 185] width 203 height 23
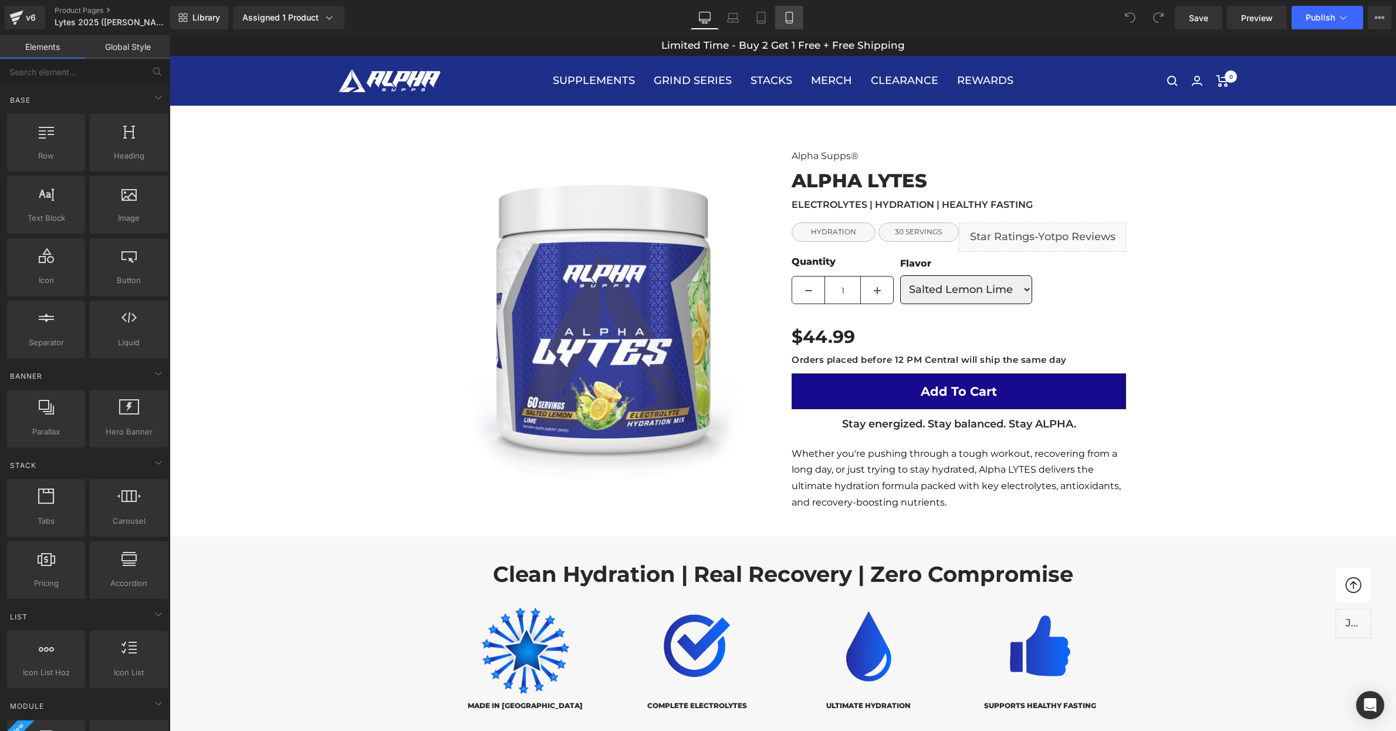
click at [786, 19] on icon at bounding box center [790, 18] width 12 height 12
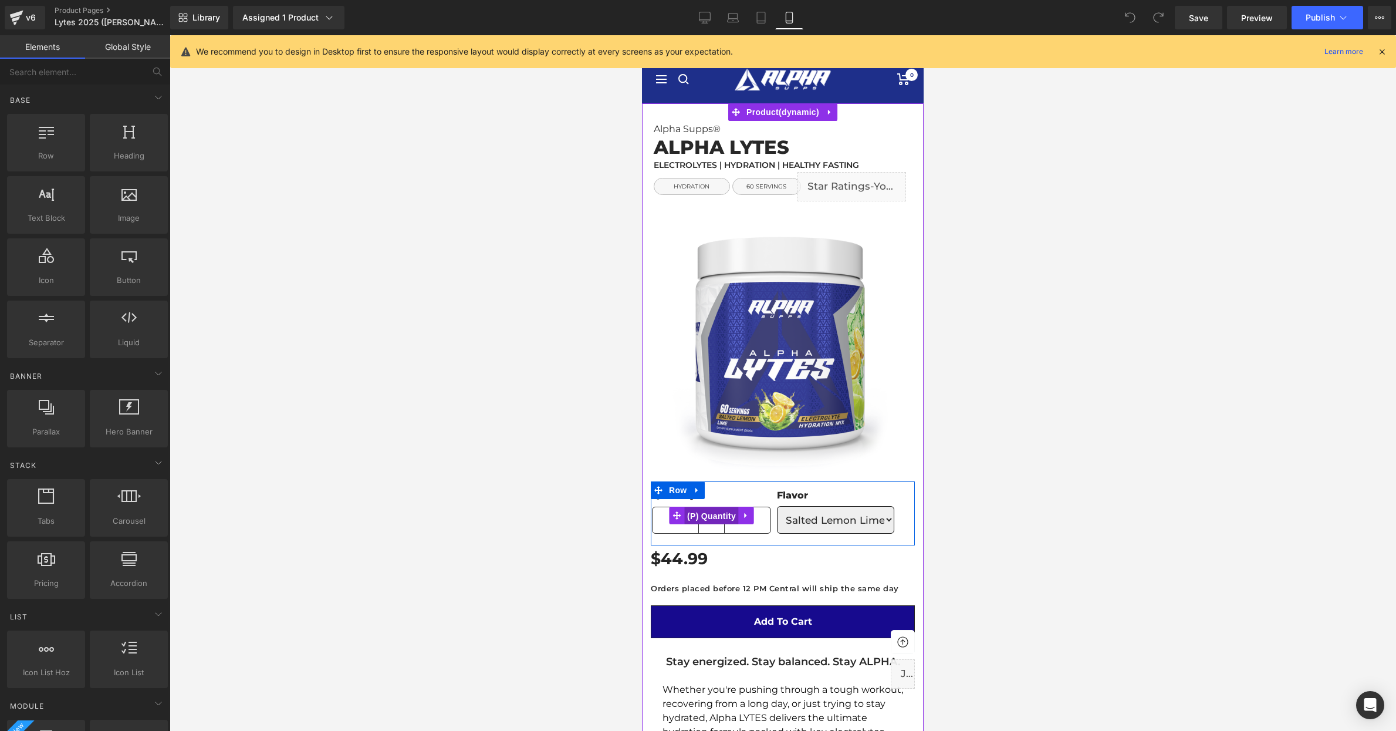
click at [714, 517] on span "(P) Quantity" at bounding box center [711, 516] width 55 height 18
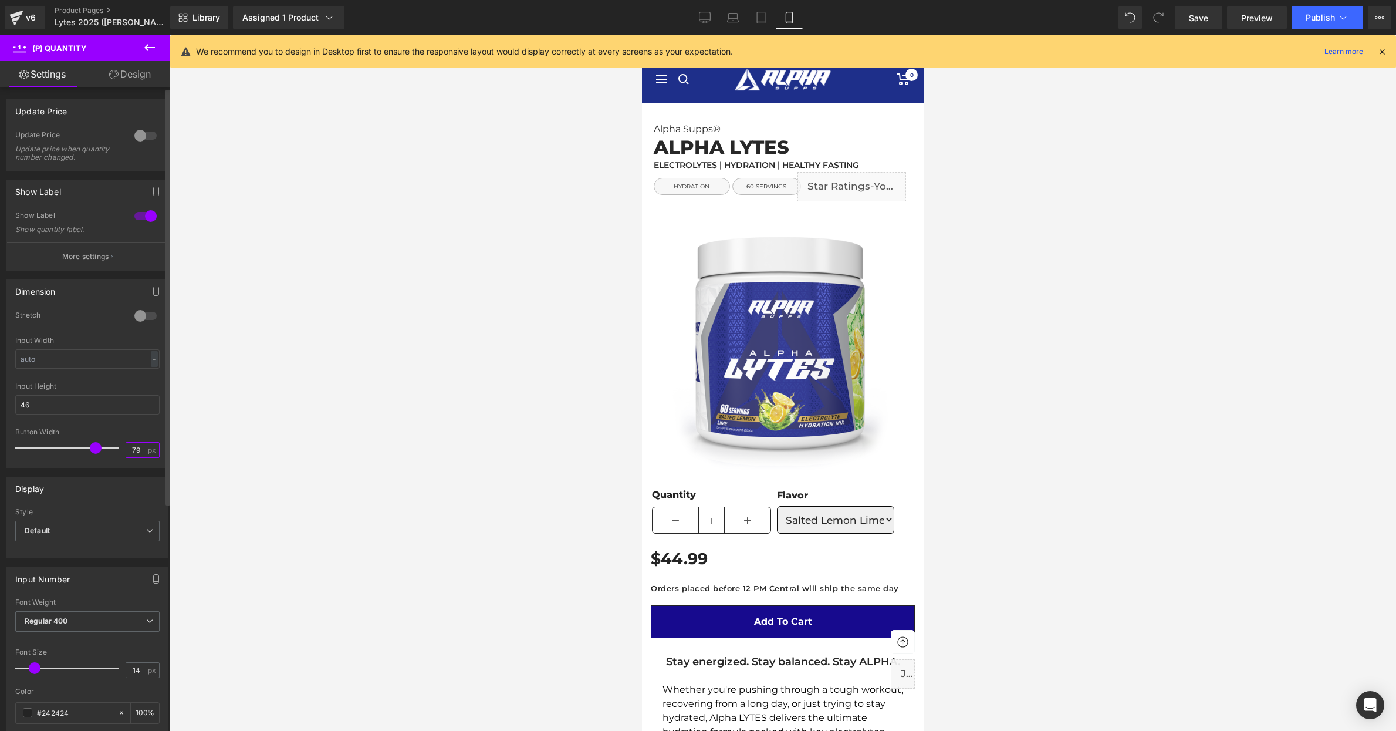
click at [137, 448] on input "79" at bounding box center [136, 450] width 21 height 15
type input "40"
drag, startPoint x: 400, startPoint y: 440, endPoint x: 582, endPoint y: 494, distance: 189.8
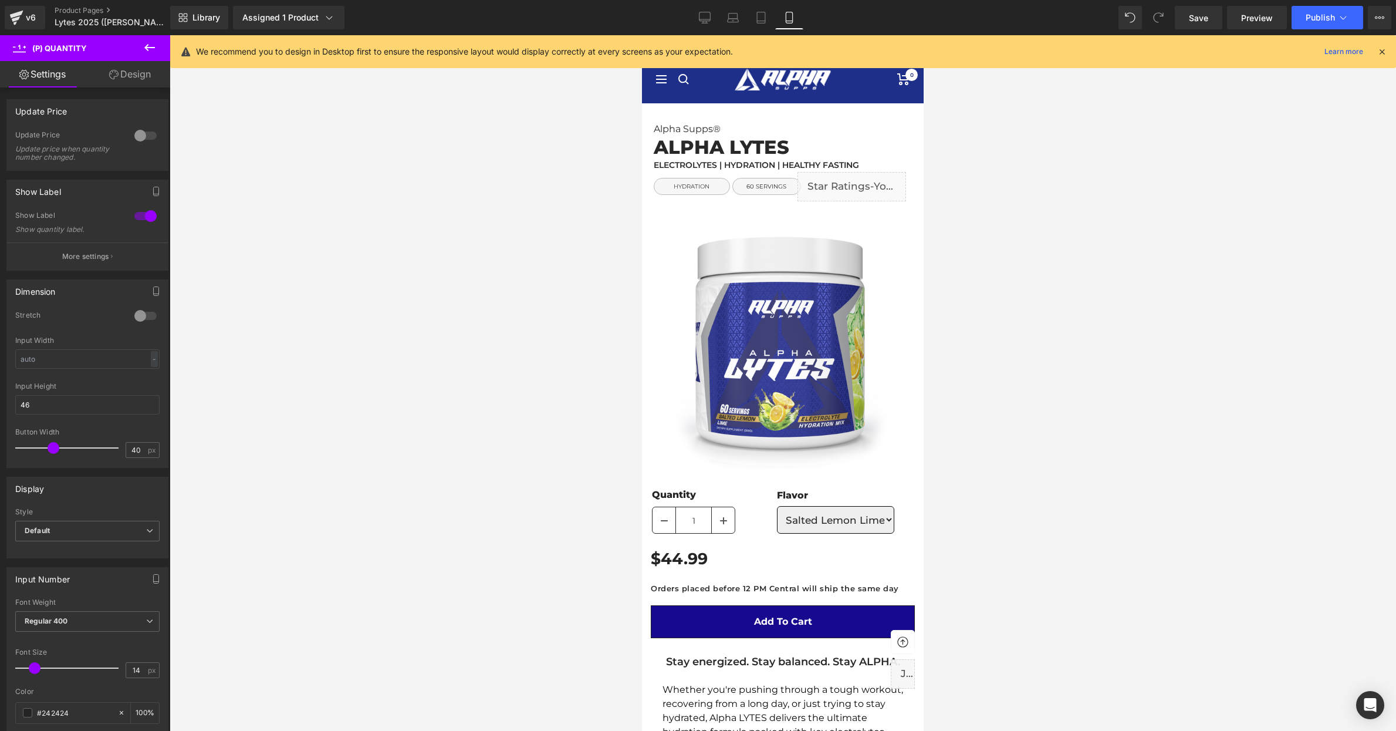
click at [401, 440] on div at bounding box center [783, 383] width 1227 height 696
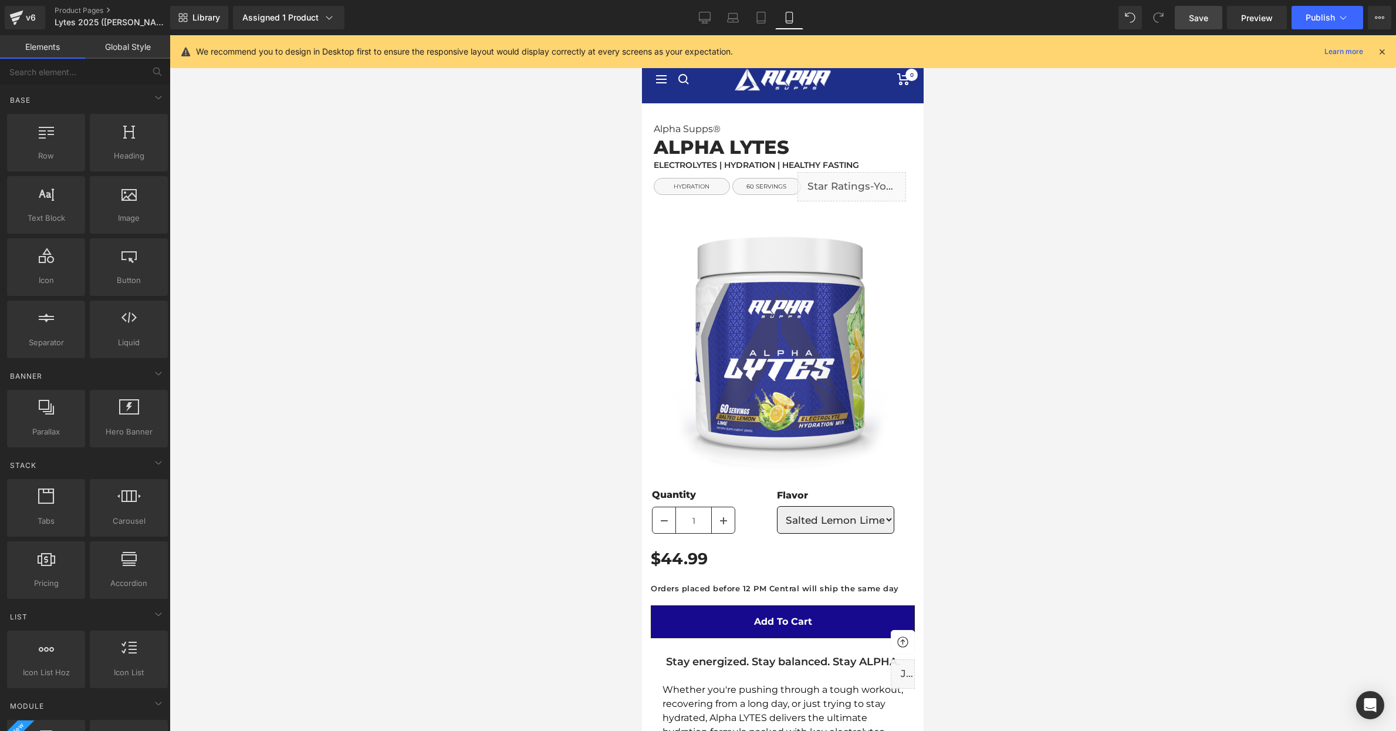
click at [1205, 15] on span "Save" at bounding box center [1198, 18] width 19 height 12
click at [1319, 13] on span "Publish" at bounding box center [1320, 17] width 29 height 9
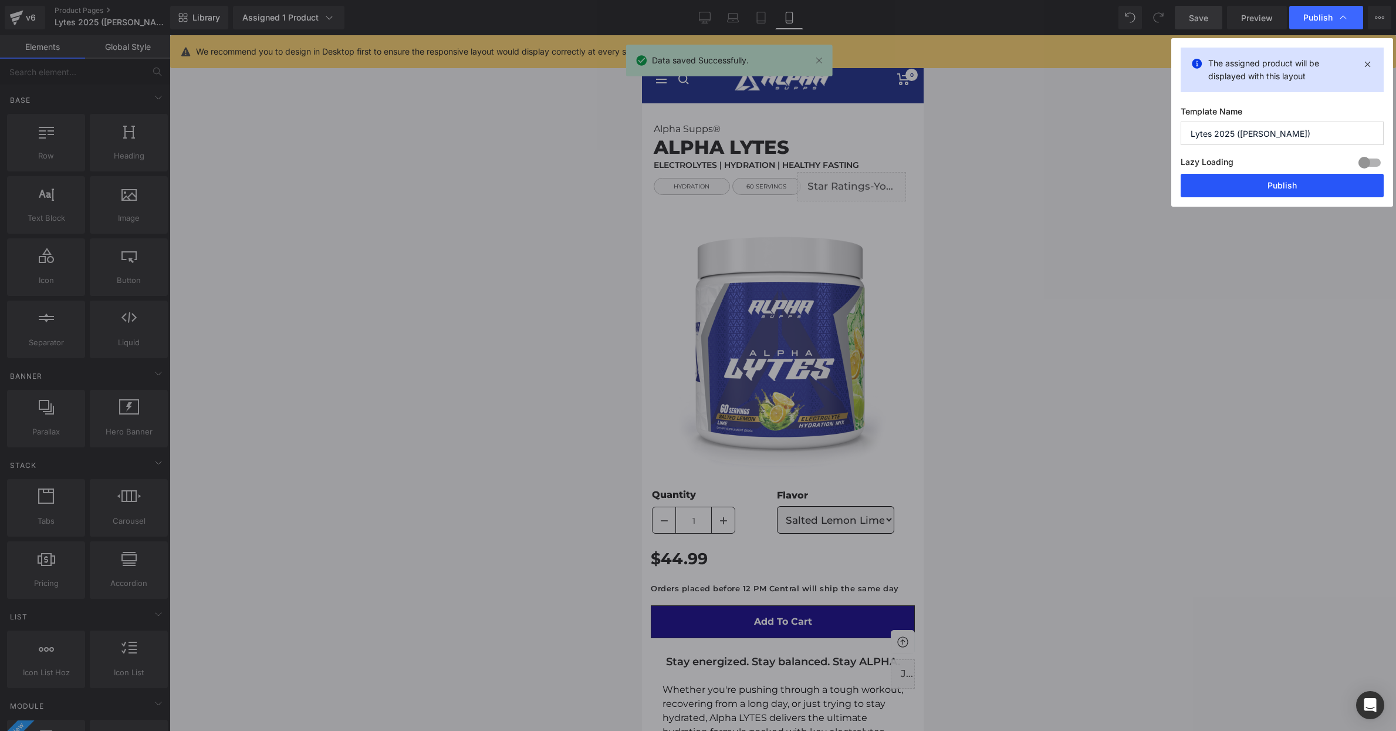
click at [1287, 180] on button "Publish" at bounding box center [1282, 185] width 203 height 23
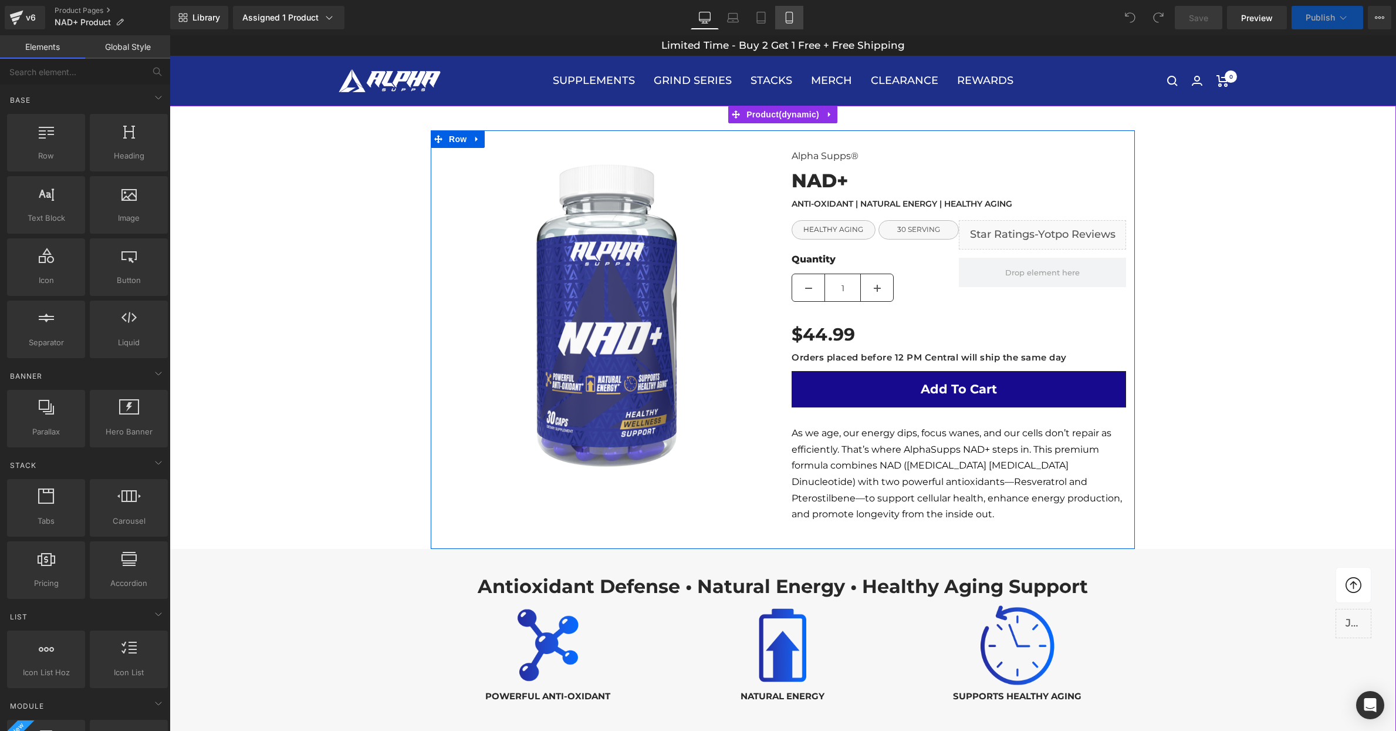
click at [791, 17] on icon at bounding box center [790, 18] width 12 height 12
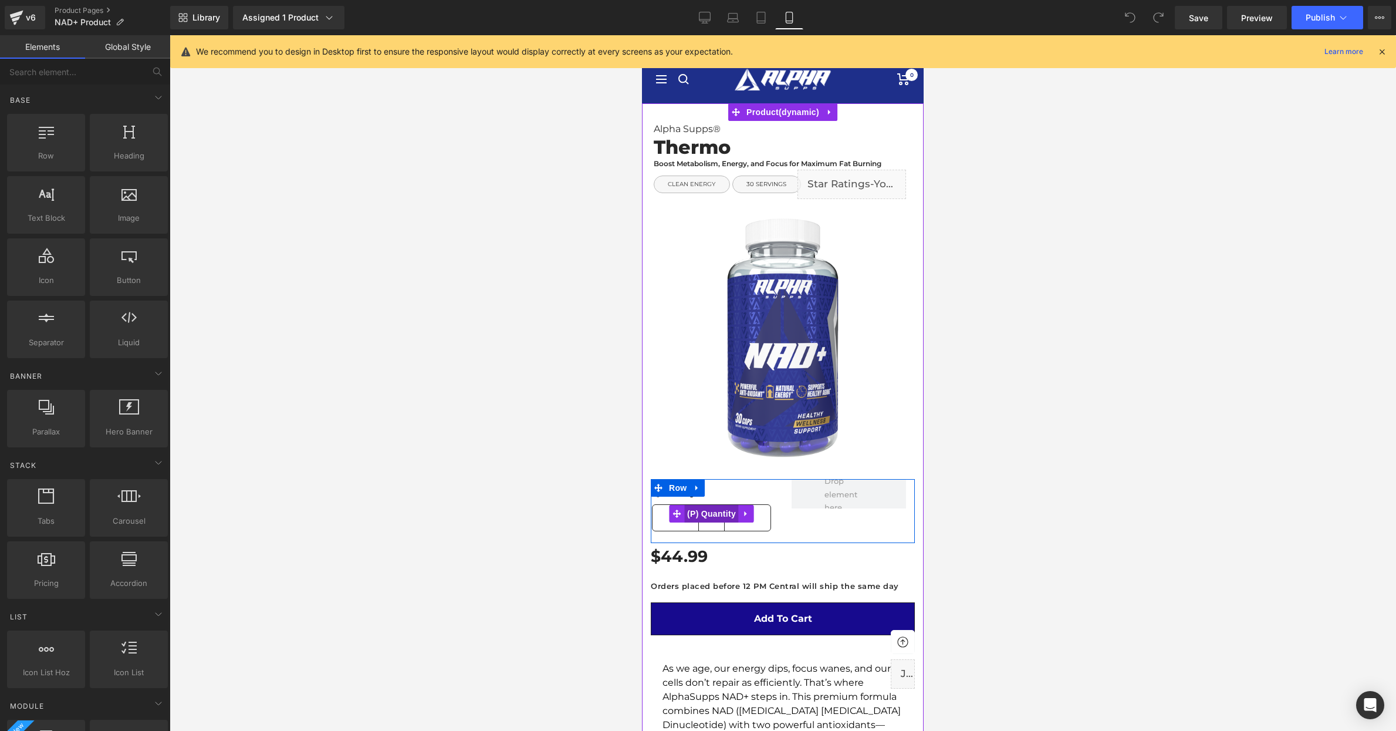
click at [713, 512] on span "(P) Quantity" at bounding box center [711, 514] width 55 height 18
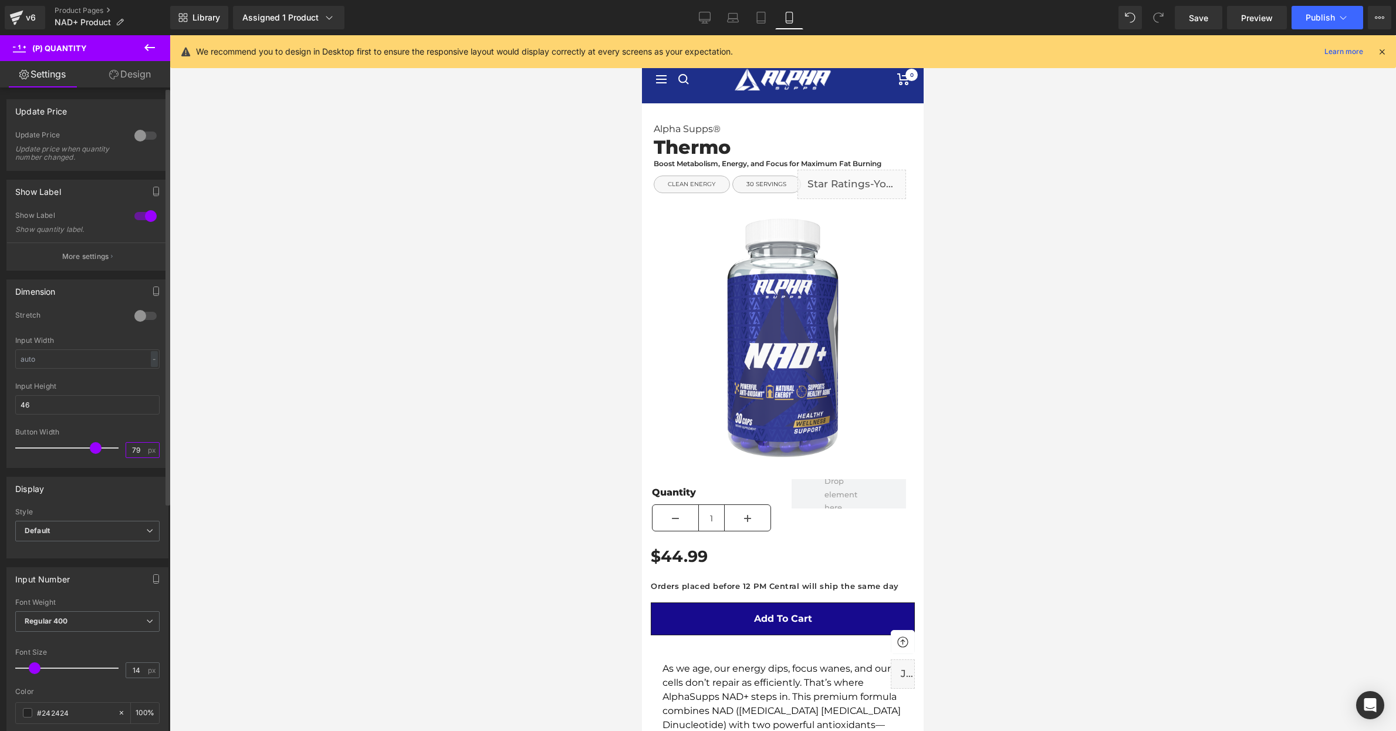
click at [136, 448] on input "79" at bounding box center [136, 450] width 21 height 15
type input "40"
click at [344, 404] on div at bounding box center [783, 383] width 1227 height 696
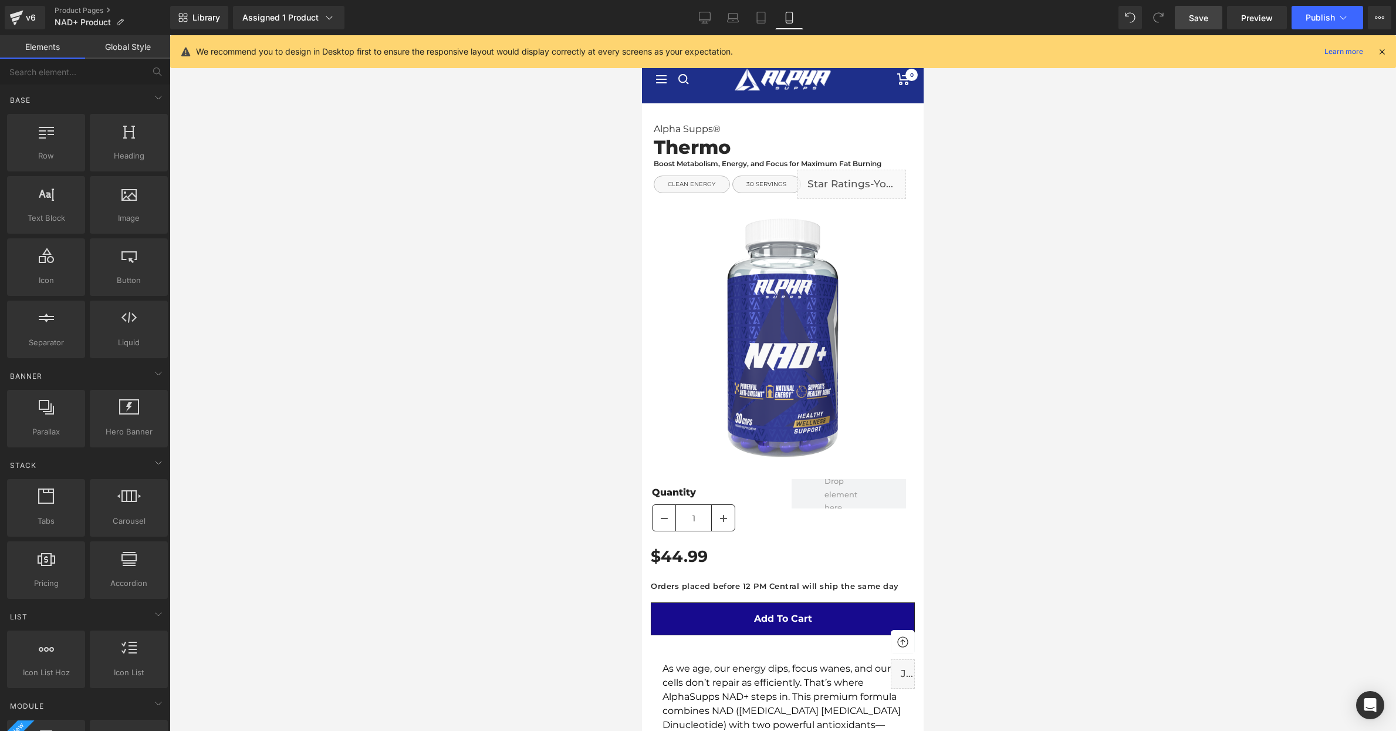
click at [1206, 26] on link "Save" at bounding box center [1199, 17] width 48 height 23
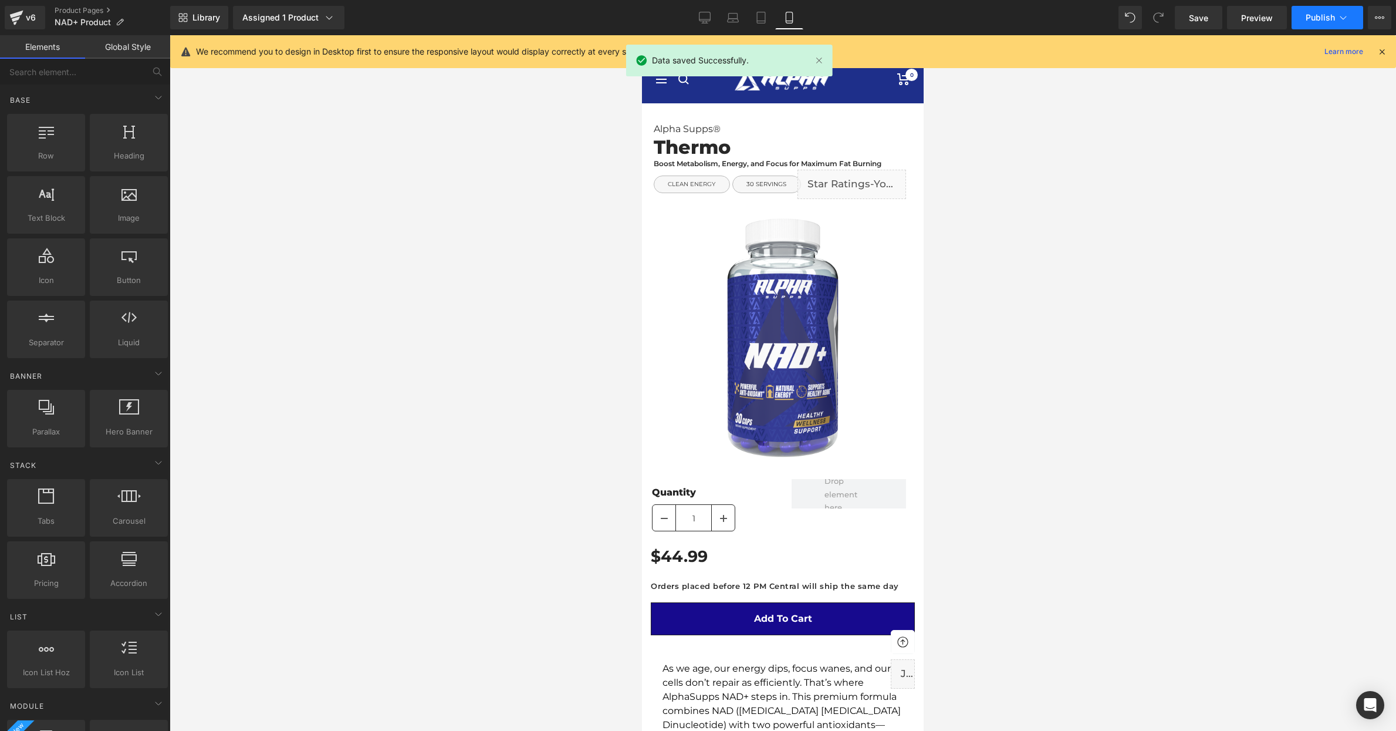
click at [1312, 18] on span "Publish" at bounding box center [1320, 17] width 29 height 9
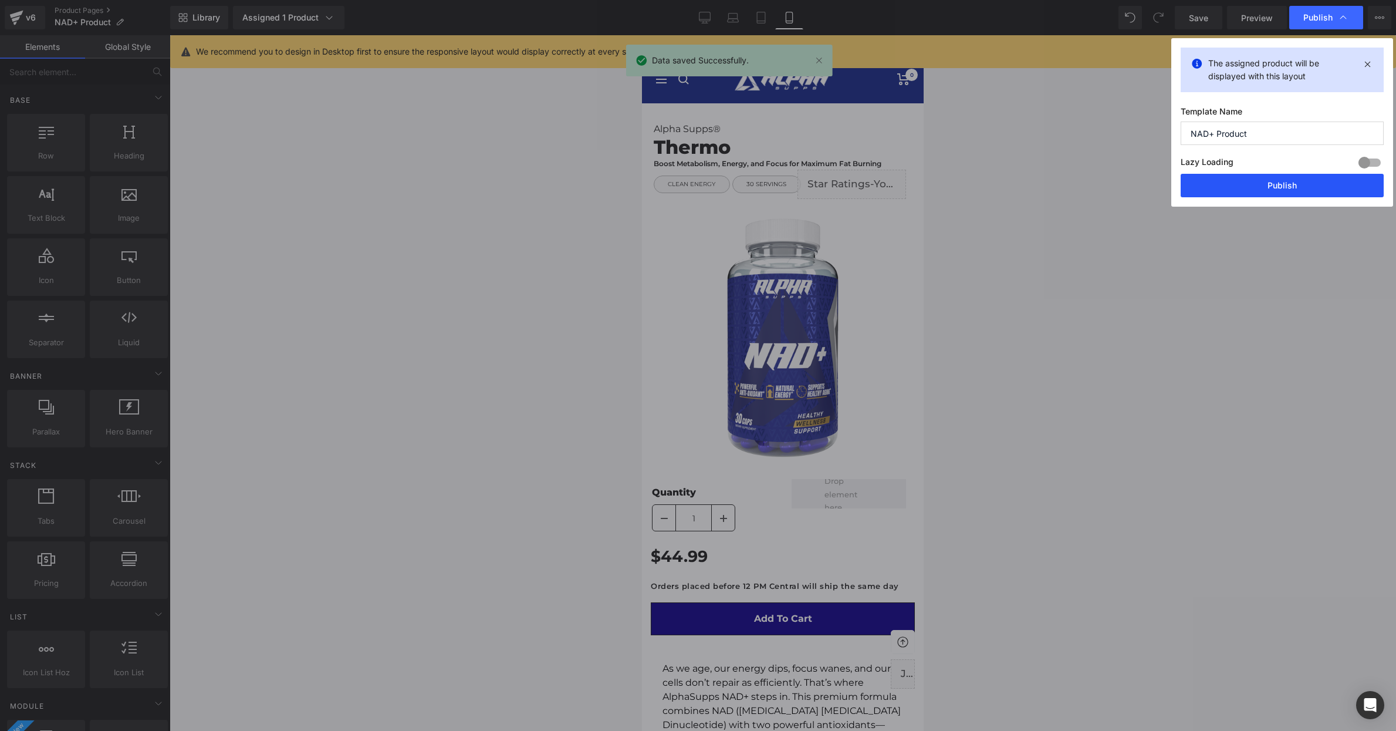
click at [1278, 183] on button "Publish" at bounding box center [1282, 185] width 203 height 23
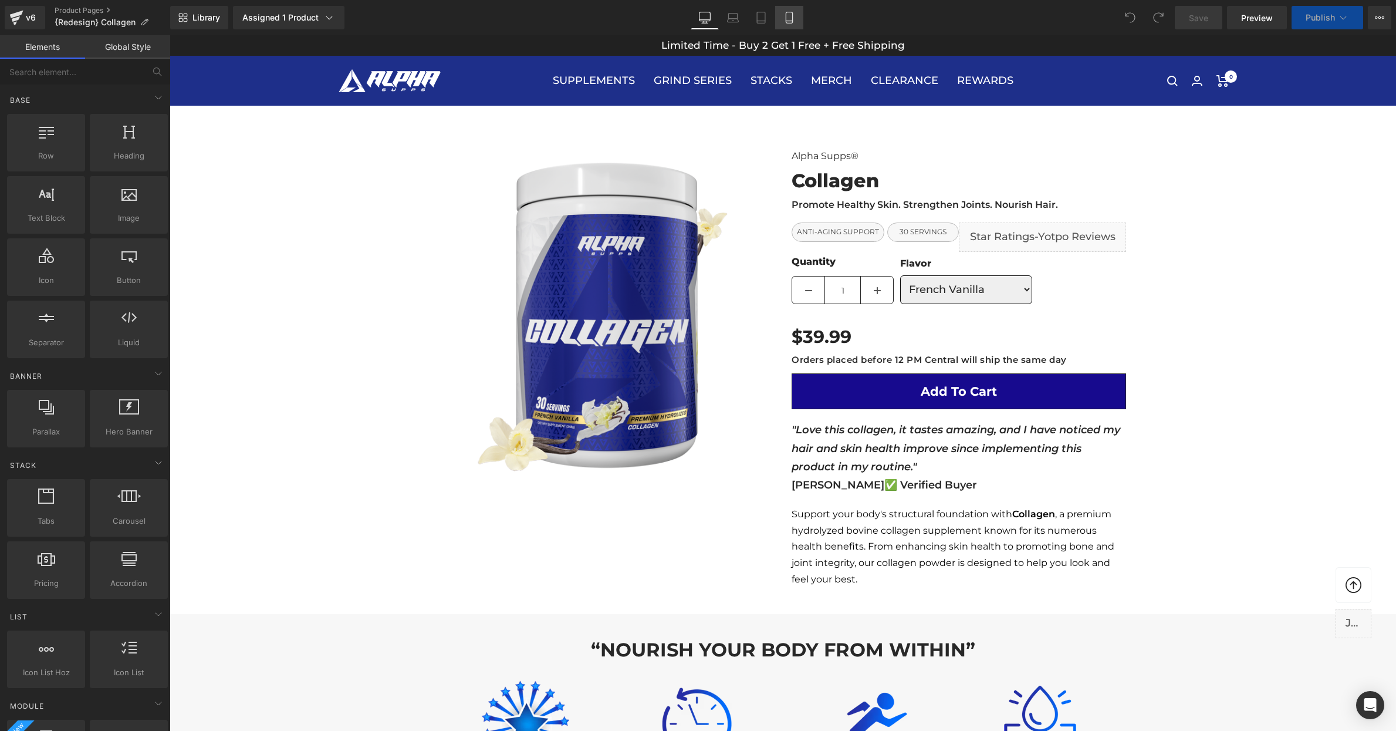
click at [789, 23] on icon at bounding box center [789, 17] width 6 height 11
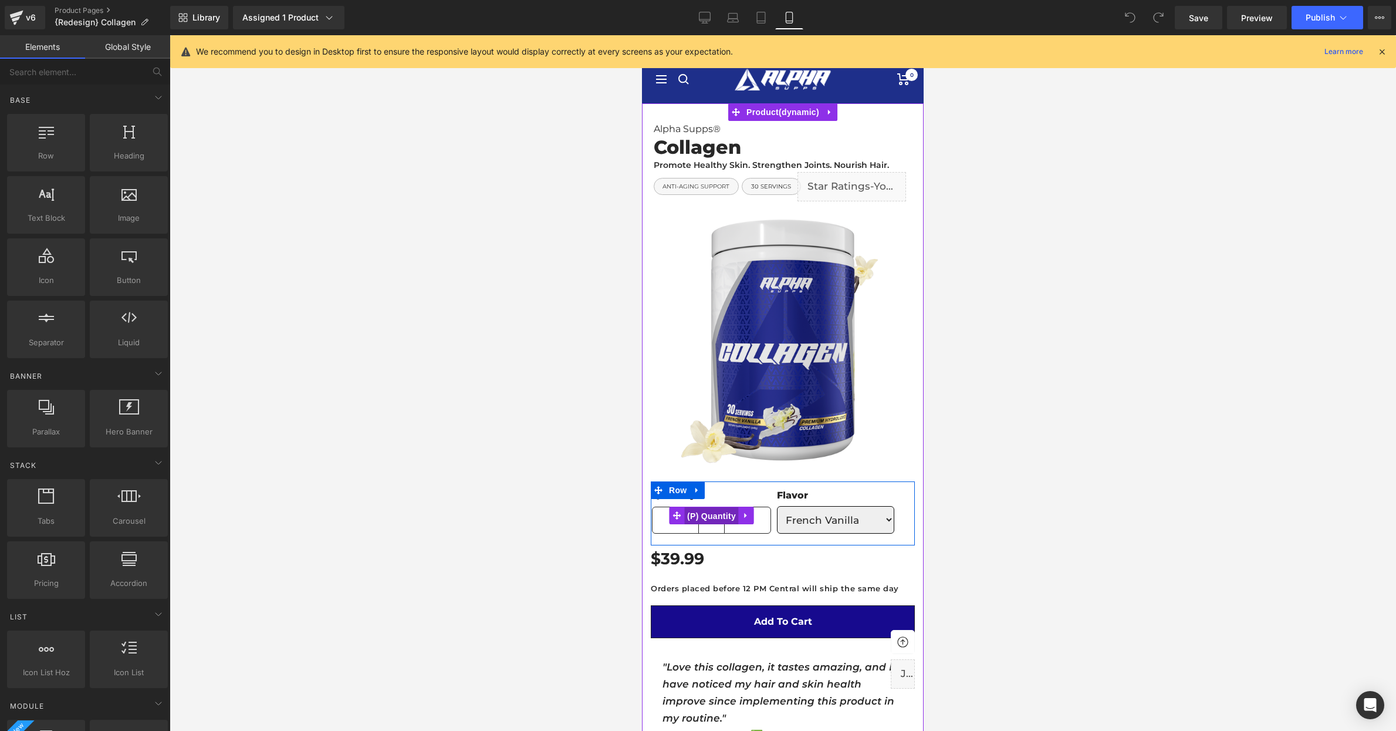
click at [720, 513] on span "(P) Quantity" at bounding box center [711, 516] width 55 height 18
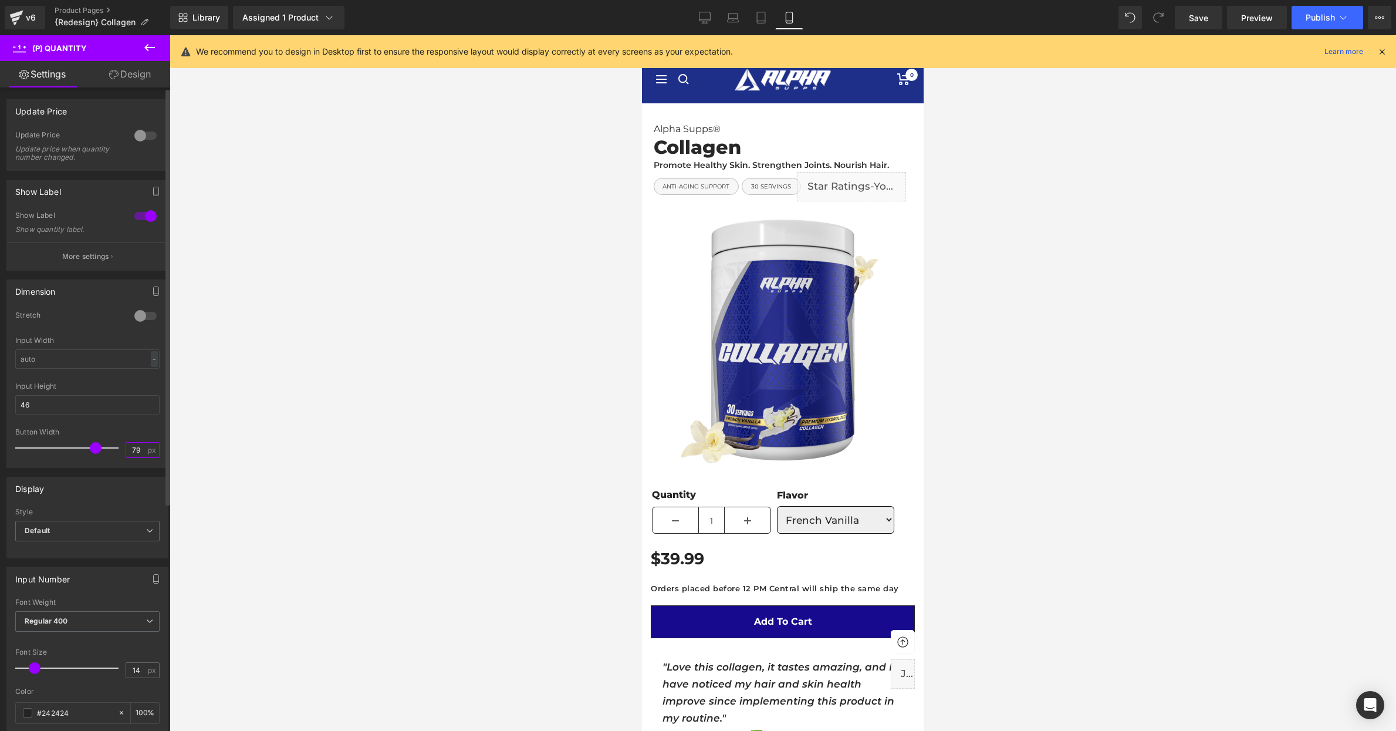
click at [137, 446] on input "79" at bounding box center [136, 450] width 21 height 15
type input "40"
drag, startPoint x: 411, startPoint y: 448, endPoint x: 514, endPoint y: 443, distance: 102.8
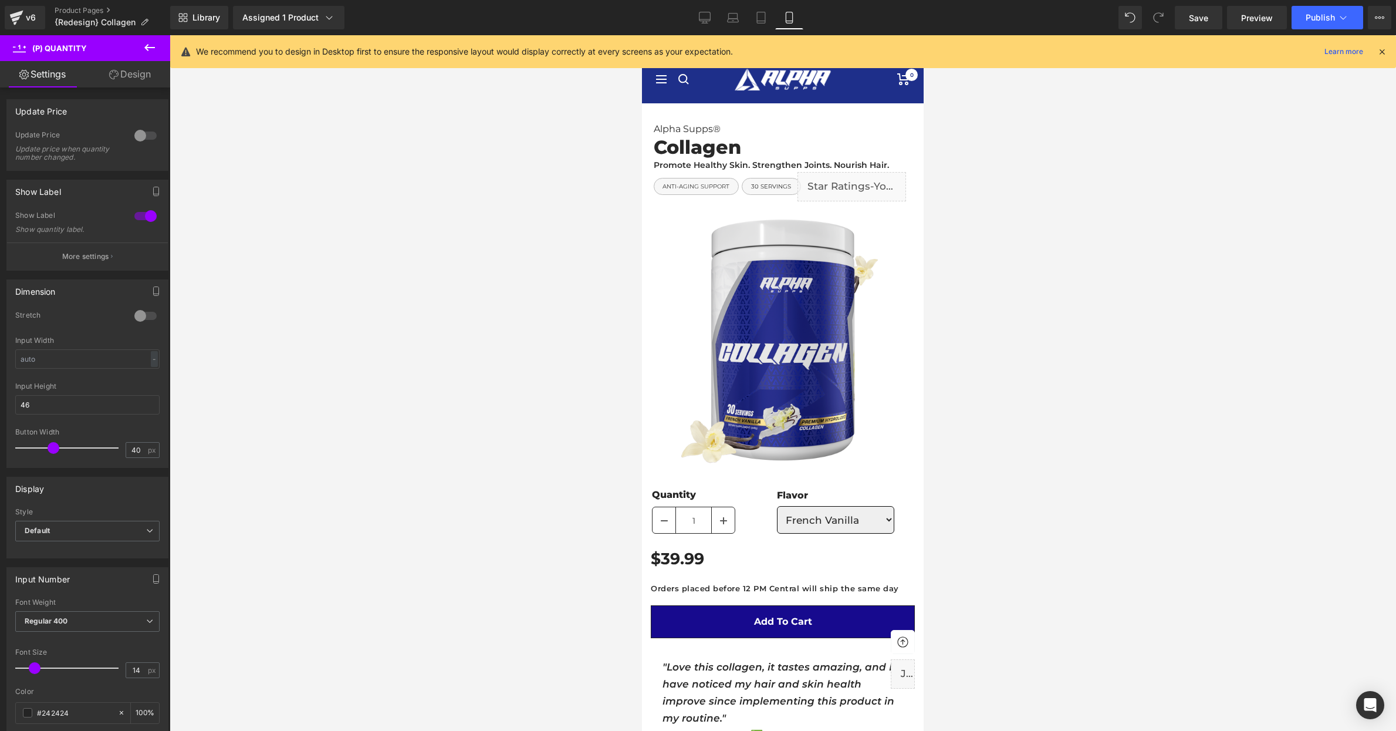
click at [412, 448] on div at bounding box center [783, 383] width 1227 height 696
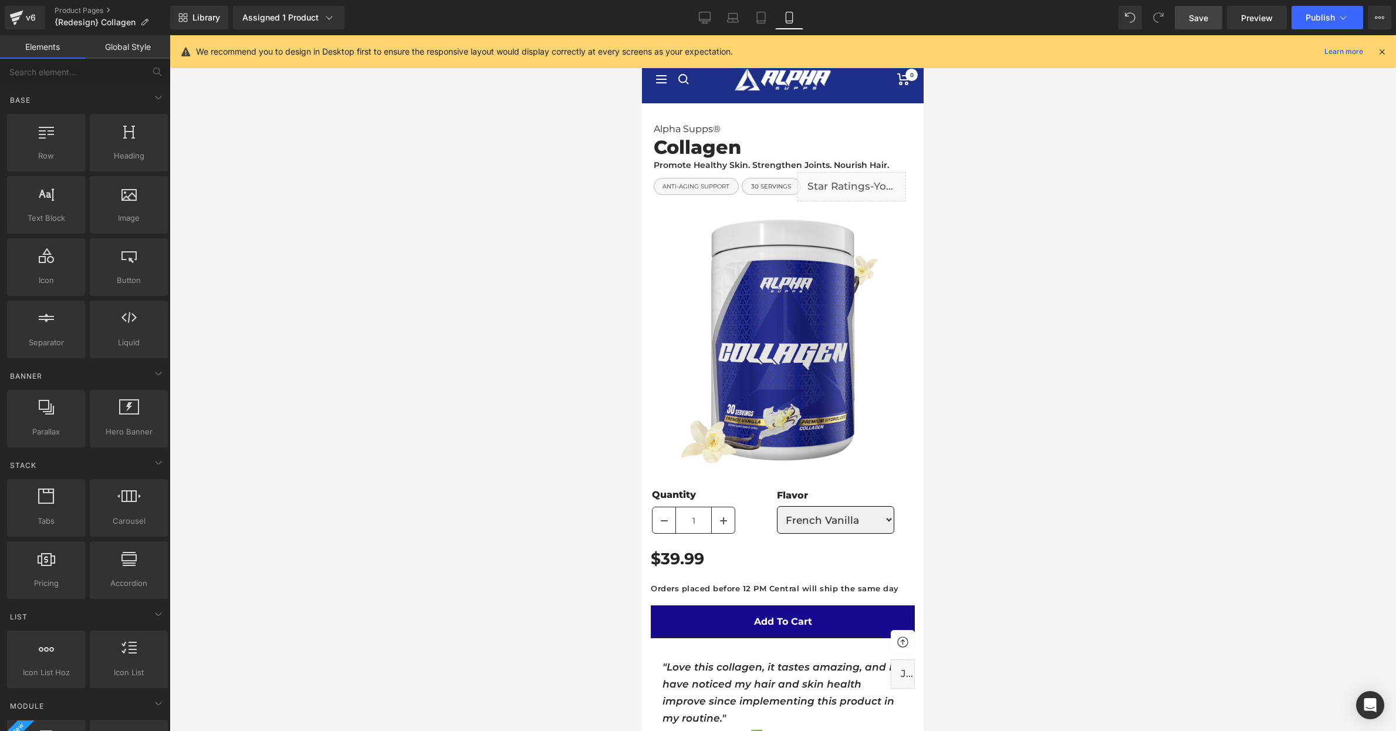
click at [1207, 27] on link "Save" at bounding box center [1199, 17] width 48 height 23
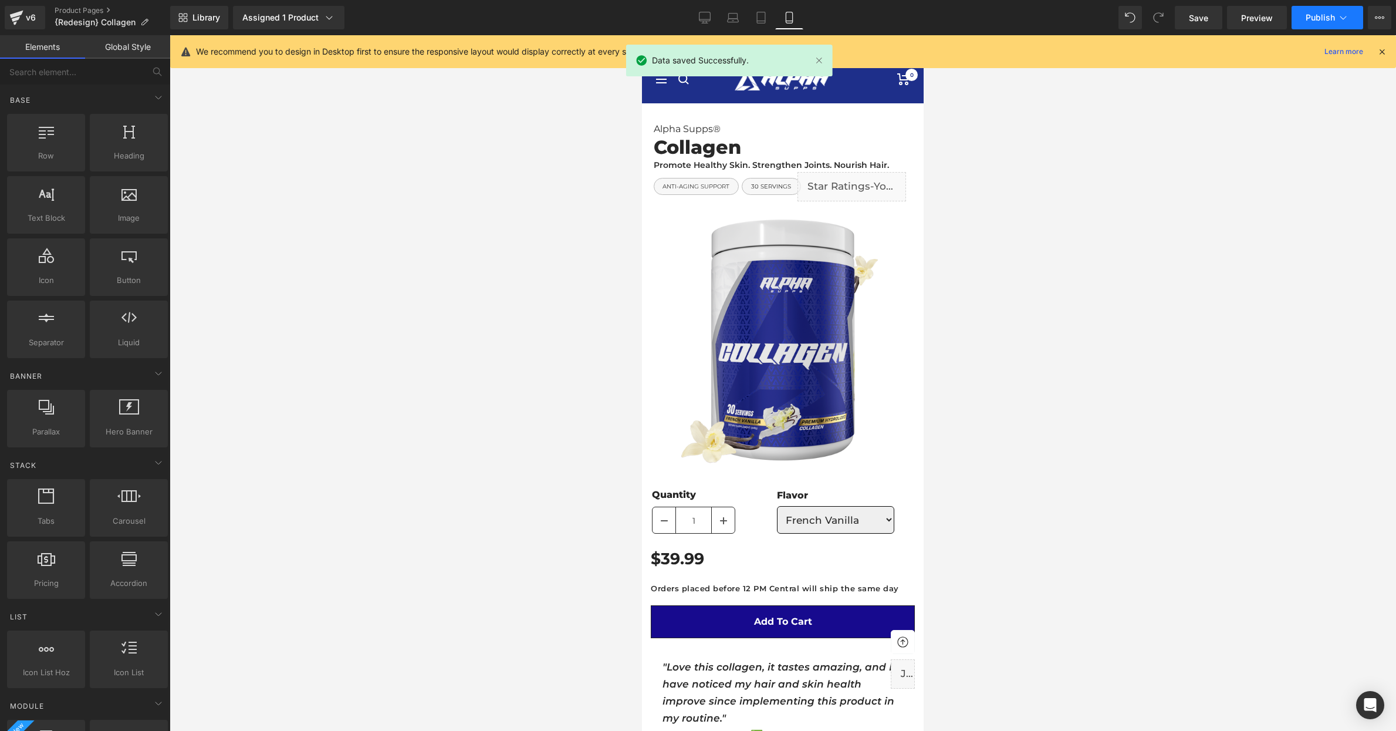
click at [1320, 15] on span "Publish" at bounding box center [1320, 17] width 29 height 9
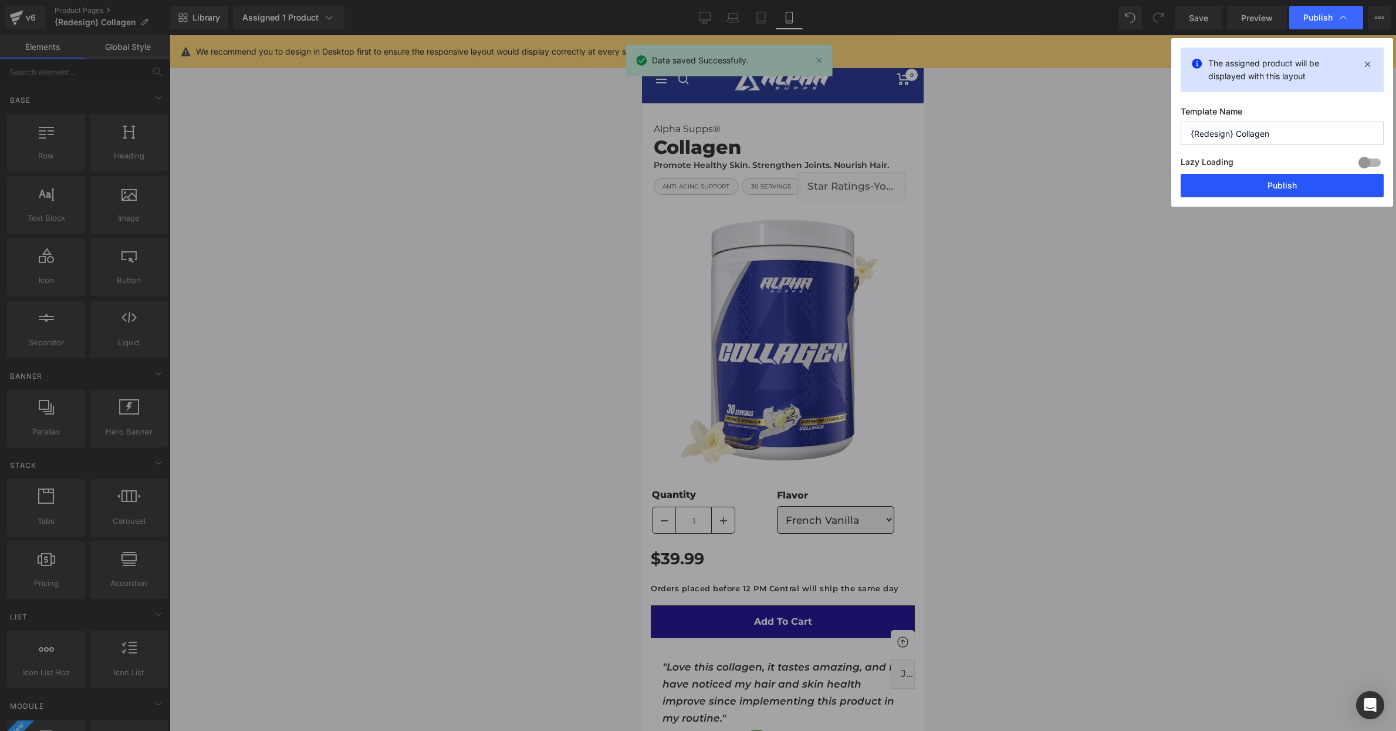
click at [1285, 181] on button "Publish" at bounding box center [1282, 185] width 203 height 23
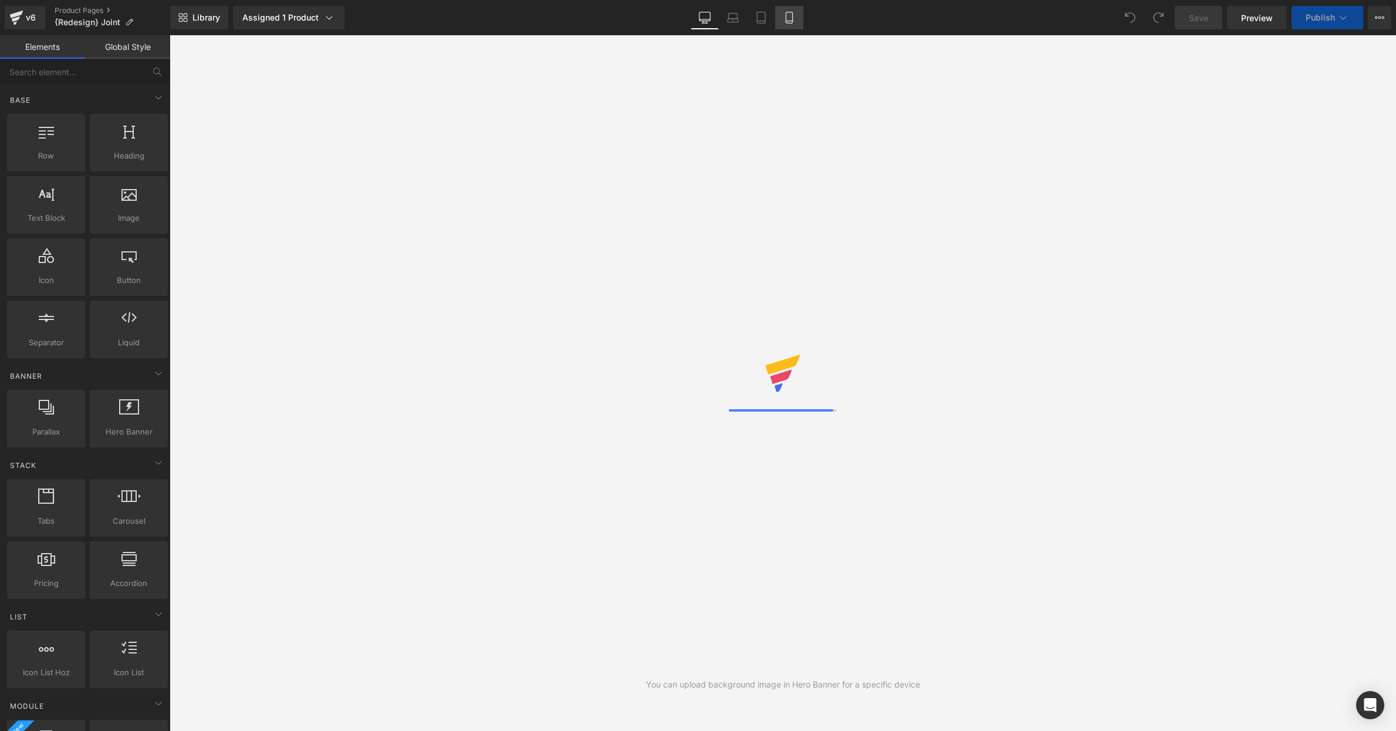
click at [792, 19] on icon at bounding box center [789, 17] width 6 height 11
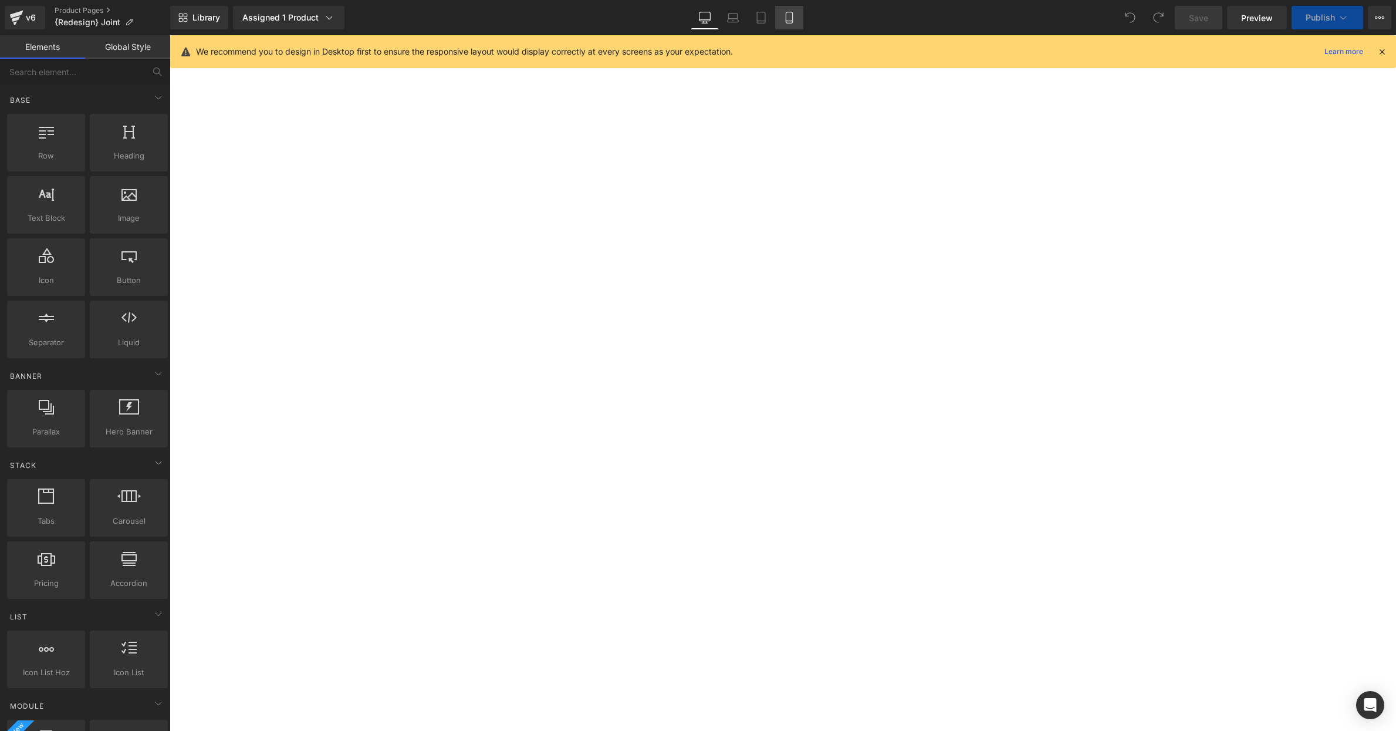
click icon
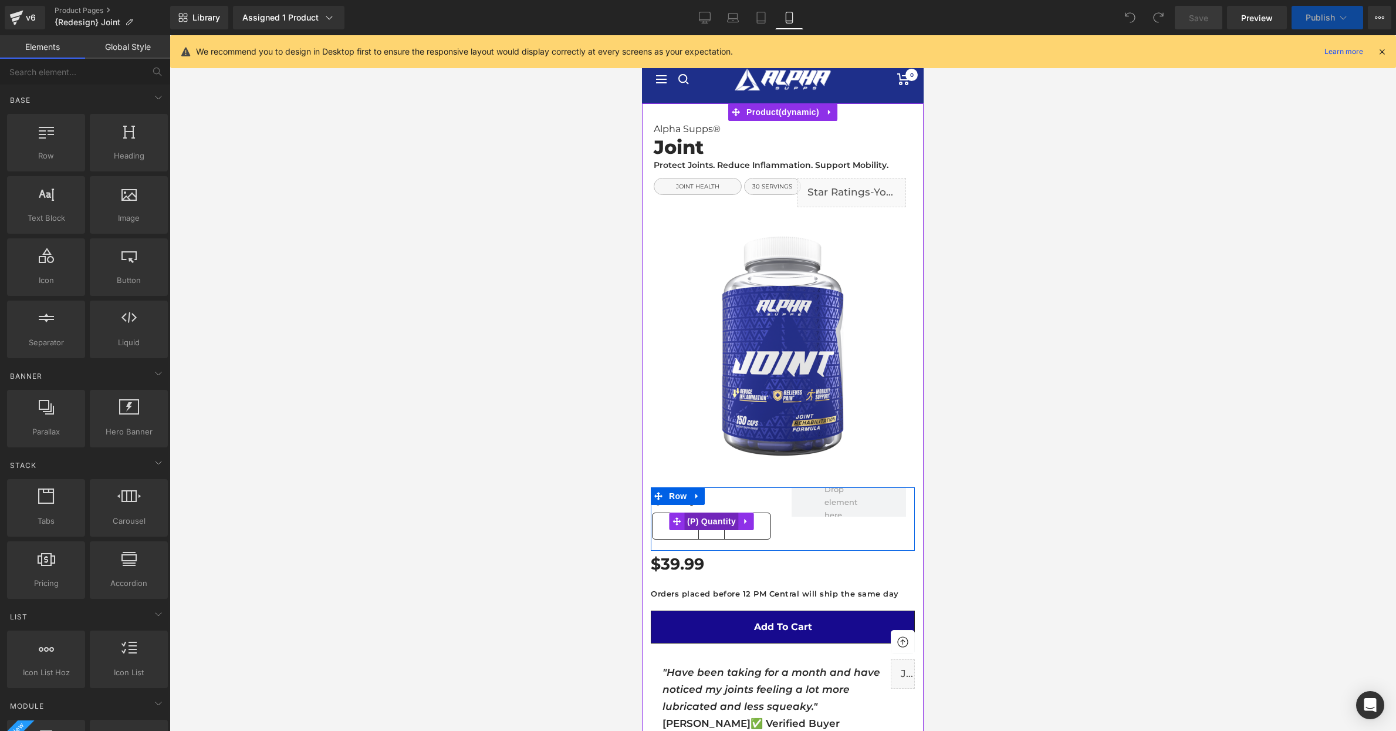
click span "(P) Quantity"
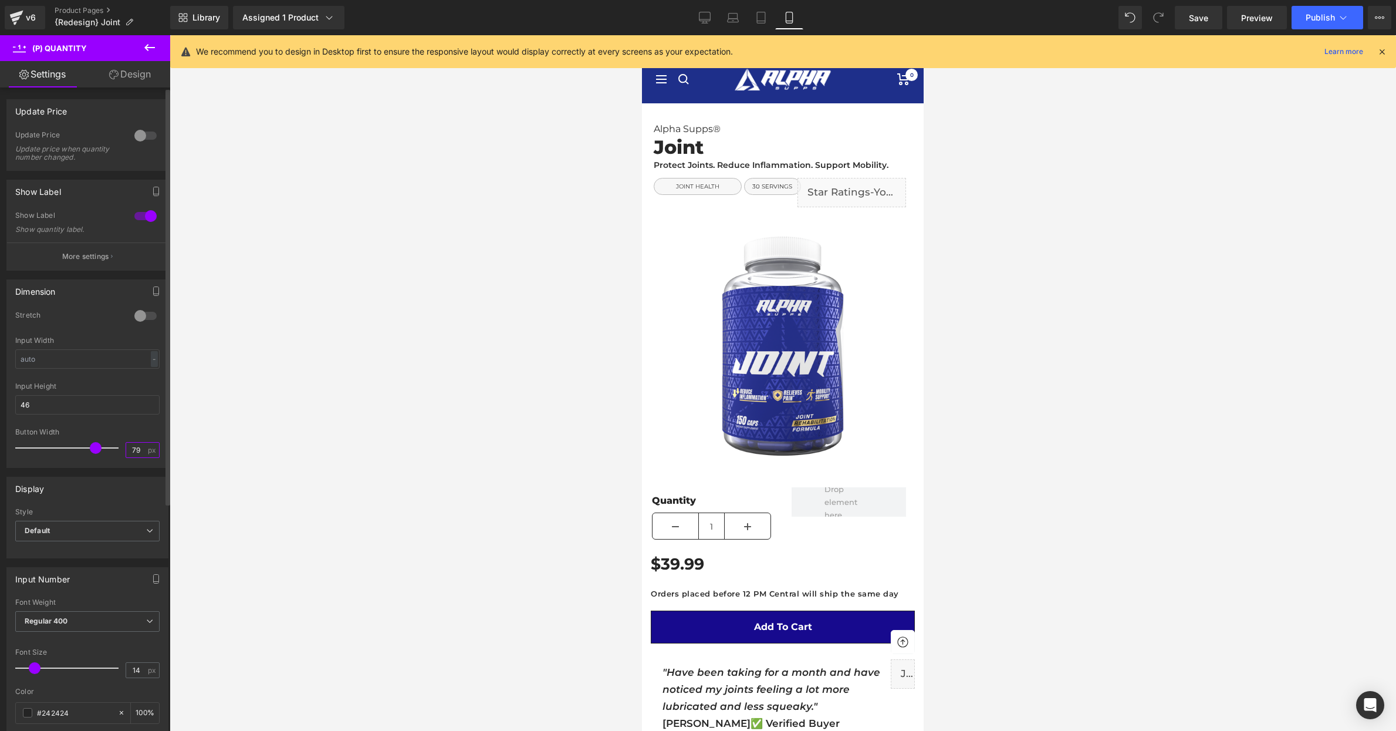
click input "79"
type input "40"
click div
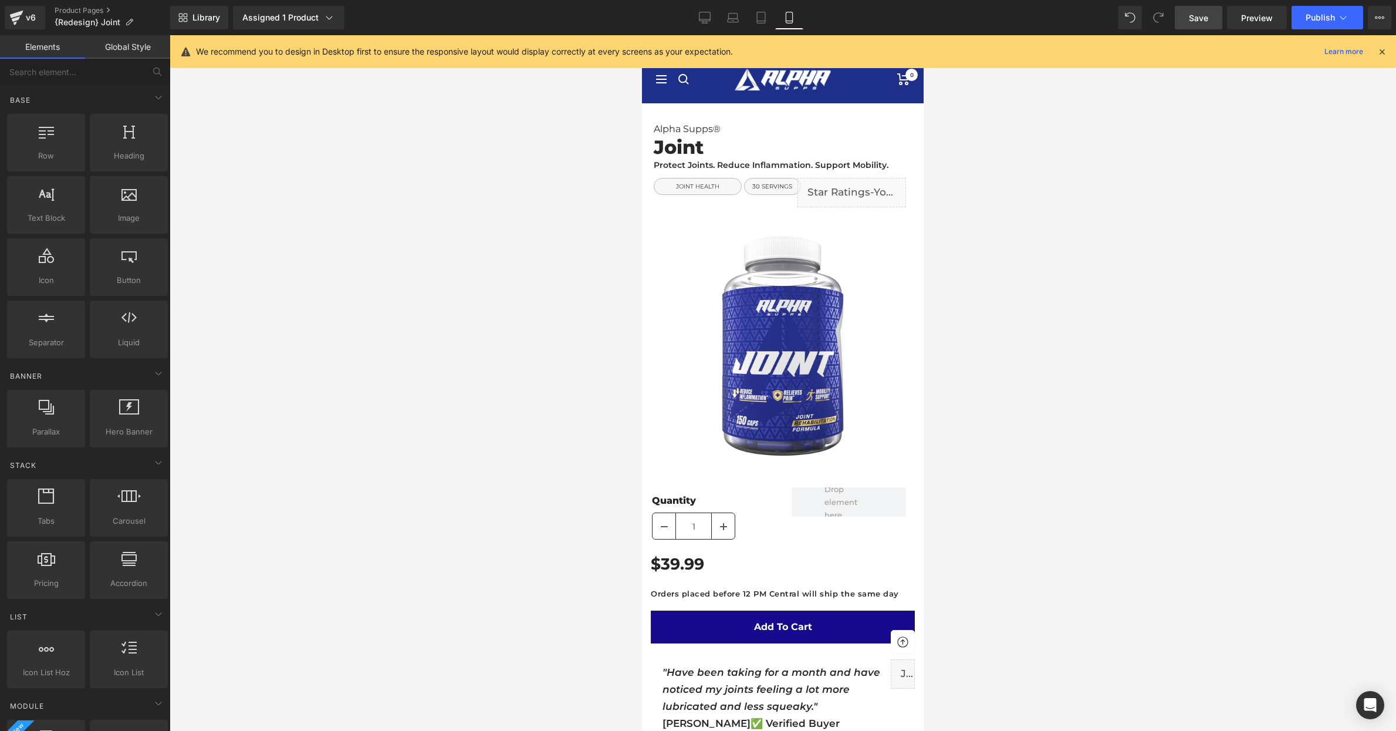
click span "Save"
click span "Publish"
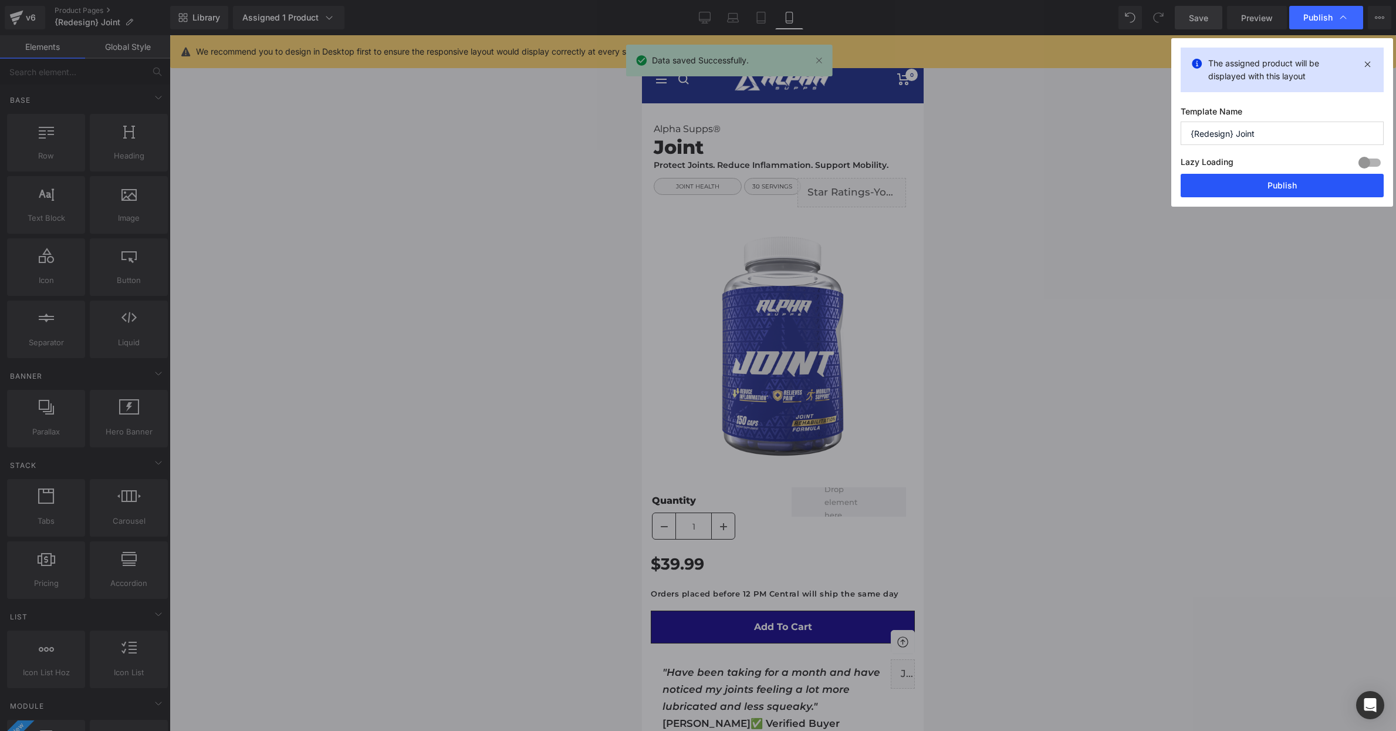
click button "Publish"
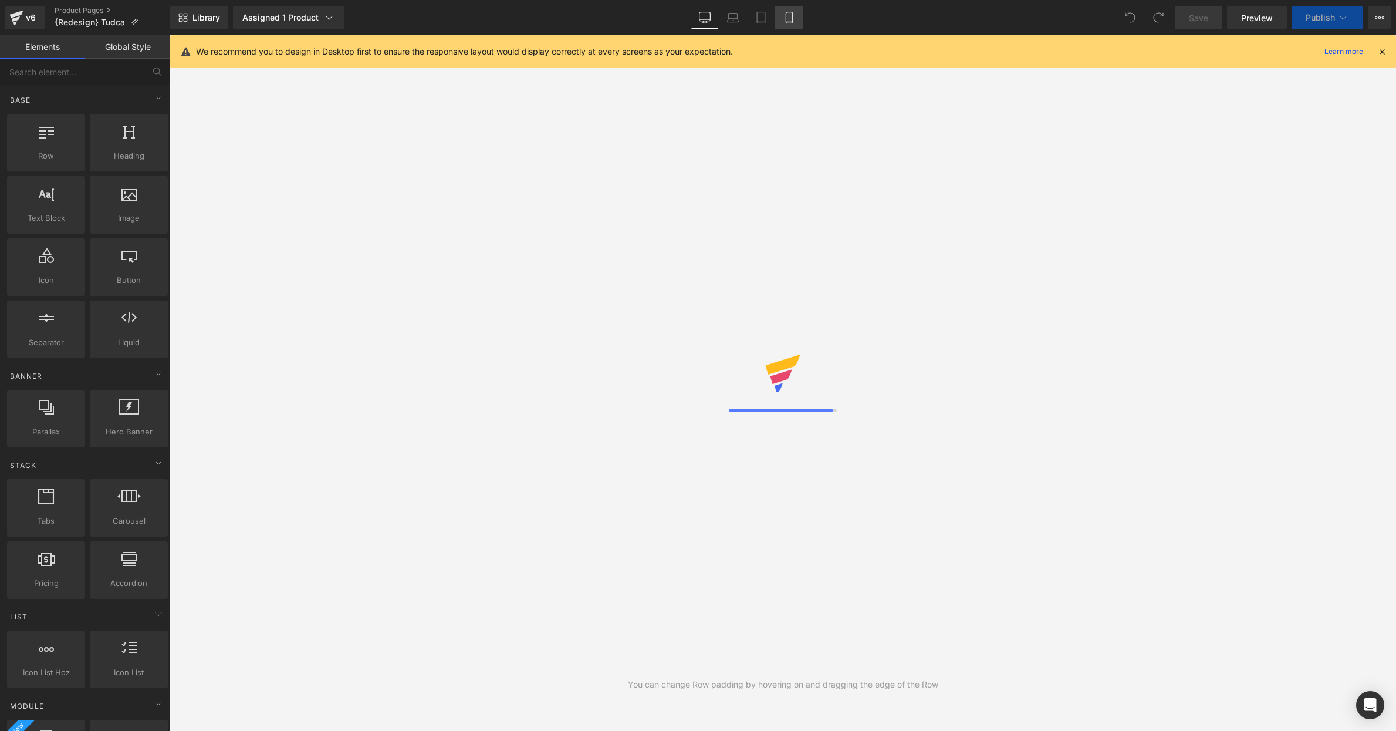
click at [788, 19] on icon at bounding box center [790, 18] width 12 height 12
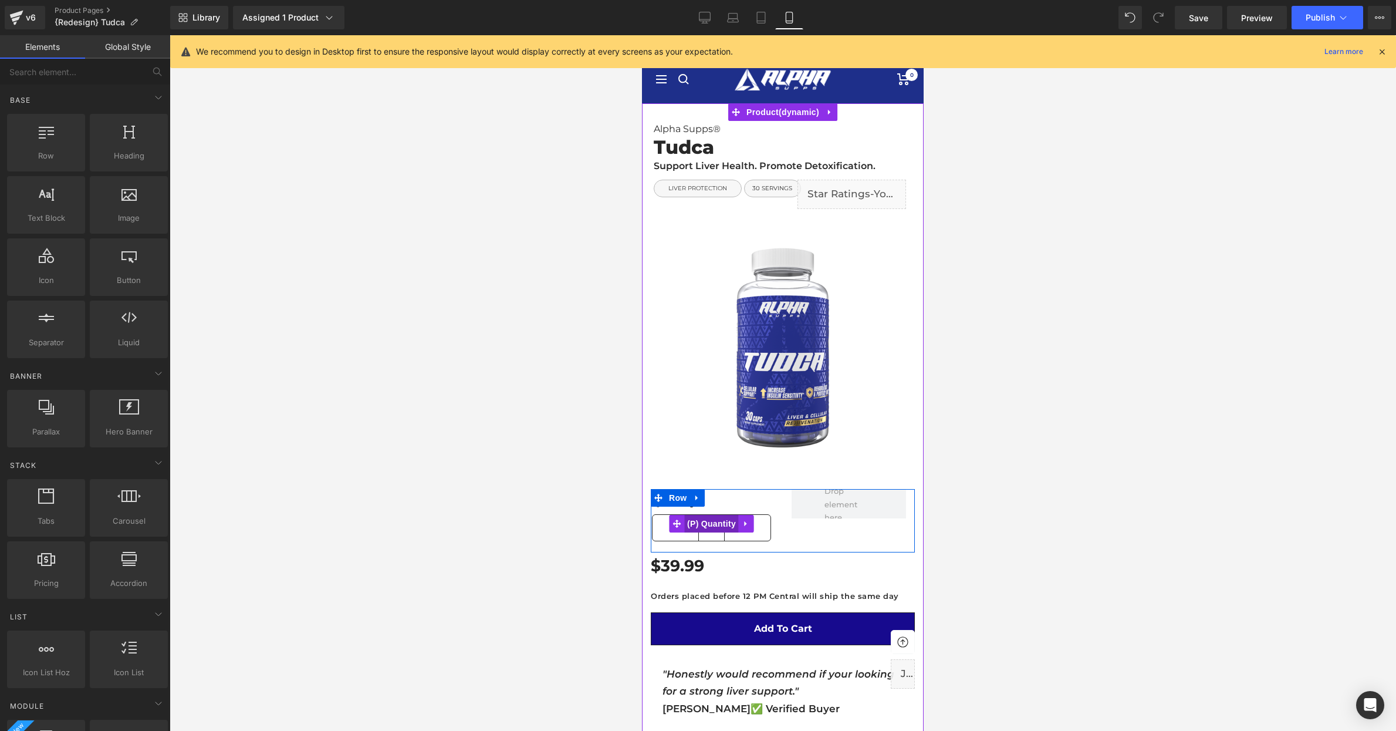
click at [715, 523] on span "(P) Quantity" at bounding box center [711, 524] width 55 height 18
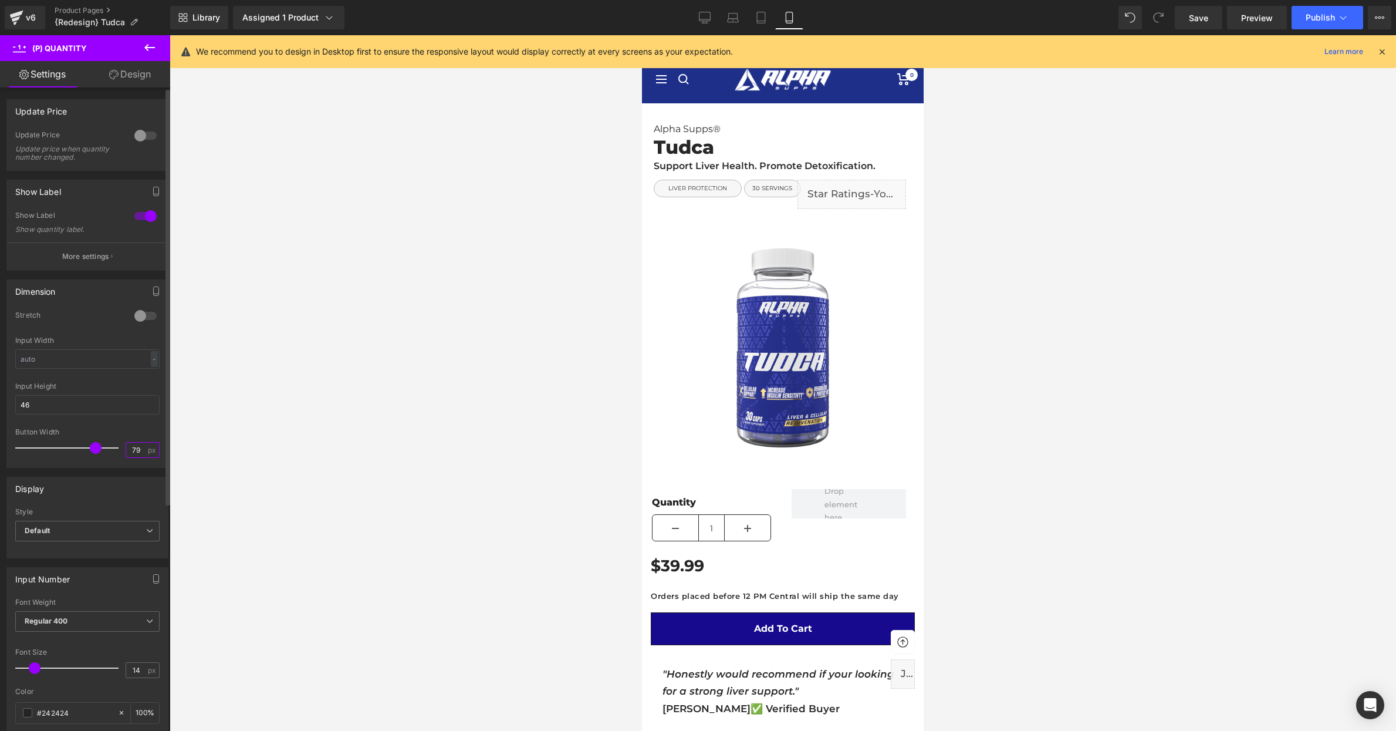
click at [136, 445] on input "79" at bounding box center [136, 450] width 21 height 15
type input "40"
click at [356, 438] on div at bounding box center [783, 383] width 1227 height 696
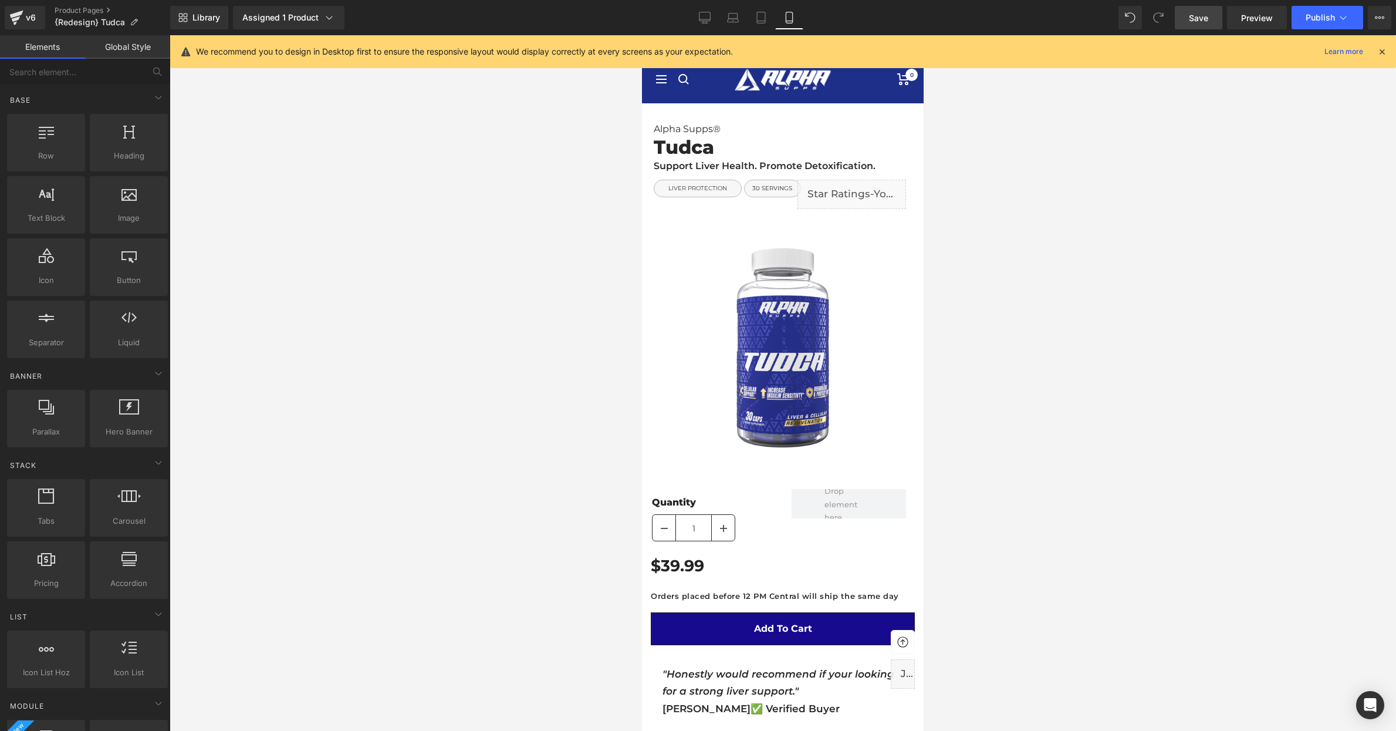
click at [1202, 24] on link "Save" at bounding box center [1199, 17] width 48 height 23
click at [1315, 16] on span "Publish" at bounding box center [1320, 17] width 29 height 9
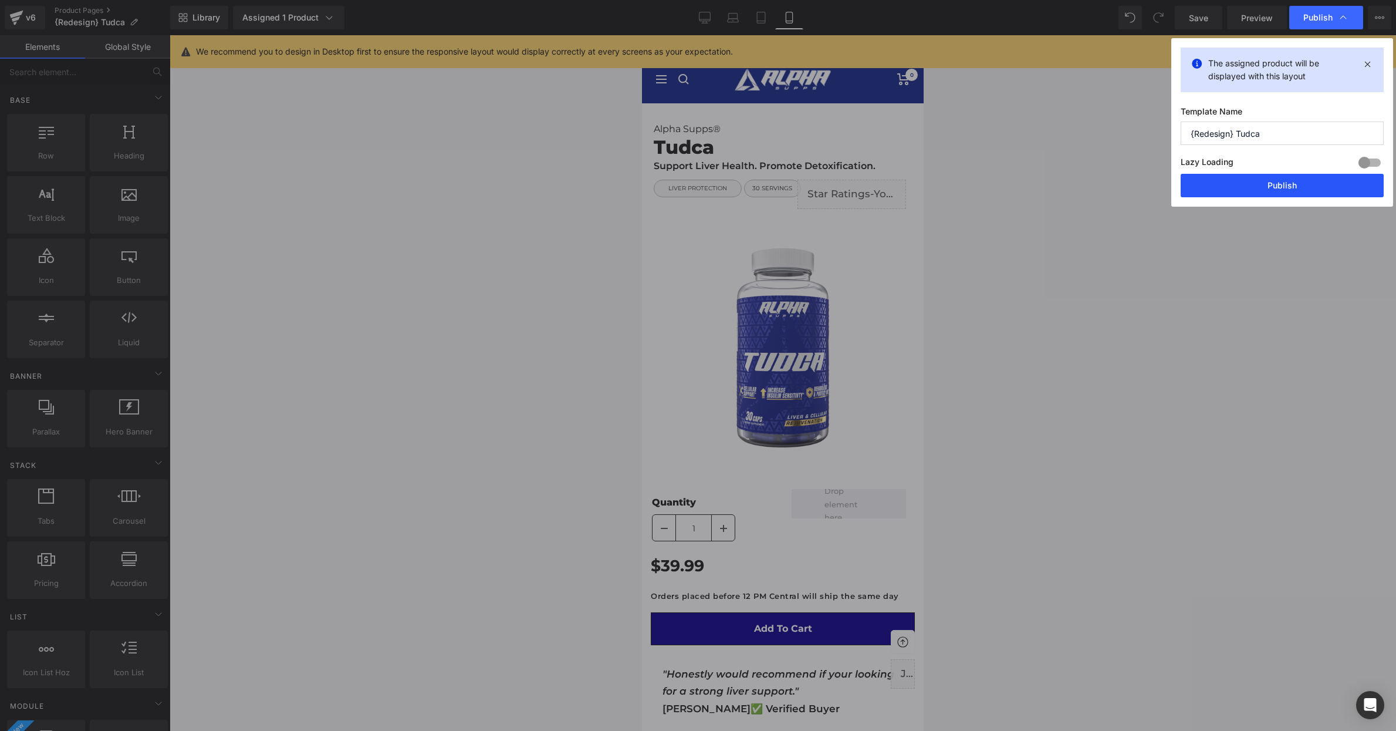
click at [1284, 186] on button "Publish" at bounding box center [1282, 185] width 203 height 23
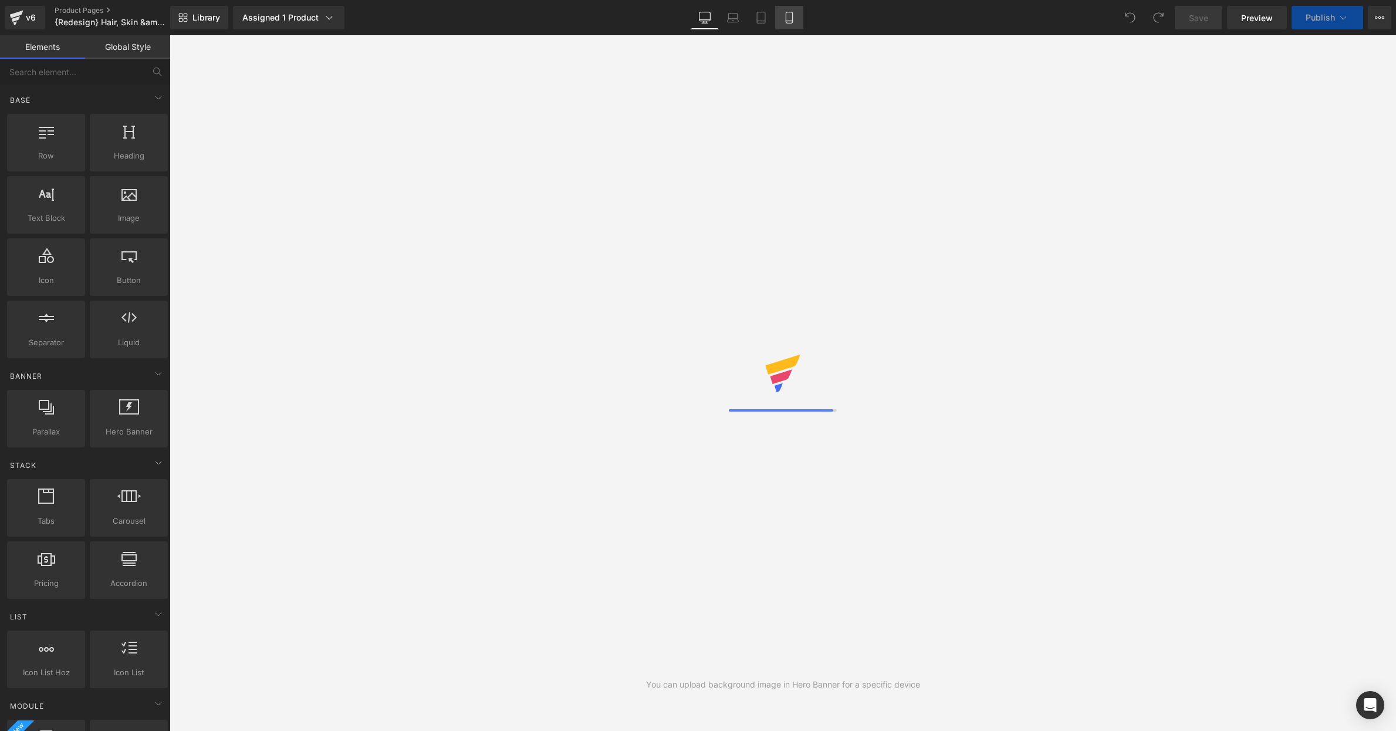
click at [788, 24] on link "Mobile" at bounding box center [789, 17] width 28 height 23
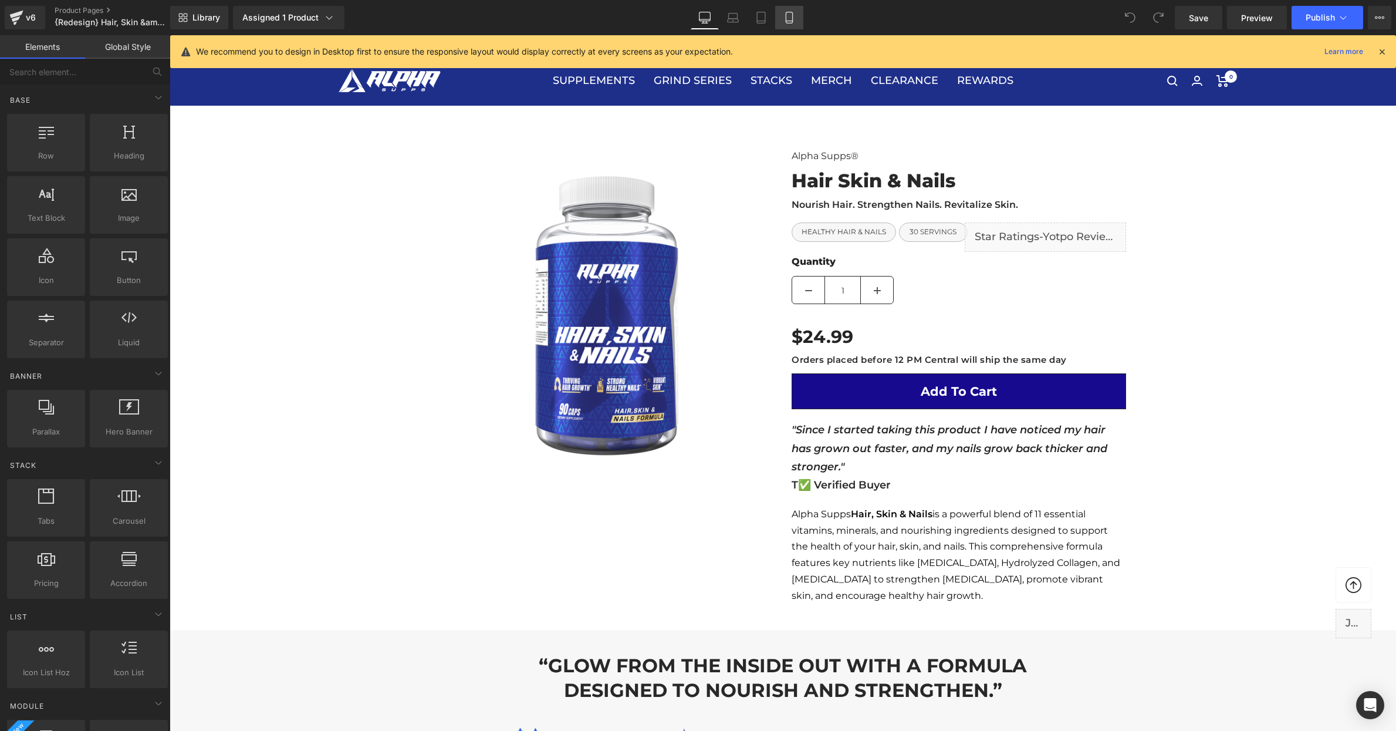
click at [784, 12] on icon at bounding box center [790, 18] width 12 height 12
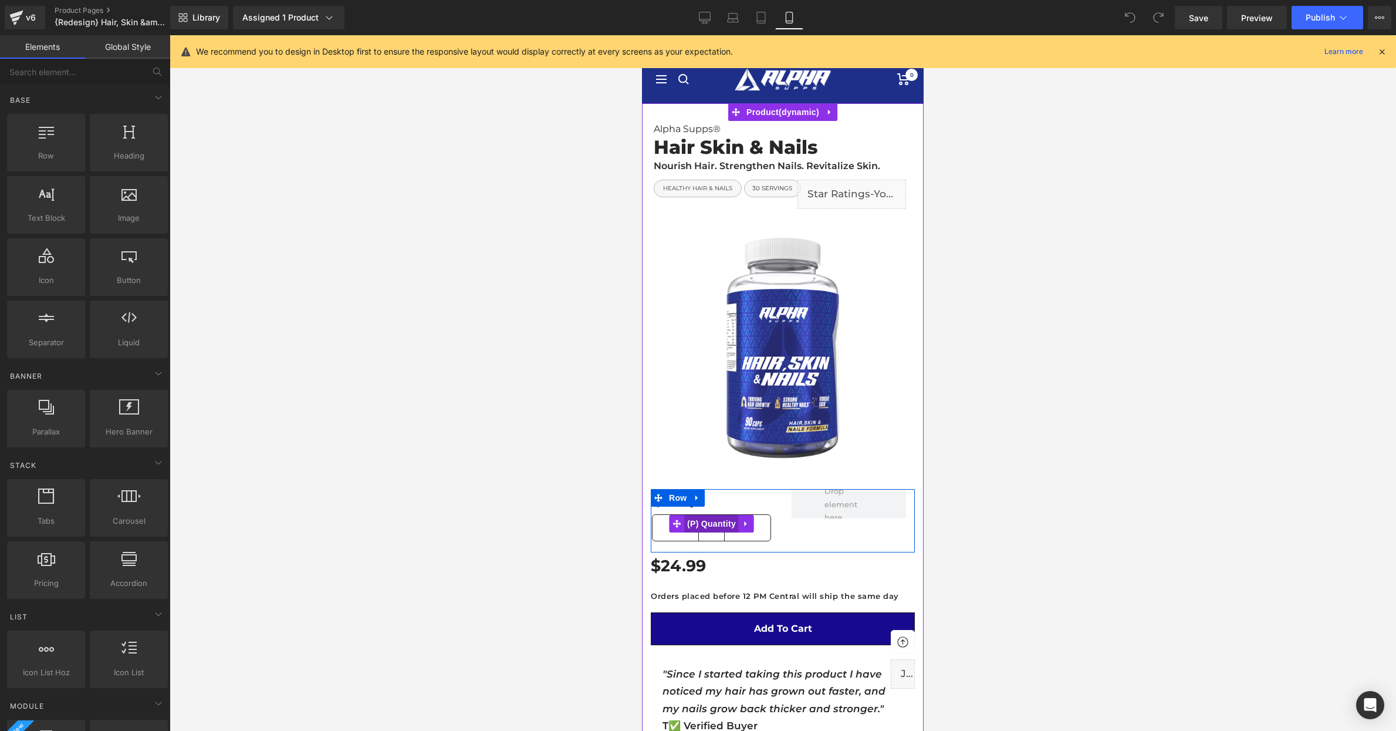
click at [709, 526] on span "(P) Quantity" at bounding box center [711, 524] width 55 height 18
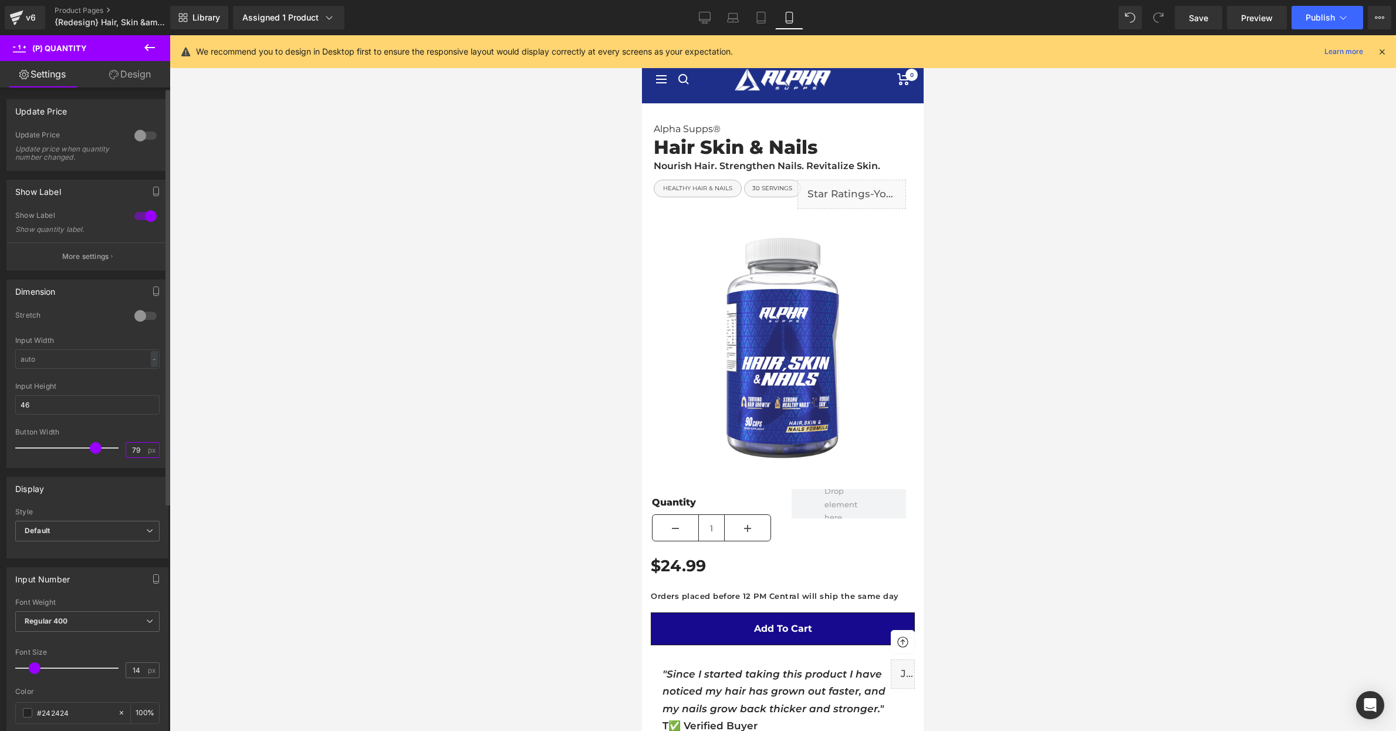
click at [131, 445] on input "79" at bounding box center [136, 450] width 21 height 15
type input "40"
click at [467, 481] on div at bounding box center [783, 383] width 1227 height 696
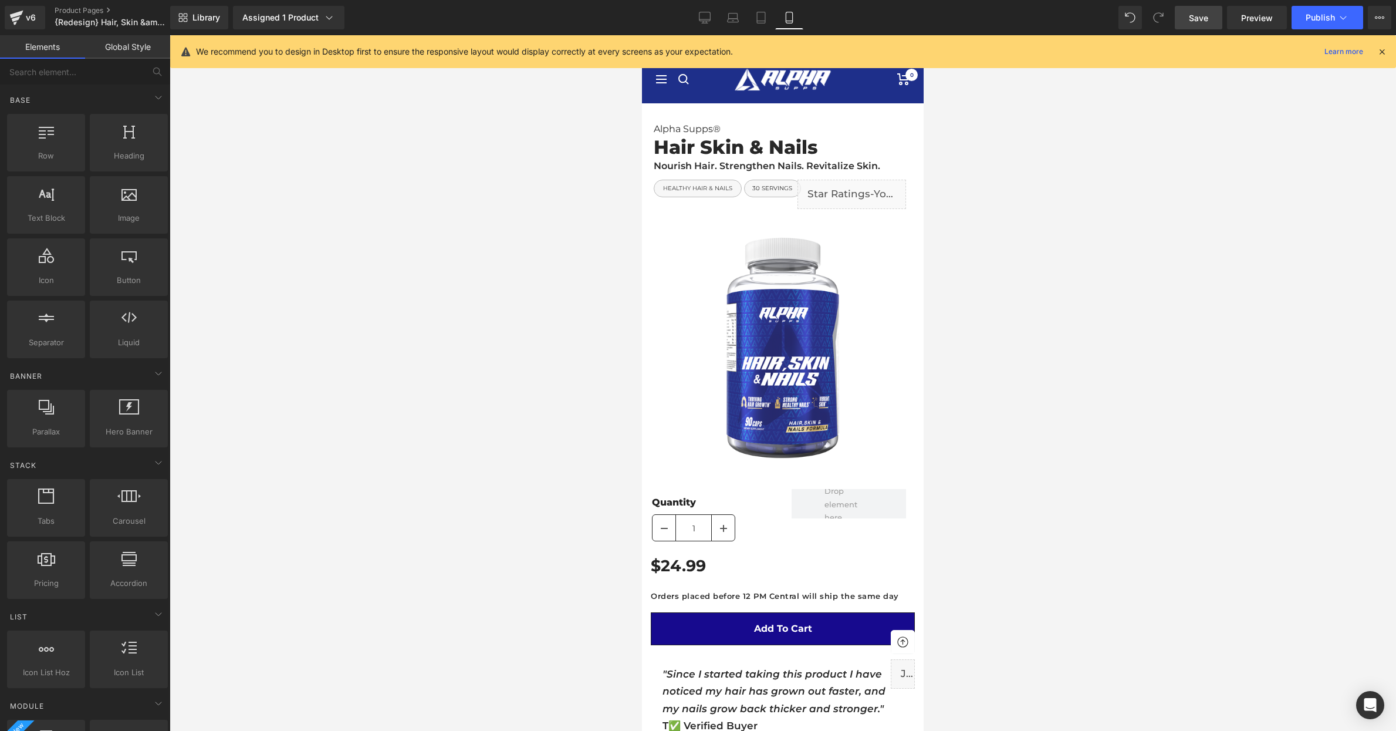
click at [1199, 18] on span "Save" at bounding box center [1198, 18] width 19 height 12
click at [1318, 18] on span "Publish" at bounding box center [1320, 17] width 29 height 9
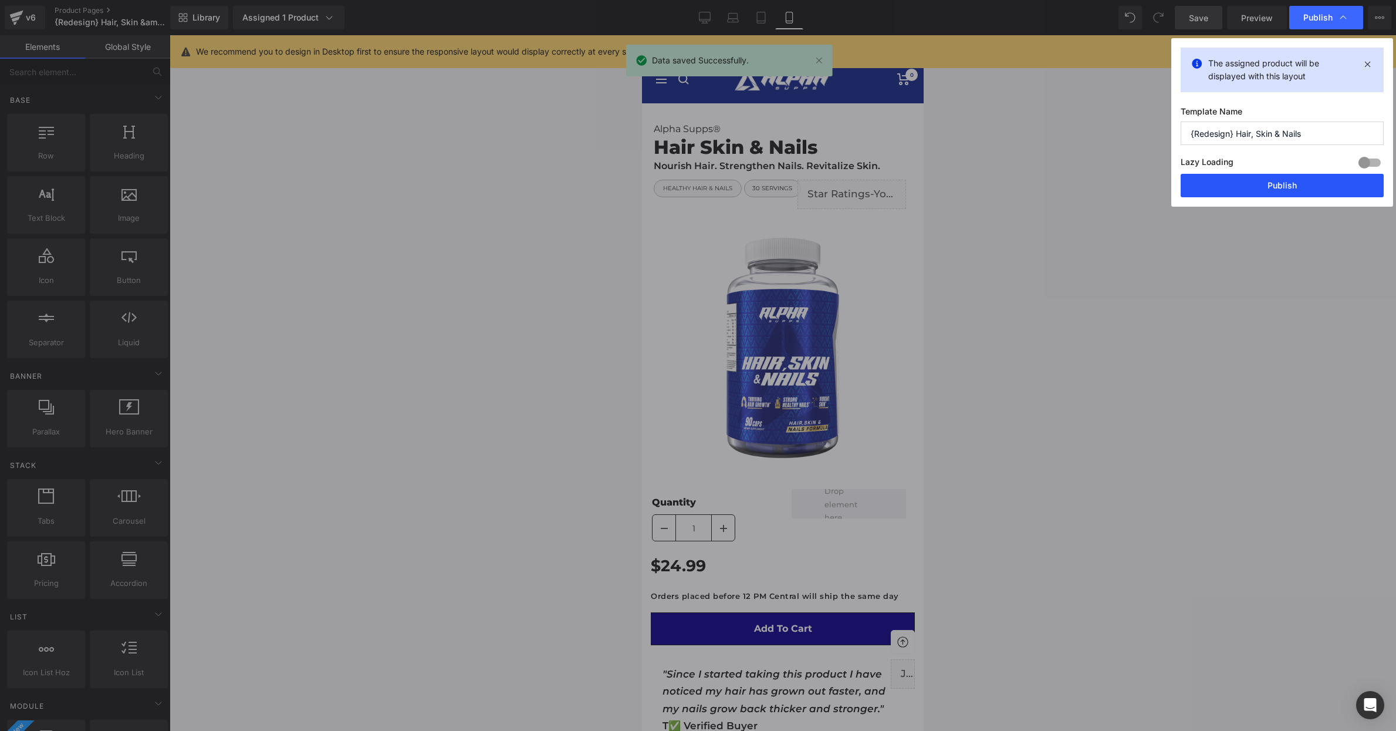
click at [1279, 174] on button "Publish" at bounding box center [1282, 185] width 203 height 23
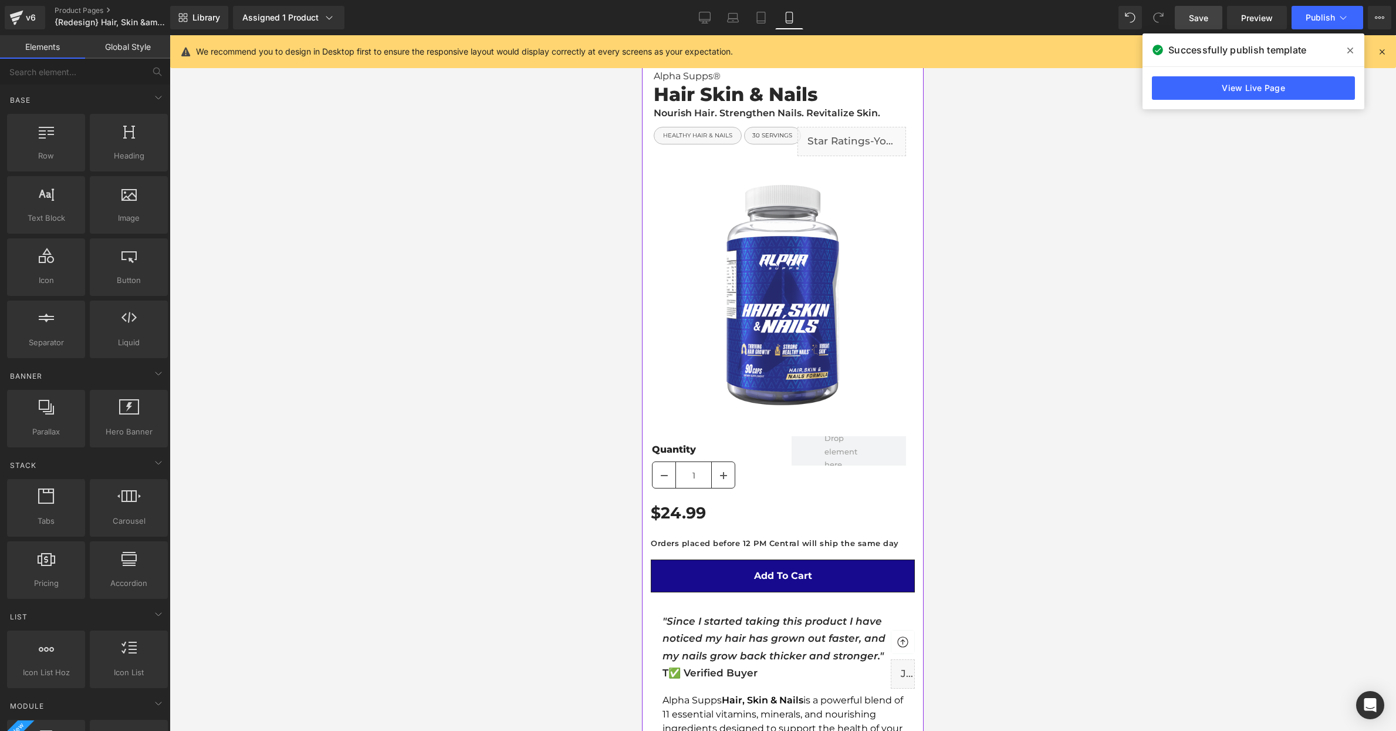
scroll to position [69, 0]
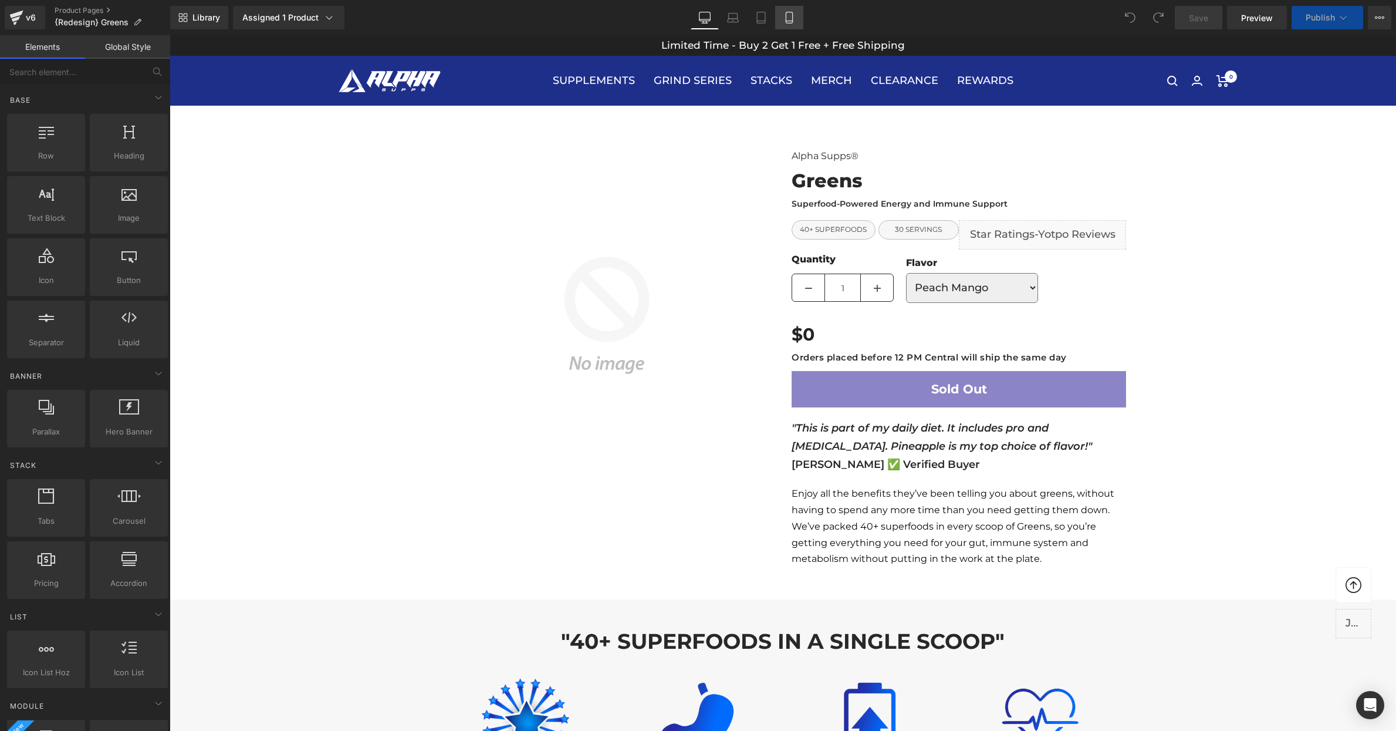
click at [789, 19] on icon at bounding box center [790, 18] width 12 height 12
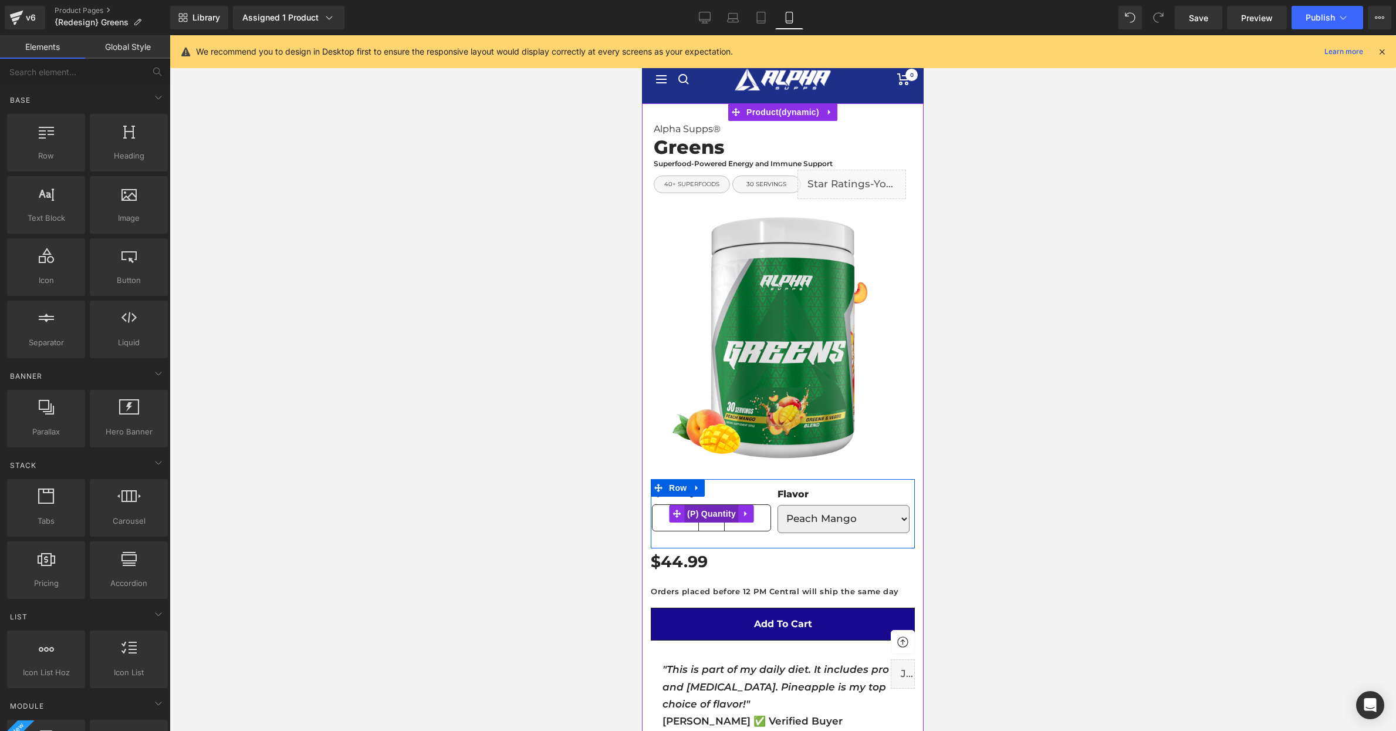
click at [714, 513] on span "(P) Quantity" at bounding box center [711, 514] width 55 height 18
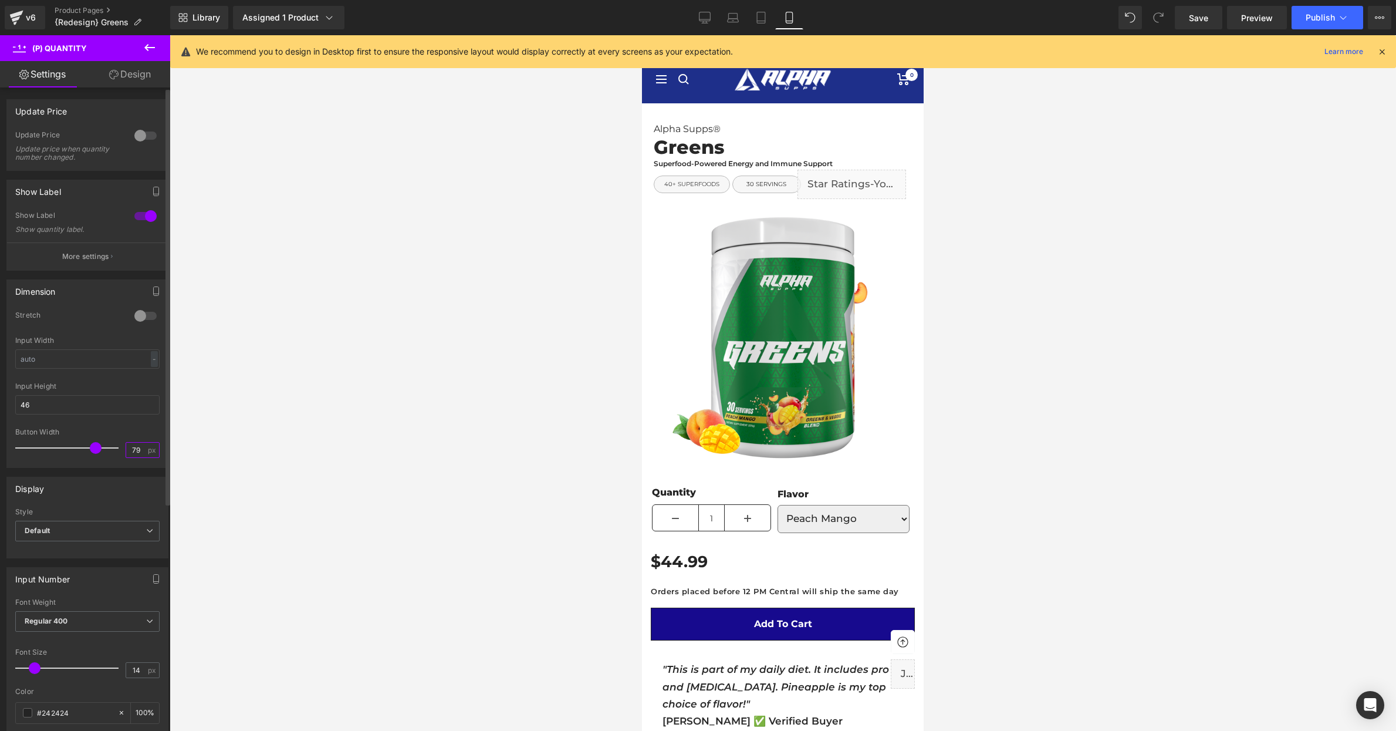
click at [136, 448] on input "79" at bounding box center [136, 450] width 21 height 15
type input "40"
click at [459, 424] on div at bounding box center [783, 383] width 1227 height 696
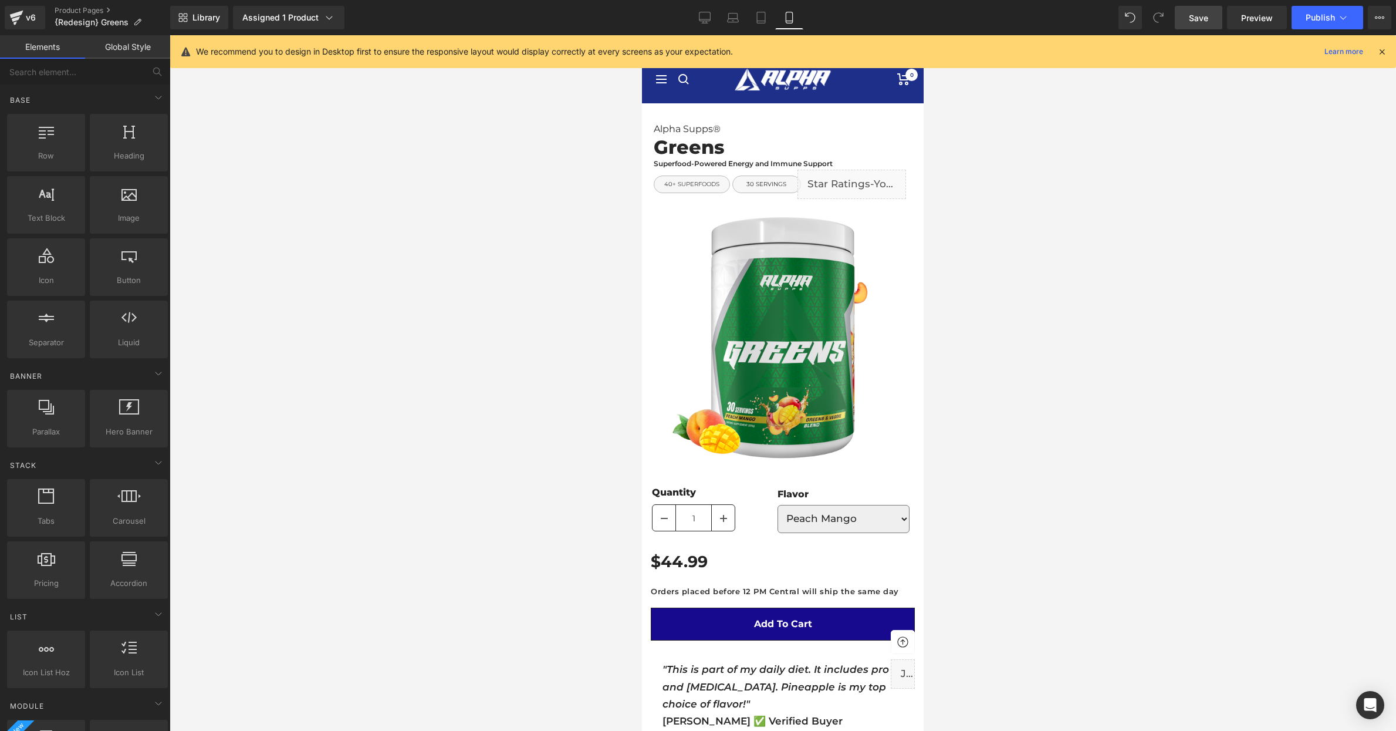
click at [1197, 16] on span "Save" at bounding box center [1198, 18] width 19 height 12
click at [1319, 19] on span "Publish" at bounding box center [1320, 17] width 29 height 9
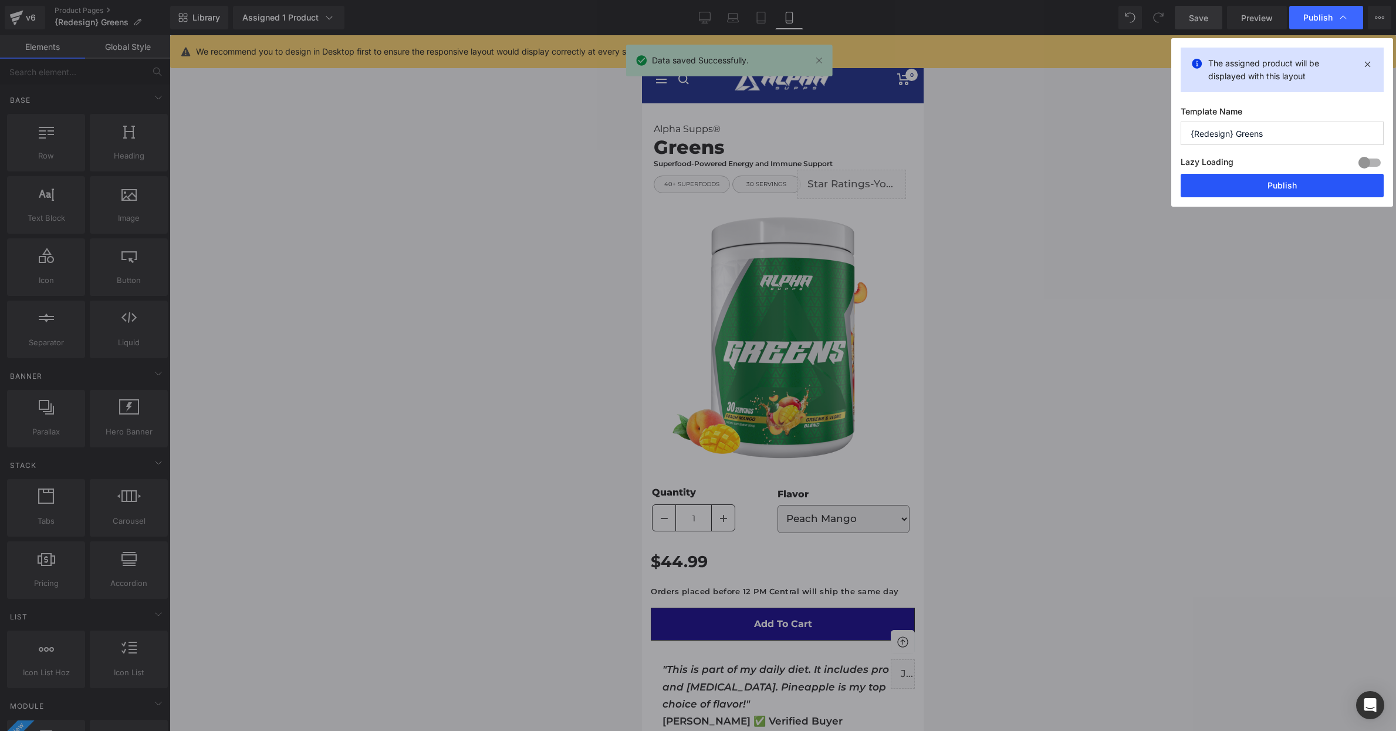
click at [1291, 178] on button "Publish" at bounding box center [1282, 185] width 203 height 23
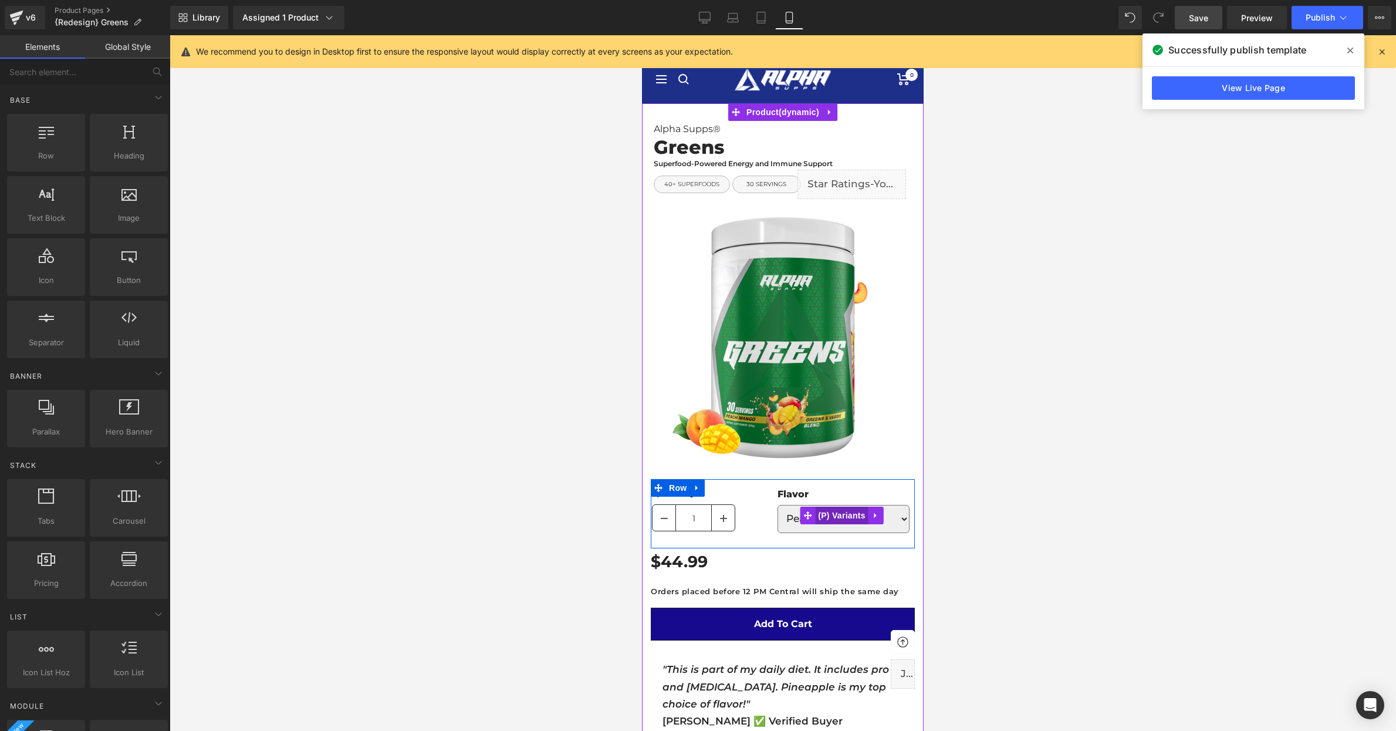
click at [832, 519] on span "(P) Variants" at bounding box center [841, 516] width 53 height 18
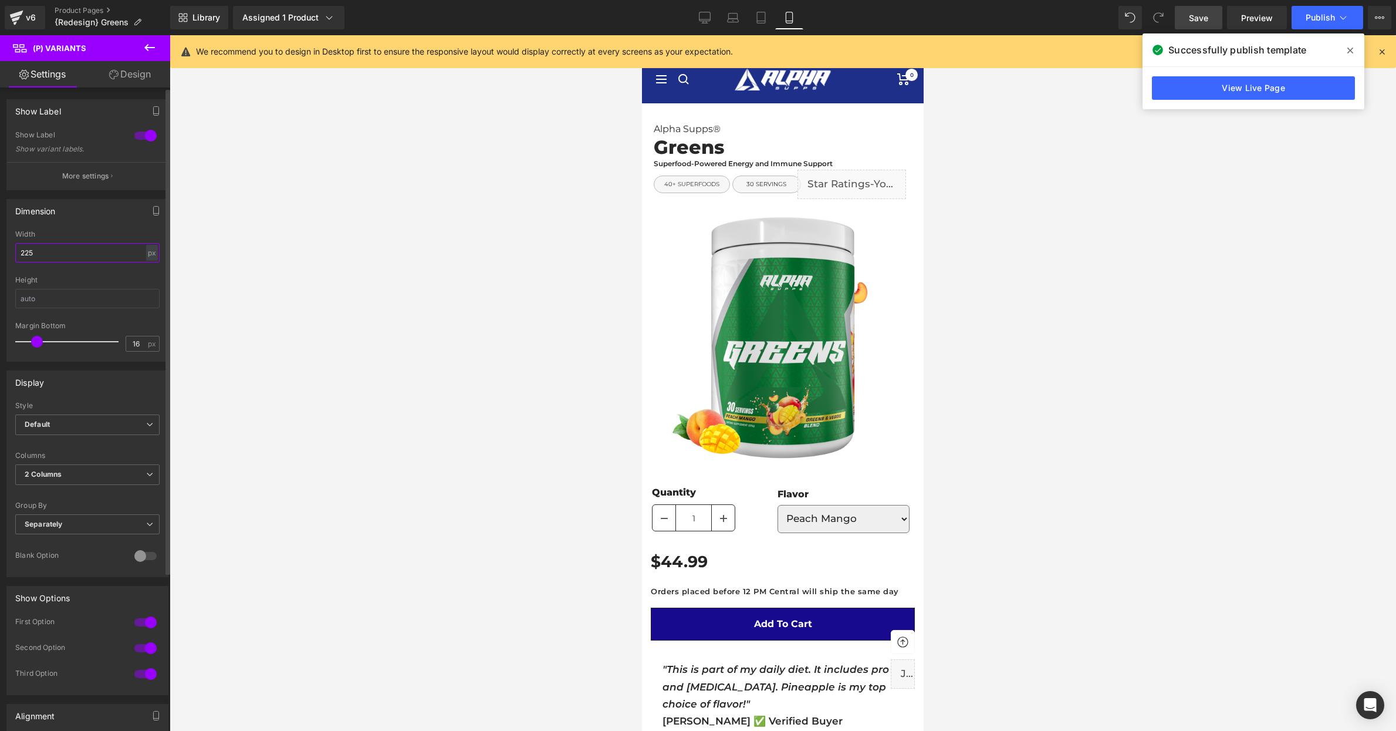
click at [42, 256] on input "225" at bounding box center [87, 252] width 144 height 19
type input "200"
click at [438, 411] on div at bounding box center [783, 383] width 1227 height 696
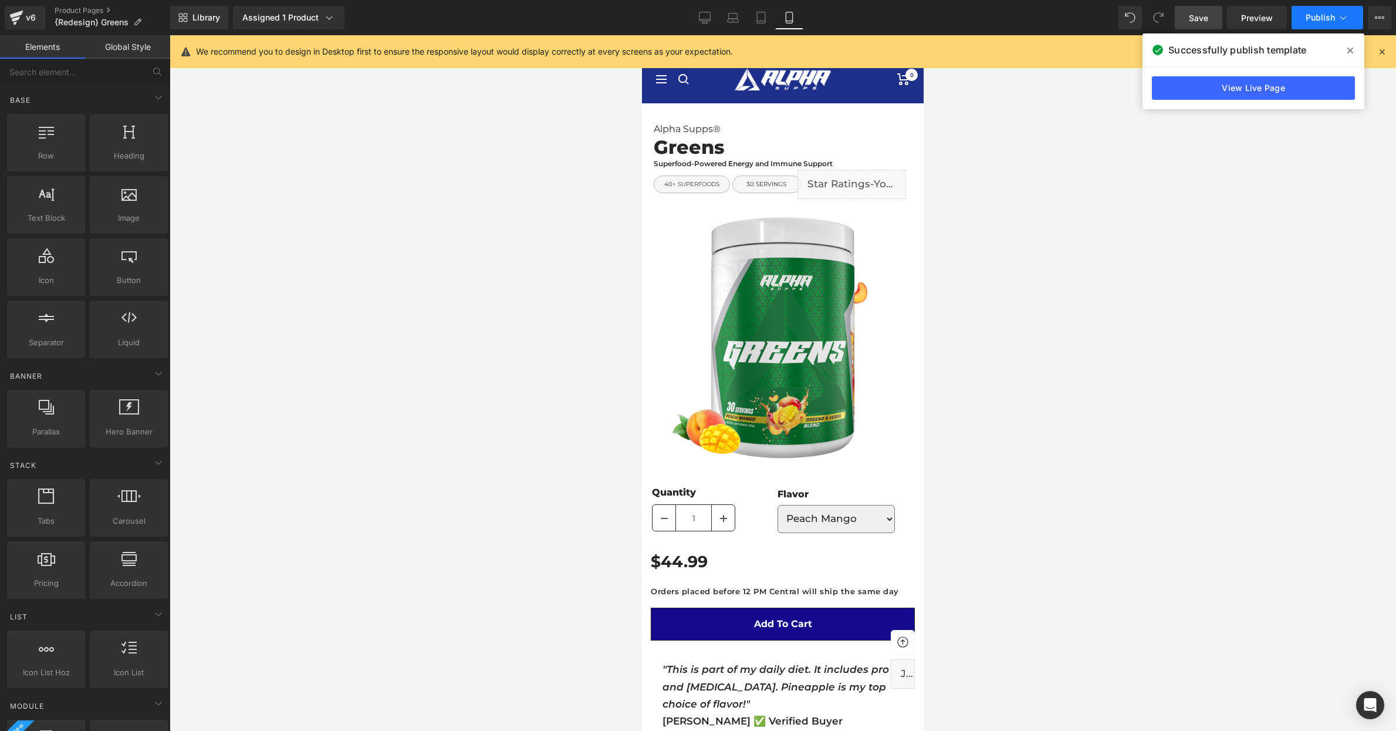
click at [1322, 24] on button "Publish" at bounding box center [1328, 17] width 72 height 23
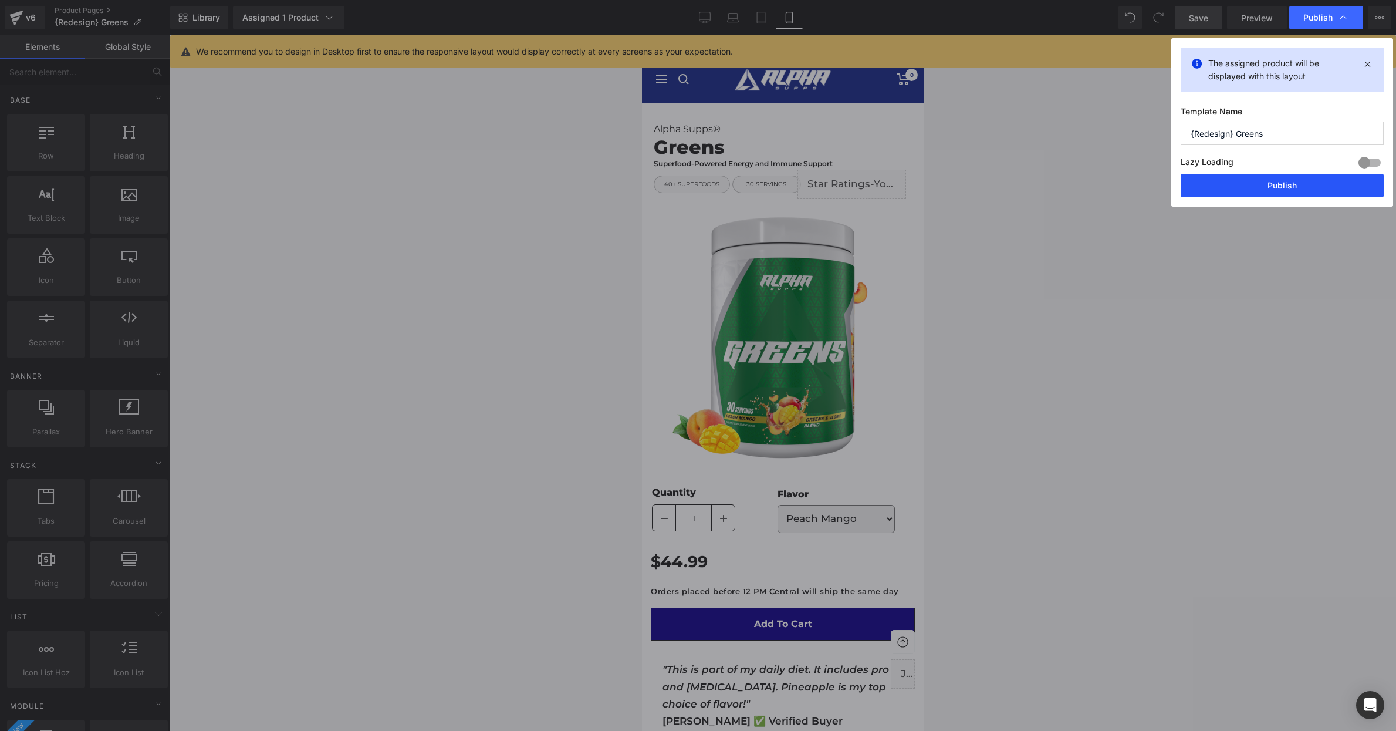
click at [1278, 184] on button "Publish" at bounding box center [1282, 185] width 203 height 23
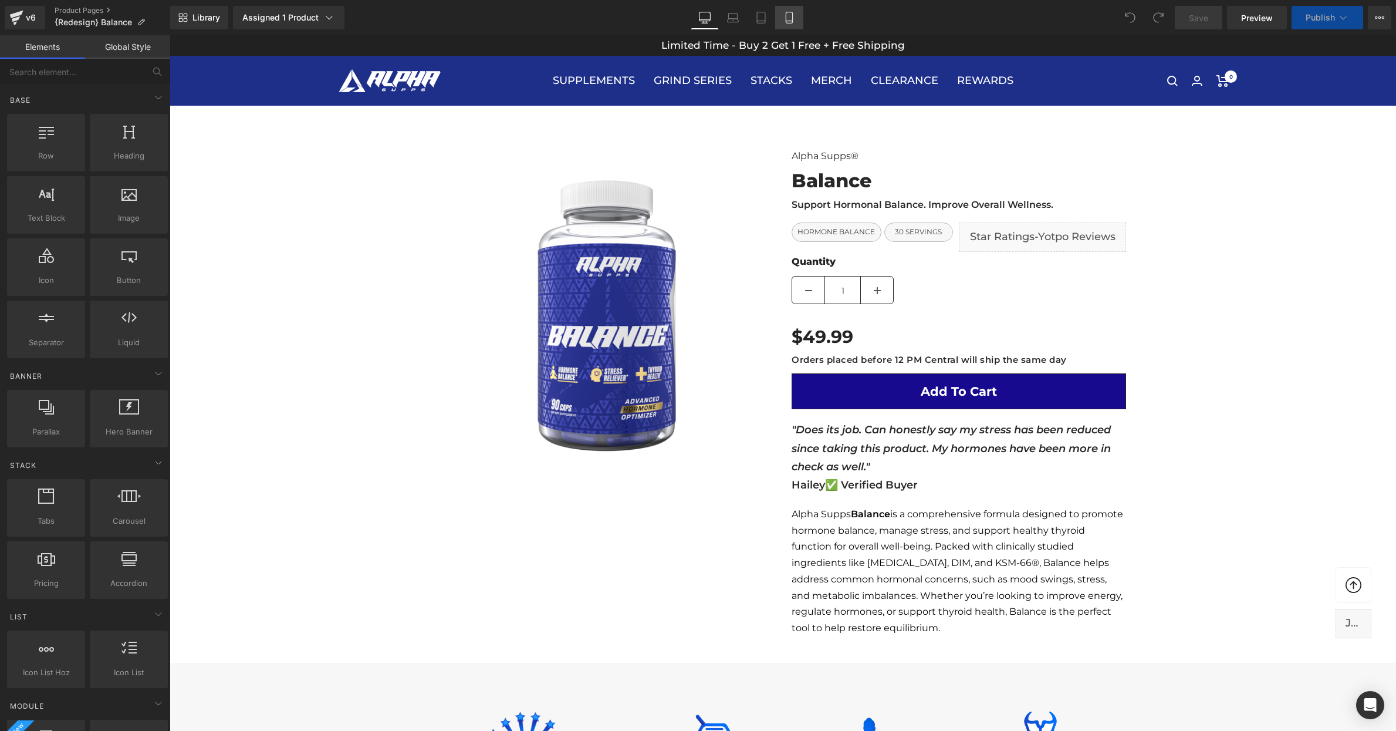
click at [788, 19] on icon at bounding box center [790, 18] width 12 height 12
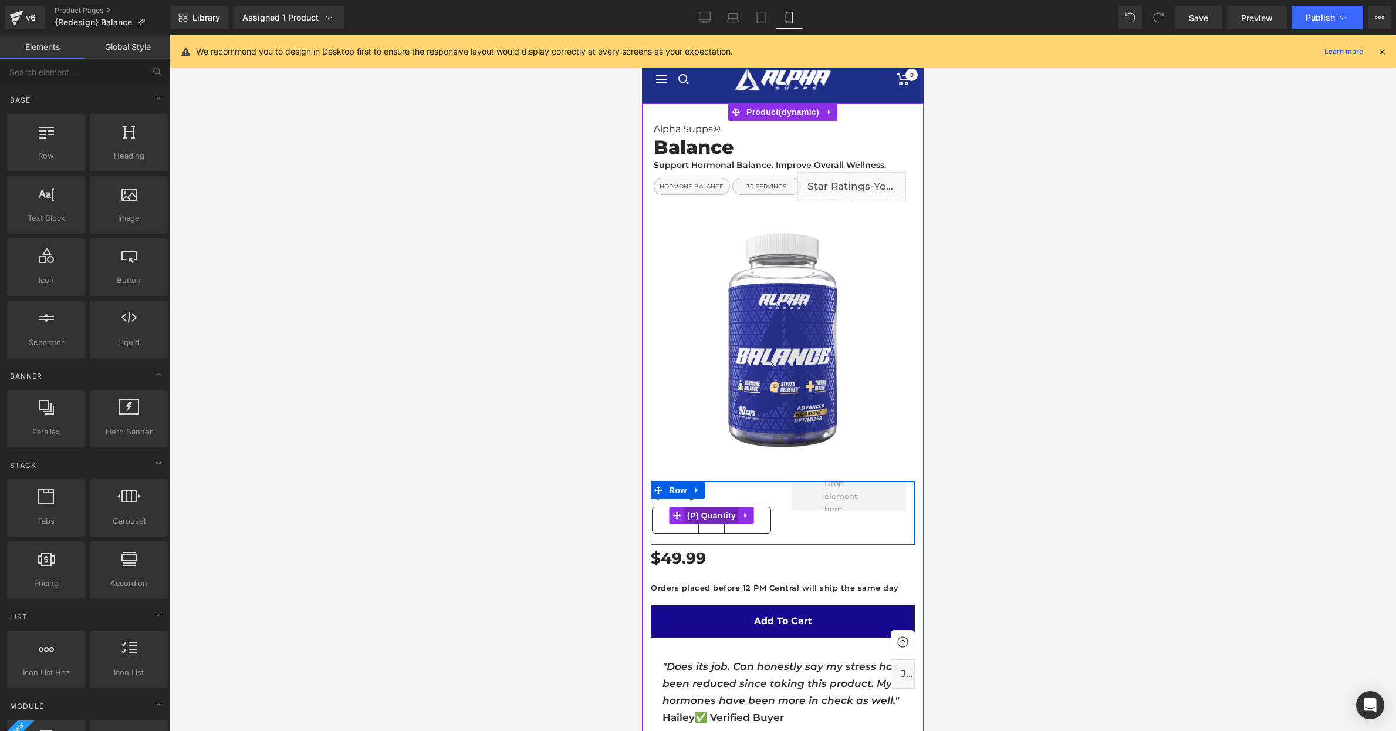
click at [716, 512] on span "(P) Quantity" at bounding box center [711, 516] width 55 height 18
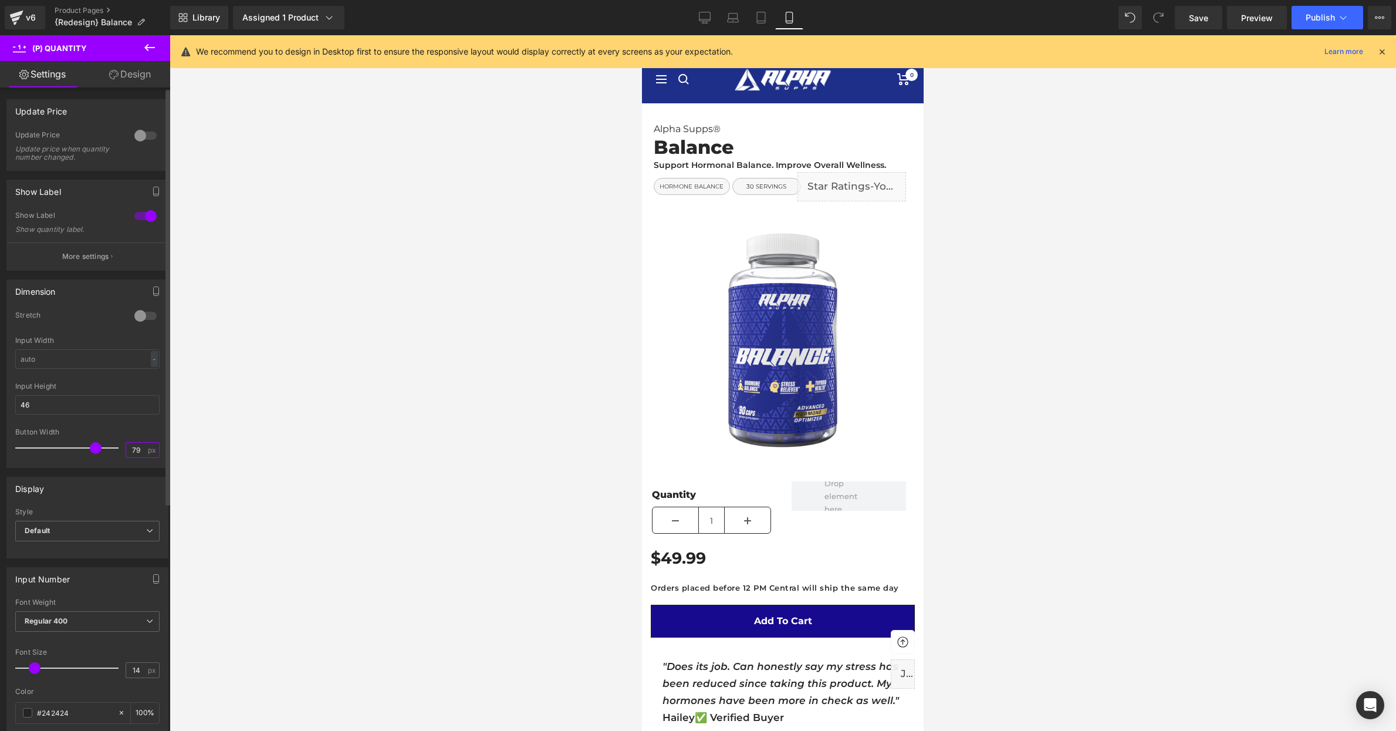
click at [134, 447] on input "79" at bounding box center [136, 450] width 21 height 15
type input "40"
click at [353, 454] on div at bounding box center [783, 383] width 1227 height 696
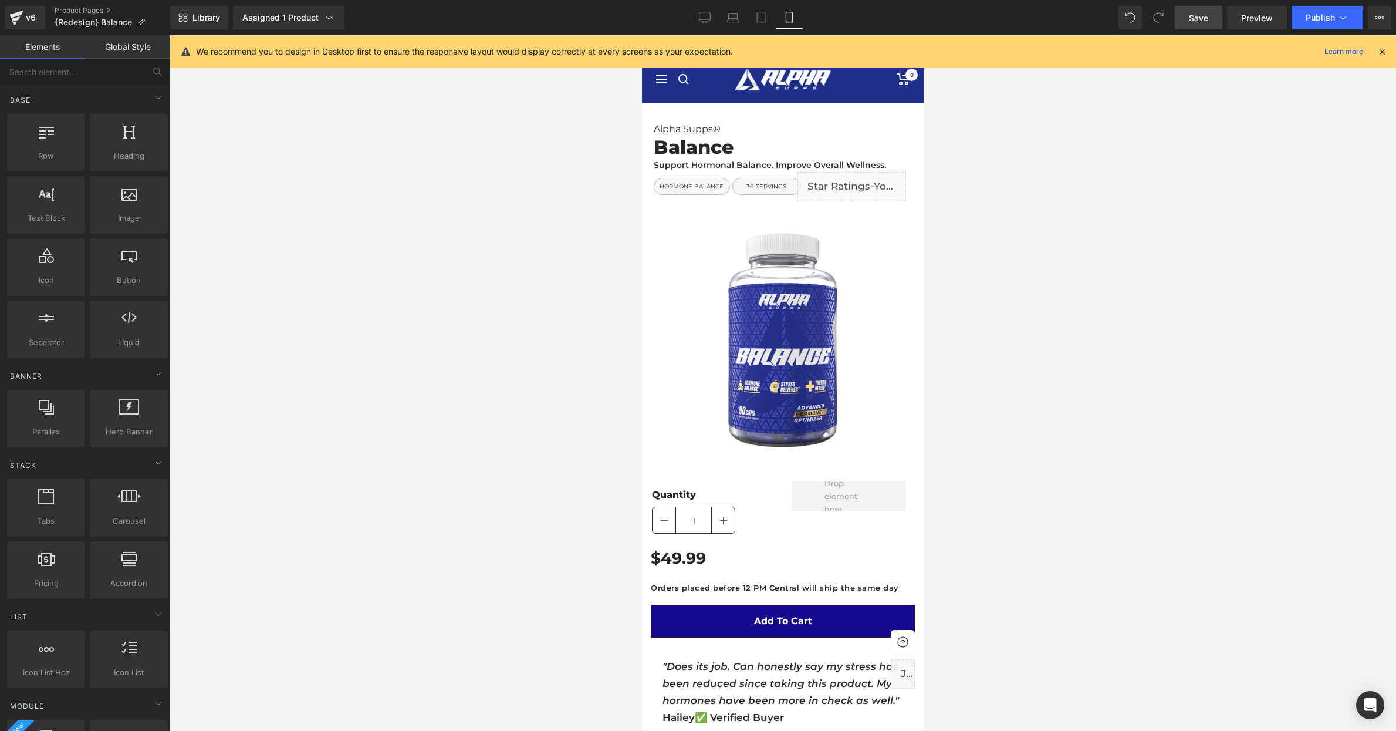
click at [1191, 7] on link "Save" at bounding box center [1199, 17] width 48 height 23
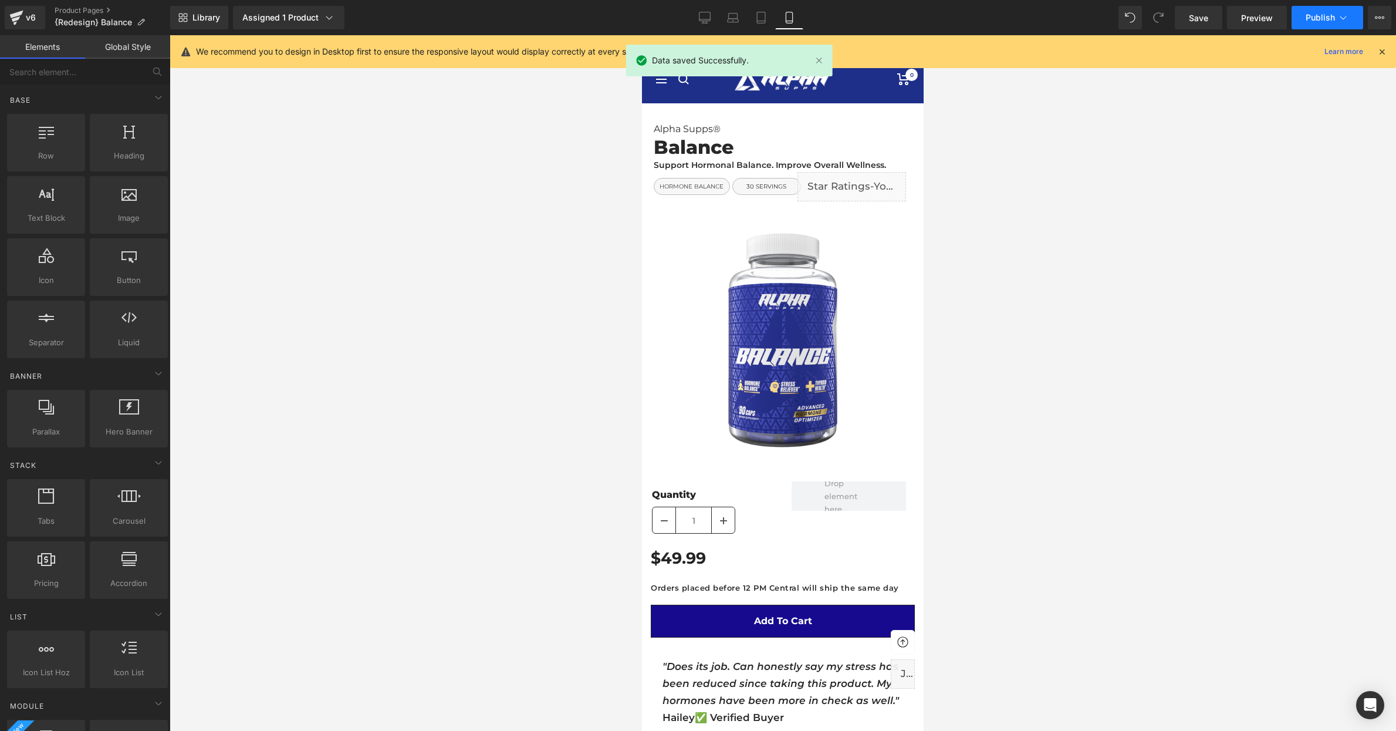
click at [1319, 13] on span "Publish" at bounding box center [1320, 17] width 29 height 9
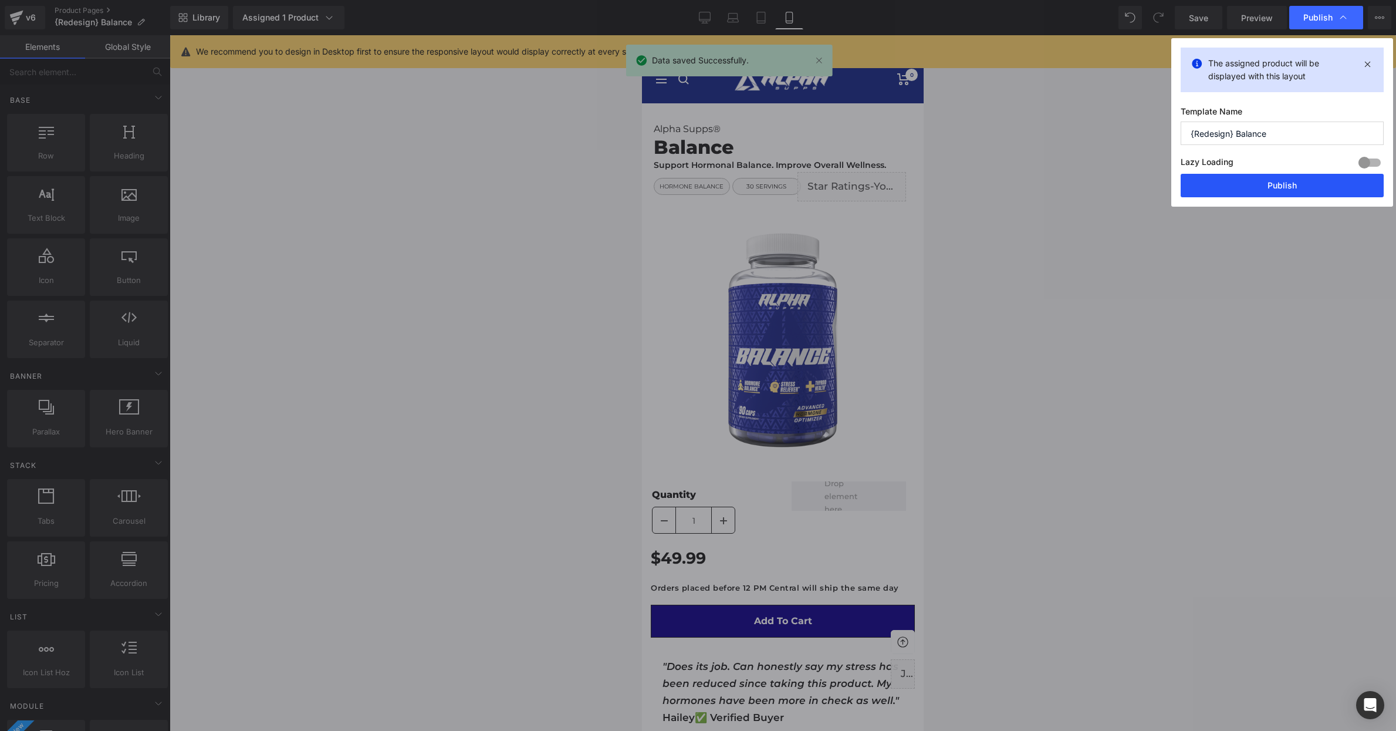
click at [1279, 184] on button "Publish" at bounding box center [1282, 185] width 203 height 23
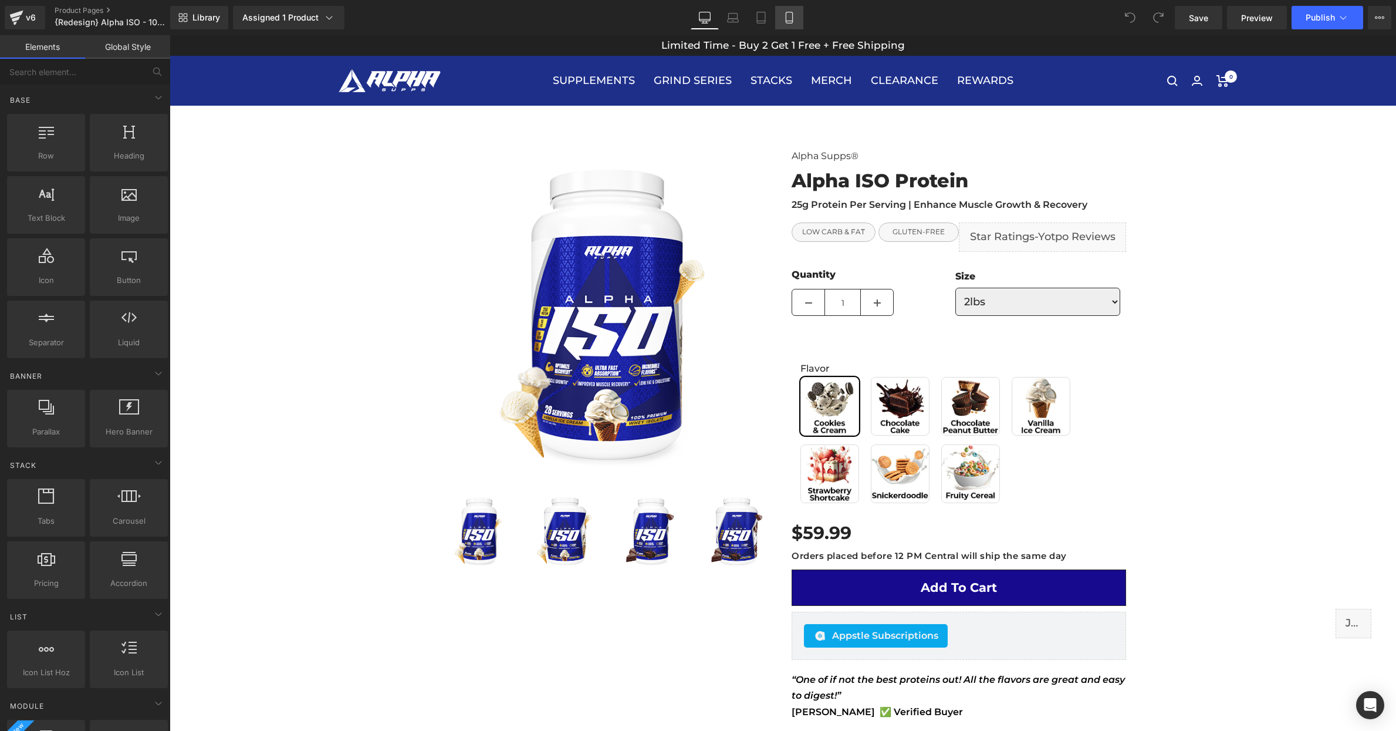
click at [794, 26] on link "Mobile" at bounding box center [789, 17] width 28 height 23
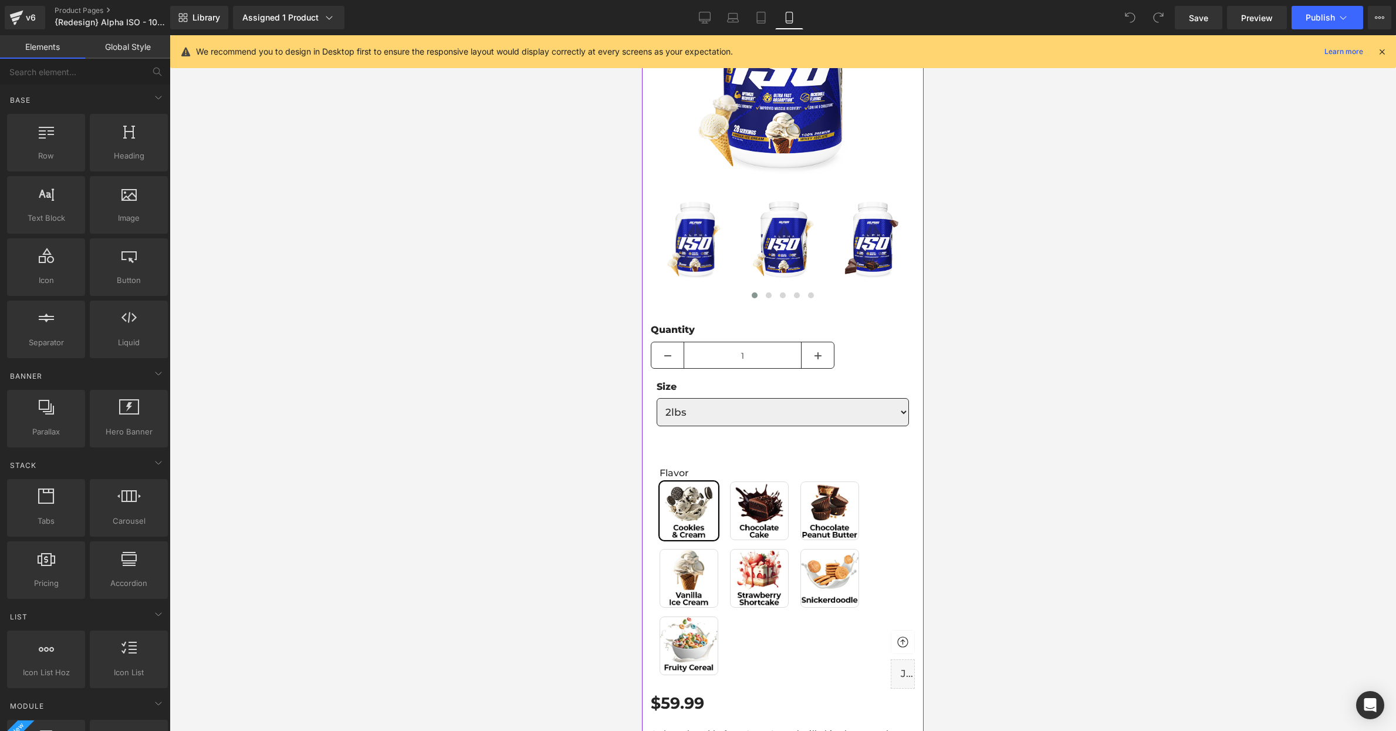
scroll to position [289, 0]
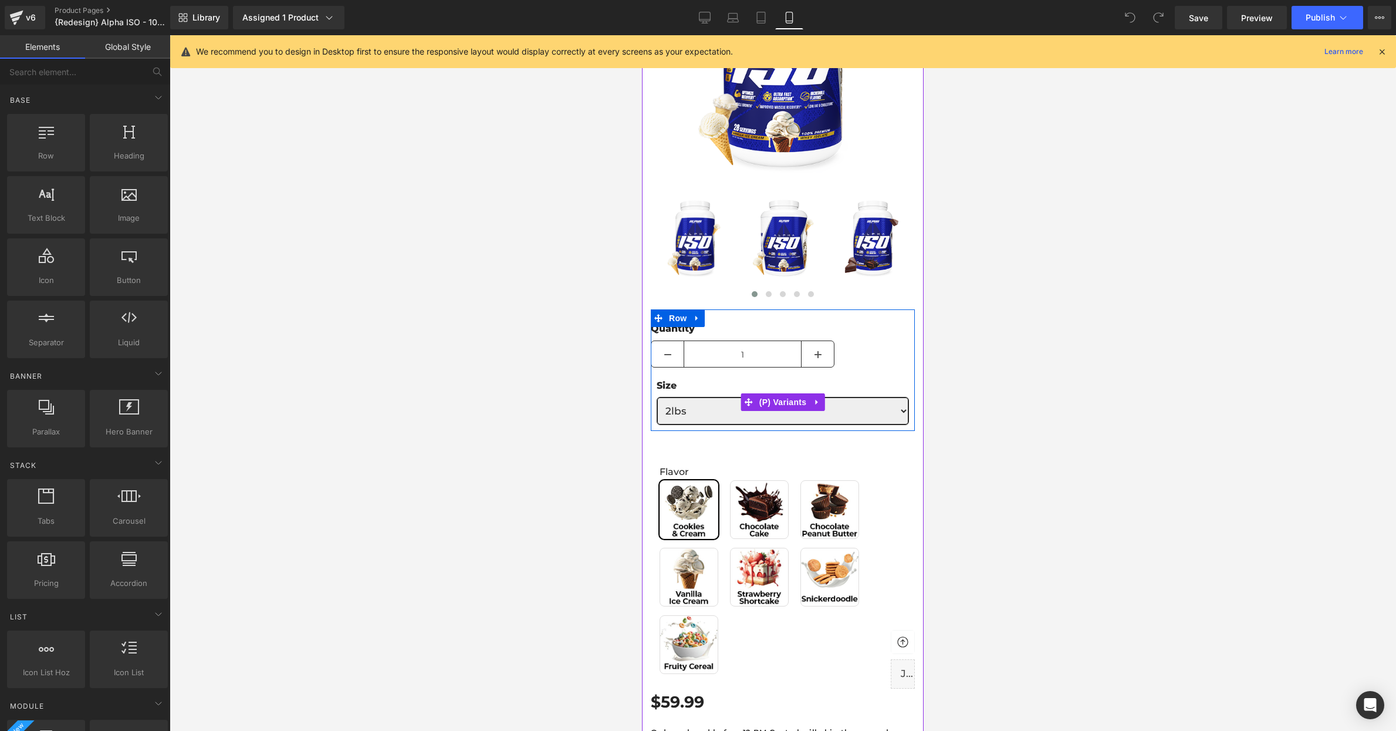
click at [789, 417] on select "2lbs 5lbs" at bounding box center [783, 411] width 252 height 28
click at [778, 394] on span "(P) Variants" at bounding box center [783, 403] width 53 height 18
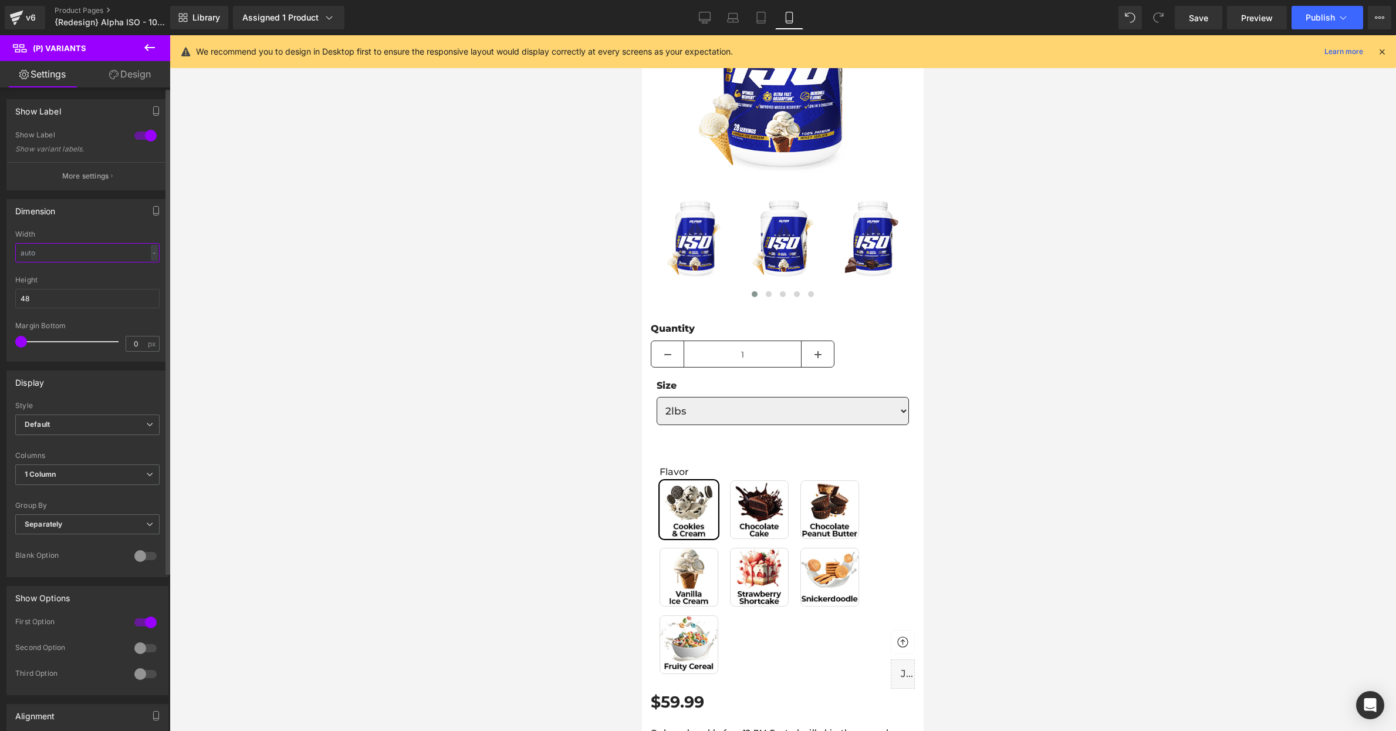
click at [56, 244] on input "text" at bounding box center [87, 252] width 144 height 19
type input "200"
click at [558, 305] on div at bounding box center [783, 383] width 1227 height 696
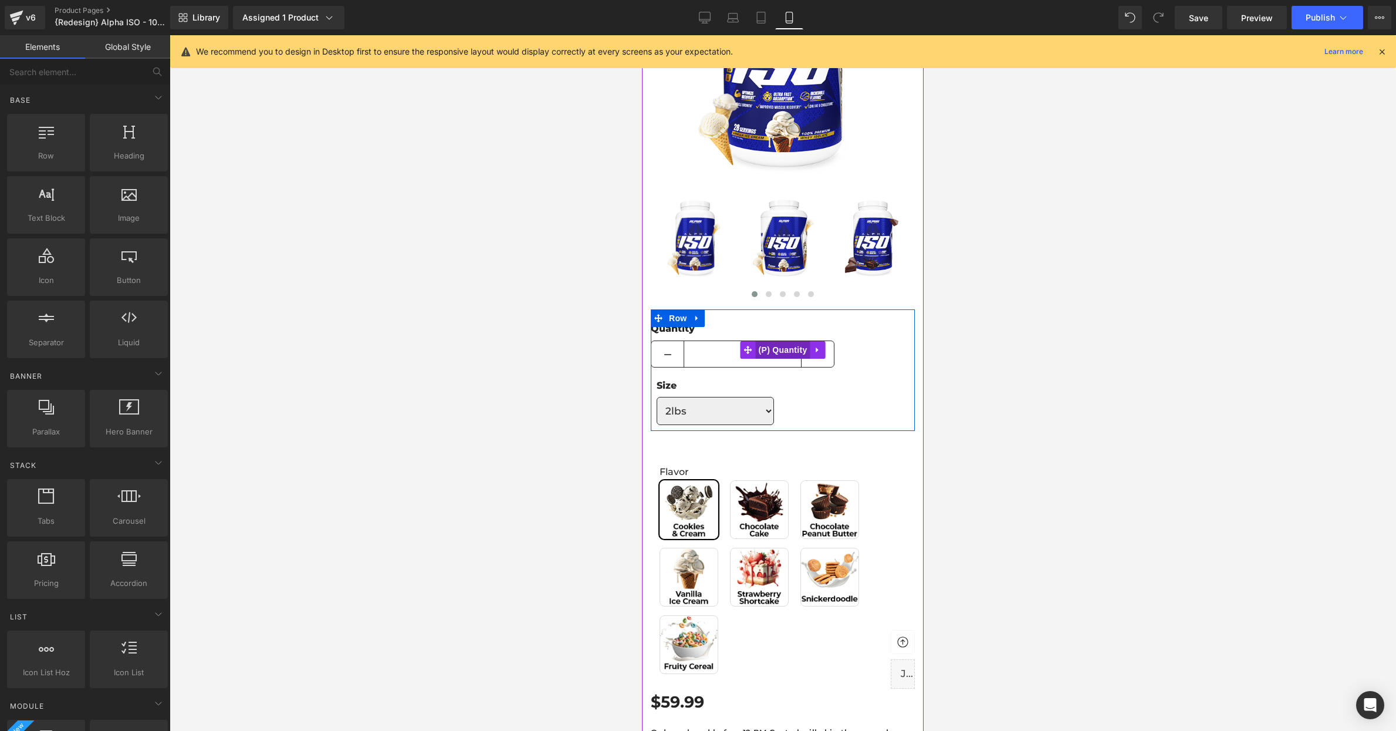
click at [783, 350] on span "(P) Quantity" at bounding box center [783, 350] width 55 height 18
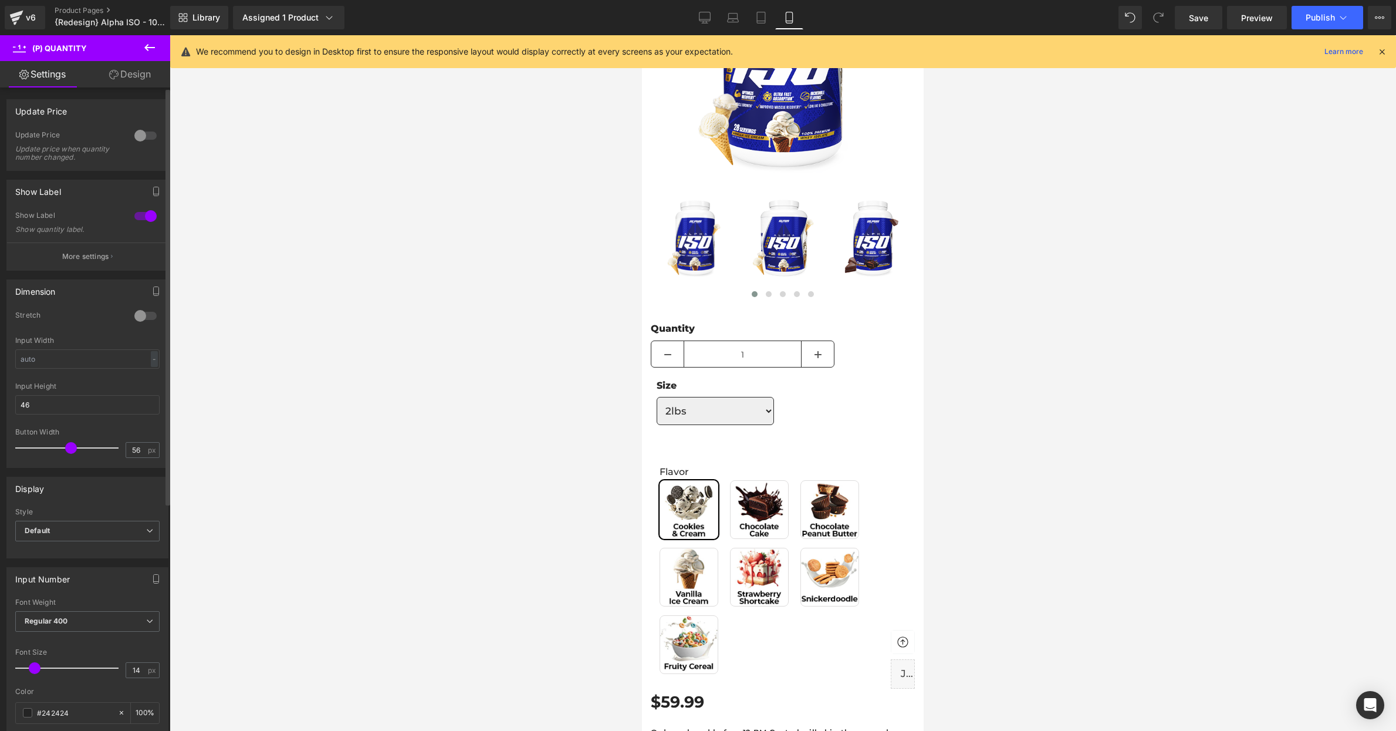
click at [138, 456] on div "Button Width 56 px" at bounding box center [87, 447] width 144 height 39
click at [492, 426] on div at bounding box center [783, 383] width 1227 height 696
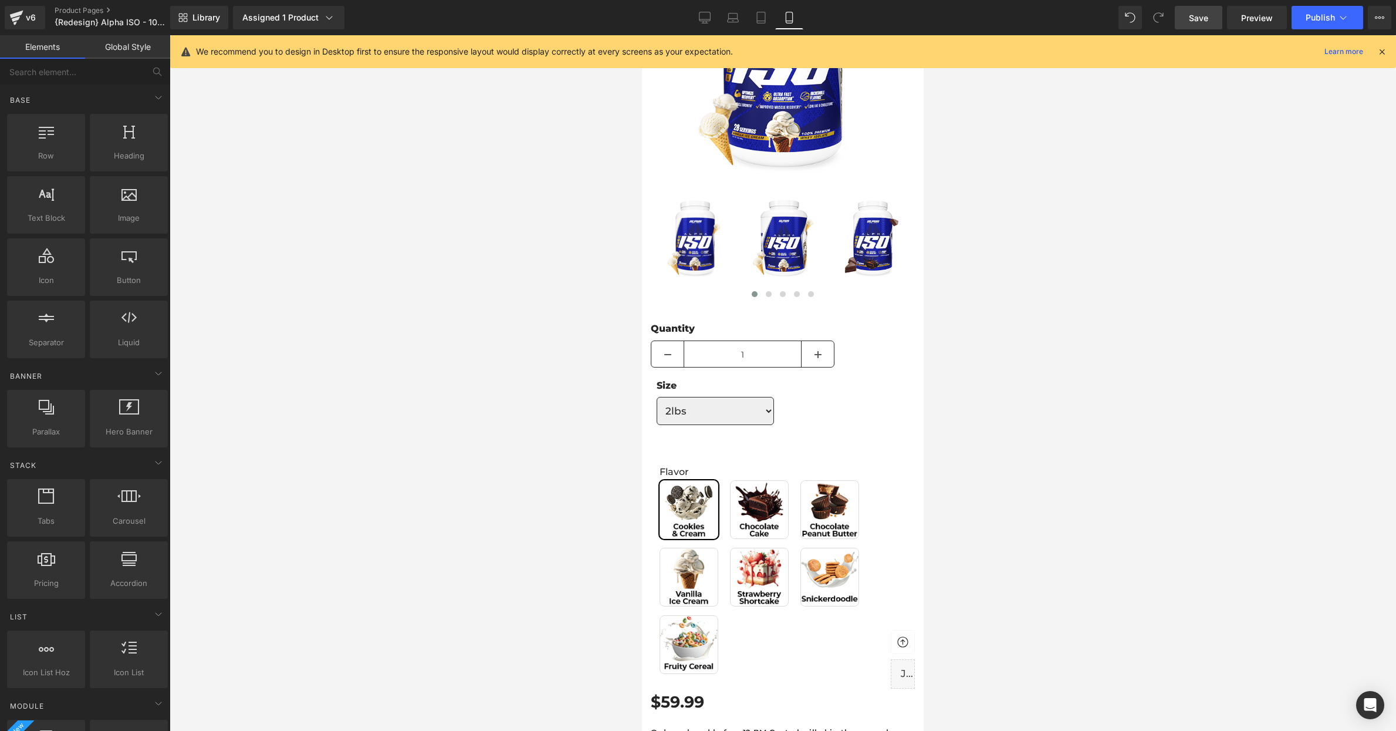
click at [1192, 21] on span "Save" at bounding box center [1198, 18] width 19 height 12
click at [1322, 19] on span "Publish" at bounding box center [1320, 17] width 29 height 9
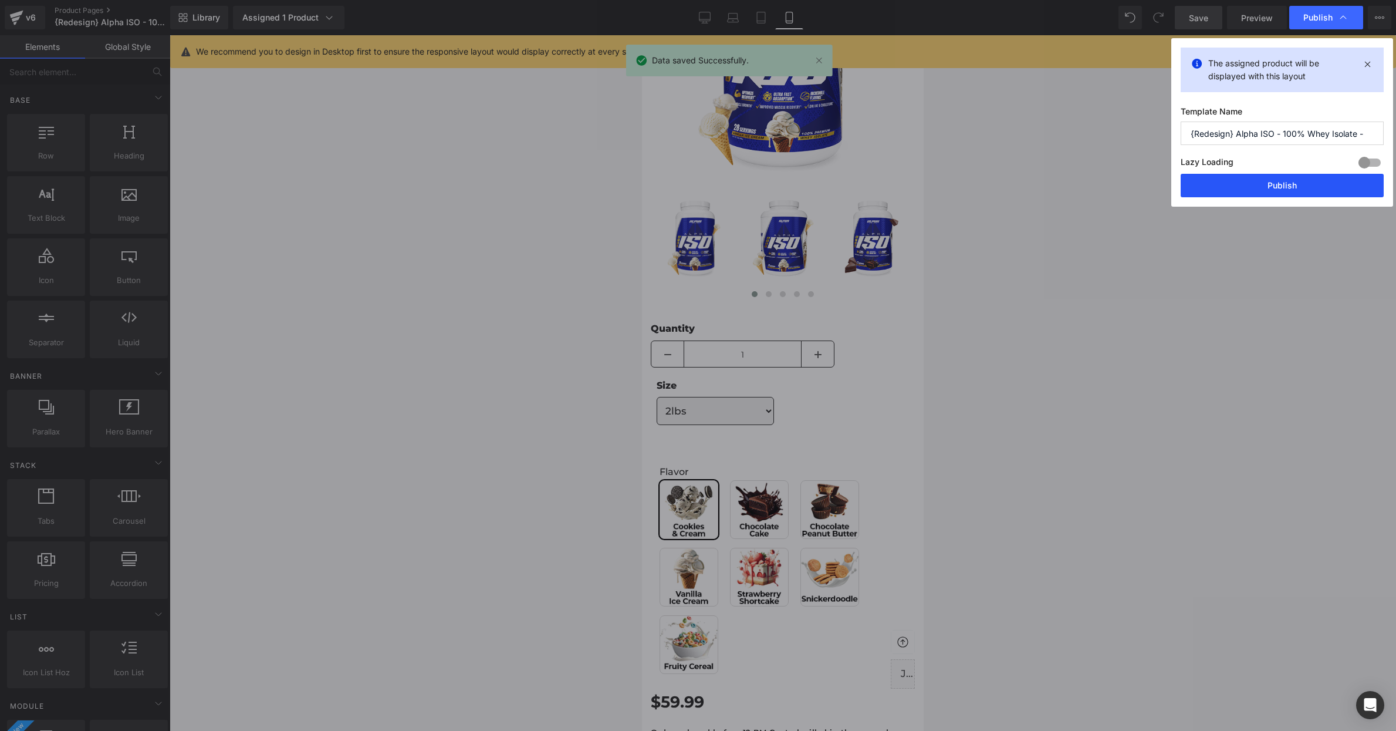
click at [1276, 177] on button "Publish" at bounding box center [1282, 185] width 203 height 23
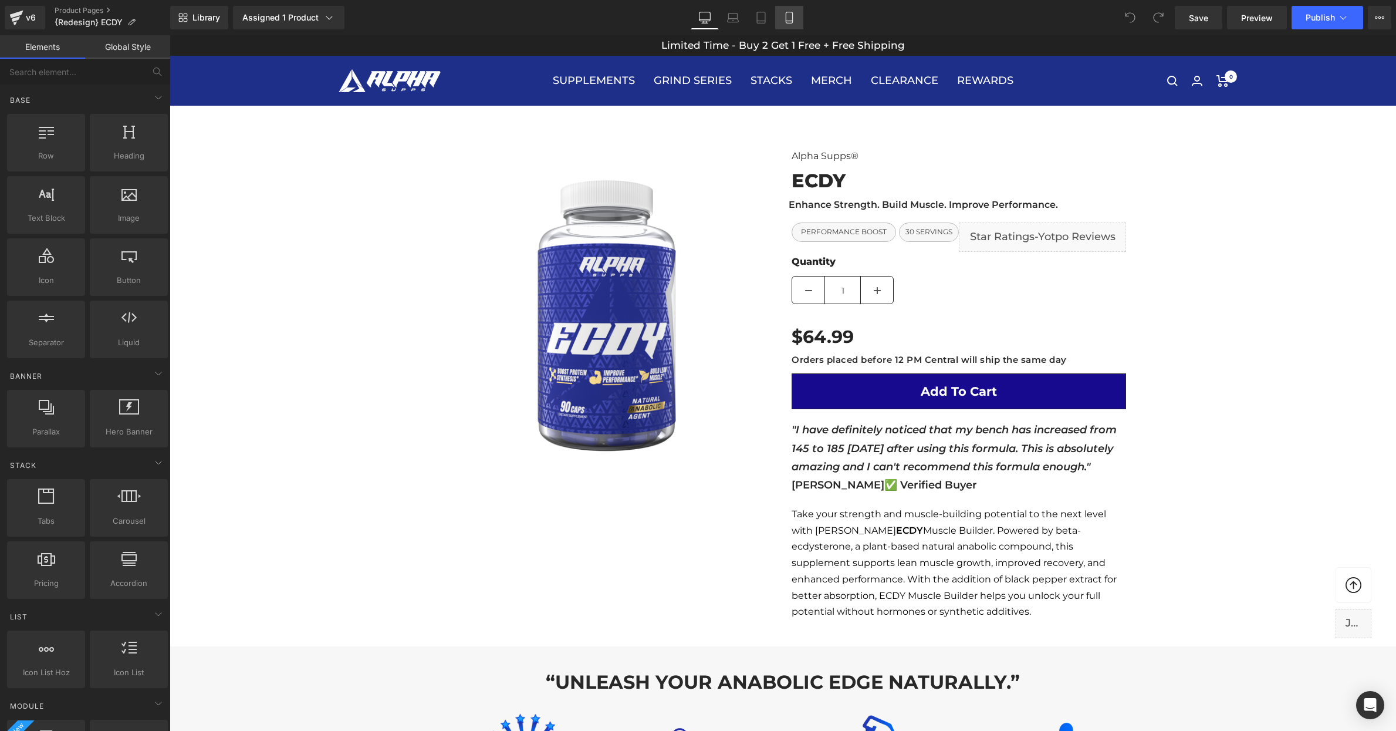
click at [789, 22] on icon at bounding box center [790, 18] width 12 height 12
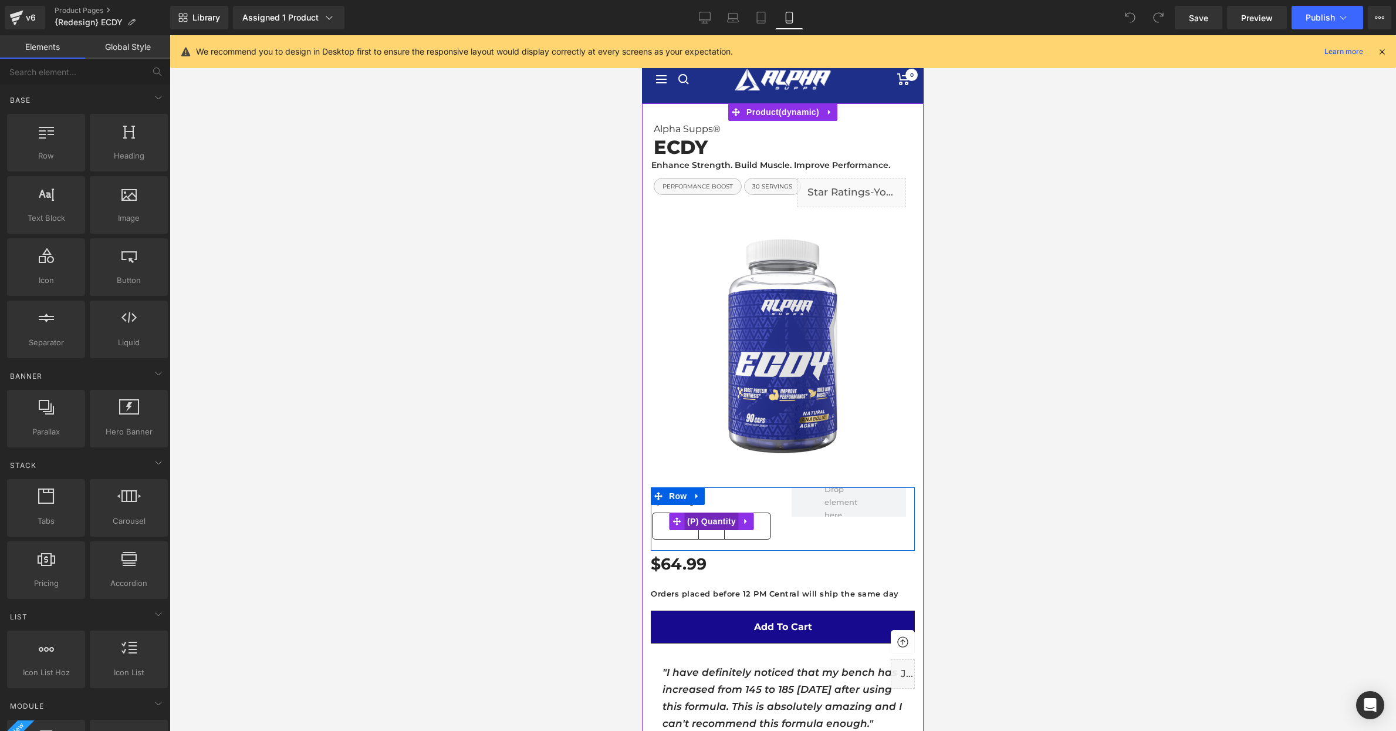
drag, startPoint x: 711, startPoint y: 524, endPoint x: 1006, endPoint y: 505, distance: 295.2
click at [711, 524] on span "(P) Quantity" at bounding box center [711, 521] width 55 height 18
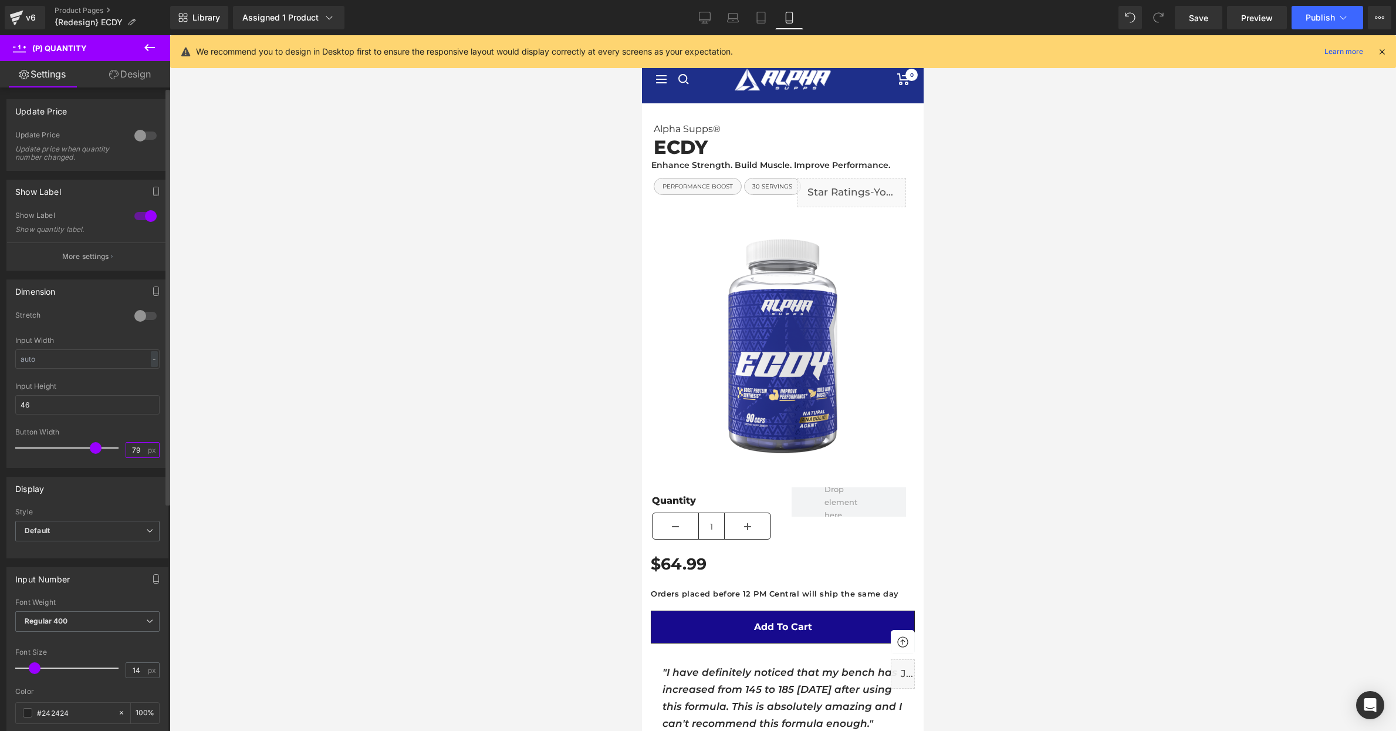
click at [131, 445] on input "79" at bounding box center [136, 450] width 21 height 15
type input "40"
click at [529, 440] on div at bounding box center [783, 383] width 1227 height 696
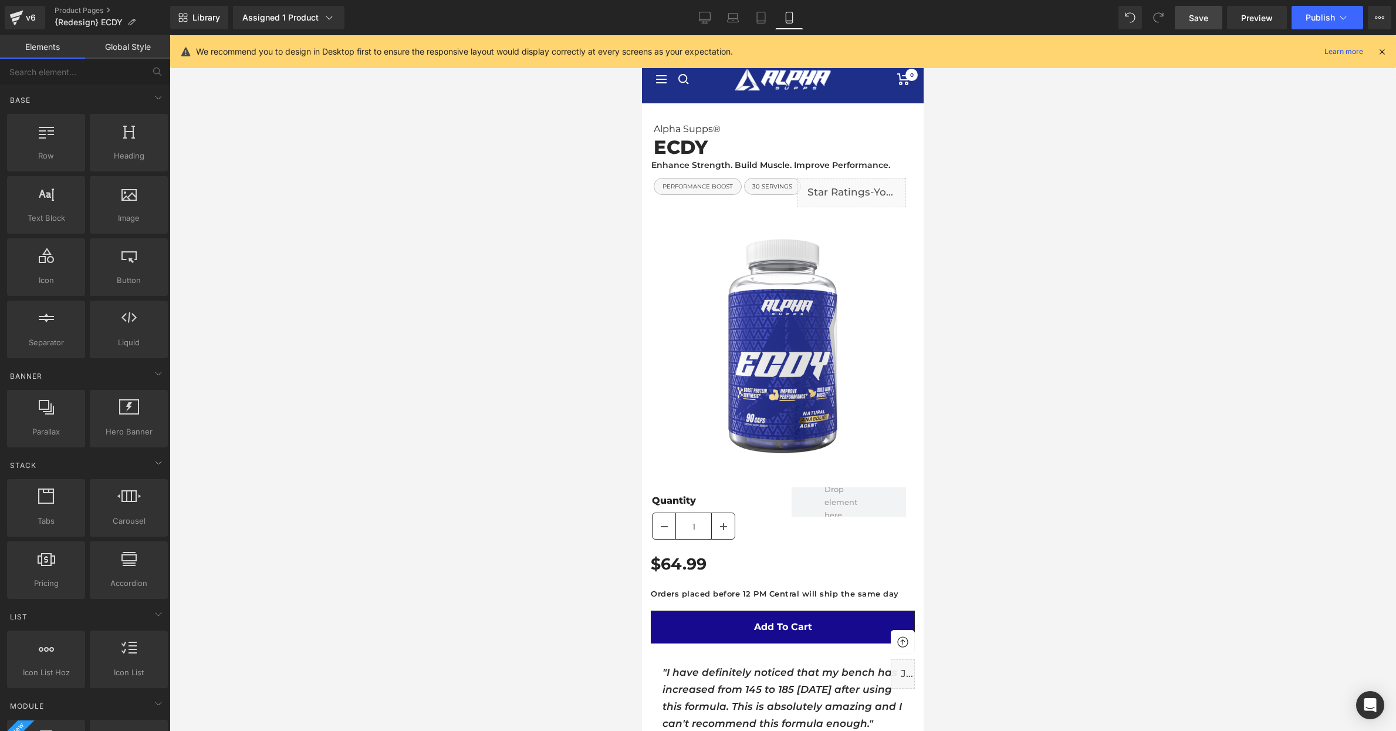
click at [1209, 25] on link "Save" at bounding box center [1199, 17] width 48 height 23
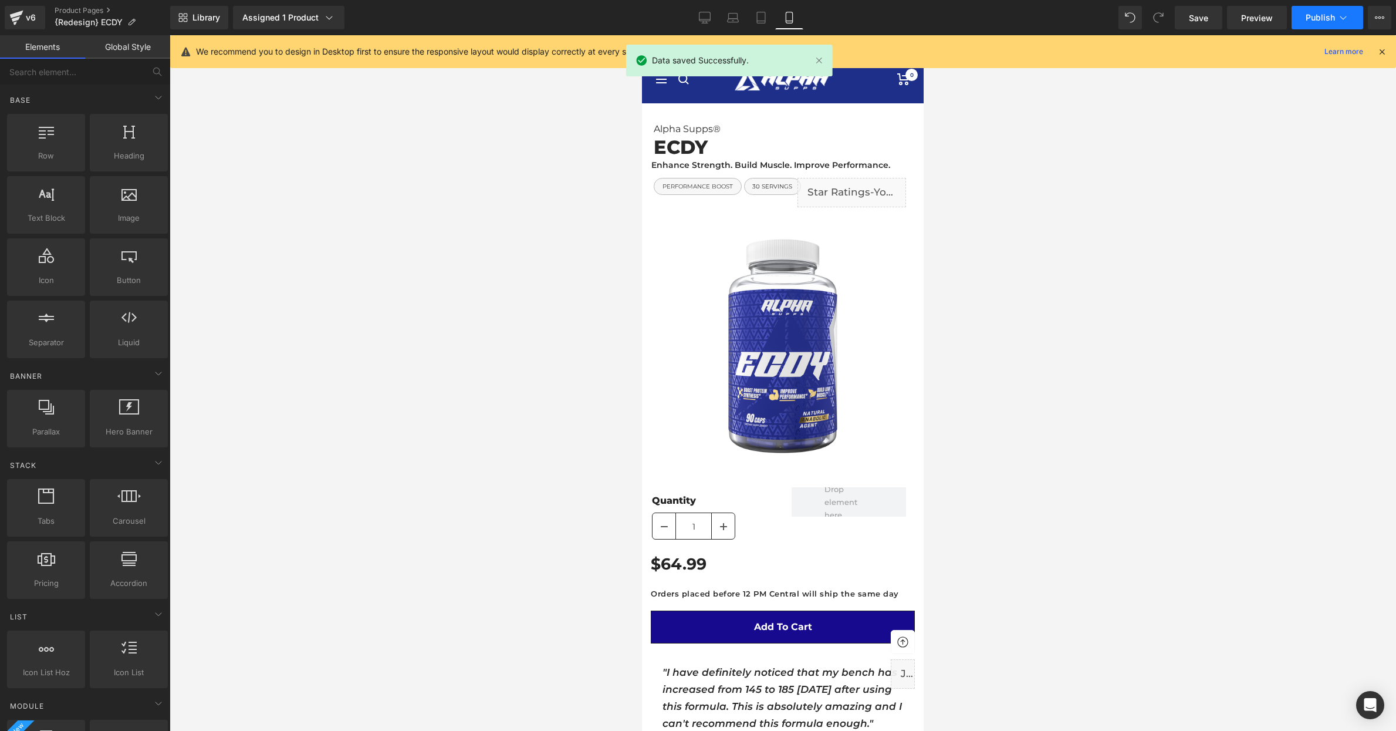
click at [1328, 23] on button "Publish" at bounding box center [1328, 17] width 72 height 23
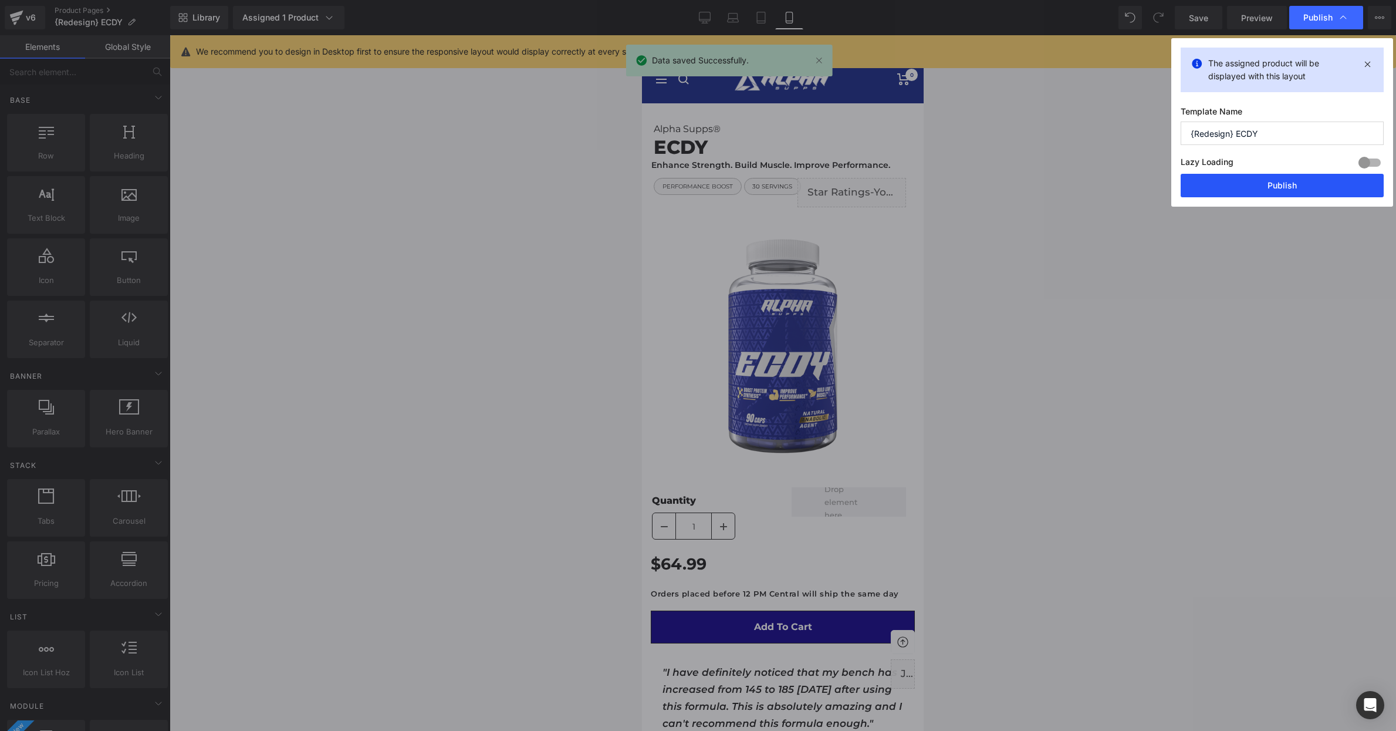
click at [1290, 189] on button "Publish" at bounding box center [1282, 185] width 203 height 23
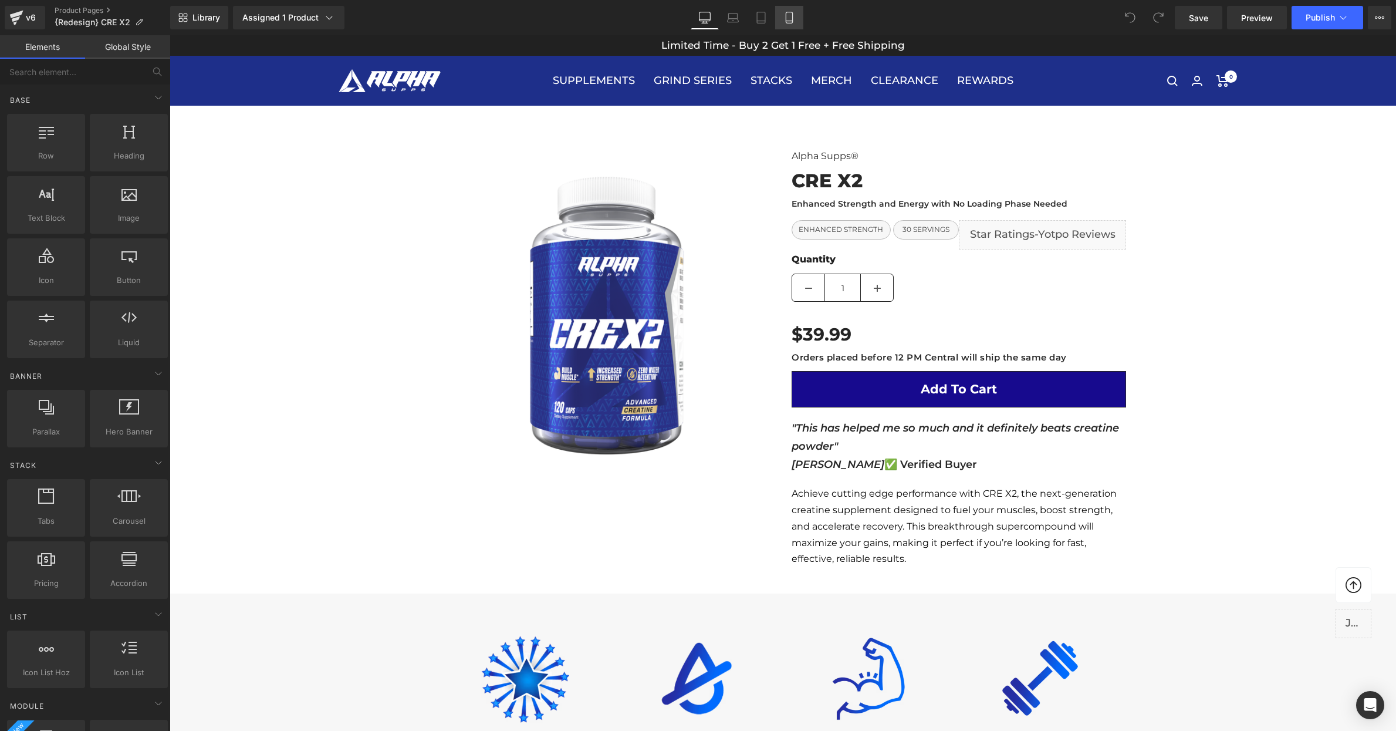
click at [786, 18] on icon at bounding box center [790, 18] width 12 height 12
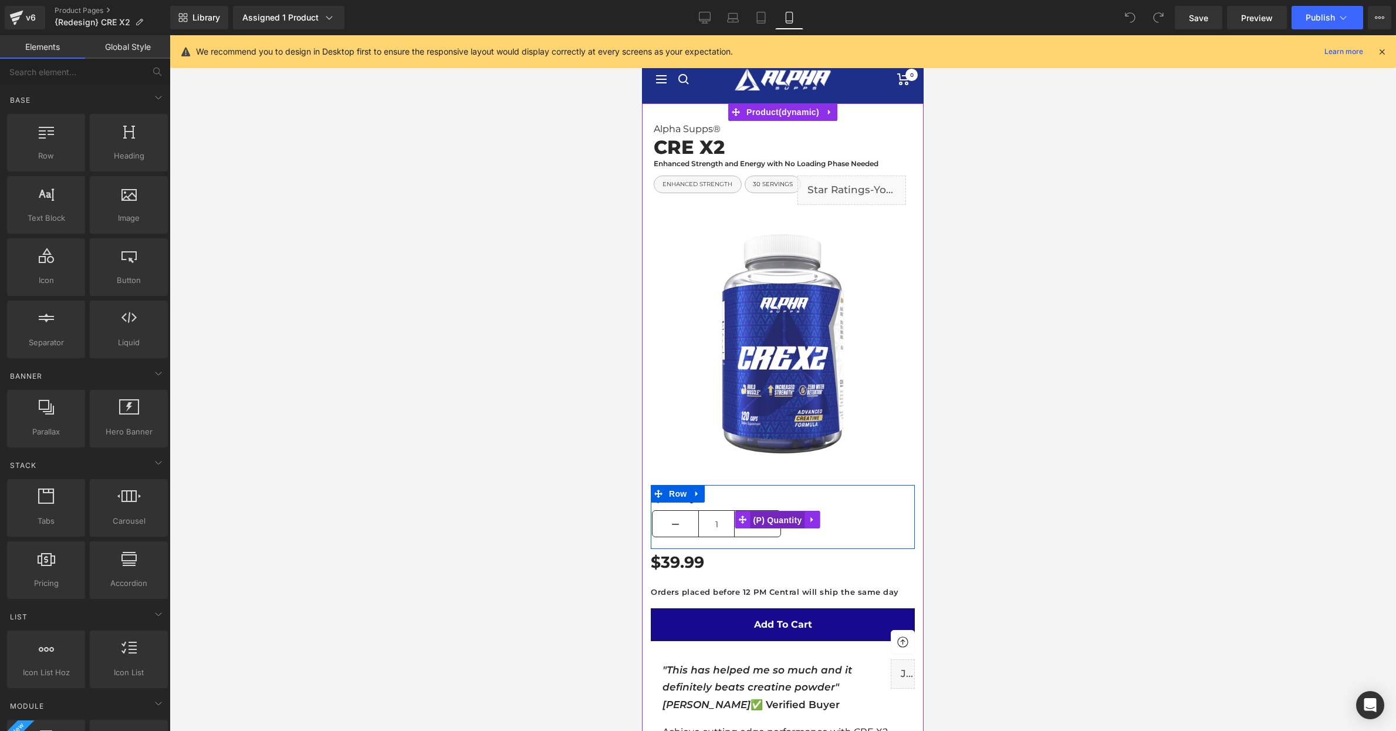
drag, startPoint x: 767, startPoint y: 518, endPoint x: 922, endPoint y: 419, distance: 184.0
click at [767, 518] on span "(P) Quantity" at bounding box center [778, 520] width 55 height 18
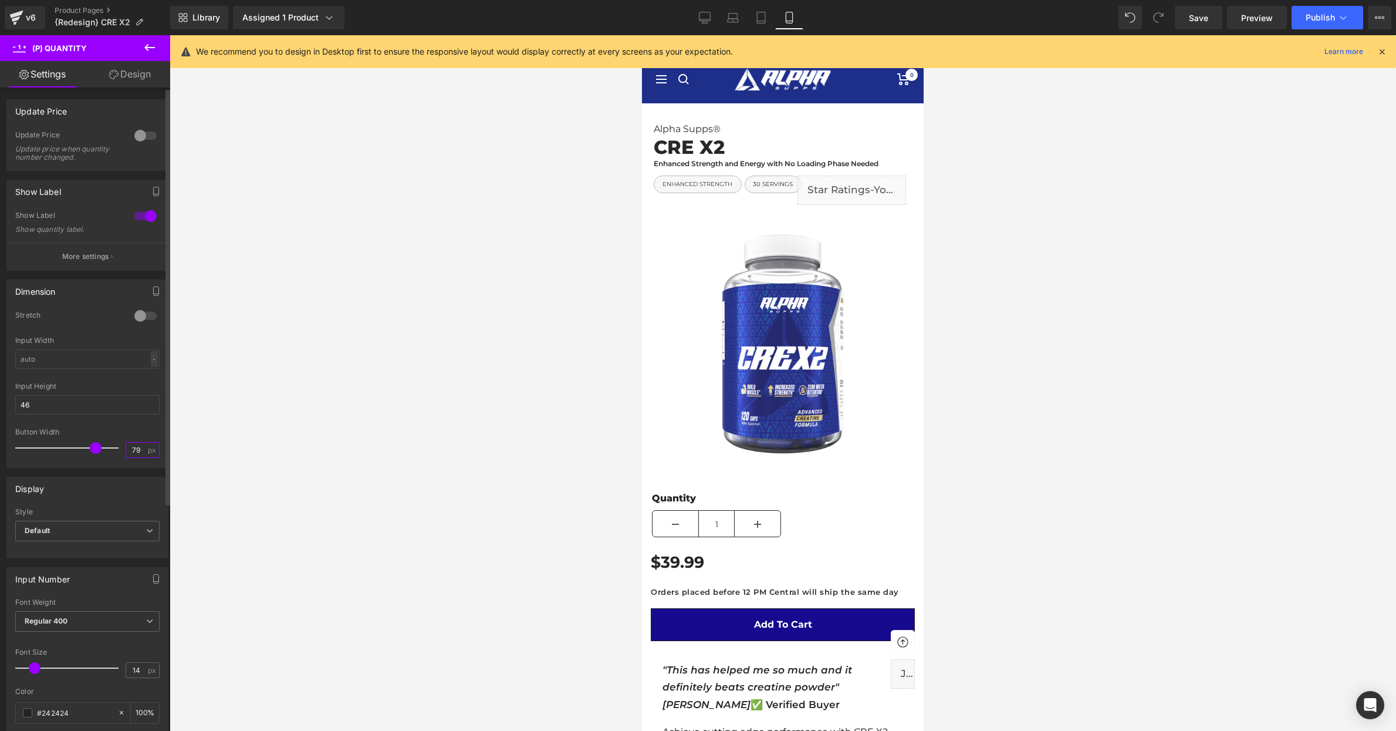
click at [136, 449] on input "79" at bounding box center [136, 450] width 21 height 15
type input "40"
click at [473, 417] on div at bounding box center [783, 383] width 1227 height 696
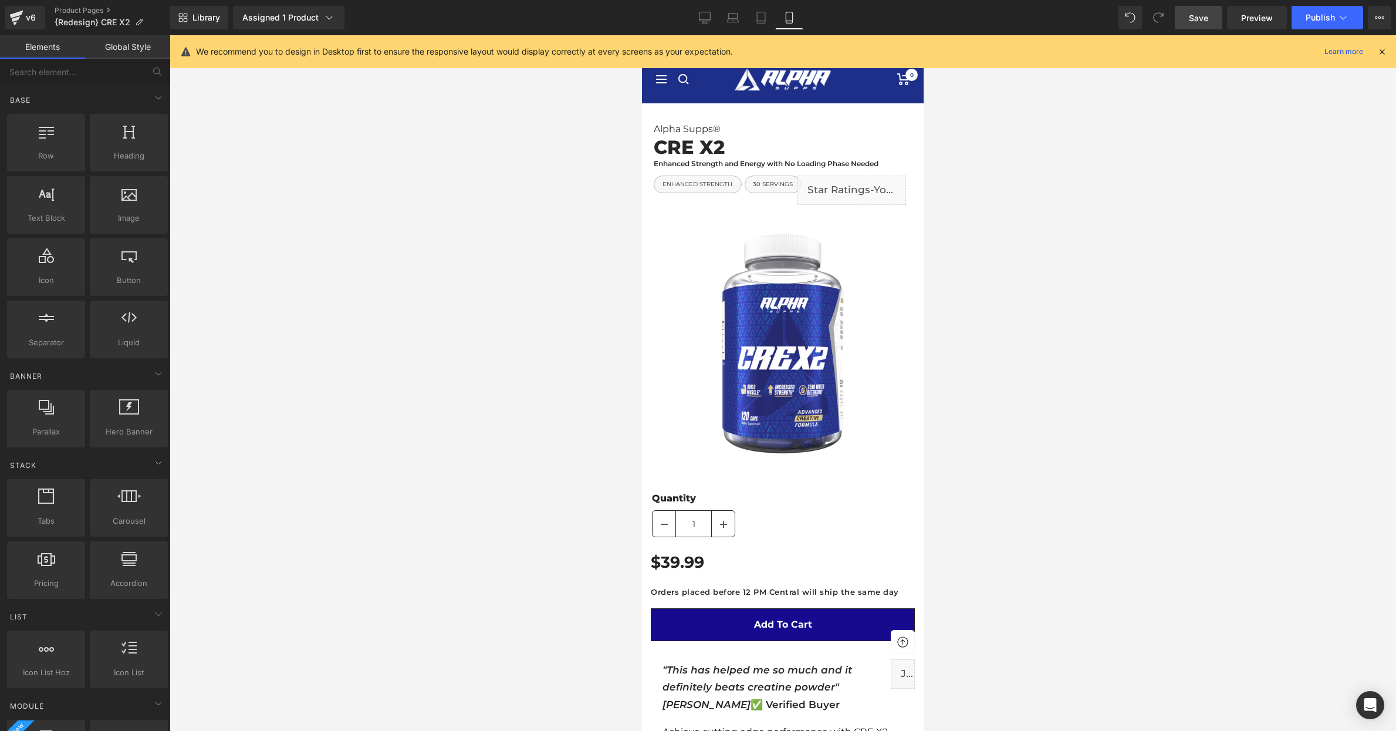
click at [1213, 18] on link "Save" at bounding box center [1199, 17] width 48 height 23
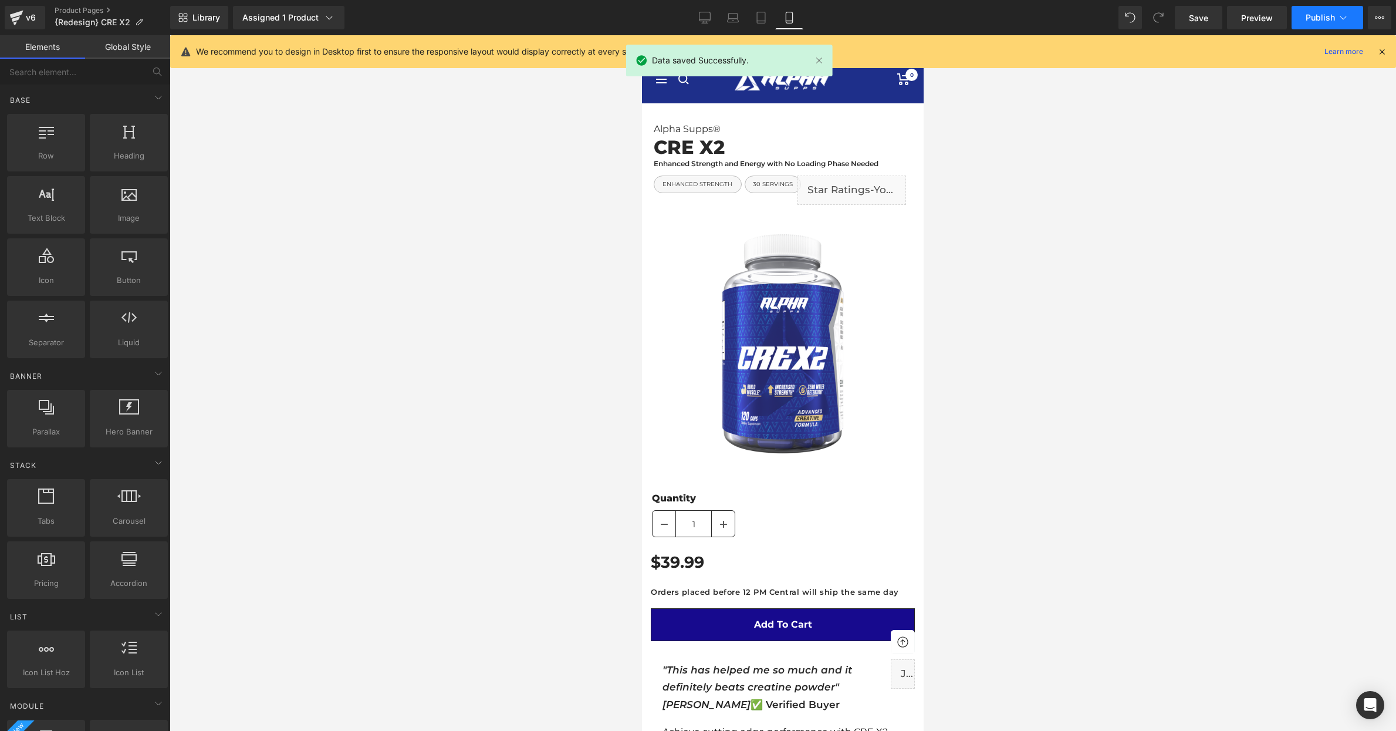
click at [1328, 18] on span "Publish" at bounding box center [1320, 17] width 29 height 9
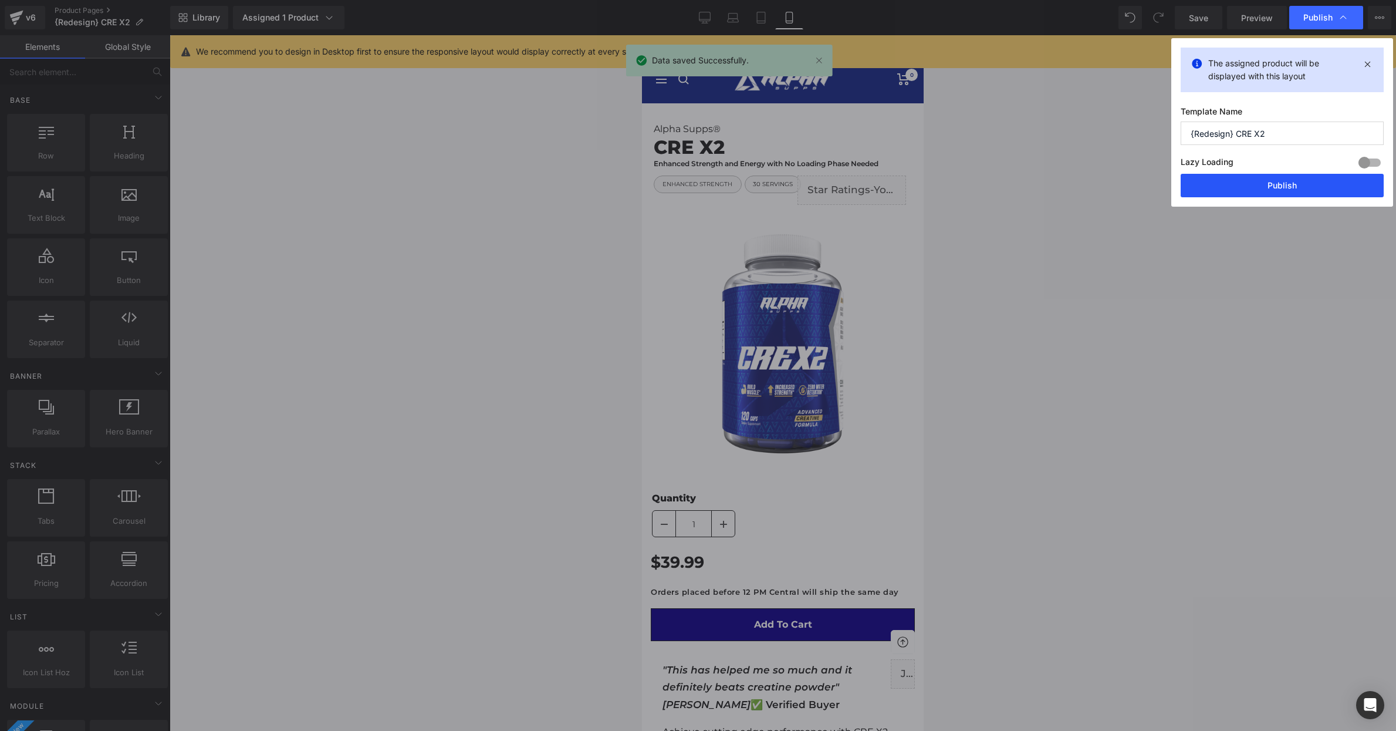
click at [1263, 188] on button "Publish" at bounding box center [1282, 185] width 203 height 23
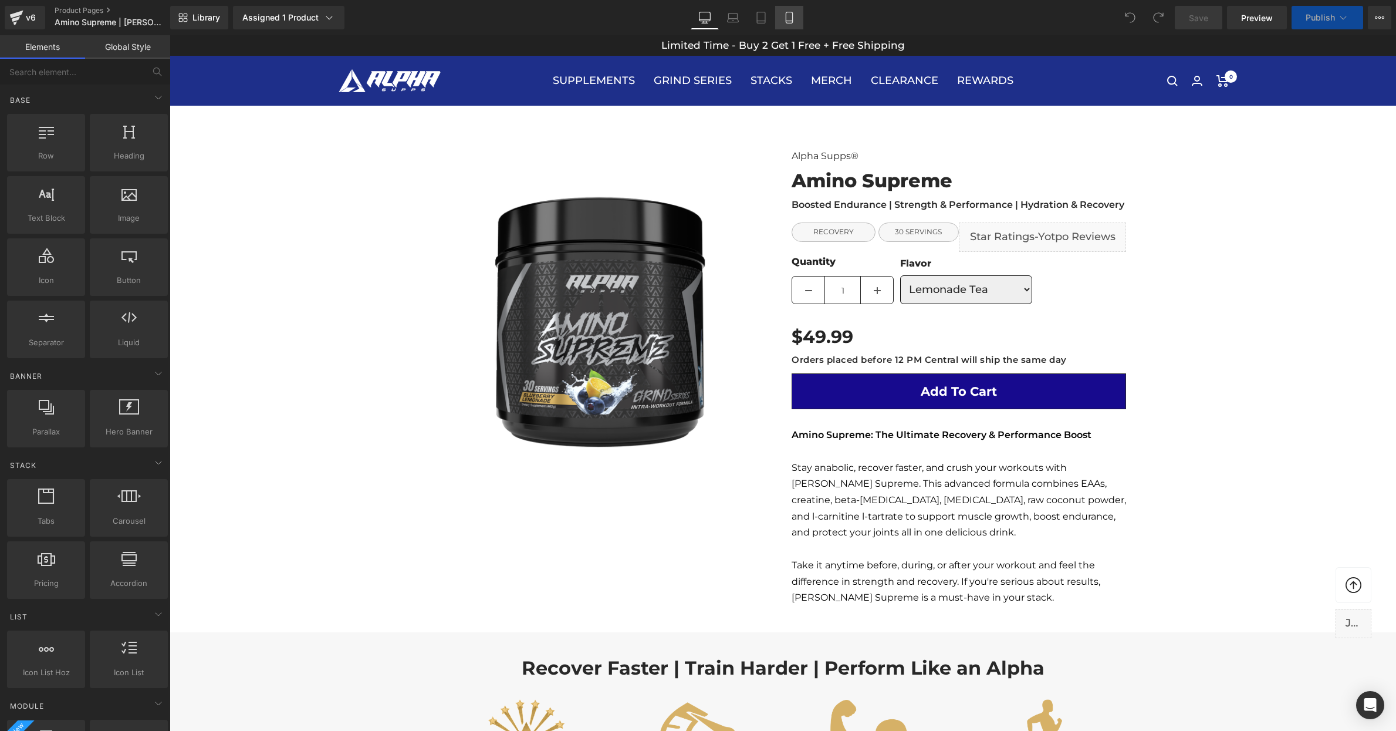
click at [791, 18] on icon at bounding box center [790, 18] width 12 height 12
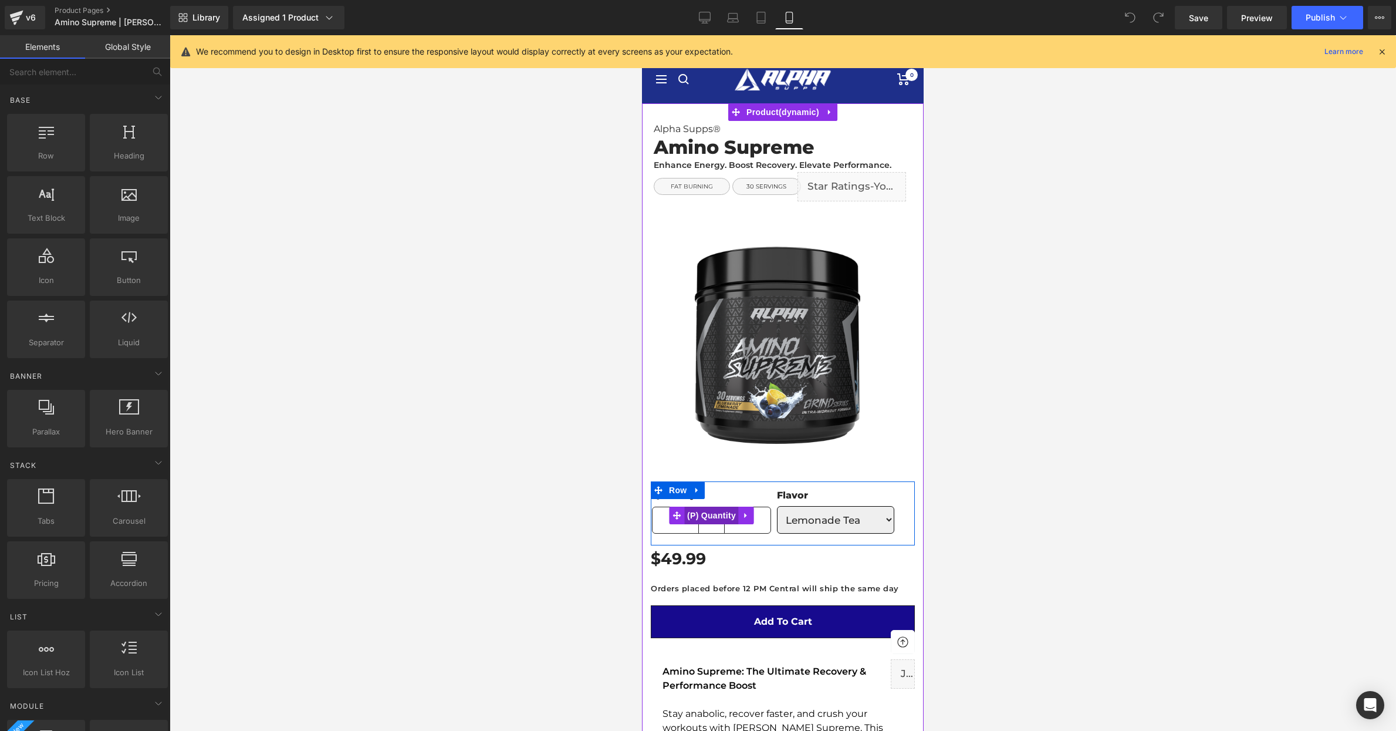
drag, startPoint x: 721, startPoint y: 516, endPoint x: 1138, endPoint y: 545, distance: 418.3
click at [721, 516] on span "(P) Quantity" at bounding box center [711, 516] width 55 height 18
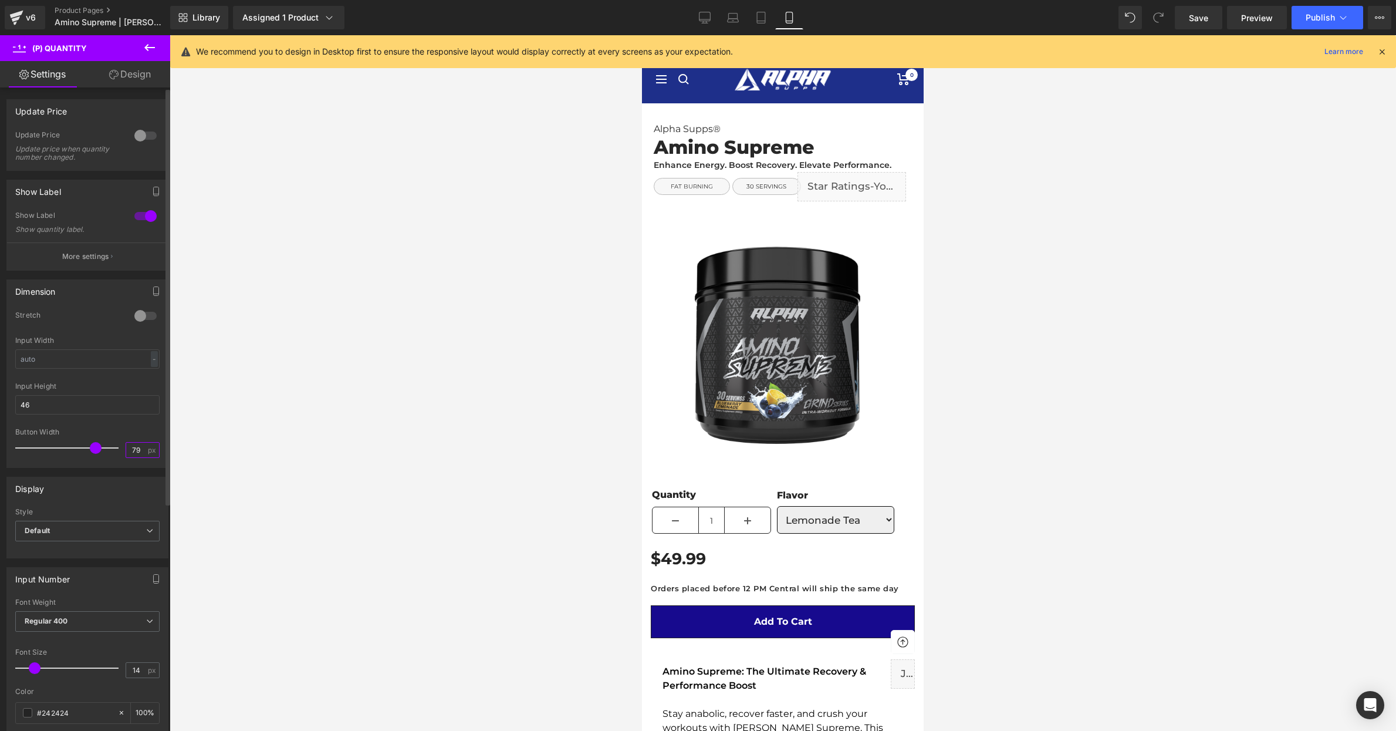
click at [131, 445] on input "79" at bounding box center [136, 450] width 21 height 15
type input "40"
click at [484, 444] on div at bounding box center [783, 383] width 1227 height 696
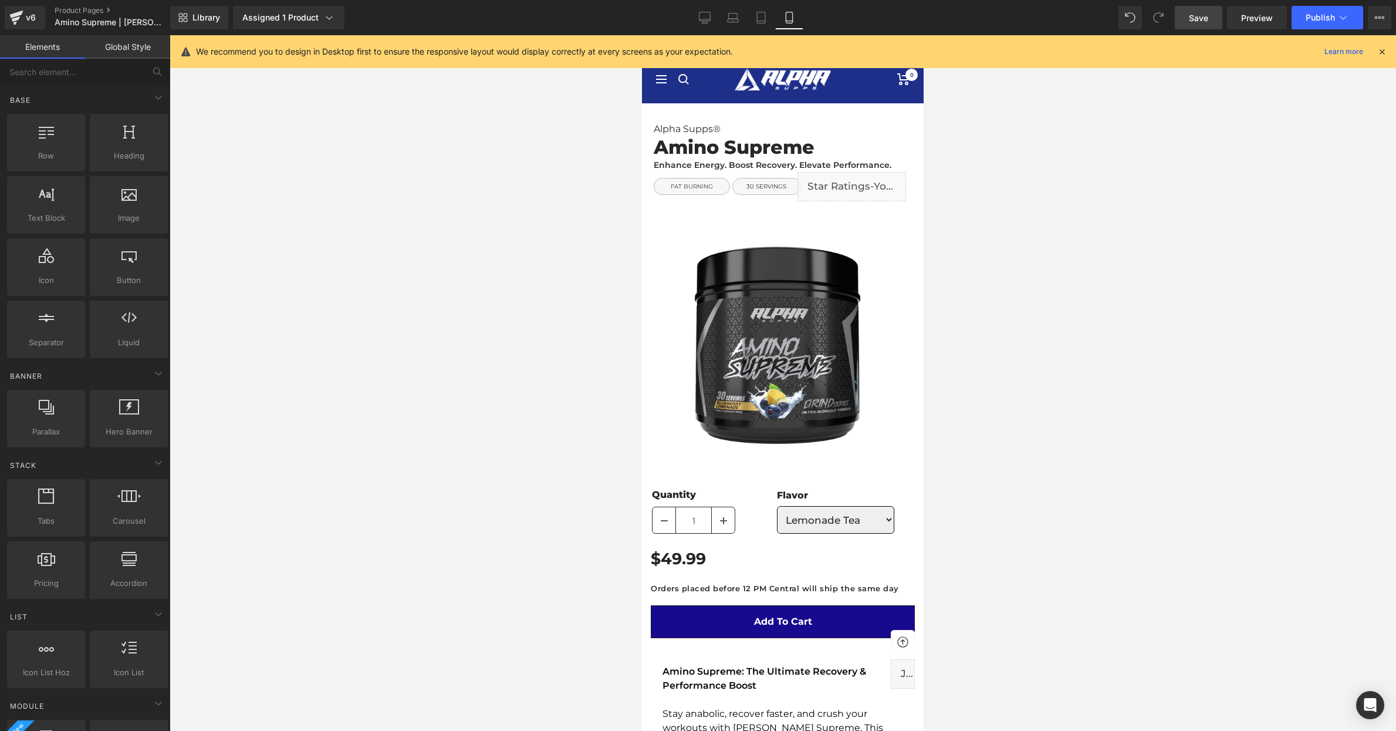
click at [1217, 12] on link "Save" at bounding box center [1199, 17] width 48 height 23
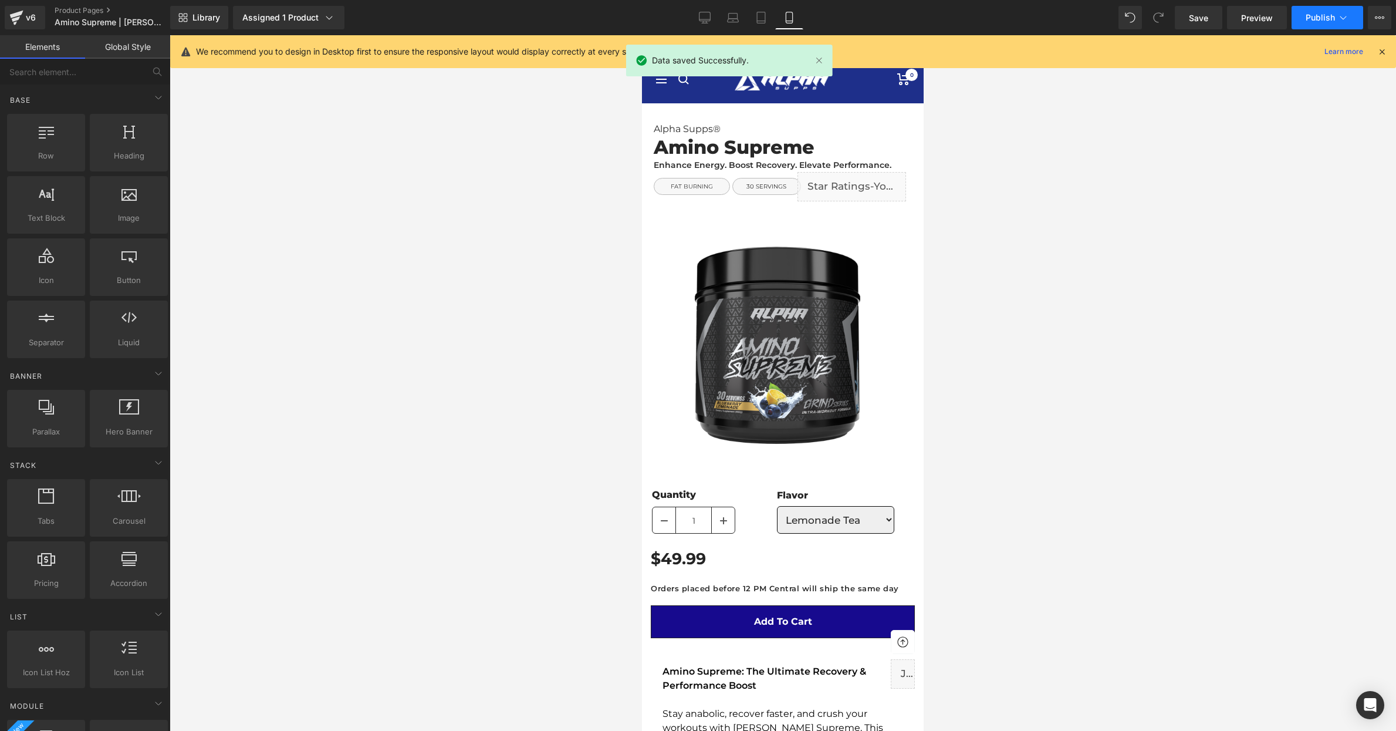
click at [1305, 11] on button "Publish" at bounding box center [1328, 17] width 72 height 23
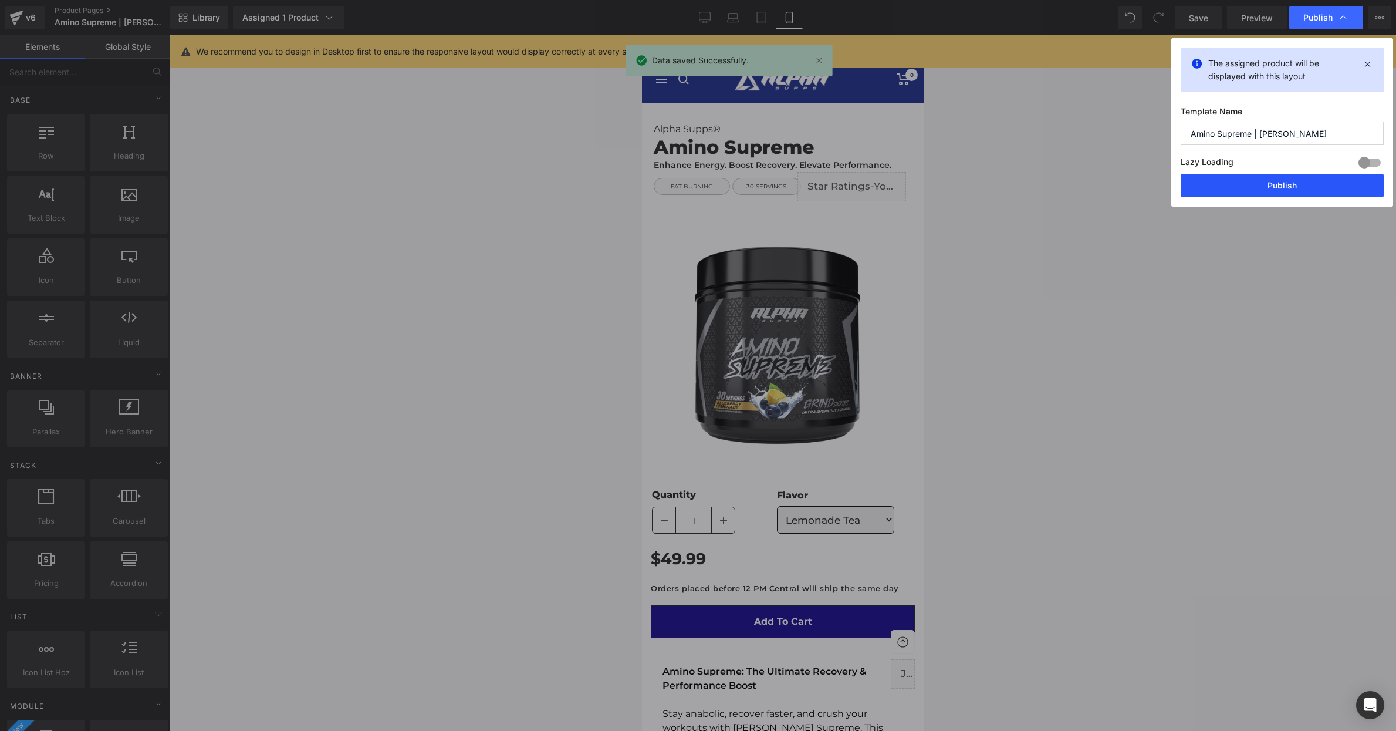
click at [1291, 185] on button "Publish" at bounding box center [1282, 185] width 203 height 23
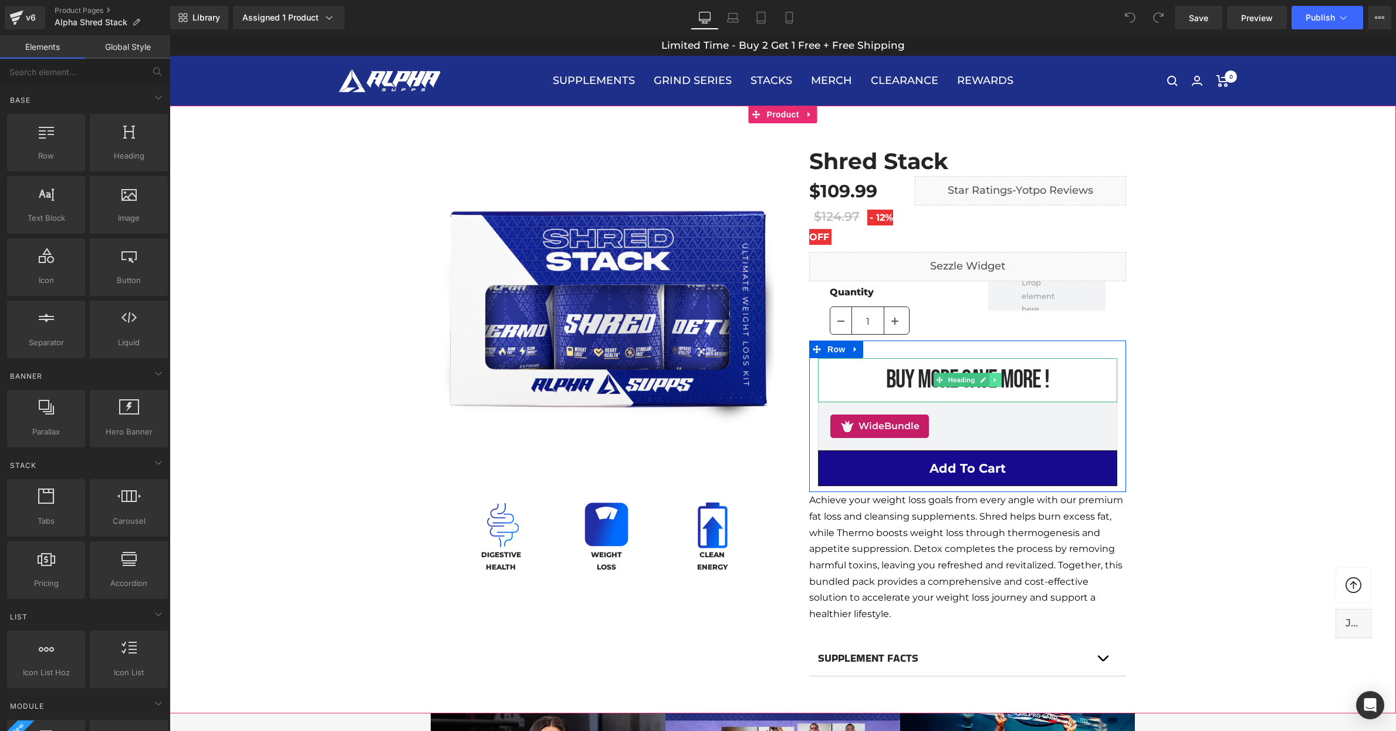
click at [997, 381] on icon at bounding box center [996, 379] width 6 height 7
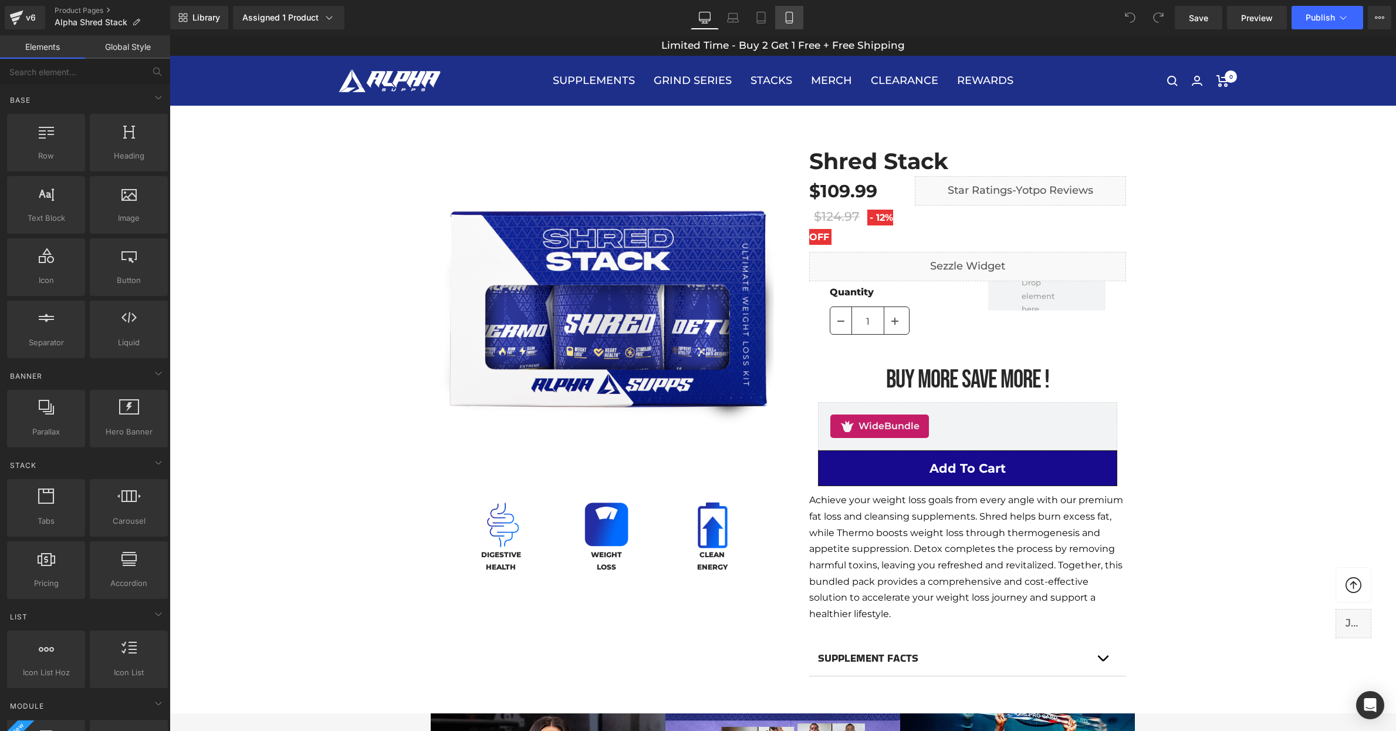
click at [788, 18] on icon at bounding box center [790, 18] width 12 height 12
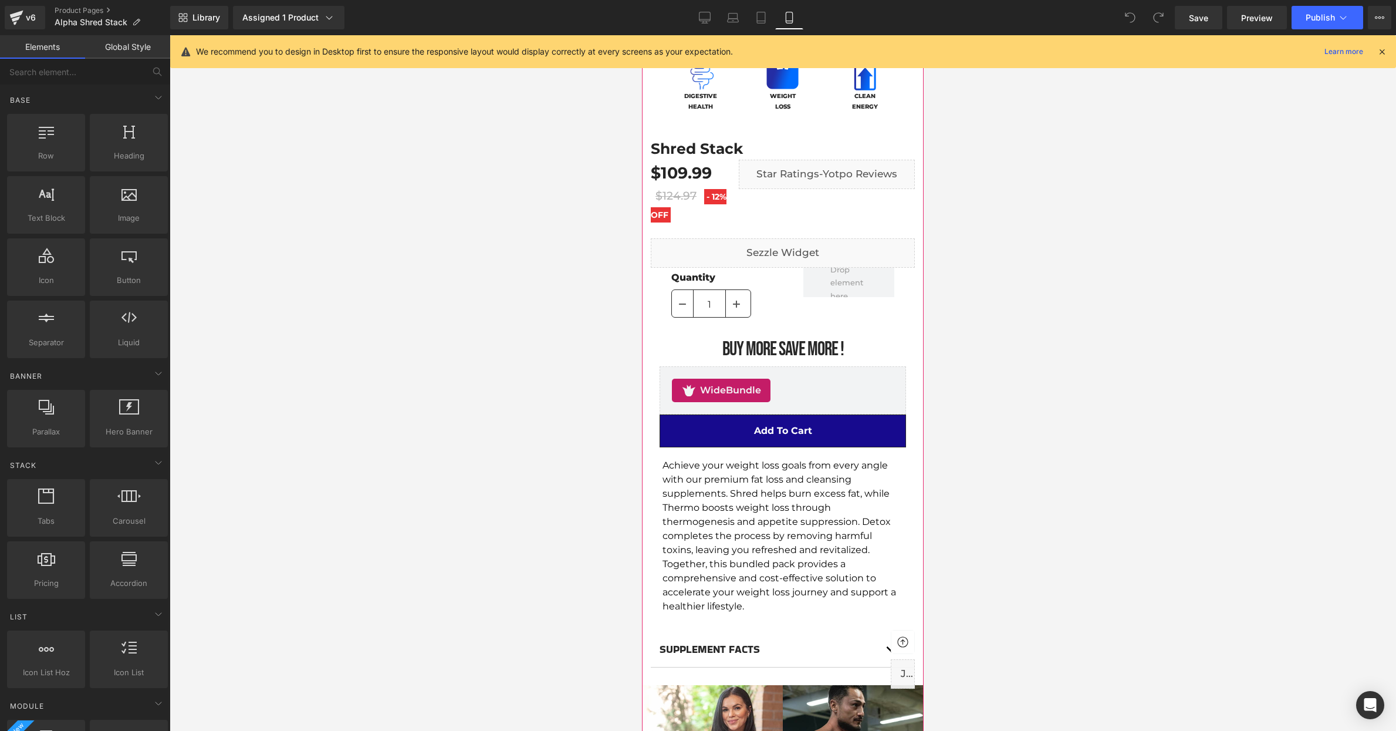
scroll to position [340, 0]
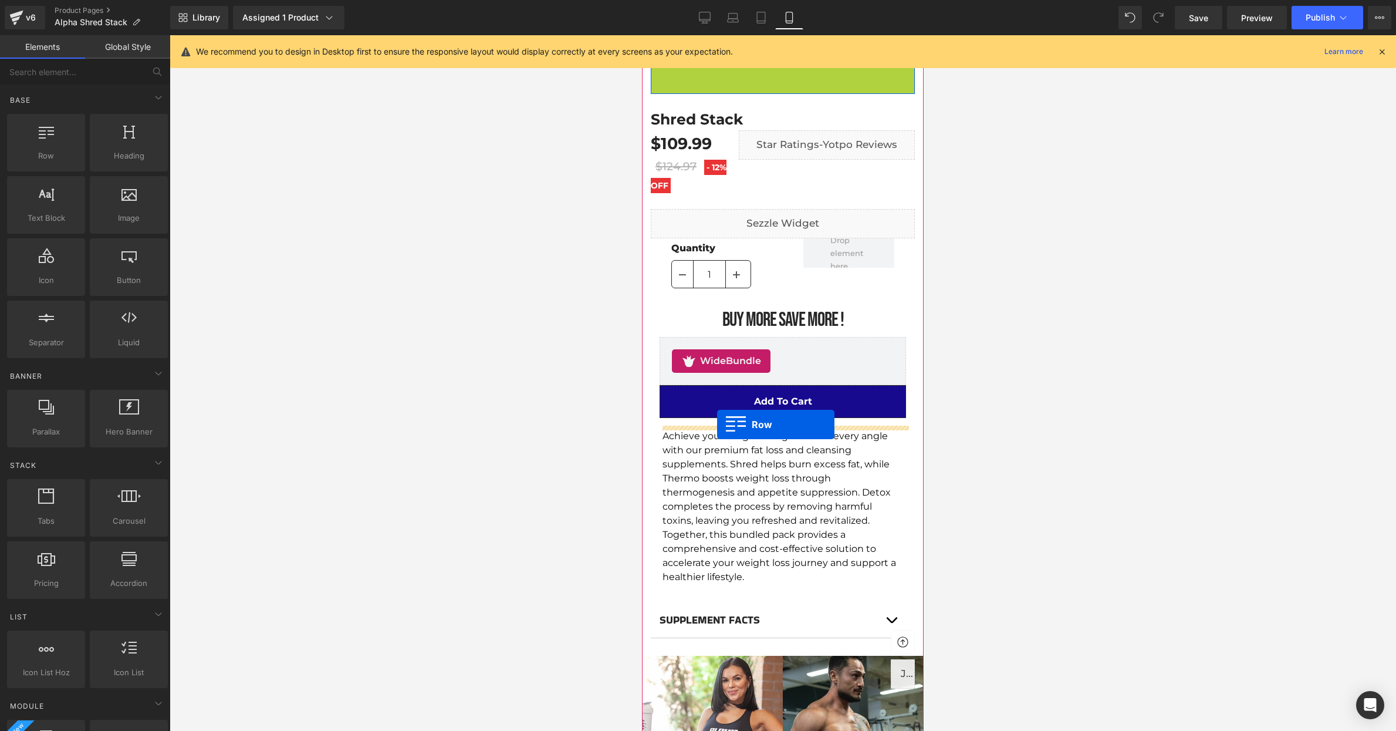
drag, startPoint x: 656, startPoint y: 76, endPoint x: 717, endPoint y: 424, distance: 353.9
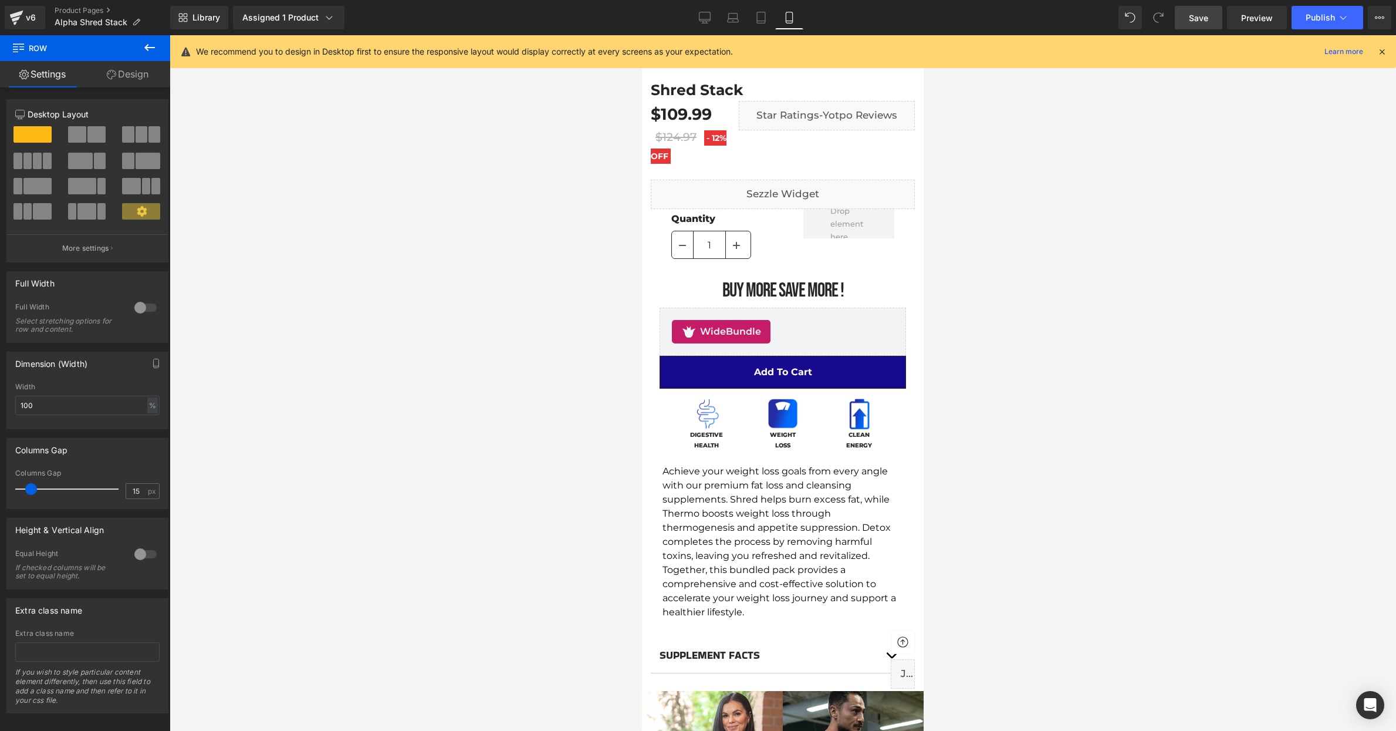
click at [1206, 18] on span "Save" at bounding box center [1198, 18] width 19 height 12
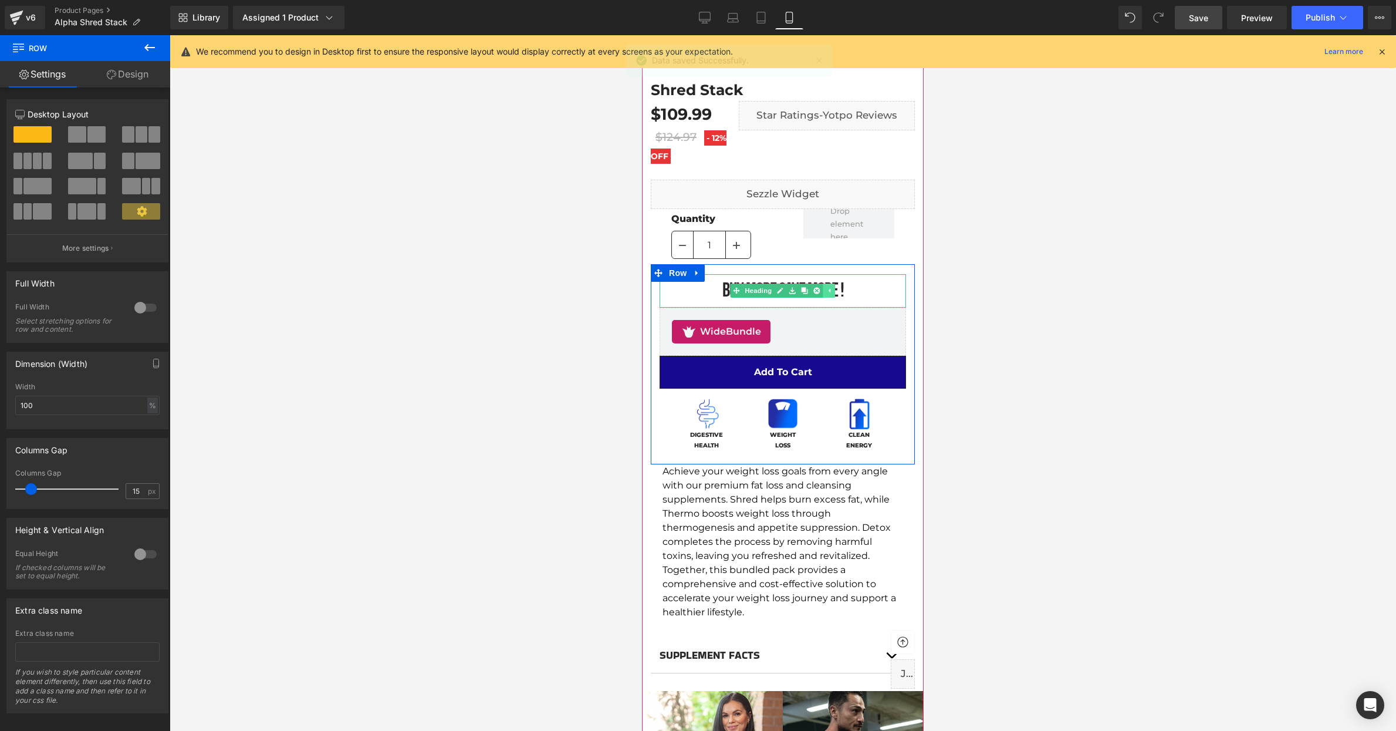
click at [832, 290] on icon at bounding box center [829, 290] width 6 height 7
click at [813, 293] on icon at bounding box center [811, 290] width 6 height 7
click at [752, 289] on link "Heading" at bounding box center [753, 290] width 44 height 14
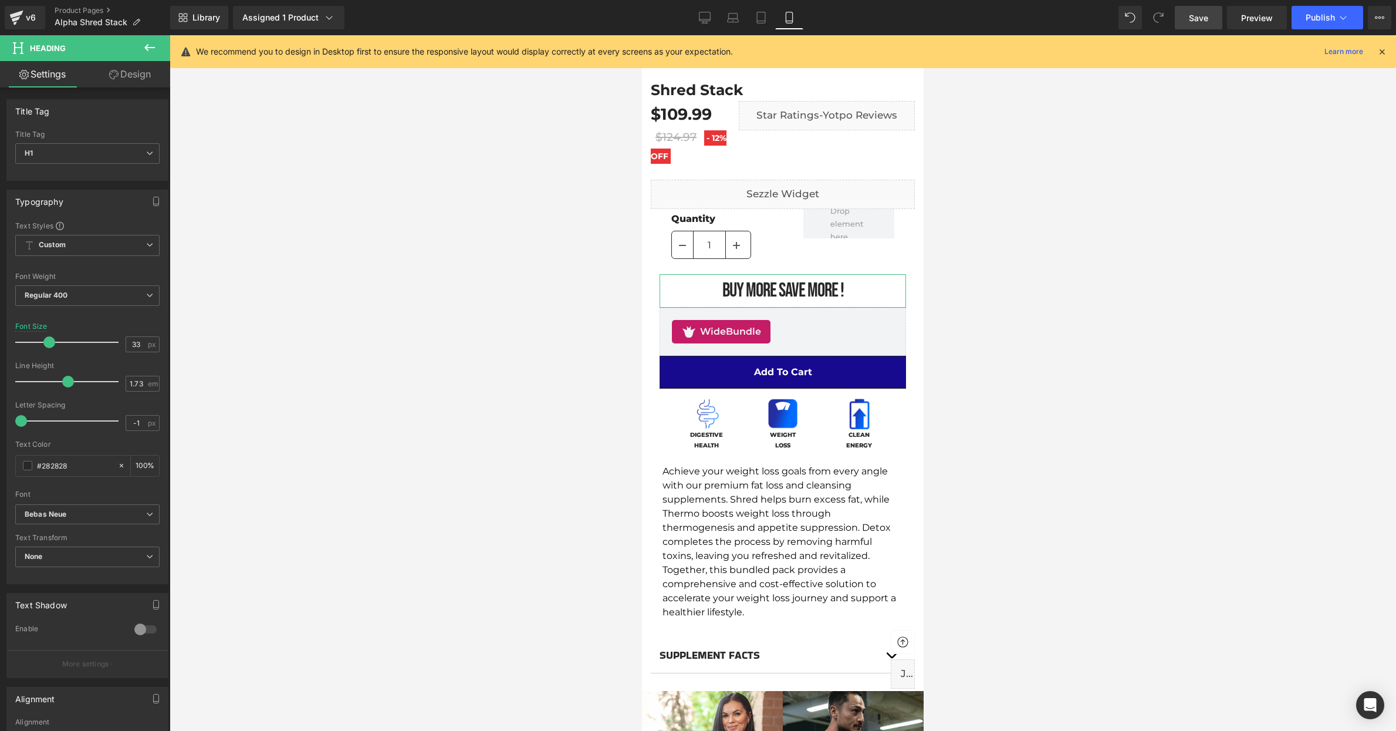
click at [131, 74] on link "Design" at bounding box center [129, 74] width 85 height 26
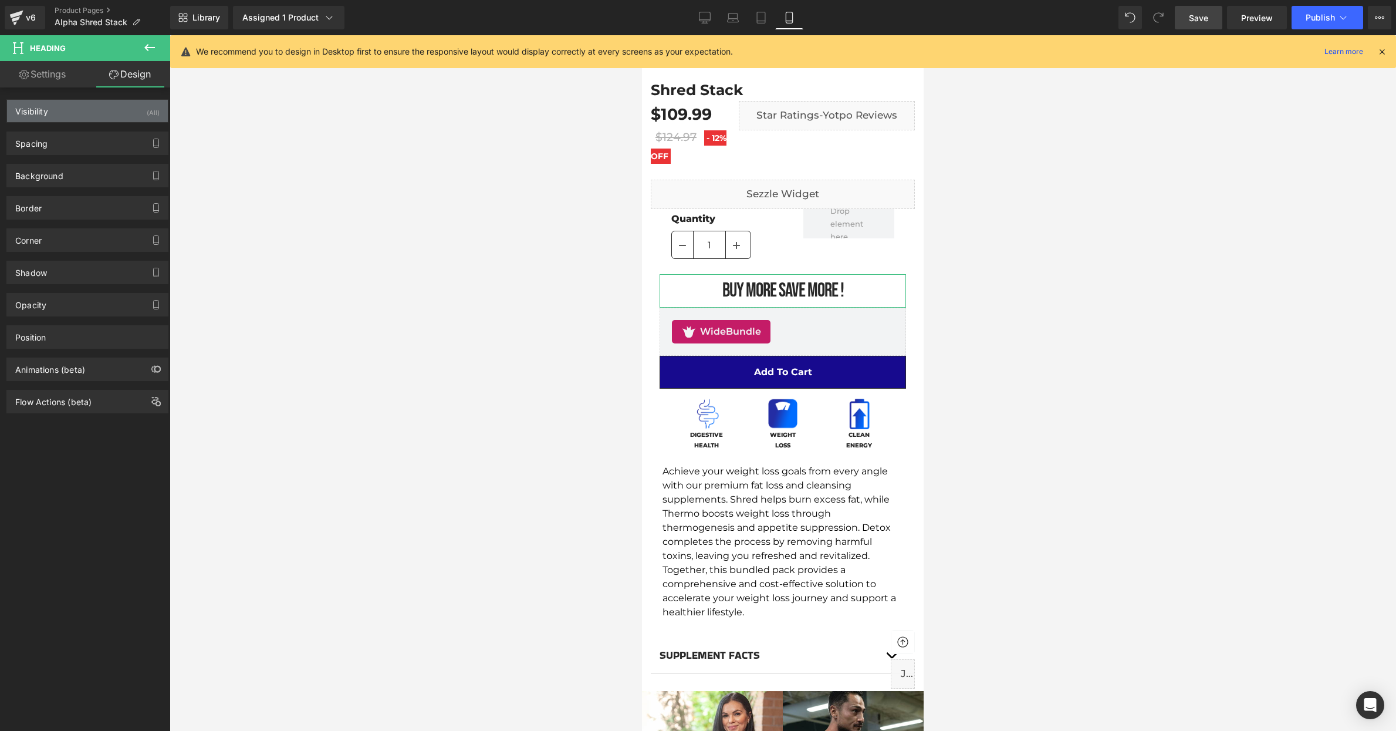
click at [110, 107] on div "Visibility (All)" at bounding box center [87, 111] width 161 height 22
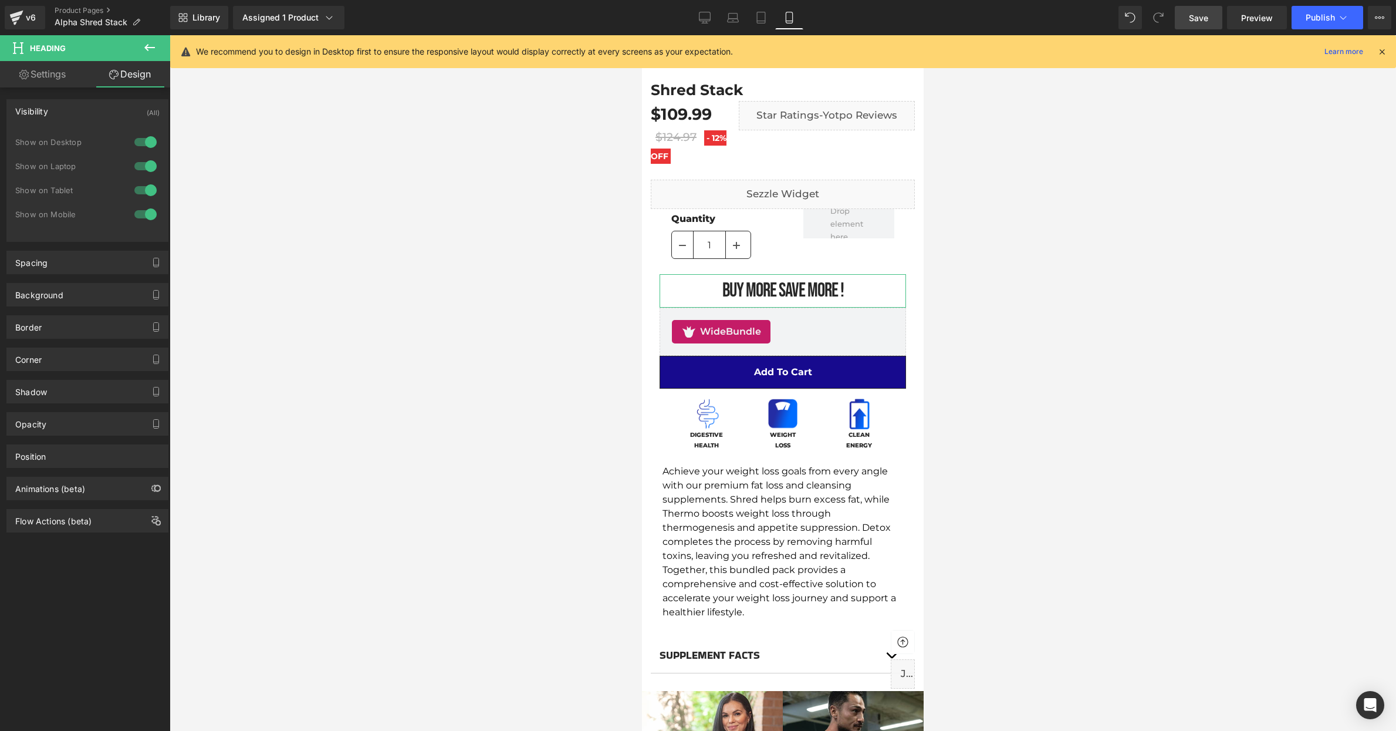
click at [146, 217] on div at bounding box center [145, 214] width 28 height 19
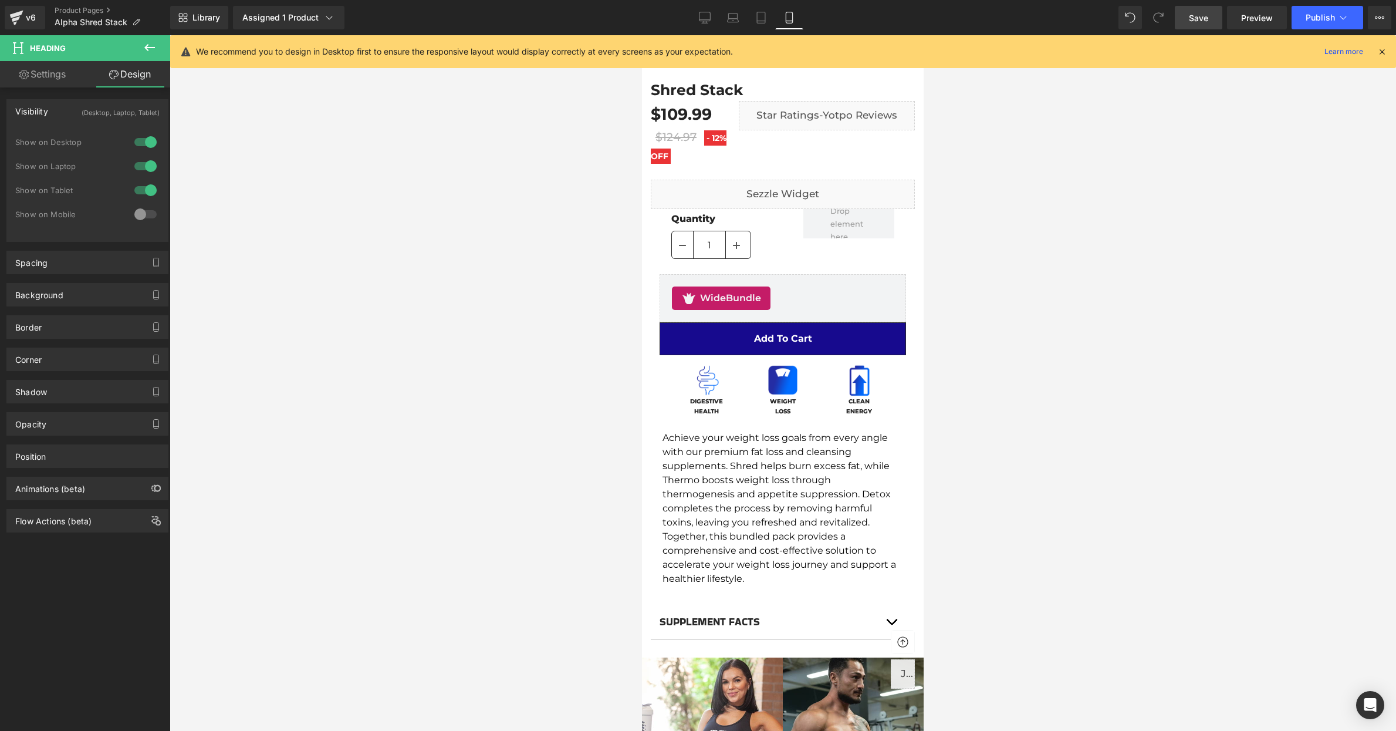
click at [146, 137] on div at bounding box center [145, 142] width 28 height 19
click at [1206, 13] on span "Save" at bounding box center [1198, 18] width 19 height 12
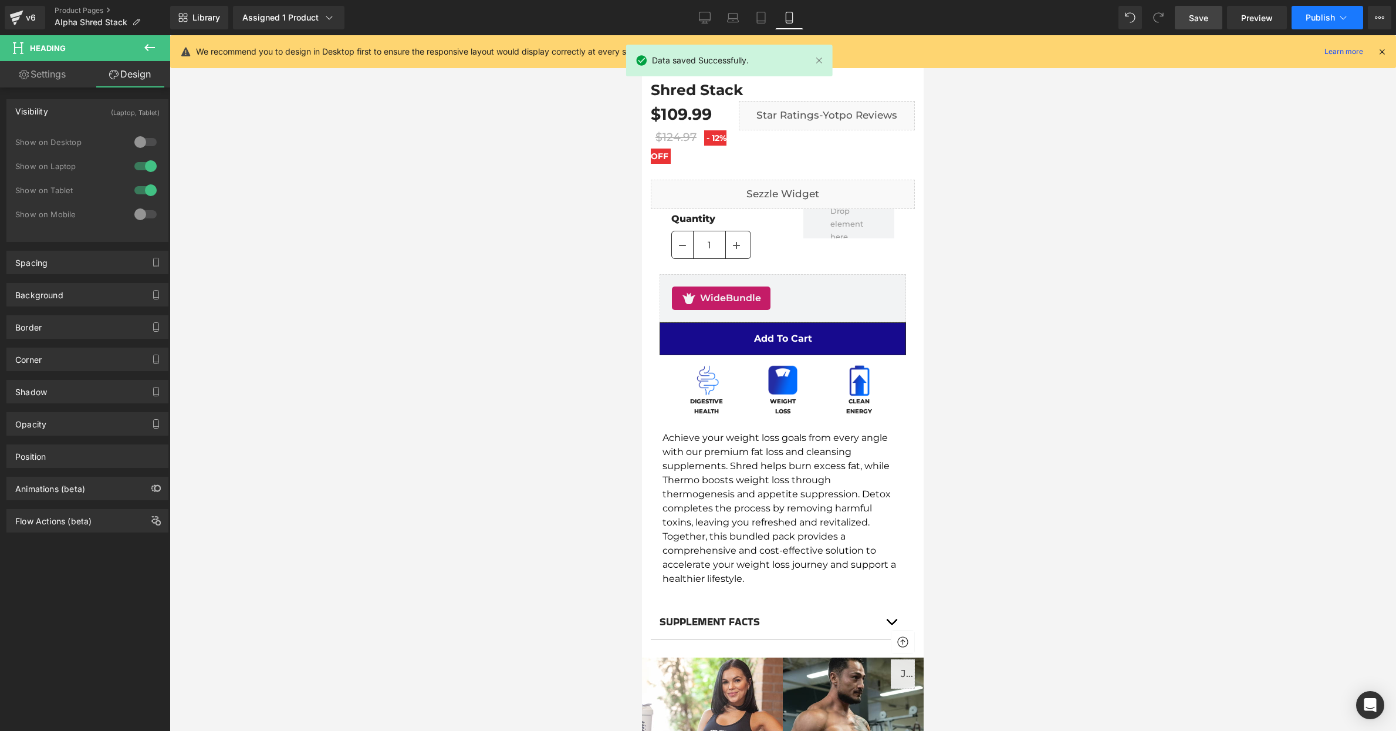
click at [1314, 26] on button "Publish" at bounding box center [1328, 17] width 72 height 23
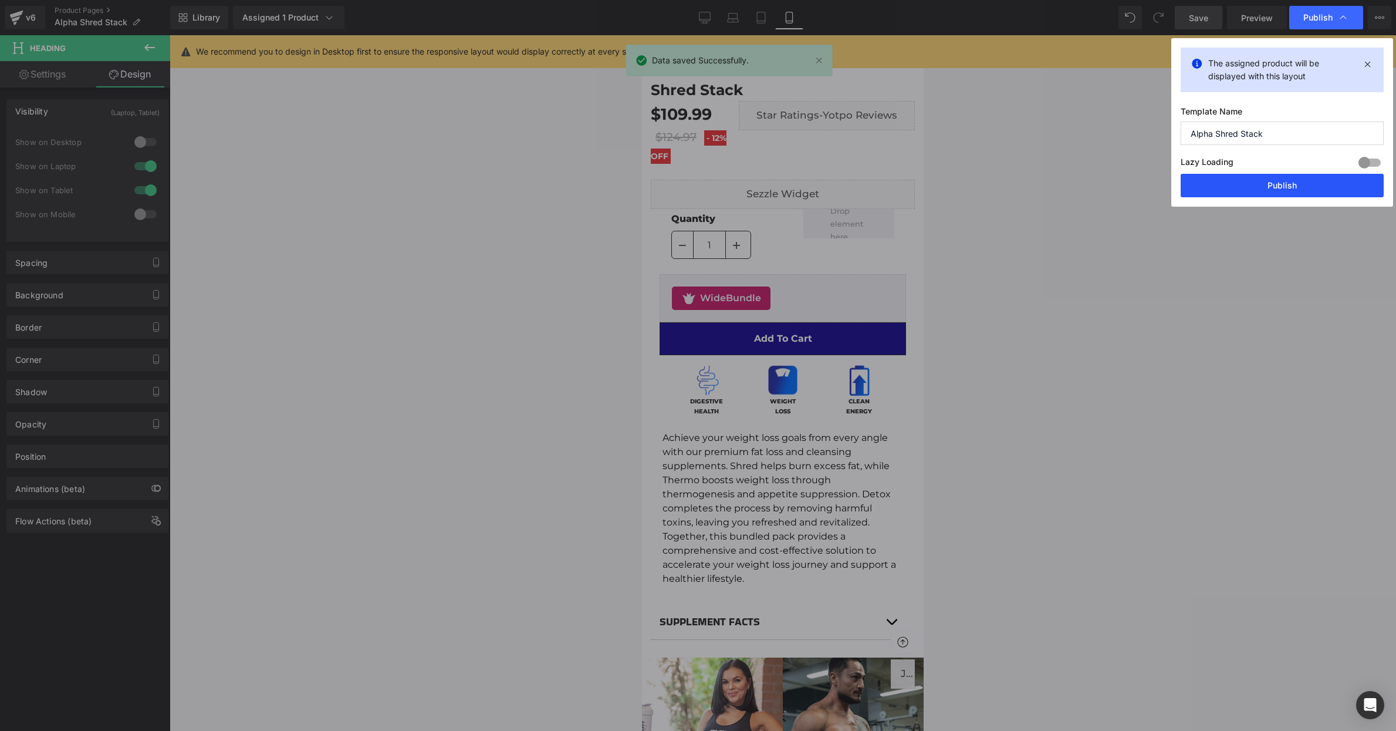
click at [1290, 183] on button "Publish" at bounding box center [1282, 185] width 203 height 23
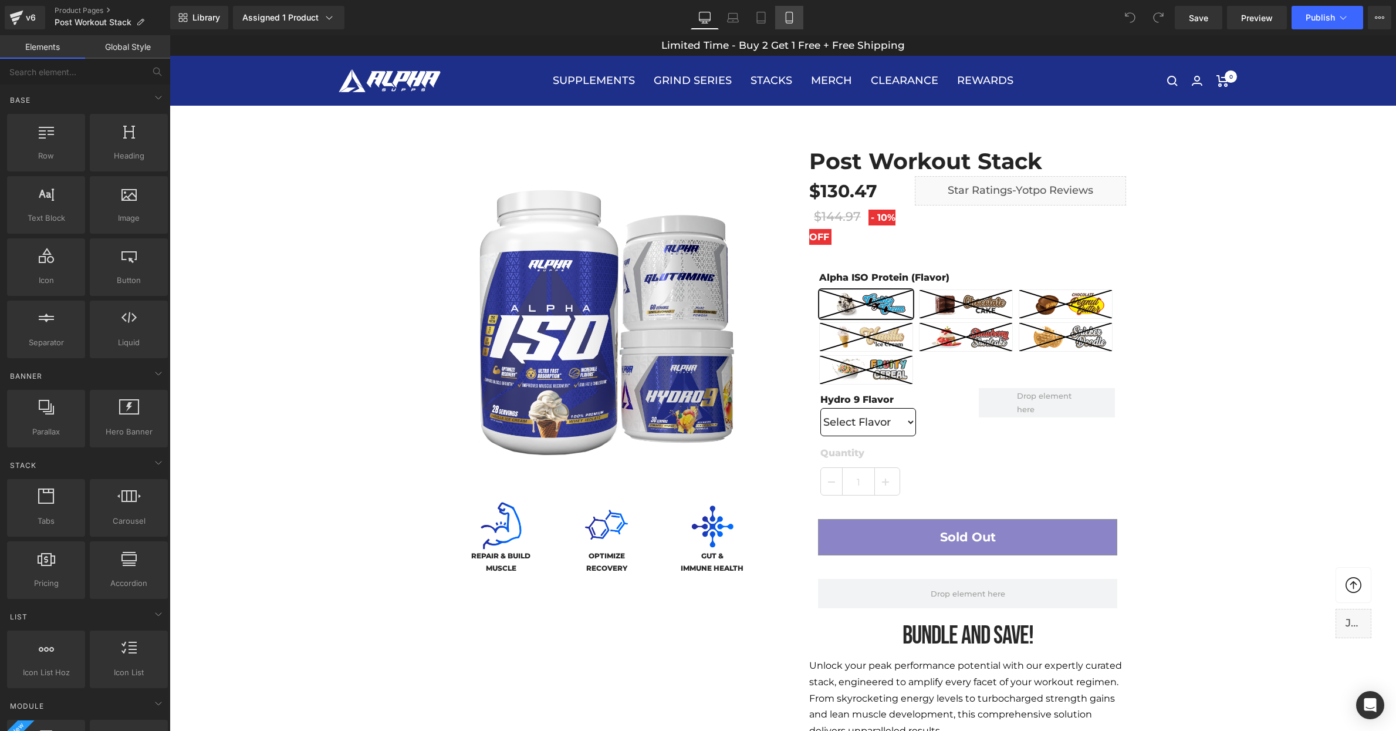
click at [791, 22] on icon at bounding box center [790, 18] width 12 height 12
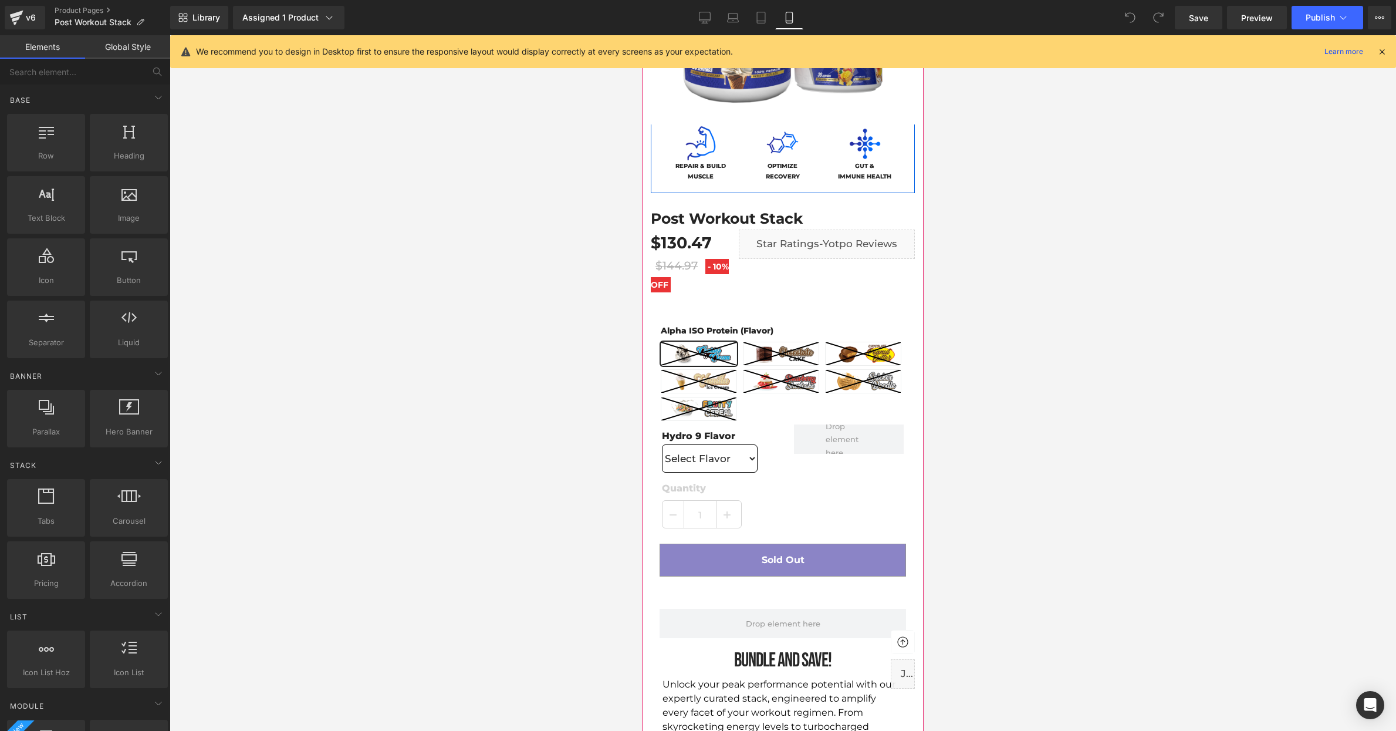
scroll to position [281, 0]
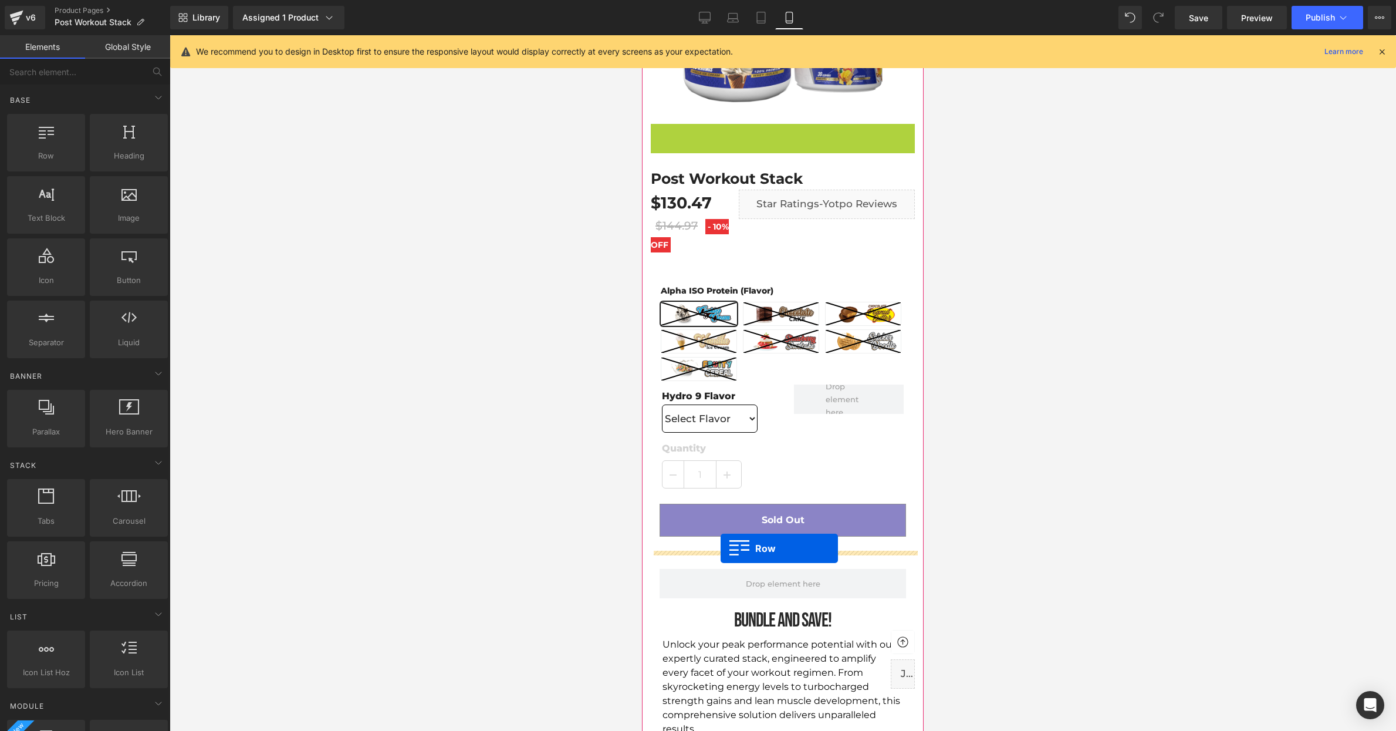
drag, startPoint x: 656, startPoint y: 127, endPoint x: 721, endPoint y: 548, distance: 425.8
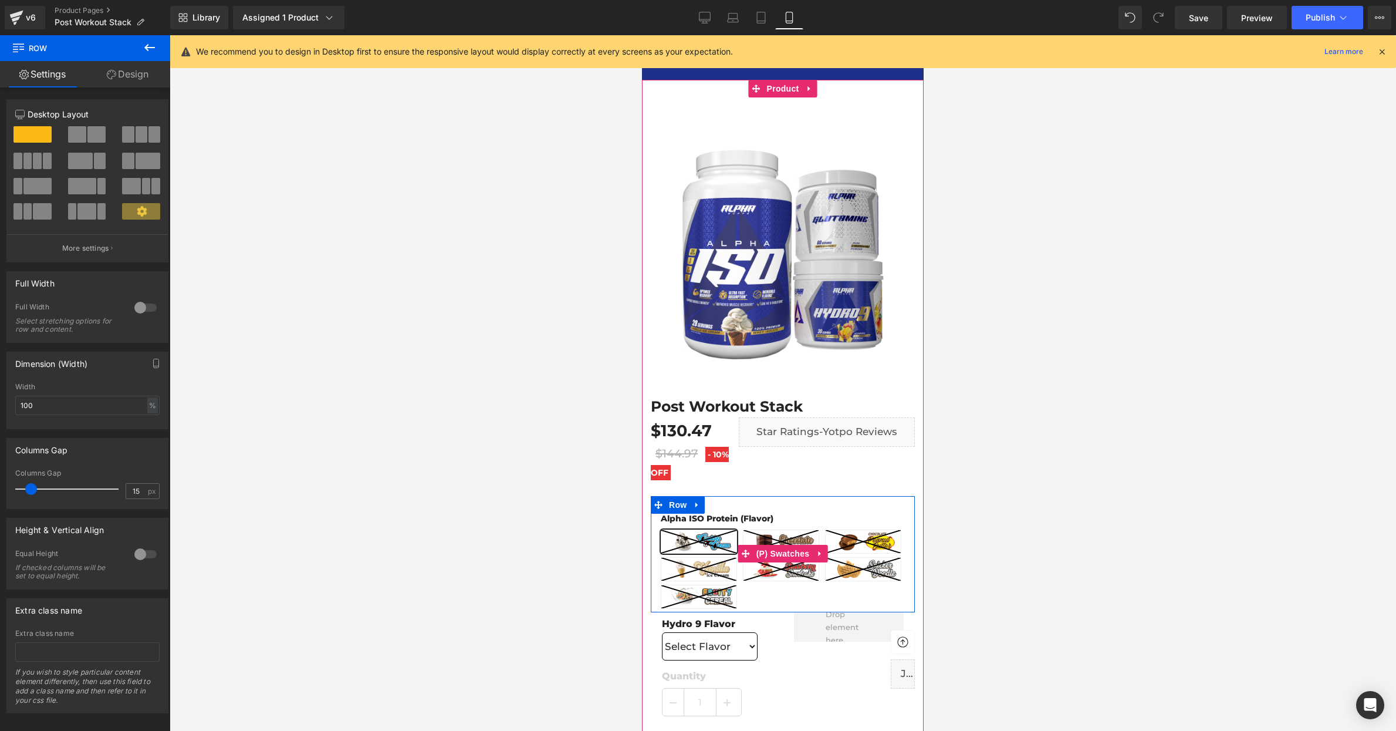
scroll to position [0, 0]
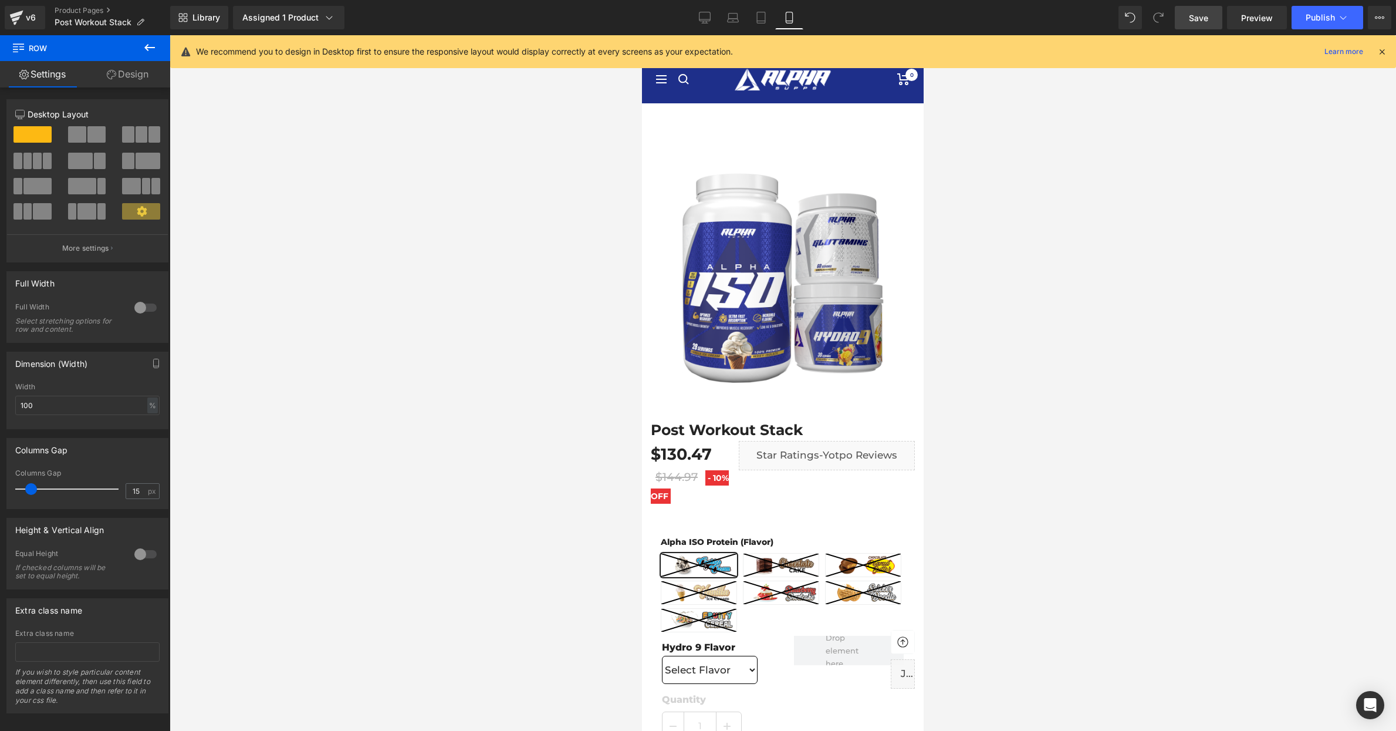
click at [1205, 13] on span "Save" at bounding box center [1198, 18] width 19 height 12
click at [1296, 12] on button "Publish" at bounding box center [1328, 17] width 72 height 23
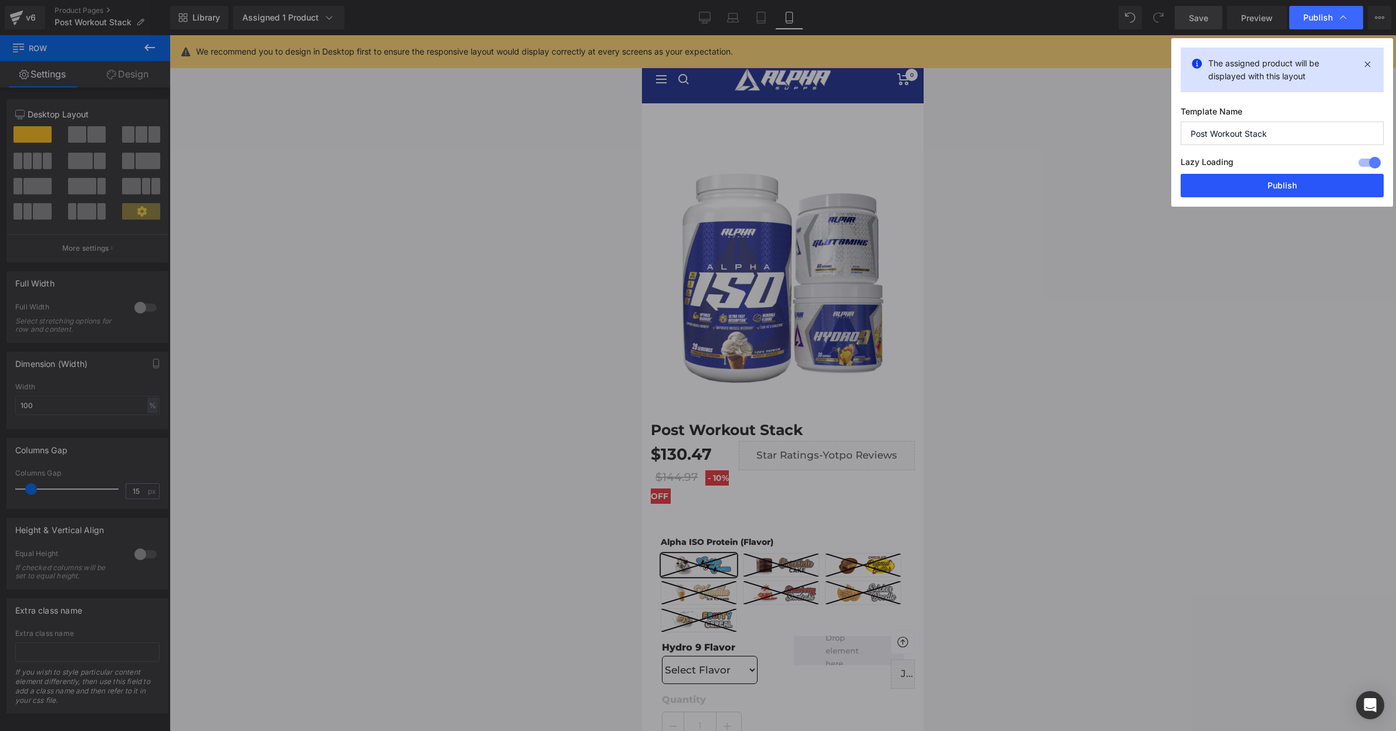
click at [1299, 181] on button "Publish" at bounding box center [1282, 185] width 203 height 23
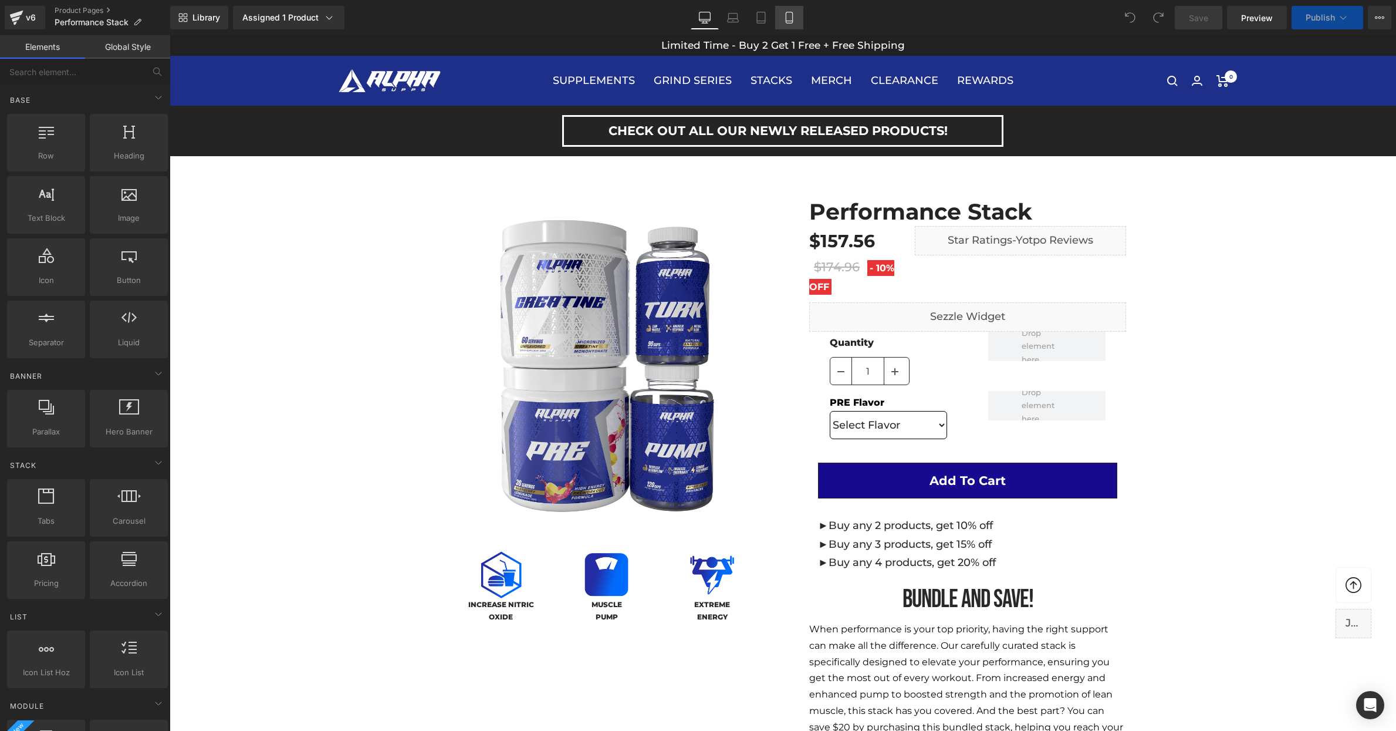
click at [792, 15] on icon at bounding box center [789, 17] width 6 height 11
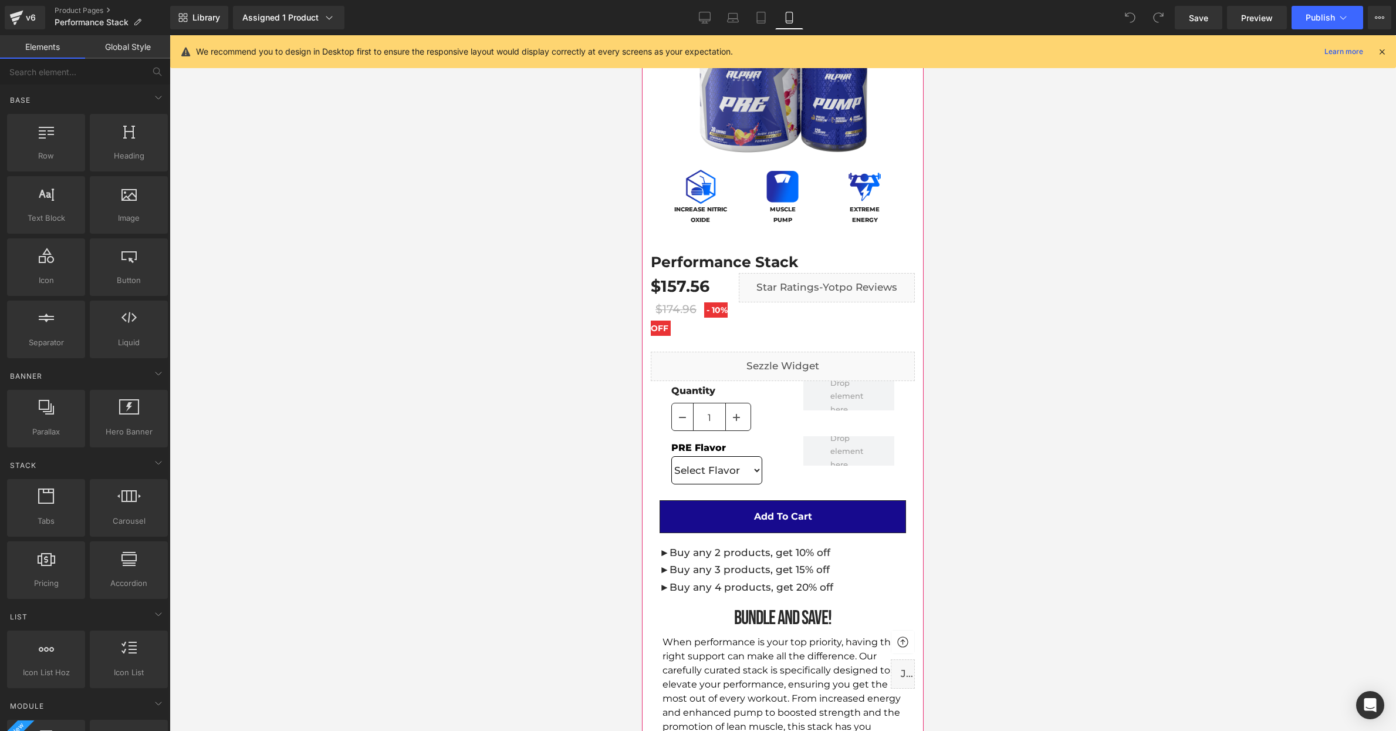
scroll to position [255, 0]
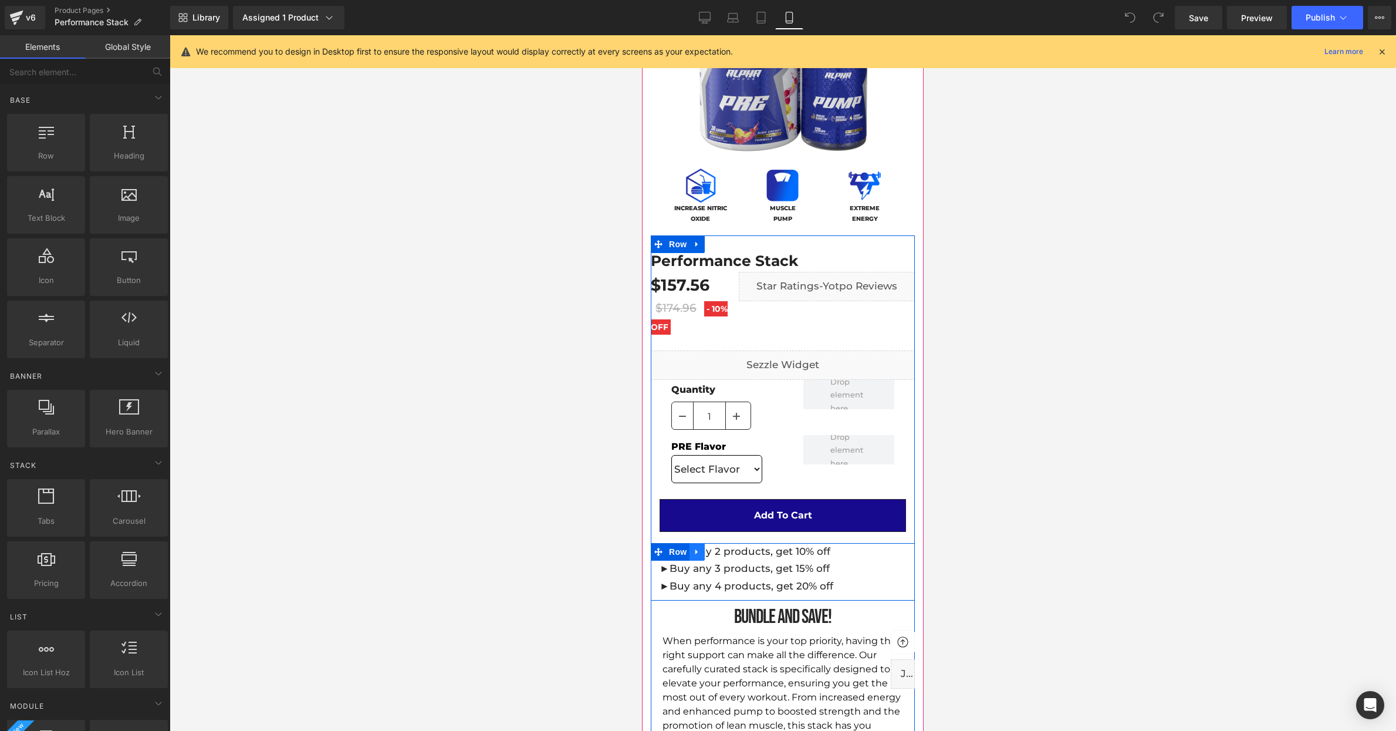
click at [701, 552] on icon at bounding box center [697, 552] width 8 height 9
click at [725, 552] on icon at bounding box center [728, 552] width 8 height 8
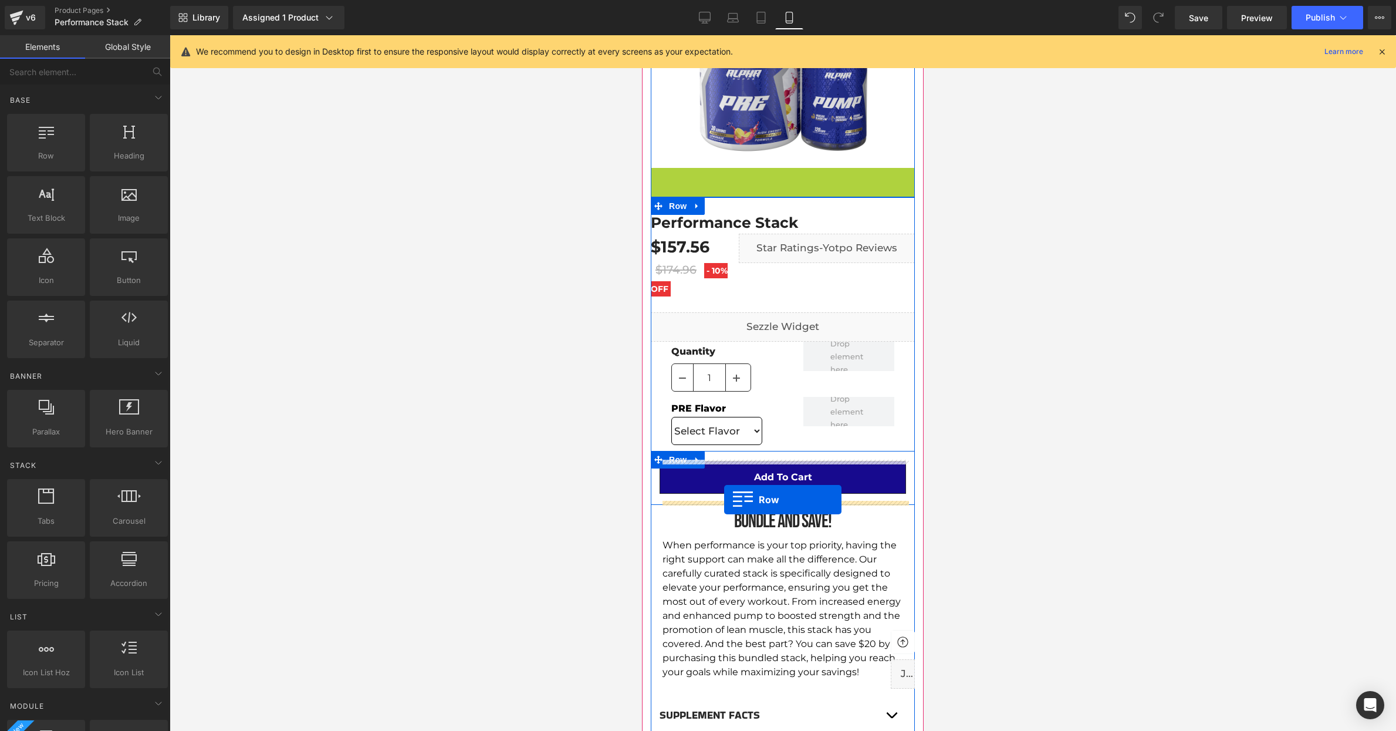
drag, startPoint x: 659, startPoint y: 174, endPoint x: 724, endPoint y: 499, distance: 332.2
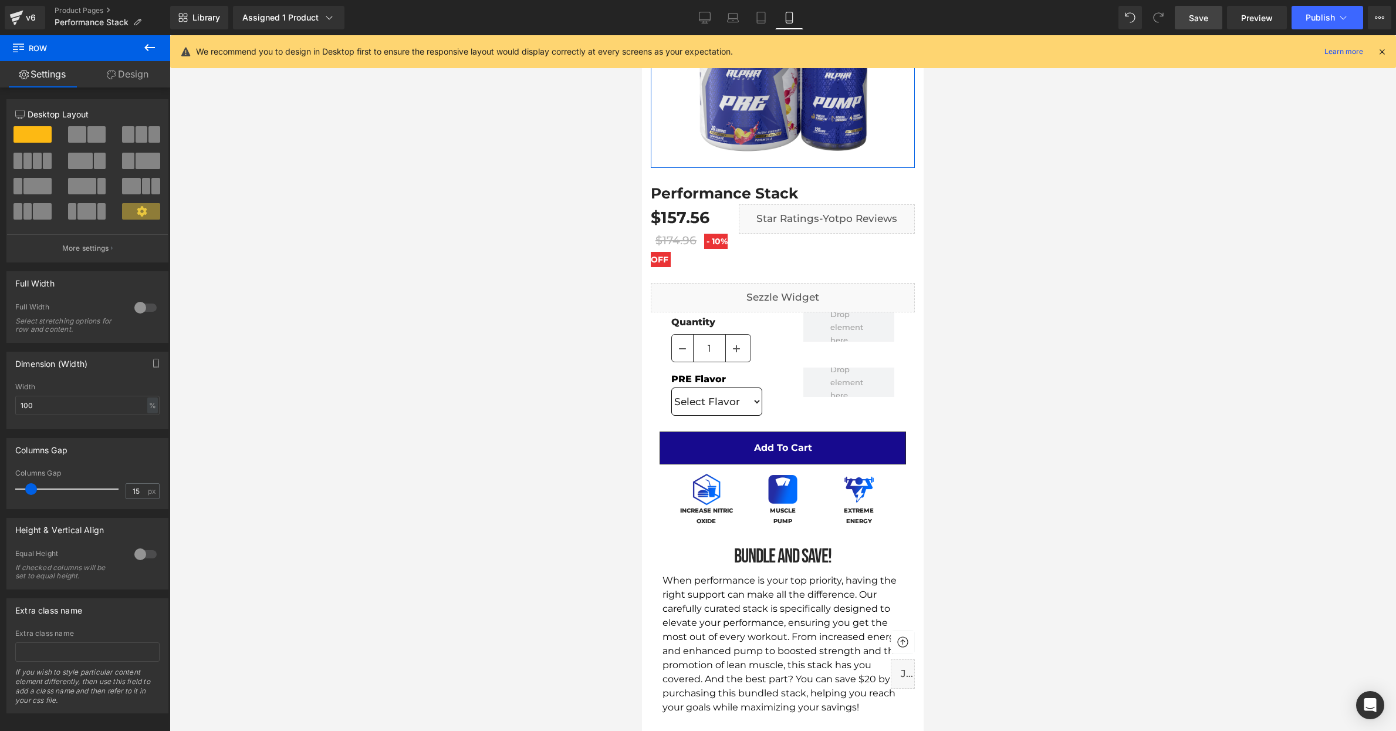
click at [1194, 18] on span "Save" at bounding box center [1198, 18] width 19 height 12
click at [1314, 15] on span "Publish" at bounding box center [1320, 17] width 29 height 9
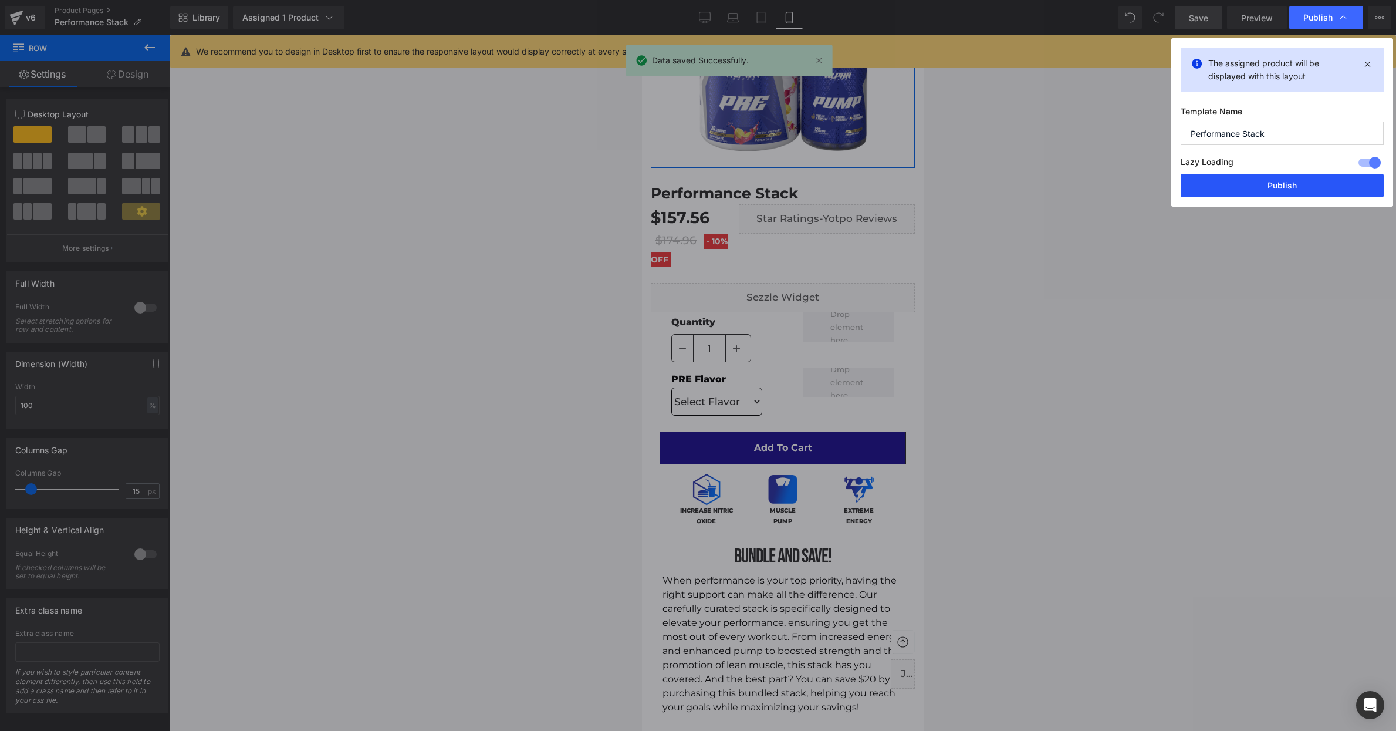
click at [1281, 181] on button "Publish" at bounding box center [1282, 185] width 203 height 23
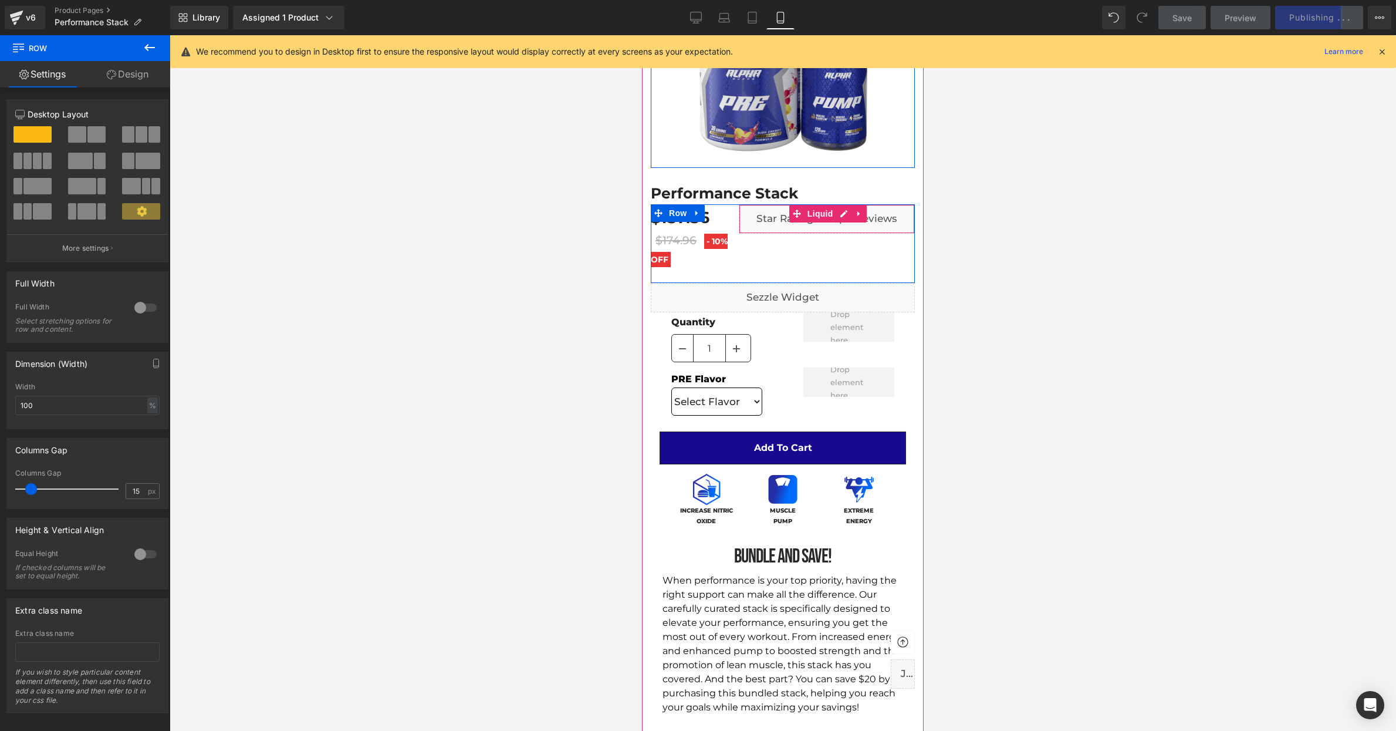
scroll to position [0, 0]
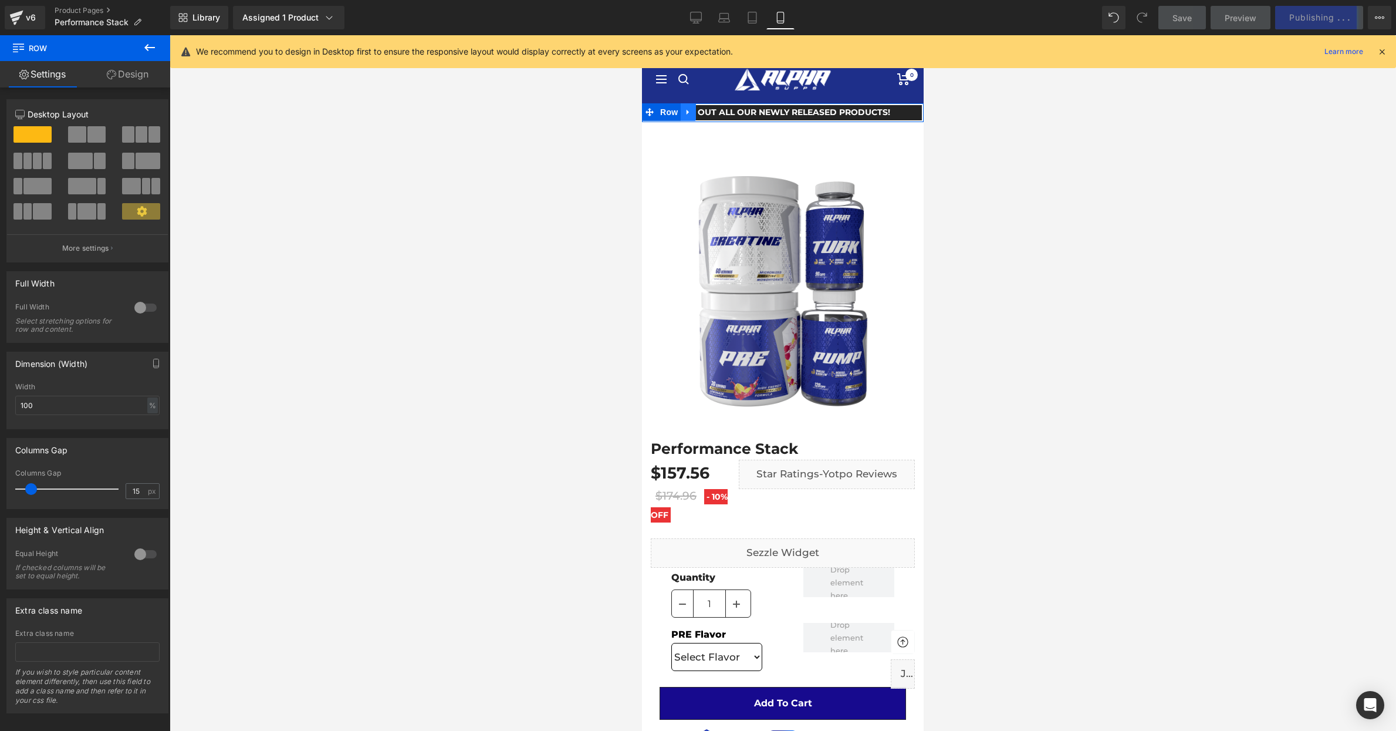
click at [686, 110] on icon at bounding box center [688, 111] width 8 height 9
click at [716, 109] on icon at bounding box center [719, 112] width 8 height 8
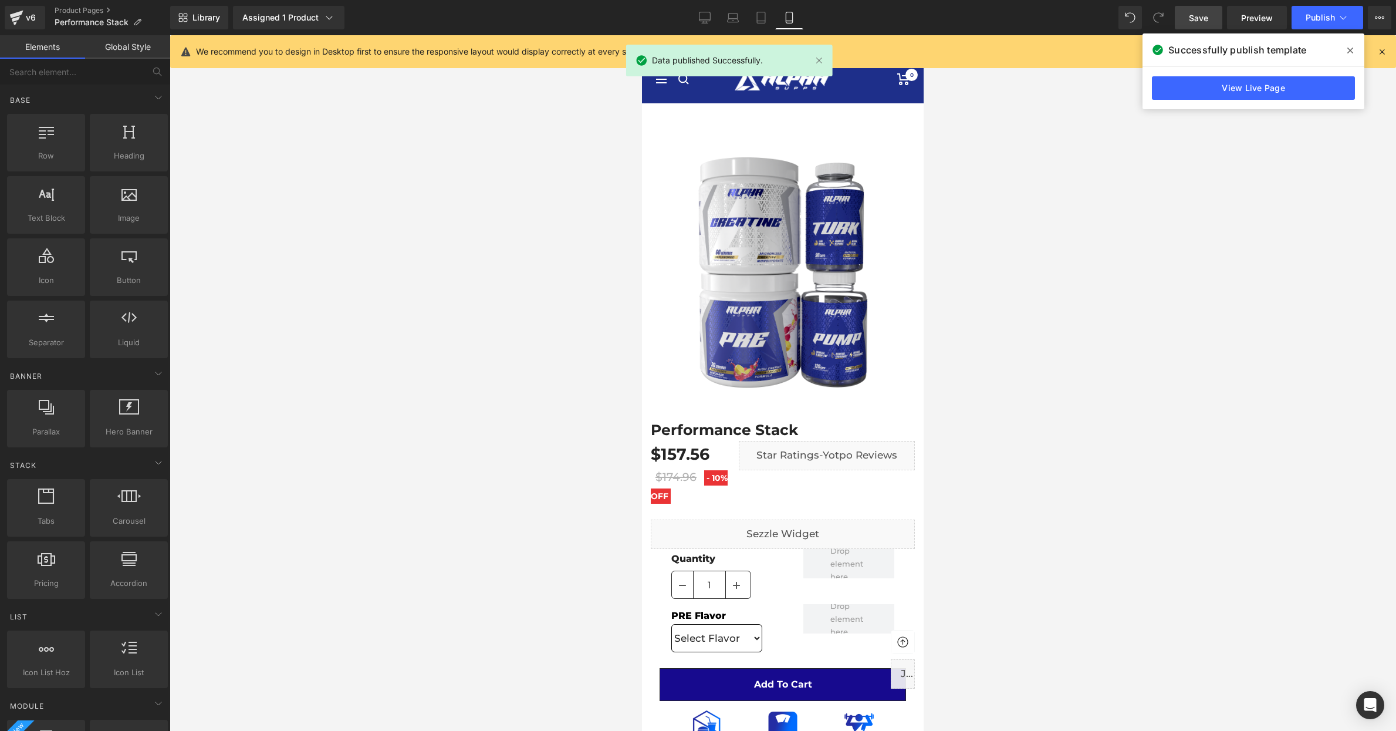
click at [1199, 16] on span "Save" at bounding box center [1198, 18] width 19 height 12
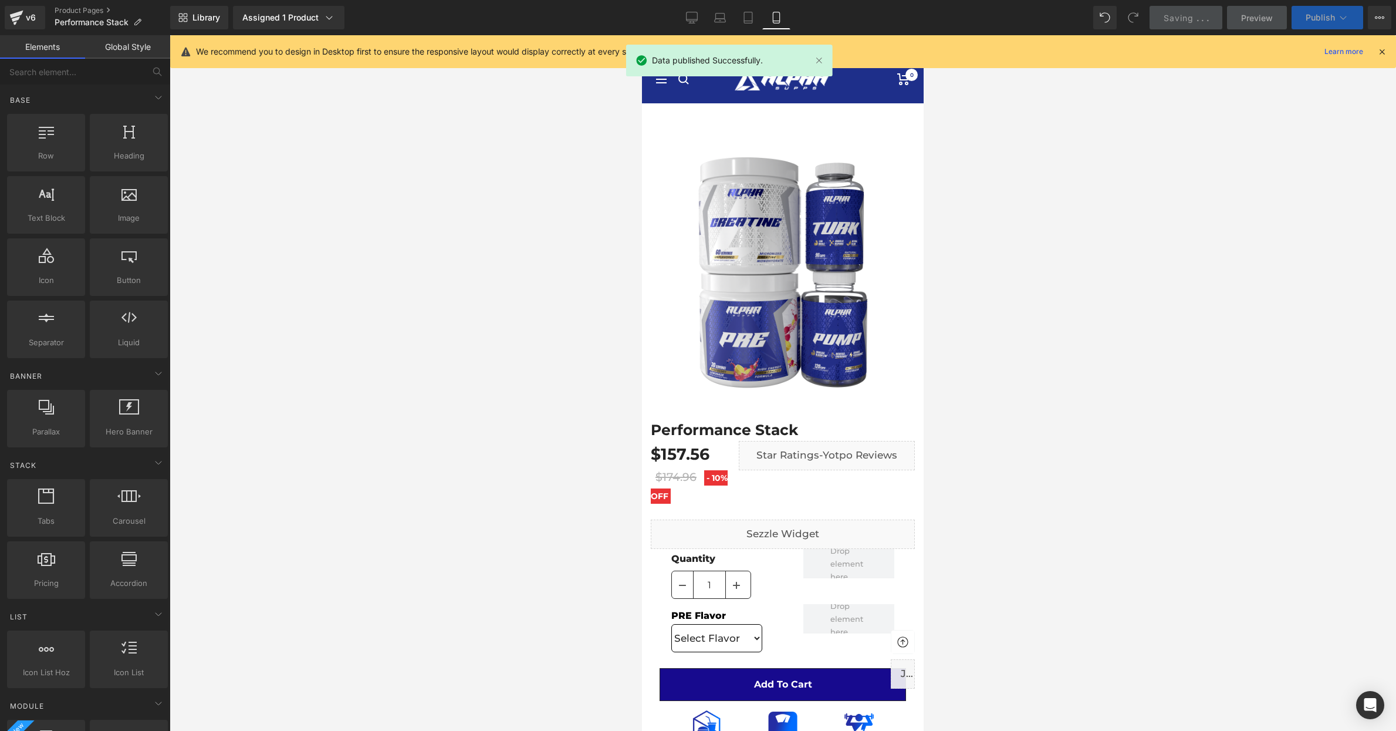
click at [1324, 15] on span "Publish" at bounding box center [1320, 17] width 29 height 9
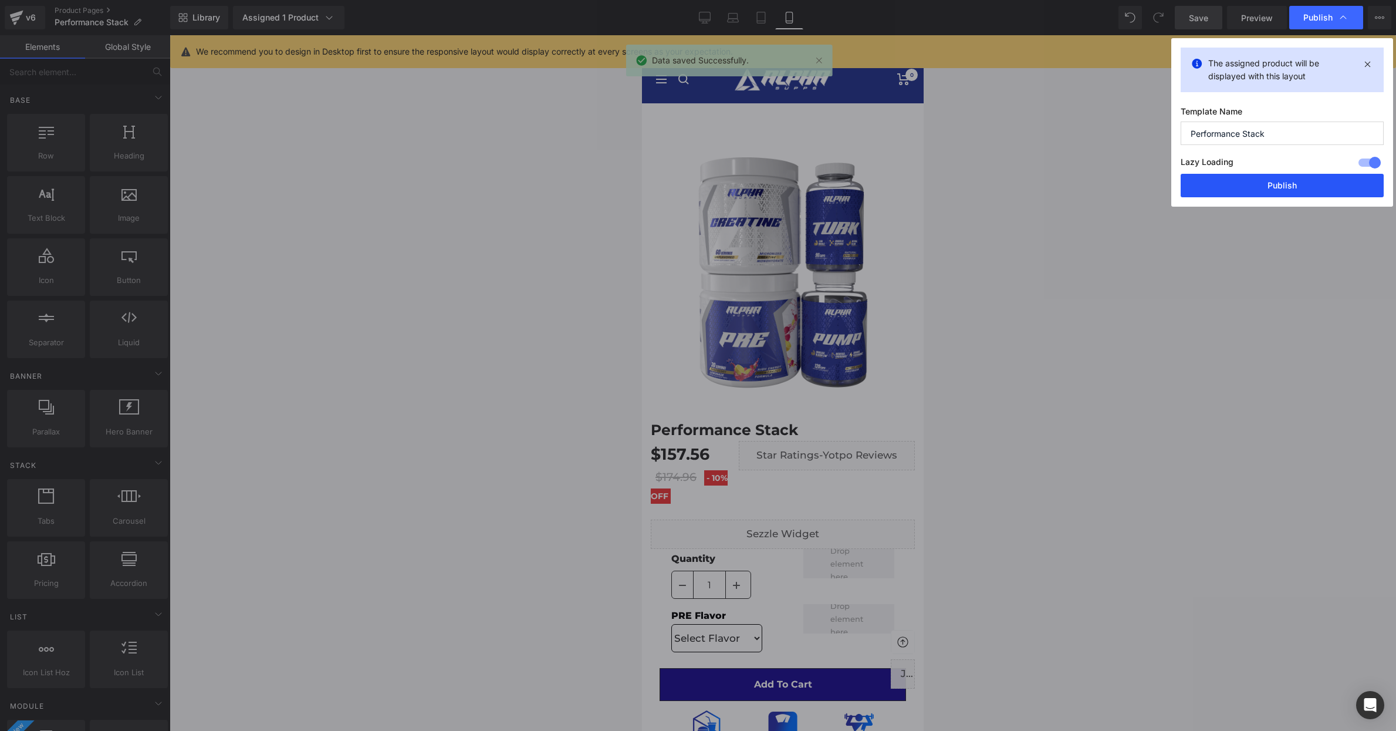
click at [1290, 194] on button "Publish" at bounding box center [1282, 185] width 203 height 23
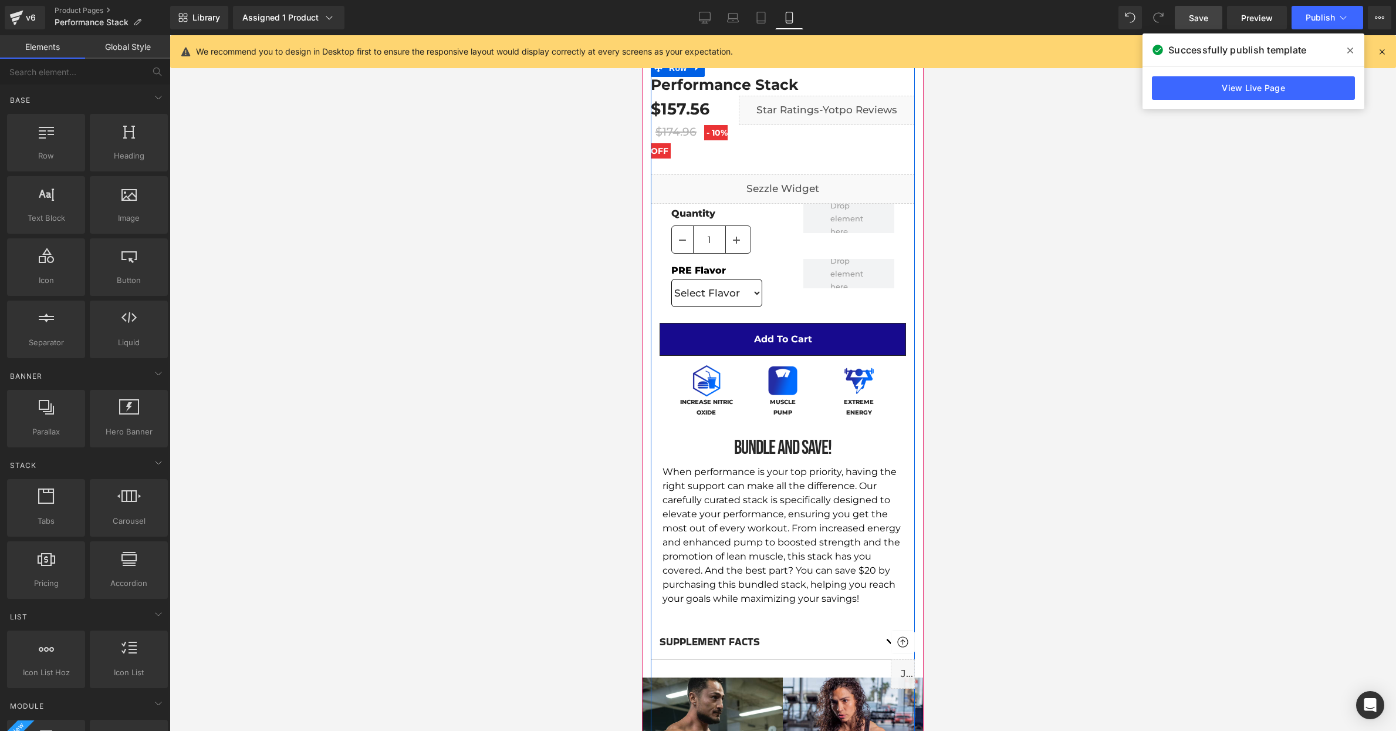
scroll to position [356, 0]
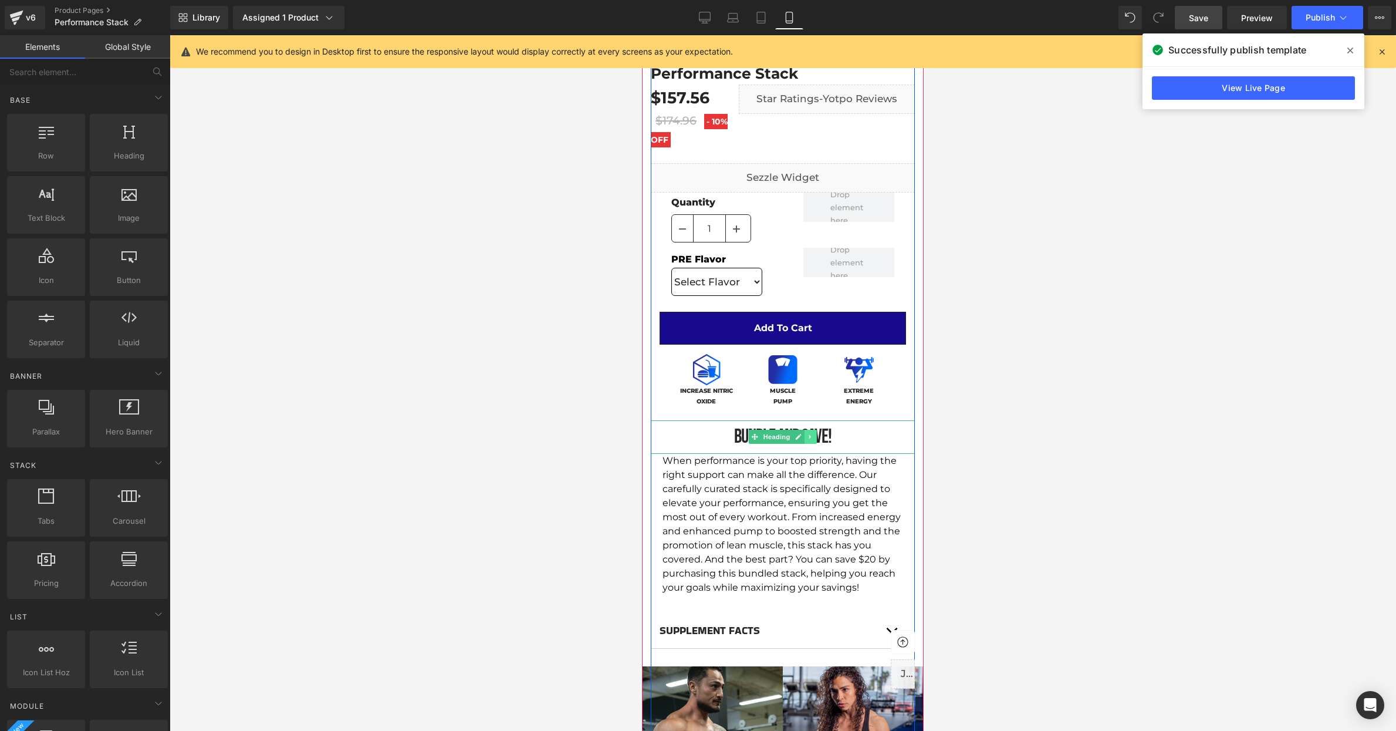
click at [815, 436] on link at bounding box center [811, 437] width 12 height 14
click at [815, 436] on icon at bounding box center [817, 437] width 6 height 6
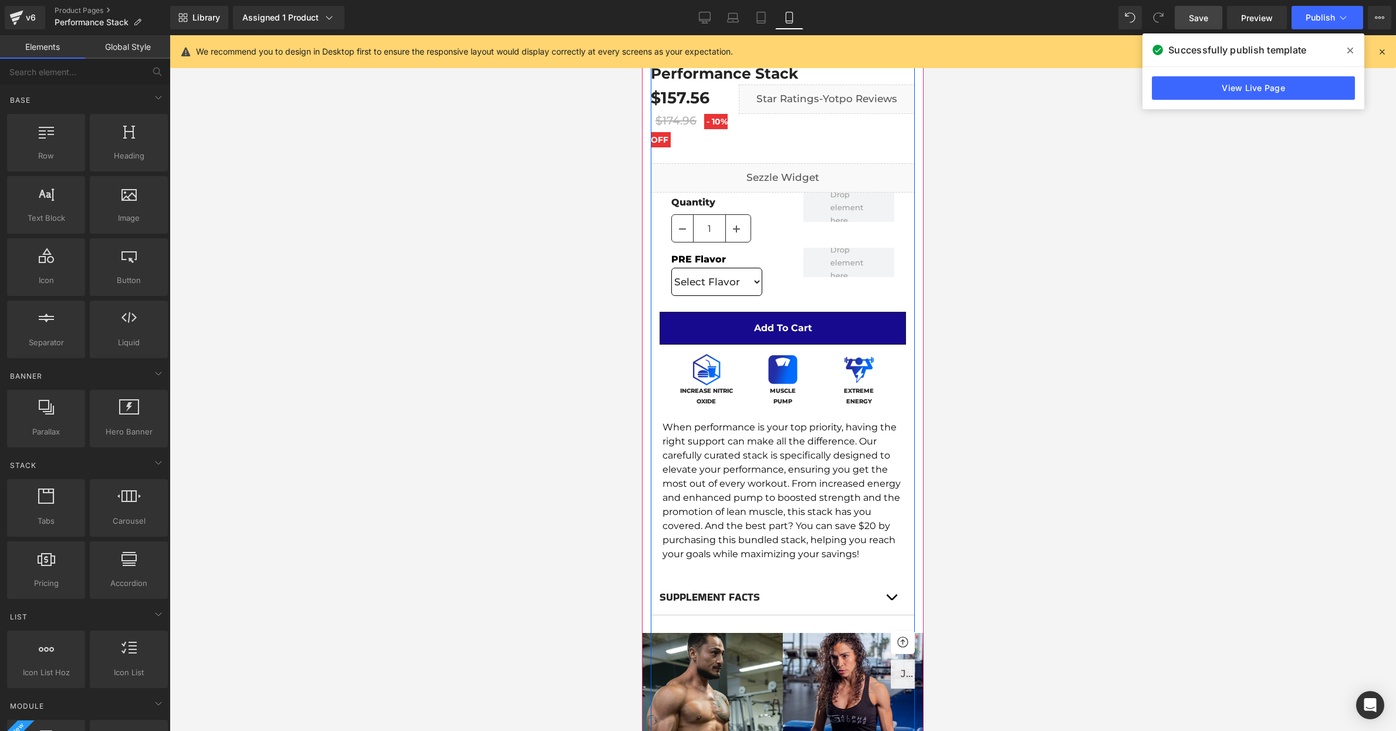
click at [1193, 15] on span "Save" at bounding box center [1198, 18] width 19 height 12
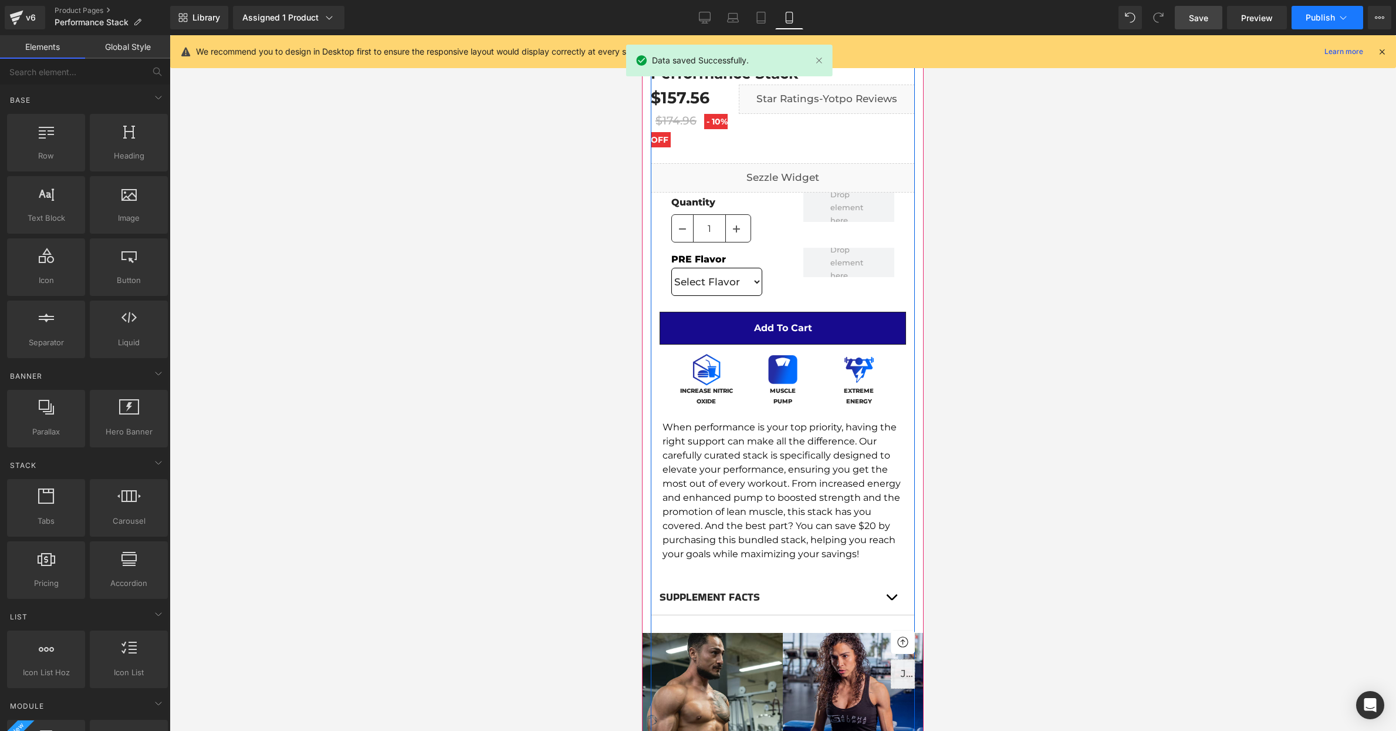
click at [1328, 16] on span "Publish" at bounding box center [1320, 17] width 29 height 9
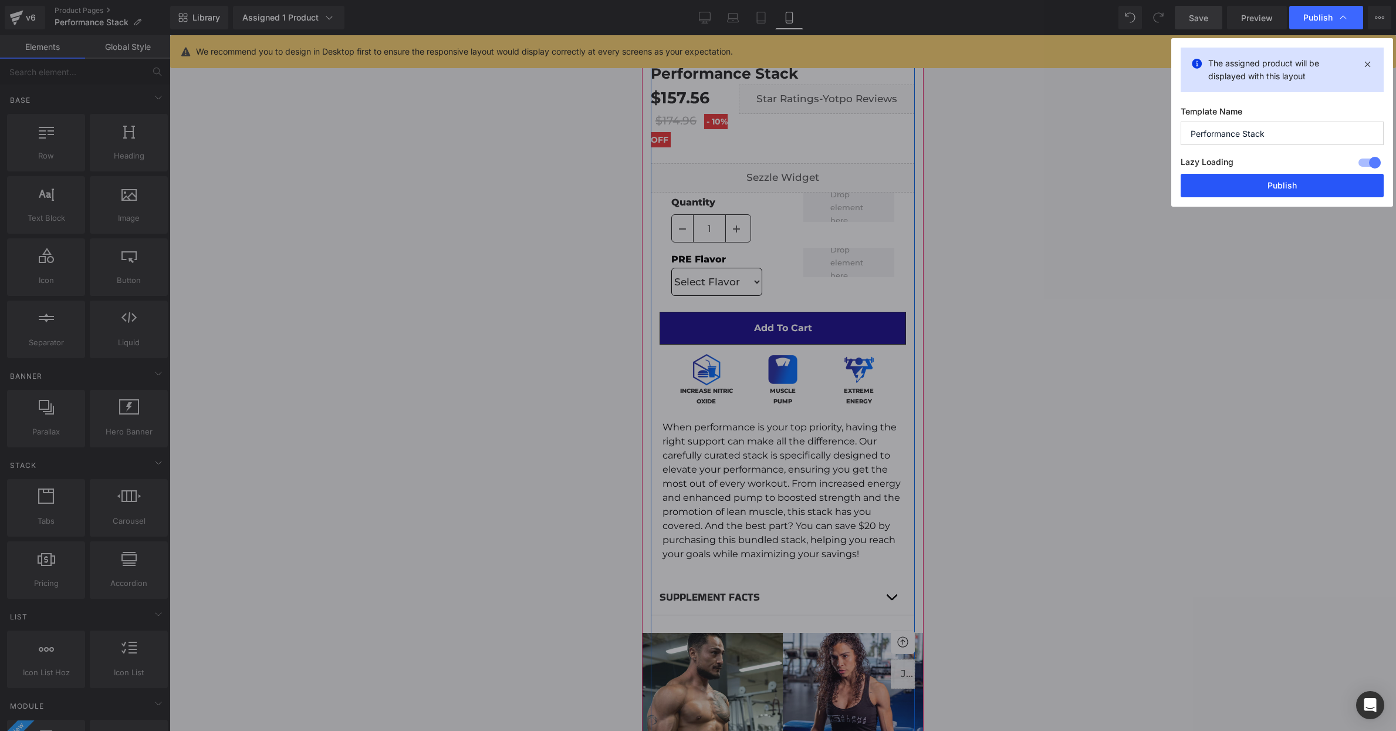
click at [1266, 177] on button "Publish" at bounding box center [1282, 185] width 203 height 23
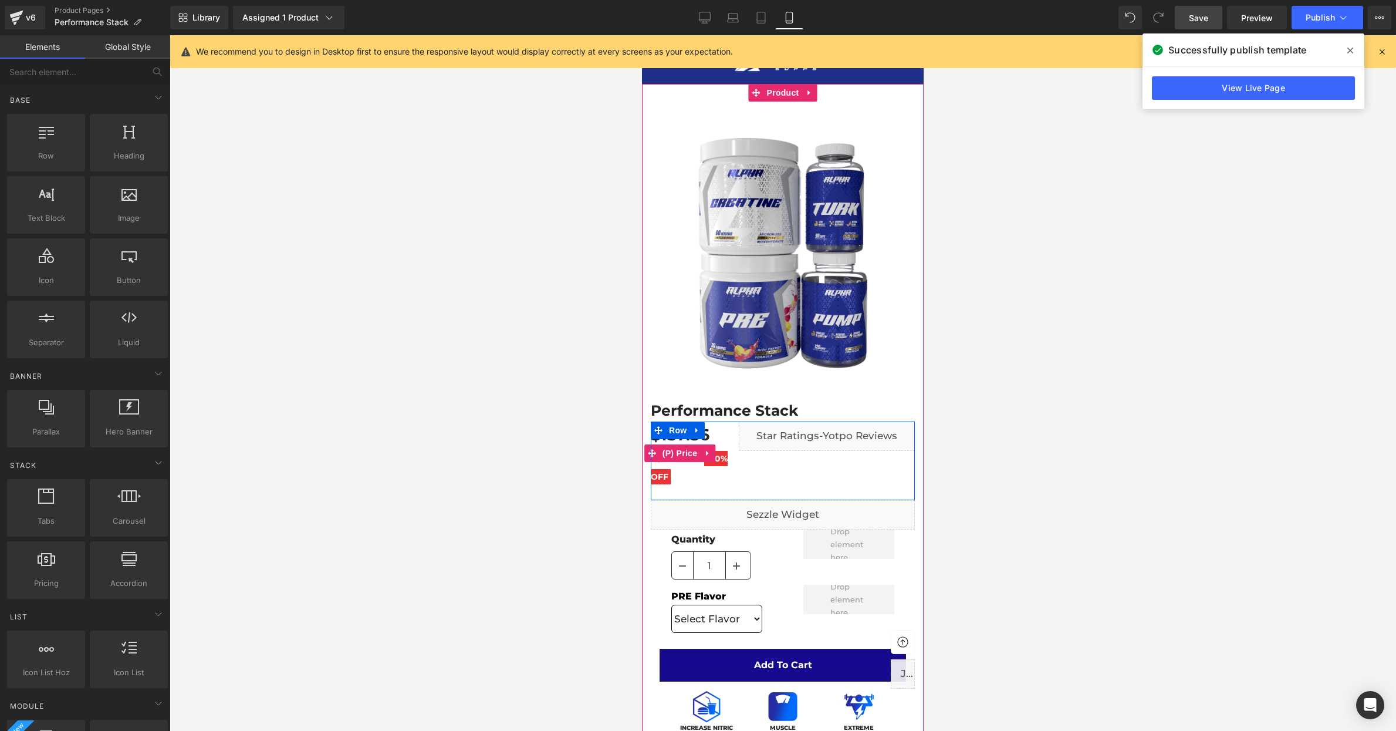
scroll to position [0, 0]
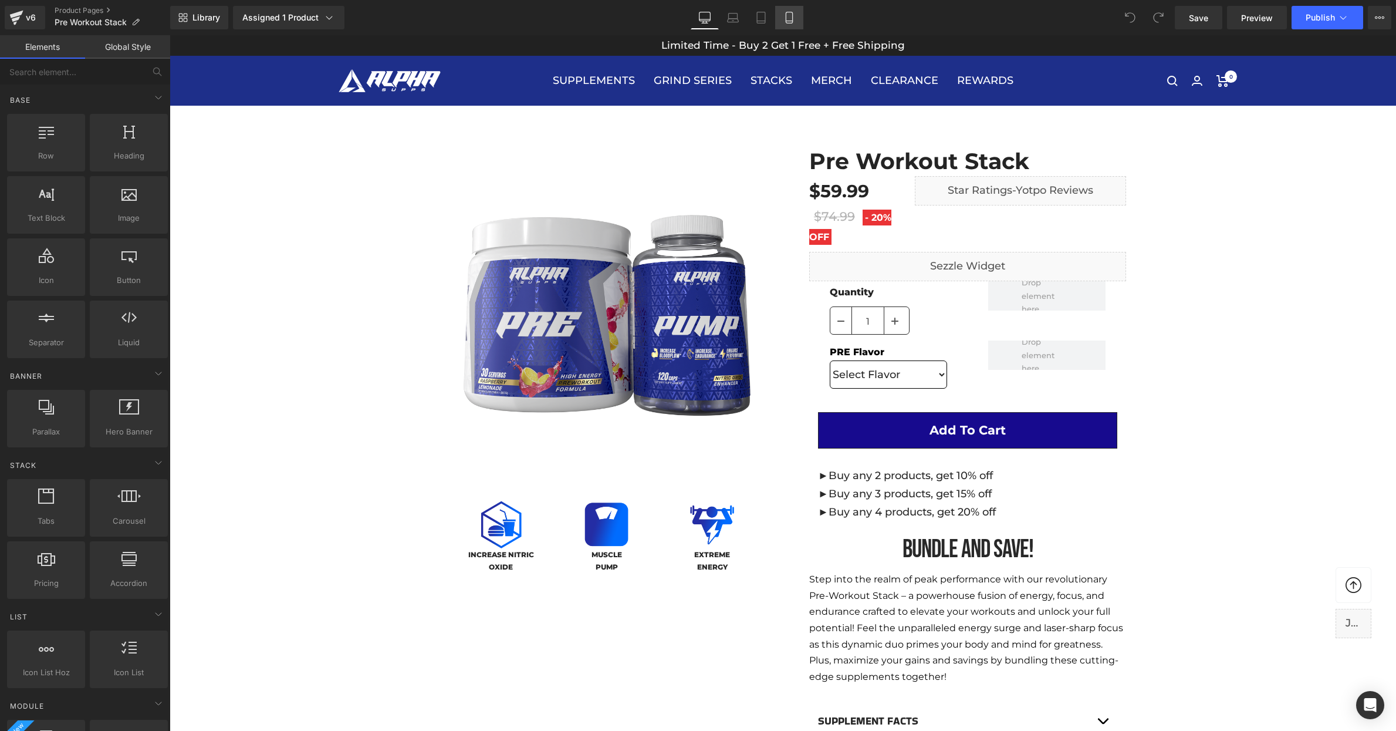
click at [788, 22] on icon at bounding box center [790, 18] width 12 height 12
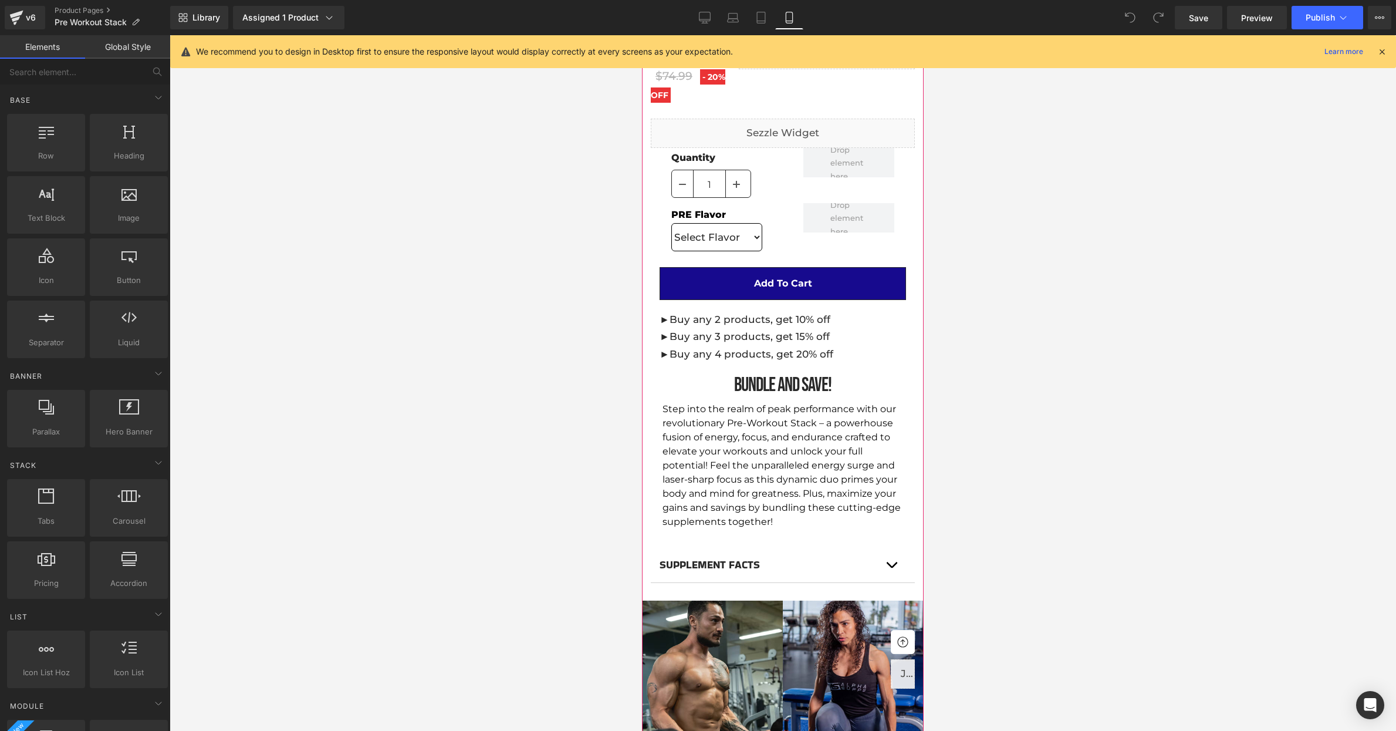
scroll to position [476, 0]
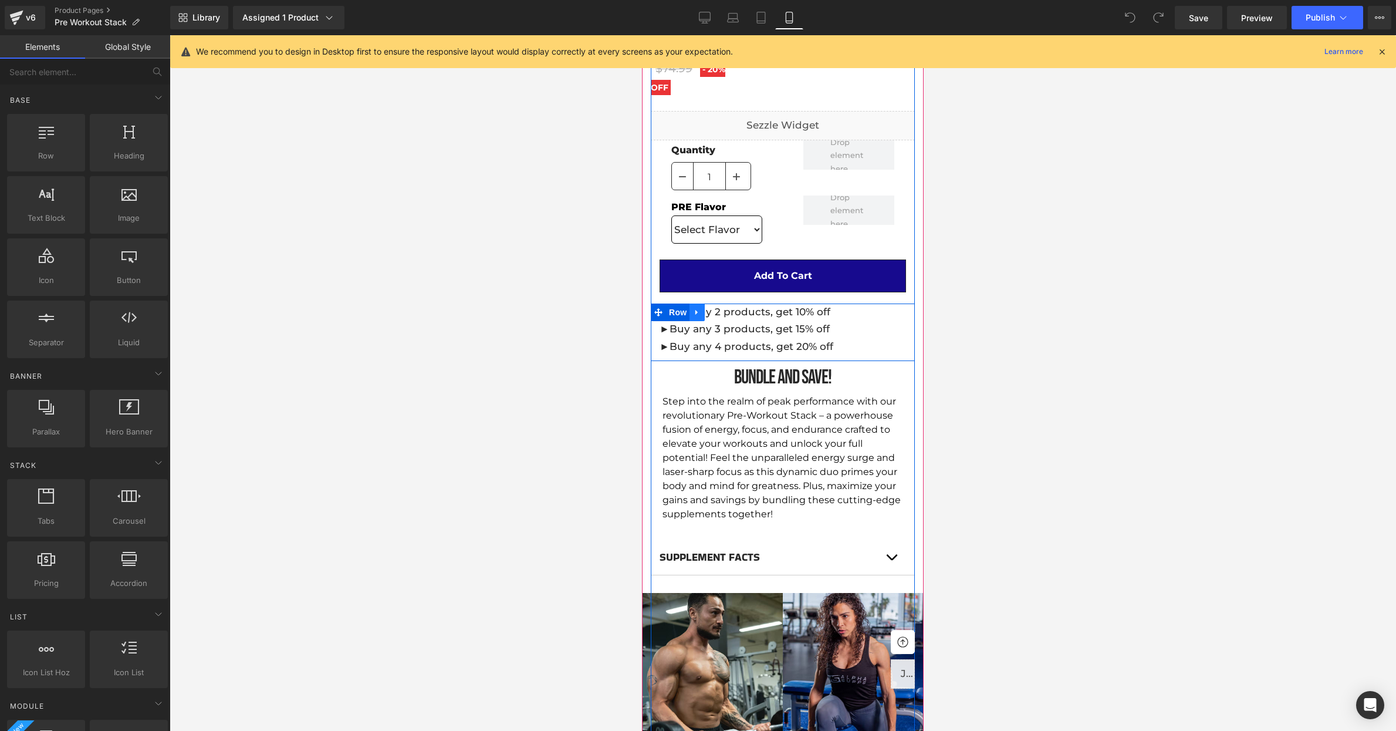
click at [699, 312] on icon at bounding box center [697, 312] width 8 height 9
click at [725, 312] on icon at bounding box center [728, 312] width 8 height 8
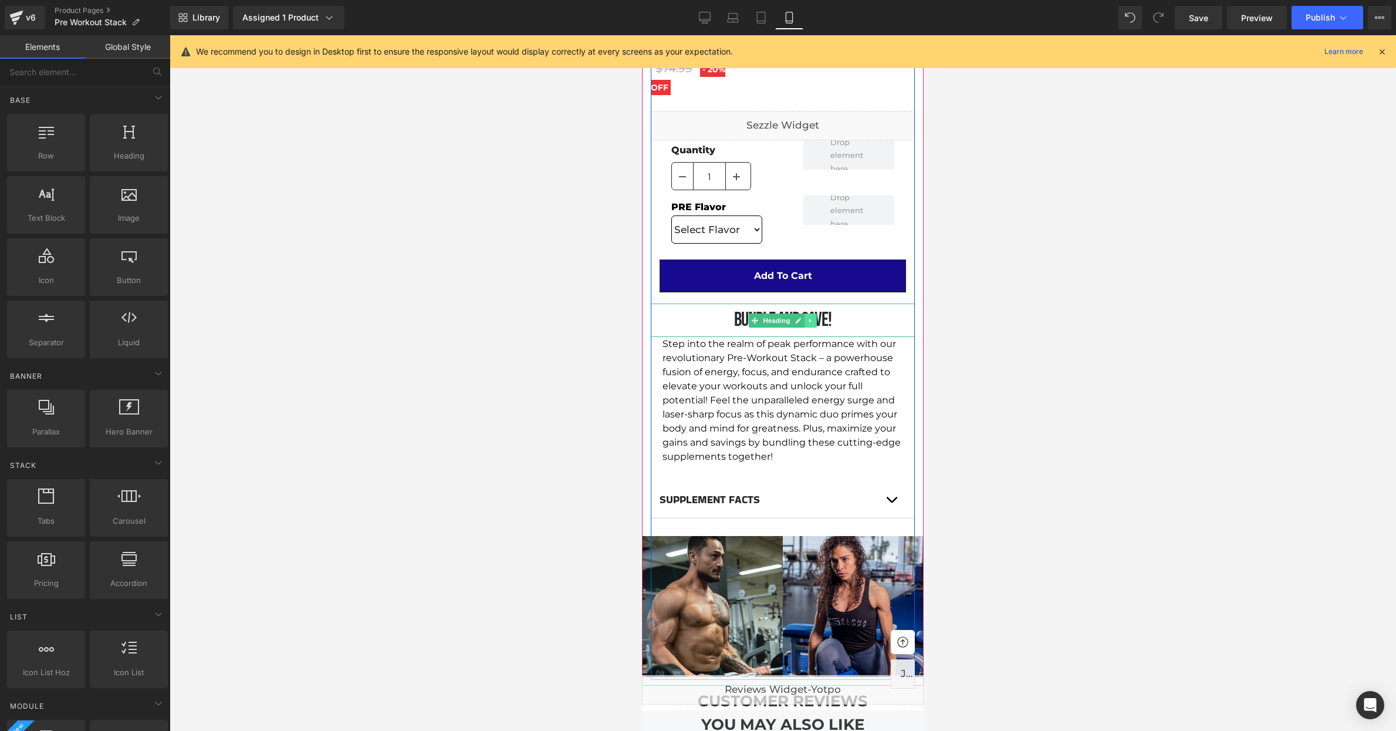
click at [812, 326] on link at bounding box center [811, 320] width 12 height 14
click at [816, 323] on link at bounding box center [817, 320] width 12 height 14
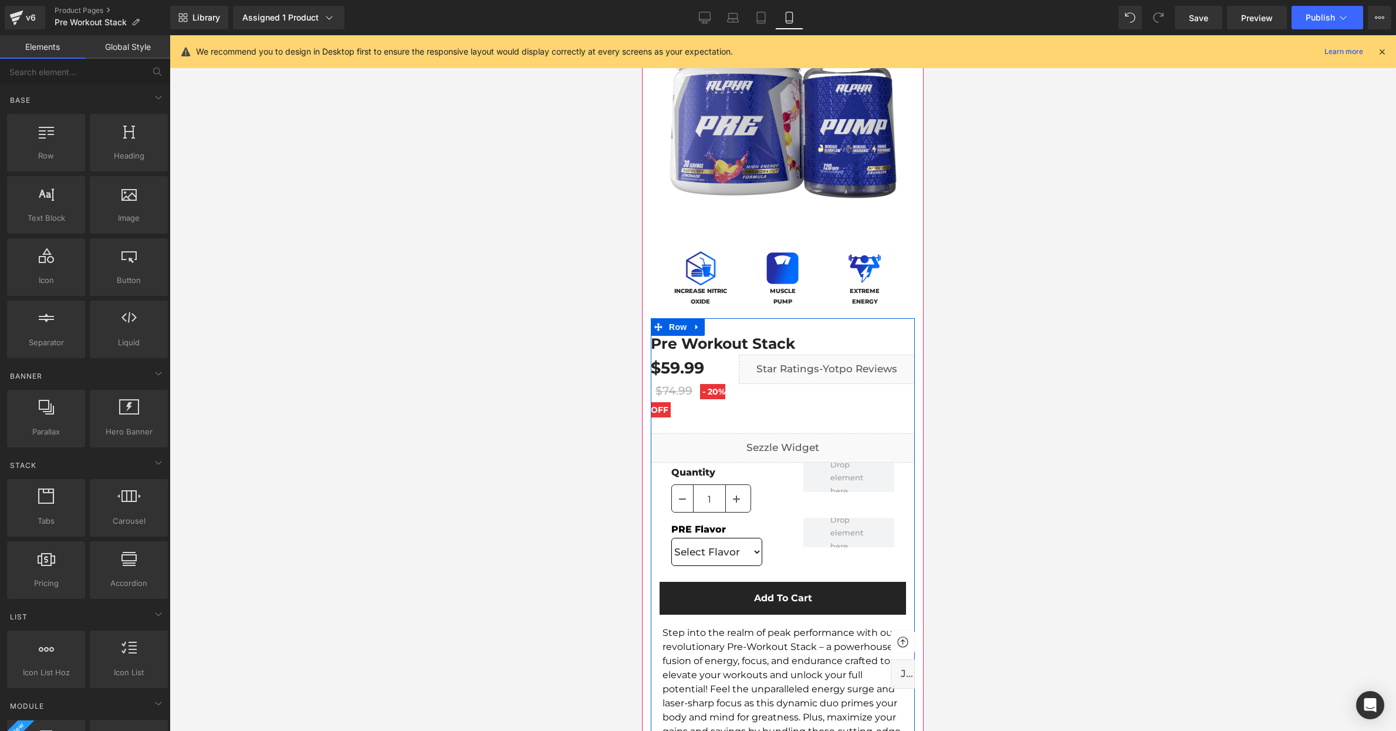
scroll to position [137, 0]
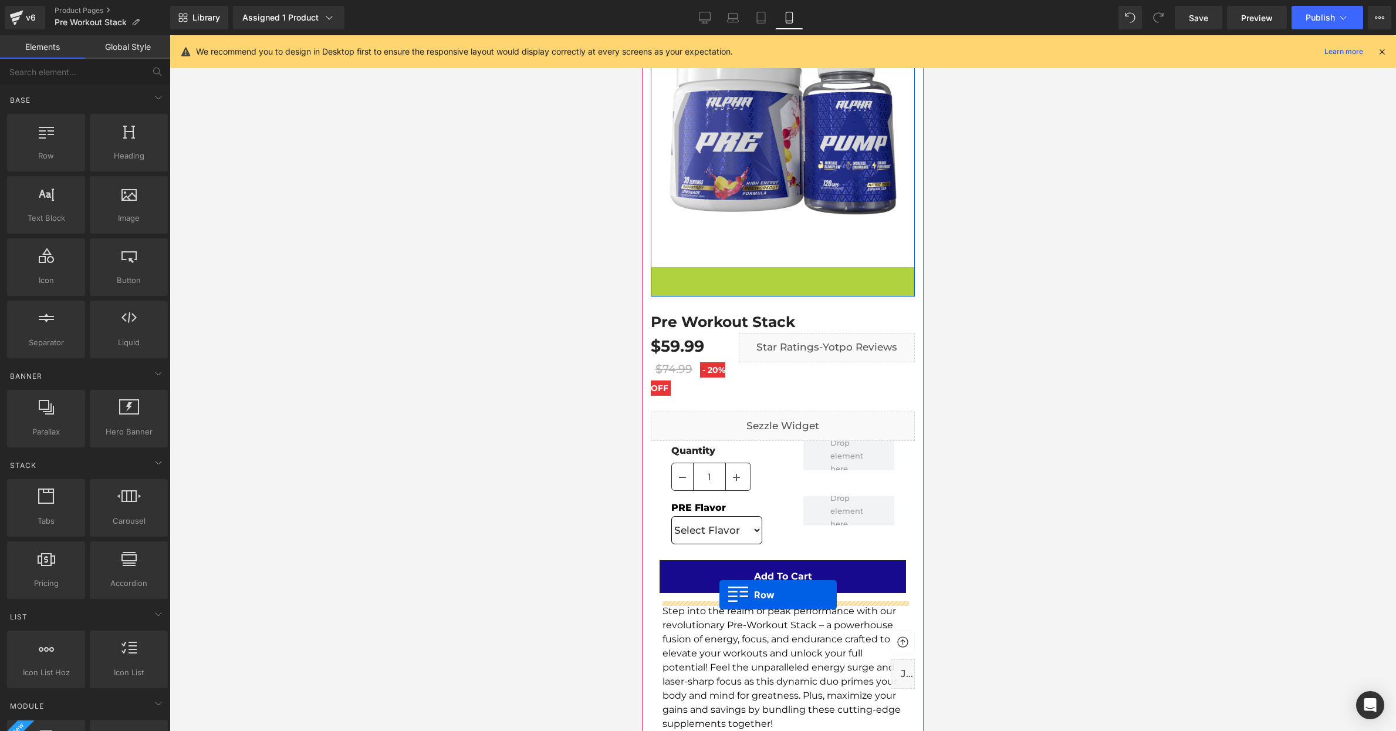
drag, startPoint x: 659, startPoint y: 274, endPoint x: 720, endPoint y: 595, distance: 326.2
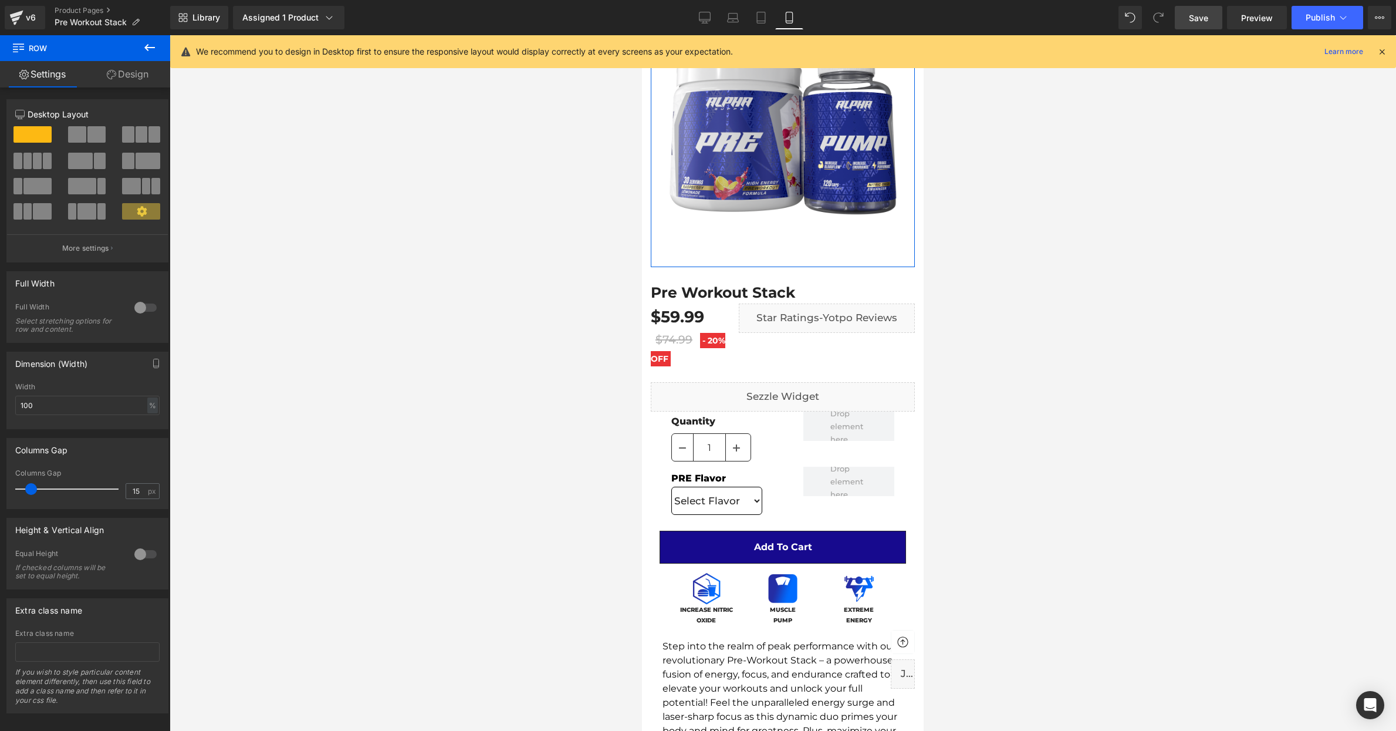
click at [1203, 13] on span "Save" at bounding box center [1198, 18] width 19 height 12
click at [1311, 21] on span "Publish" at bounding box center [1320, 17] width 29 height 9
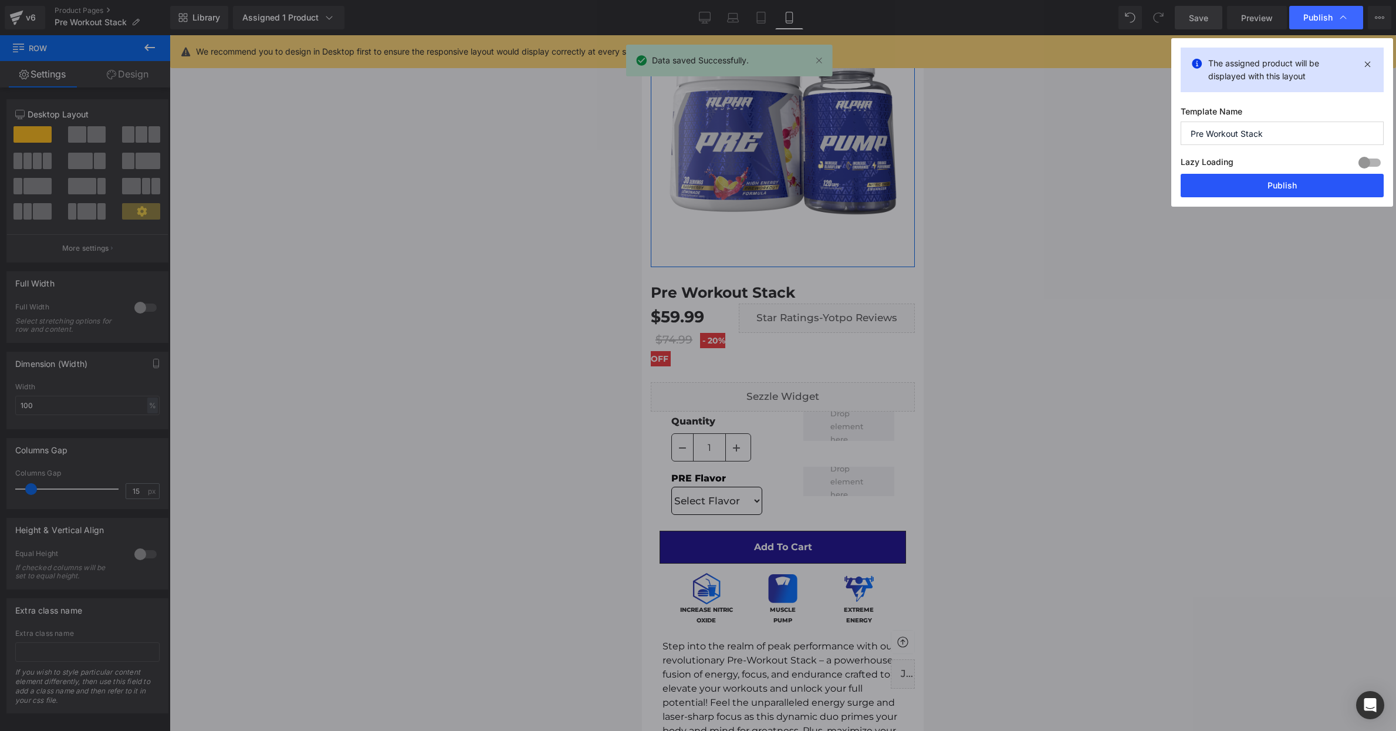
click at [1268, 187] on button "Publish" at bounding box center [1282, 185] width 203 height 23
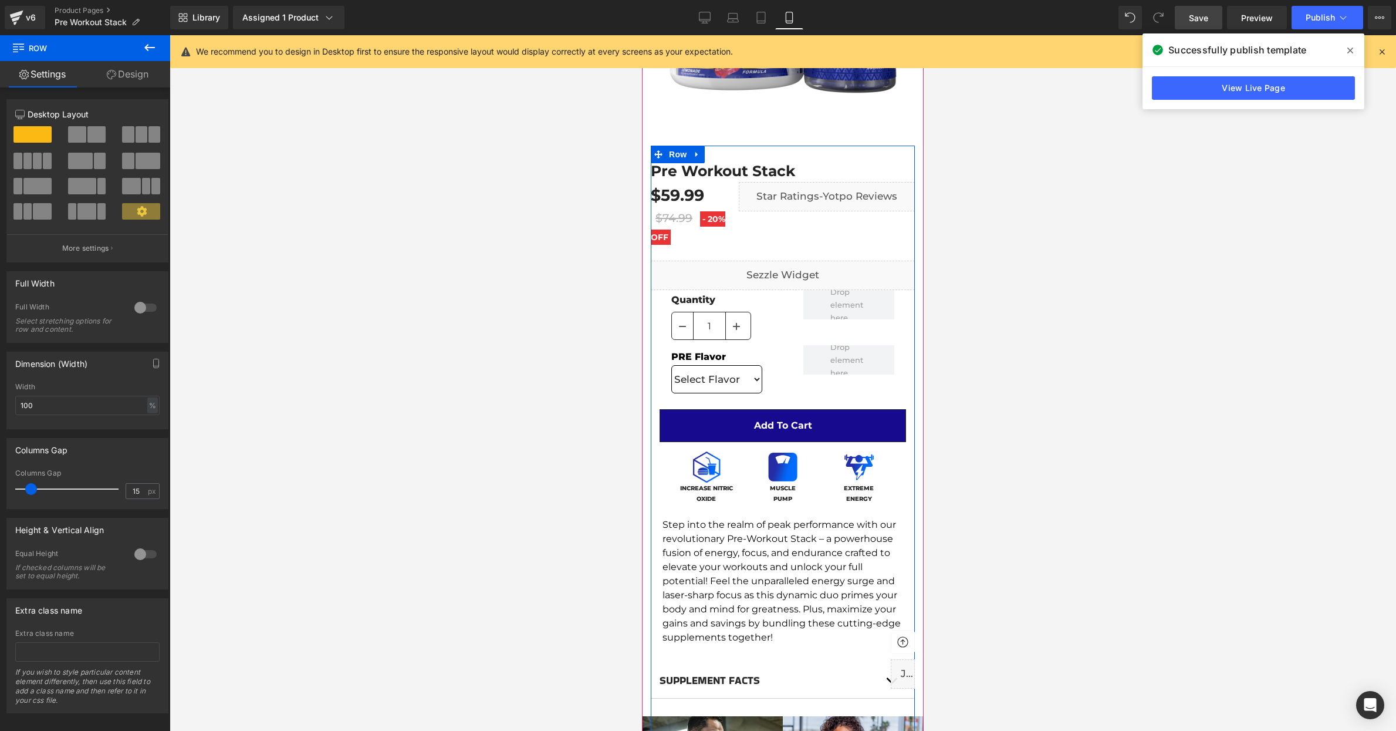
scroll to position [0, 0]
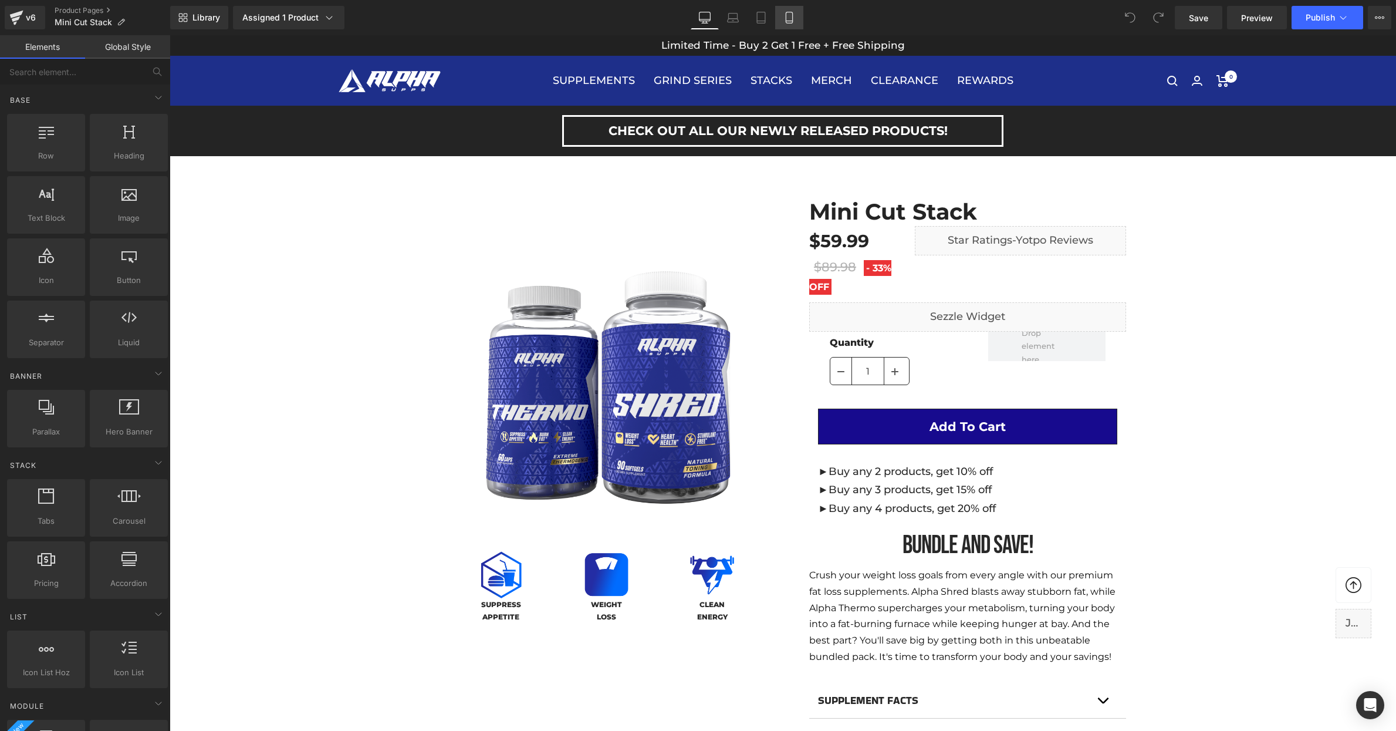
click at [795, 16] on link "Mobile" at bounding box center [789, 17] width 28 height 23
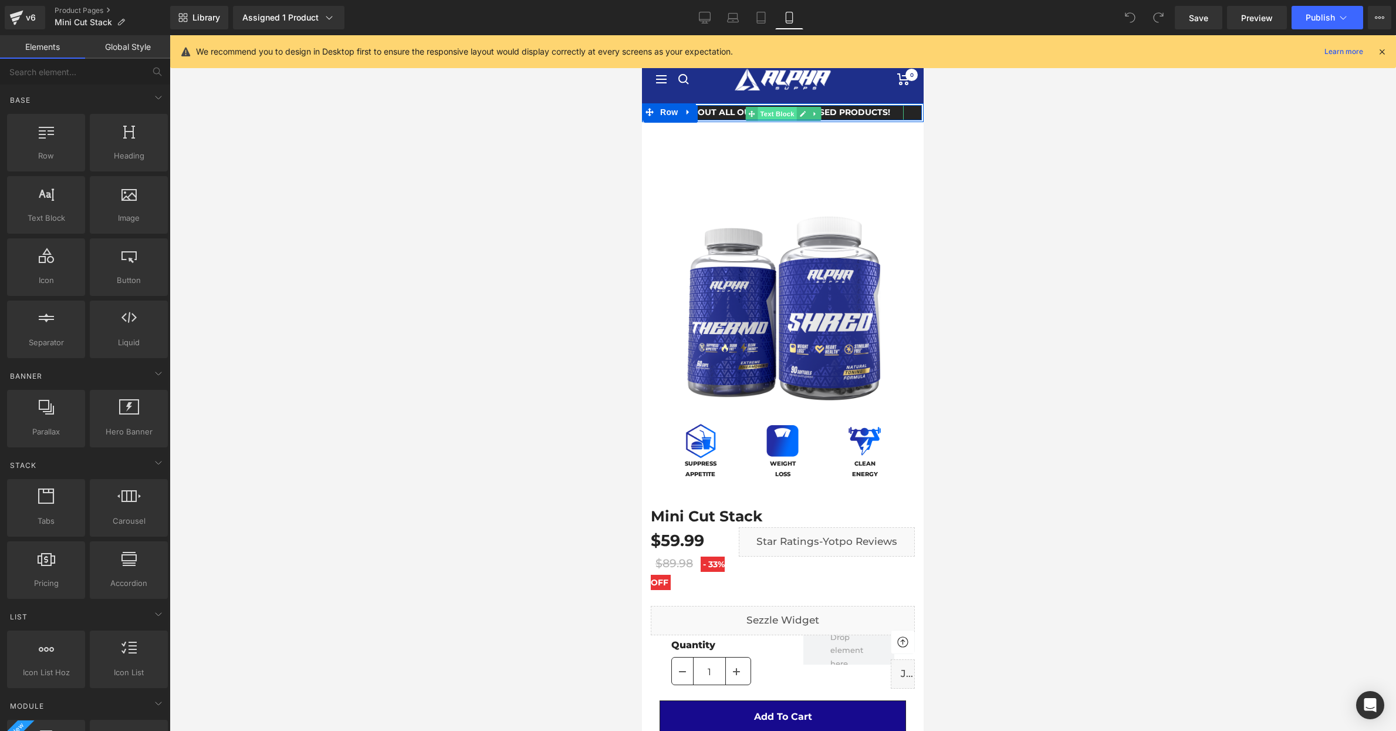
click at [770, 112] on span "Text Block" at bounding box center [777, 114] width 39 height 14
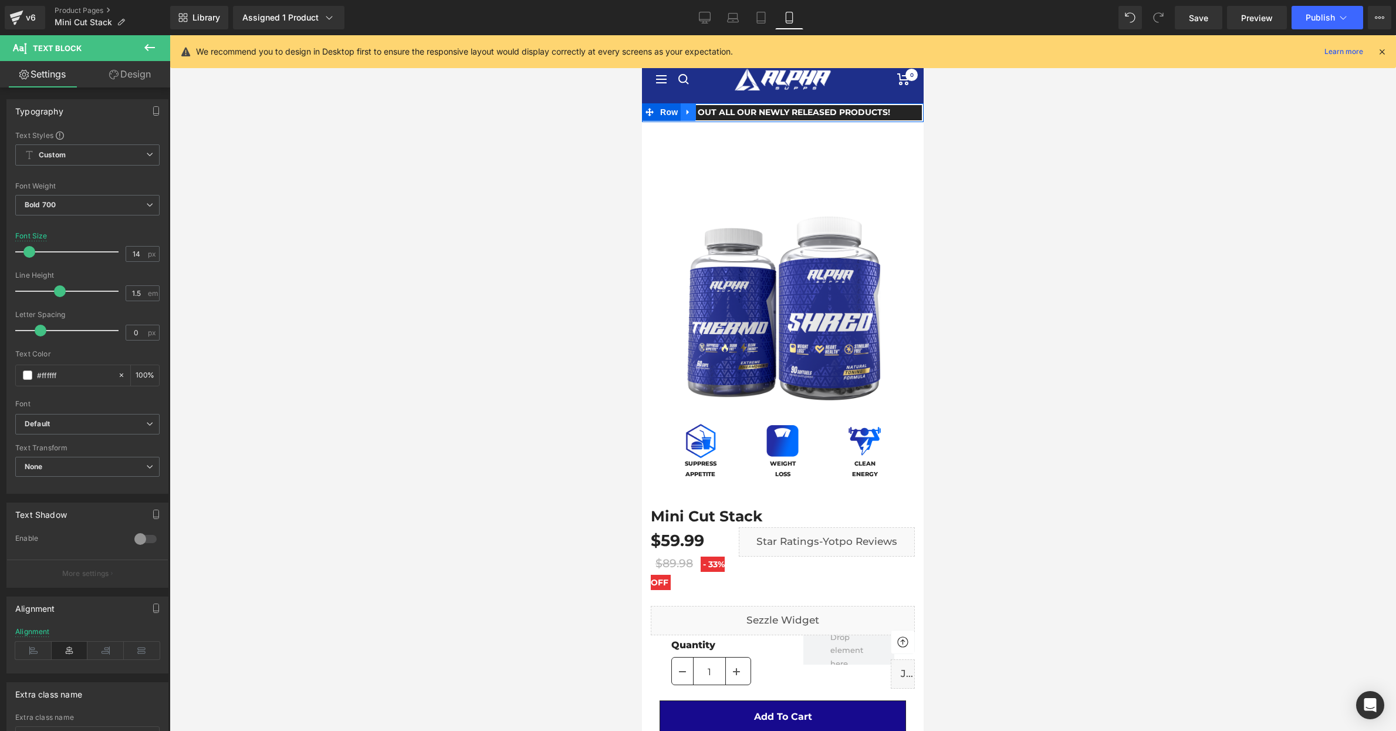
click at [690, 110] on icon at bounding box center [688, 111] width 8 height 9
click at [716, 114] on icon at bounding box center [719, 112] width 8 height 8
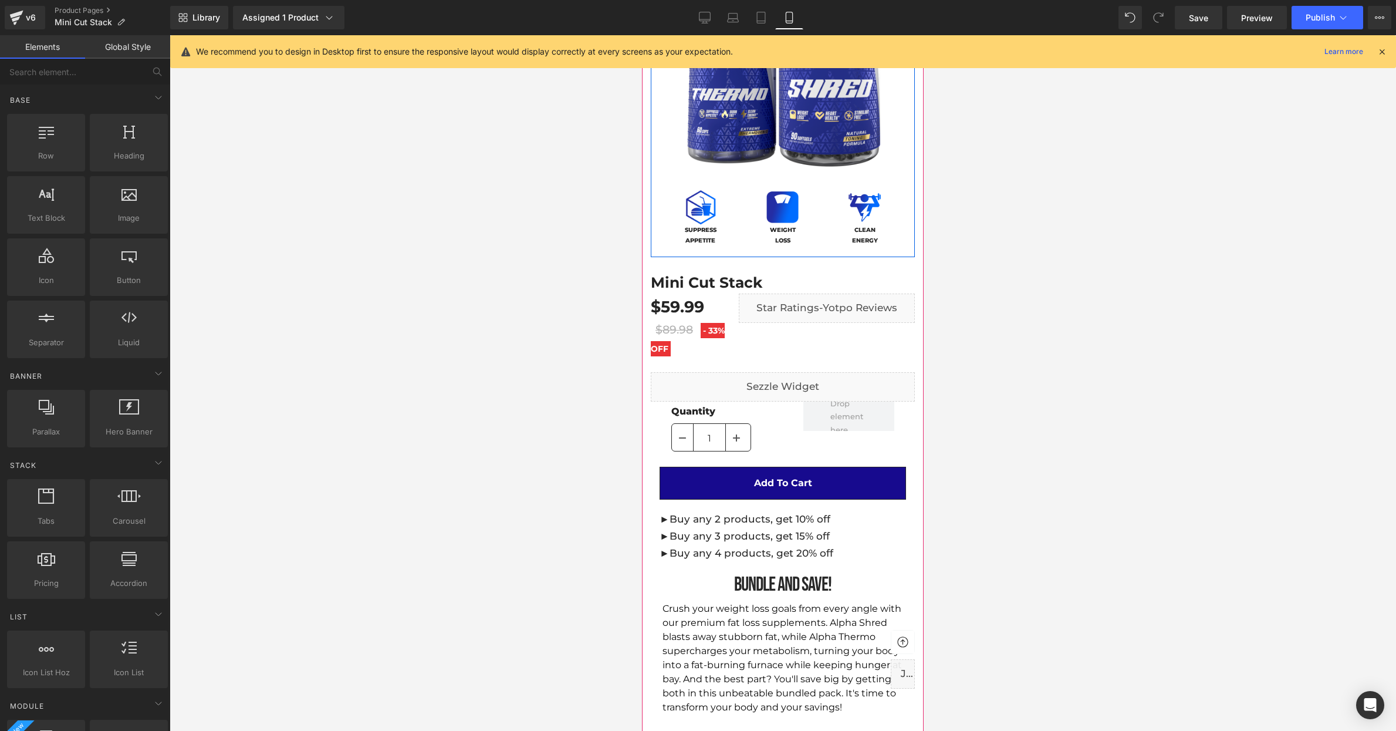
scroll to position [217, 0]
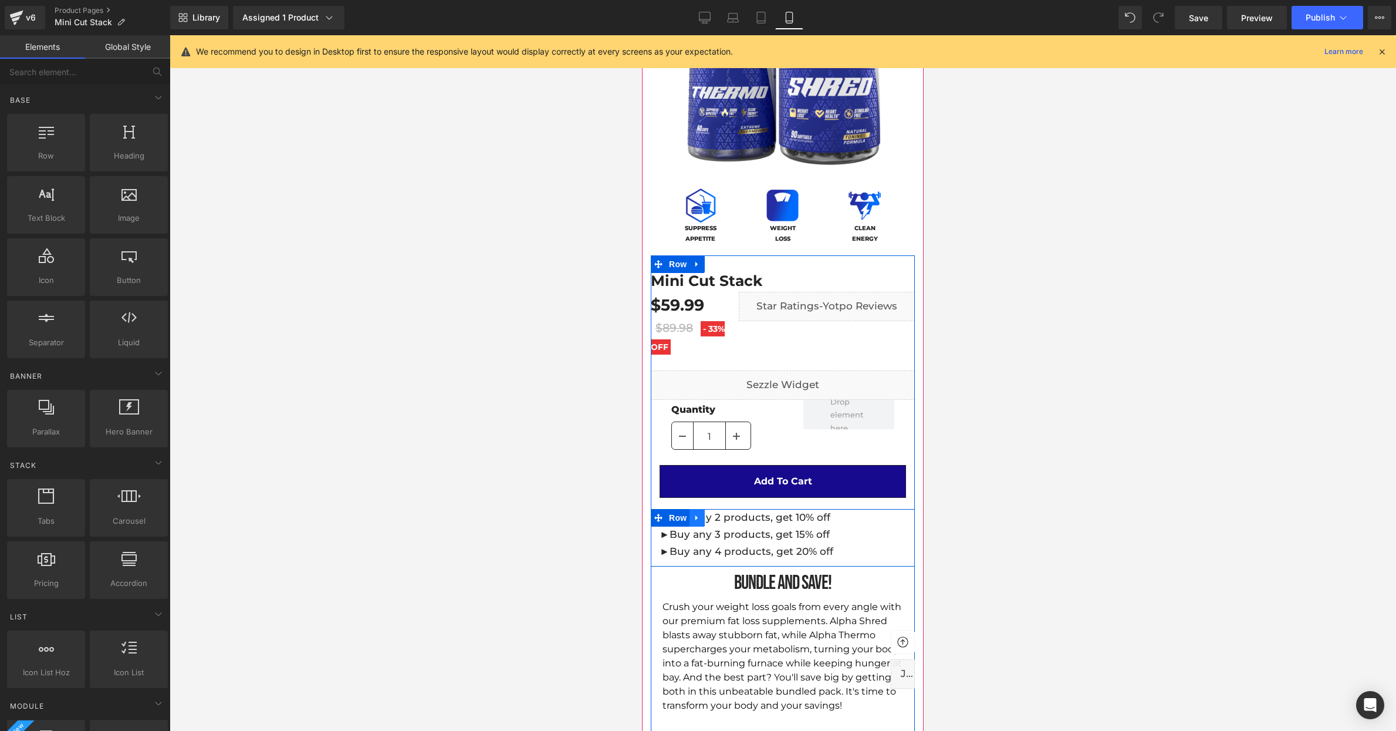
click at [696, 516] on icon at bounding box center [697, 517] width 2 height 5
click at [724, 518] on icon at bounding box center [728, 518] width 8 height 8
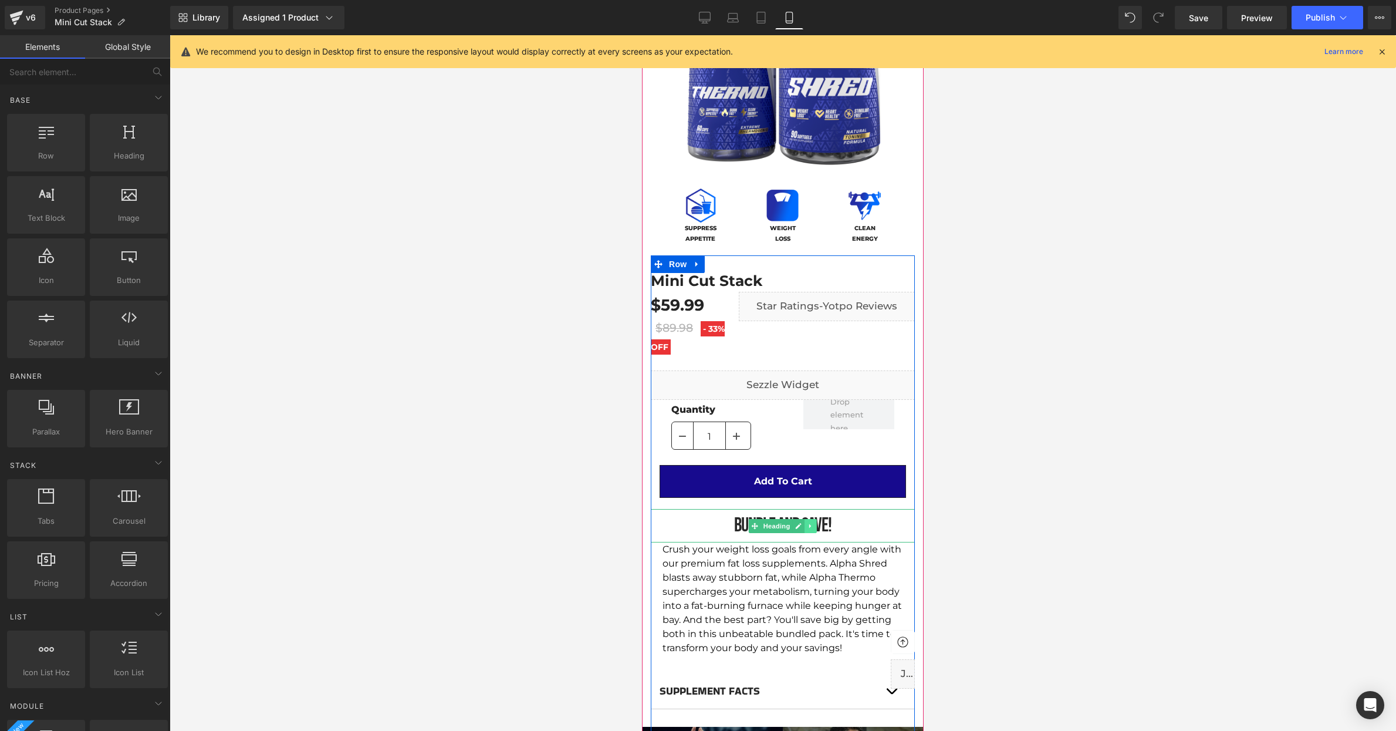
click at [811, 528] on icon at bounding box center [811, 525] width 6 height 7
click at [813, 527] on link at bounding box center [817, 526] width 12 height 14
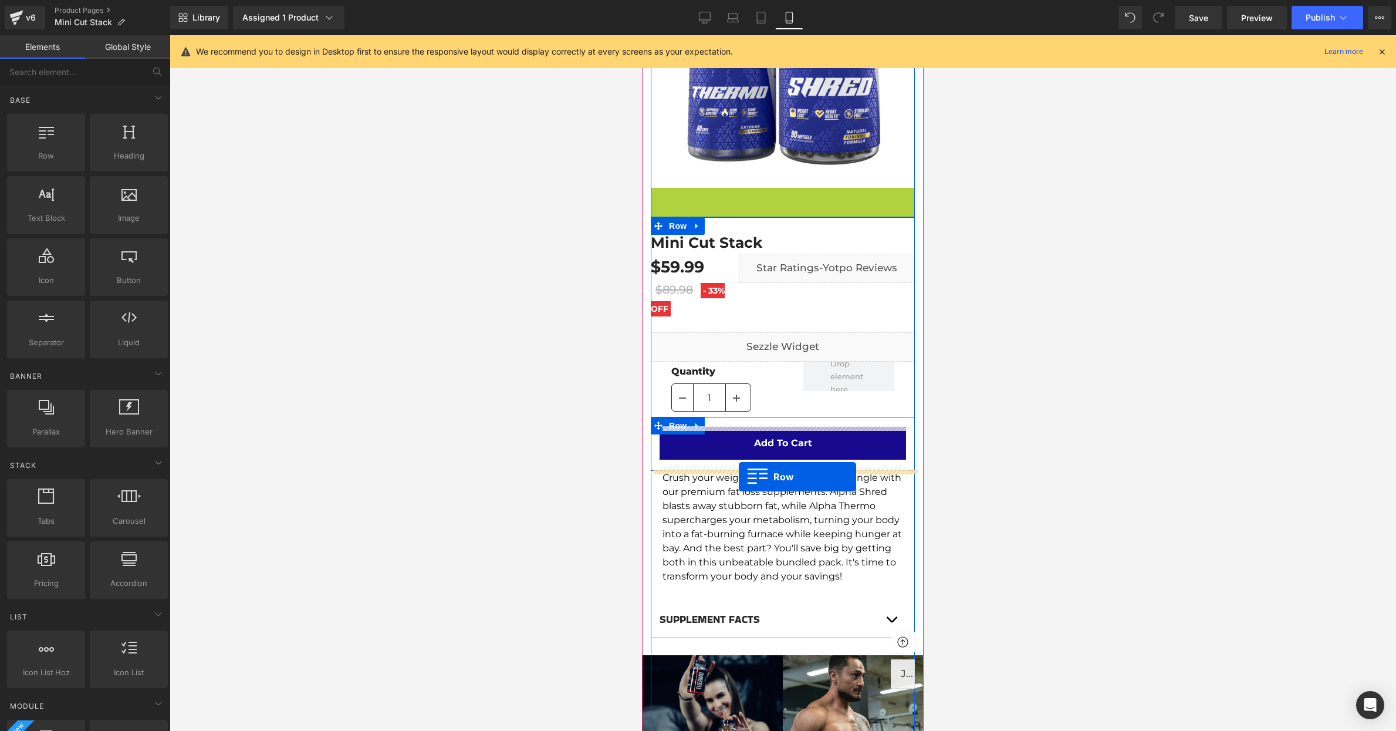
drag, startPoint x: 661, startPoint y: 195, endPoint x: 739, endPoint y: 477, distance: 291.6
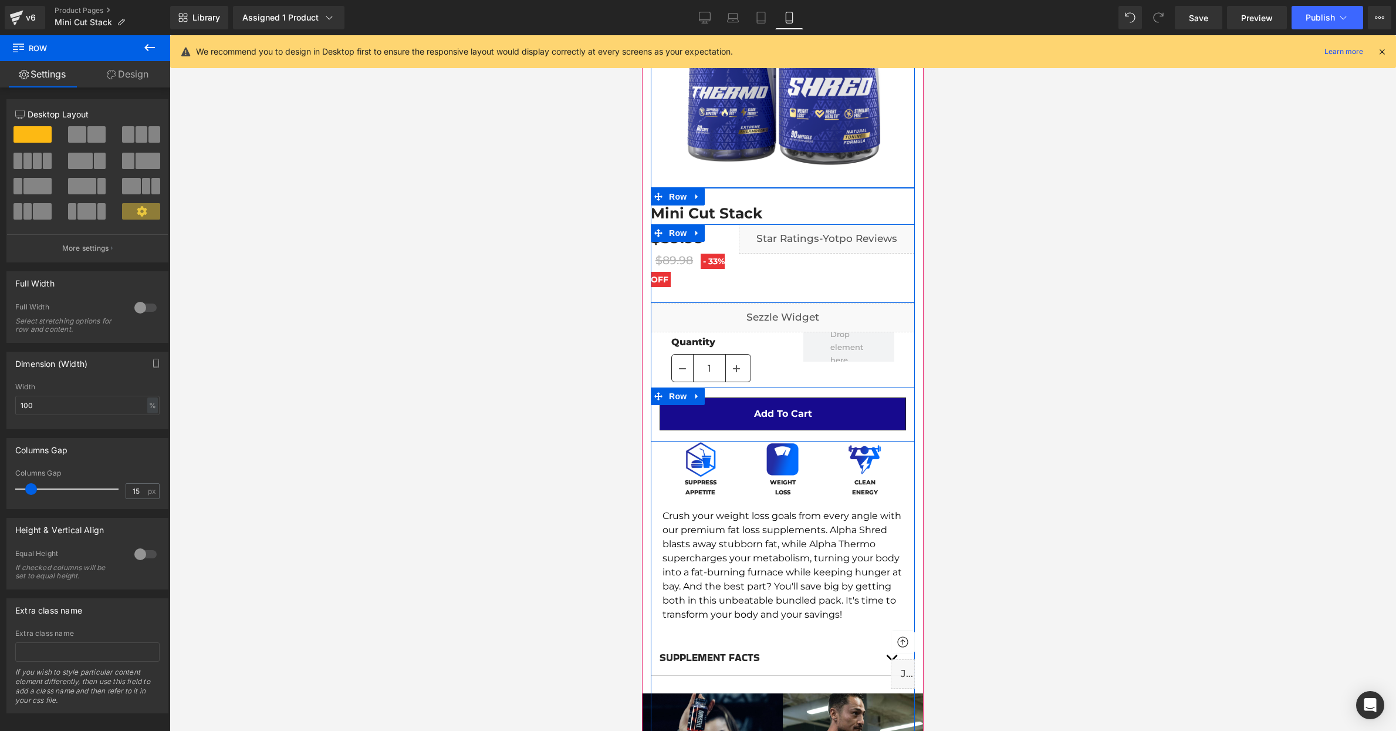
scroll to position [0, 0]
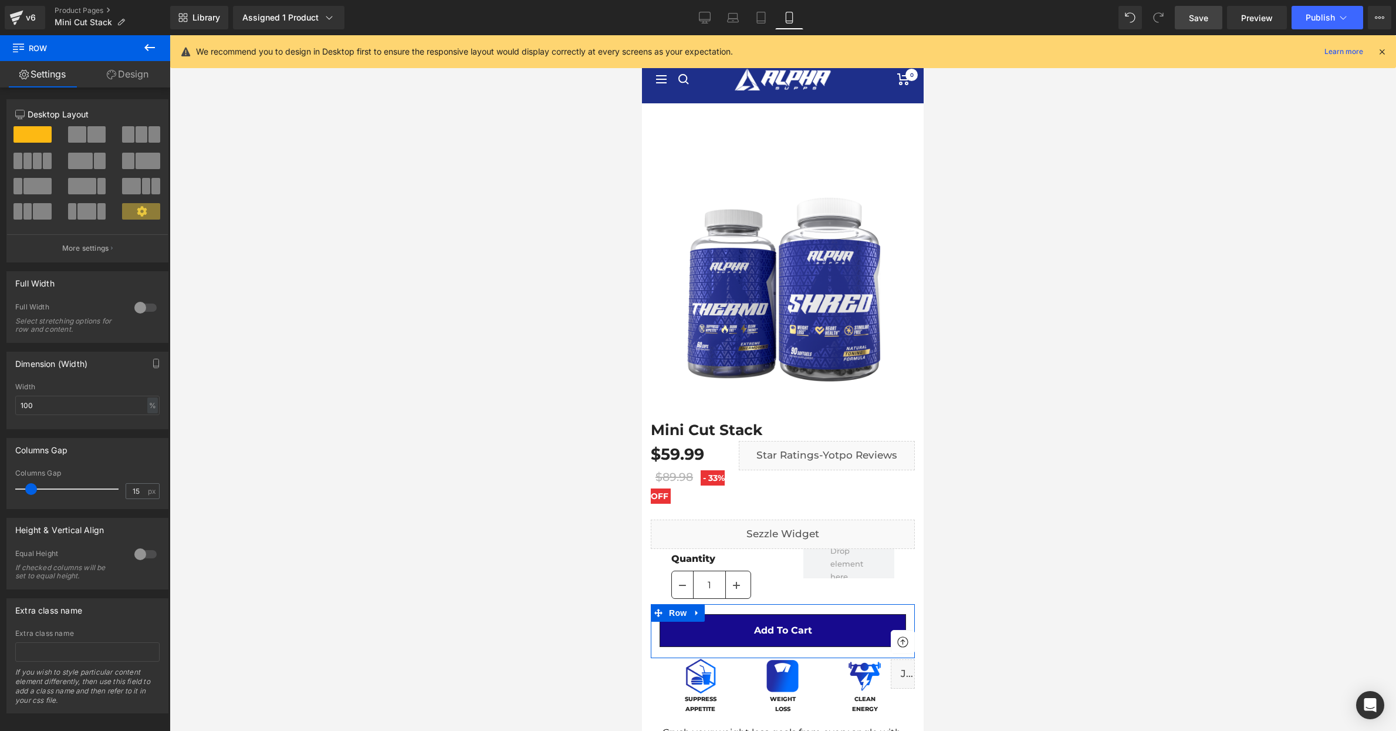
click at [1199, 19] on span "Save" at bounding box center [1198, 18] width 19 height 12
click at [1313, 14] on span "Publish" at bounding box center [1320, 17] width 29 height 9
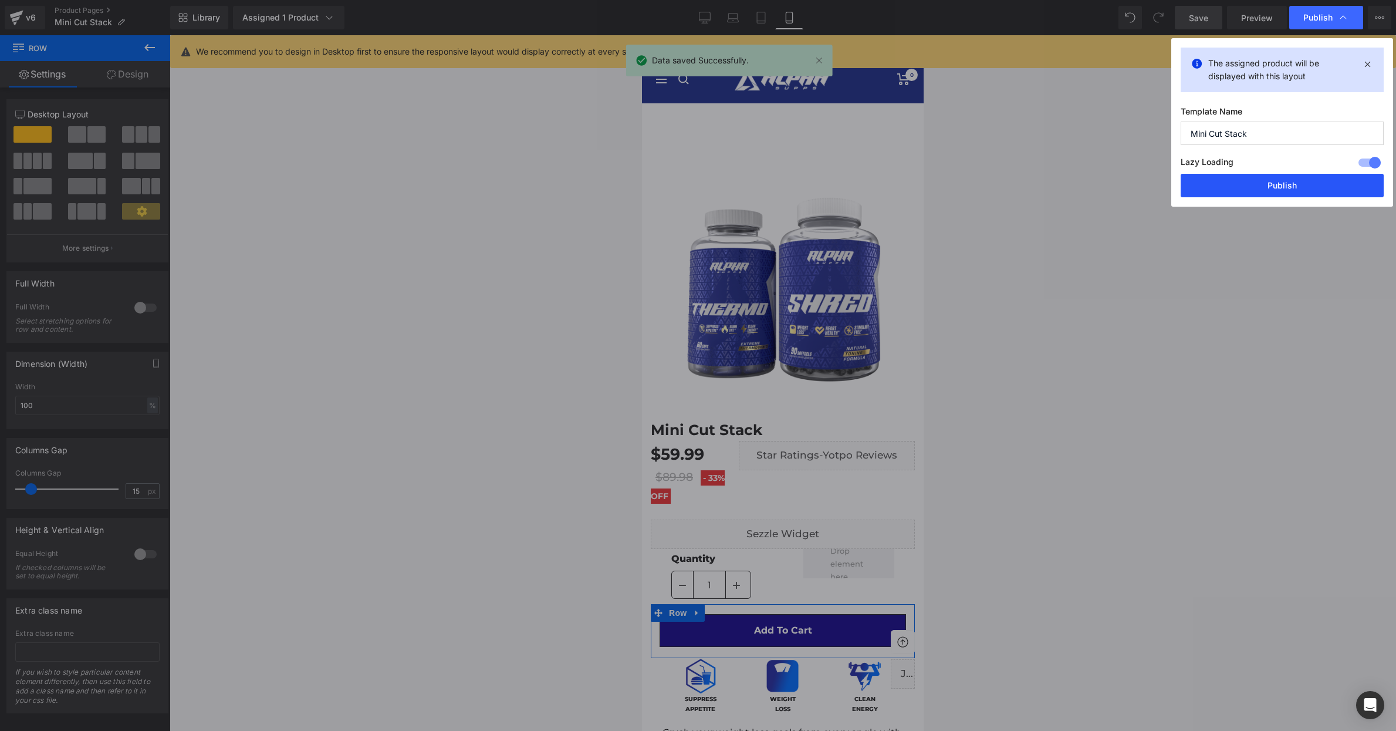
click at [1271, 183] on button "Publish" at bounding box center [1282, 185] width 203 height 23
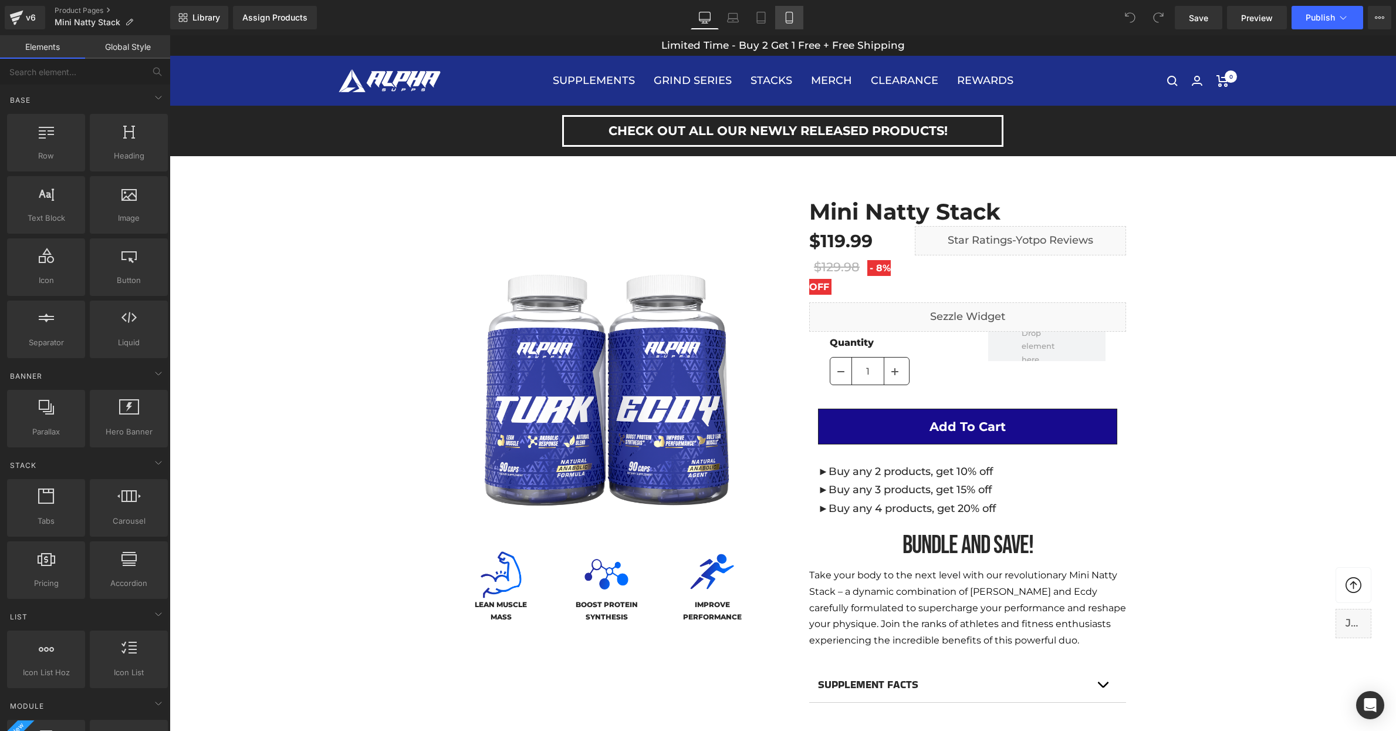
click at [791, 11] on link "Mobile" at bounding box center [789, 17] width 28 height 23
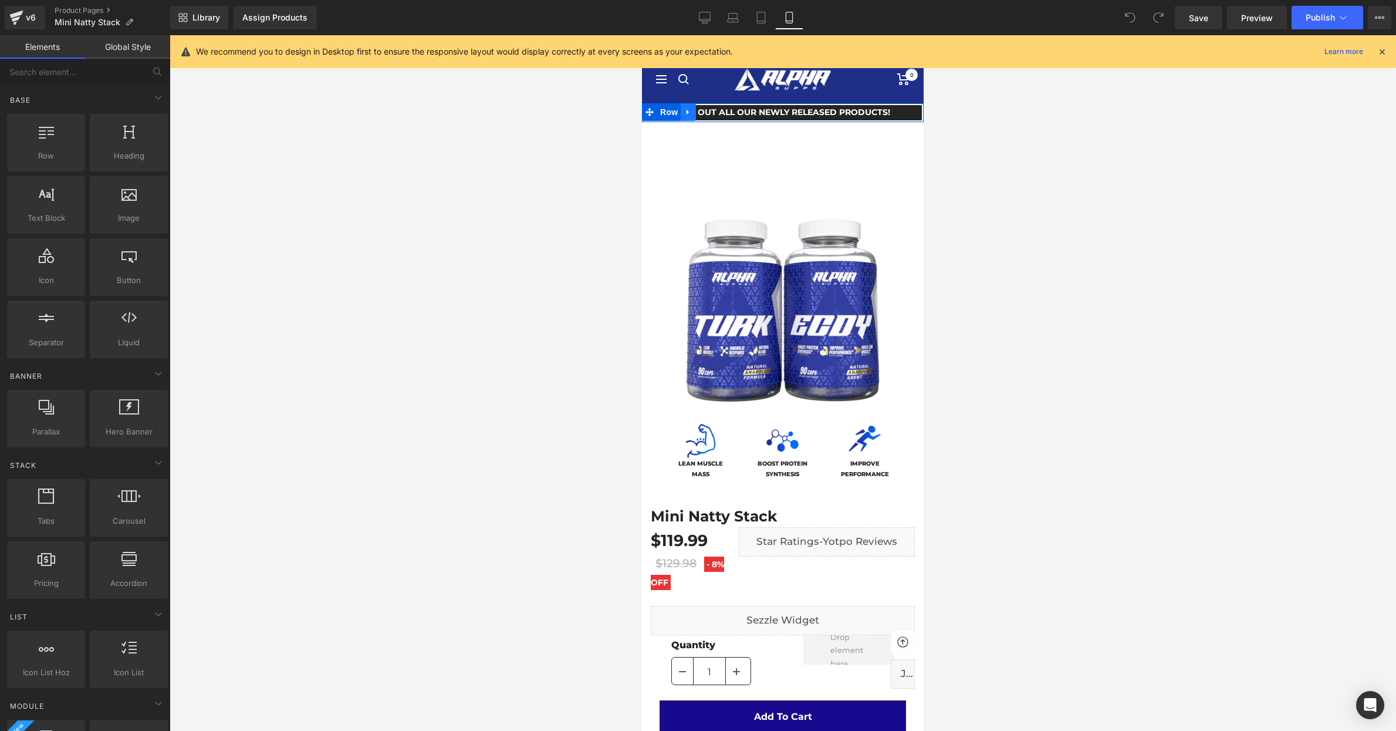
click at [693, 111] on link at bounding box center [688, 112] width 15 height 18
click at [718, 112] on icon at bounding box center [719, 112] width 8 height 8
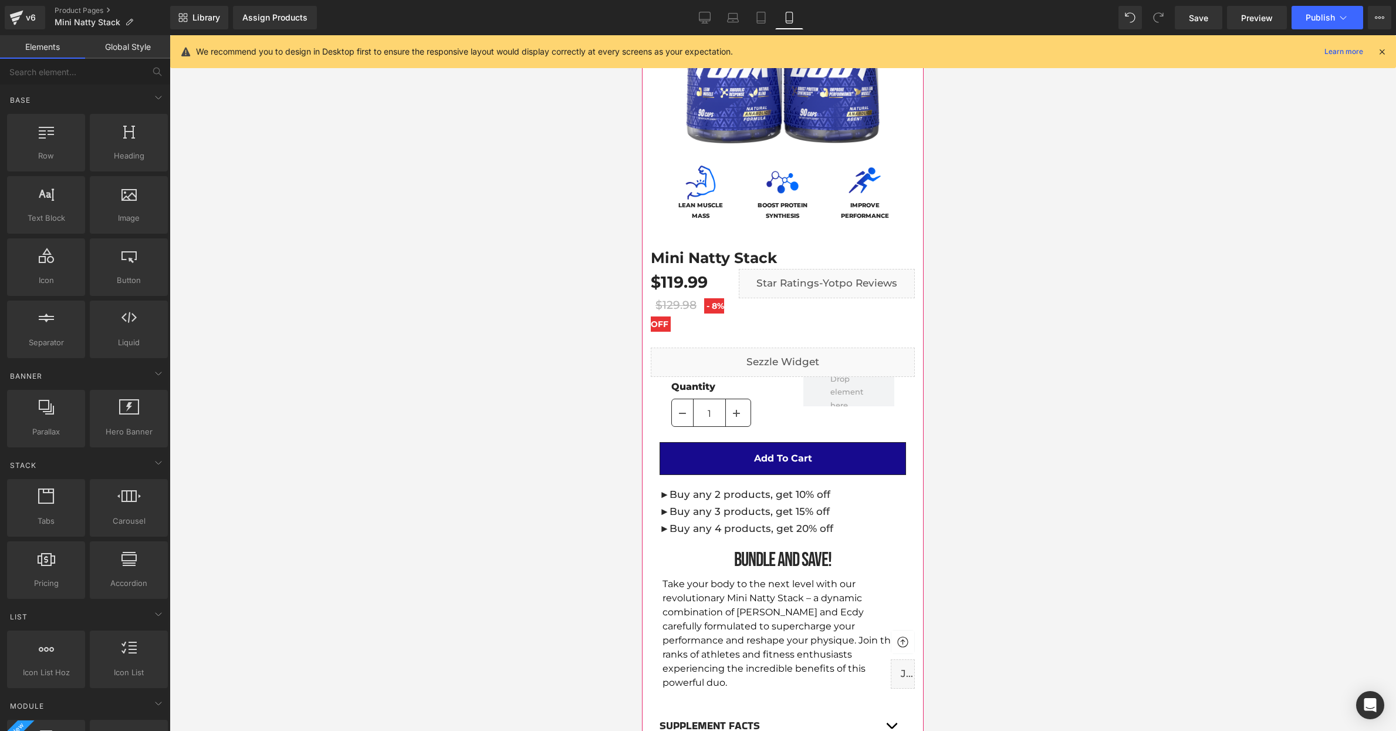
scroll to position [240, 0]
click at [703, 494] on link at bounding box center [697, 494] width 15 height 18
click at [727, 494] on icon at bounding box center [728, 494] width 8 height 8
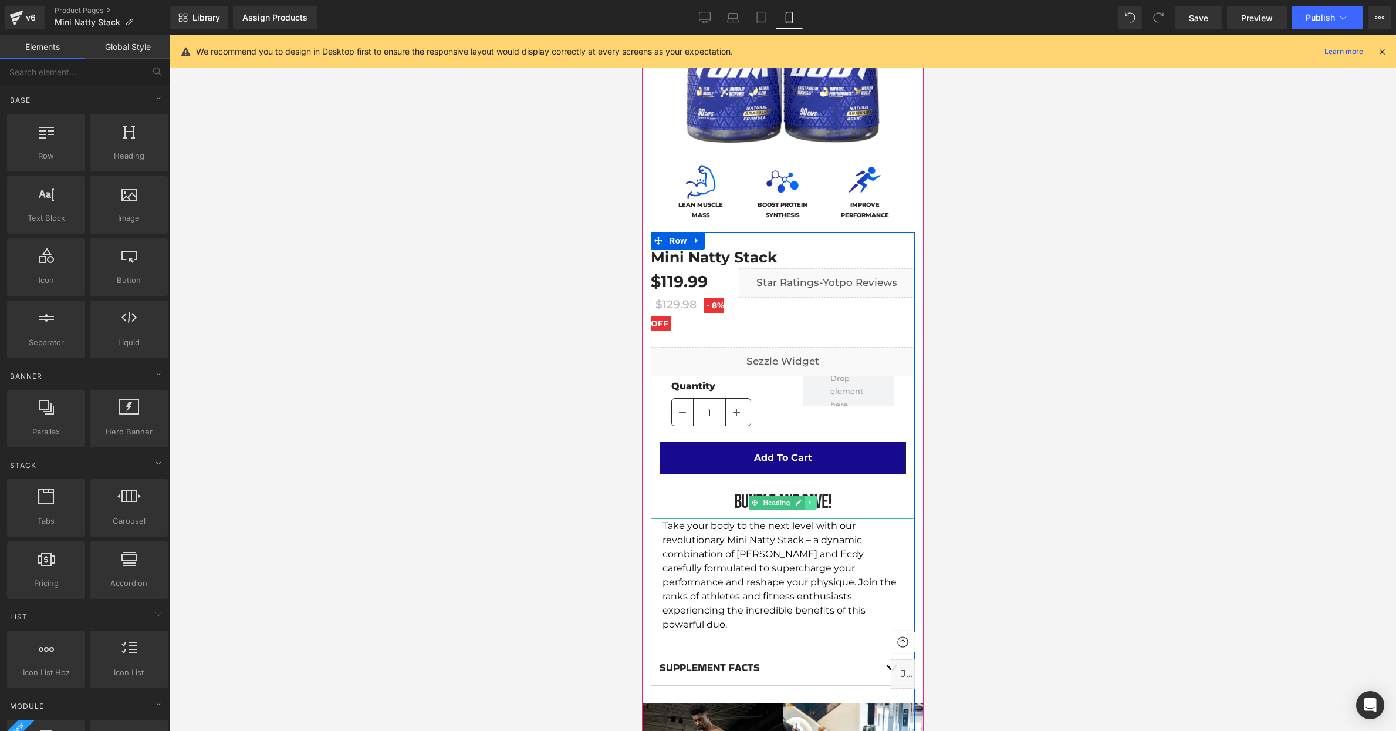
click at [813, 502] on icon at bounding box center [811, 502] width 6 height 7
click at [815, 502] on icon at bounding box center [817, 502] width 6 height 6
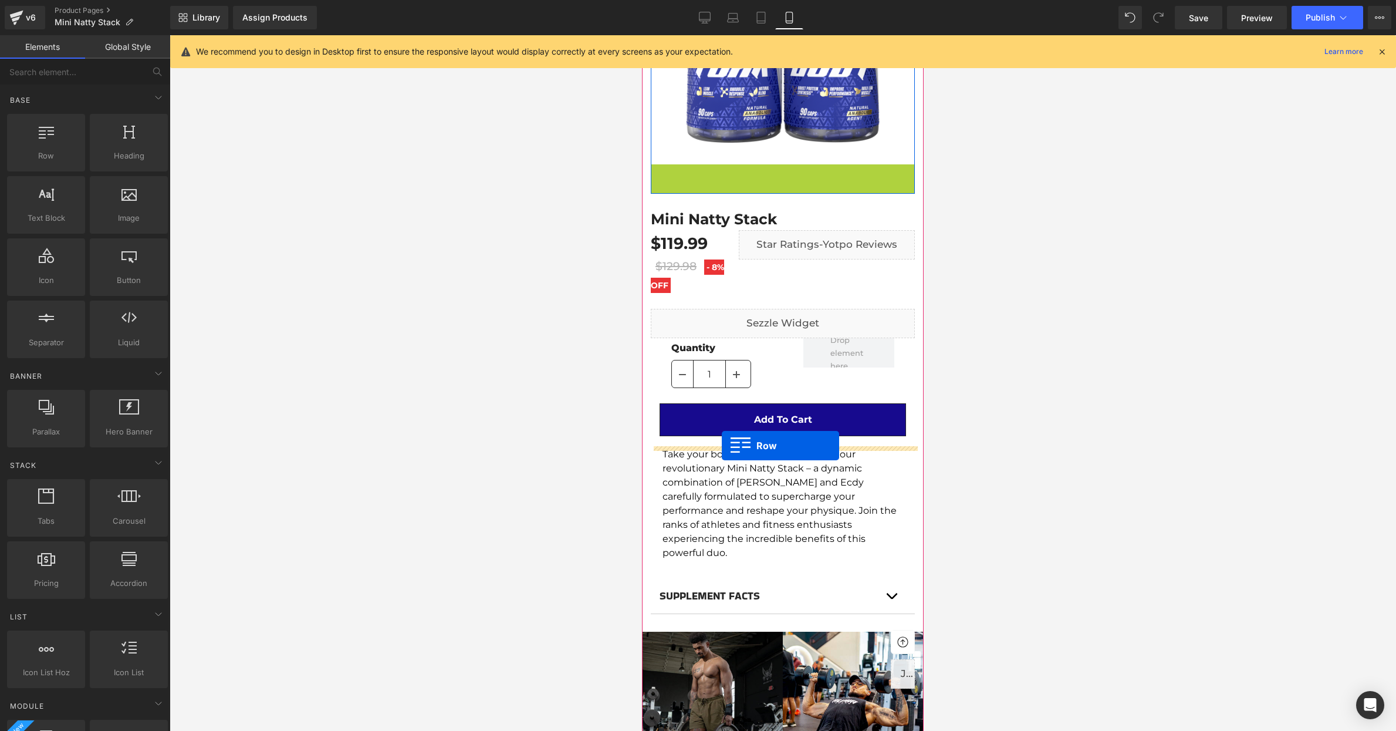
drag, startPoint x: 659, startPoint y: 169, endPoint x: 722, endPoint y: 445, distance: 283.5
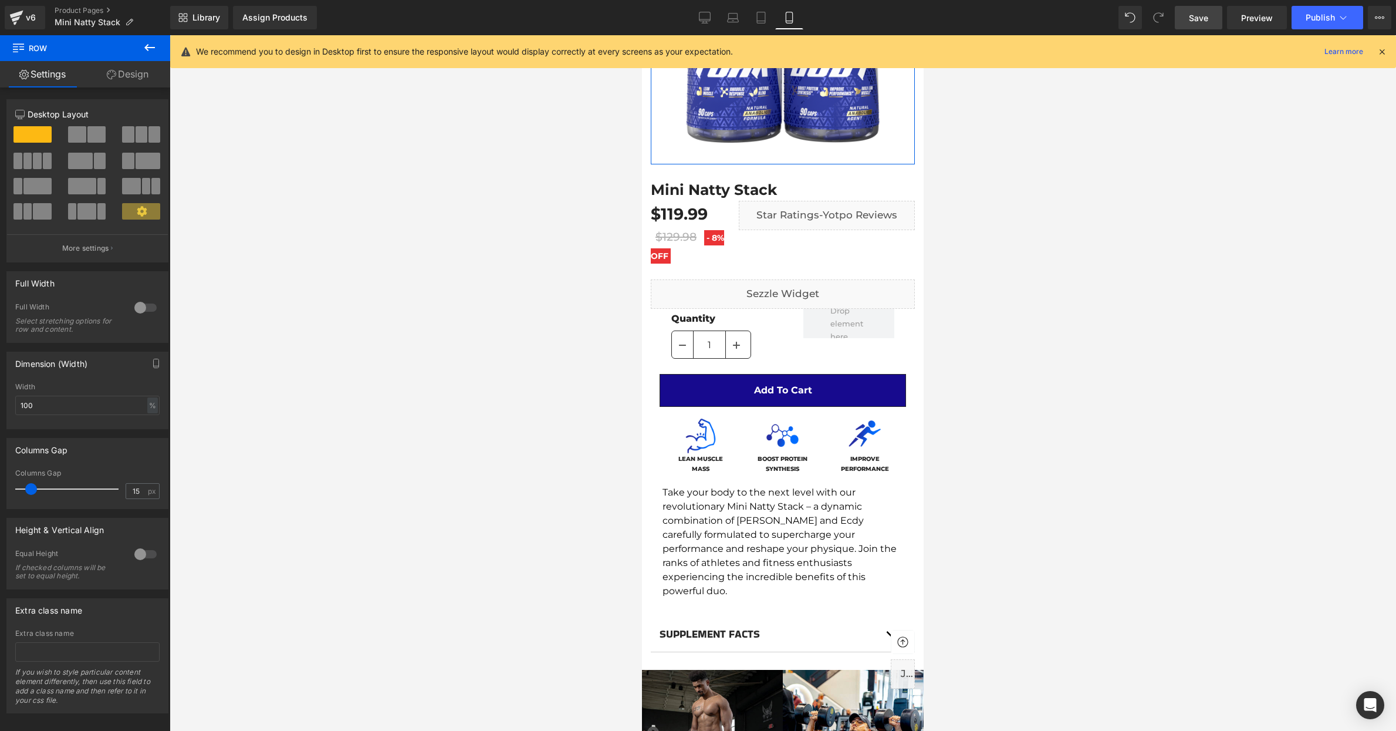
click at [1197, 15] on span "Save" at bounding box center [1198, 18] width 19 height 12
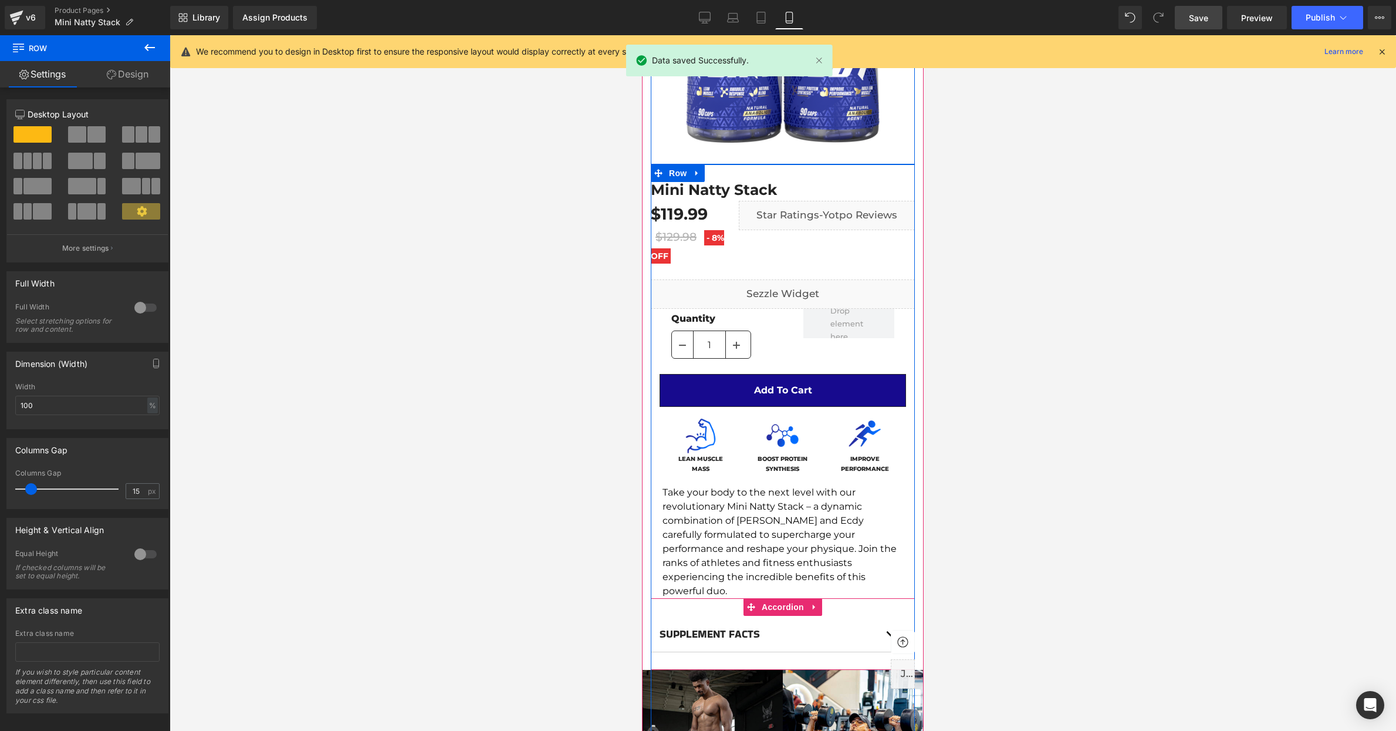
click at [892, 616] on button "button" at bounding box center [903, 634] width 23 height 36
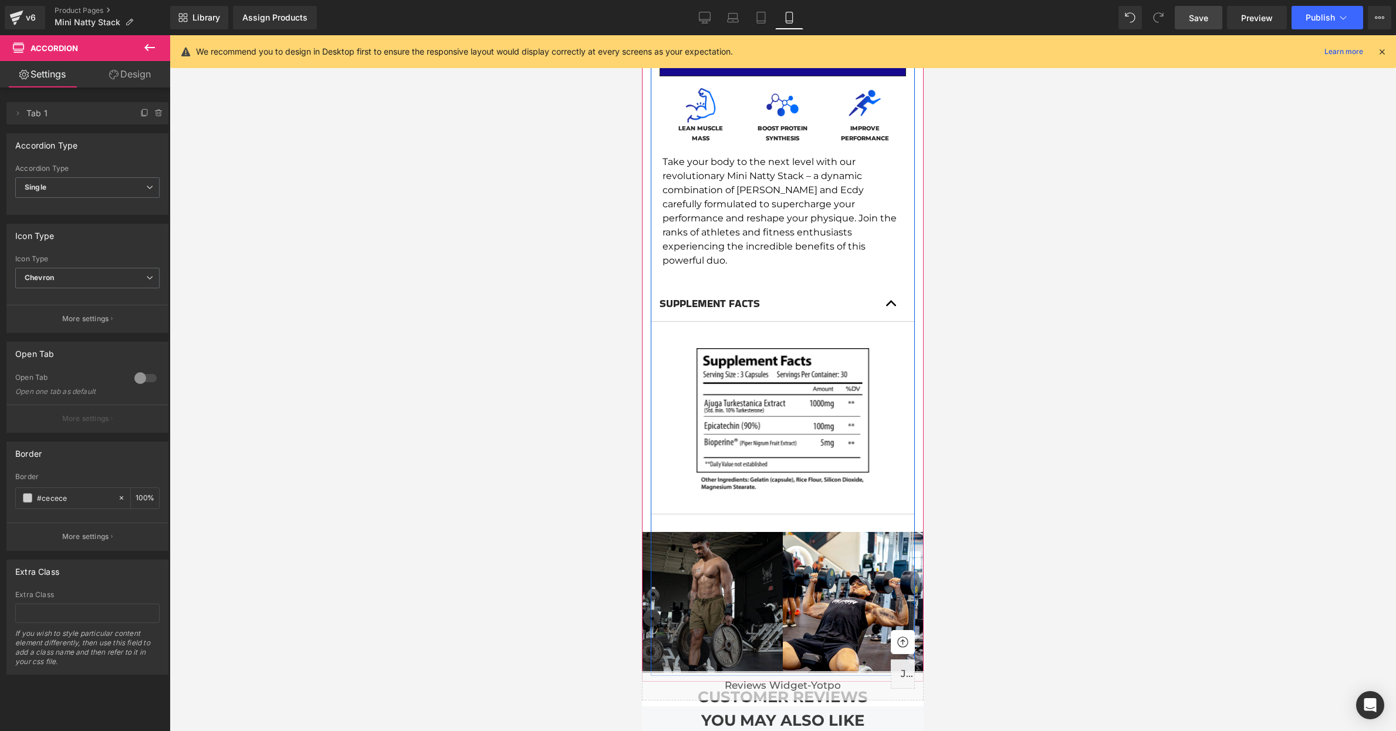
scroll to position [581, 0]
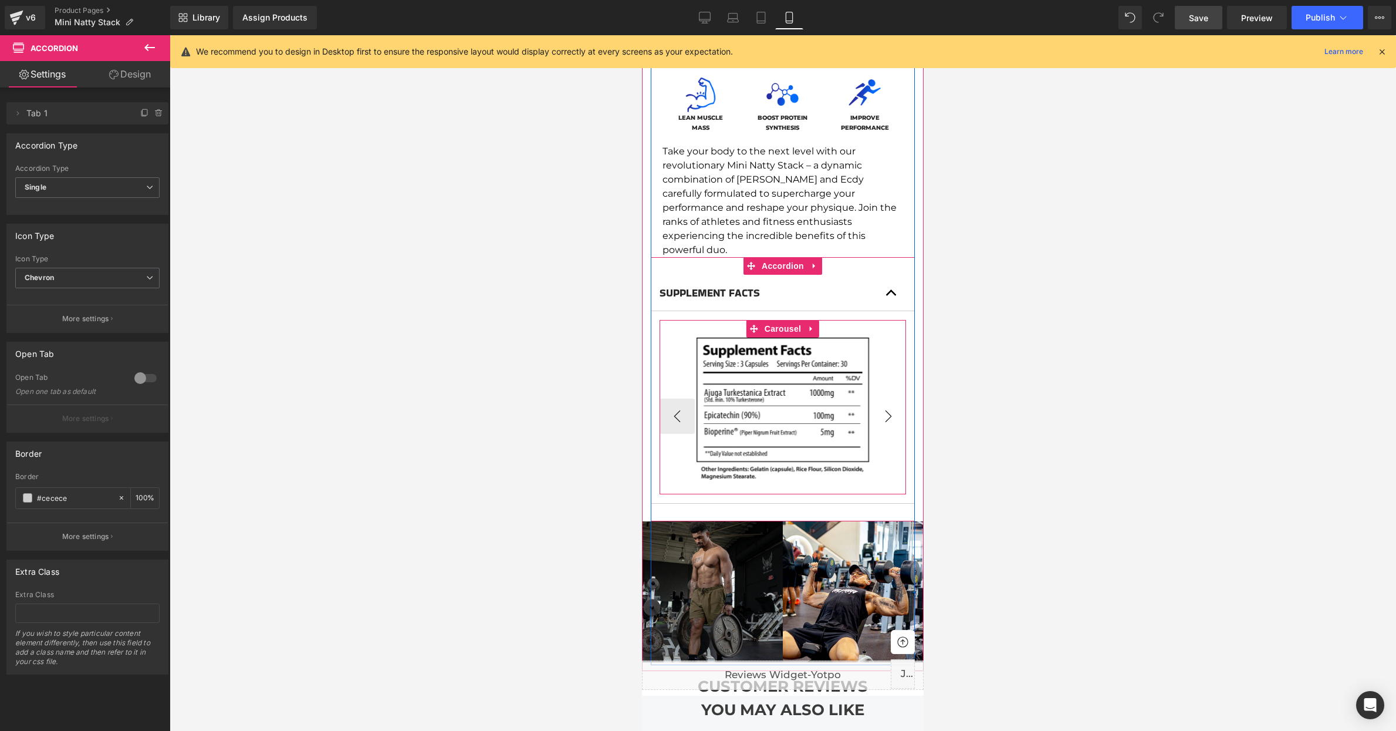
click at [892, 399] on button "›" at bounding box center [888, 416] width 35 height 35
click at [892, 400] on button "›" at bounding box center [888, 416] width 35 height 35
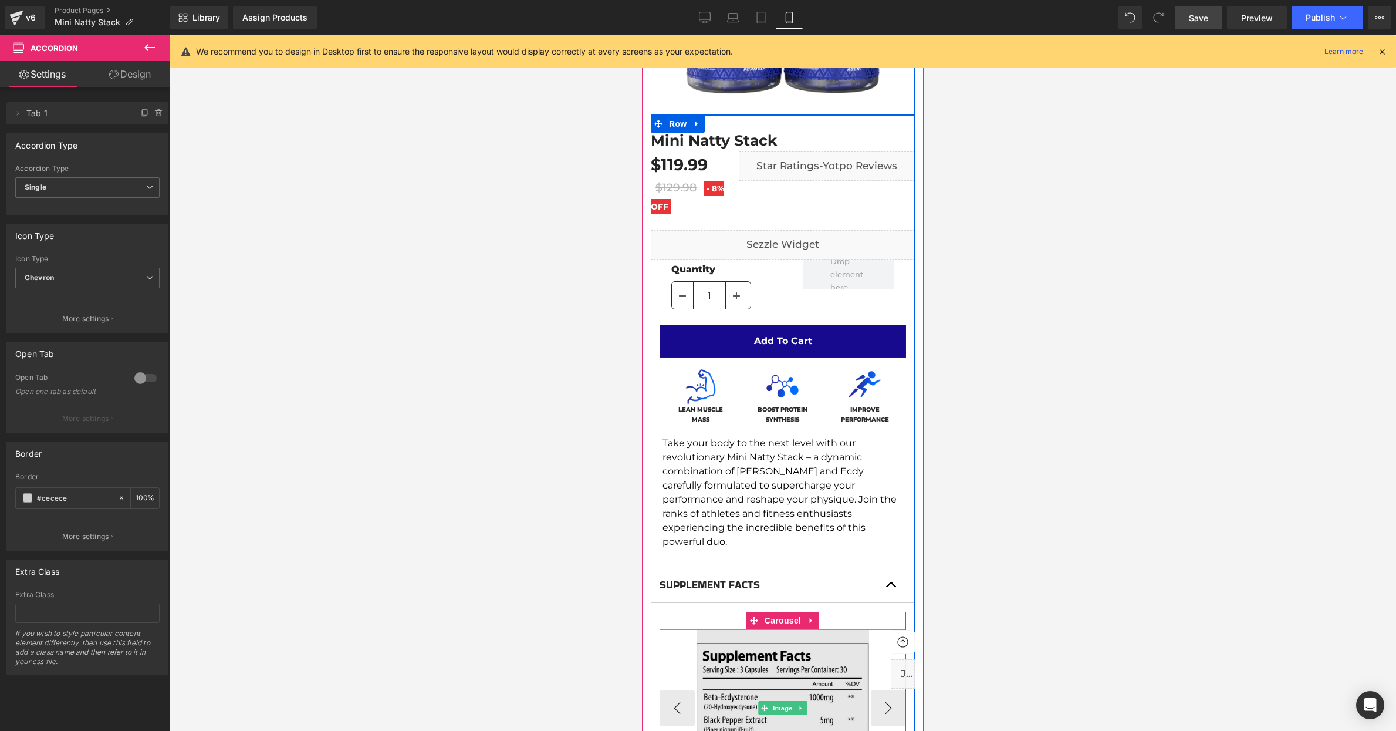
scroll to position [0, 0]
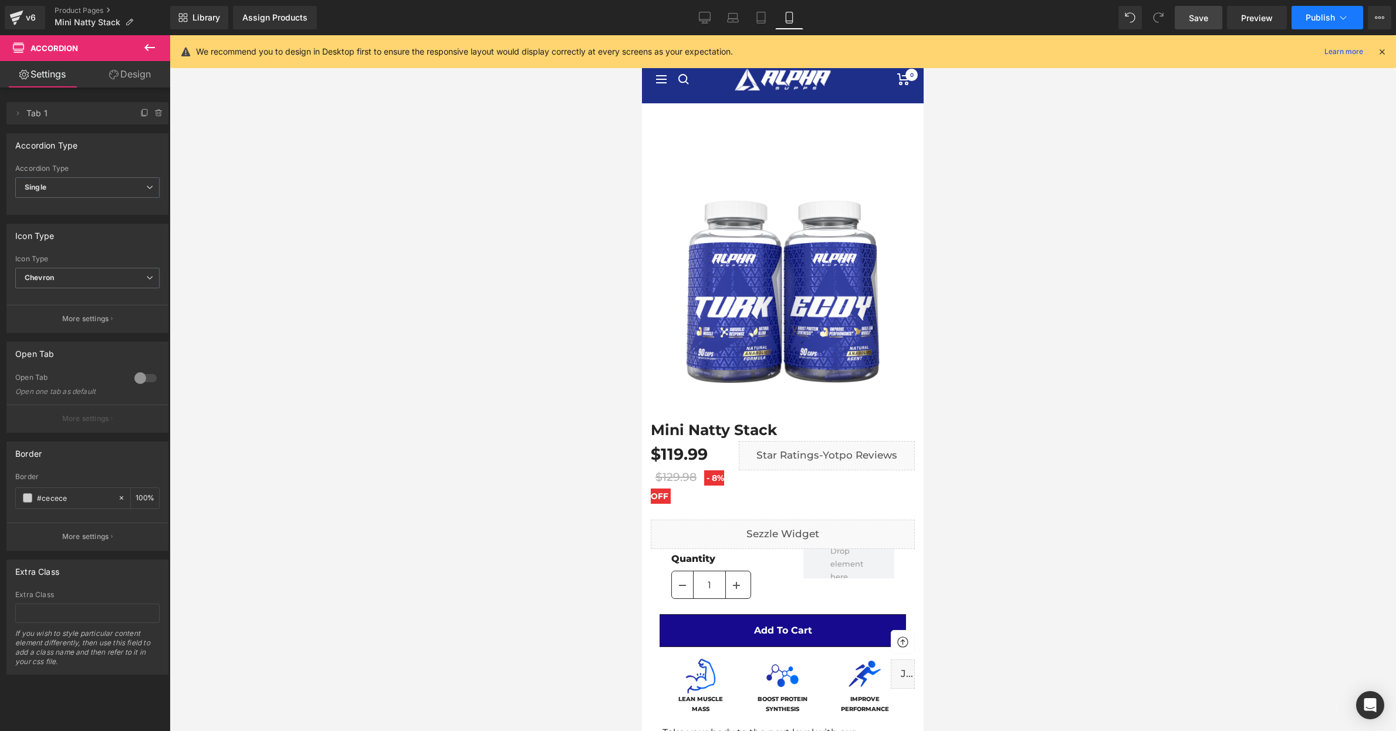
click at [1310, 11] on button "Publish" at bounding box center [1328, 17] width 72 height 23
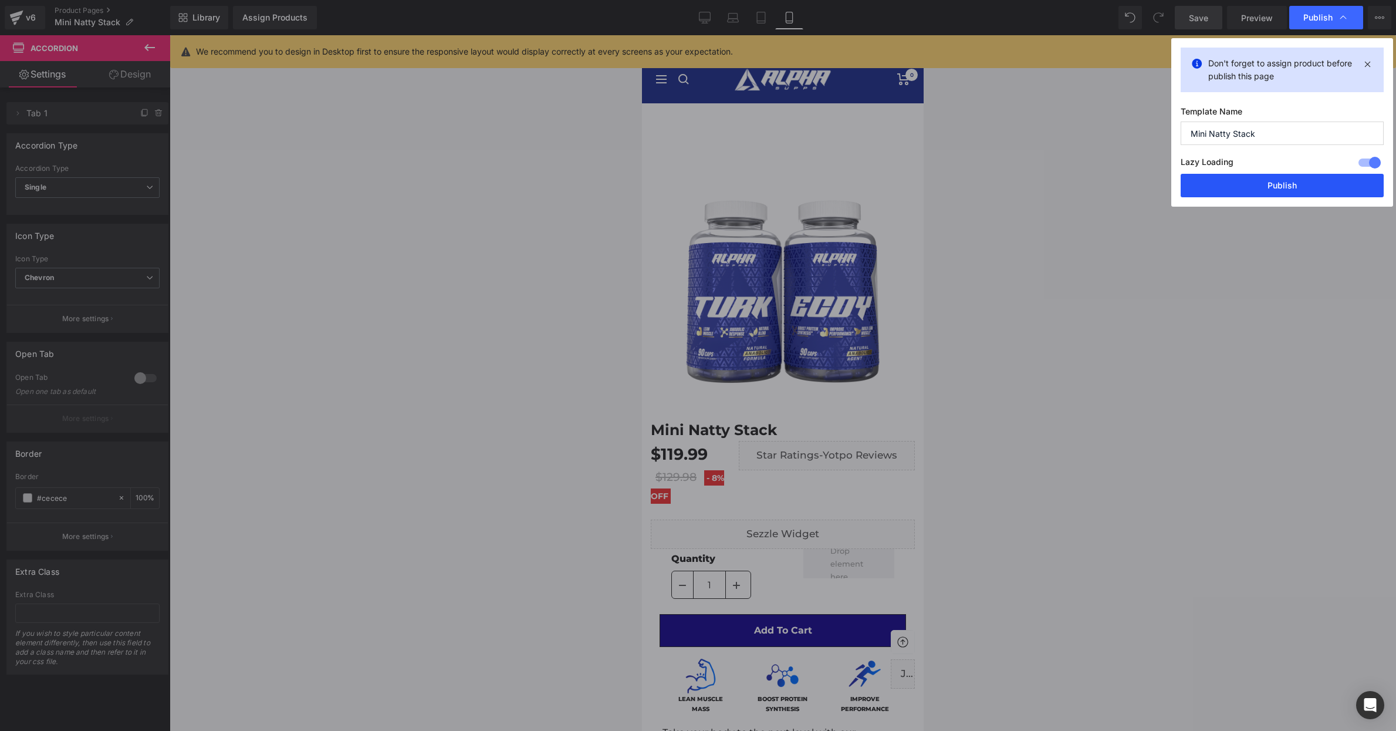
click at [1261, 183] on button "Publish" at bounding box center [1282, 185] width 203 height 23
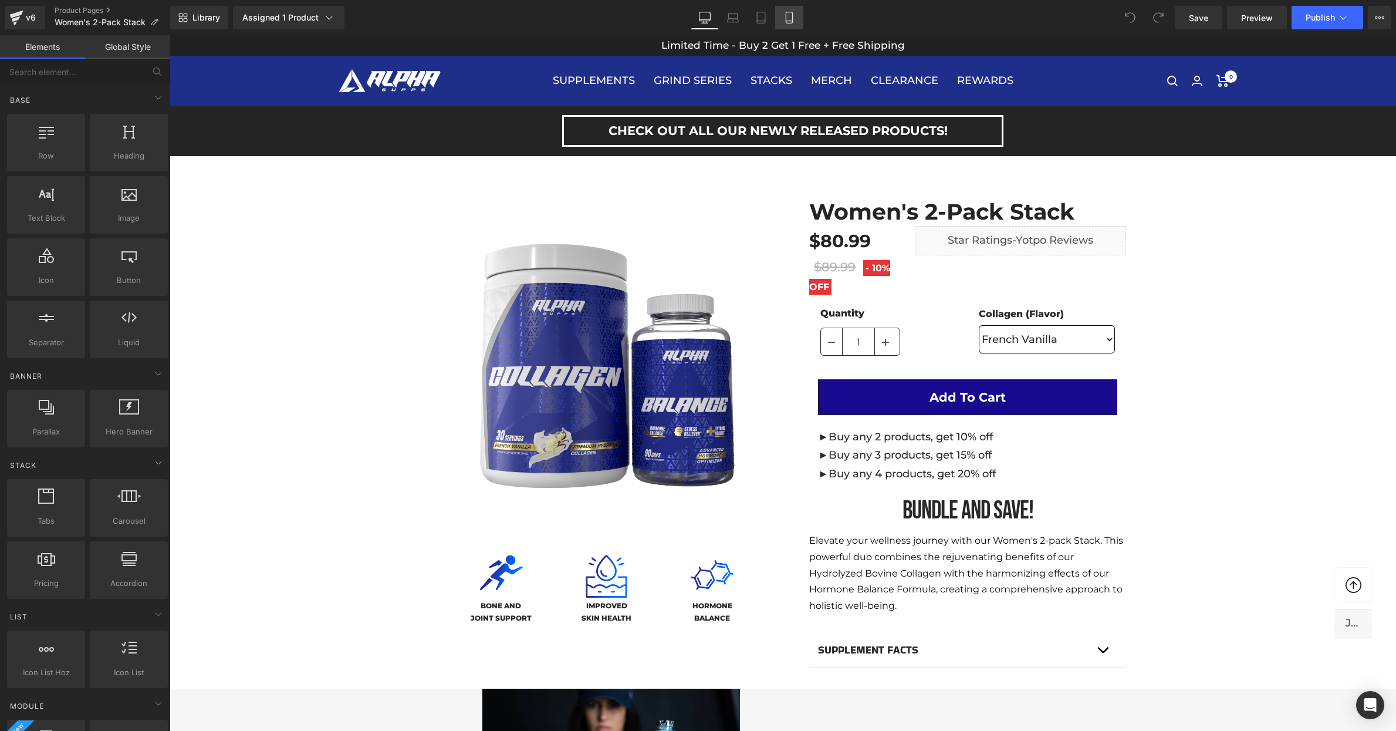
click at [792, 22] on icon at bounding box center [789, 17] width 6 height 11
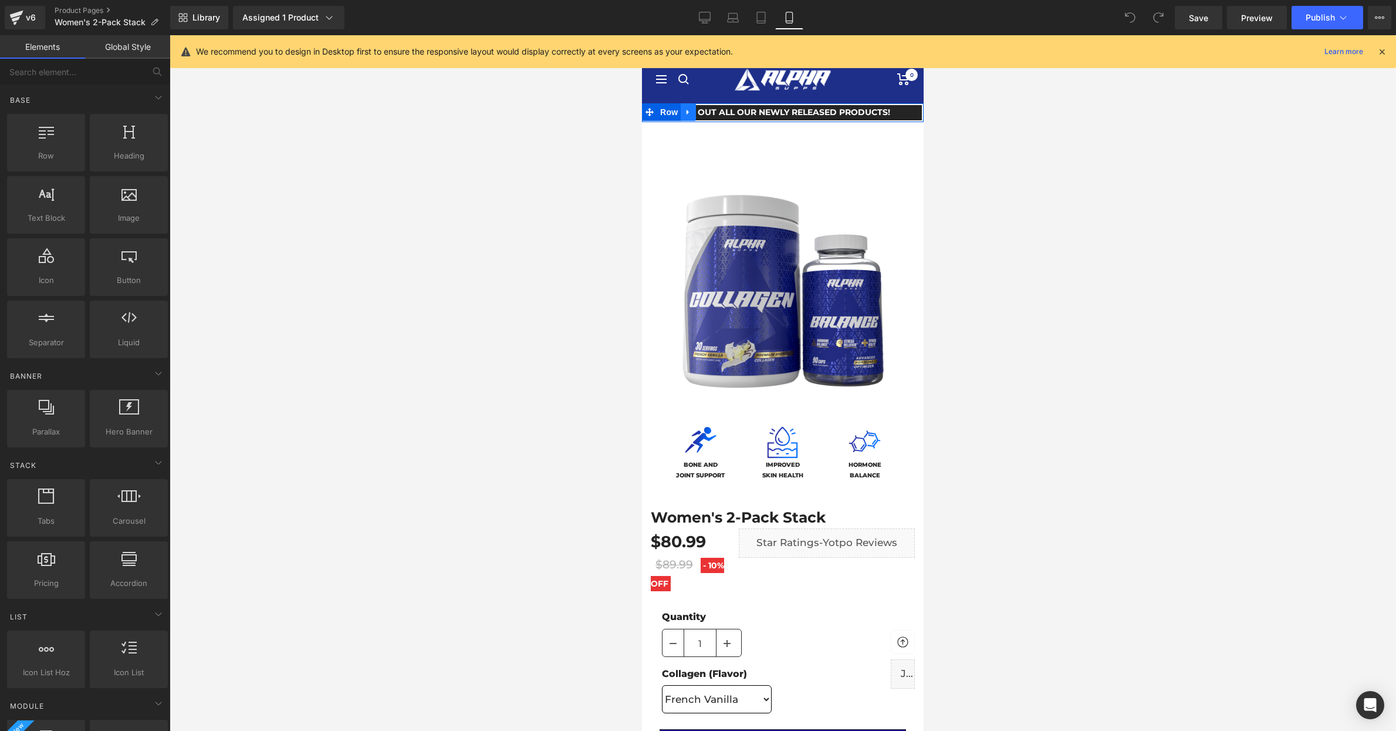
click at [690, 113] on icon at bounding box center [688, 111] width 8 height 9
click at [717, 116] on icon at bounding box center [719, 111] width 8 height 9
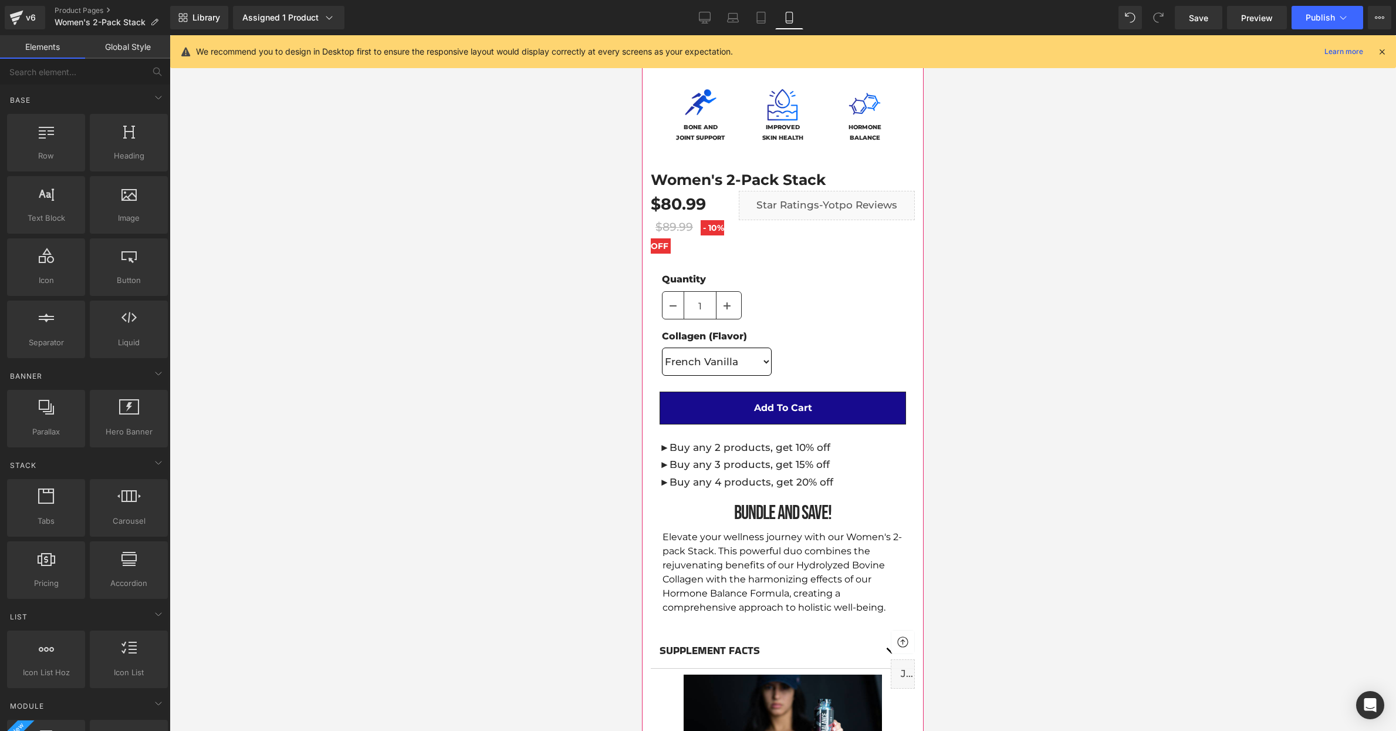
scroll to position [342, 0]
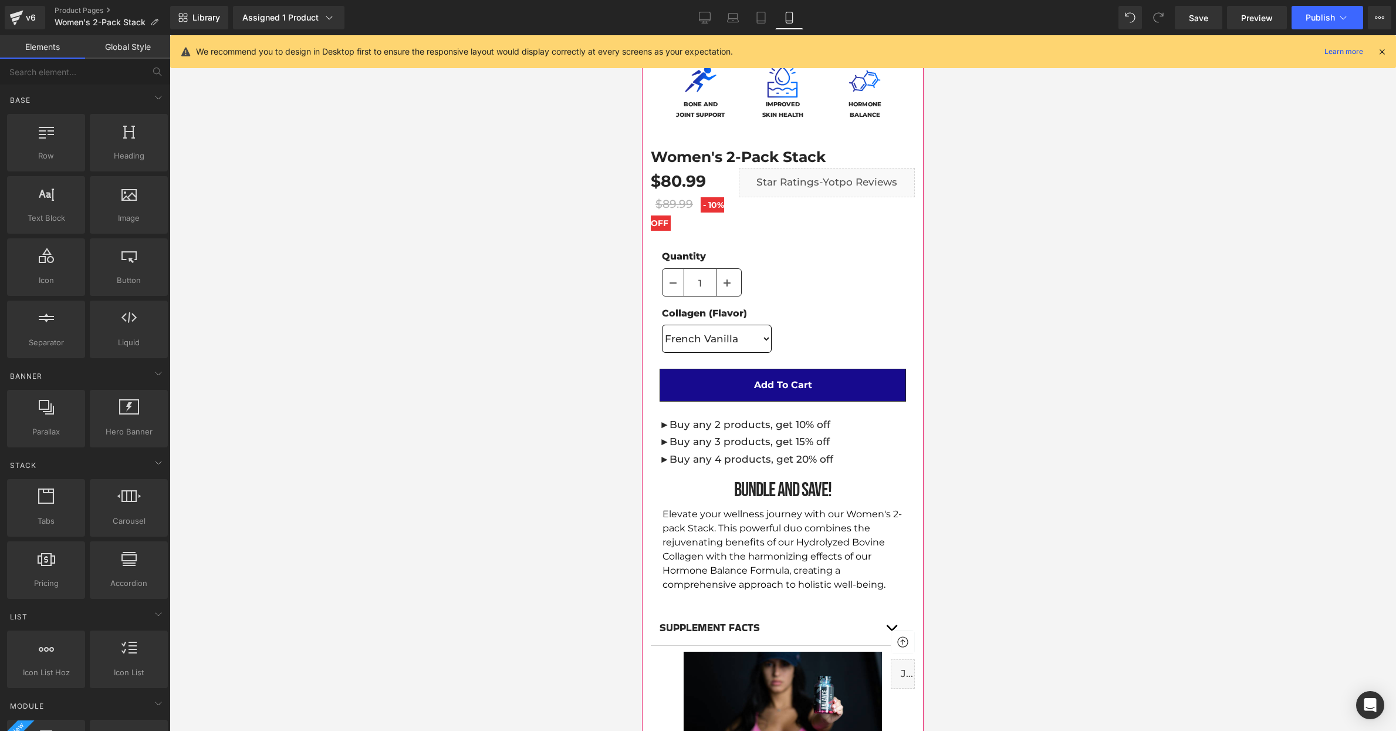
click at [780, 442] on div "►Buy any 2 products, get 10% off ►Buy any 3 products, get 15% off ►Buy any 4 pr…" at bounding box center [783, 441] width 247 height 51
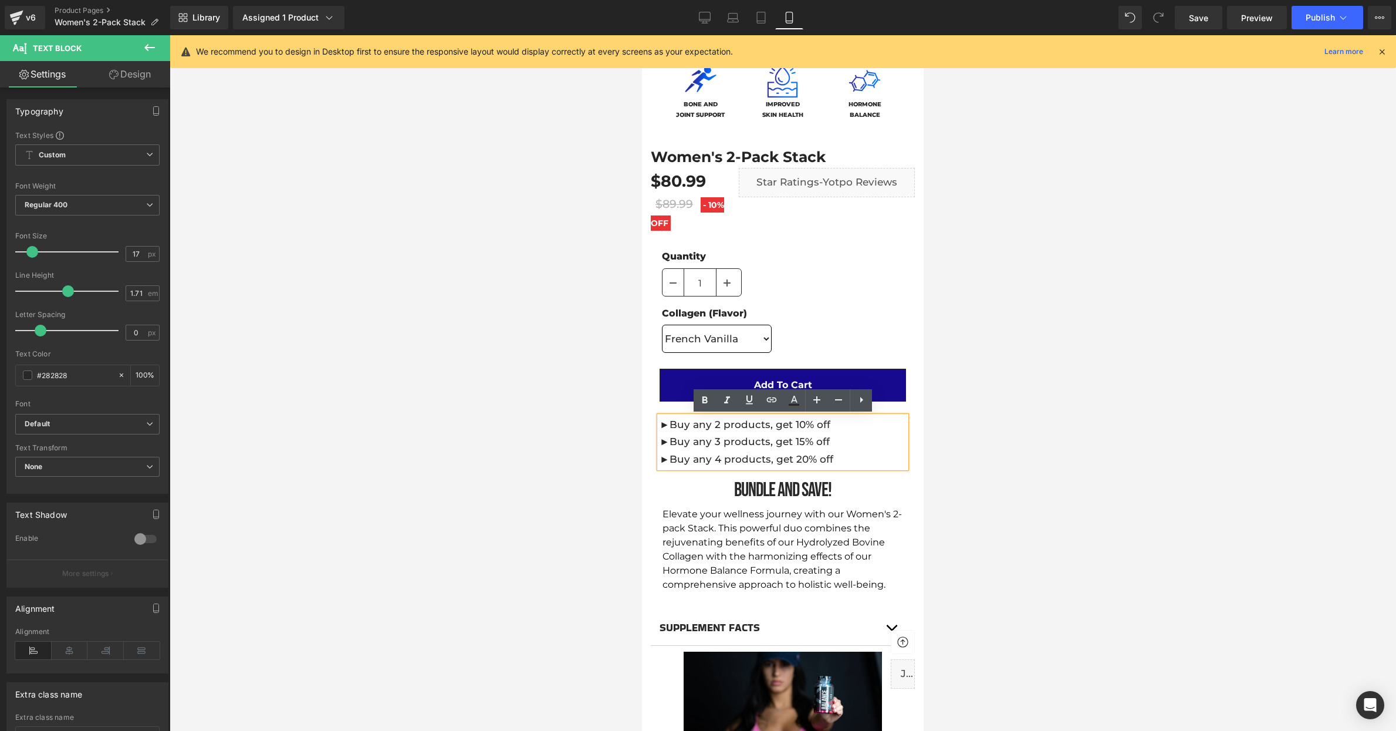
click at [1088, 433] on div at bounding box center [783, 383] width 1227 height 696
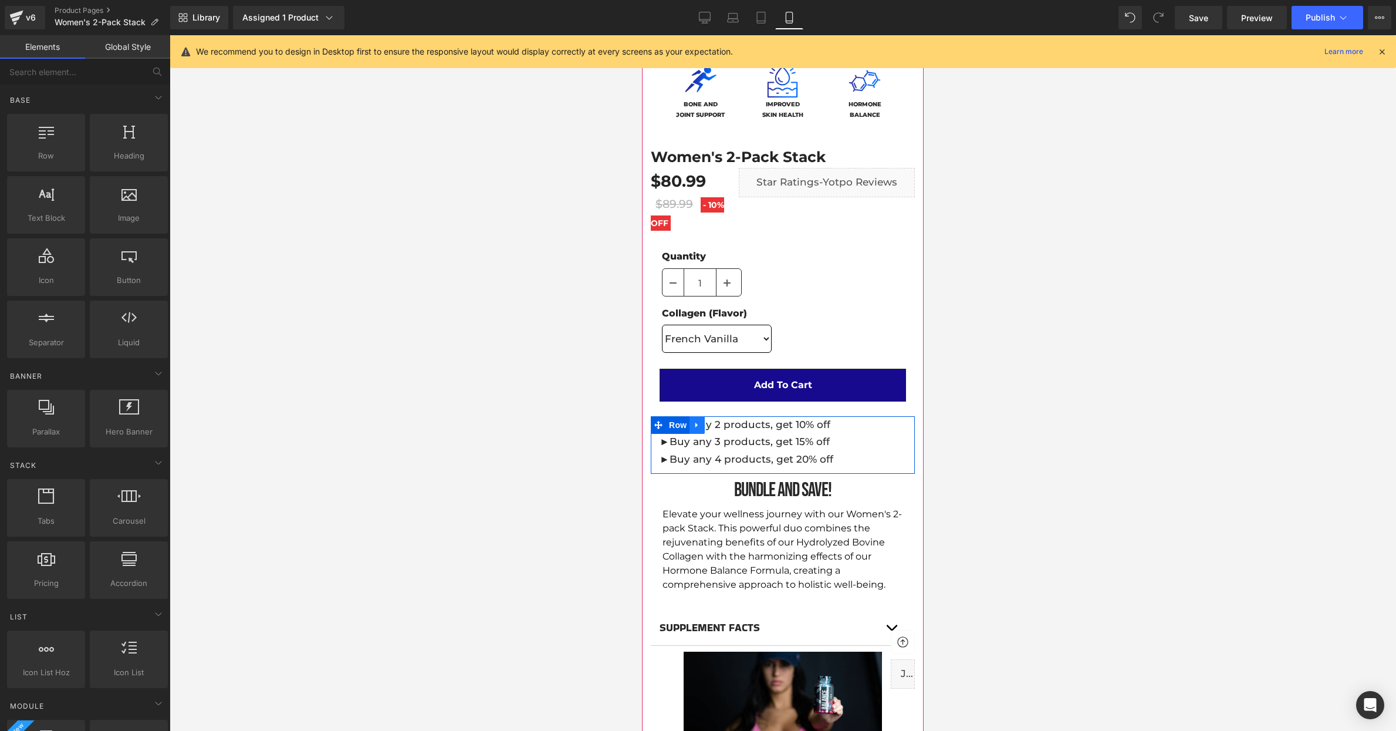
click at [702, 427] on link at bounding box center [697, 425] width 15 height 18
click at [727, 424] on icon at bounding box center [728, 425] width 8 height 9
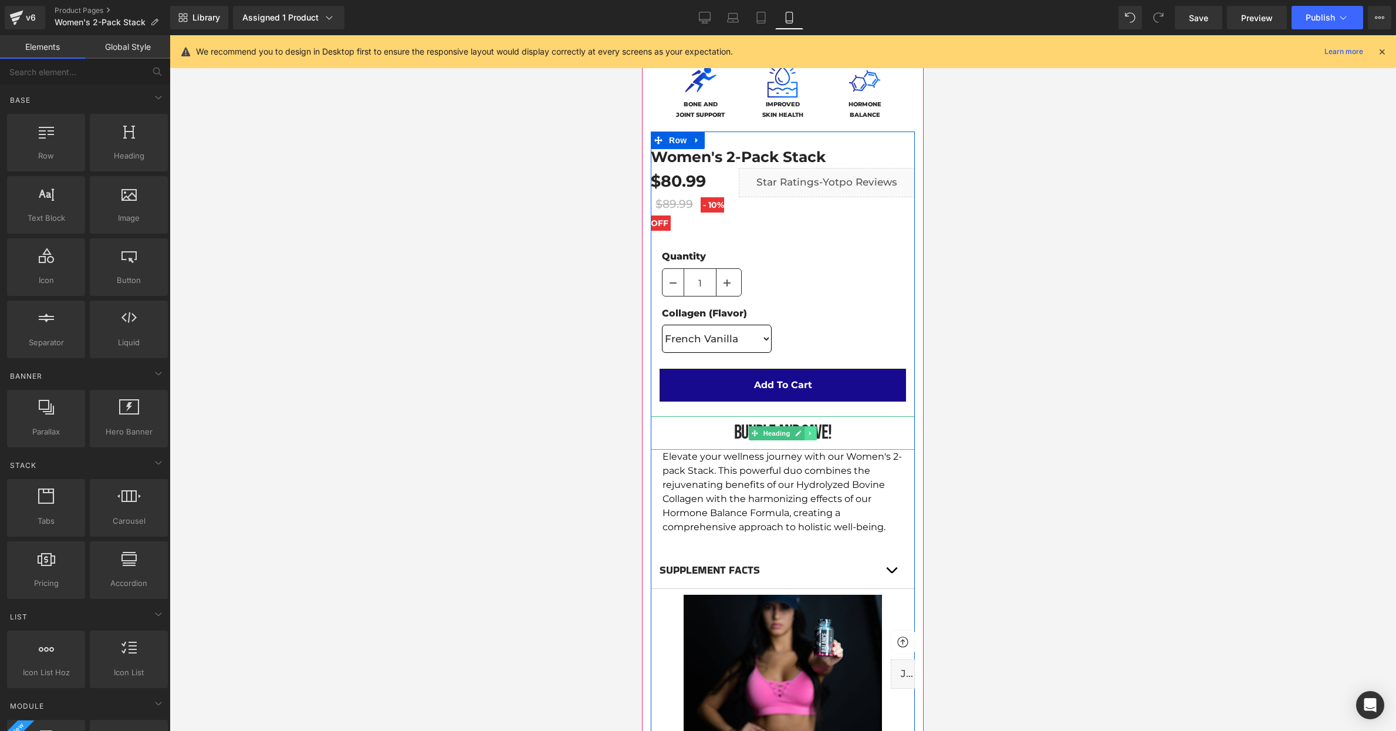
click at [812, 433] on icon at bounding box center [811, 433] width 6 height 7
click at [821, 433] on link at bounding box center [817, 433] width 12 height 14
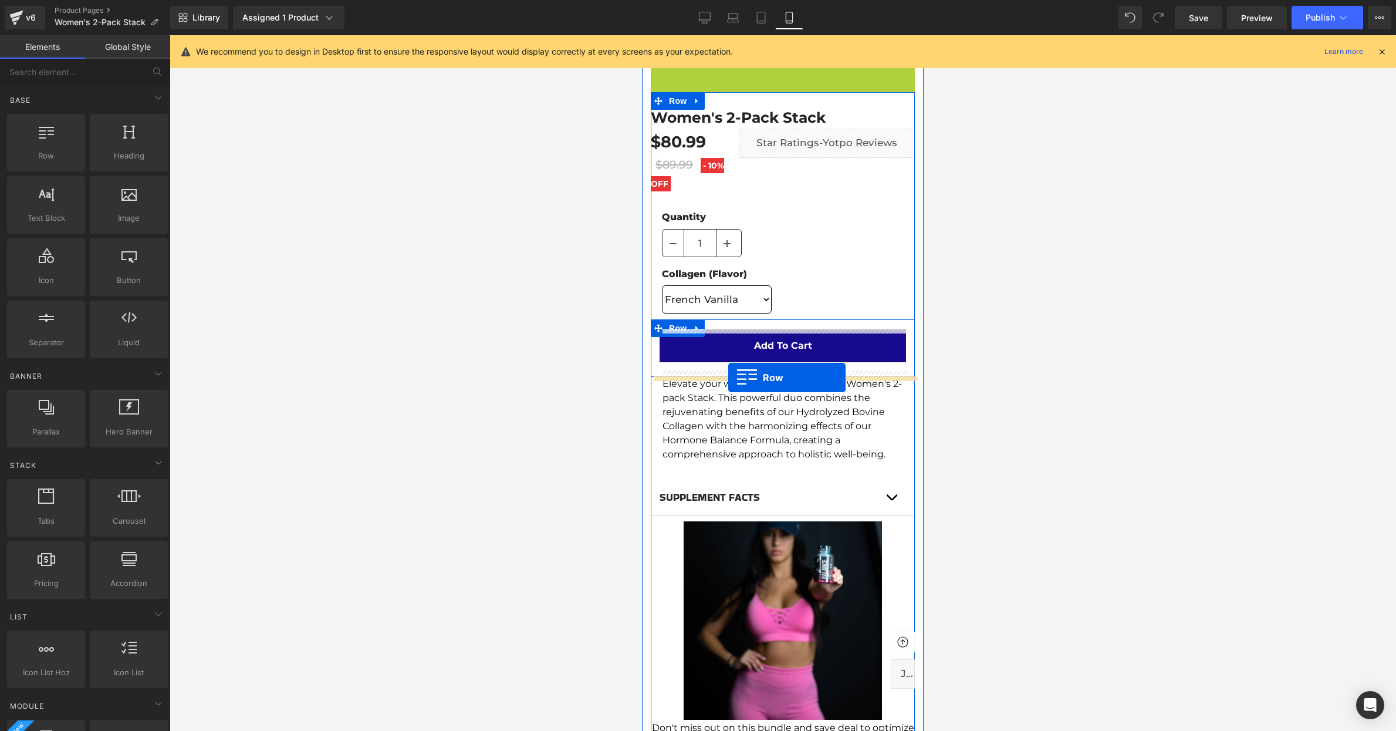
drag, startPoint x: 658, startPoint y: 71, endPoint x: 728, endPoint y: 377, distance: 314.4
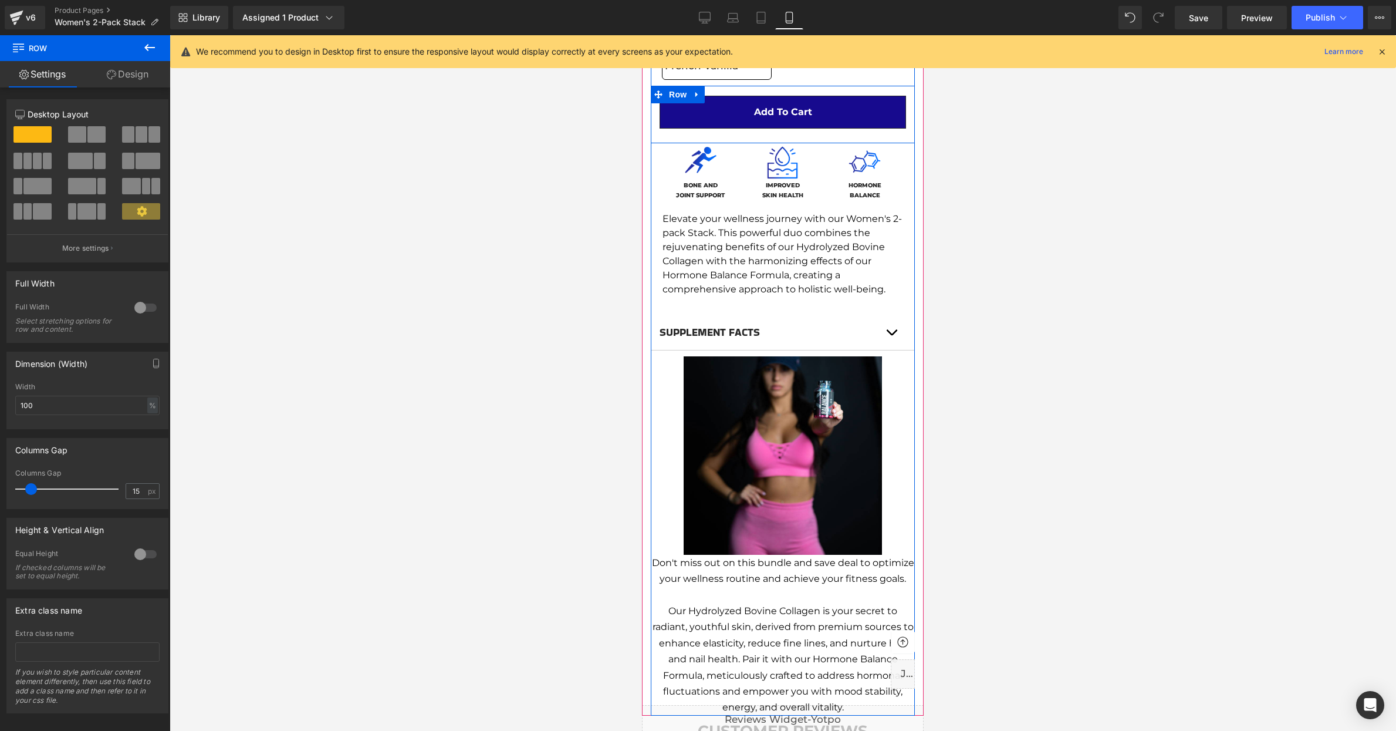
scroll to position [551, 0]
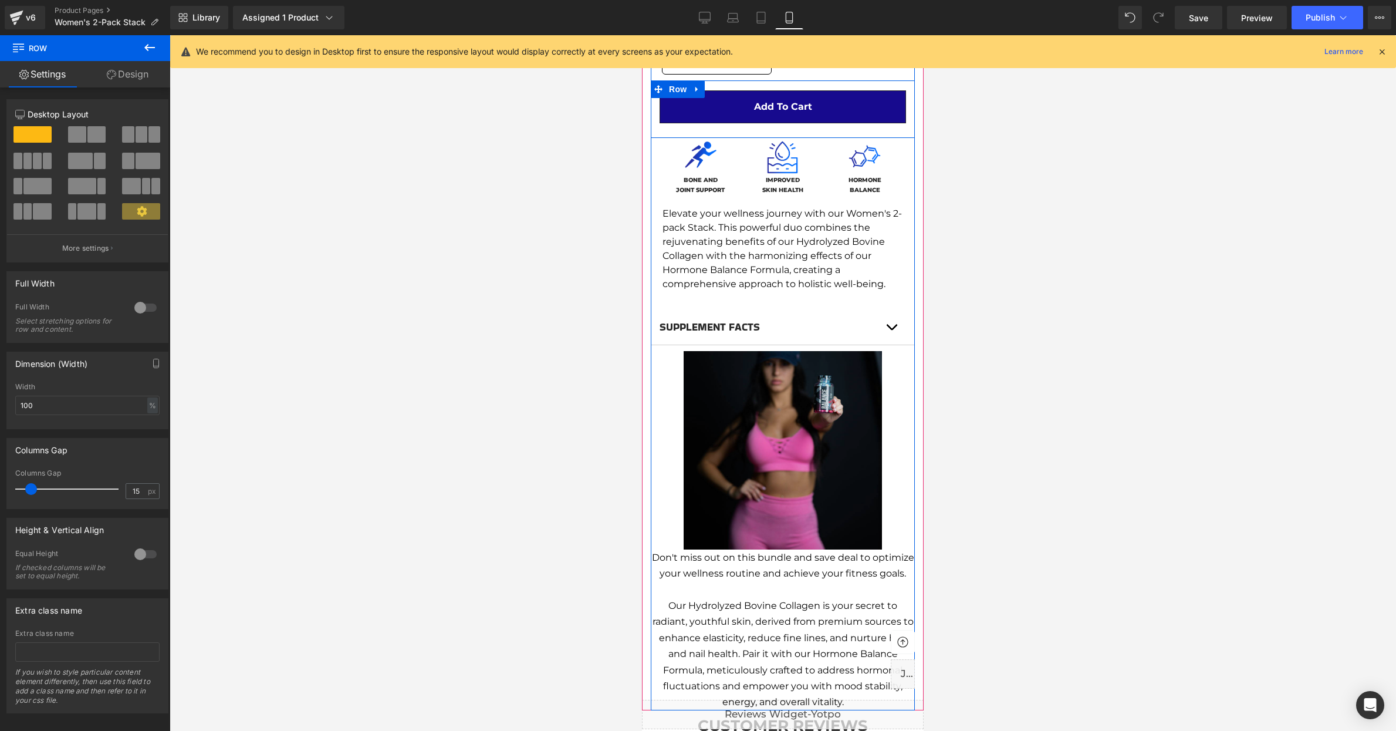
click at [834, 417] on img at bounding box center [783, 450] width 198 height 198
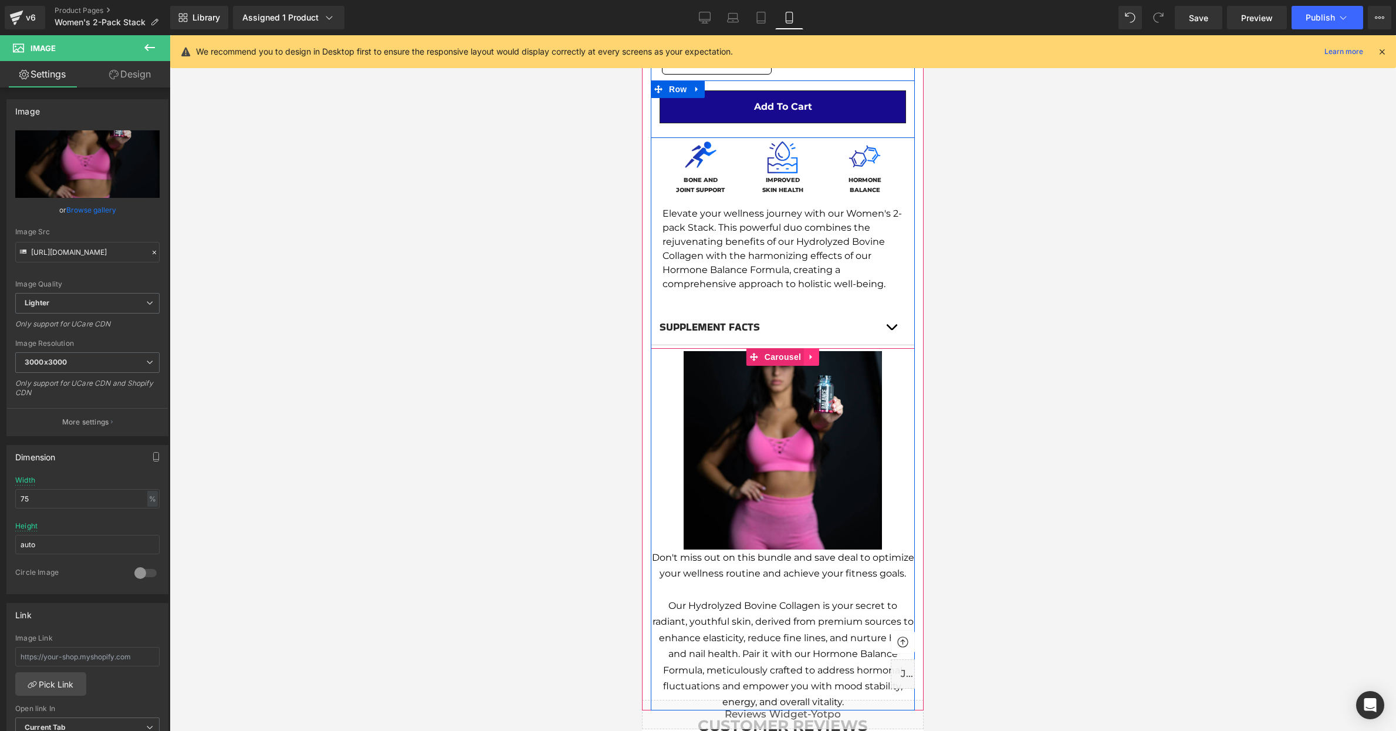
click at [816, 355] on link at bounding box center [811, 357] width 15 height 18
click at [819, 355] on icon at bounding box center [819, 357] width 8 height 8
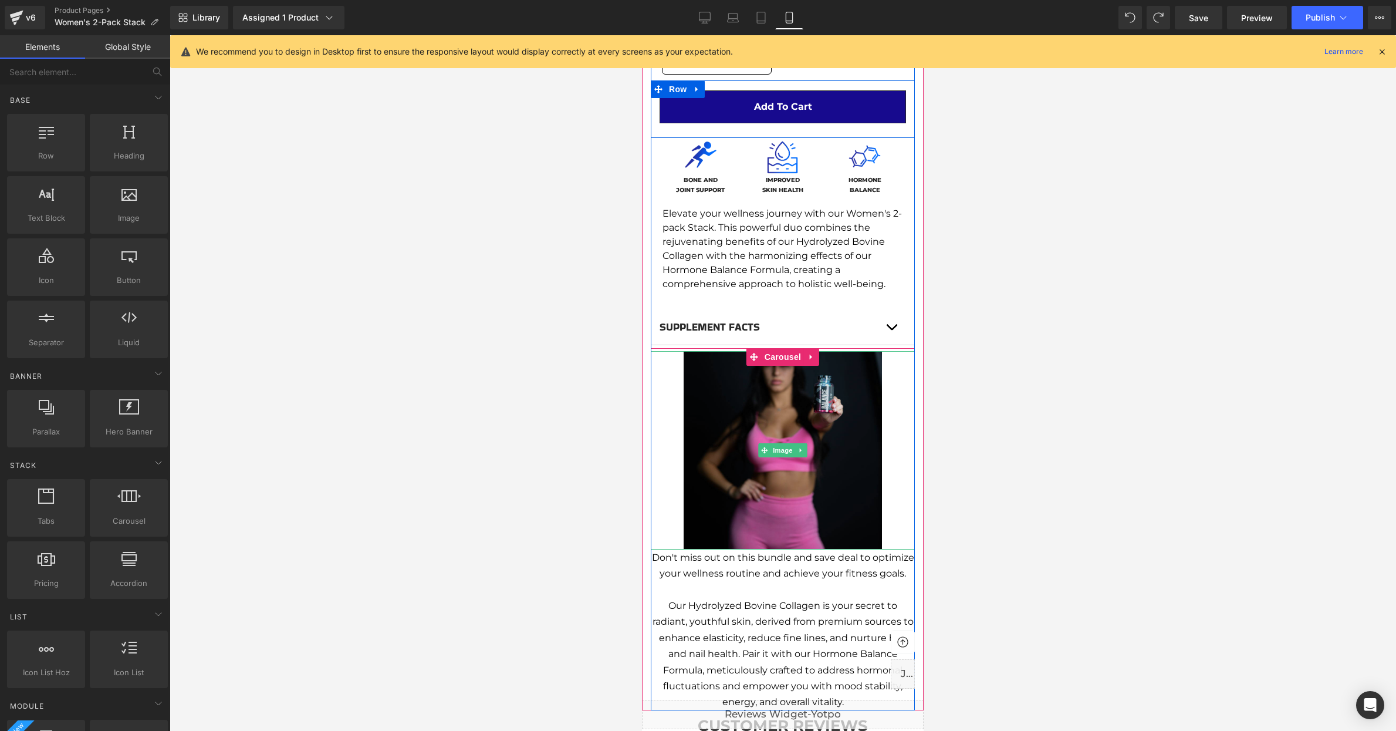
click at [785, 471] on img at bounding box center [783, 450] width 198 height 198
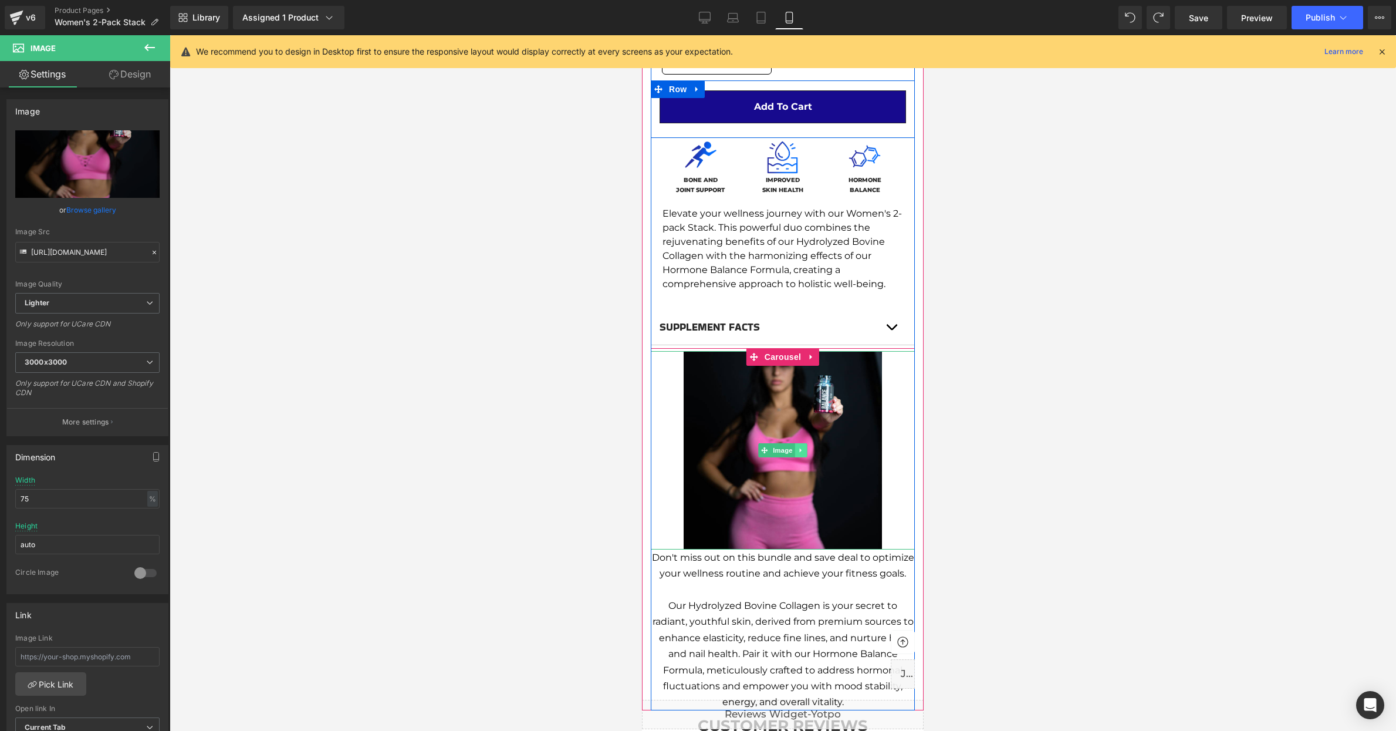
click at [805, 447] on link at bounding box center [801, 450] width 12 height 14
click at [805, 447] on icon at bounding box center [807, 450] width 6 height 6
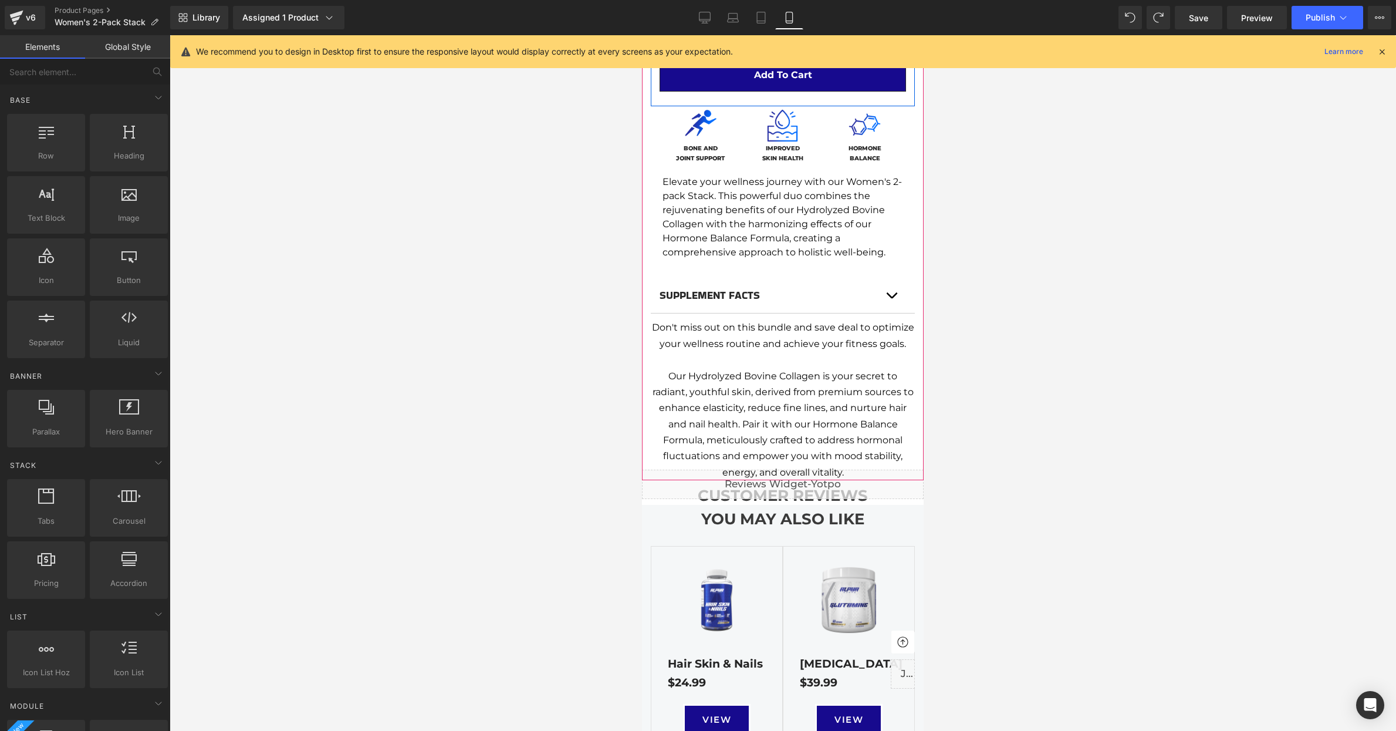
scroll to position [583, 0]
click at [813, 324] on icon at bounding box center [812, 324] width 8 height 9
click at [822, 324] on icon at bounding box center [819, 324] width 8 height 8
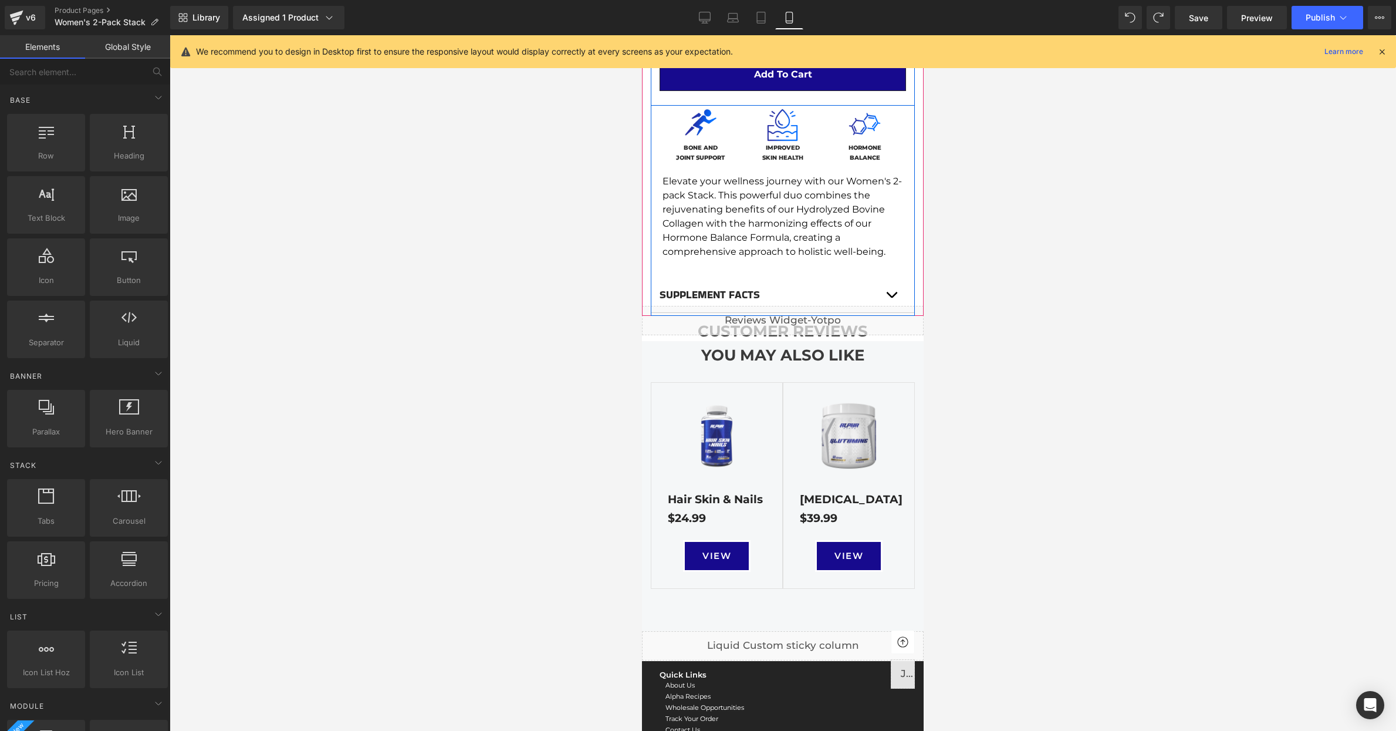
click at [1045, 325] on div at bounding box center [783, 383] width 1227 height 696
click at [1203, 26] on link "Save" at bounding box center [1199, 17] width 48 height 23
click at [1311, 18] on span "Publish" at bounding box center [1320, 17] width 29 height 9
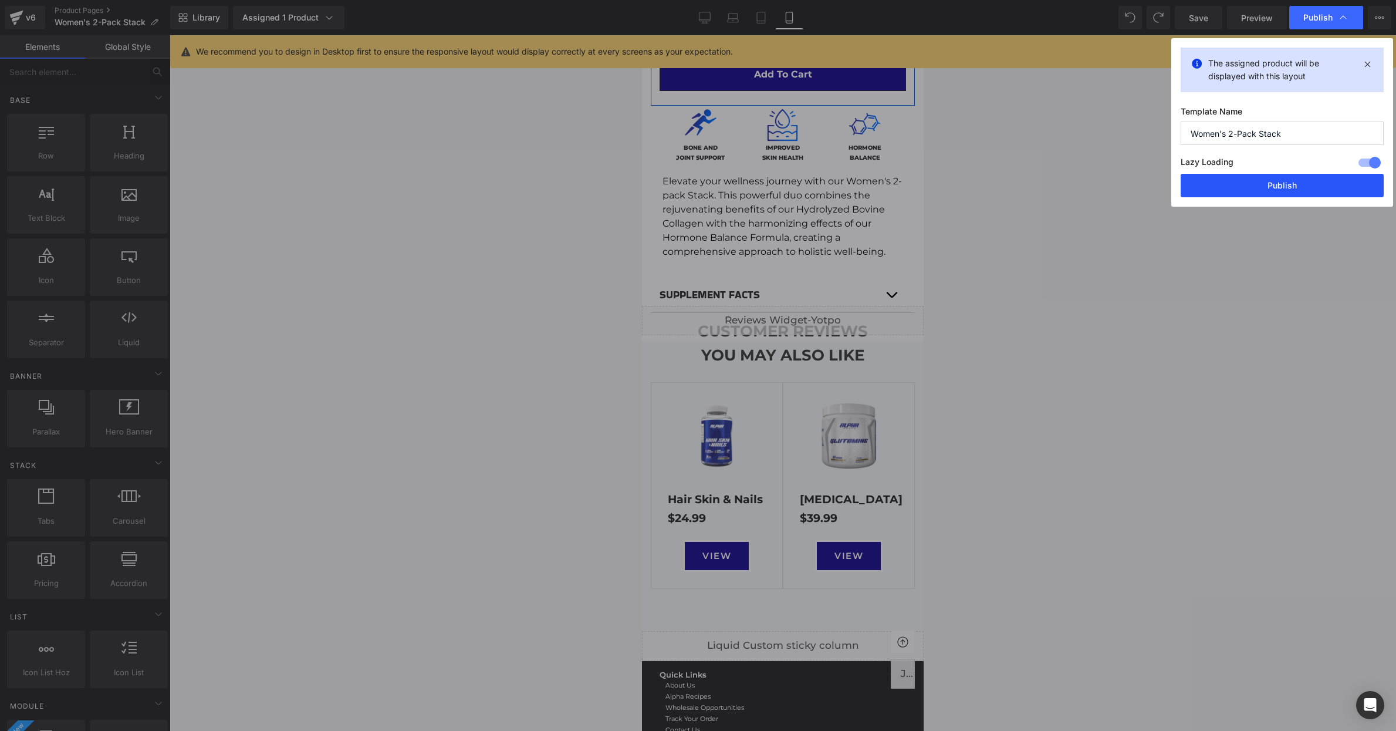
click at [1292, 187] on button "Publish" at bounding box center [1282, 185] width 203 height 23
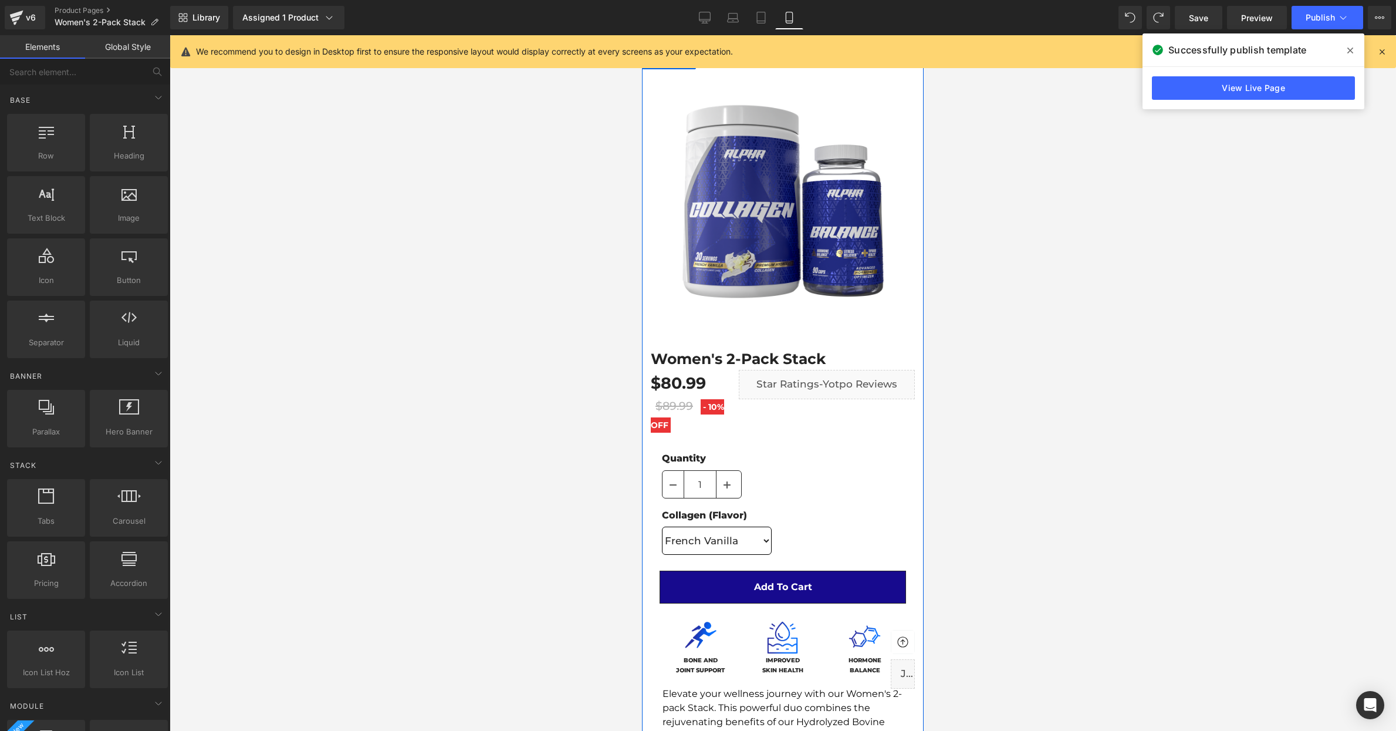
scroll to position [52, 0]
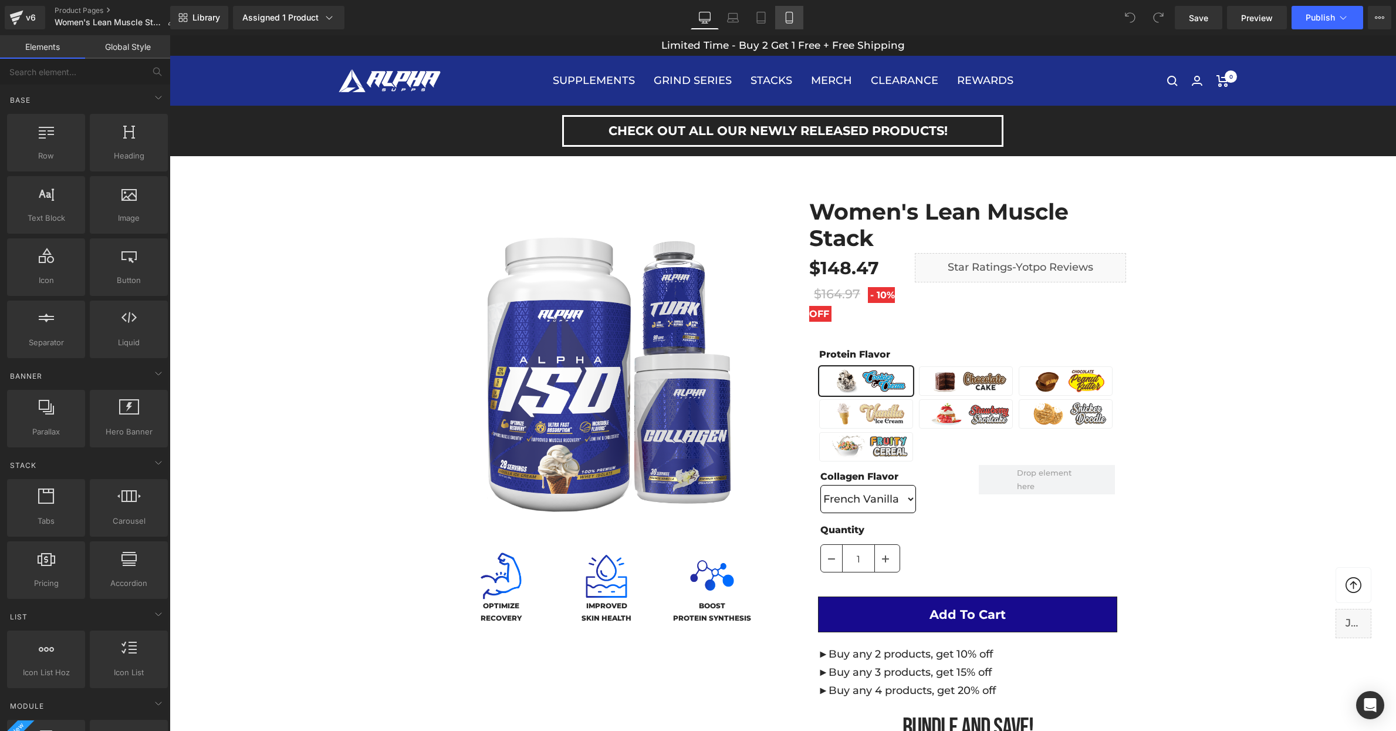
click at [786, 16] on icon at bounding box center [790, 18] width 12 height 12
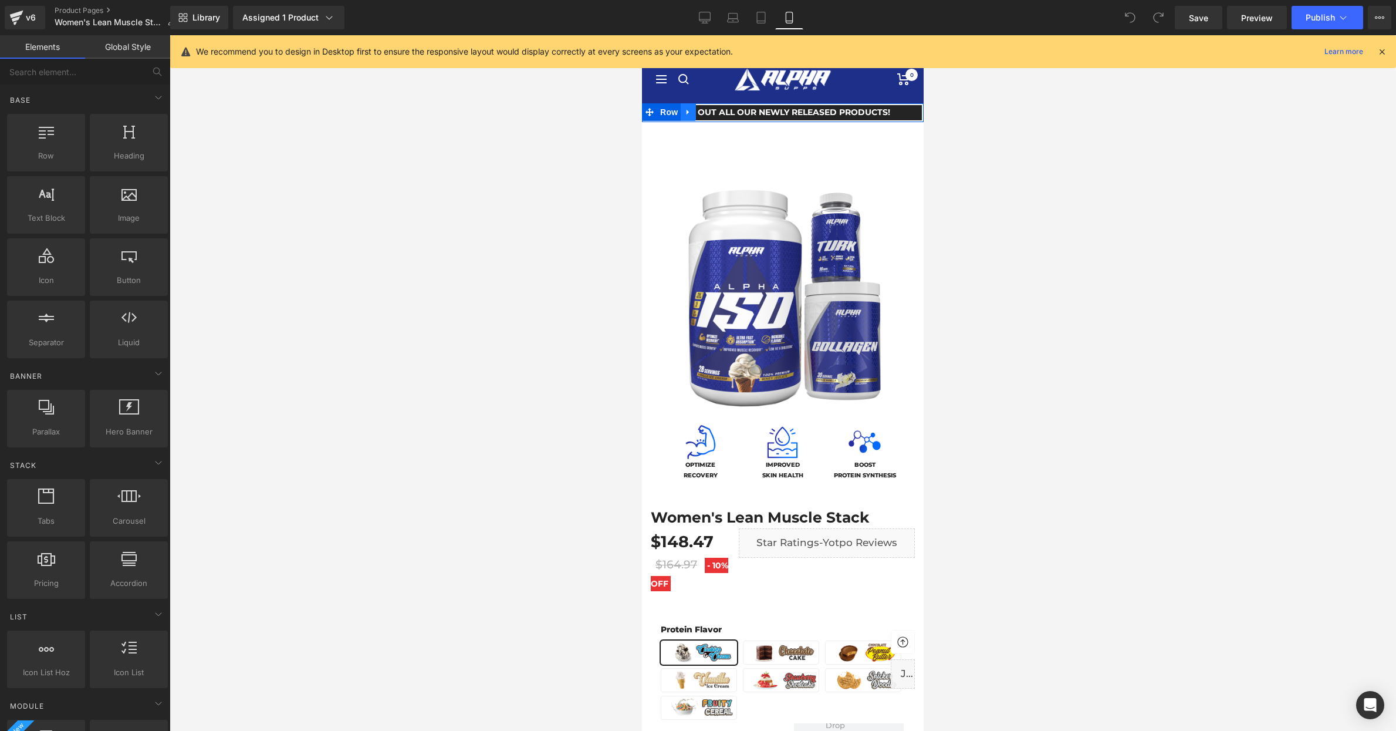
click at [690, 112] on icon at bounding box center [688, 111] width 8 height 9
click at [718, 113] on icon at bounding box center [719, 112] width 8 height 8
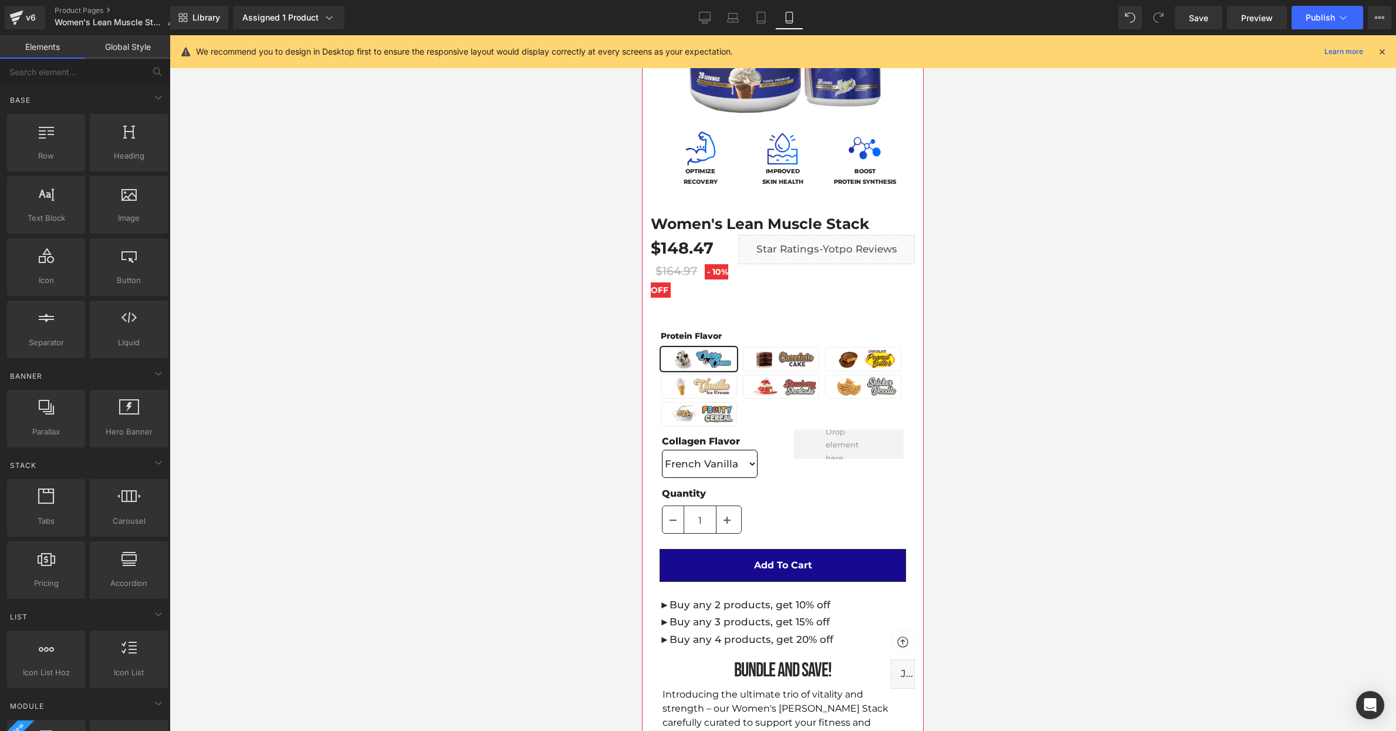
scroll to position [282, 0]
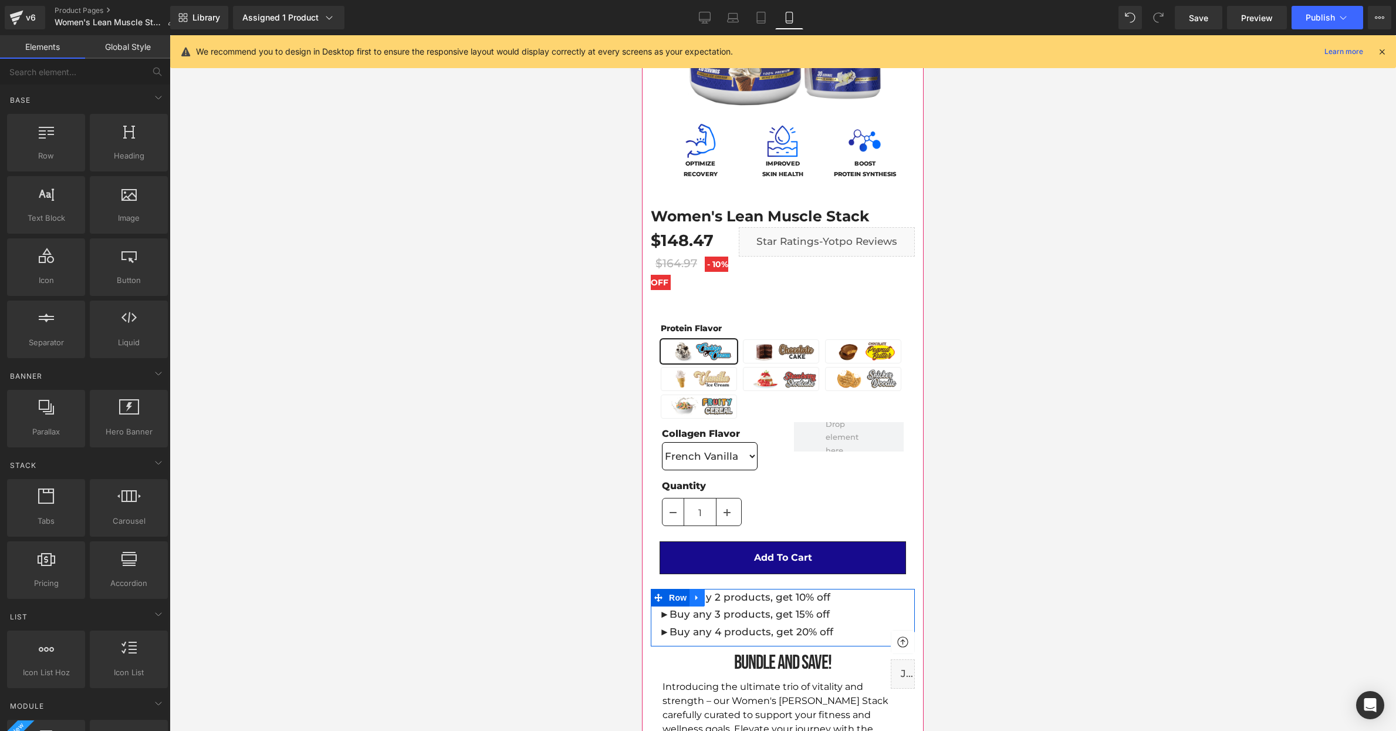
click at [704, 599] on link at bounding box center [697, 598] width 15 height 18
click at [728, 599] on icon at bounding box center [728, 597] width 8 height 8
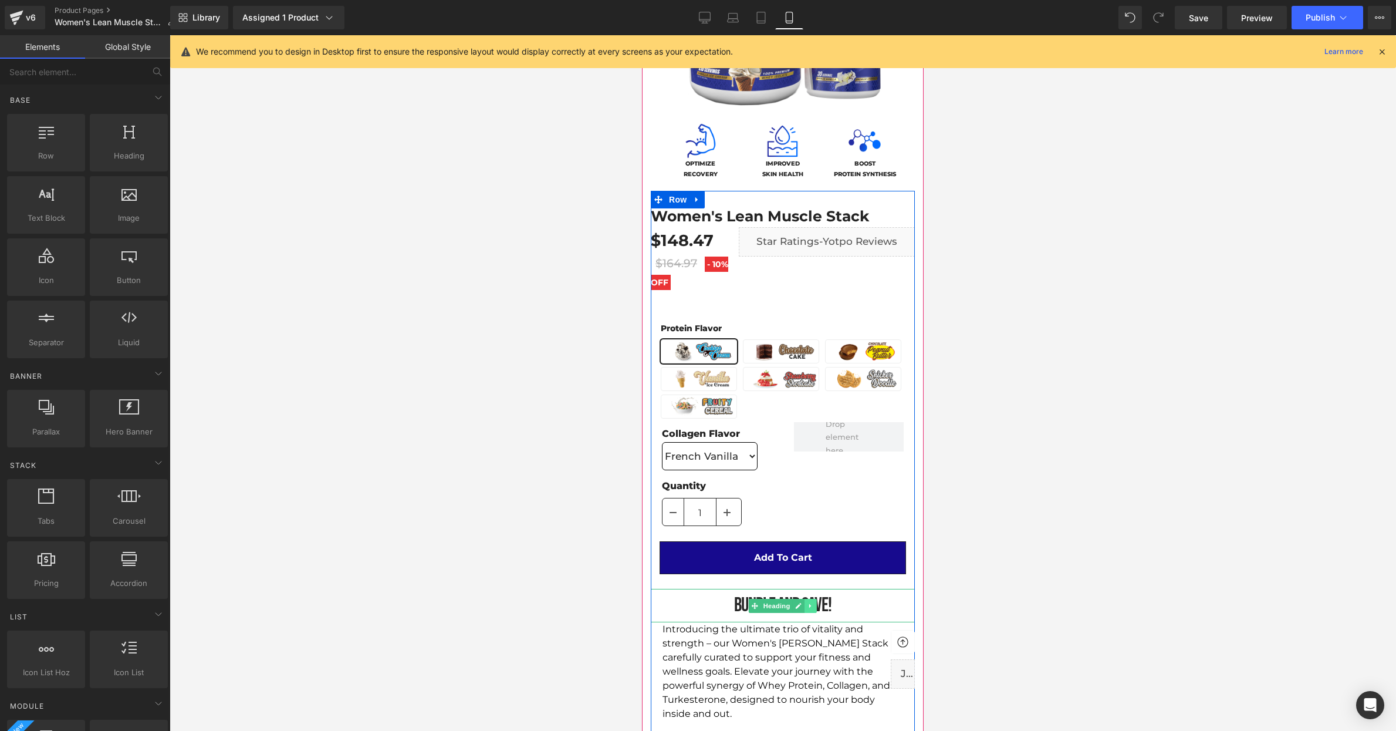
click at [811, 605] on icon at bounding box center [810, 605] width 2 height 4
click at [817, 605] on icon at bounding box center [817, 605] width 6 height 6
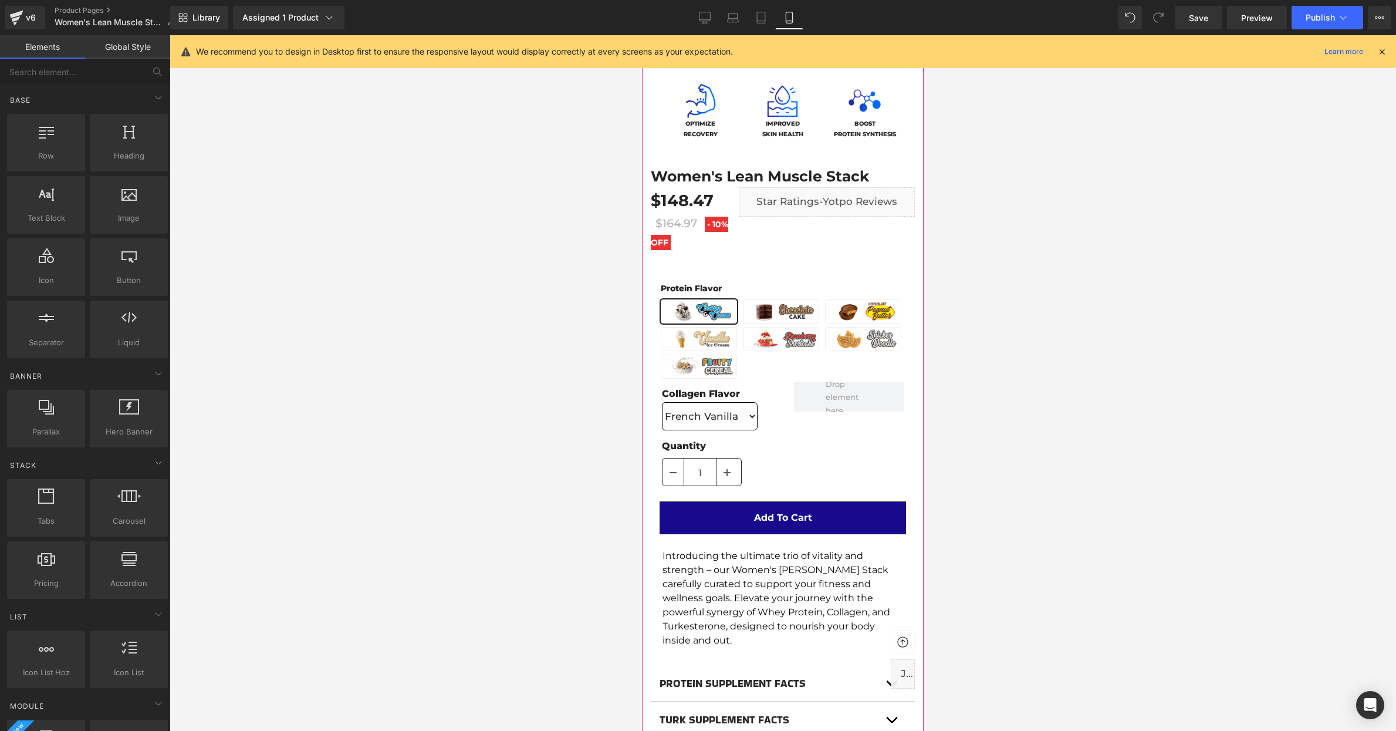
scroll to position [319, 0]
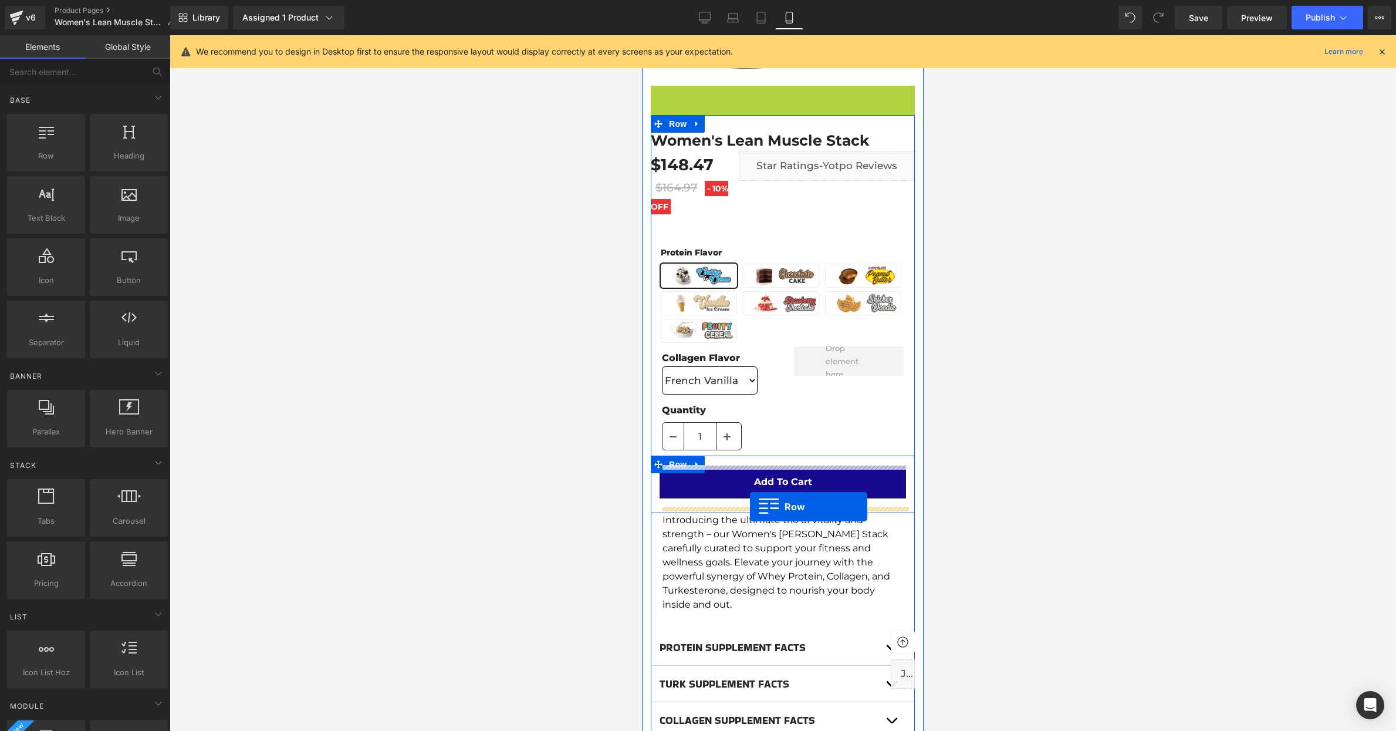
drag, startPoint x: 659, startPoint y: 93, endPoint x: 750, endPoint y: 507, distance: 423.1
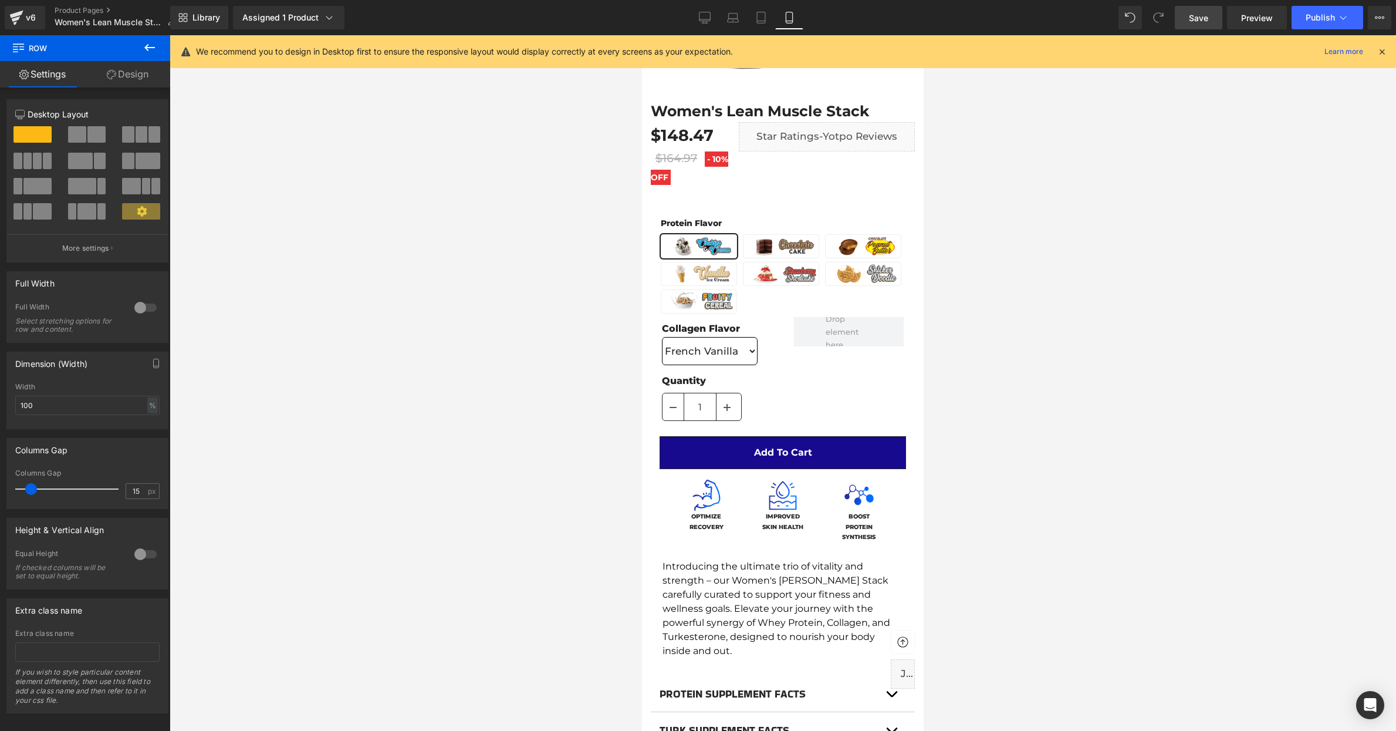
click at [1196, 12] on span "Save" at bounding box center [1198, 18] width 19 height 12
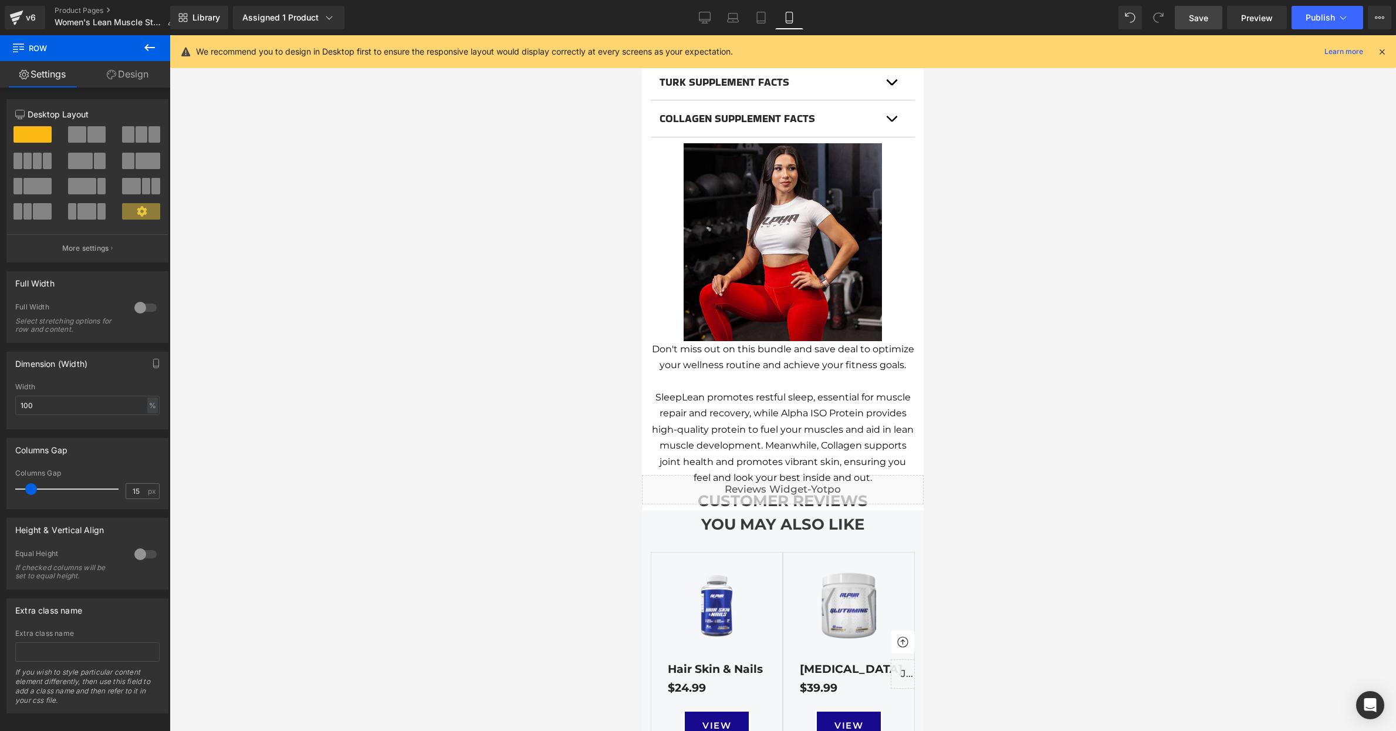
scroll to position [974, 0]
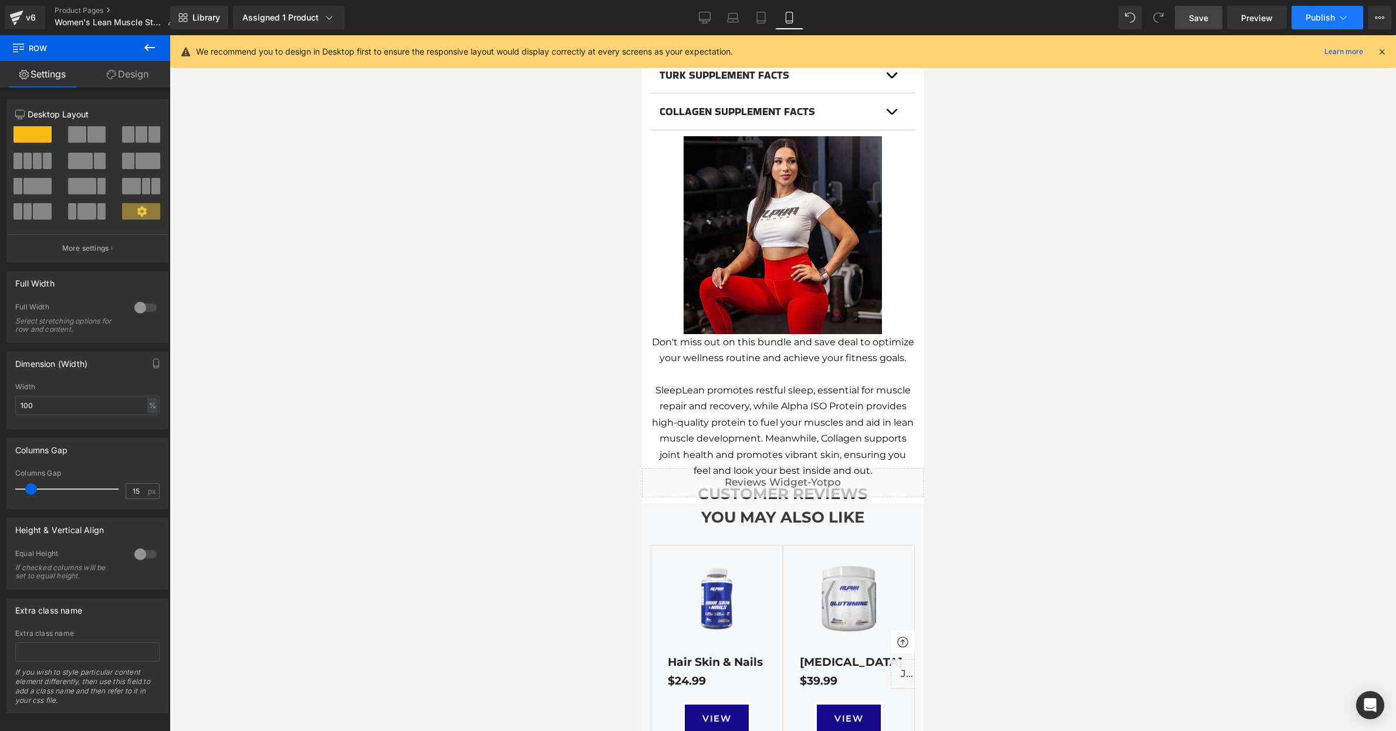
click at [1321, 18] on span "Publish" at bounding box center [1320, 17] width 29 height 9
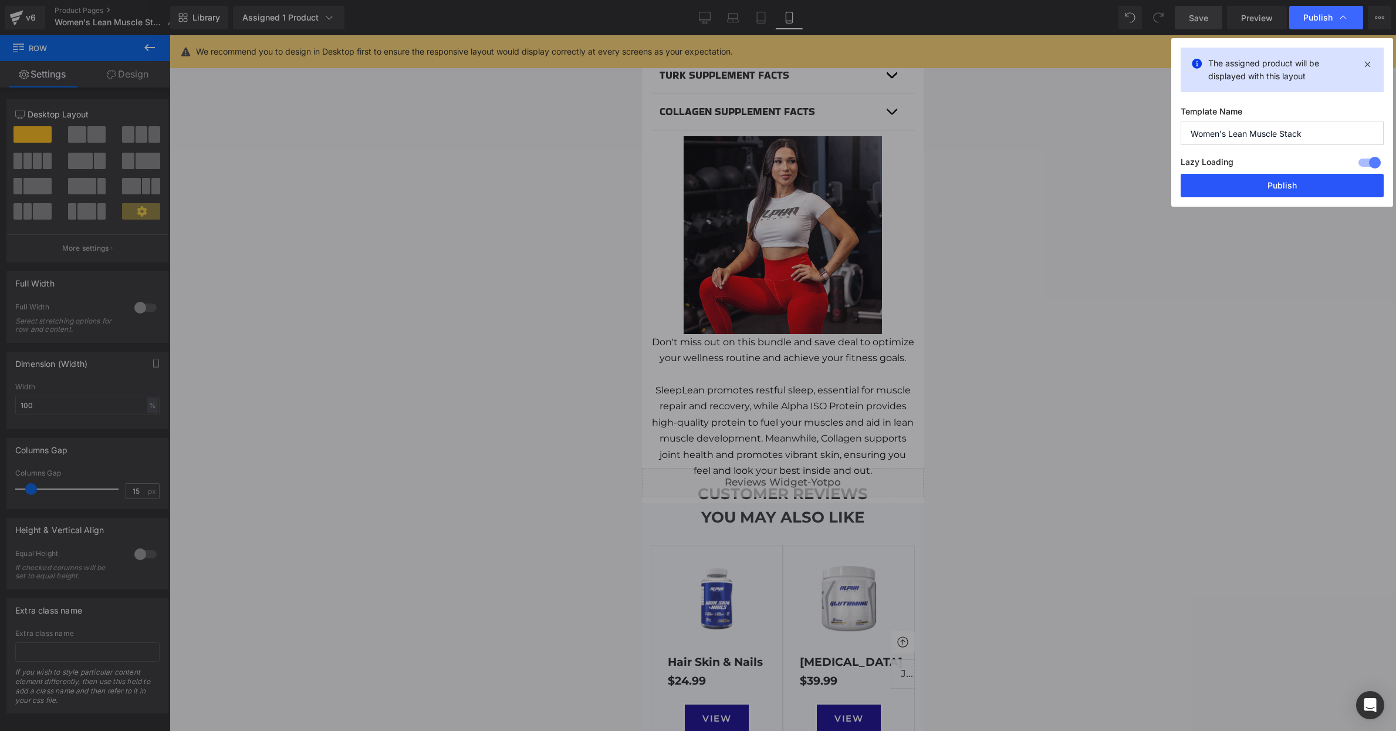
click at [1260, 187] on button "Publish" at bounding box center [1282, 185] width 203 height 23
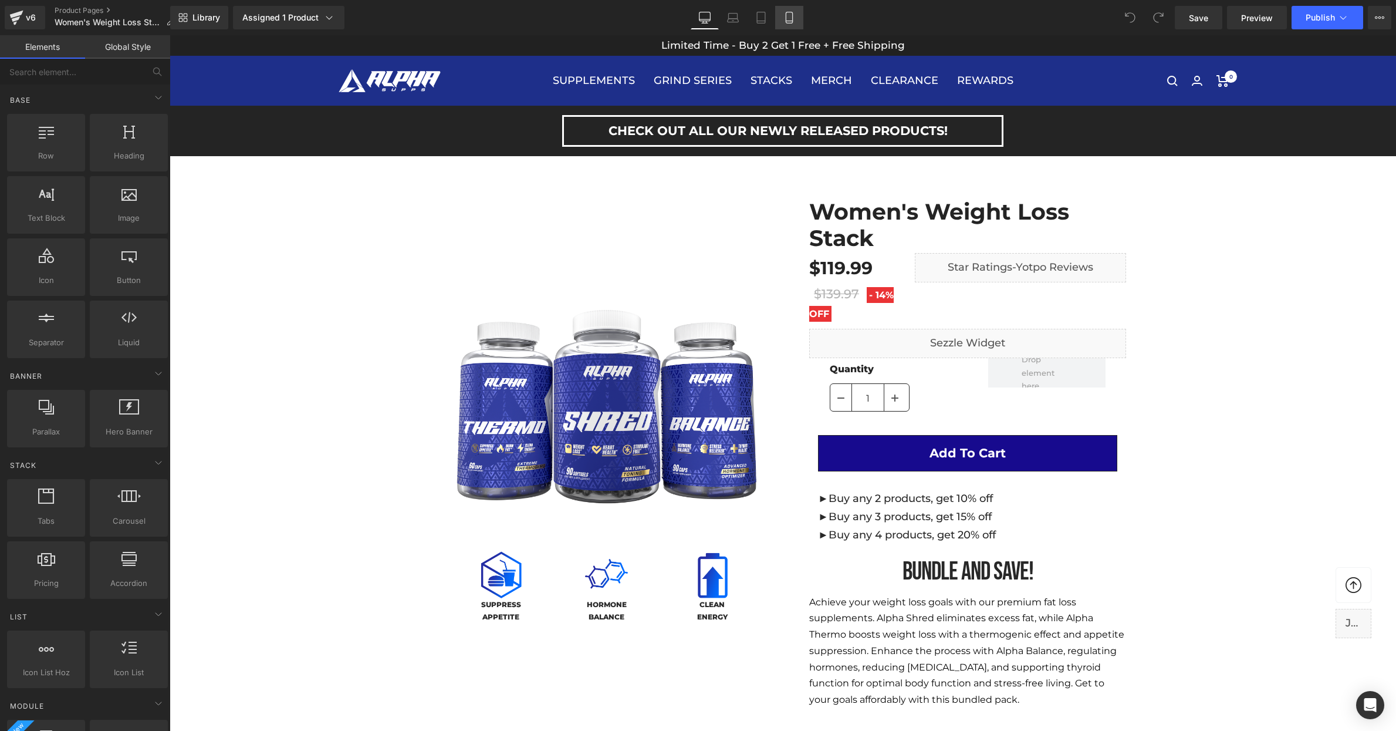
click at [788, 18] on icon at bounding box center [790, 18] width 12 height 12
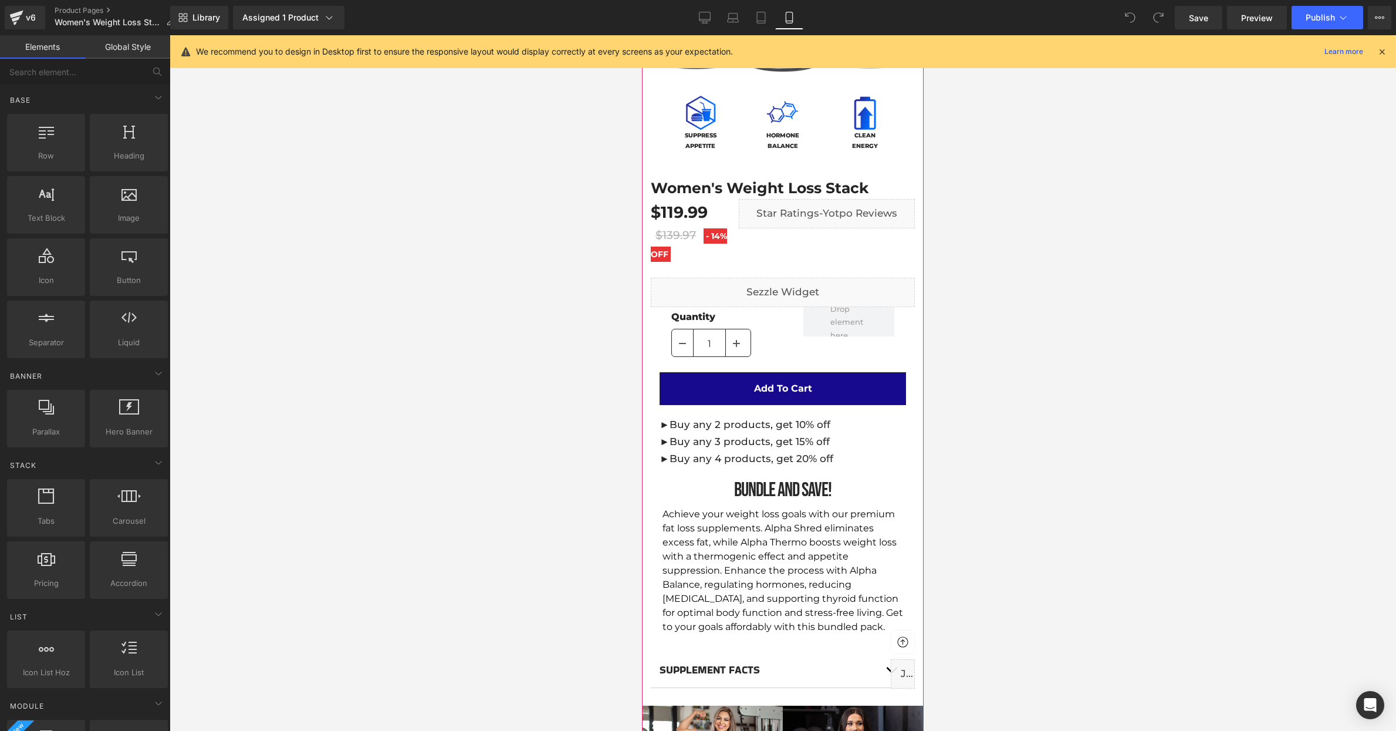
scroll to position [343, 0]
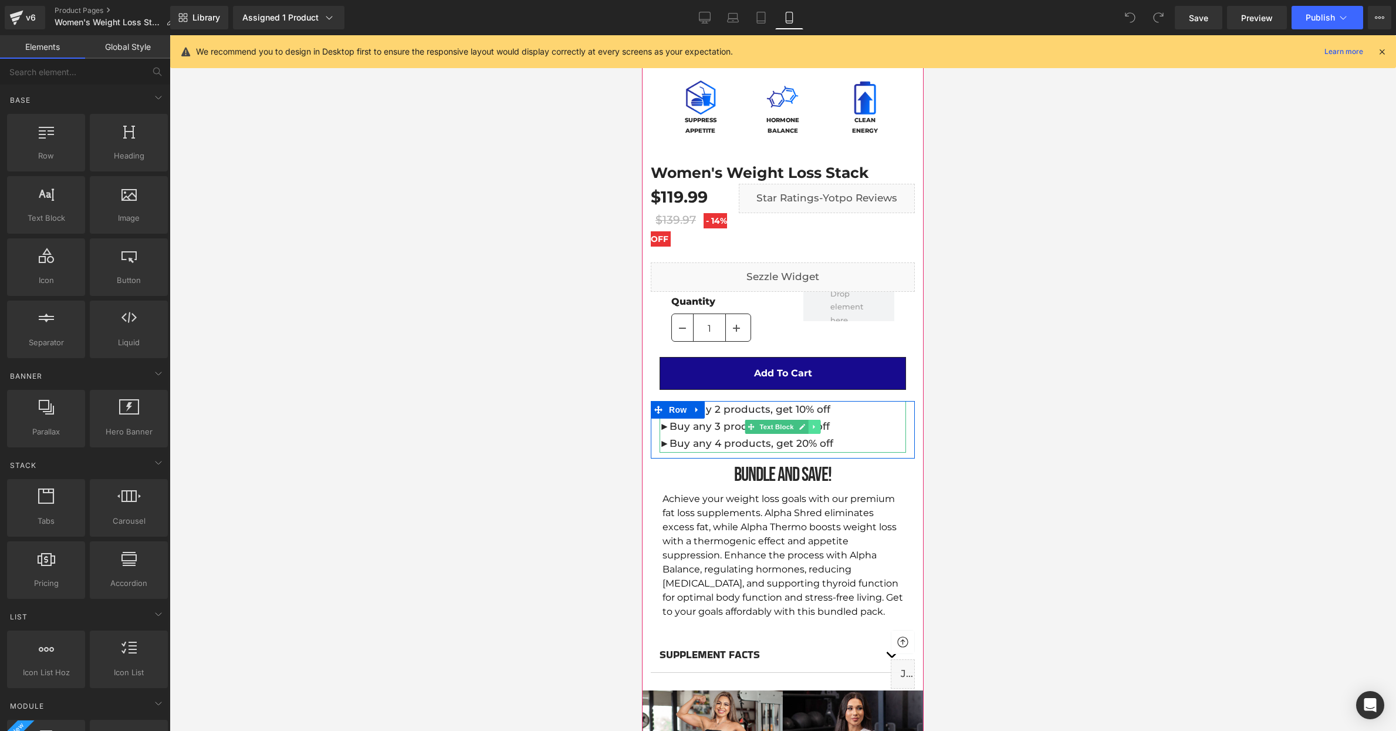
click at [815, 424] on icon at bounding box center [814, 426] width 2 height 4
click at [821, 424] on icon at bounding box center [821, 426] width 6 height 6
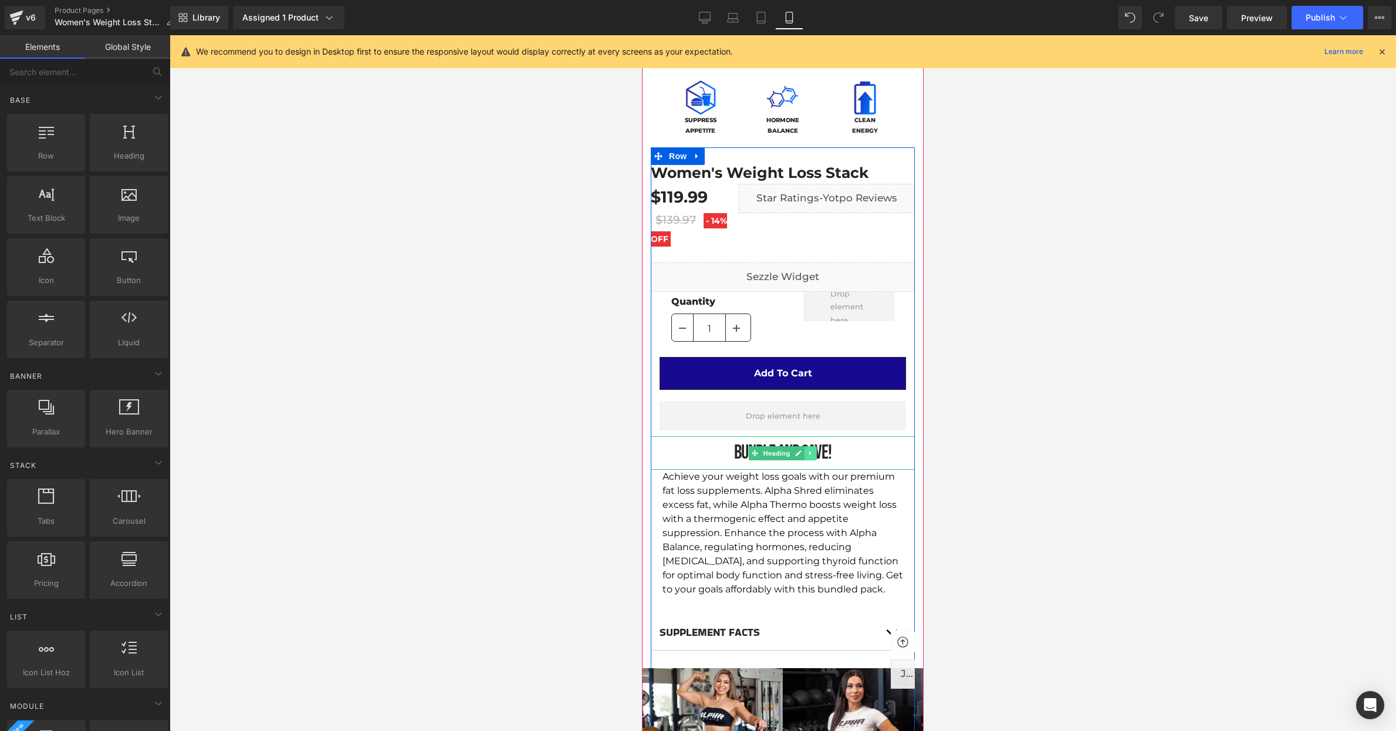
click at [813, 451] on icon at bounding box center [811, 453] width 6 height 7
click at [818, 452] on icon at bounding box center [817, 453] width 6 height 6
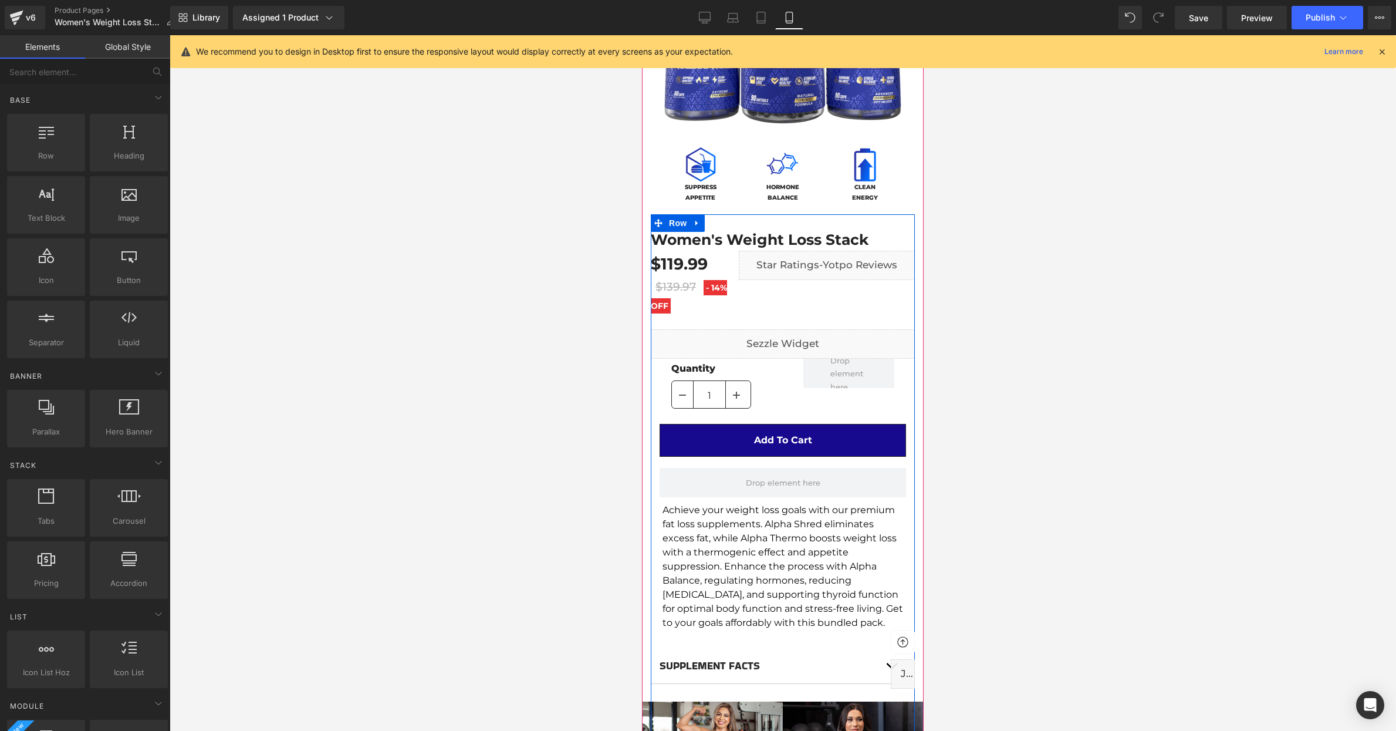
scroll to position [273, 0]
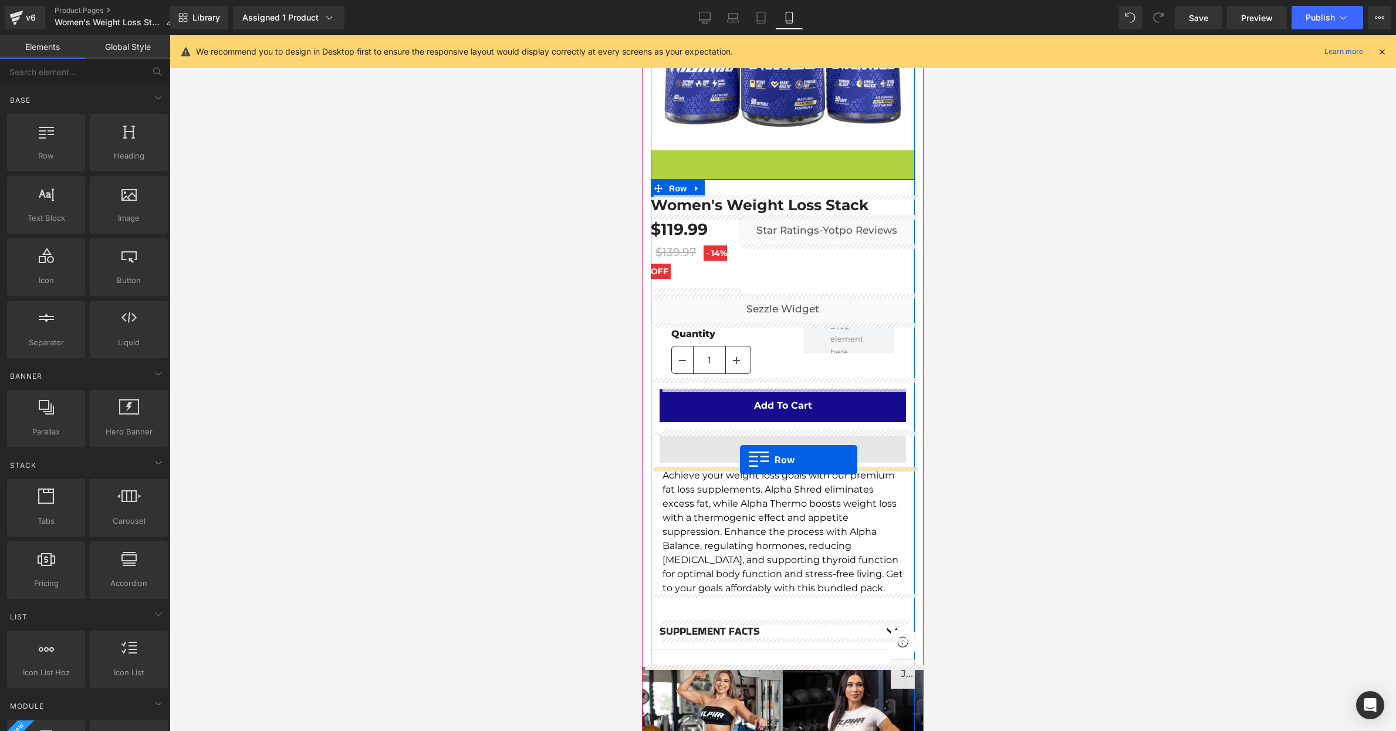
drag, startPoint x: 660, startPoint y: 157, endPoint x: 740, endPoint y: 460, distance: 312.8
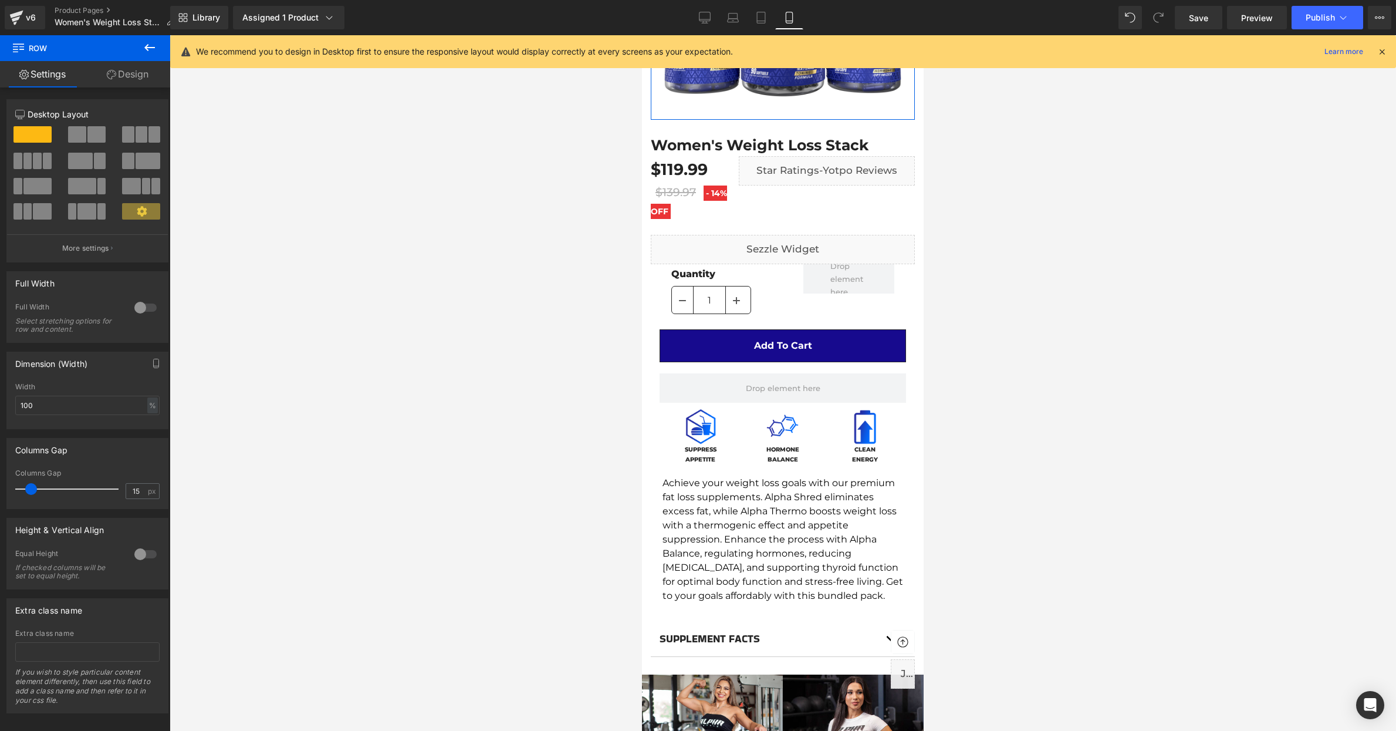
scroll to position [0, 0]
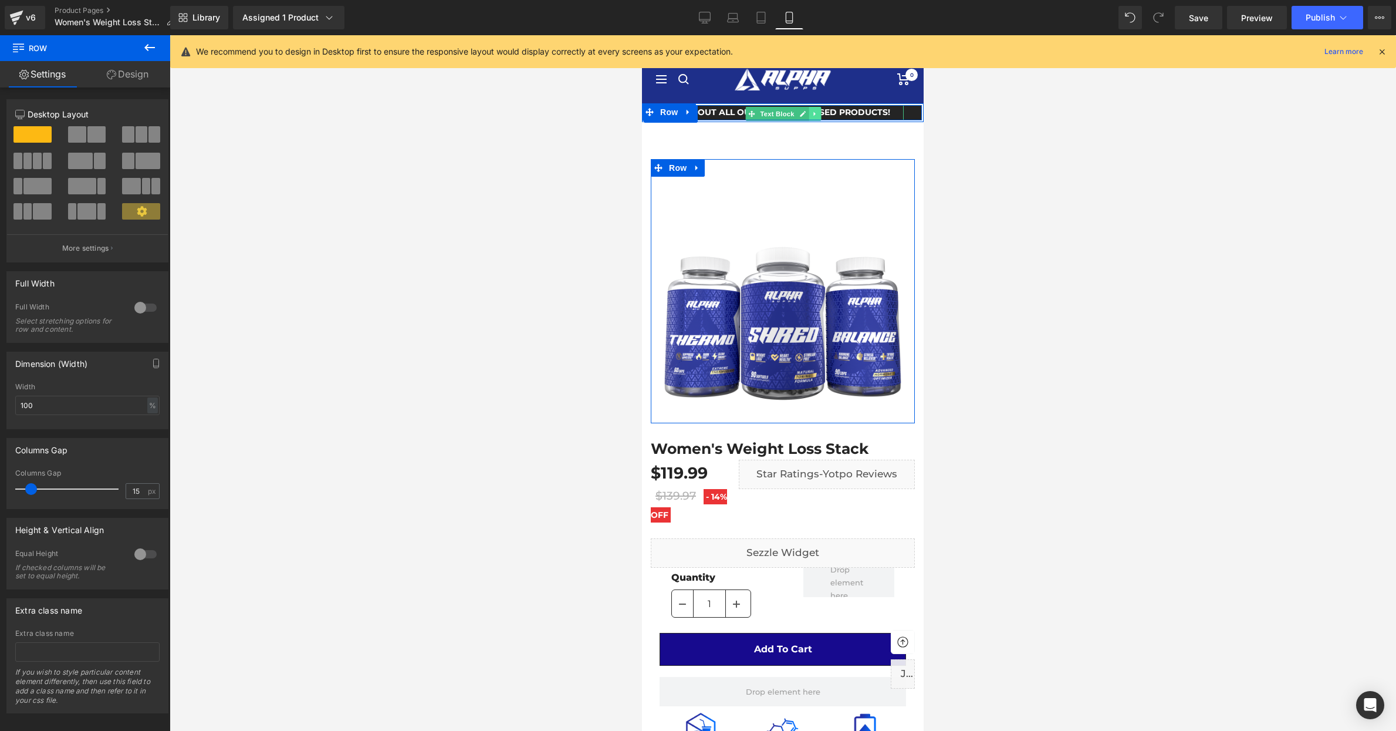
click at [816, 112] on icon at bounding box center [815, 113] width 6 height 7
click at [821, 112] on icon at bounding box center [821, 113] width 6 height 6
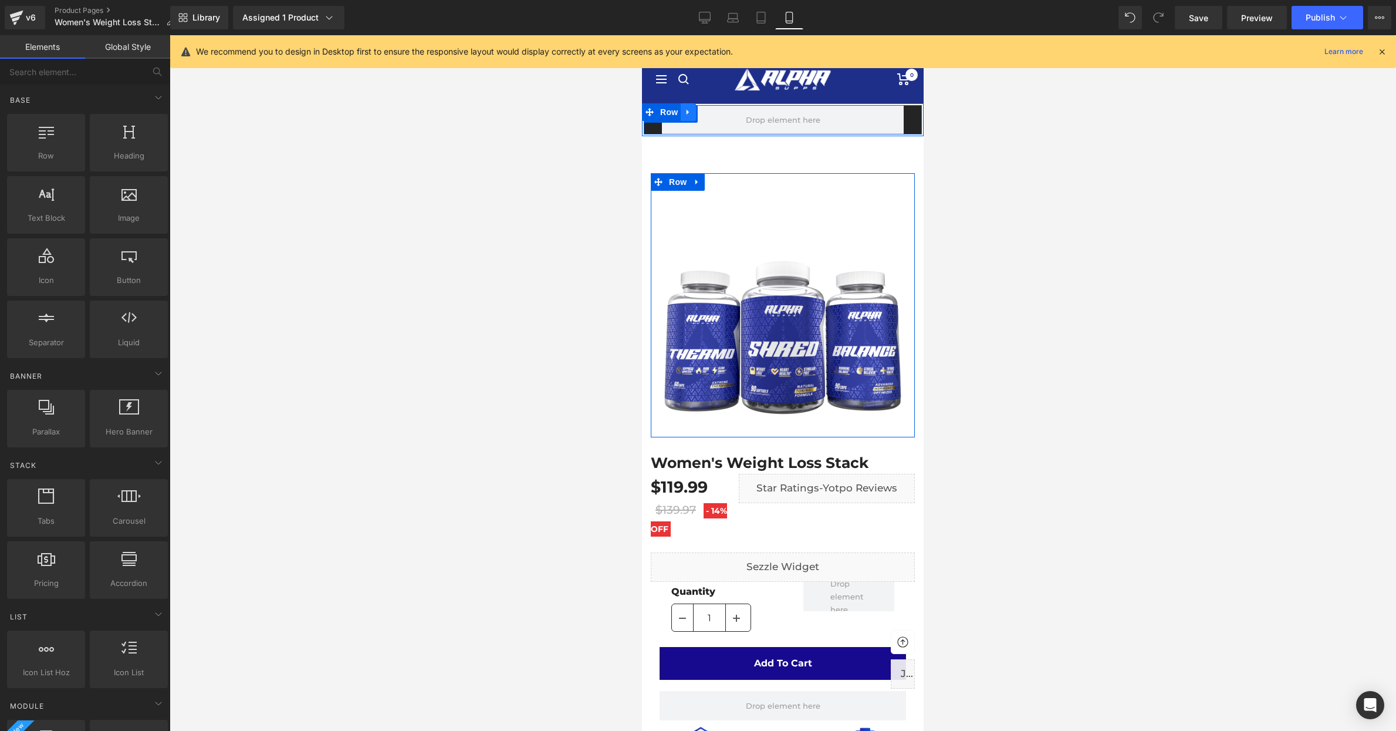
click at [687, 110] on icon at bounding box center [688, 111] width 2 height 5
click at [715, 109] on icon at bounding box center [719, 112] width 8 height 8
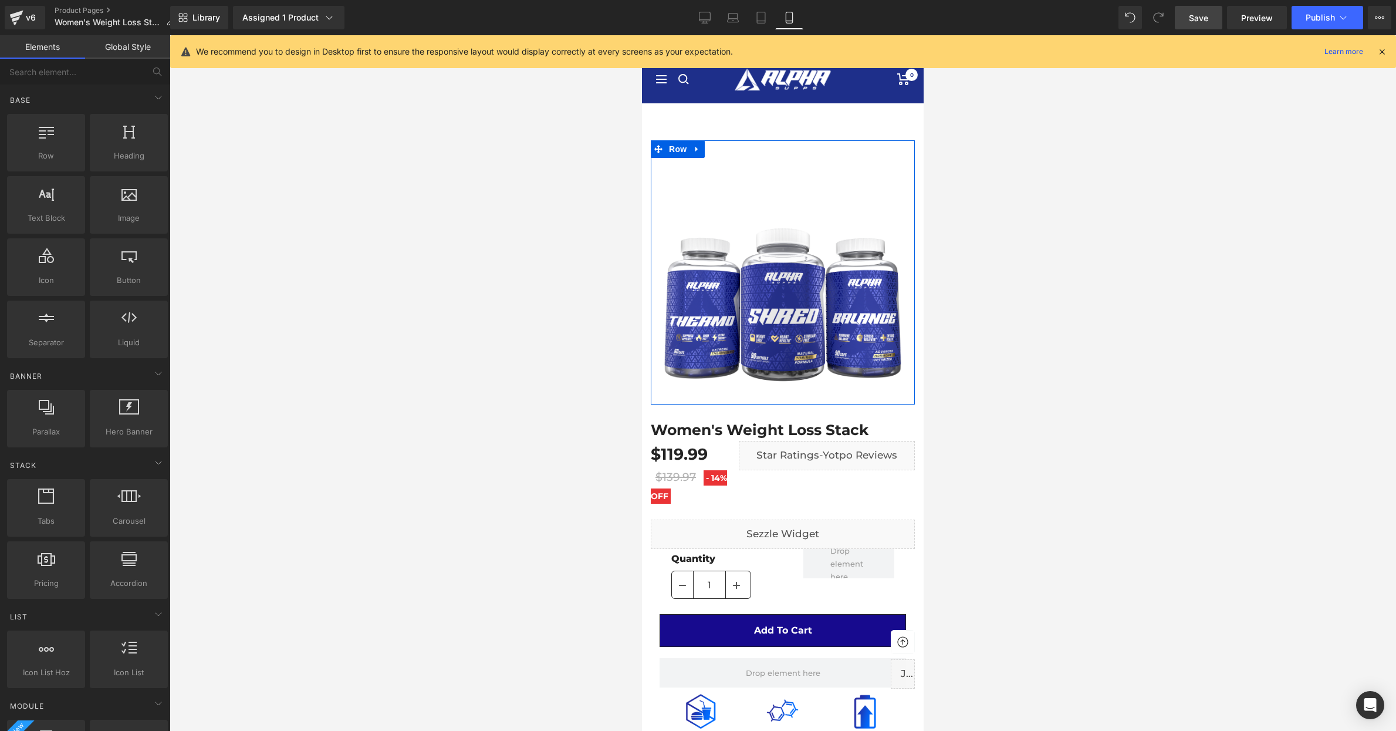
click at [1199, 15] on span "Save" at bounding box center [1198, 18] width 19 height 12
click at [1328, 22] on span "Publish" at bounding box center [1320, 17] width 29 height 9
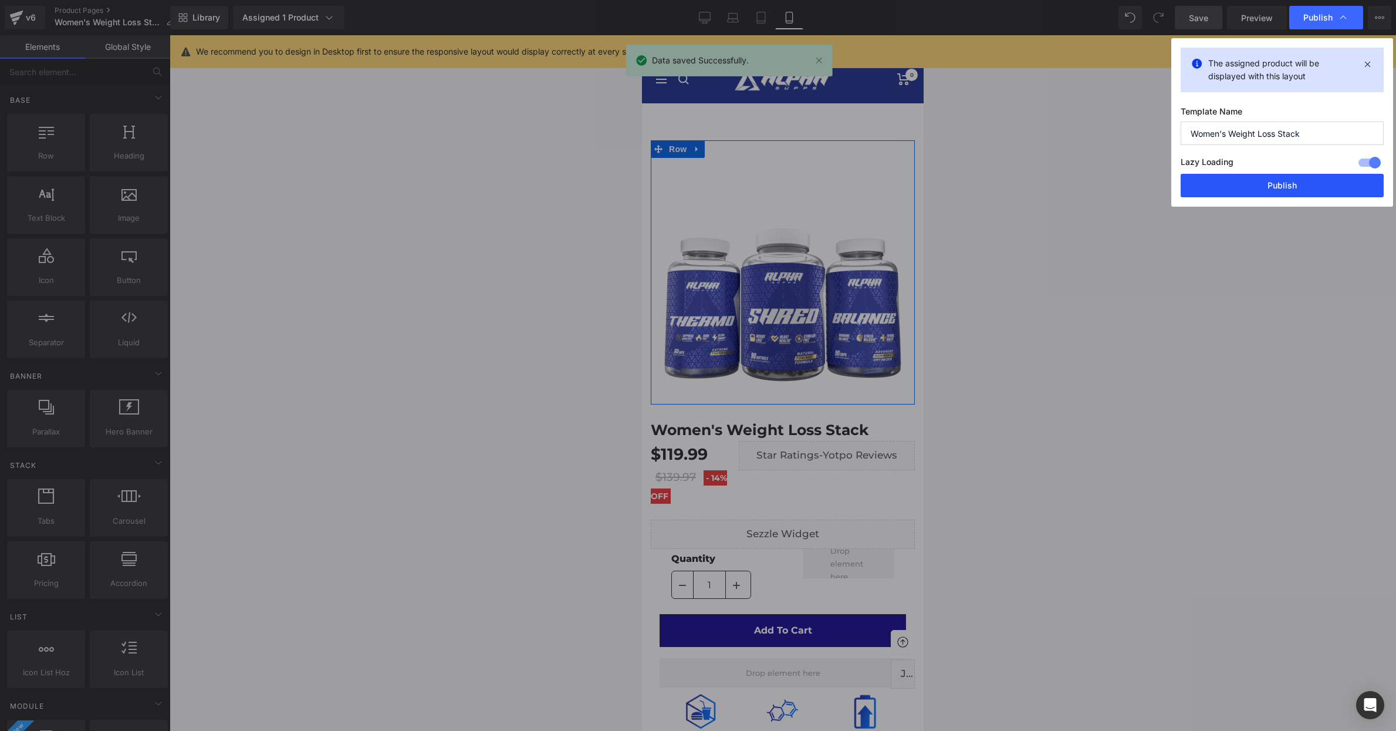
click at [1286, 179] on button "Publish" at bounding box center [1282, 185] width 203 height 23
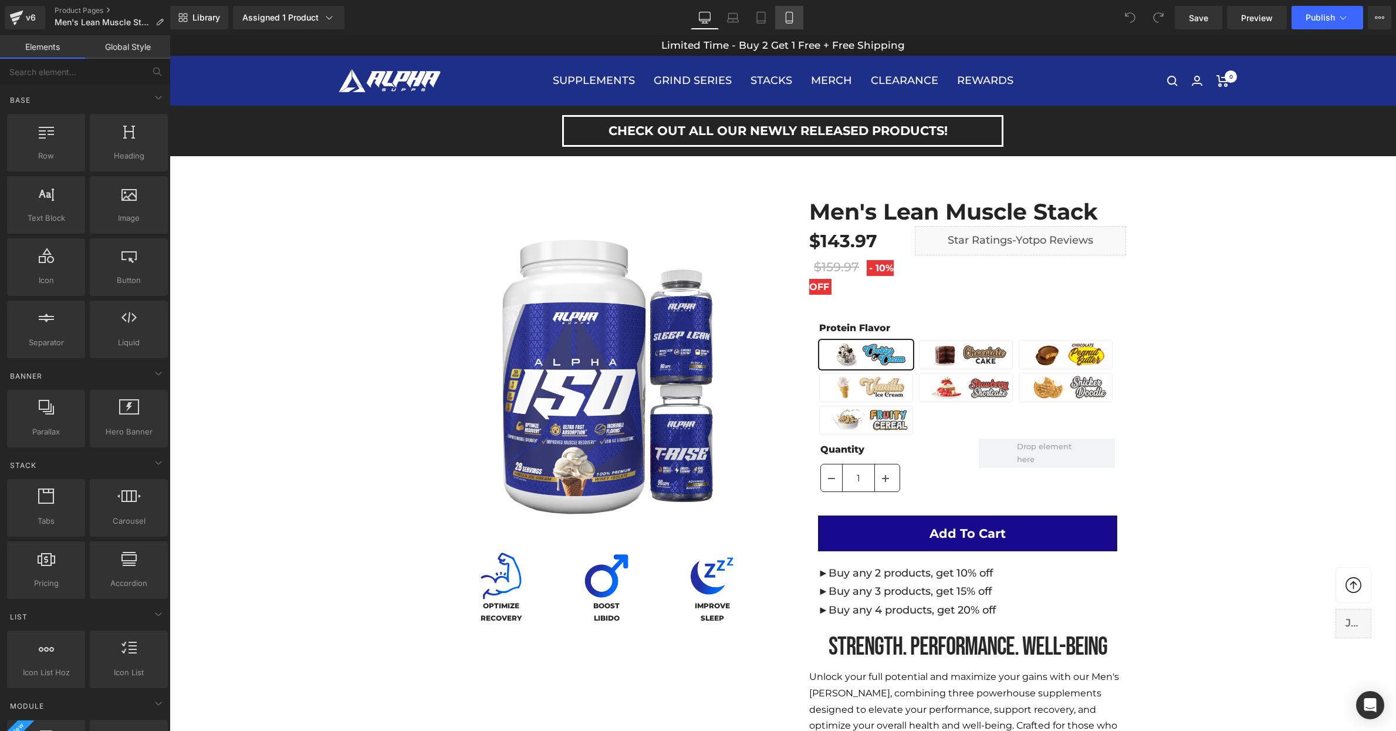
click at [784, 16] on icon at bounding box center [790, 18] width 12 height 12
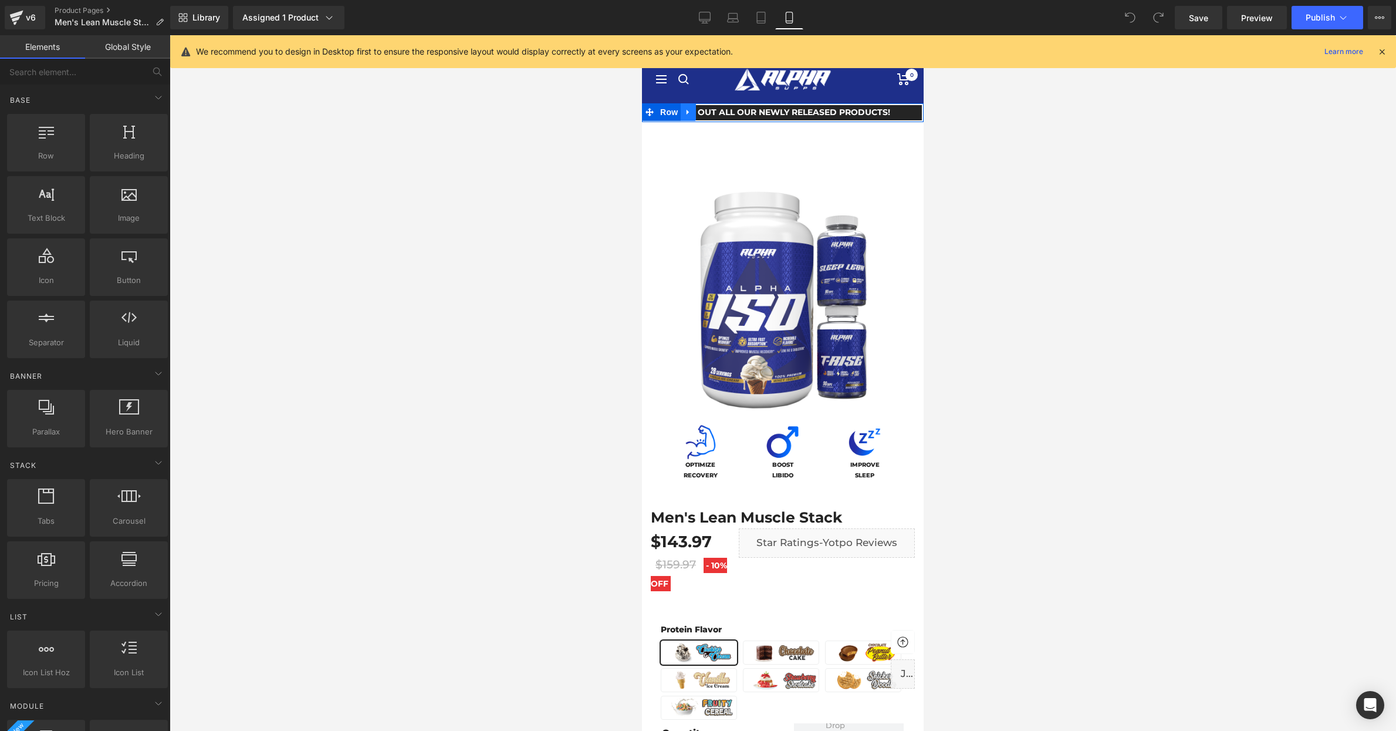
click at [688, 109] on icon at bounding box center [688, 111] width 8 height 9
click at [717, 109] on icon at bounding box center [719, 112] width 8 height 8
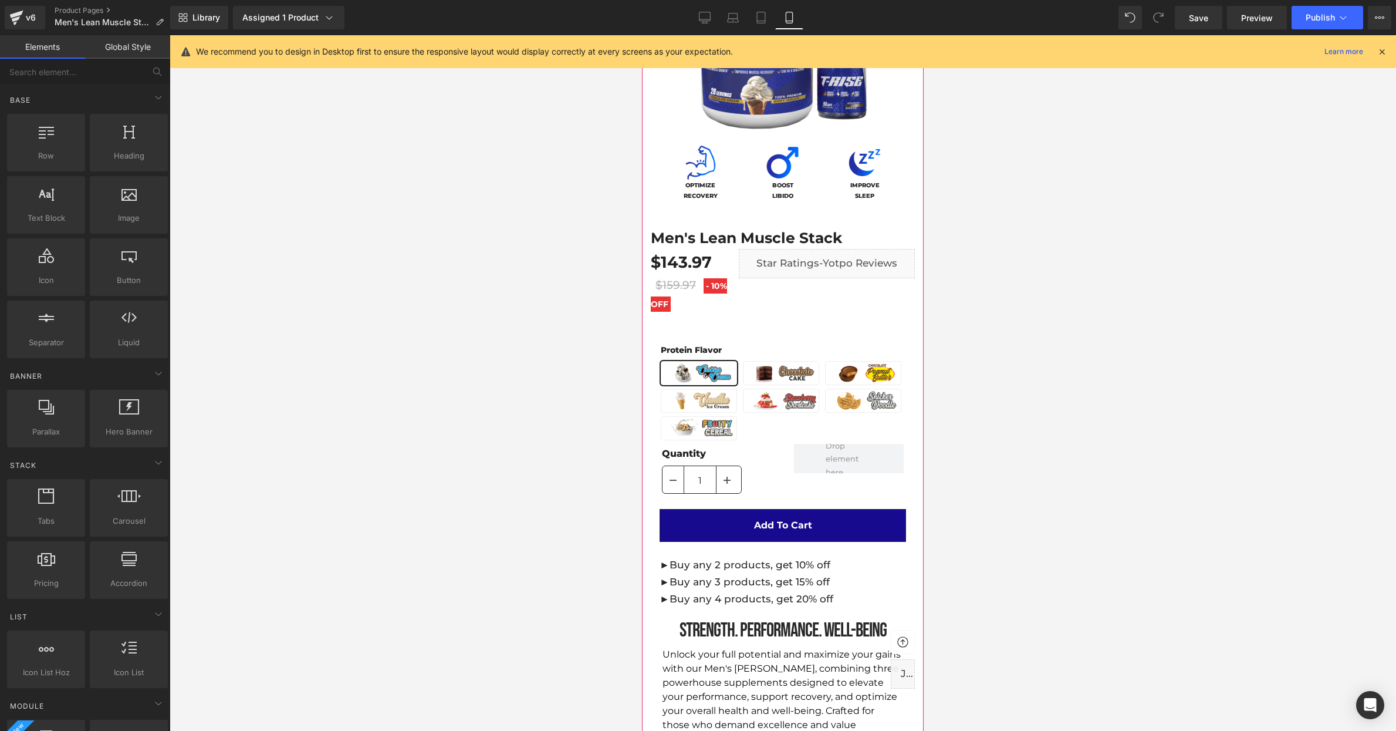
scroll to position [261, 0]
click at [700, 565] on icon at bounding box center [697, 565] width 8 height 9
click at [731, 568] on icon at bounding box center [728, 565] width 8 height 9
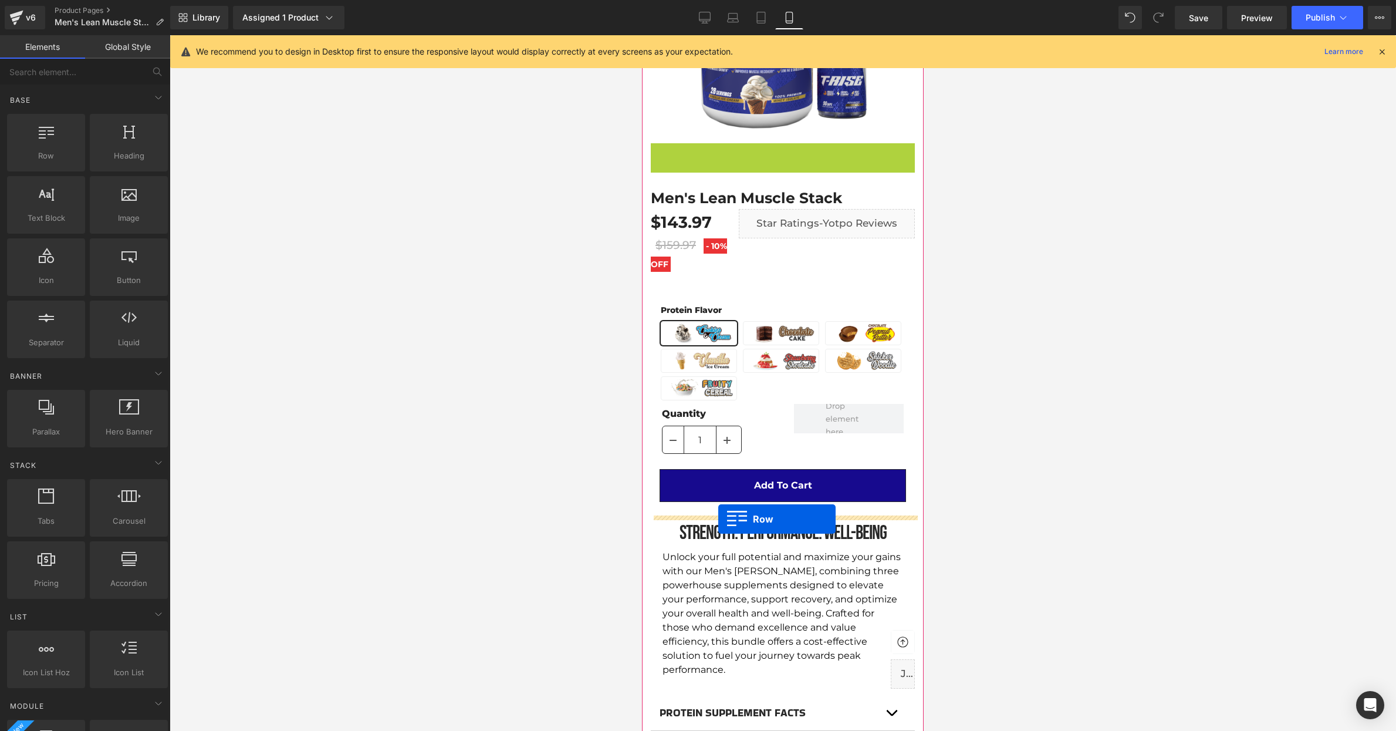
drag, startPoint x: 658, startPoint y: 152, endPoint x: 718, endPoint y: 518, distance: 371.2
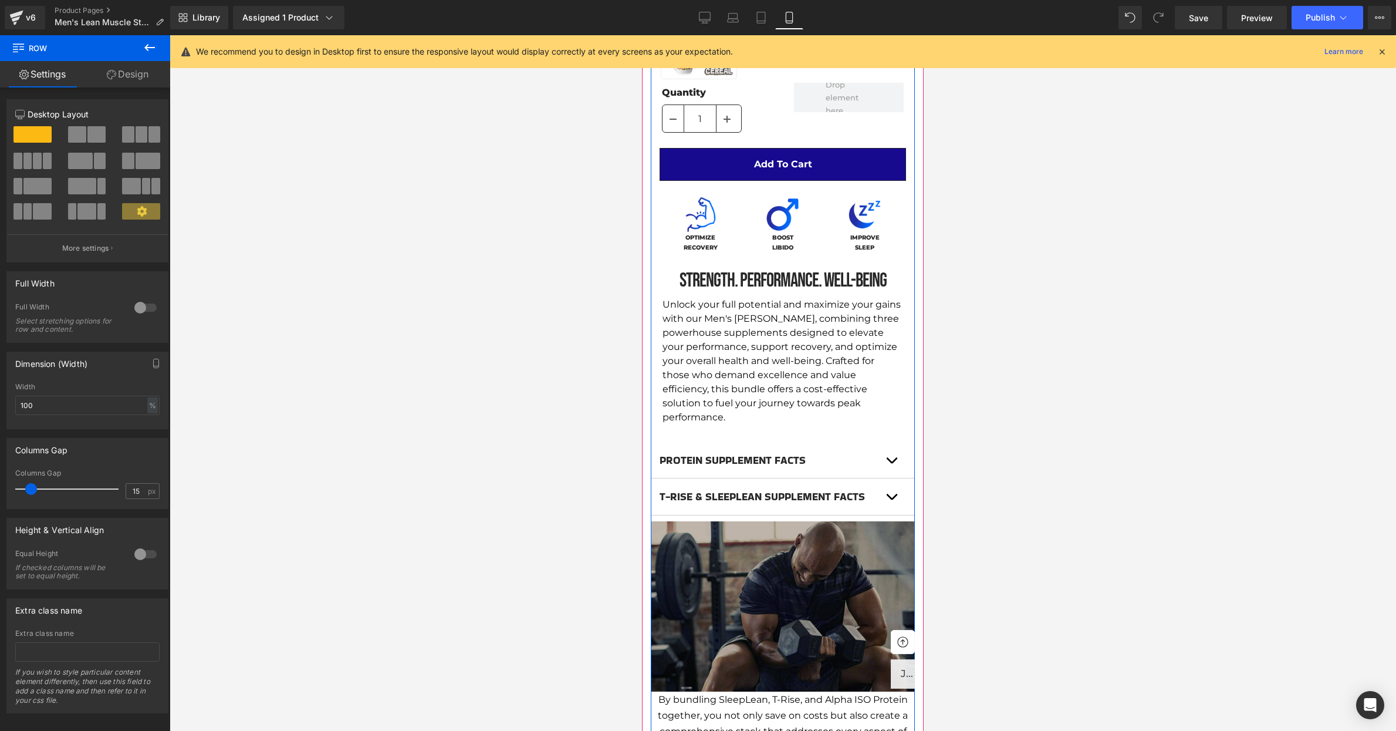
scroll to position [474, 0]
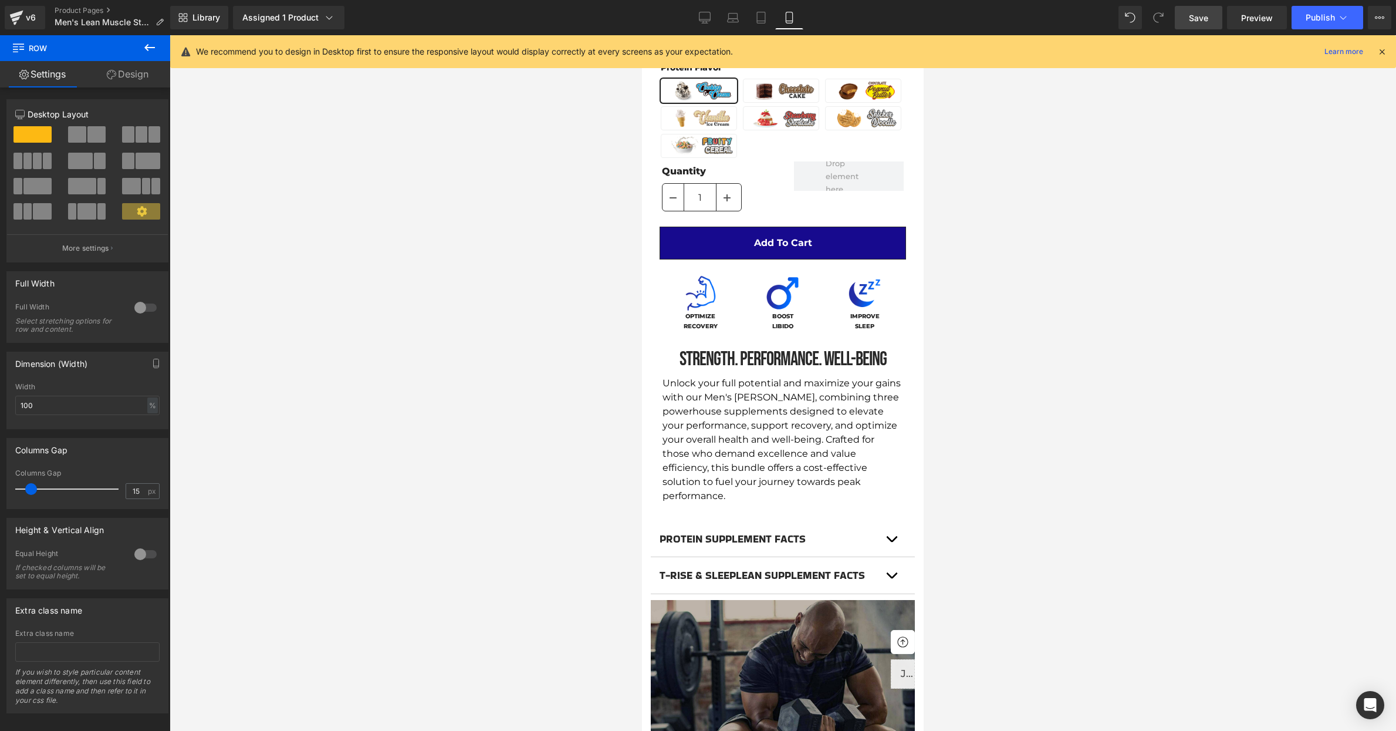
click at [1201, 20] on span "Save" at bounding box center [1198, 18] width 19 height 12
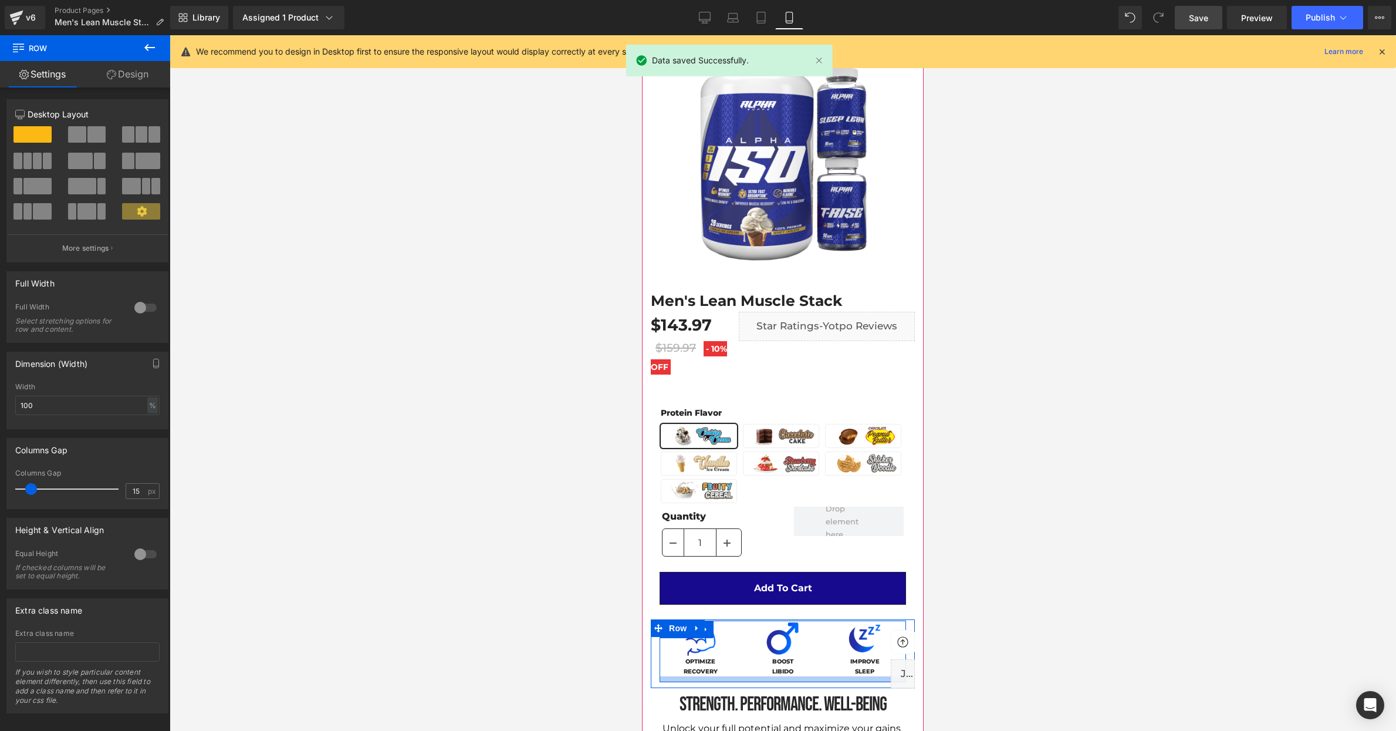
scroll to position [53, 0]
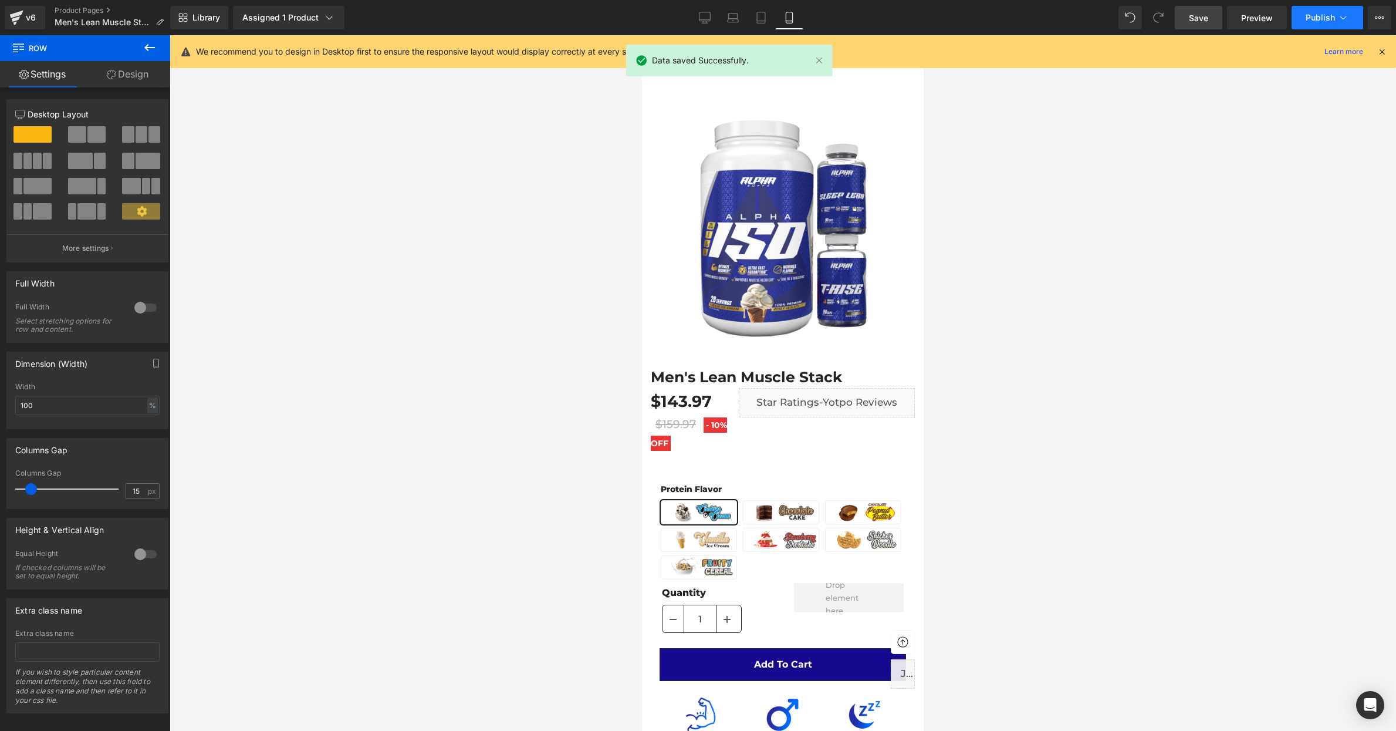
click at [1319, 21] on span "Publish" at bounding box center [1320, 17] width 29 height 9
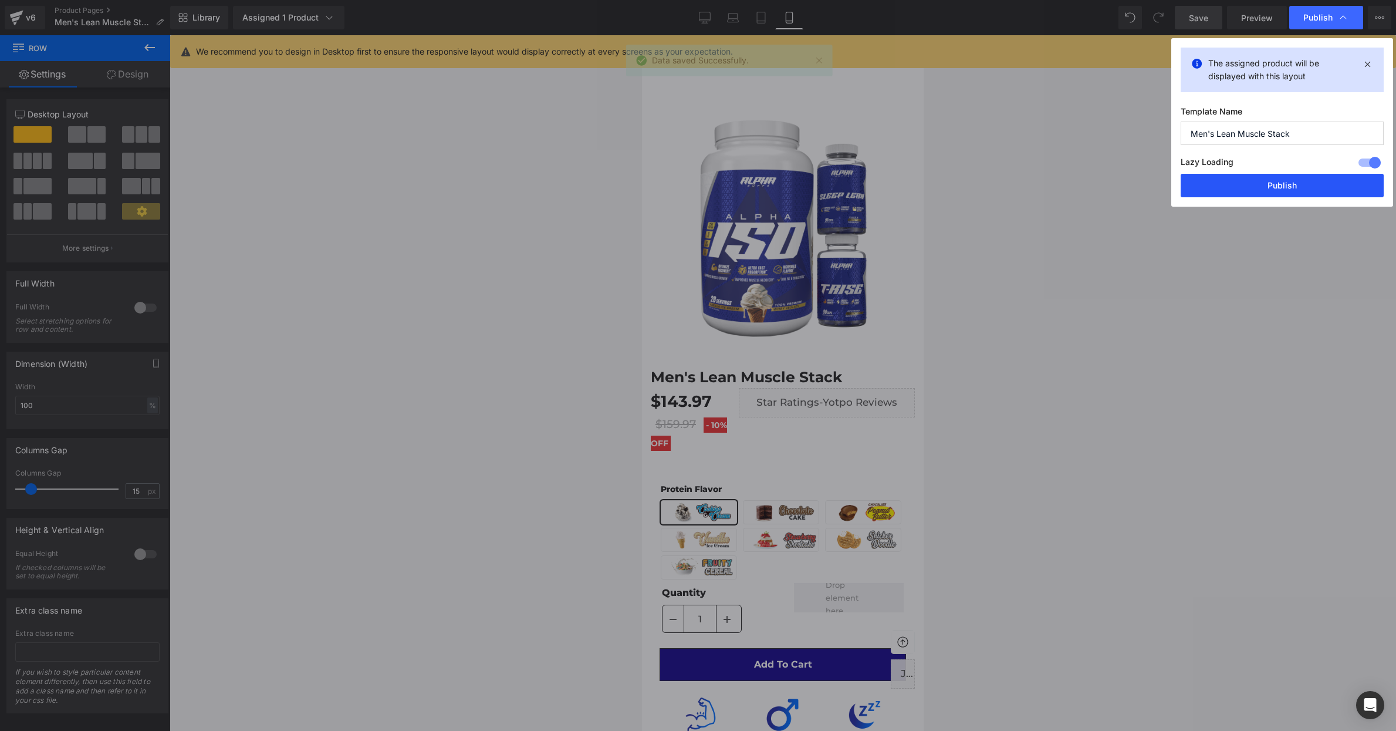
click at [1282, 191] on button "Publish" at bounding box center [1282, 185] width 203 height 23
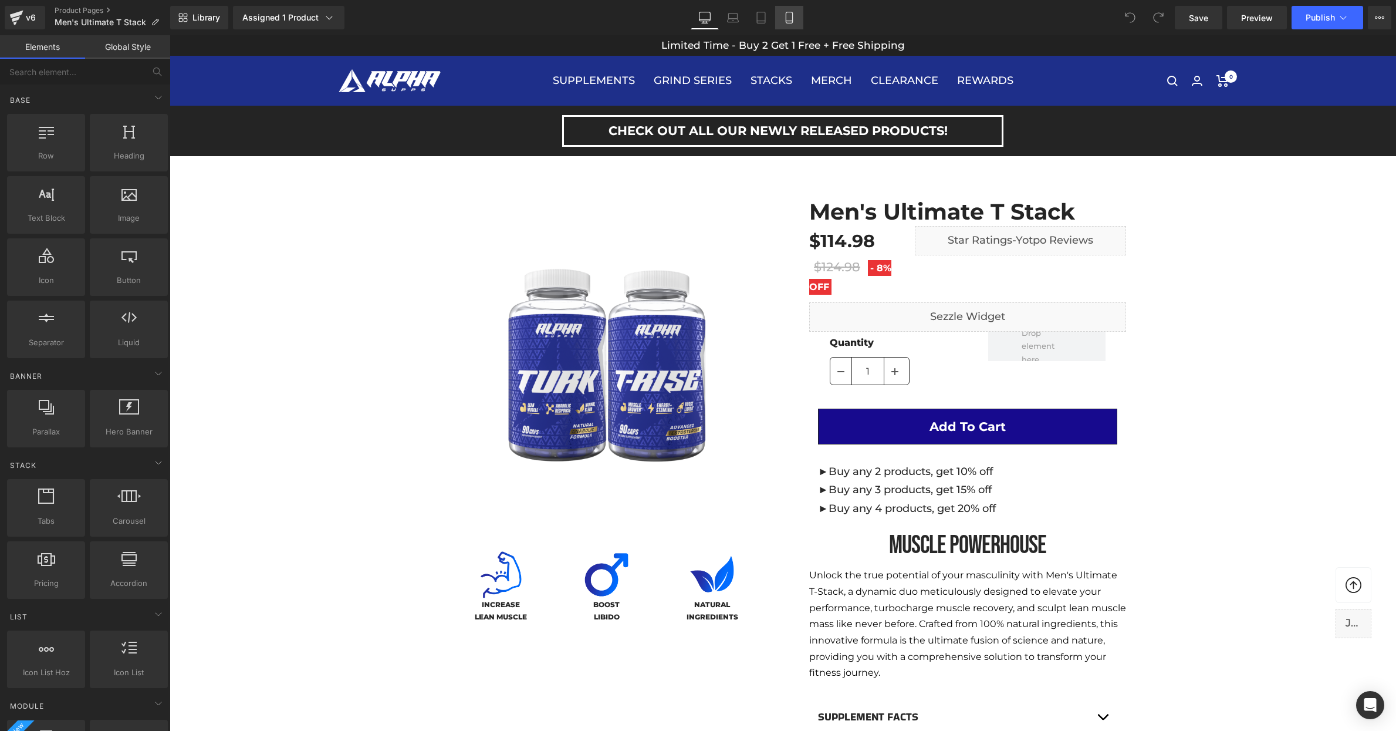
click at [789, 19] on icon at bounding box center [790, 18] width 12 height 12
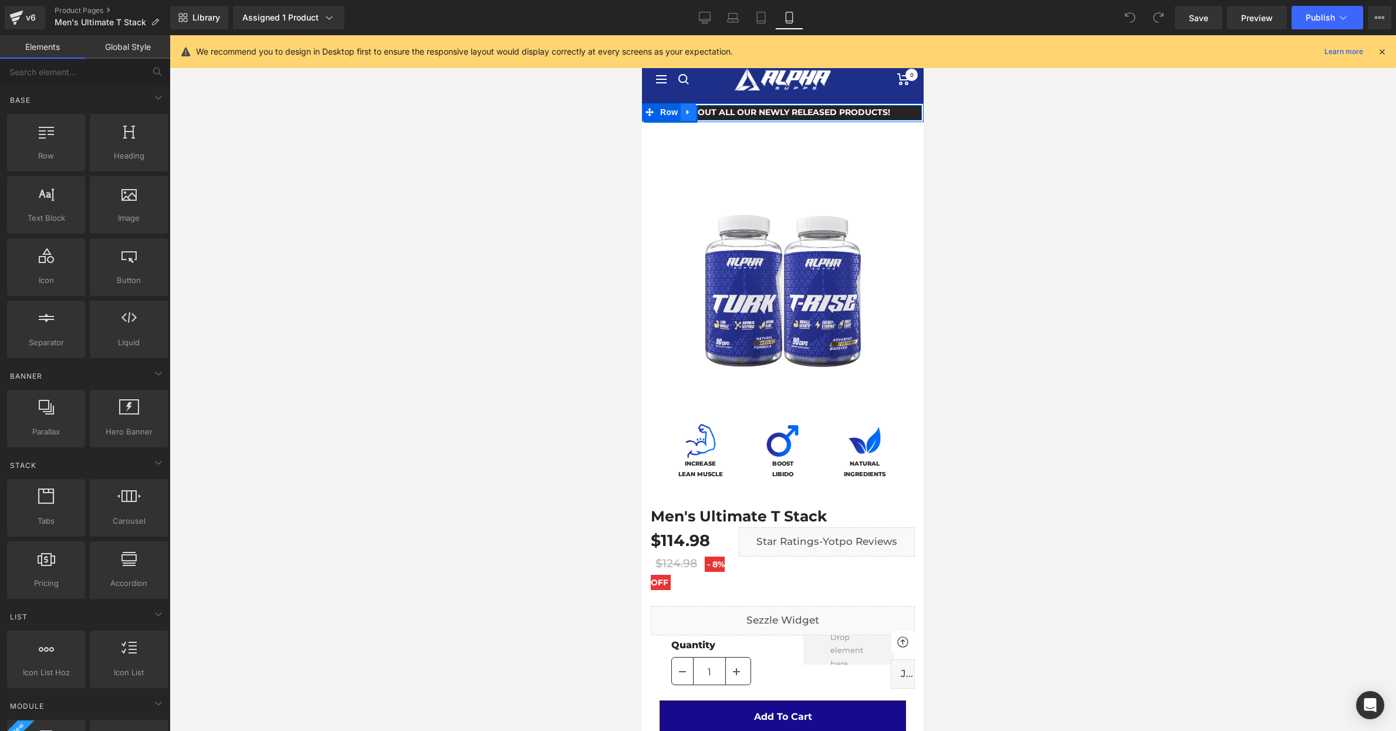
click at [696, 113] on link at bounding box center [688, 112] width 15 height 18
click at [715, 113] on icon at bounding box center [719, 112] width 8 height 8
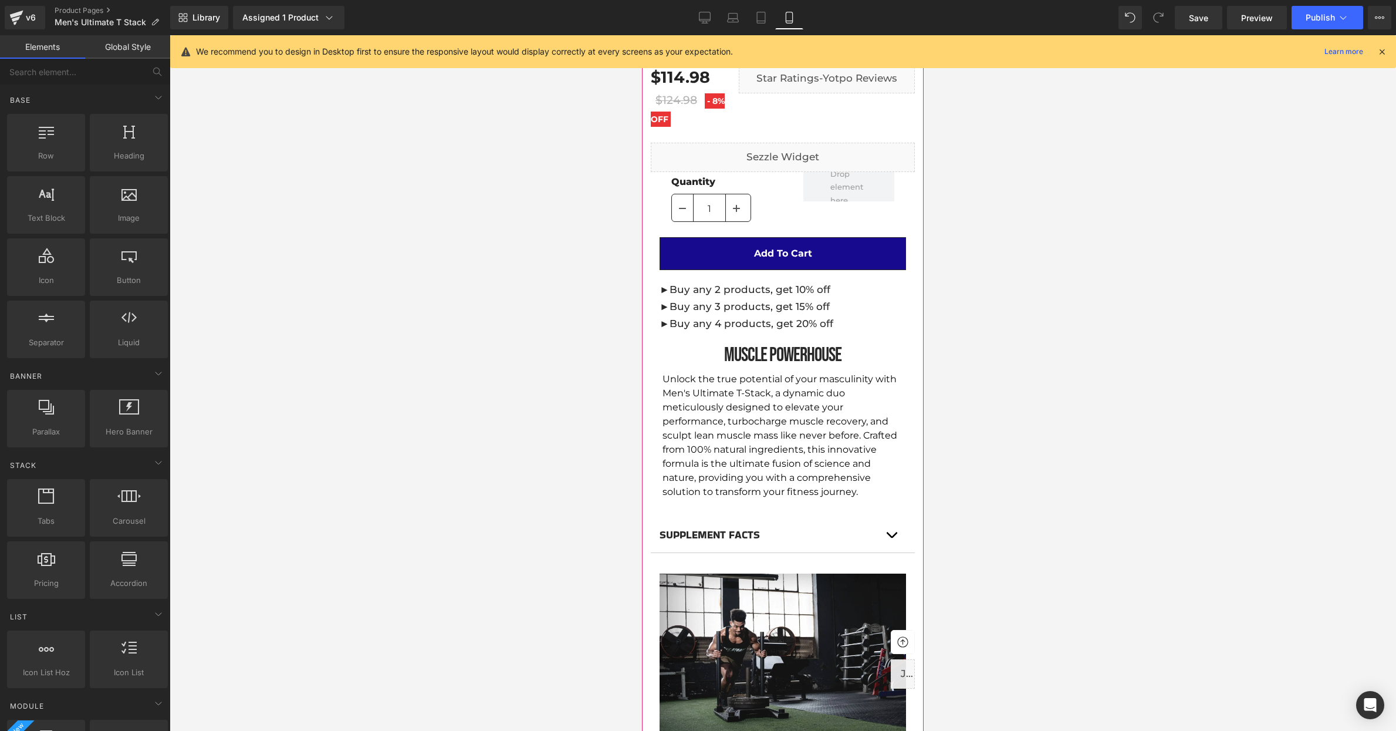
scroll to position [455, 0]
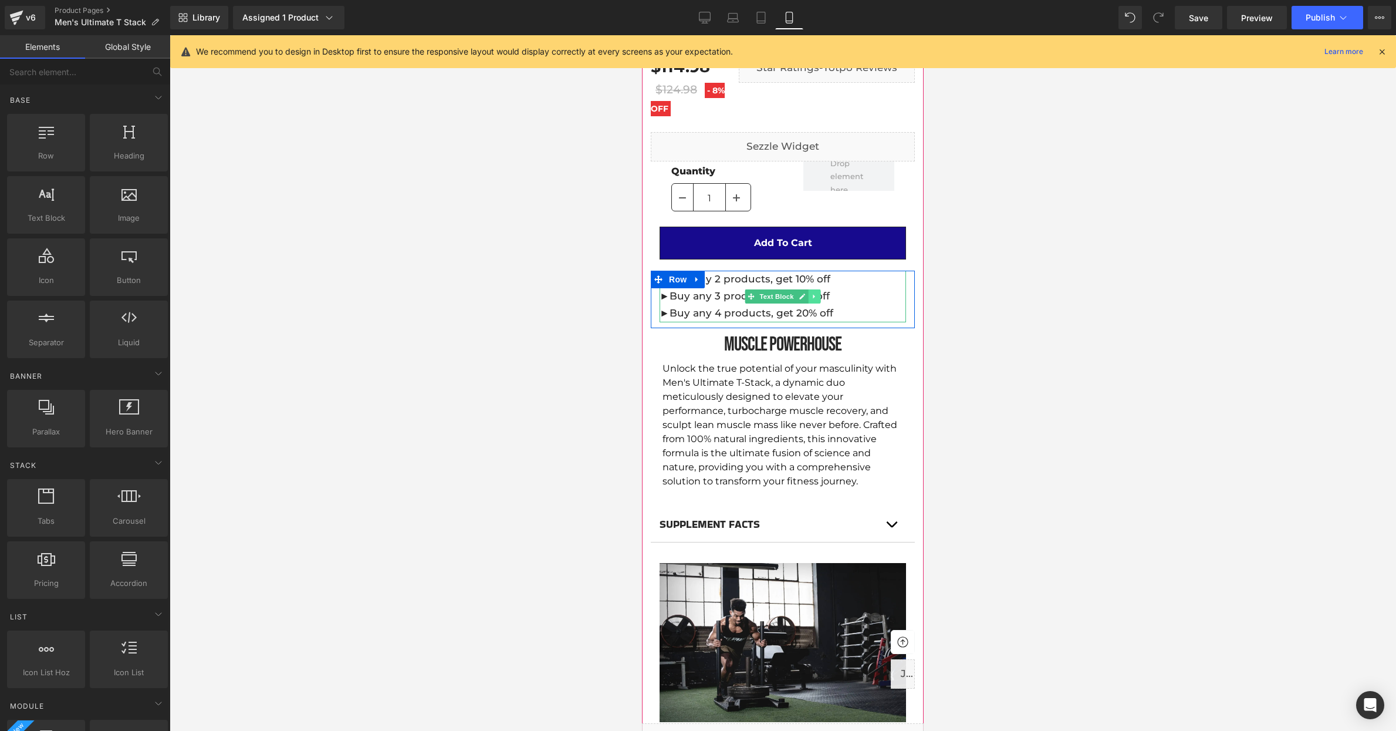
click at [816, 299] on link at bounding box center [815, 296] width 12 height 14
click at [701, 279] on link at bounding box center [697, 280] width 15 height 18
click at [725, 282] on icon at bounding box center [728, 279] width 8 height 9
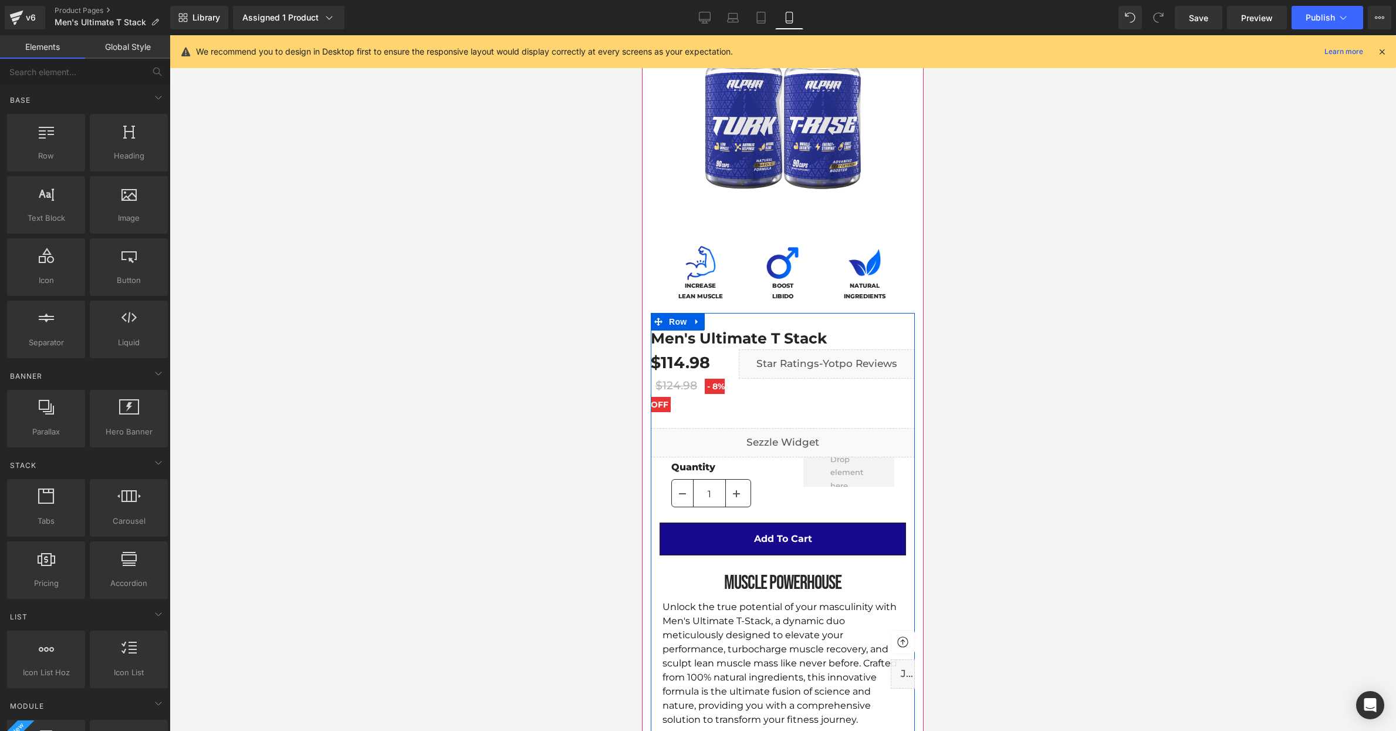
scroll to position [145, 0]
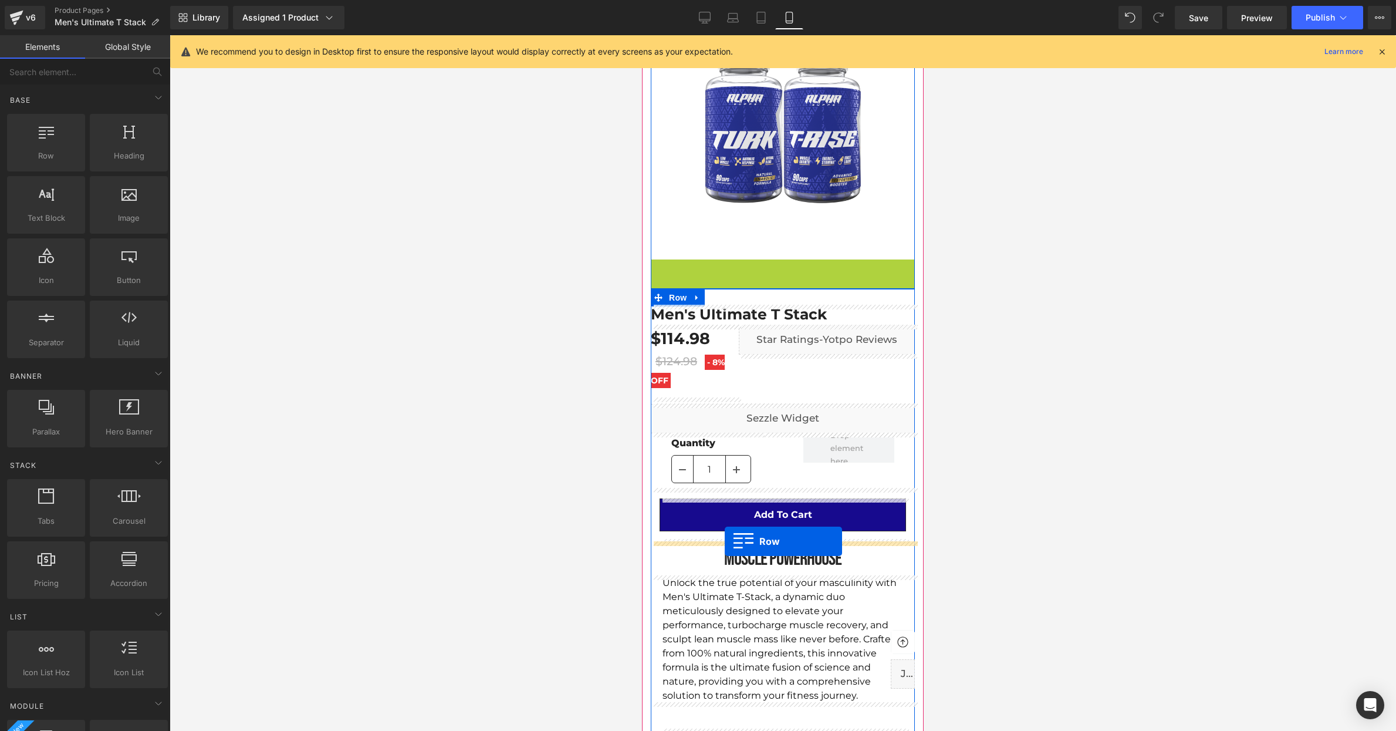
drag, startPoint x: 659, startPoint y: 265, endPoint x: 725, endPoint y: 541, distance: 283.7
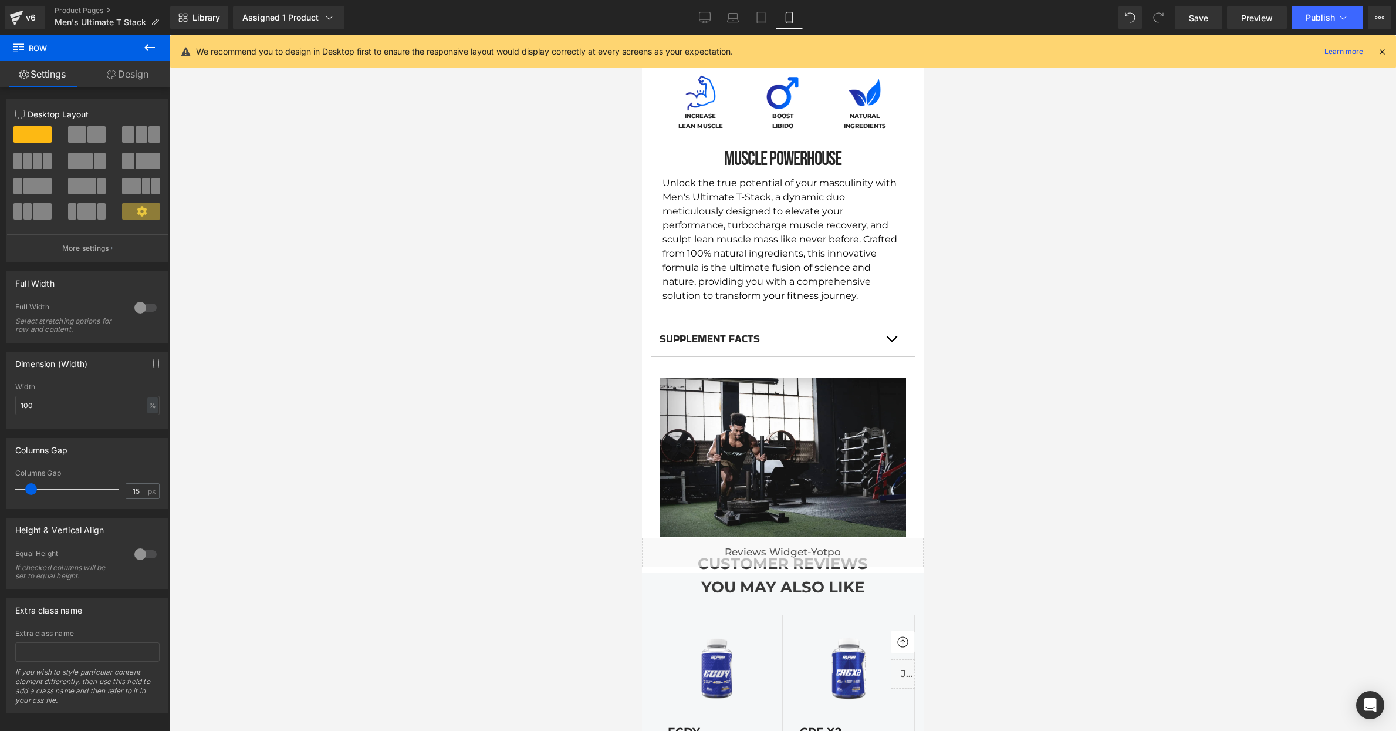
scroll to position [603, 0]
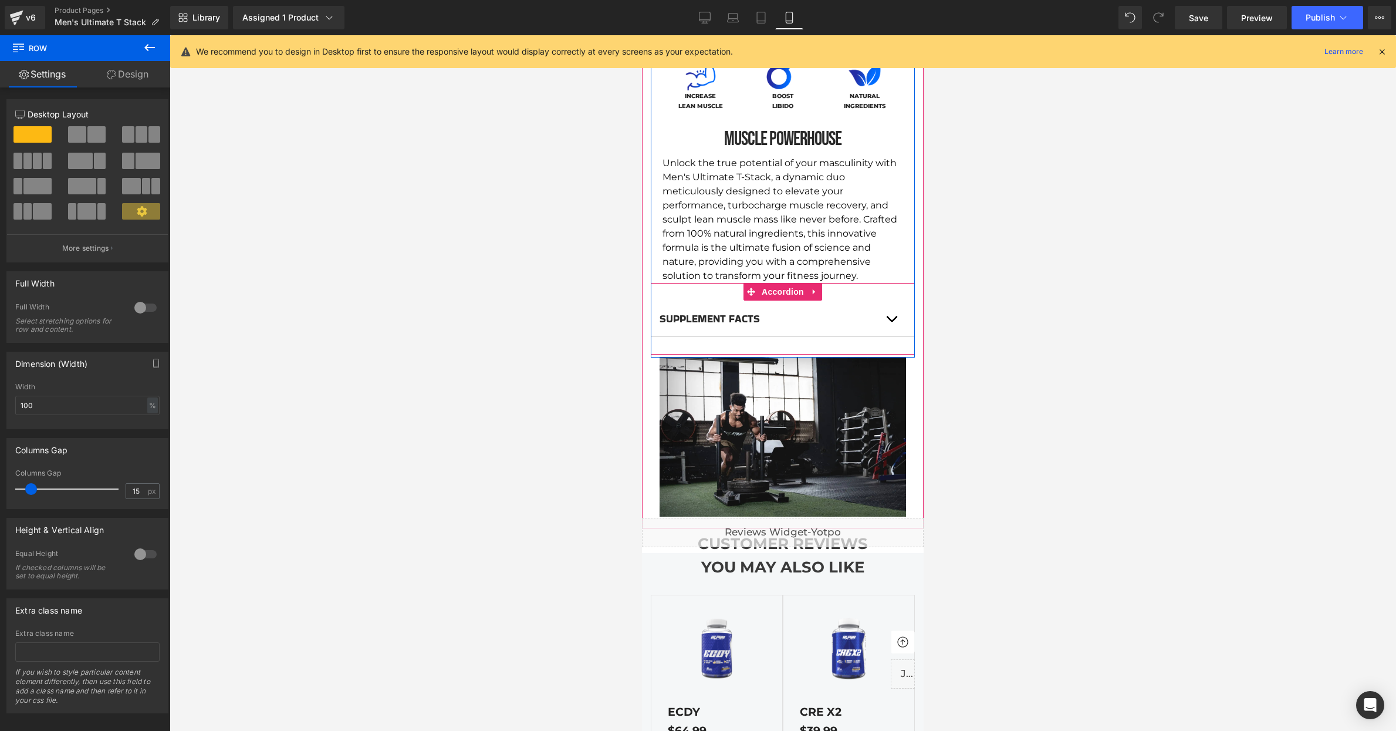
click at [892, 322] on span "button" at bounding box center [892, 322] width 0 height 0
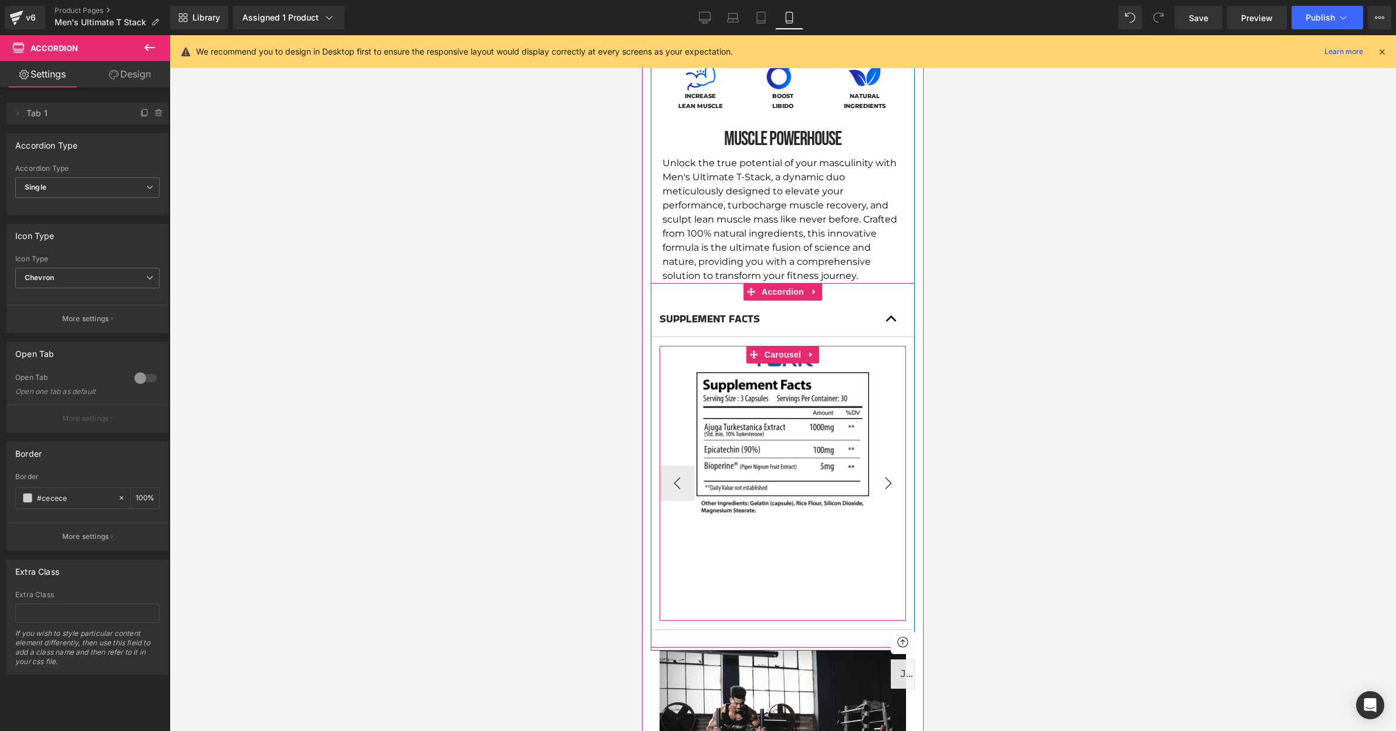
click at [883, 480] on button "›" at bounding box center [888, 482] width 35 height 35
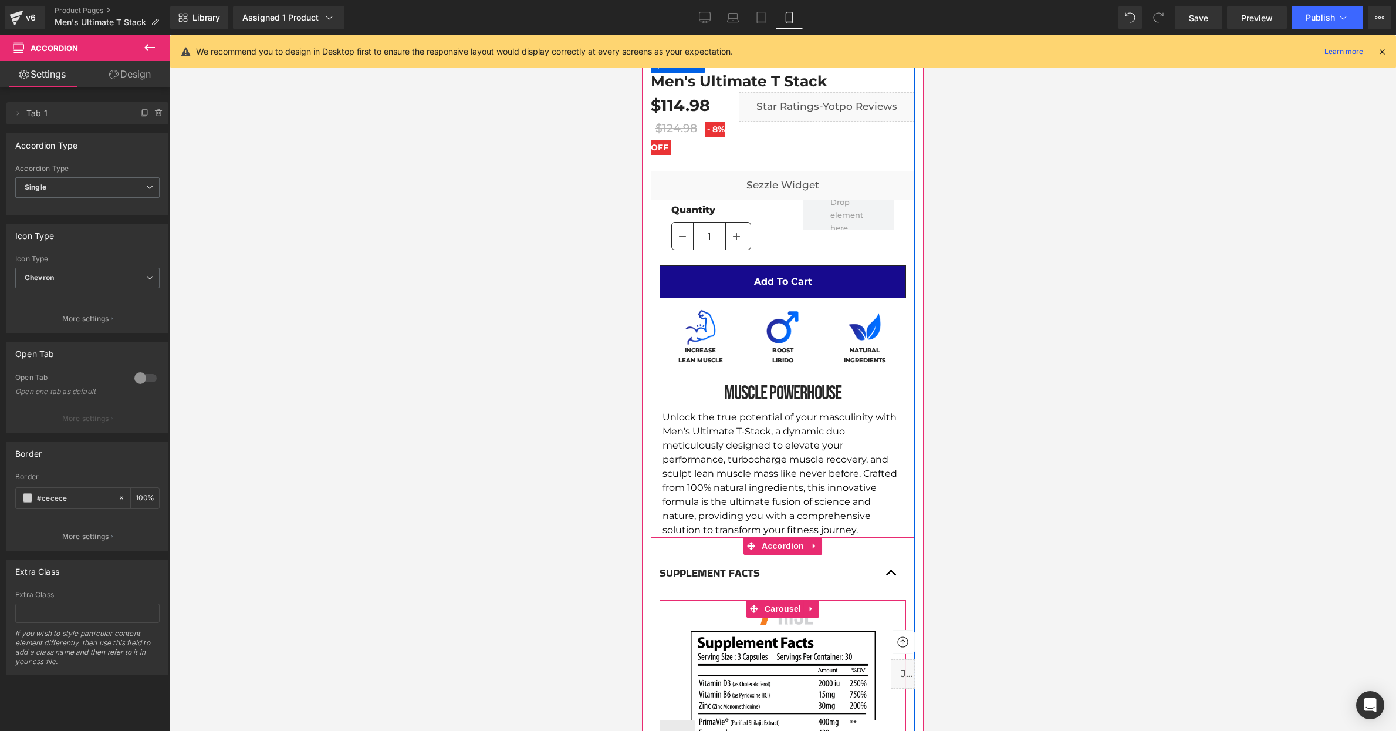
scroll to position [0, 0]
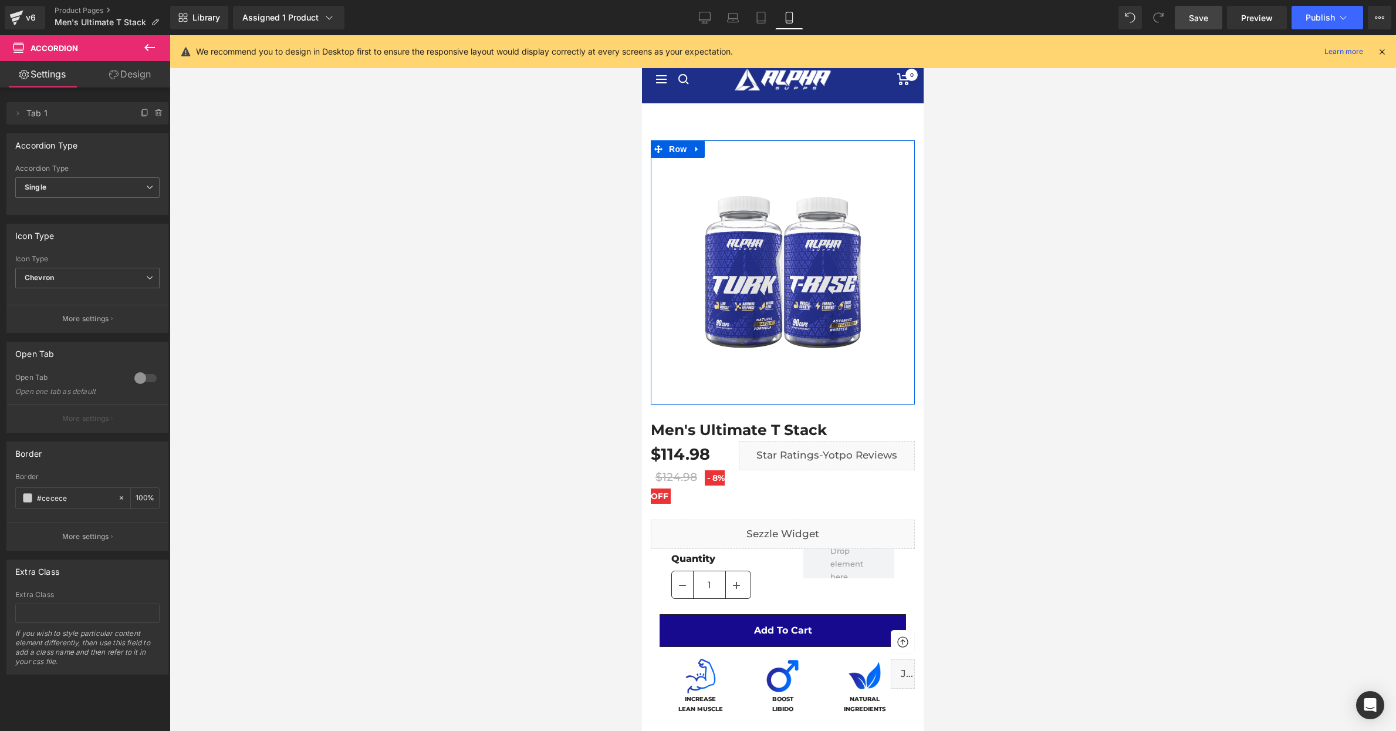
click at [1204, 14] on span "Save" at bounding box center [1198, 18] width 19 height 12
click at [1321, 9] on button "Publish" at bounding box center [1328, 17] width 72 height 23
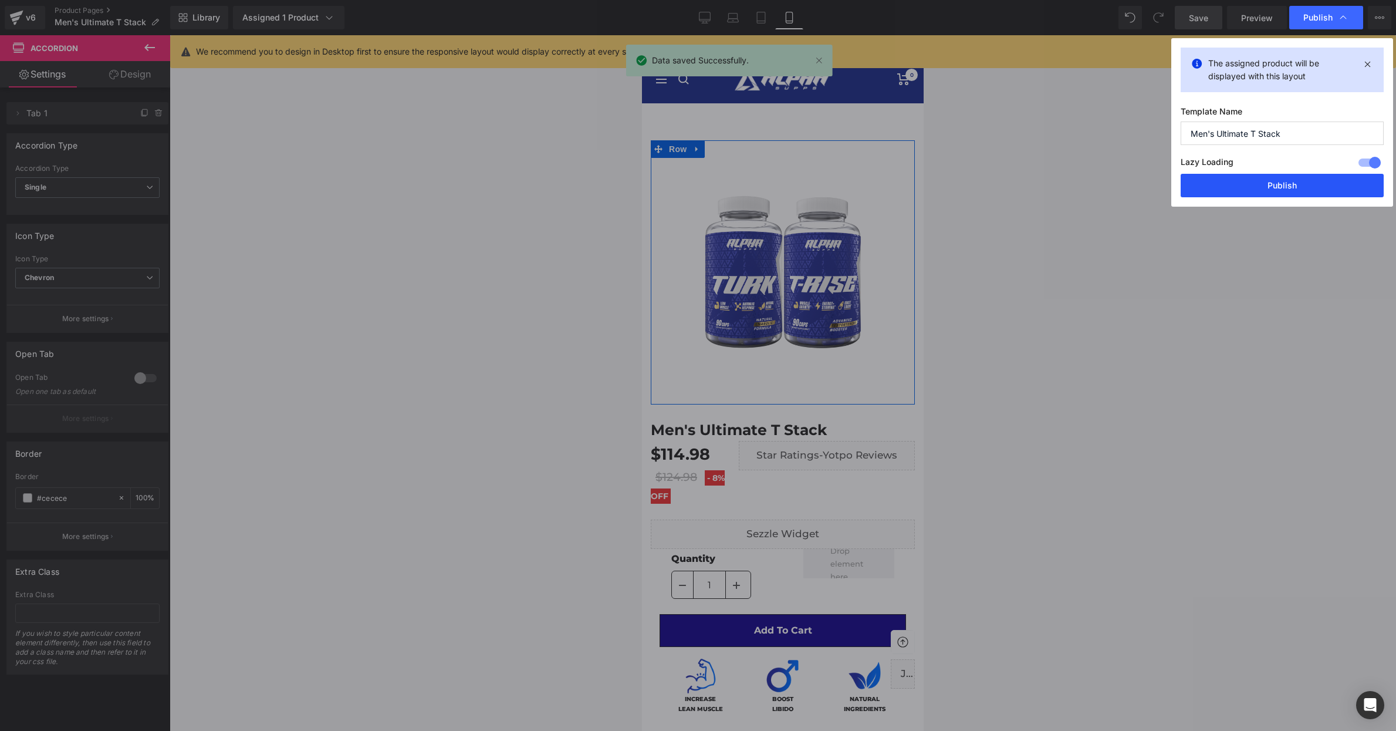
click at [1261, 183] on button "Publish" at bounding box center [1282, 185] width 203 height 23
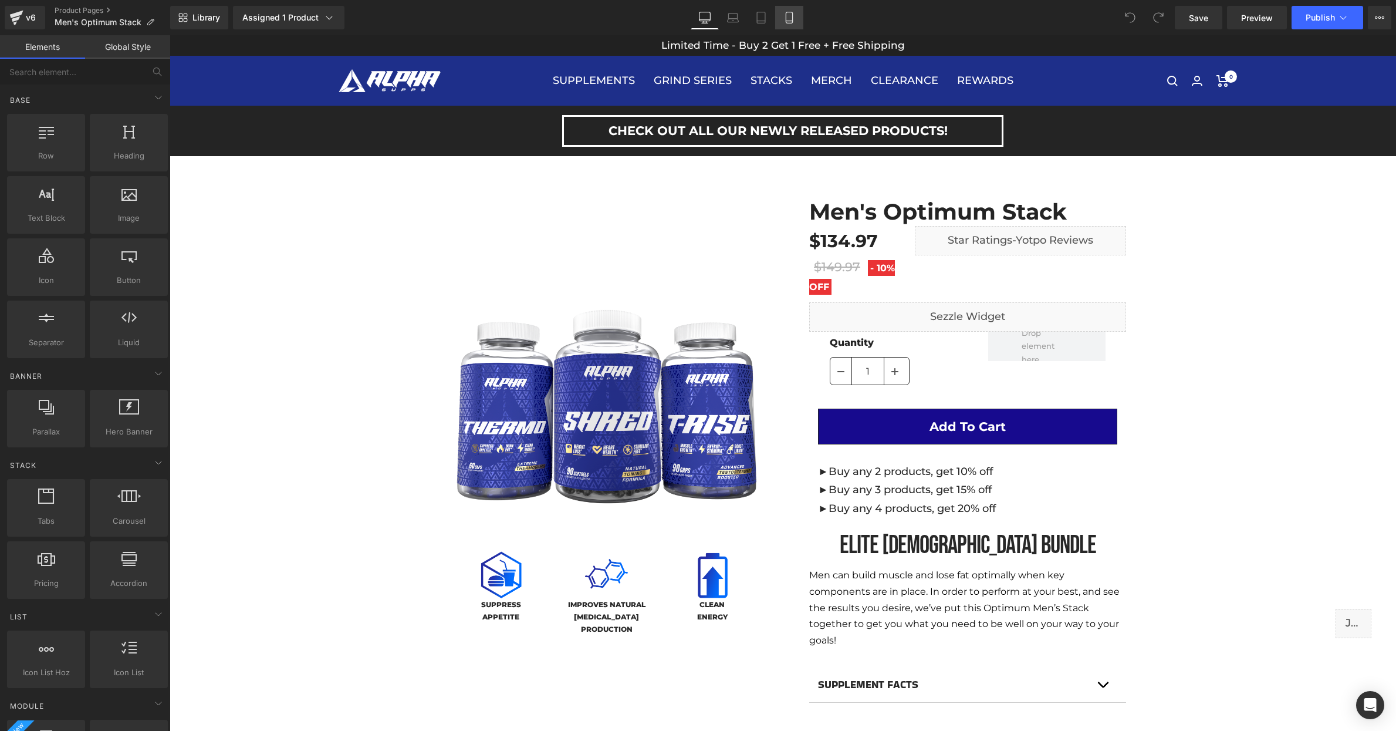
click at [789, 22] on icon at bounding box center [790, 18] width 12 height 12
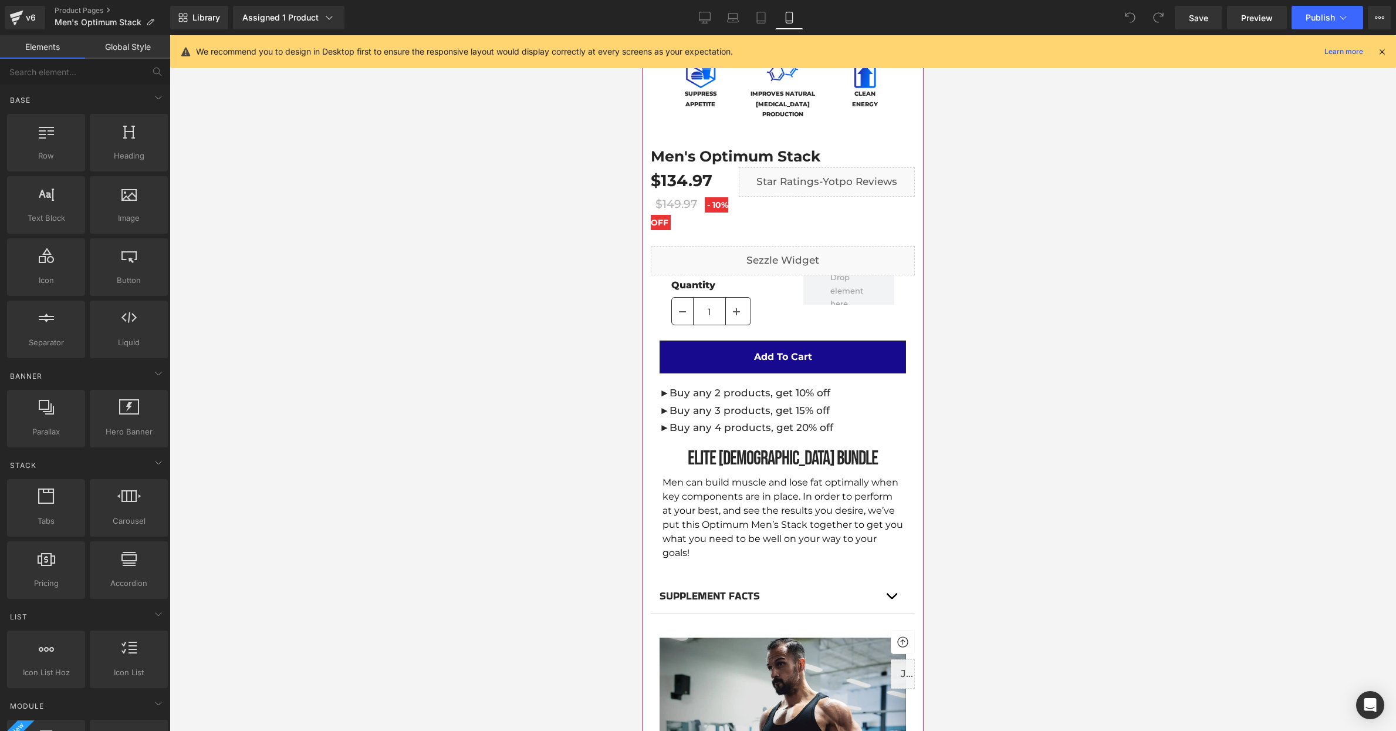
scroll to position [372, 0]
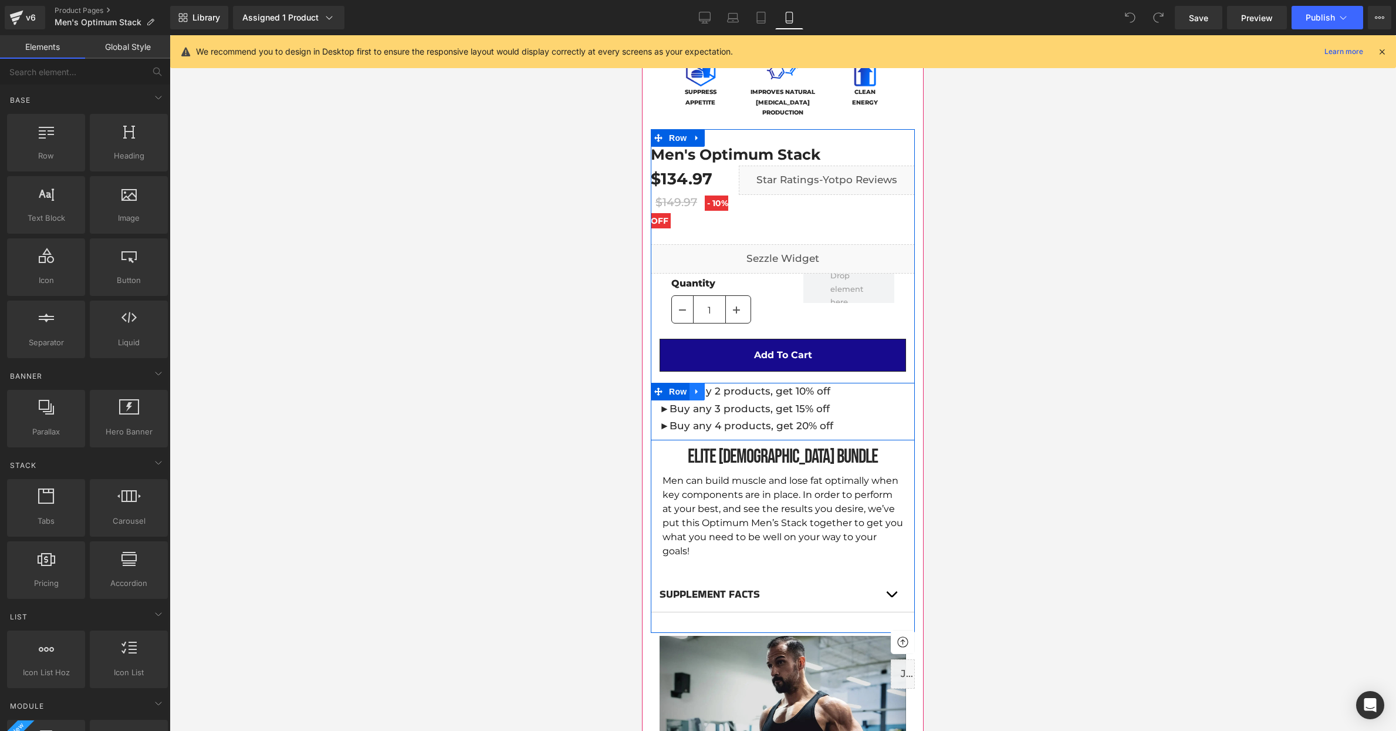
click at [702, 400] on link at bounding box center [697, 392] width 15 height 18
click at [727, 396] on icon at bounding box center [728, 391] width 8 height 8
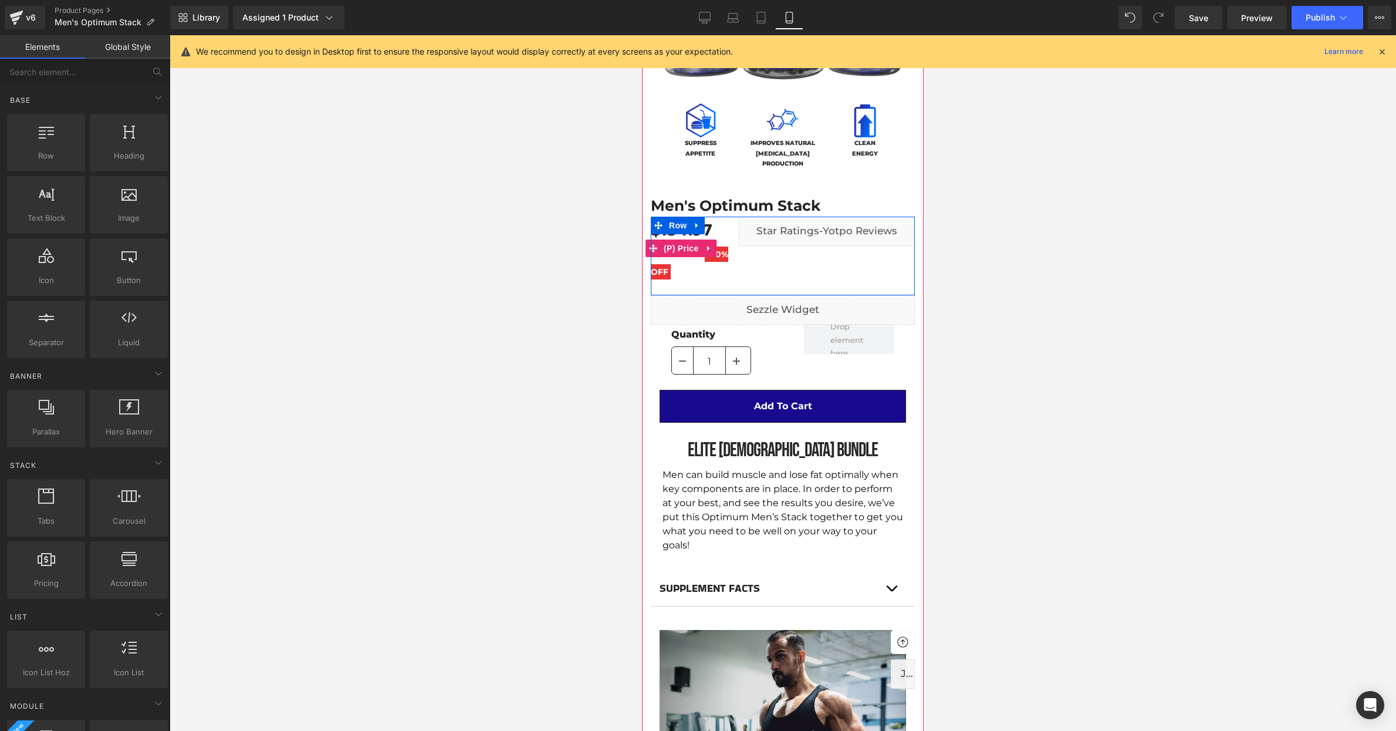
scroll to position [239, 0]
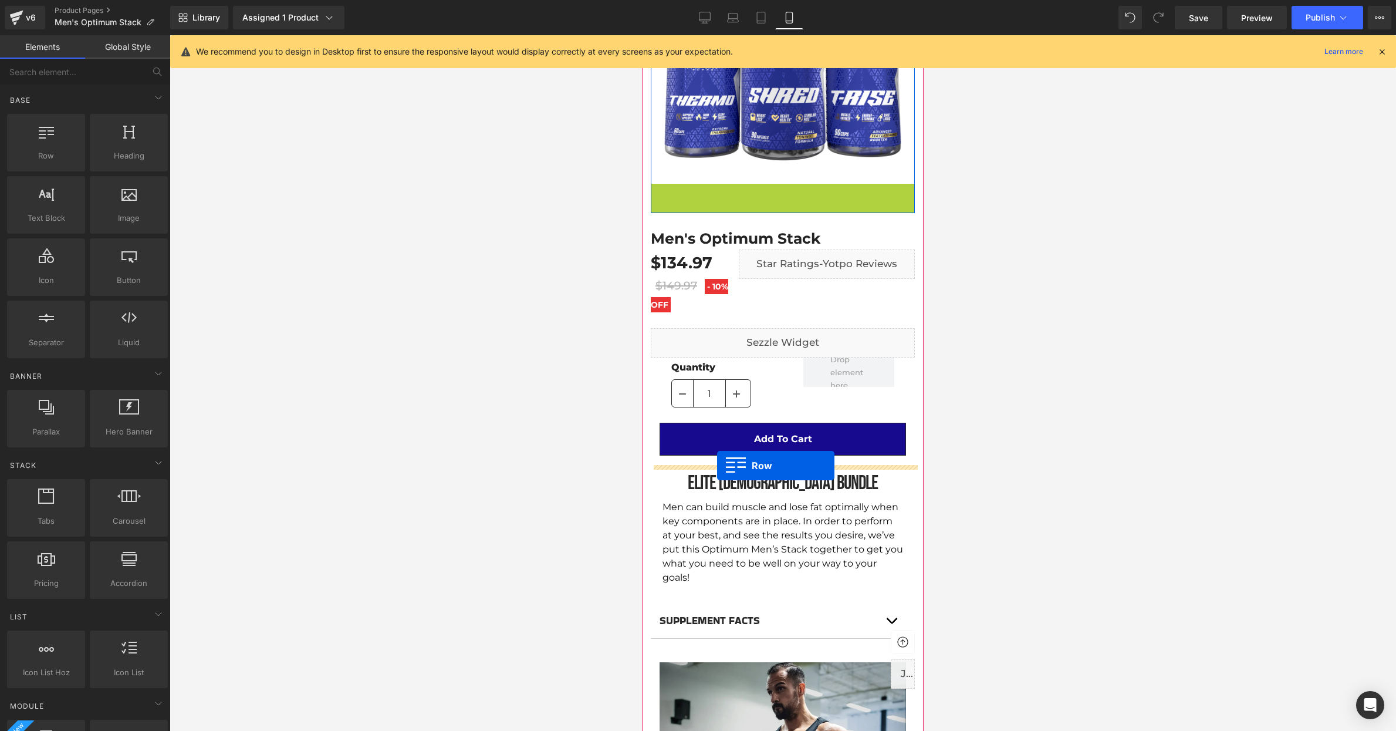
drag, startPoint x: 657, startPoint y: 189, endPoint x: 717, endPoint y: 465, distance: 282.9
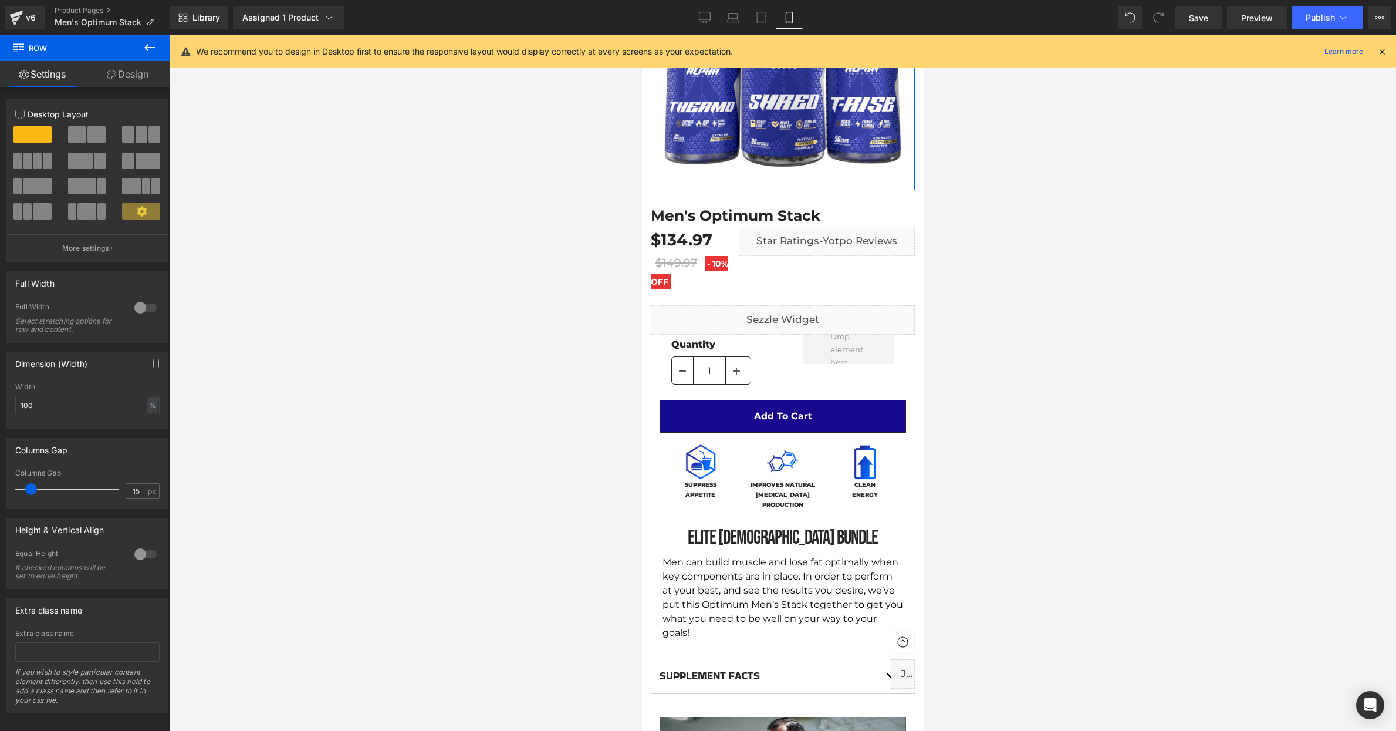
scroll to position [0, 0]
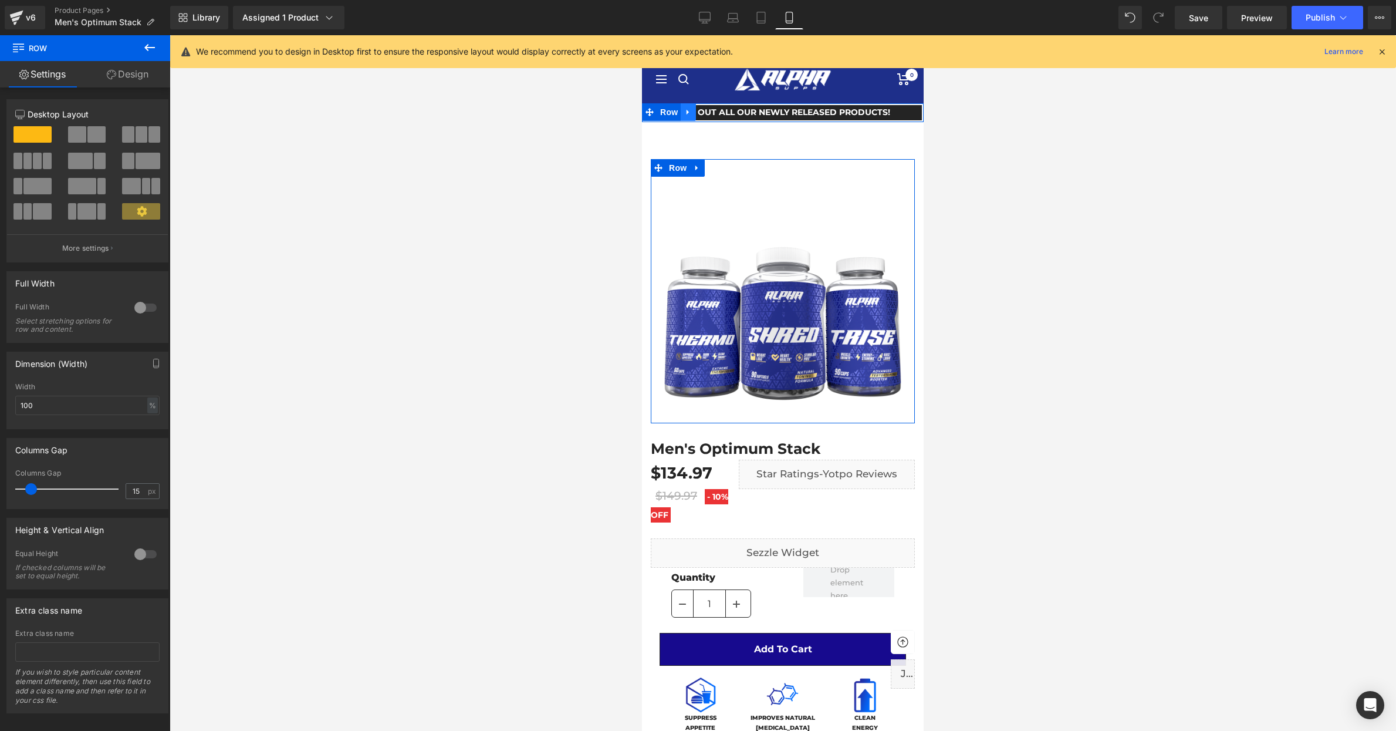
click at [692, 112] on icon at bounding box center [688, 111] width 8 height 9
click at [716, 116] on icon at bounding box center [719, 111] width 8 height 9
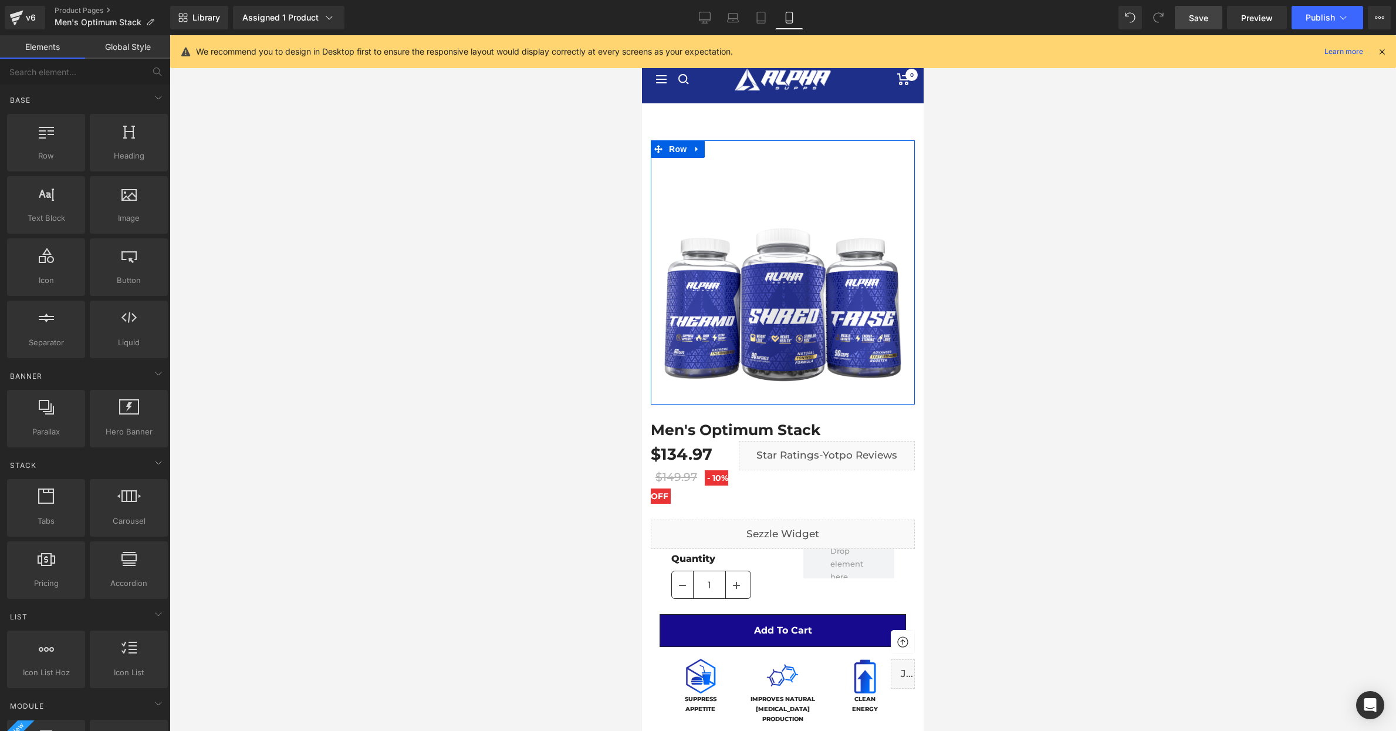
click at [1199, 19] on span "Save" at bounding box center [1198, 18] width 19 height 12
click at [1317, 16] on span "Publish" at bounding box center [1320, 17] width 29 height 9
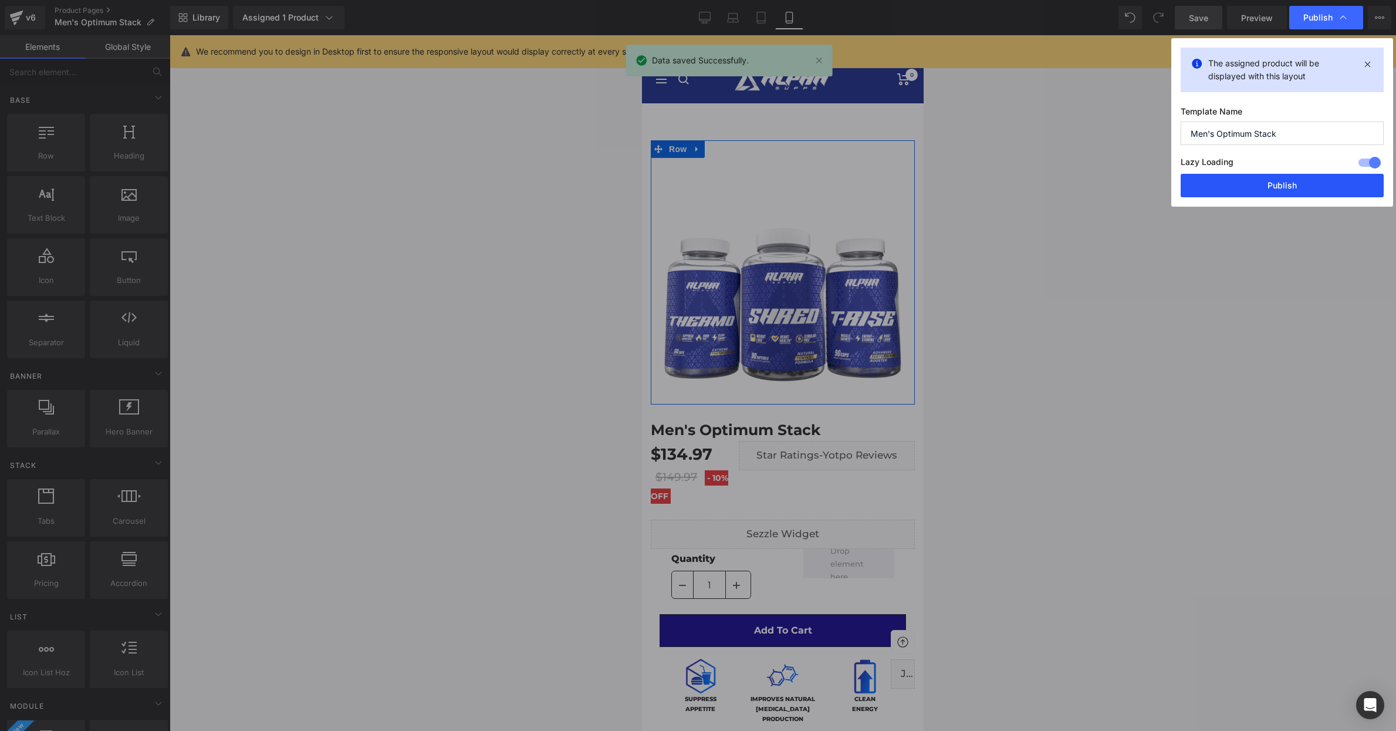
click at [1277, 183] on button "Publish" at bounding box center [1282, 185] width 203 height 23
